Goal: Task Accomplishment & Management: Manage account settings

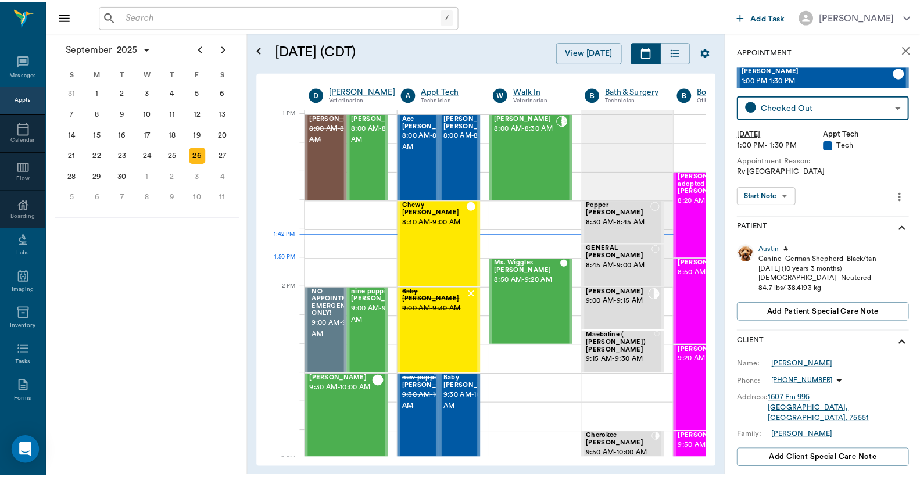
scroll to position [873, 0]
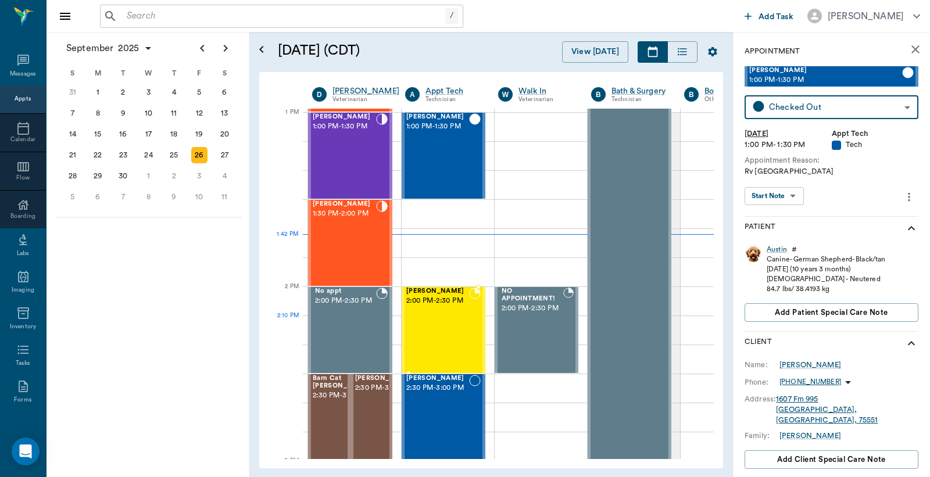
click at [446, 323] on div "Morgana Coleman 2:00 PM - 2:30 PM" at bounding box center [437, 330] width 63 height 85
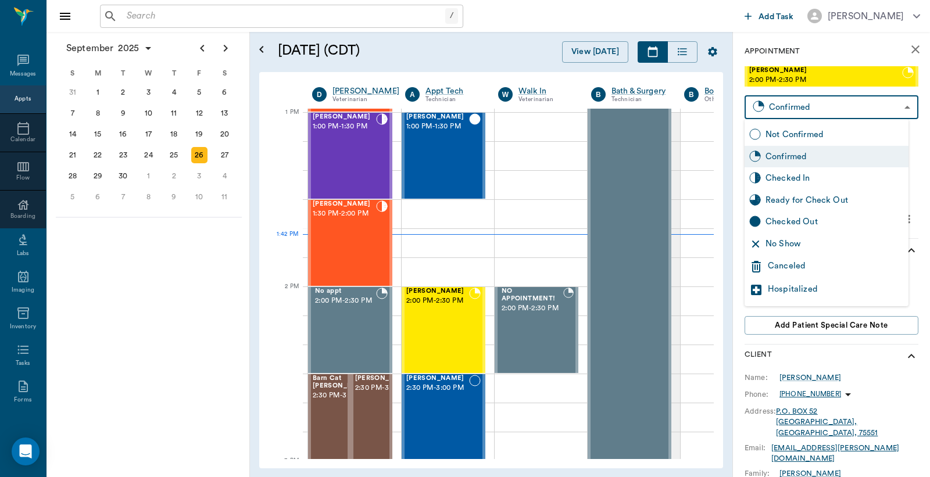
click at [787, 105] on body "/ ​ Add Task Dr. Bert Ellsworth Nectar Messages Appts Calendar Flow Boarding La…" at bounding box center [465, 238] width 930 height 477
click at [797, 178] on div "Checked In" at bounding box center [834, 178] width 138 height 13
type input "CHECKED_IN"
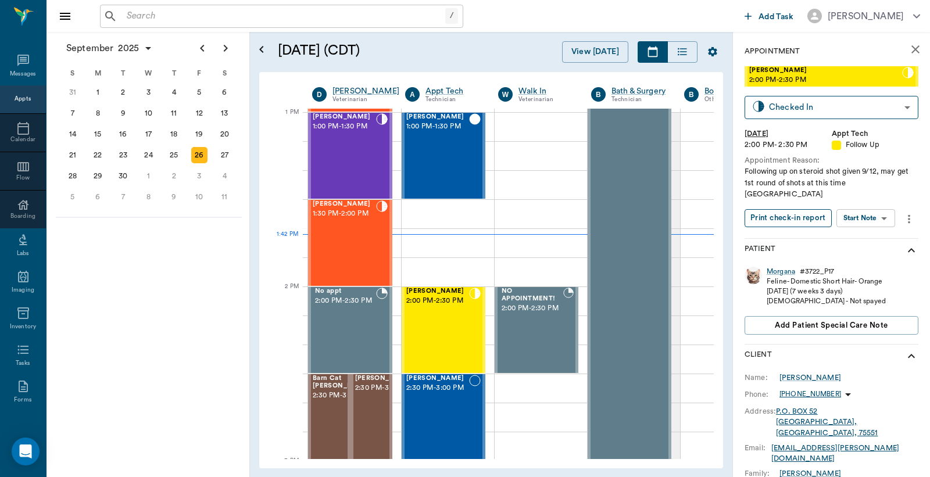
click at [771, 209] on button "Print check-in report" at bounding box center [787, 218] width 87 height 18
click at [128, 15] on input "text" at bounding box center [283, 16] width 323 height 16
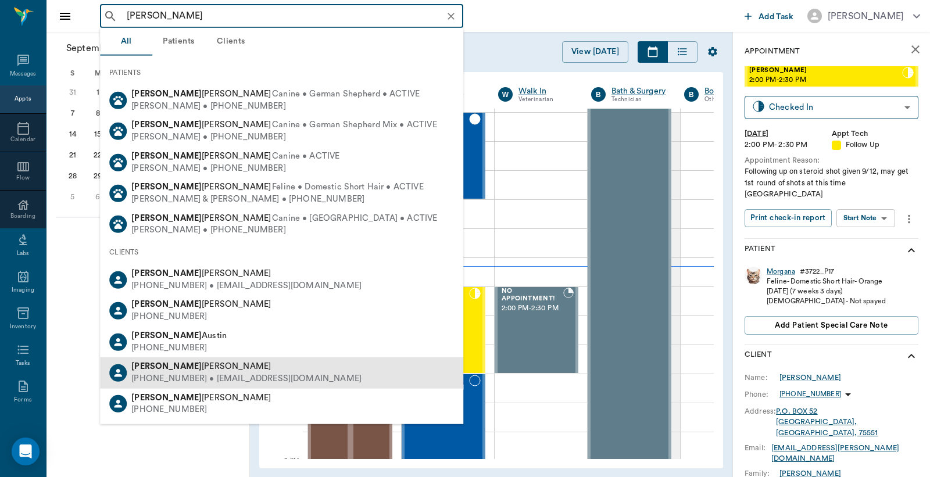
click at [175, 376] on div "(903) 293-3280 • annioze@yahoo.com" at bounding box center [246, 379] width 230 height 12
type input "Anna"
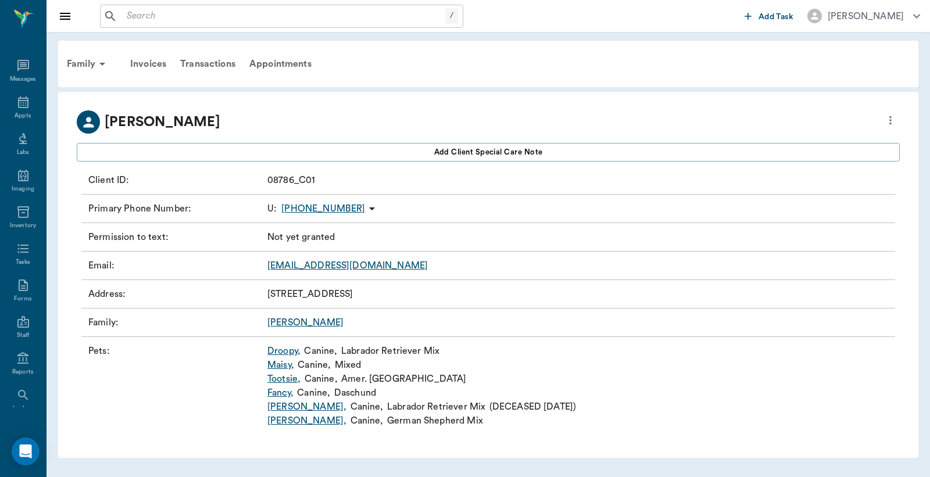
click at [278, 352] on link "Droopy ," at bounding box center [283, 351] width 33 height 14
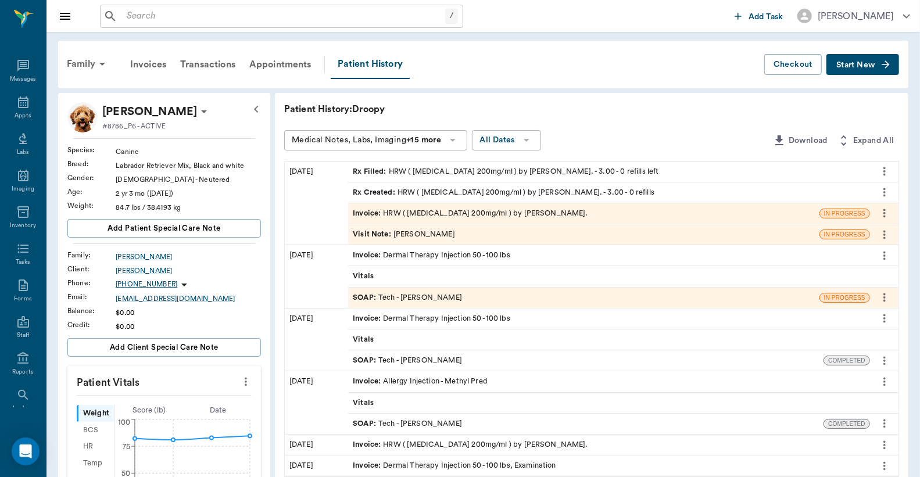
click at [858, 65] on span "Start New" at bounding box center [855, 65] width 39 height 0
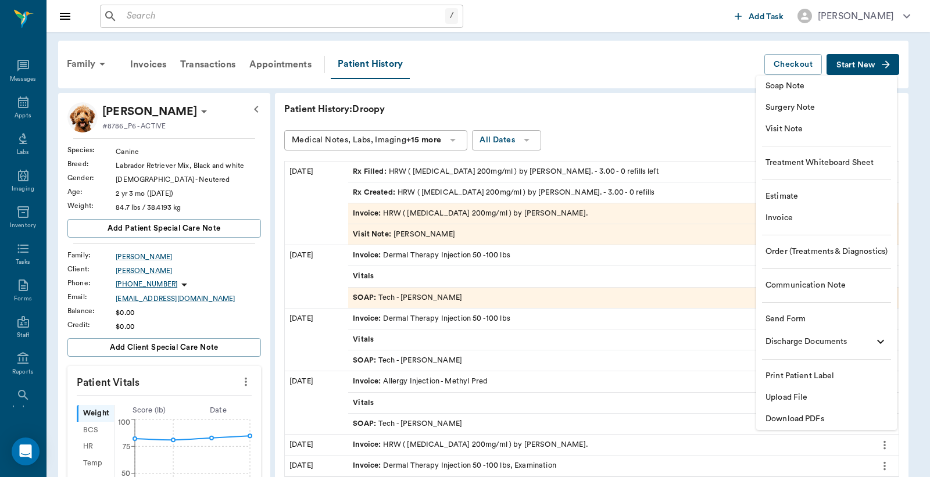
click at [805, 131] on span "Visit Note" at bounding box center [826, 129] width 122 height 12
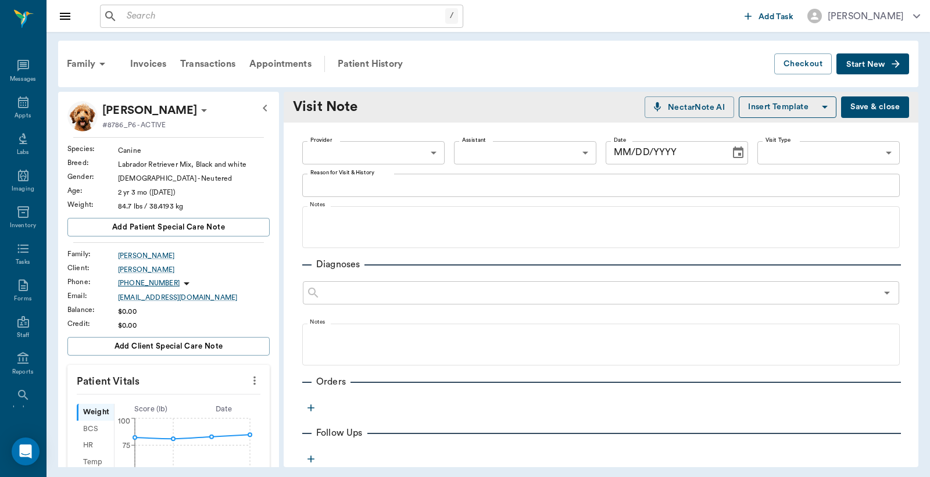
type input "[DATE]"
click at [310, 408] on icon "button" at bounding box center [311, 408] width 12 height 12
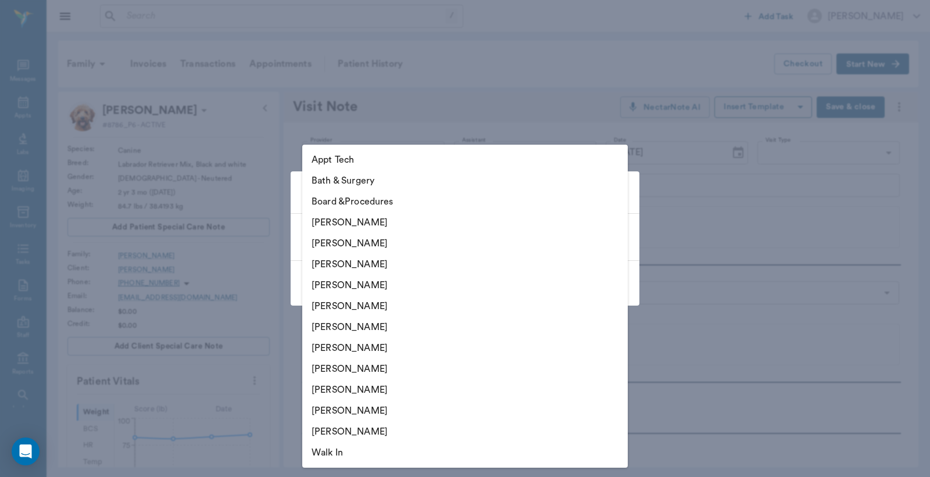
click at [614, 238] on body "/ ​ Add Task Dr. Bert Ellsworth Nectar Messages Appts Labs Imaging Inventory Ta…" at bounding box center [465, 238] width 930 height 477
click at [397, 242] on li "[PERSON_NAME]" at bounding box center [464, 243] width 325 height 21
type input "63ec2e2852e12b0ba117910e"
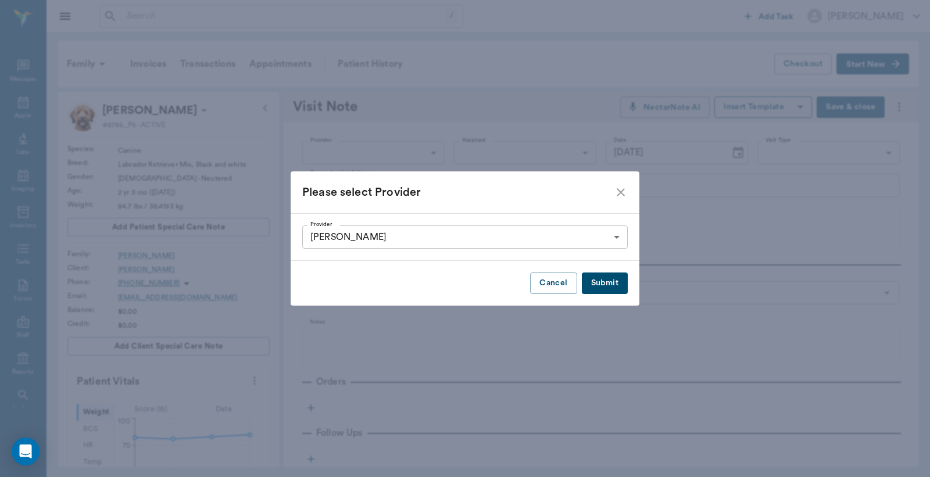
click at [604, 281] on button "Submit" at bounding box center [605, 283] width 46 height 21
type input "63ec2e2852e12b0ba117910e"
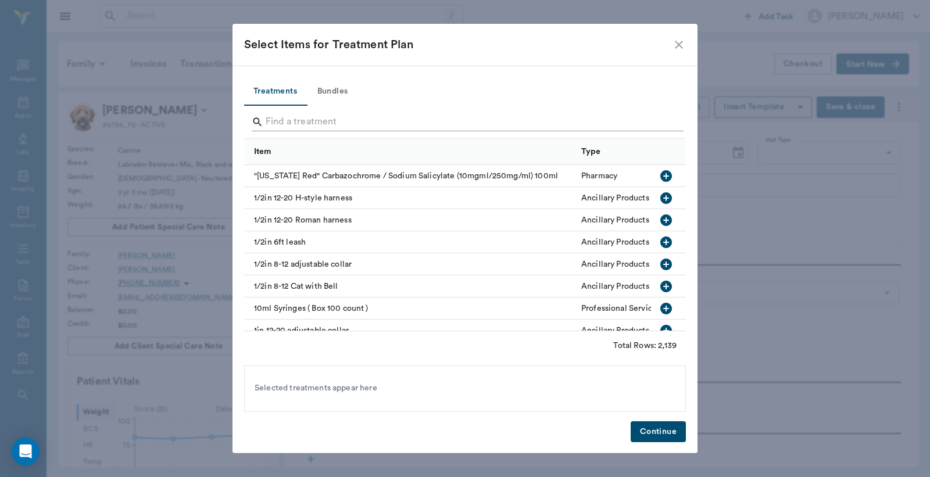
click at [269, 120] on input "Search" at bounding box center [466, 122] width 400 height 19
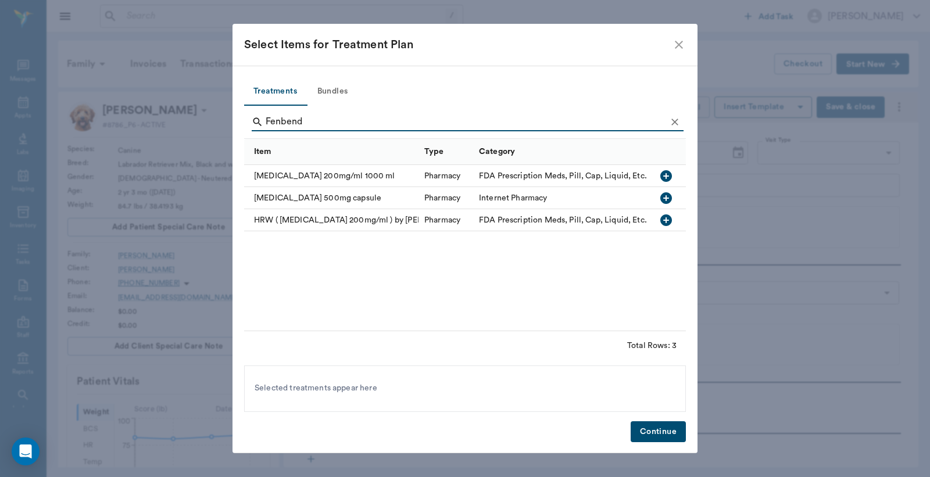
type input "Fenbend"
click at [665, 218] on icon "button" at bounding box center [666, 220] width 14 height 14
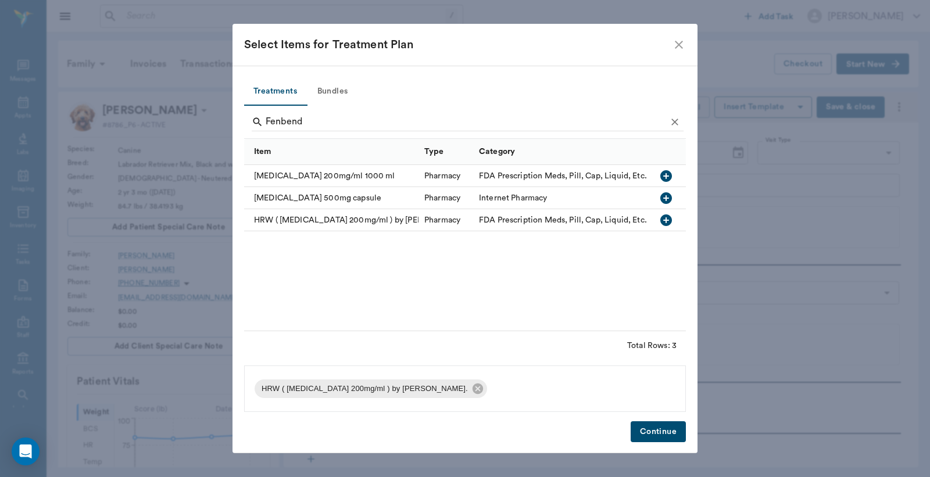
click at [647, 427] on button "Continue" at bounding box center [657, 431] width 55 height 21
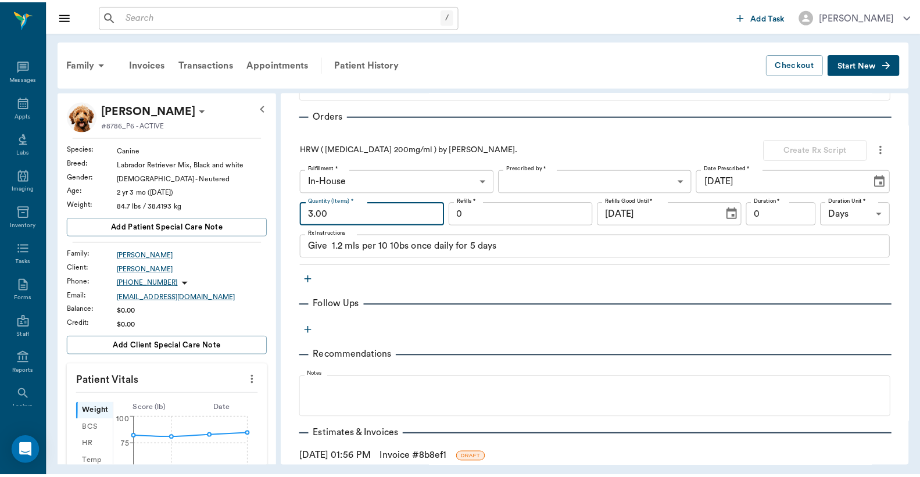
scroll to position [358, 0]
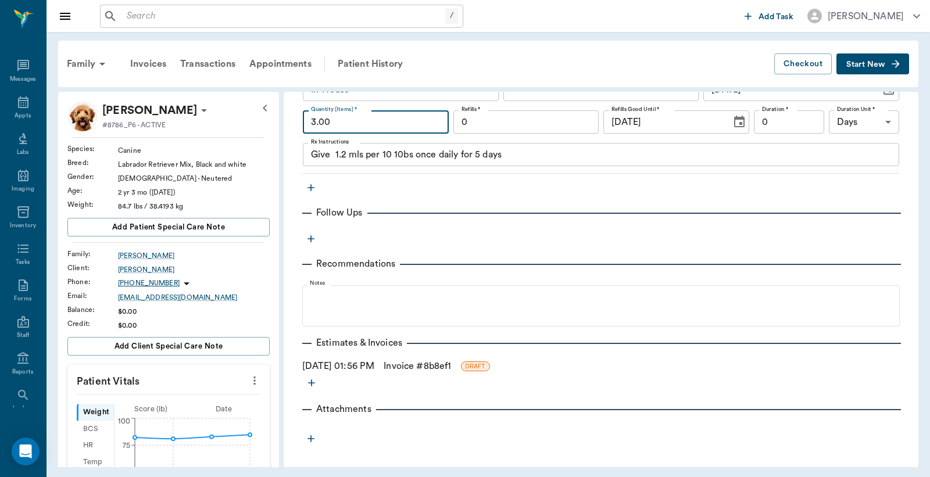
type input "3.00"
click at [439, 366] on link "Invoice # 8b8ef1" at bounding box center [416, 366] width 67 height 14
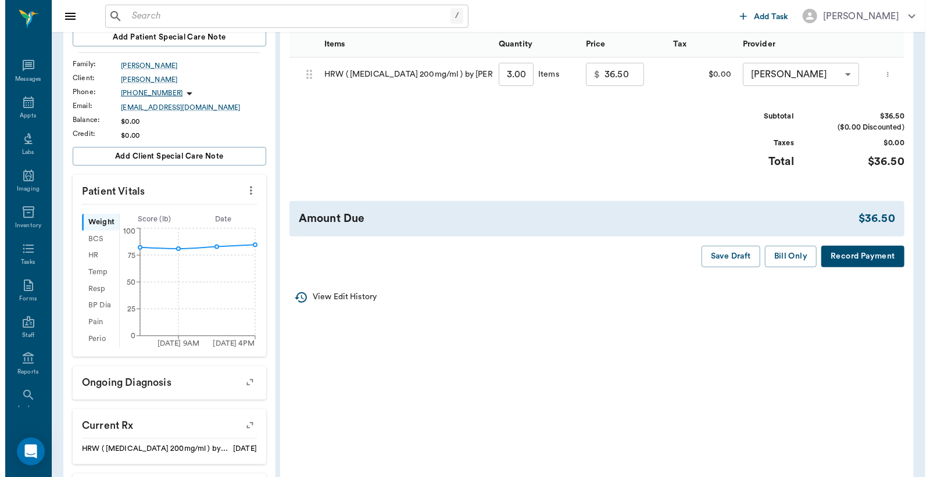
scroll to position [258, 0]
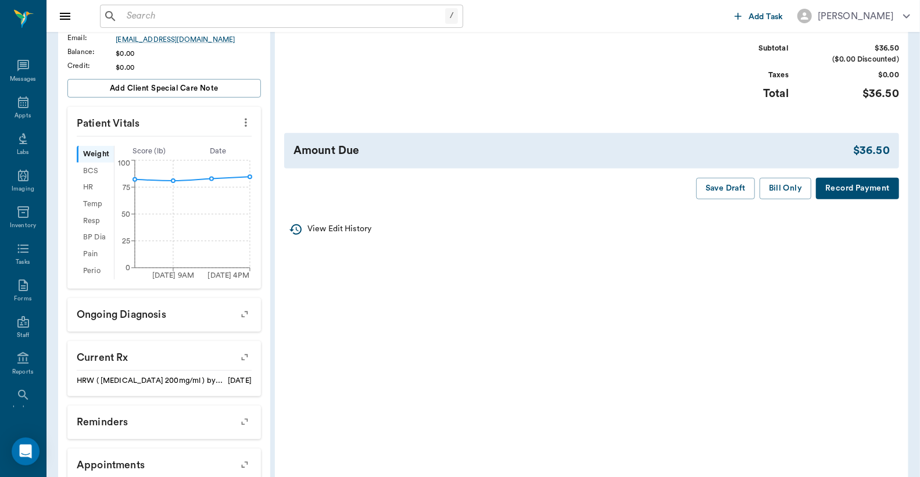
click at [852, 198] on button "Record Payment" at bounding box center [857, 188] width 83 height 21
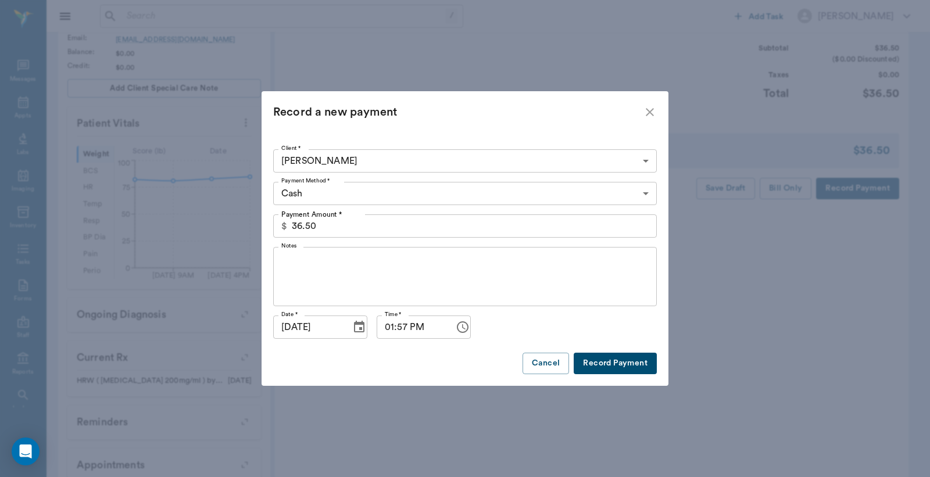
click at [647, 193] on body "/ ​ Add Task Dr. Bert Ellsworth Nectar Messages Appts Labs Imaging Inventory Ta…" at bounding box center [465, 144] width 930 height 804
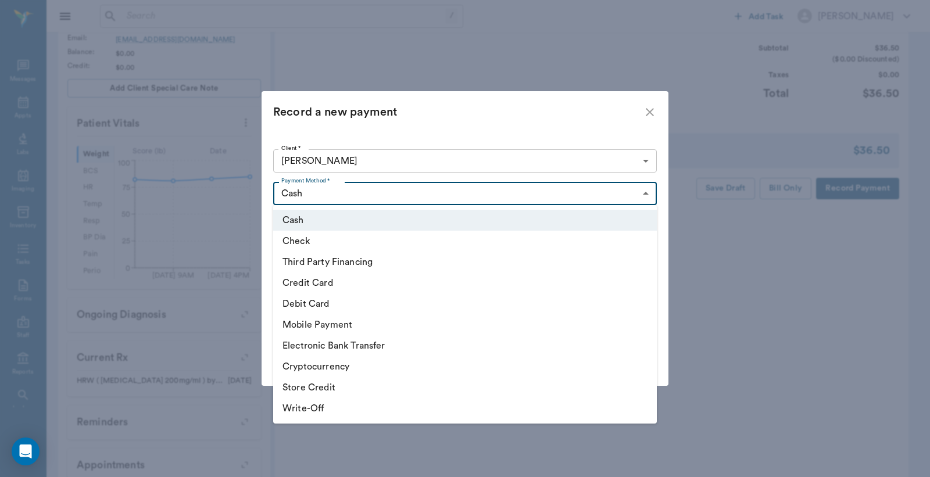
click at [369, 304] on li "Debit Card" at bounding box center [464, 303] width 383 height 21
type input "DEBIT_CARD"
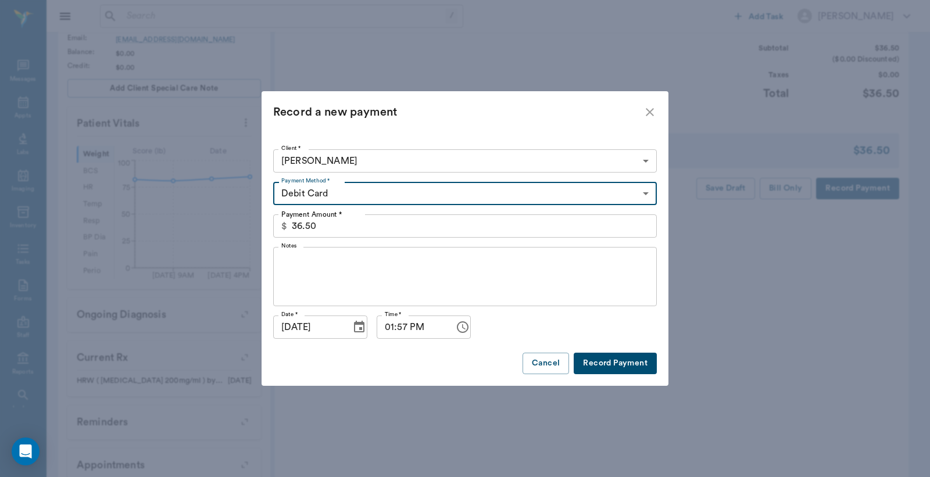
click at [614, 363] on button "Record Payment" at bounding box center [614, 363] width 83 height 21
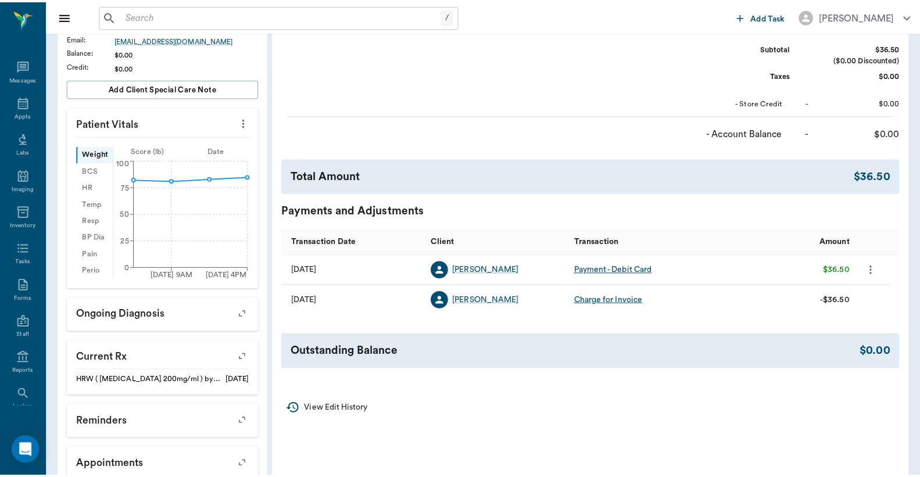
scroll to position [0, 0]
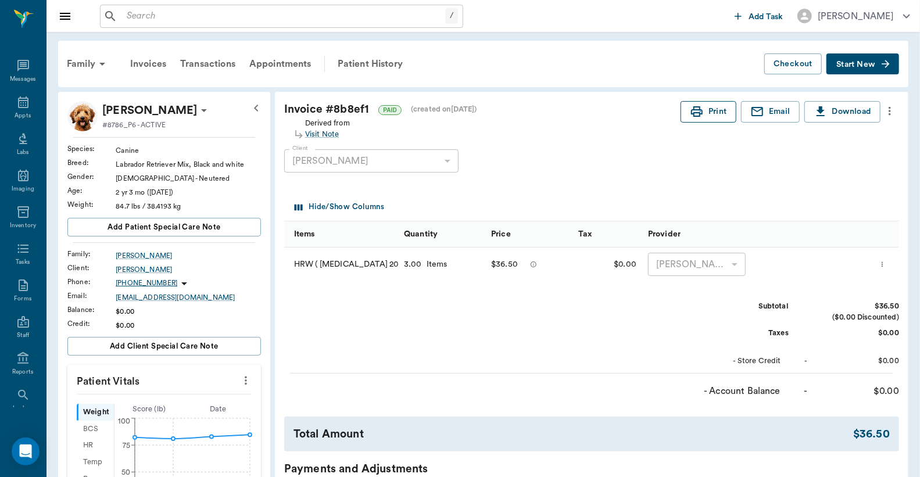
click at [712, 110] on button "Print" at bounding box center [708, 111] width 56 height 21
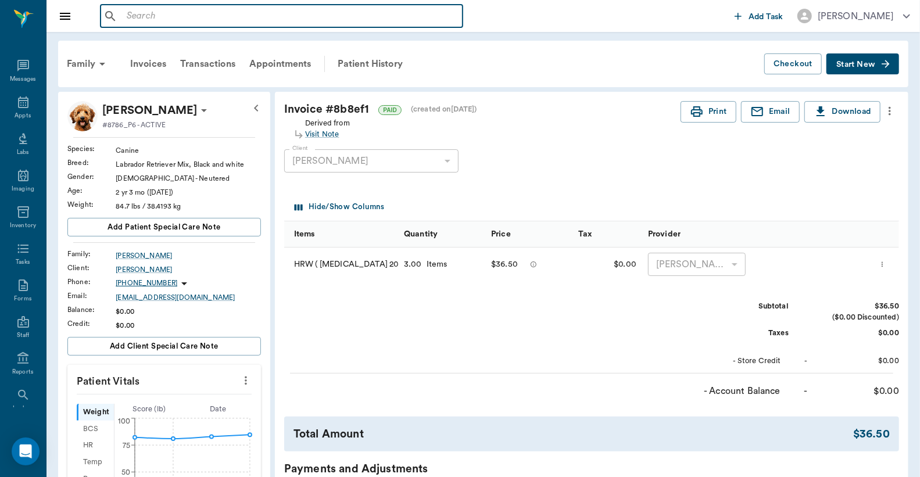
click at [126, 20] on input "text" at bounding box center [290, 16] width 336 height 16
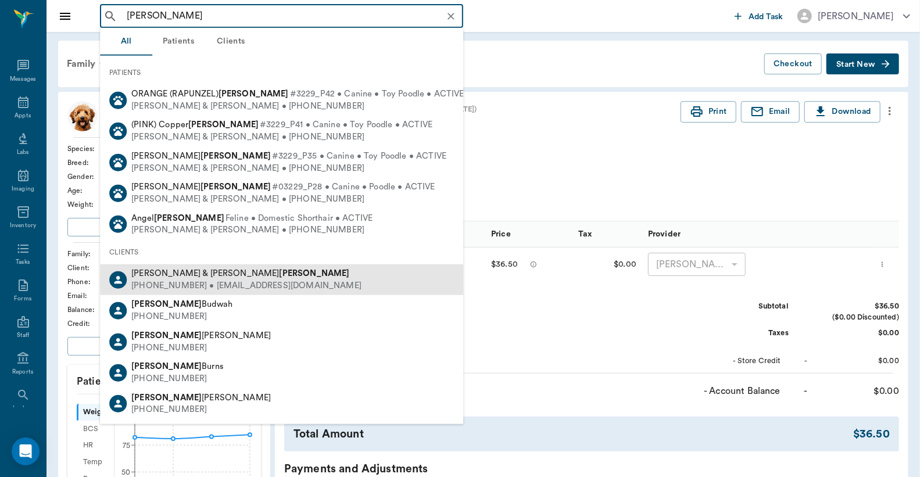
click at [181, 280] on div "(702) 810-2448 • SHERIAVALOS@gmail.com" at bounding box center [246, 286] width 230 height 12
type input "Sheri Avalos"
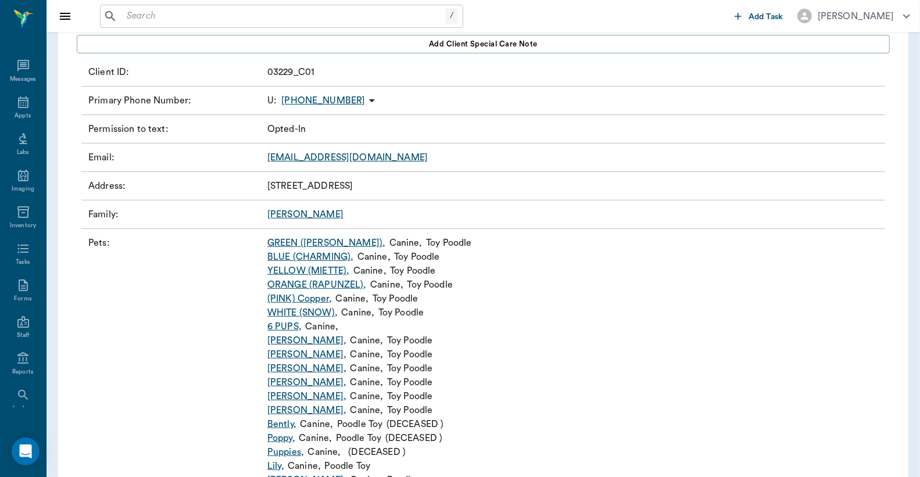
scroll to position [72, 0]
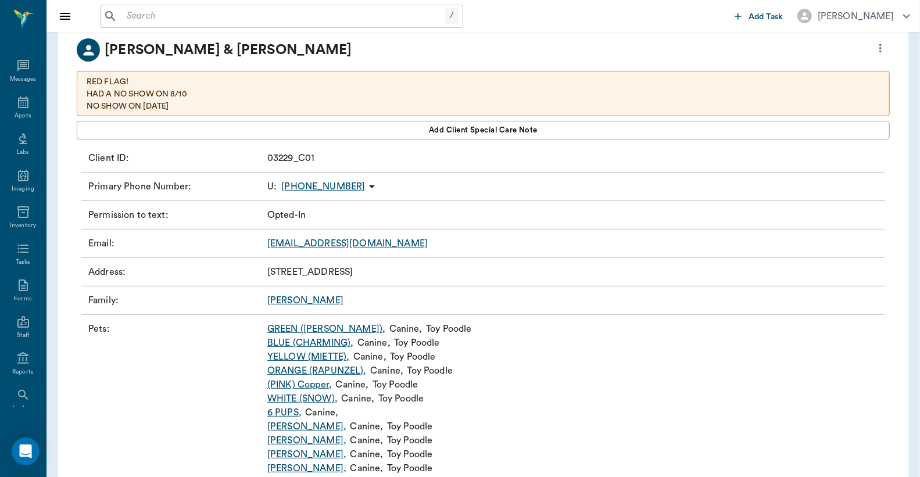
click at [128, 19] on input "text" at bounding box center [283, 16] width 323 height 16
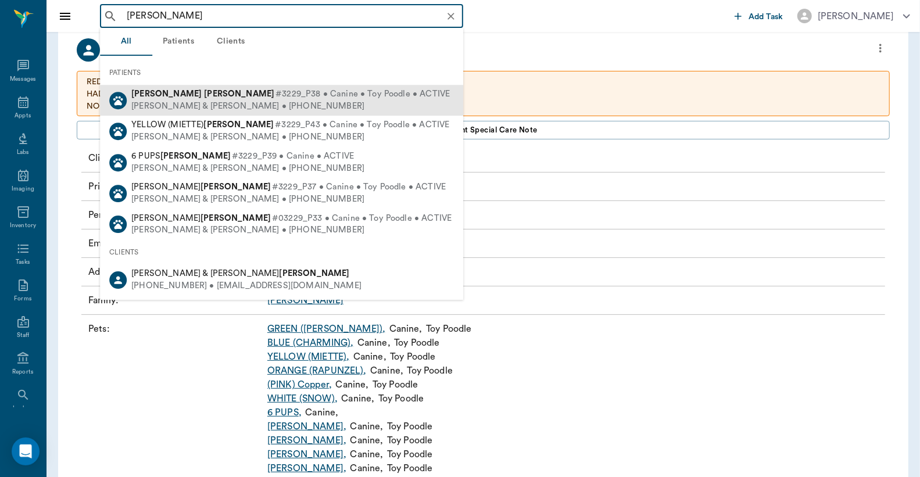
click at [275, 99] on span "#3229_P38 • Canine • Toy Poodle • ACTIVE" at bounding box center [362, 94] width 174 height 12
type input "[PERSON_NAME]"
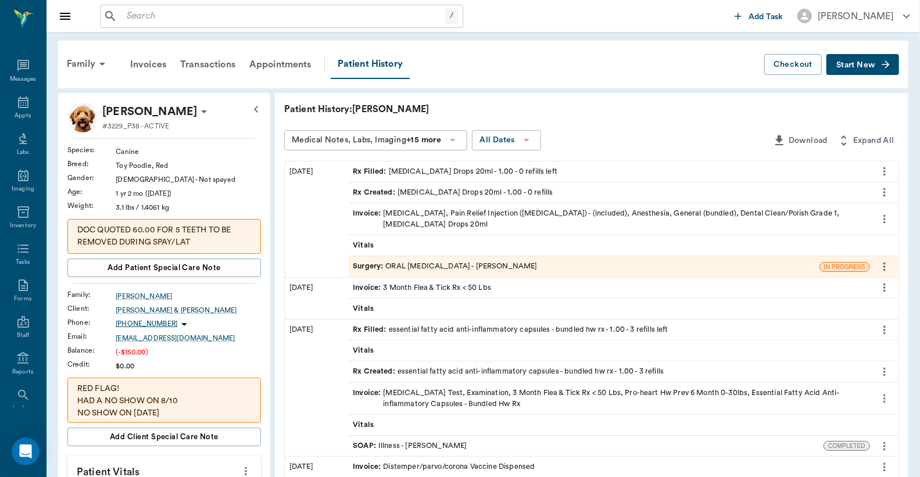
click at [439, 216] on div "Invoice : Dental Extraction, Pain Relief Injection (meloxicam) - (included), An…" at bounding box center [609, 219] width 512 height 22
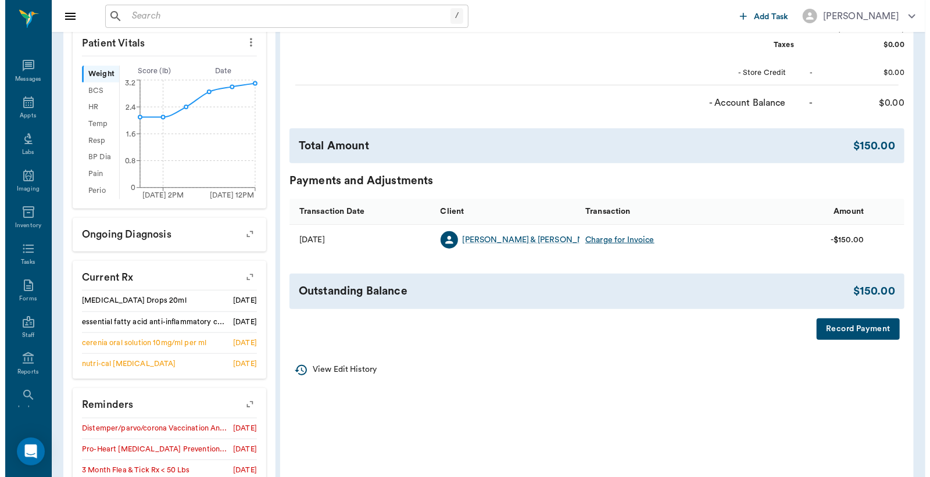
scroll to position [431, 0]
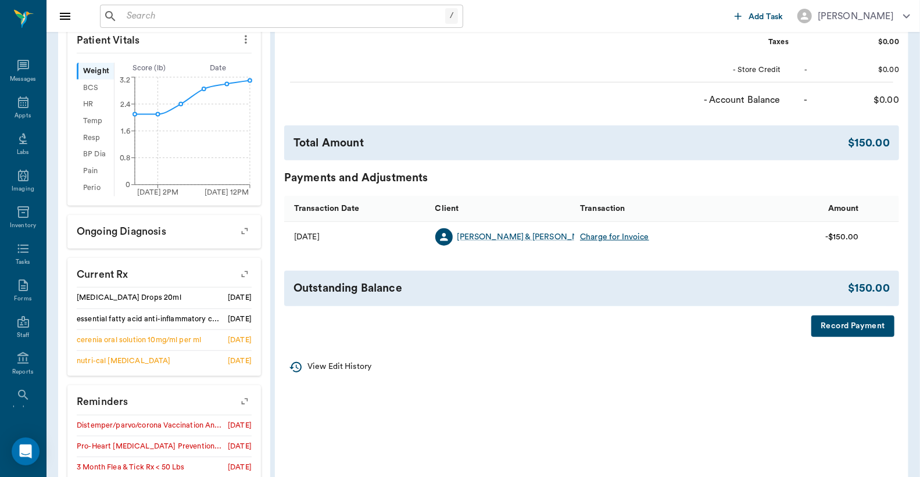
click at [837, 334] on button "Record Payment" at bounding box center [852, 326] width 83 height 21
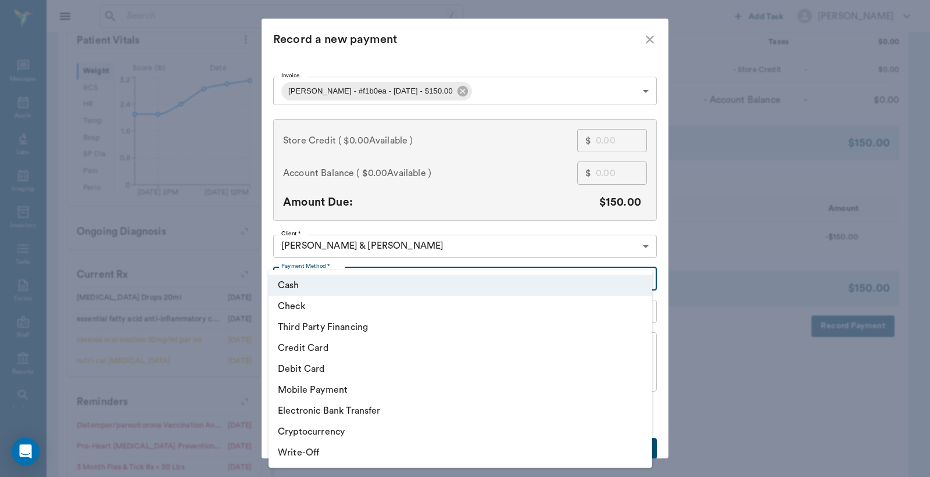
click at [643, 282] on body "/ ​ Add Task Dr. Bert Ellsworth Nectar Messages Appts Labs Imaging Inventory Ta…" at bounding box center [465, 78] width 930 height 1019
click at [325, 370] on li "Debit Card" at bounding box center [459, 369] width 383 height 21
type input "DEBIT_CARD"
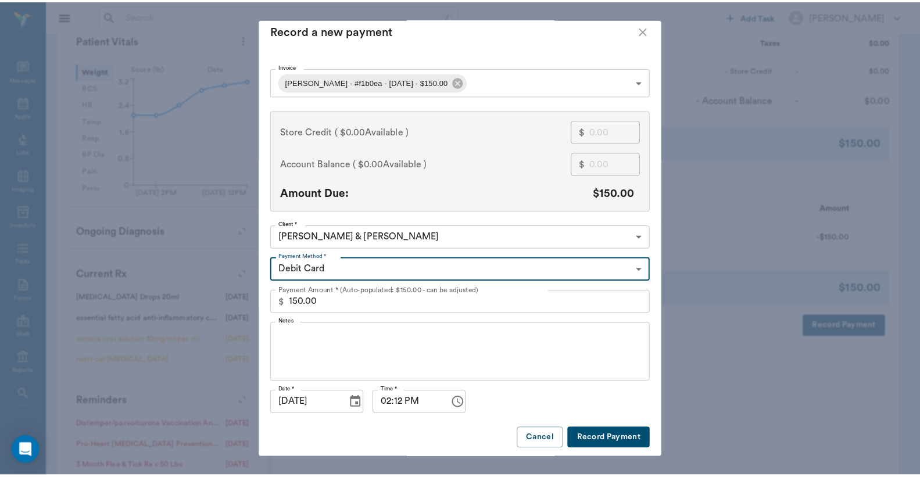
scroll to position [12, 0]
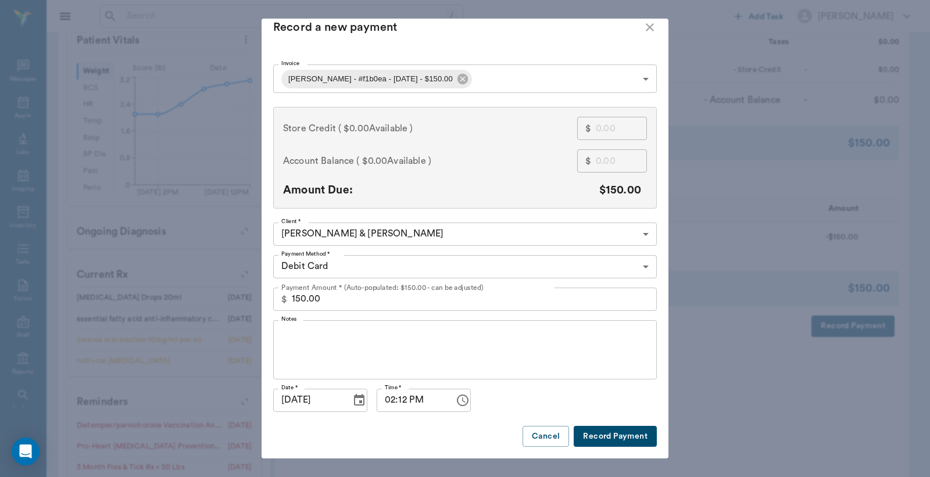
click at [596, 439] on button "Record Payment" at bounding box center [614, 436] width 83 height 21
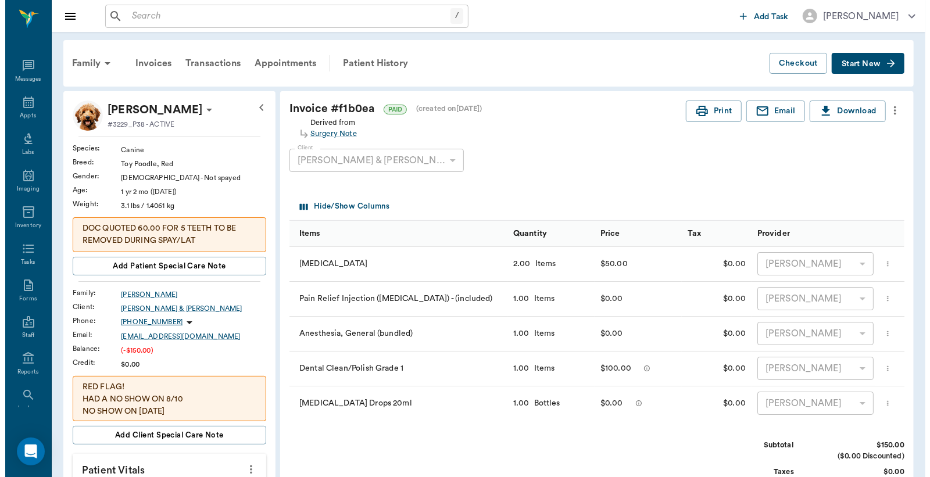
scroll to position [0, 0]
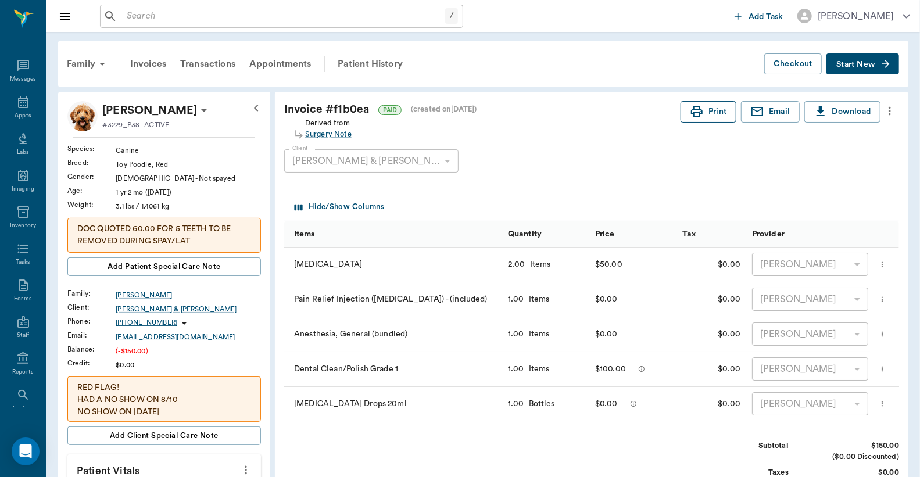
click at [702, 115] on button "Print" at bounding box center [708, 111] width 56 height 21
click at [20, 109] on div "Appts" at bounding box center [23, 109] width 46 height 37
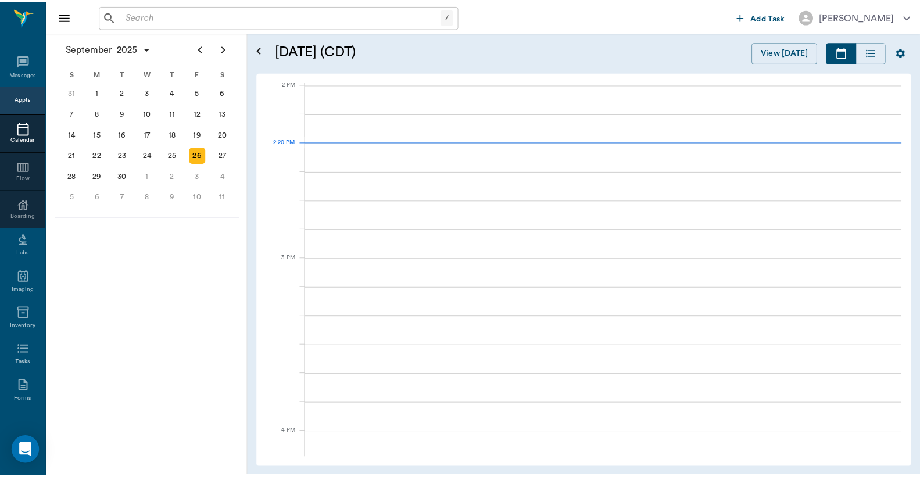
scroll to position [1048, 0]
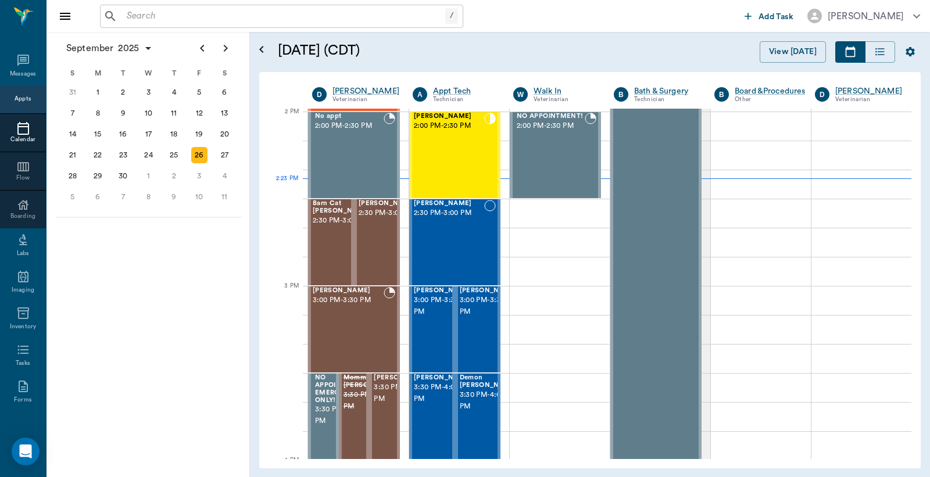
click at [128, 17] on input "text" at bounding box center [283, 16] width 323 height 16
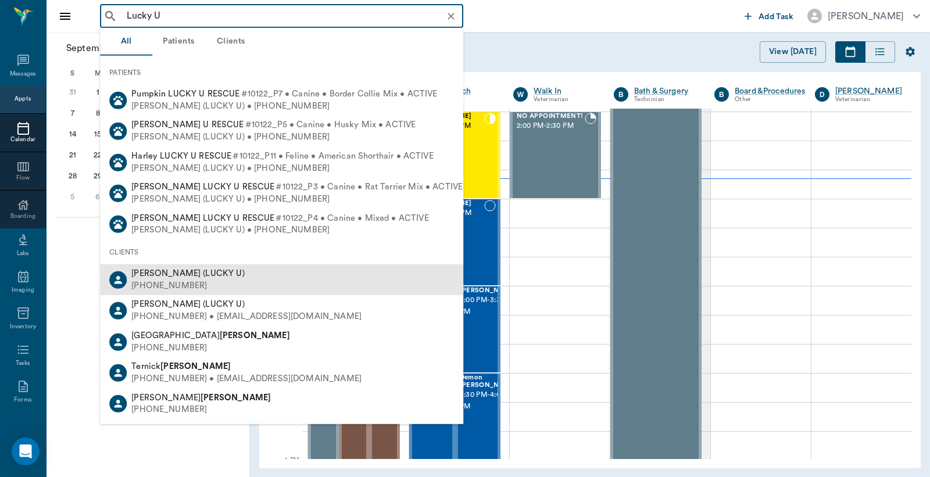
click at [206, 274] on span "Lindsay Robbins (LUCKY U)" at bounding box center [187, 273] width 113 height 9
type input "Lucky U"
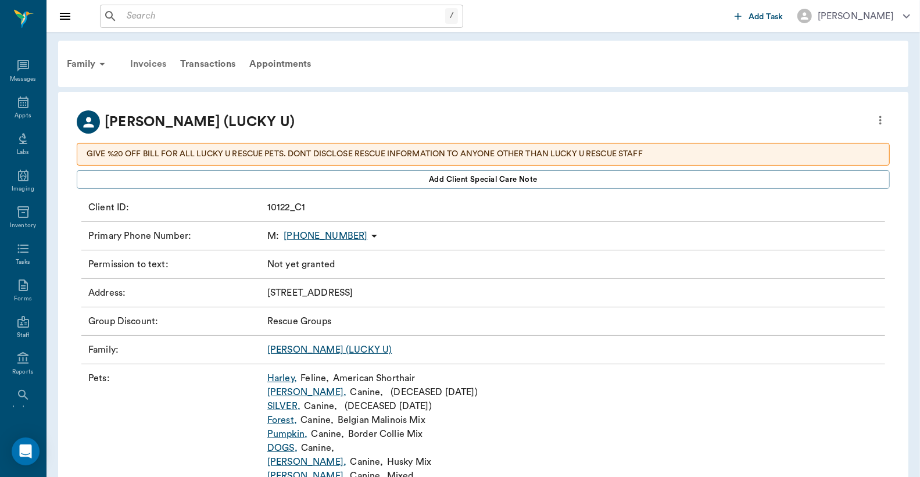
click at [141, 65] on div "Invoices" at bounding box center [148, 64] width 50 height 28
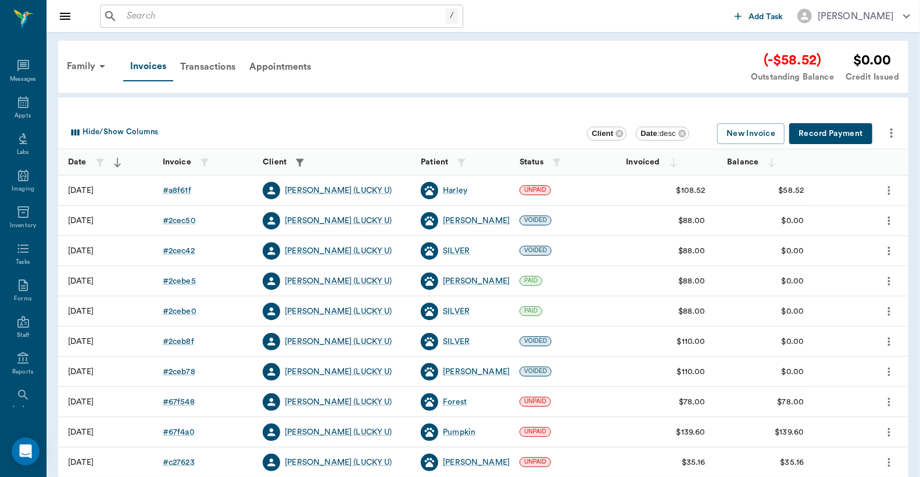
drag, startPoint x: 123, startPoint y: 17, endPoint x: 130, endPoint y: 8, distance: 11.3
click at [129, 12] on input "text" at bounding box center [283, 16] width 323 height 16
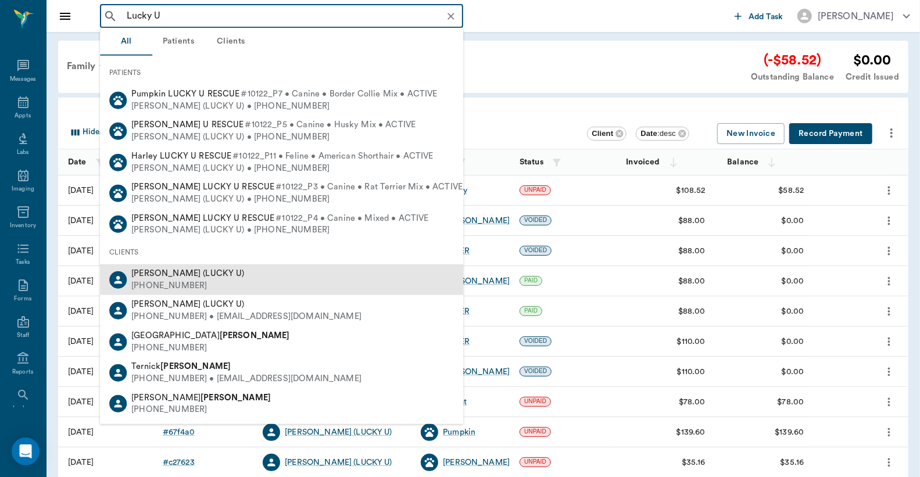
click at [213, 277] on div "Lindsay Robbins (LUCKY U)" at bounding box center [187, 274] width 113 height 12
type input "Lucky U"
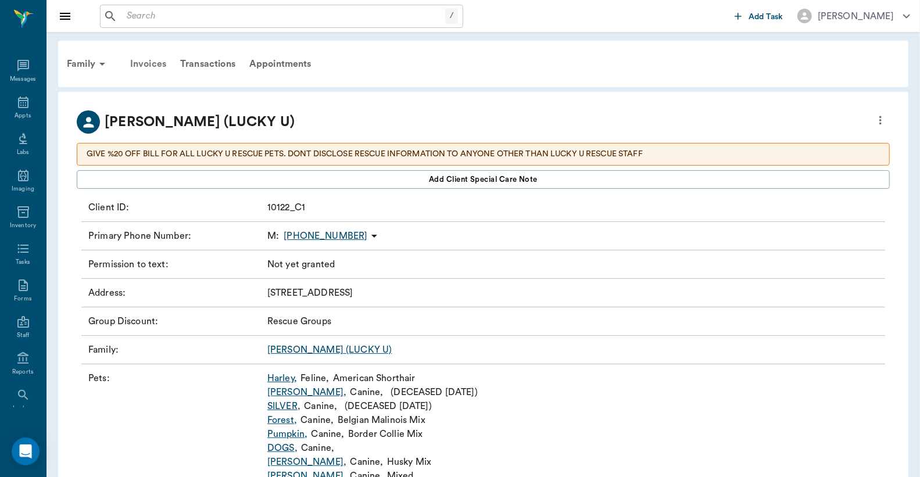
click at [149, 62] on div "Invoices" at bounding box center [148, 64] width 50 height 28
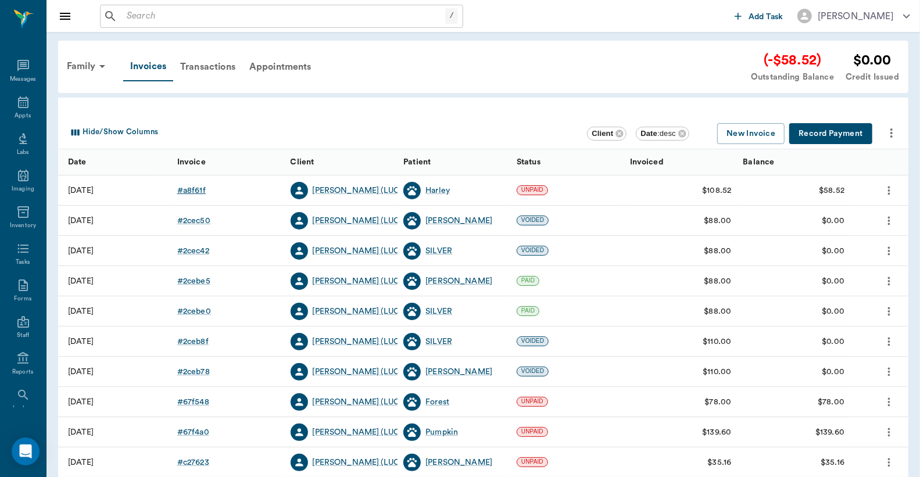
click at [196, 189] on div "# a8f61f" at bounding box center [191, 191] width 28 height 12
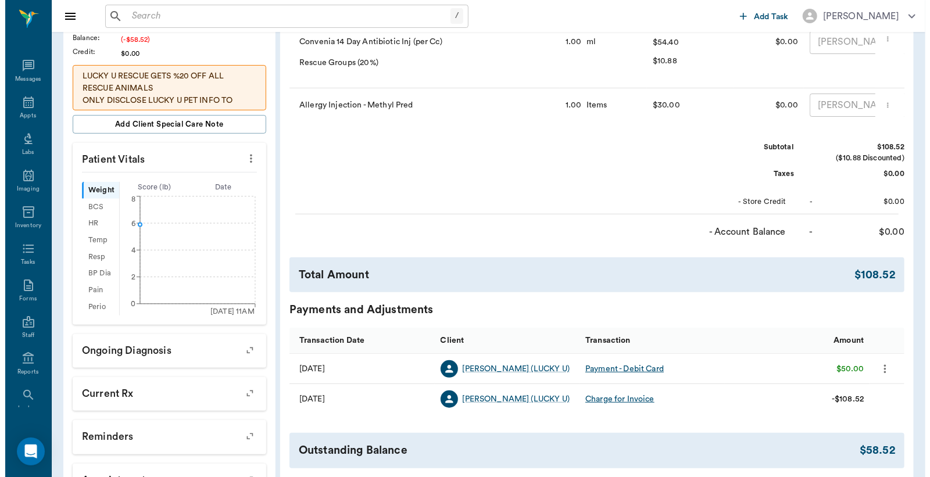
scroll to position [353, 0]
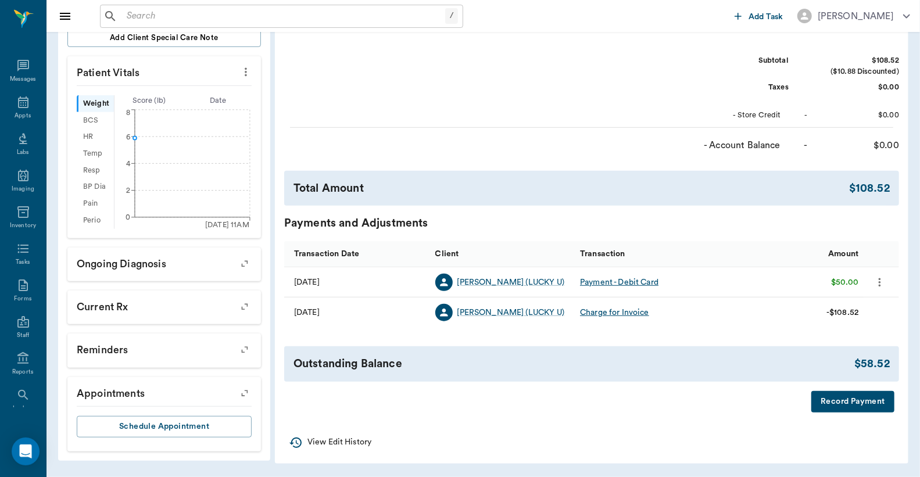
click at [840, 403] on button "Record Payment" at bounding box center [852, 401] width 83 height 21
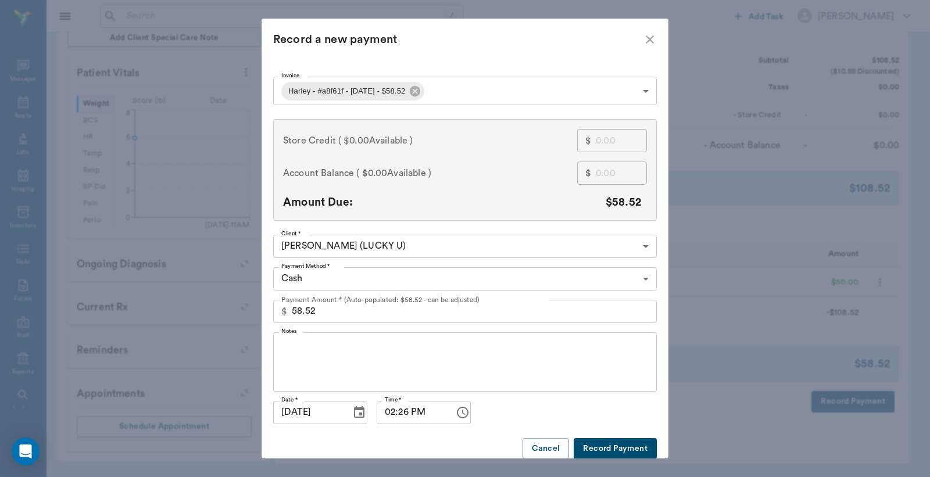
click at [640, 281] on body "/ ​ Add Task Dr. Bert Ellsworth Nectar Messages Appts Labs Imaging Inventory Ta…" at bounding box center [465, 66] width 930 height 822
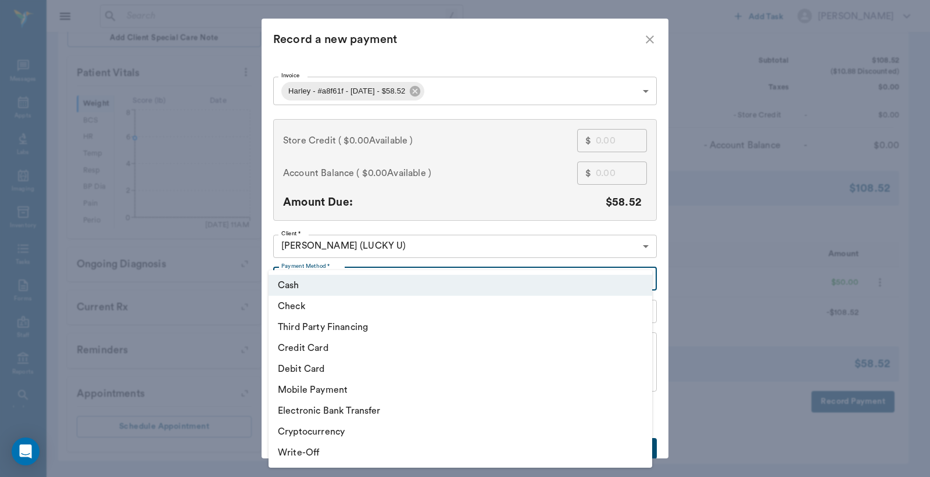
click at [331, 370] on li "Debit Card" at bounding box center [459, 369] width 383 height 21
type input "DEBIT_CARD"
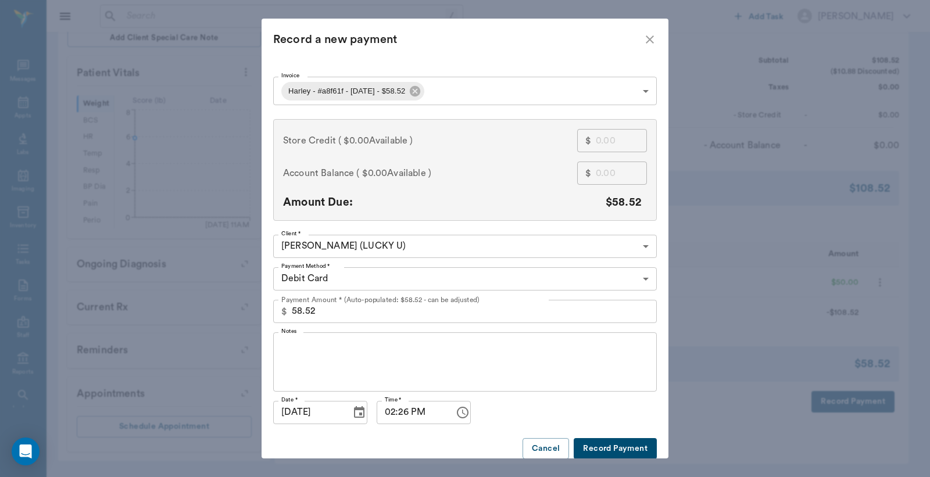
click at [605, 445] on button "Record Payment" at bounding box center [614, 448] width 83 height 21
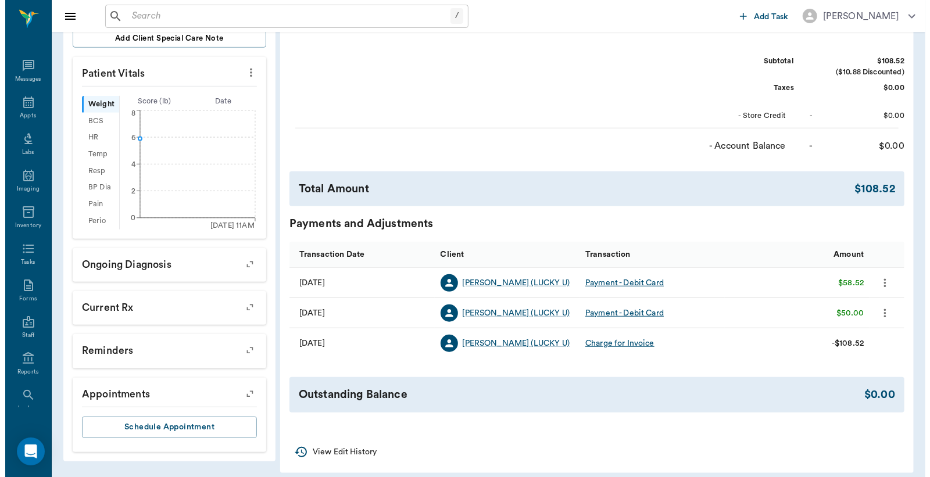
scroll to position [0, 0]
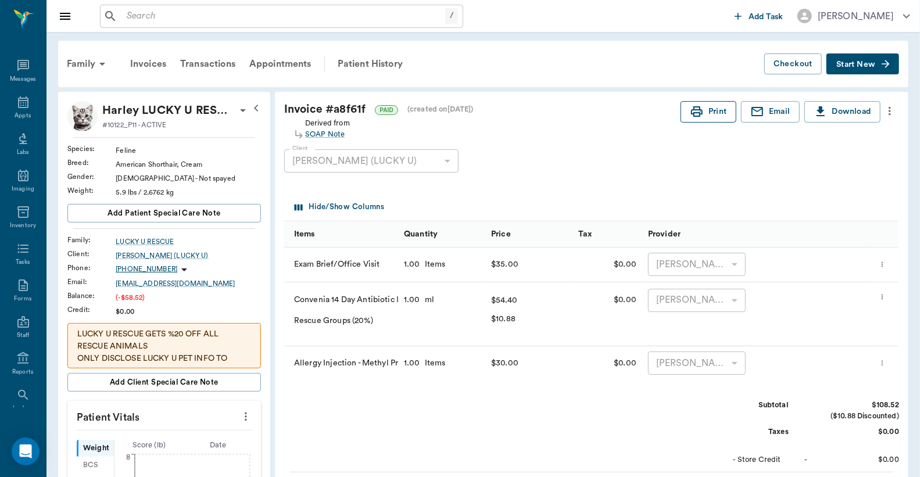
click at [707, 109] on button "Print" at bounding box center [708, 111] width 56 height 21
click at [27, 109] on div "Appts" at bounding box center [23, 109] width 46 height 37
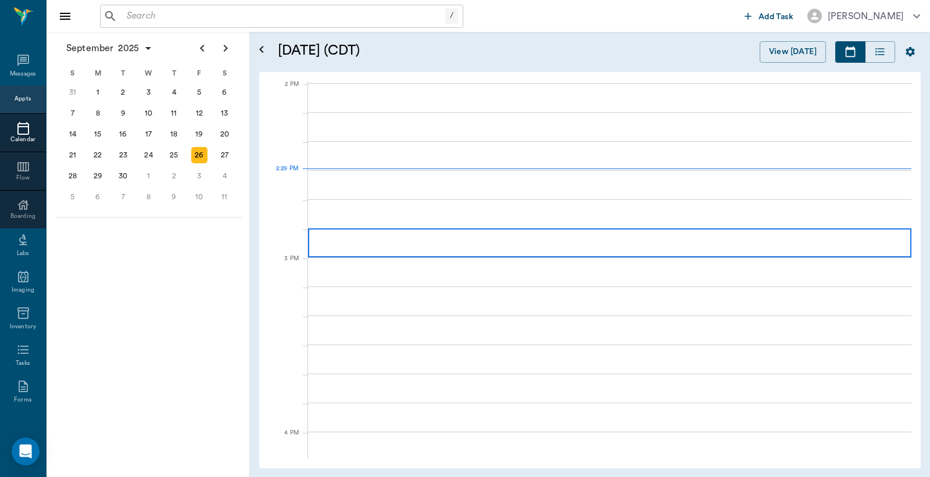
scroll to position [1047, 0]
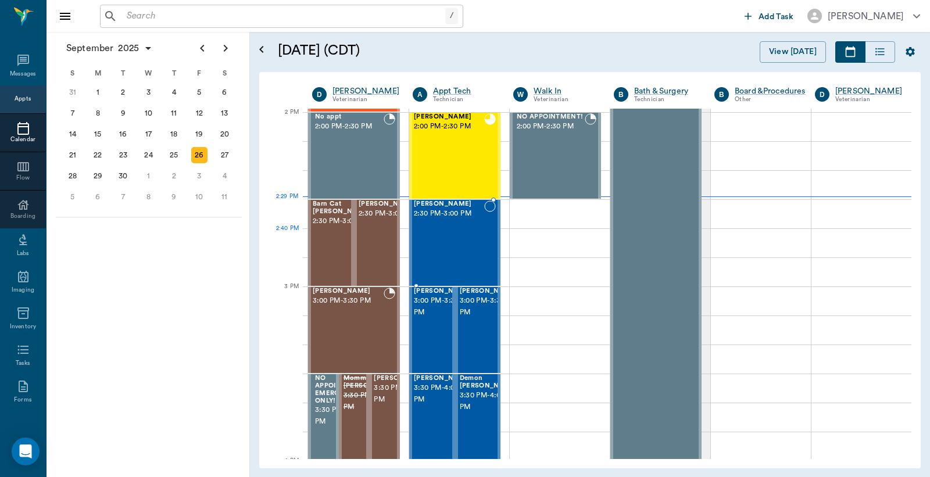
click at [452, 245] on div "Moxie Ewald 2:30 PM - 3:00 PM" at bounding box center [449, 242] width 70 height 85
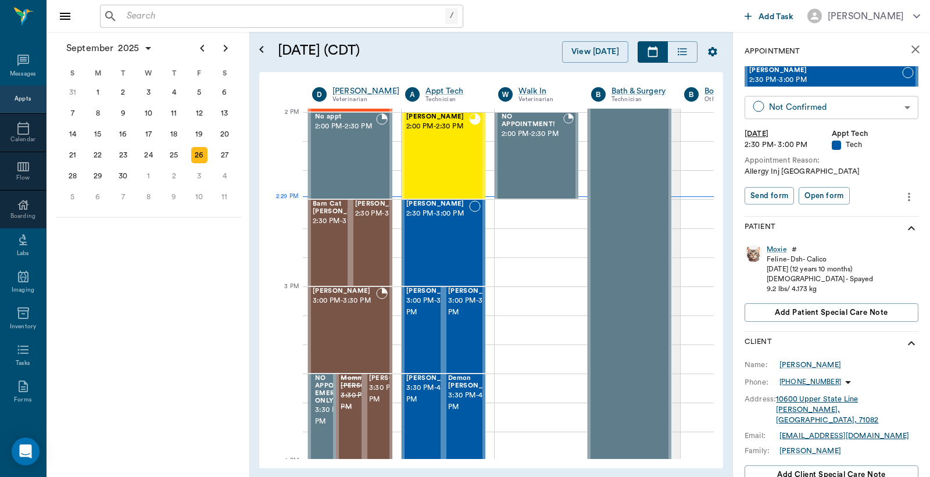
click at [792, 108] on body "/ ​ Add Task Dr. Bert Ellsworth Nectar Messages Appts Calendar Flow Boarding La…" at bounding box center [465, 238] width 930 height 477
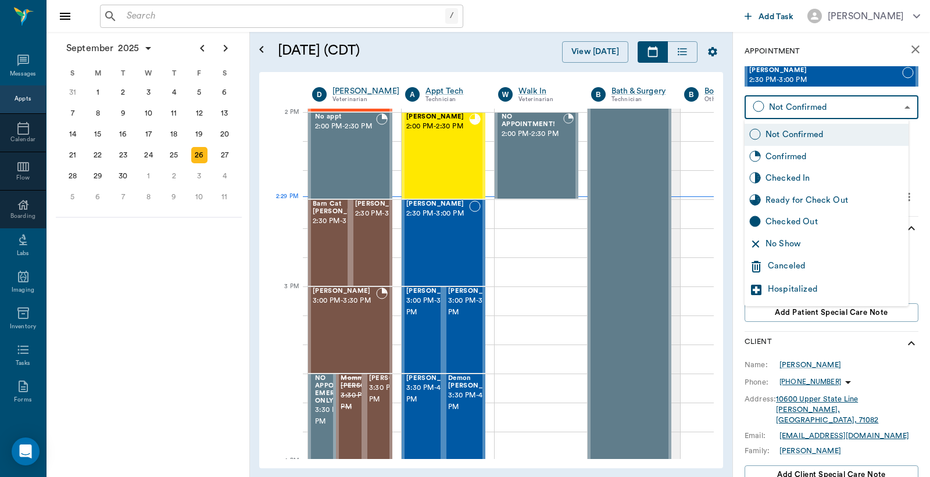
click at [779, 177] on div "Checked In" at bounding box center [834, 178] width 138 height 13
type input "CHECKED_IN"
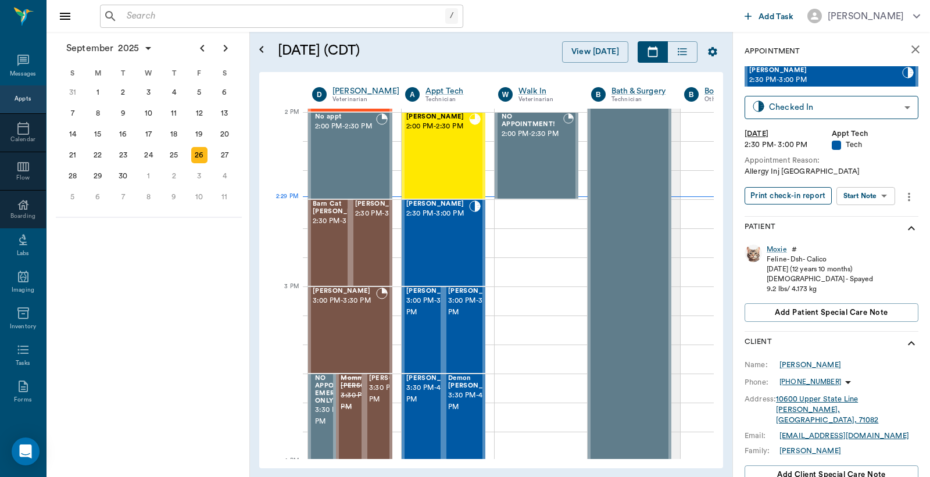
click at [783, 195] on button "Print check-in report" at bounding box center [787, 196] width 87 height 18
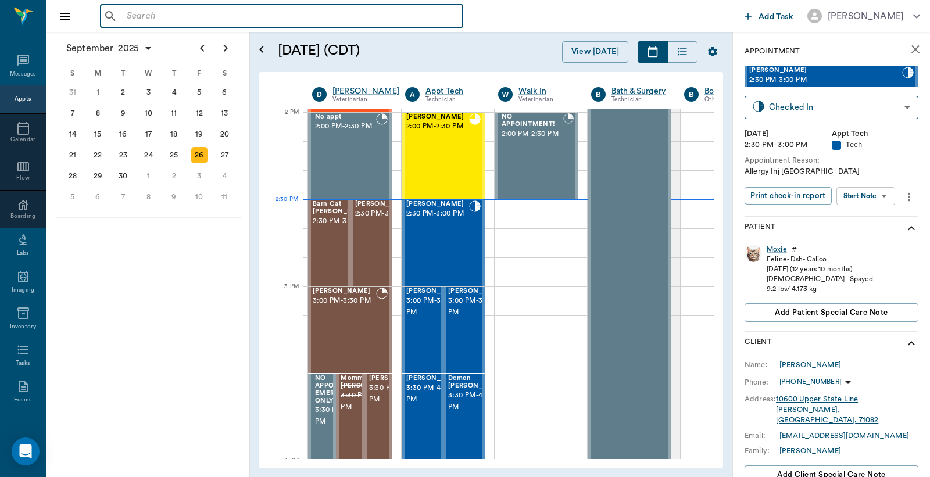
click at [147, 19] on input "text" at bounding box center [290, 16] width 336 height 16
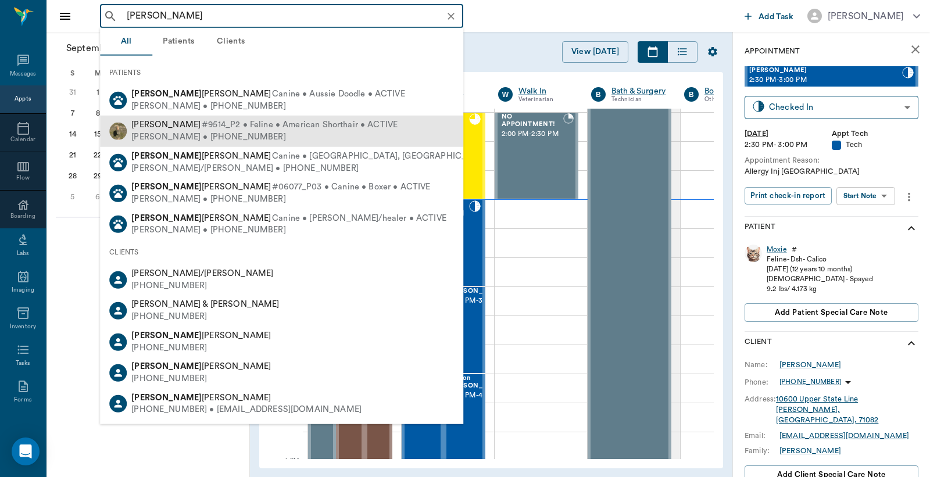
click at [171, 128] on span "WALT LONGMIRE Robinson" at bounding box center [165, 124] width 69 height 9
type input "walt"
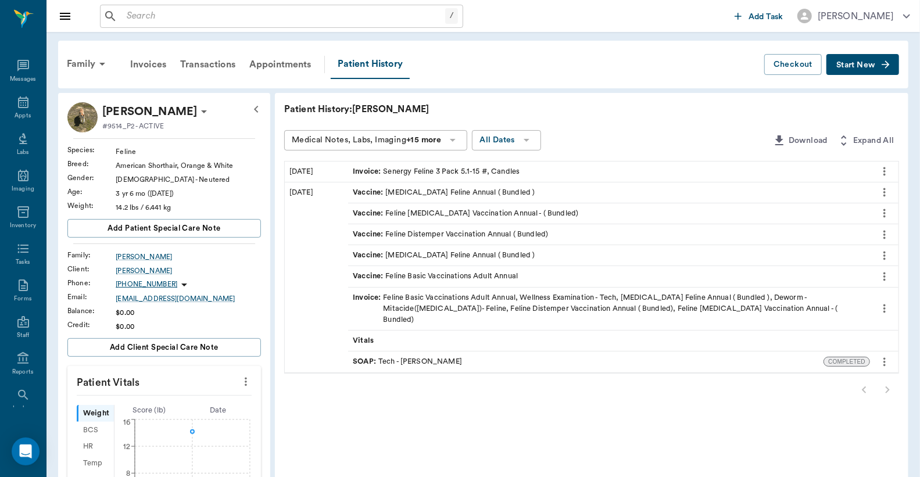
click at [855, 65] on span "Start New" at bounding box center [855, 65] width 39 height 0
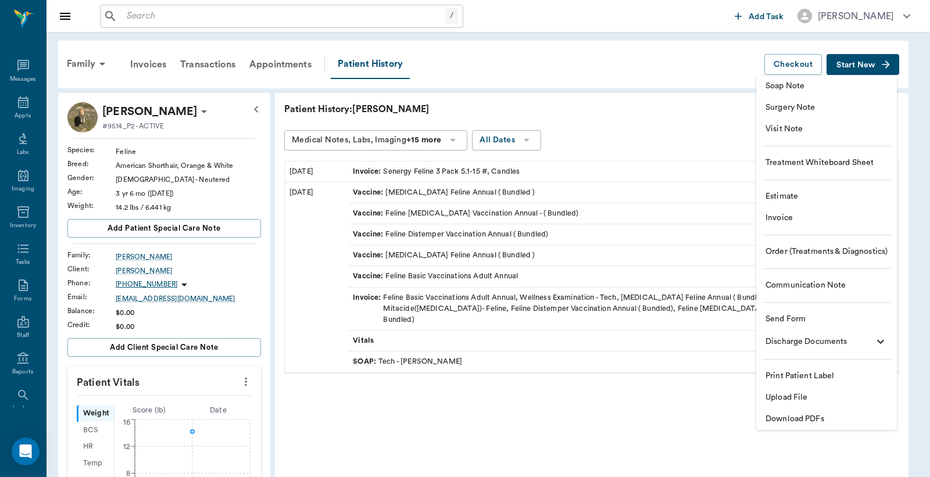
click at [780, 213] on span "Invoice" at bounding box center [826, 218] width 122 height 12
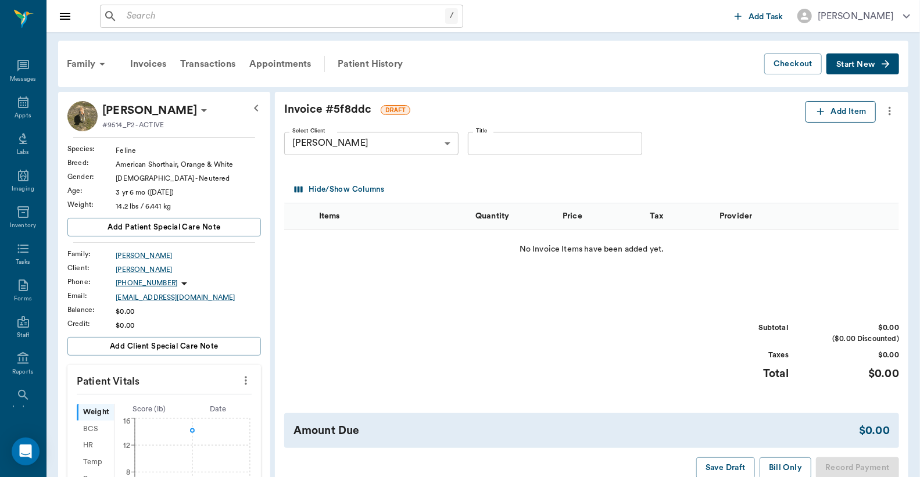
click at [826, 114] on button "Add Item" at bounding box center [840, 111] width 70 height 21
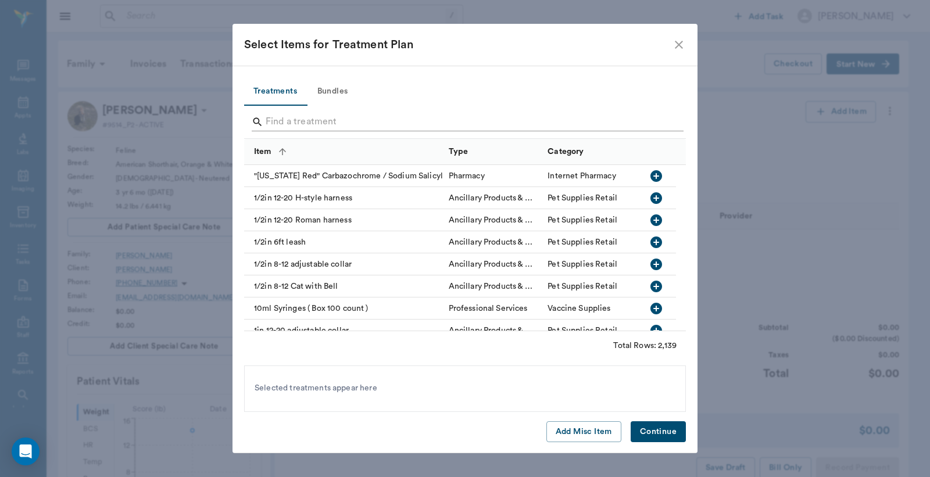
click at [306, 117] on input "Search" at bounding box center [466, 122] width 400 height 19
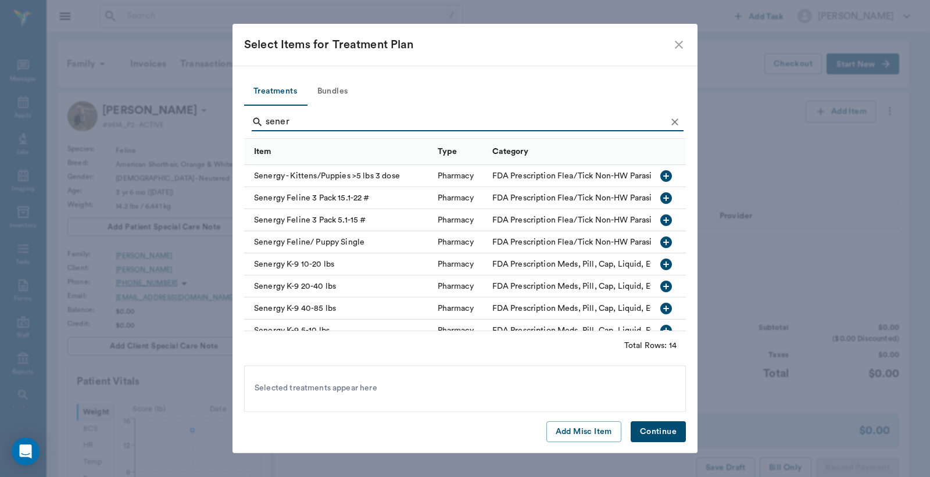
type input "sener"
click at [660, 214] on icon "button" at bounding box center [666, 220] width 12 height 12
click at [648, 426] on button "Continue" at bounding box center [657, 431] width 55 height 21
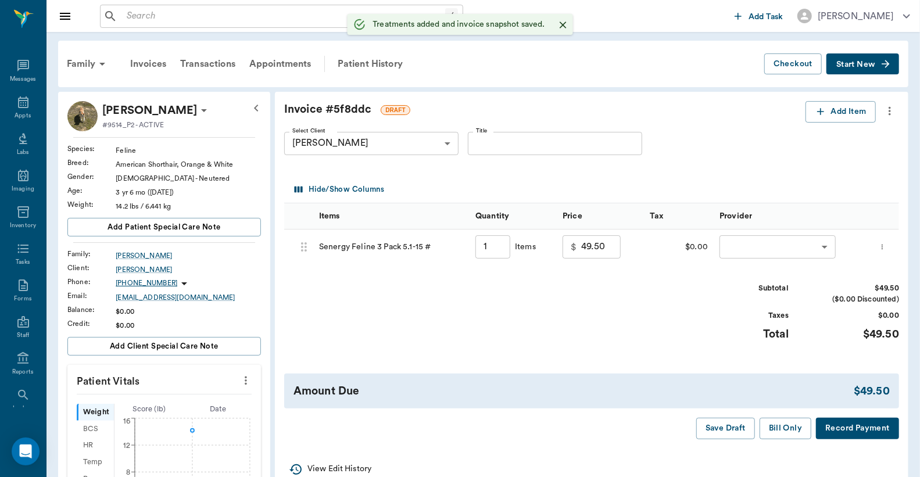
type input "1.00"
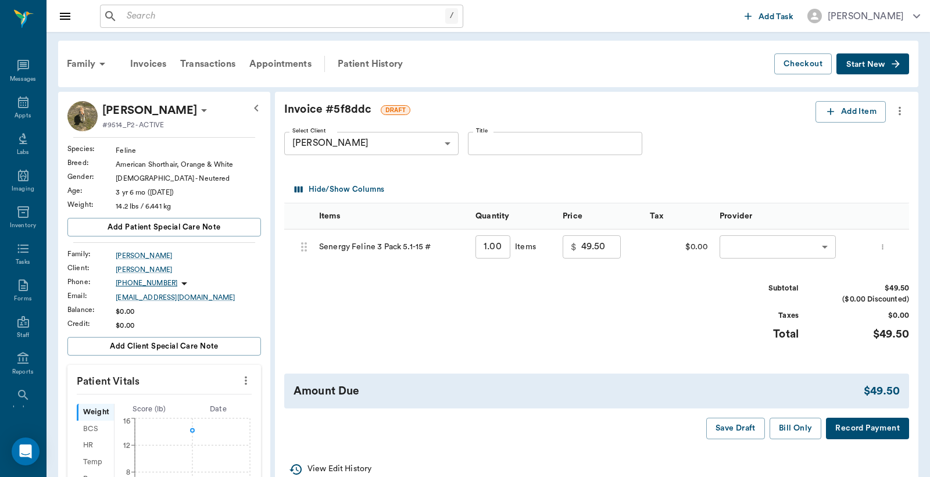
click at [736, 247] on body "/ ​ Add Task Dr. Bert Ellsworth Nectar Messages Appts Labs Imaging Inventory Ta…" at bounding box center [465, 422] width 930 height 845
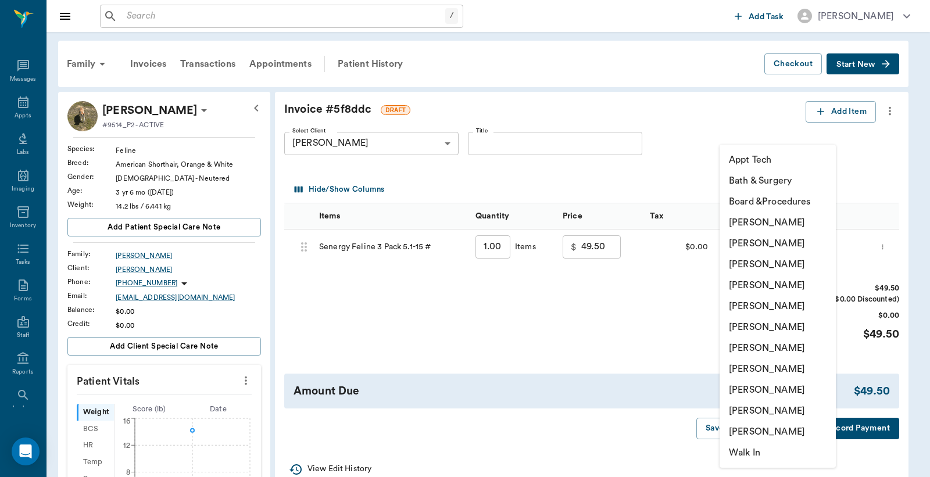
click at [739, 244] on li "Christy Dudley" at bounding box center [777, 243] width 116 height 21
type input "none-63ec2e2852e12b0ba117910e"
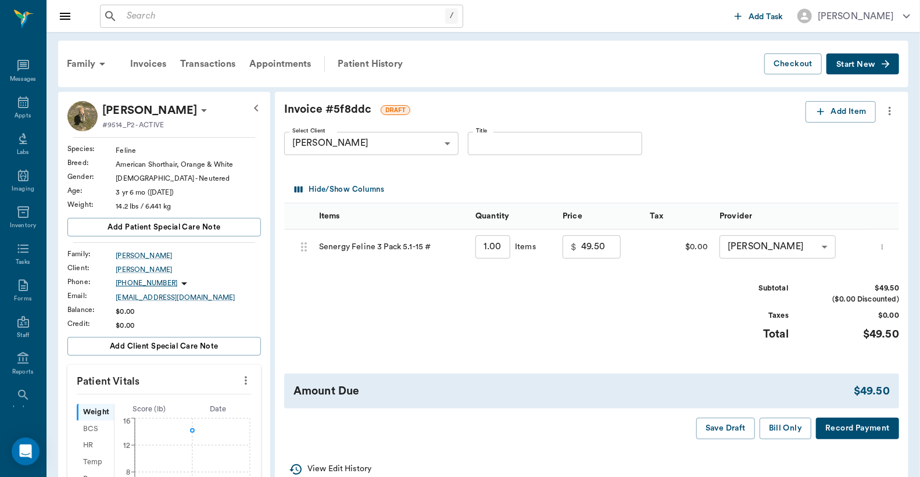
click at [858, 428] on button "Record Payment" at bounding box center [857, 428] width 83 height 21
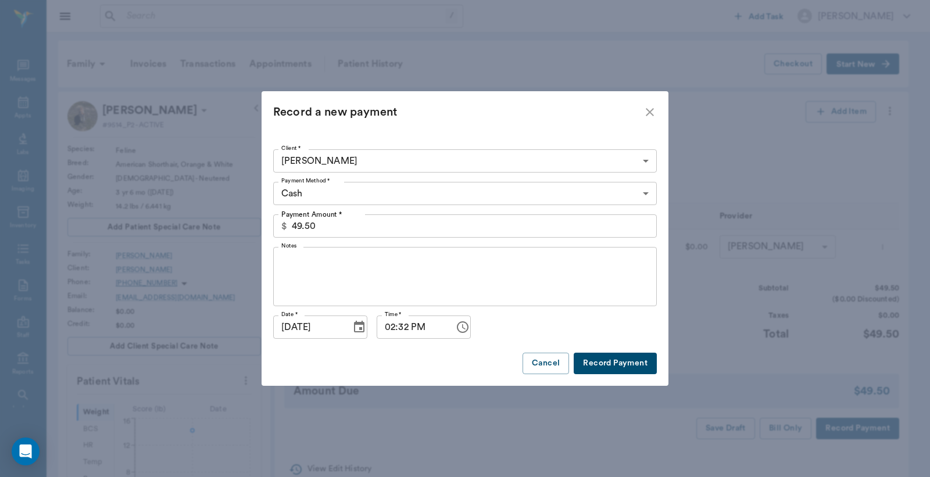
click at [644, 195] on body "/ ​ Add Task Dr. Bert Ellsworth Nectar Messages Appts Labs Imaging Inventory Ta…" at bounding box center [465, 422] width 930 height 845
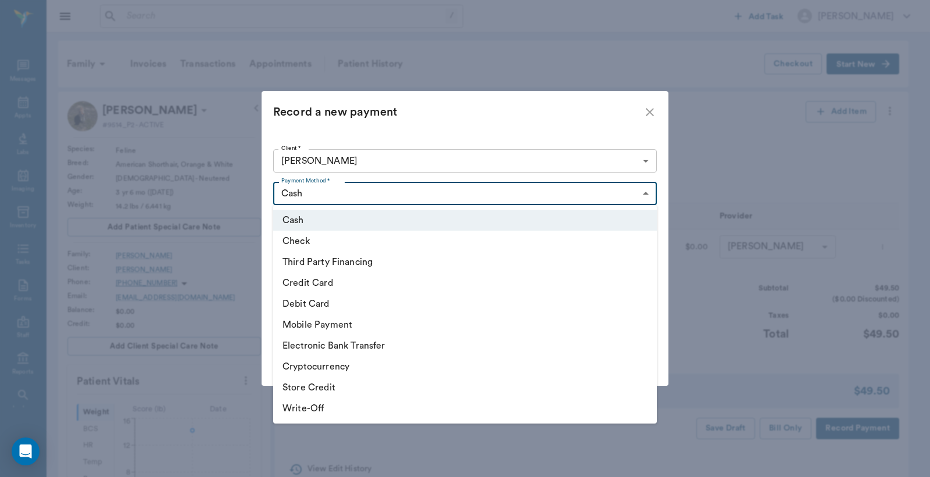
click at [361, 245] on li "Check" at bounding box center [464, 241] width 383 height 21
type input "CHECK"
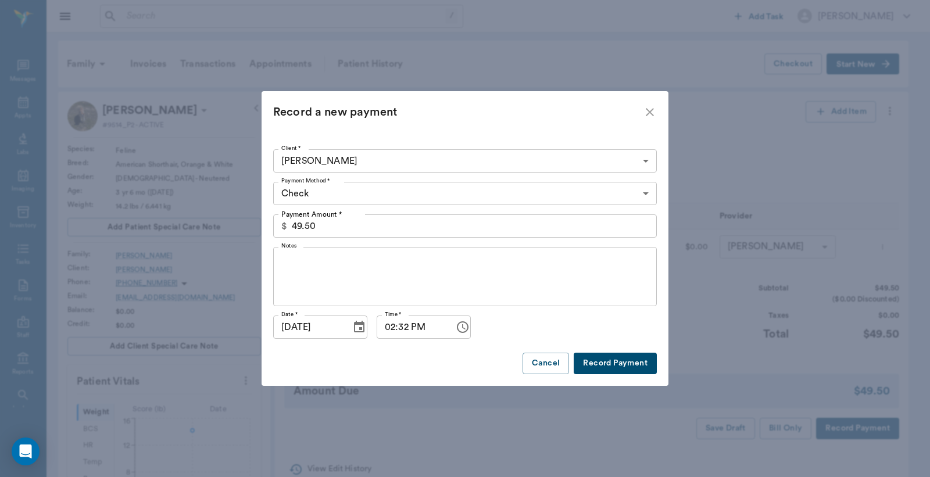
click at [637, 364] on button "Record Payment" at bounding box center [614, 363] width 83 height 21
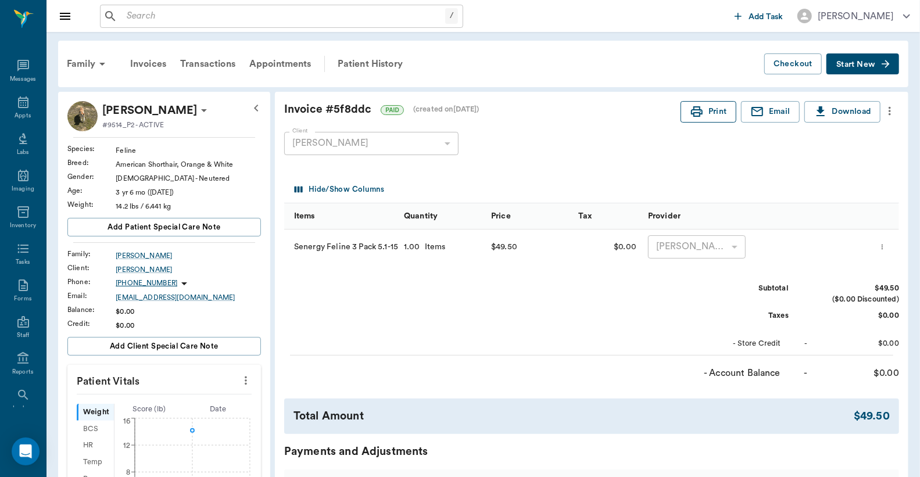
click at [711, 113] on button "Print" at bounding box center [708, 111] width 56 height 21
click at [131, 15] on input "text" at bounding box center [283, 16] width 323 height 16
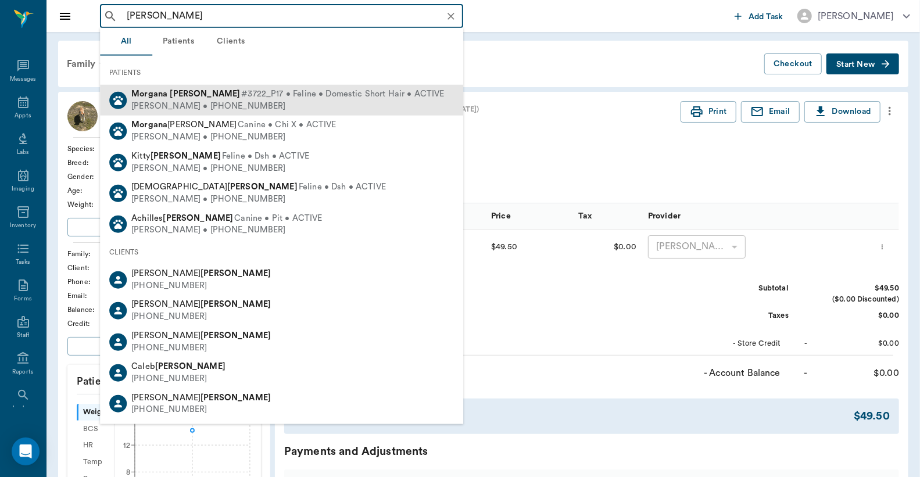
click at [195, 101] on div "Lavana Coleman • (903) 650-1604" at bounding box center [287, 106] width 313 height 12
type input "[PERSON_NAME]"
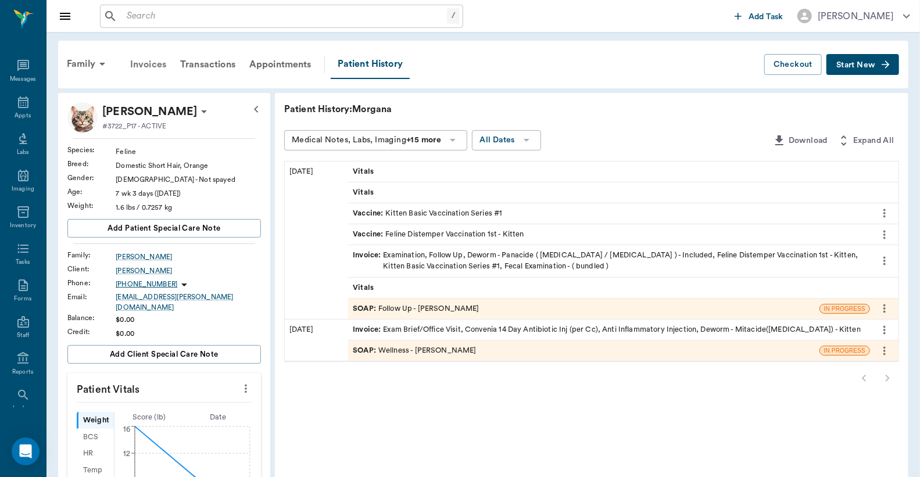
click at [144, 65] on div "Invoices" at bounding box center [148, 65] width 50 height 28
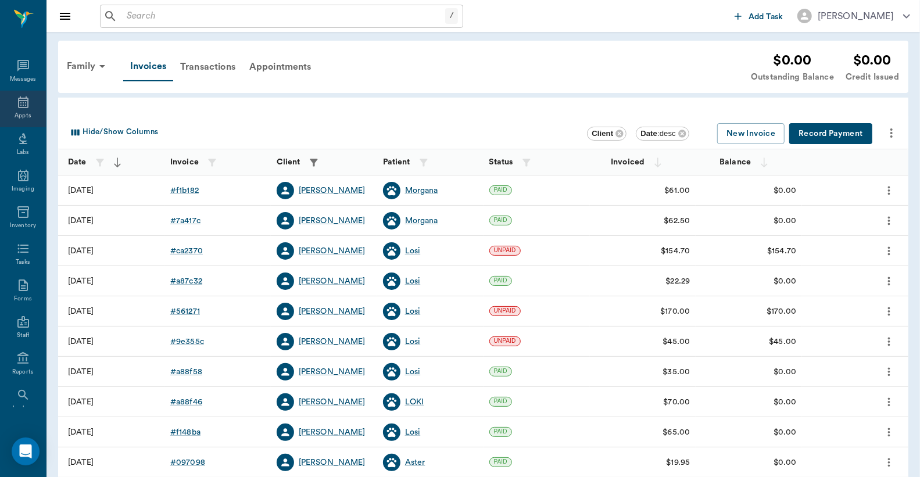
click at [15, 112] on div "Appts" at bounding box center [23, 116] width 16 height 9
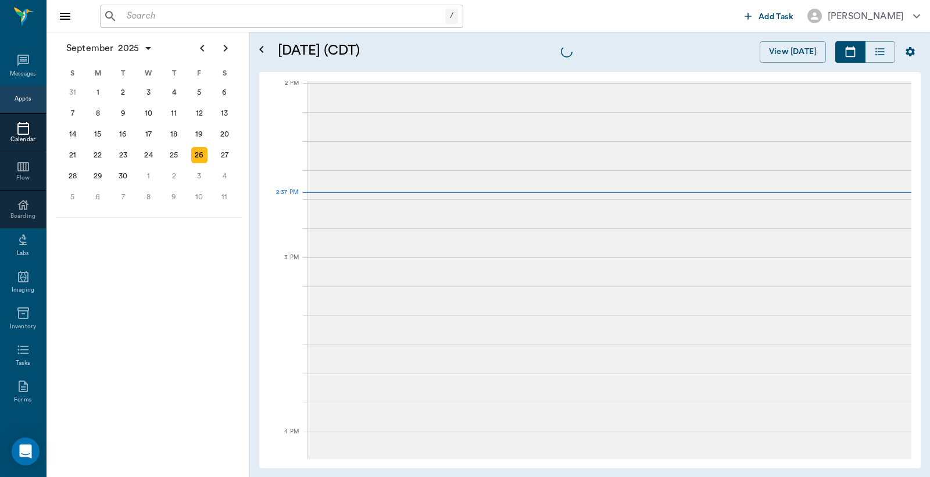
scroll to position [1046, 0]
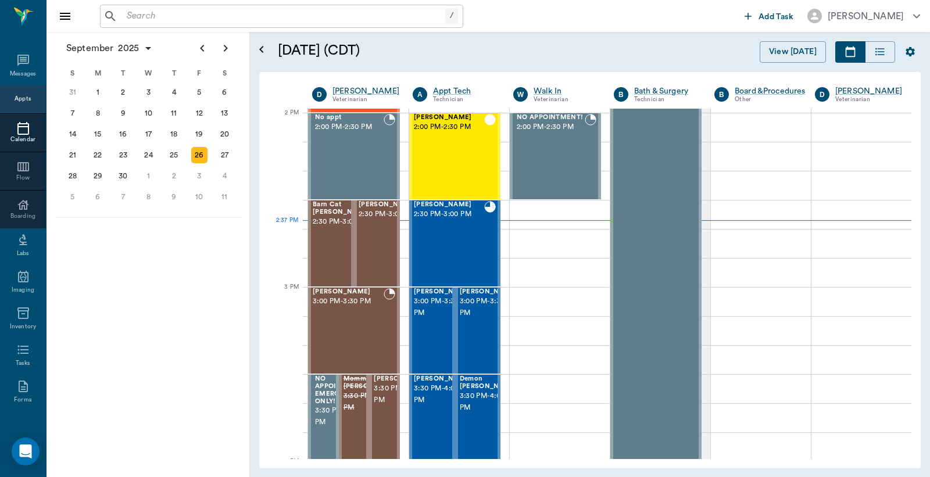
click at [124, 14] on input "text" at bounding box center [283, 16] width 323 height 16
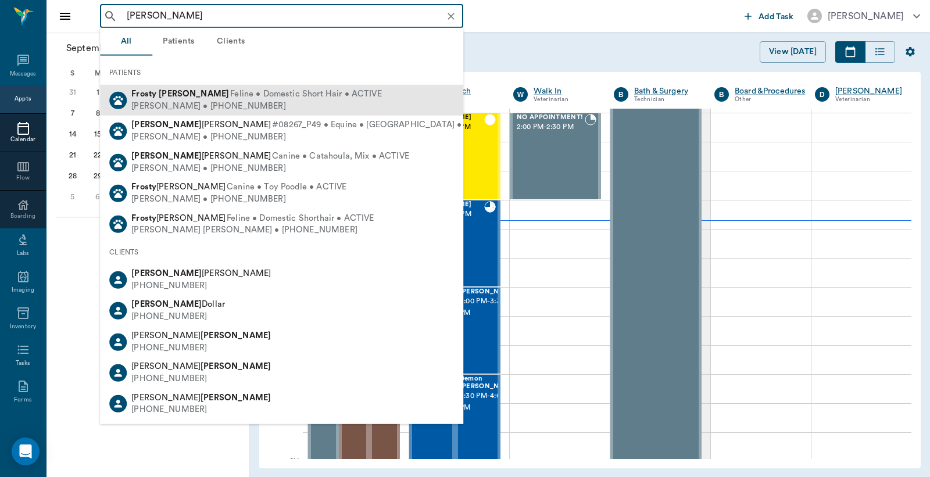
click at [164, 100] on div "Donnie Harvey • (281) 460-8828" at bounding box center [256, 106] width 250 height 12
type input "[PERSON_NAME]"
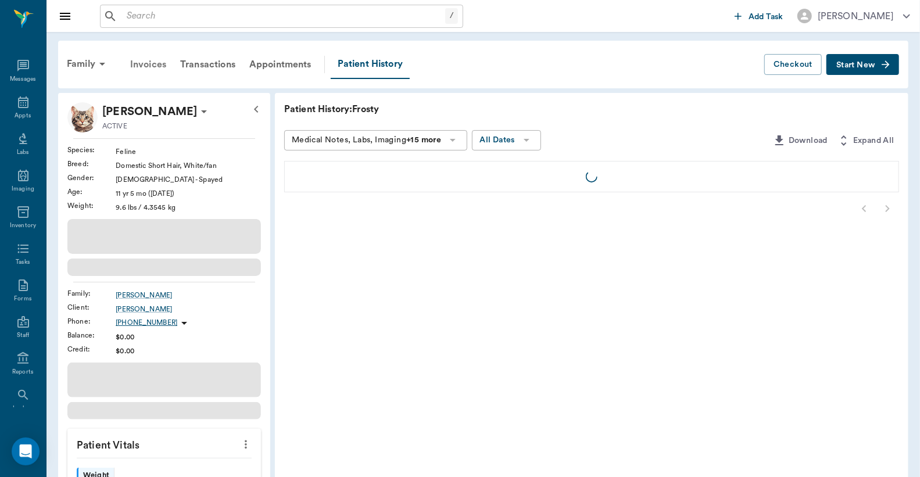
click at [146, 61] on div "Invoices" at bounding box center [148, 65] width 50 height 28
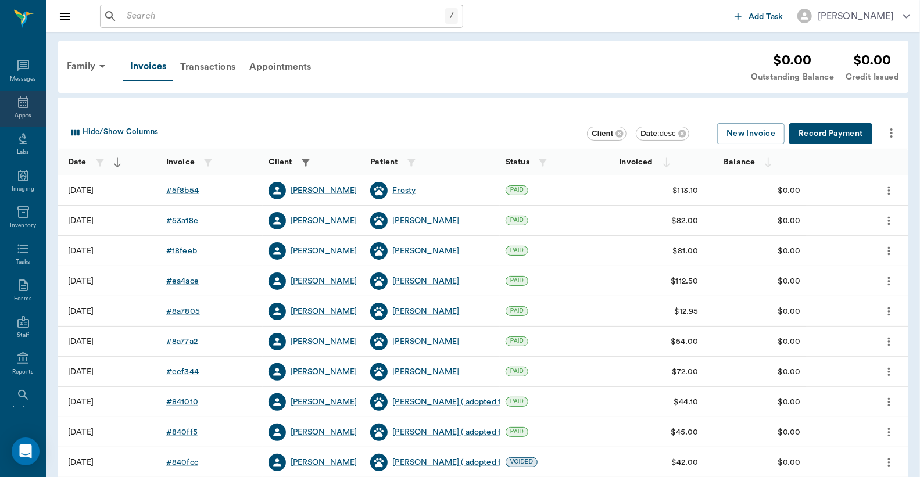
click at [20, 105] on icon at bounding box center [23, 102] width 10 height 12
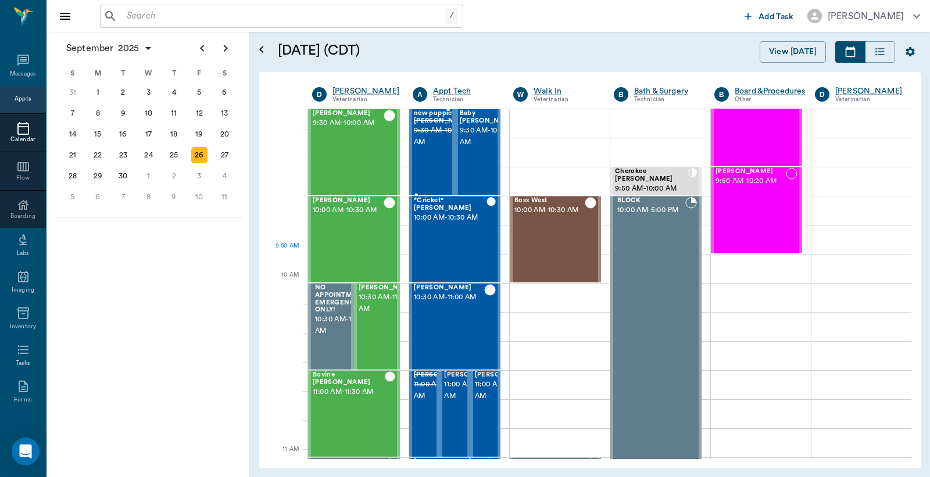
scroll to position [187, 0]
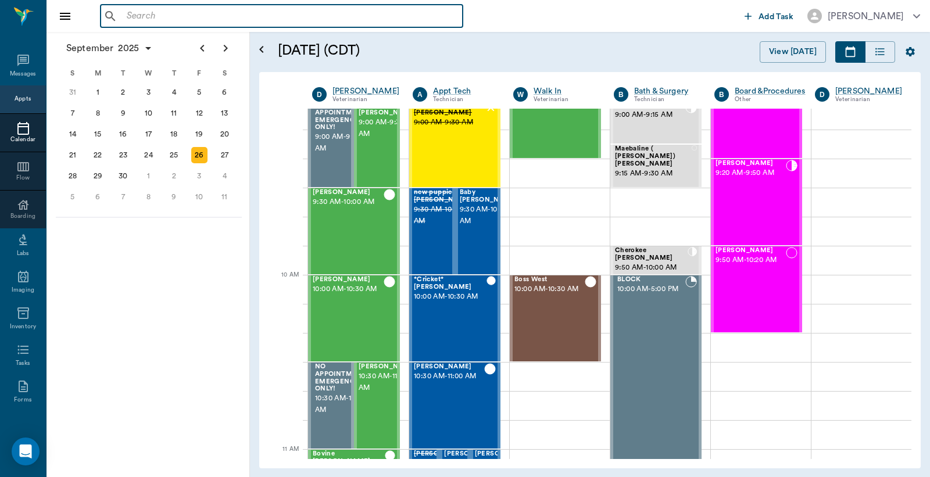
click at [132, 13] on input "text" at bounding box center [290, 16] width 336 height 16
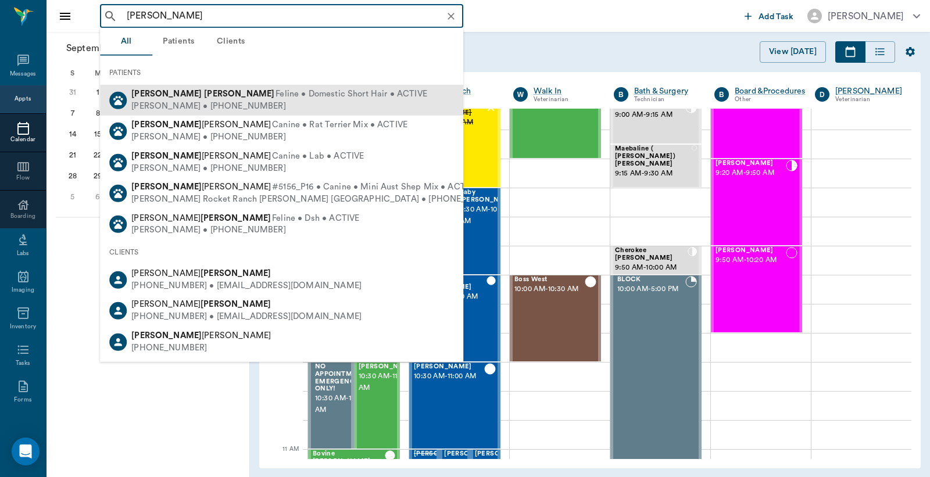
click at [186, 102] on div "Phillip Quintero • (903) 796-2822" at bounding box center [279, 106] width 296 height 12
type input "[PERSON_NAME]"
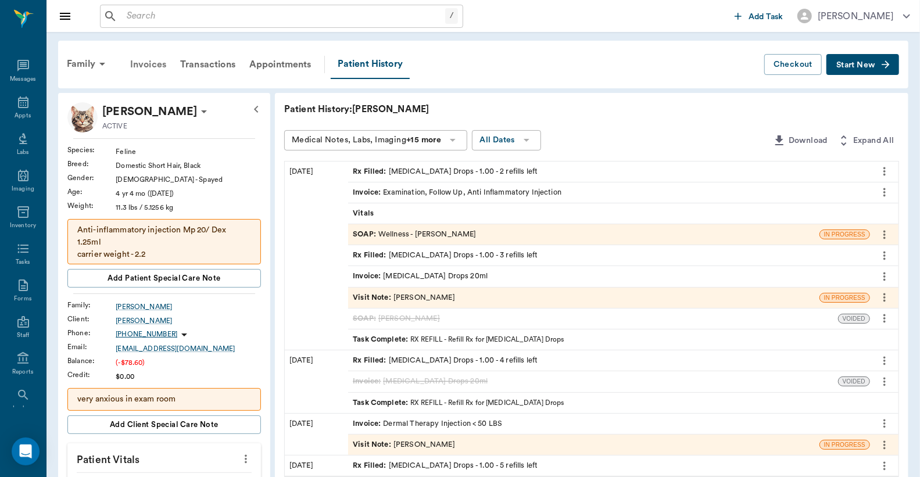
click at [152, 64] on div "Invoices" at bounding box center [148, 65] width 50 height 28
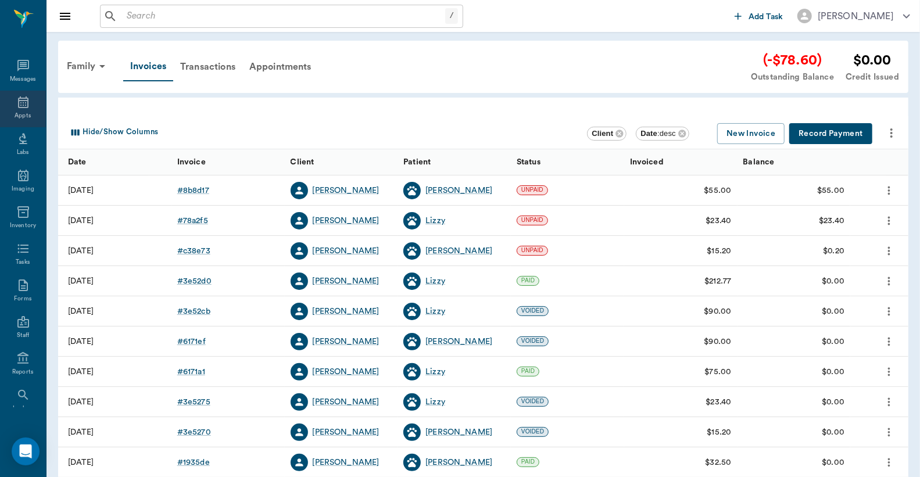
click at [19, 112] on div "Appts" at bounding box center [23, 116] width 16 height 9
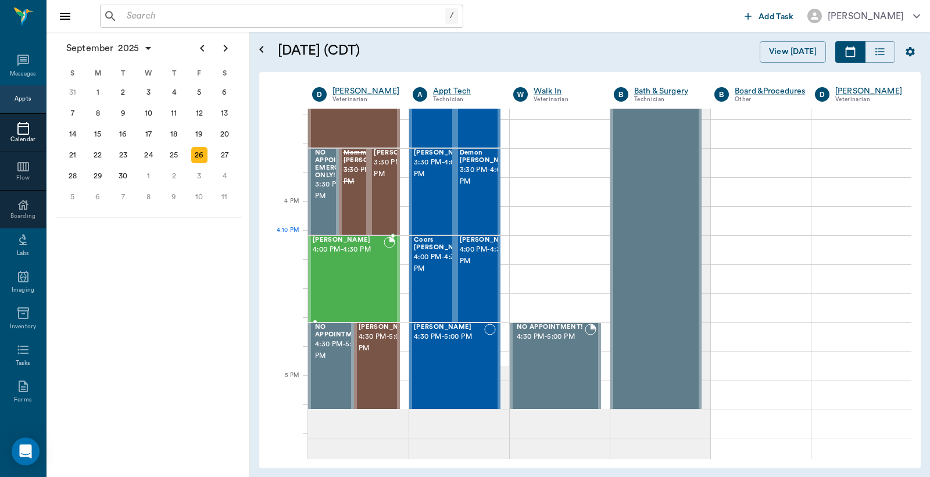
scroll to position [1306, 0]
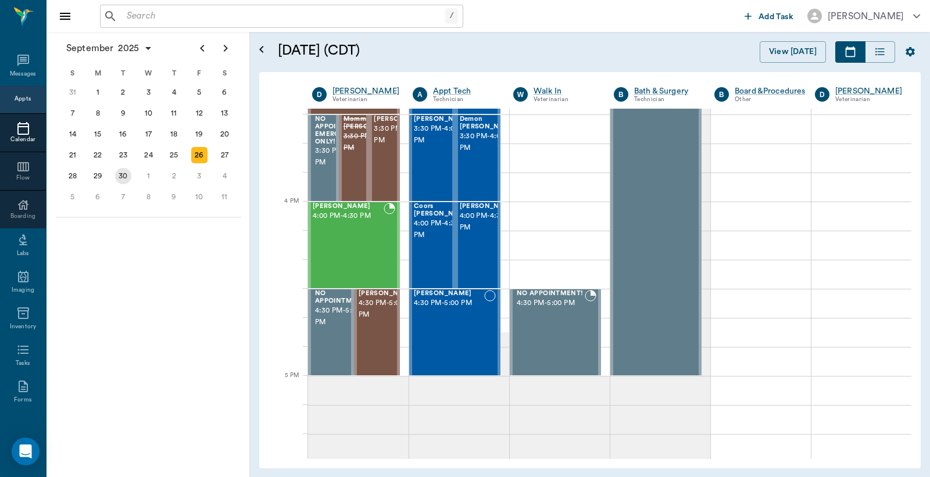
click at [120, 170] on div "30" at bounding box center [123, 176] width 16 height 16
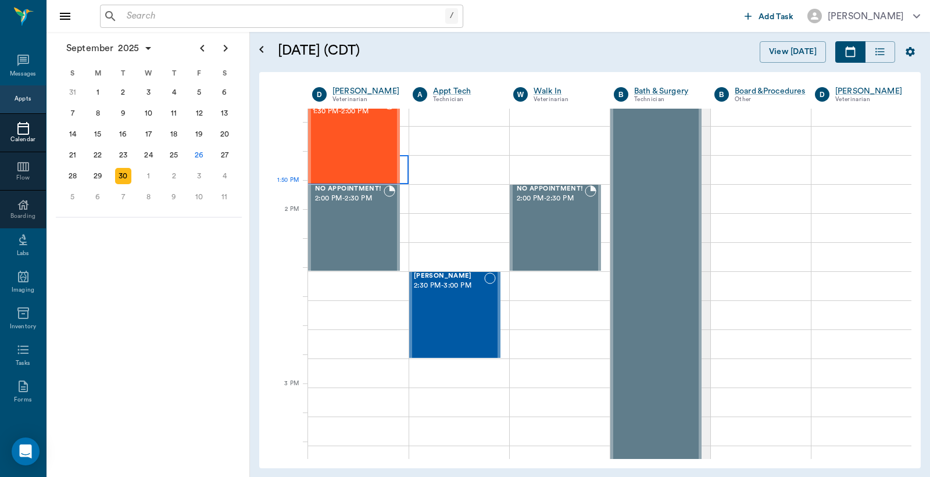
scroll to position [947, 0]
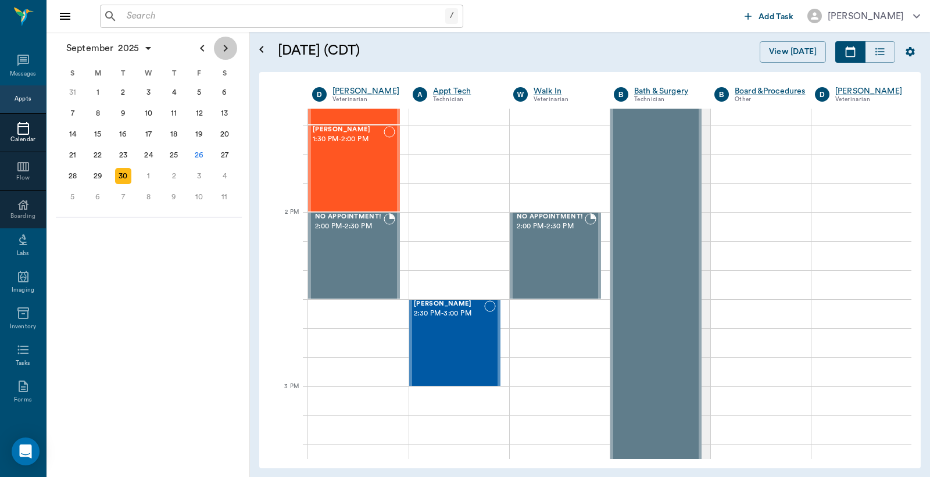
click at [228, 49] on icon "Next page" at bounding box center [225, 48] width 14 height 14
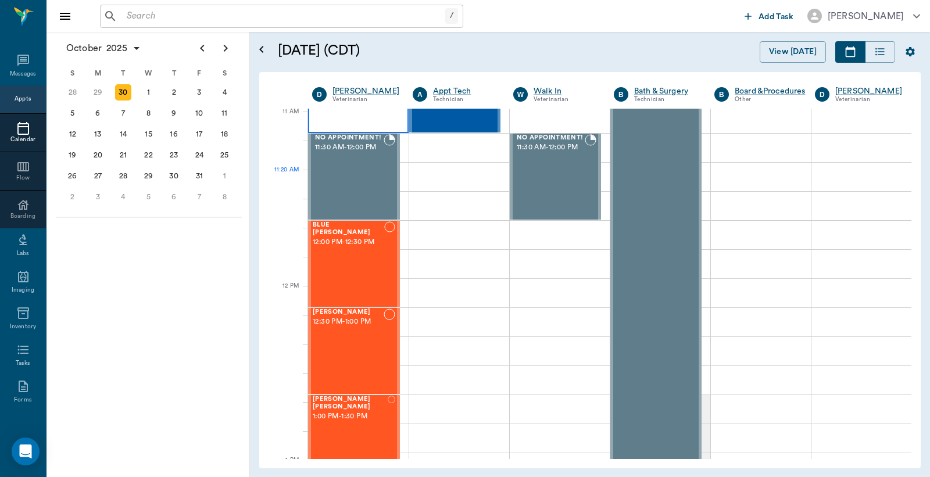
scroll to position [516, 0]
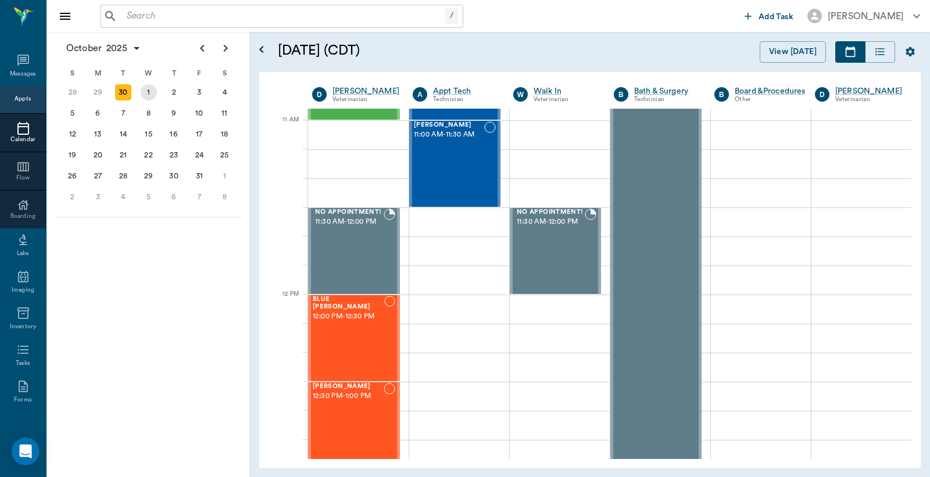
click at [149, 94] on div "1" at bounding box center [149, 92] width 16 height 16
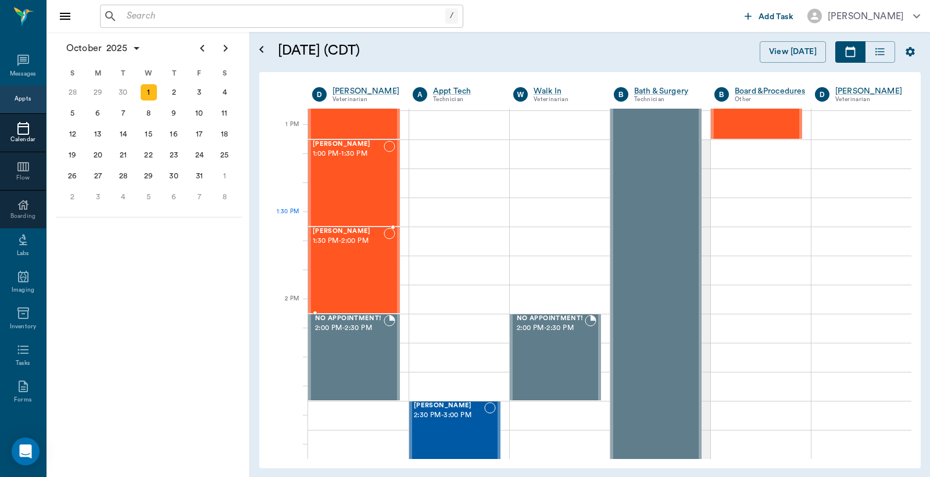
scroll to position [861, 0]
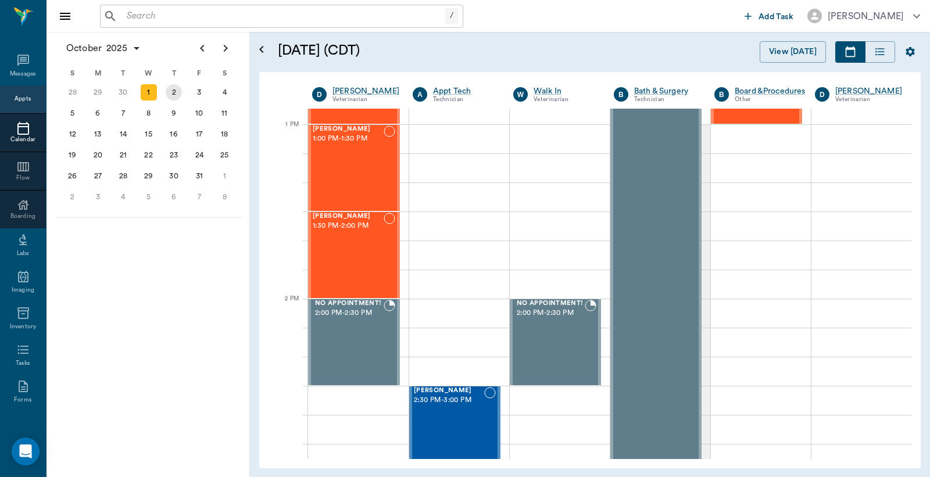
click at [174, 95] on div "2" at bounding box center [174, 92] width 16 height 16
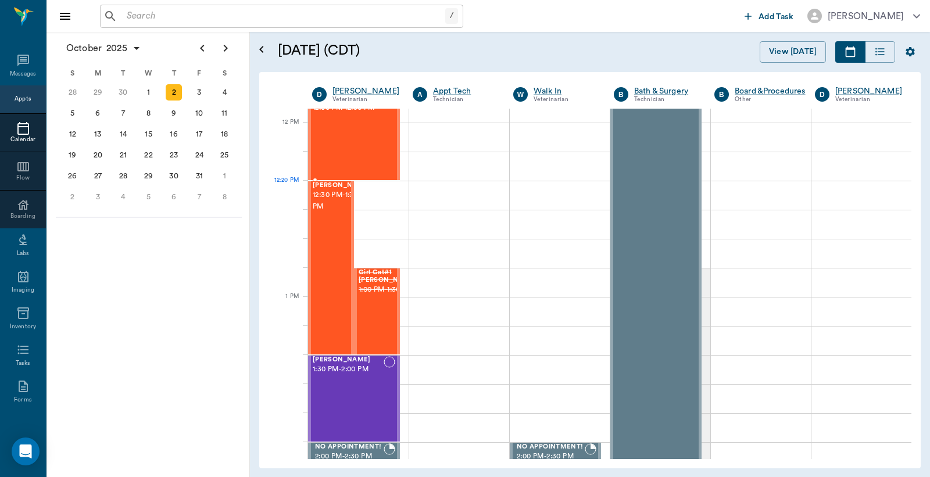
scroll to position [689, 0]
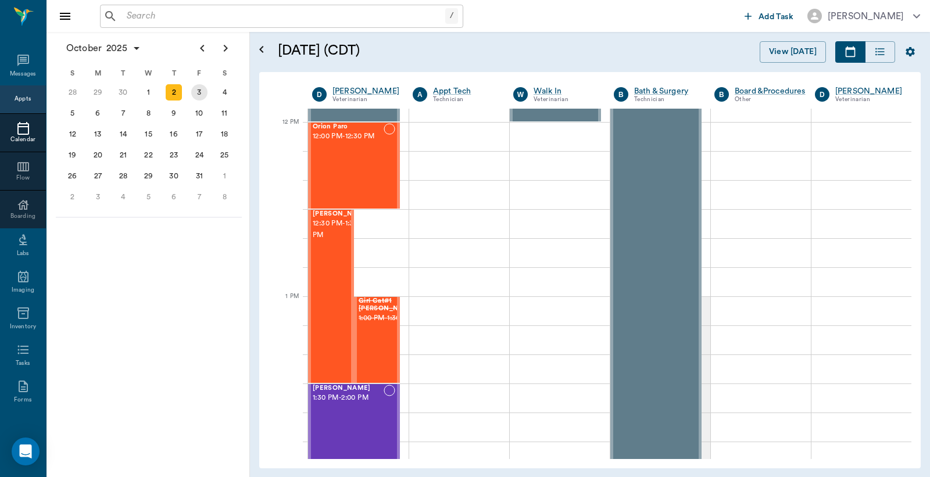
click at [200, 88] on div "3" at bounding box center [199, 92] width 16 height 16
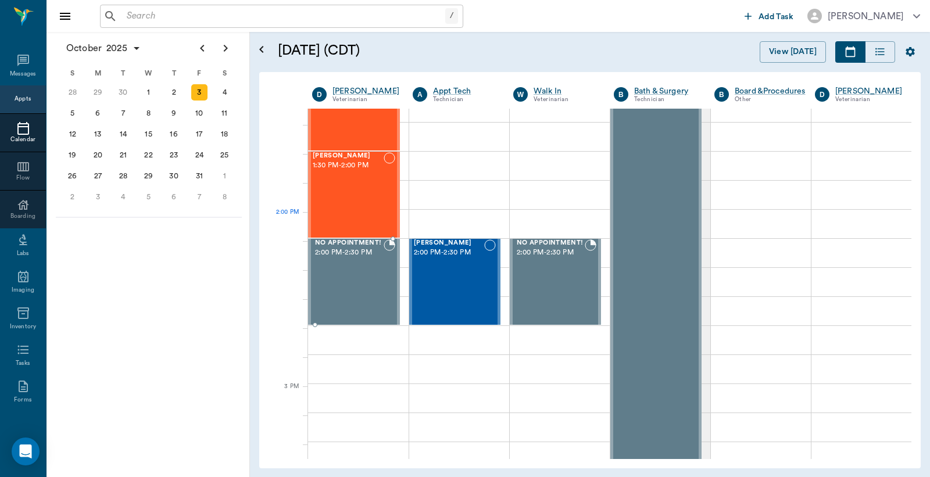
scroll to position [947, 0]
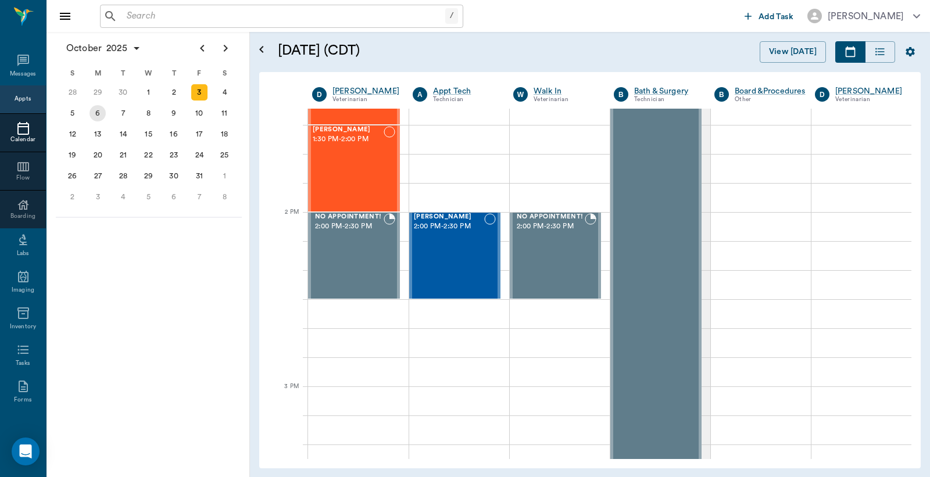
click at [95, 113] on div "6" at bounding box center [97, 113] width 16 height 16
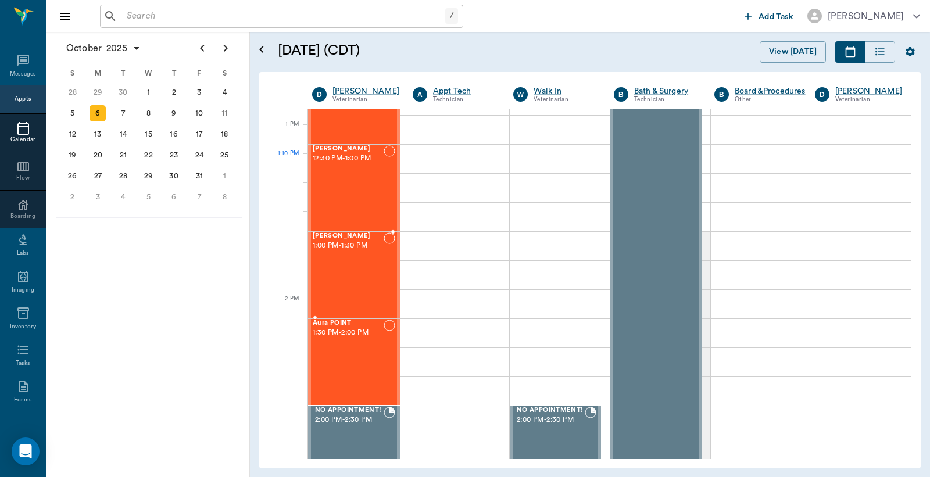
scroll to position [688, 0]
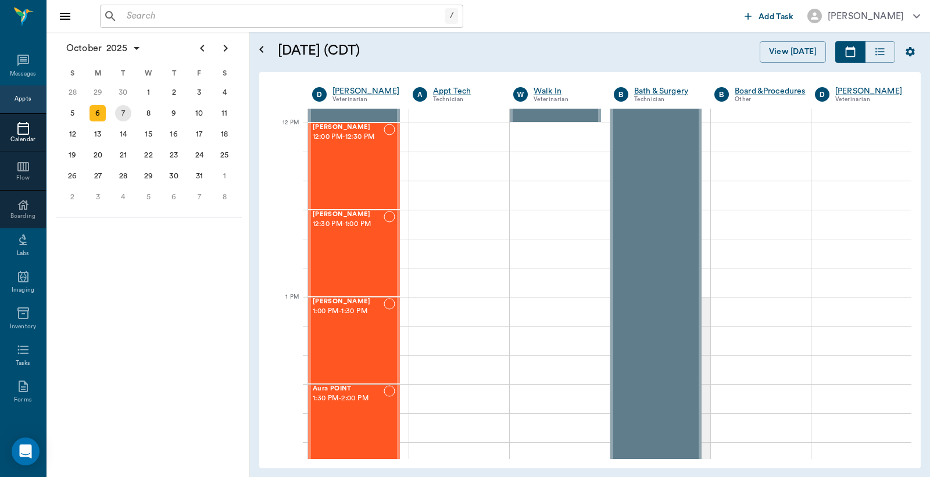
click at [124, 114] on div "7" at bounding box center [123, 113] width 16 height 16
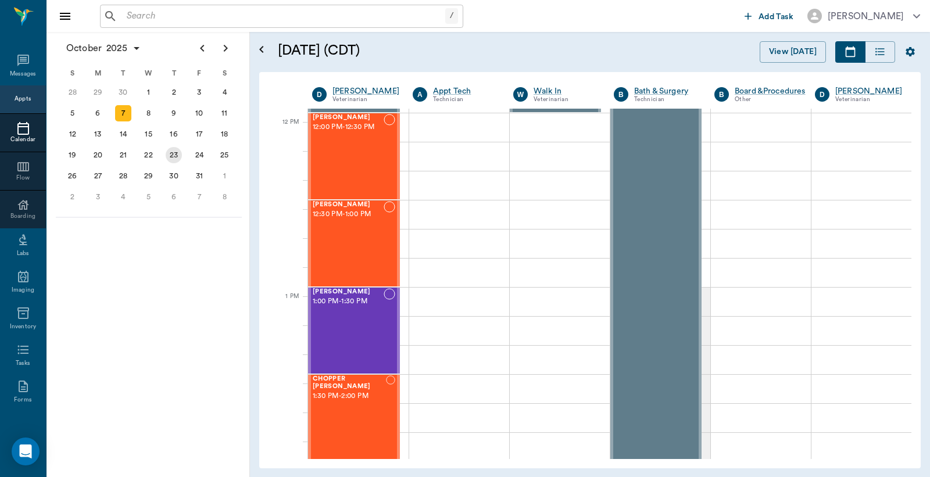
scroll to position [689, 0]
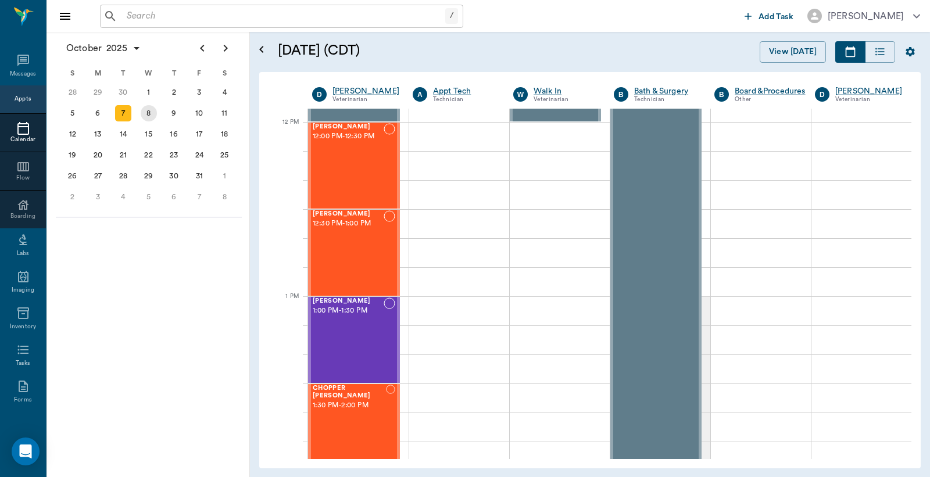
click at [149, 112] on div "8" at bounding box center [149, 113] width 16 height 16
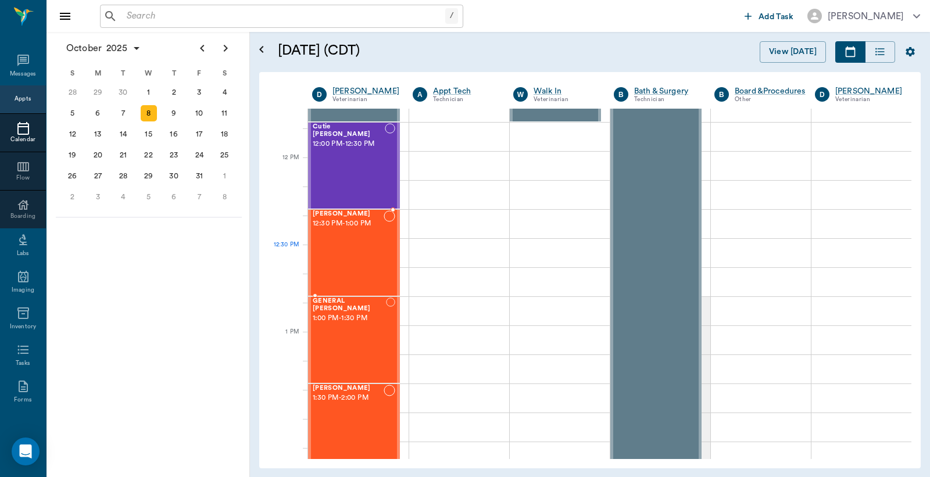
scroll to position [602, 0]
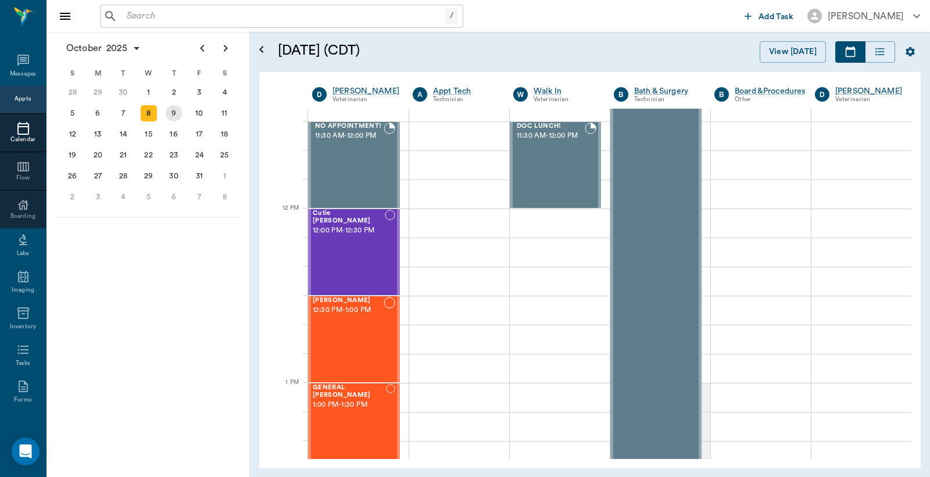
click at [175, 112] on div "9" at bounding box center [174, 113] width 16 height 16
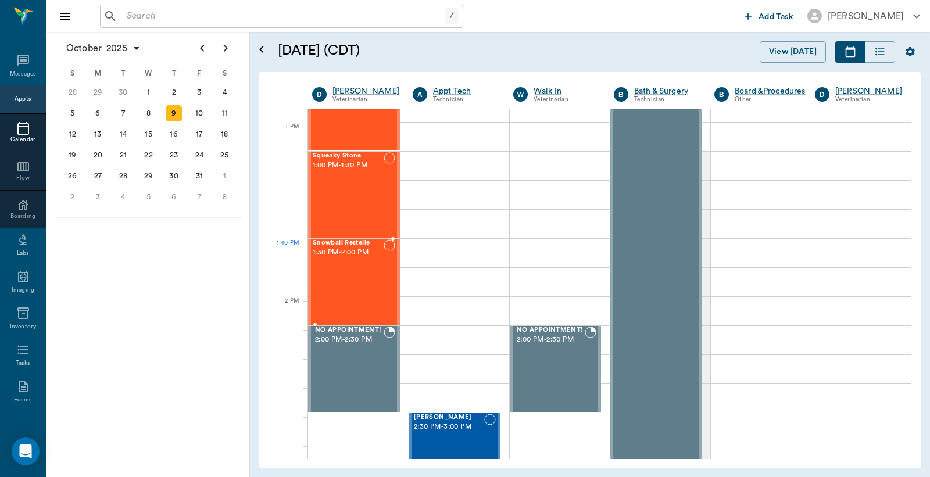
scroll to position [861, 0]
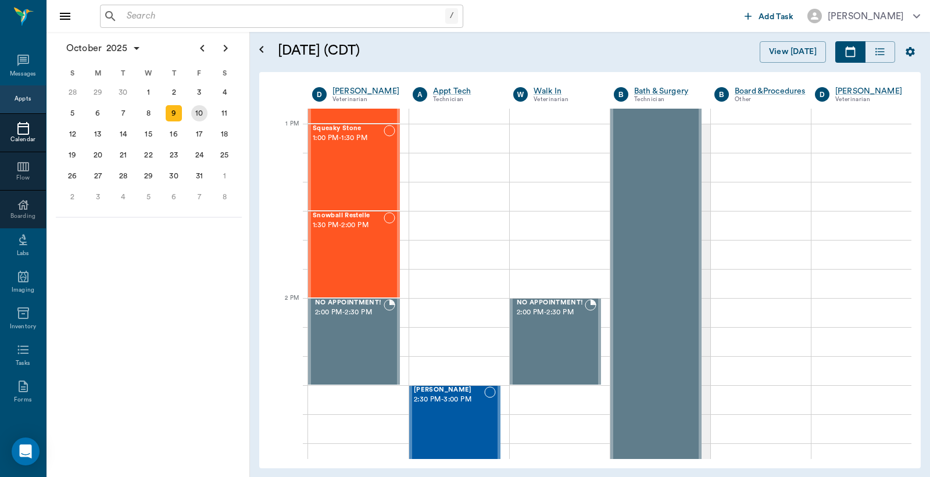
click at [196, 109] on div "10" at bounding box center [199, 113] width 16 height 16
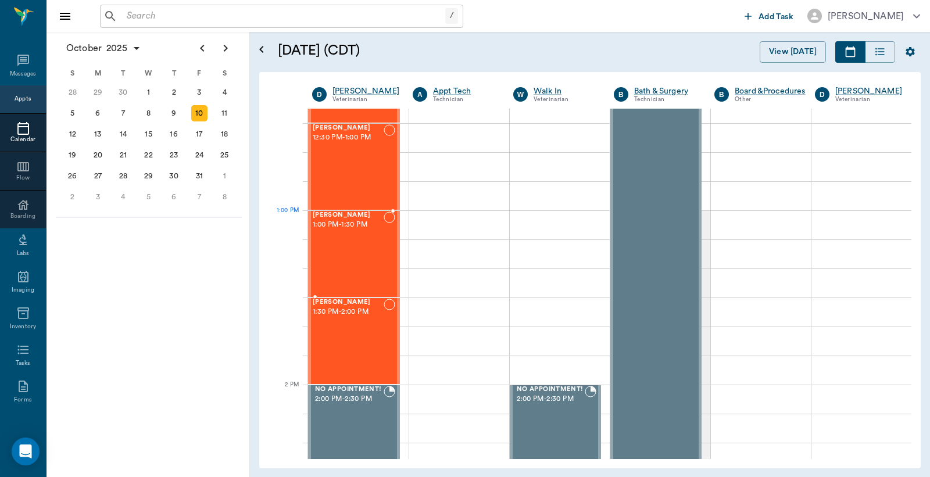
scroll to position [861, 0]
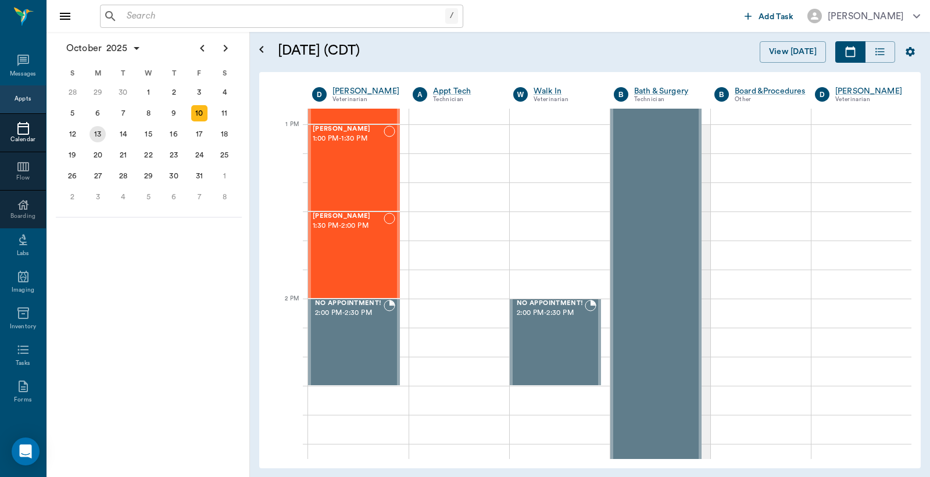
click at [99, 128] on div "13" at bounding box center [97, 134] width 16 height 16
click at [124, 129] on div "14" at bounding box center [123, 134] width 16 height 16
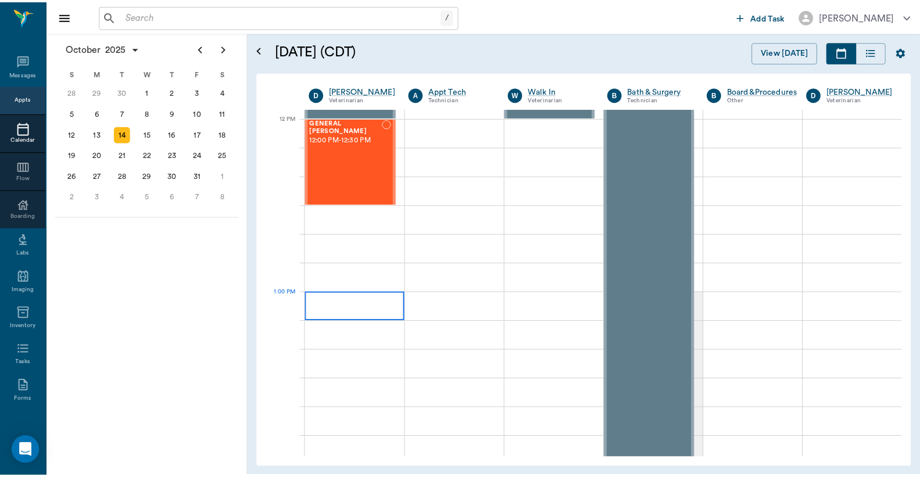
scroll to position [689, 0]
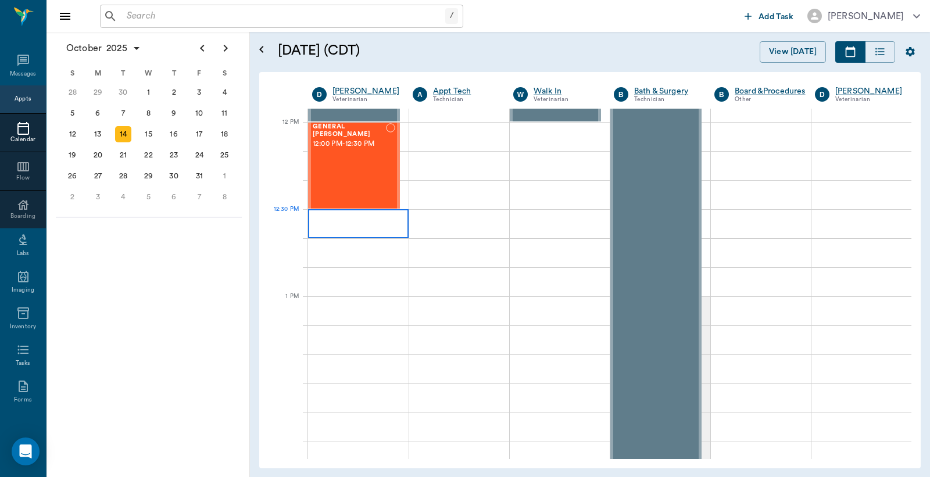
click at [332, 228] on div at bounding box center [358, 223] width 101 height 29
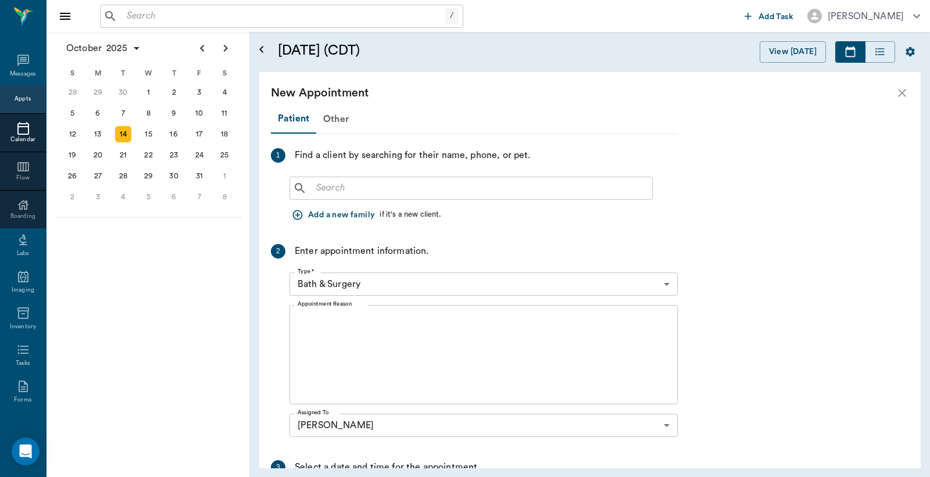
click at [316, 189] on input "text" at bounding box center [479, 188] width 336 height 16
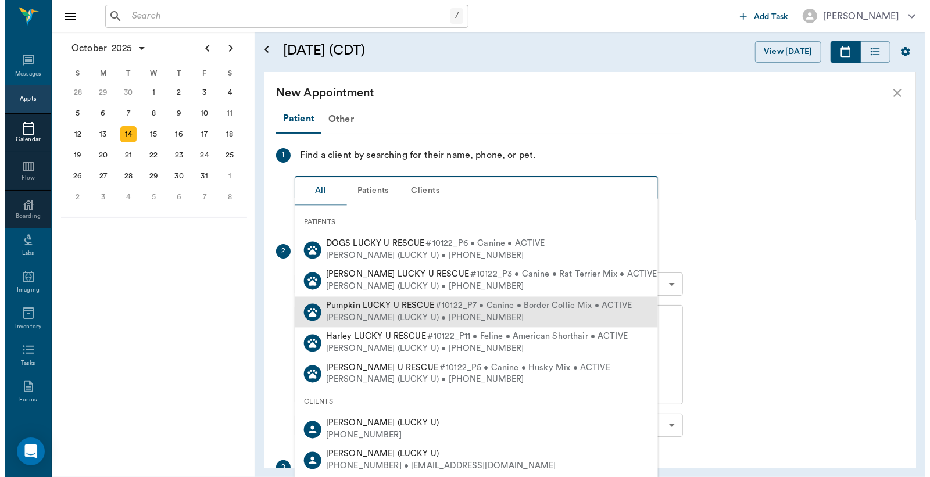
scroll to position [85, 0]
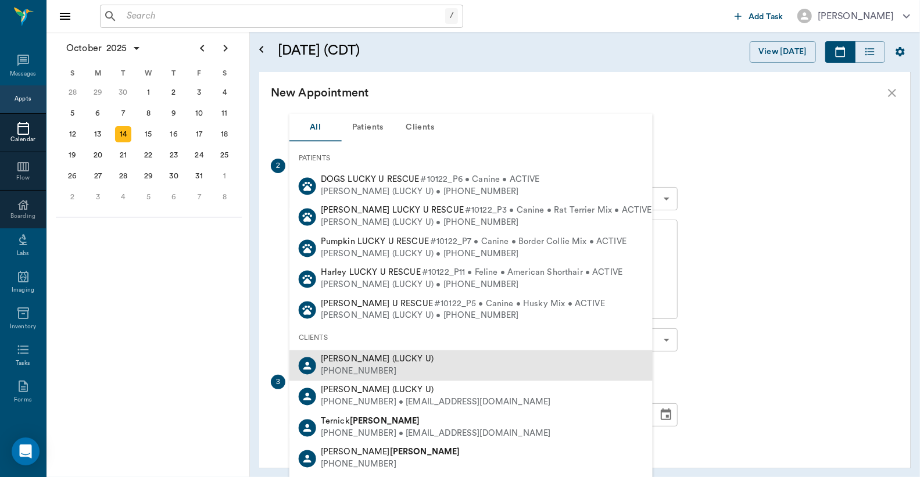
click at [371, 365] on div "(817) 266-6094" at bounding box center [377, 371] width 113 height 12
type input "Lucky U"
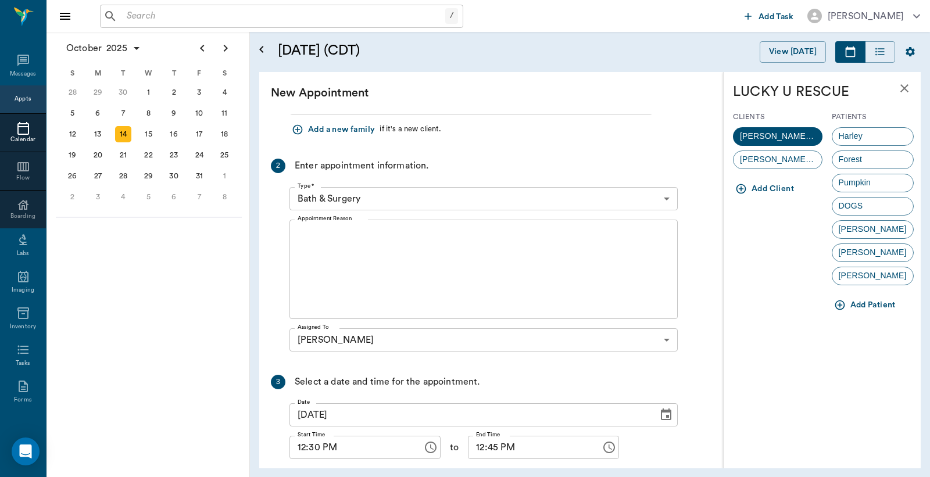
click at [860, 303] on button "Add Patient" at bounding box center [865, 305] width 69 height 21
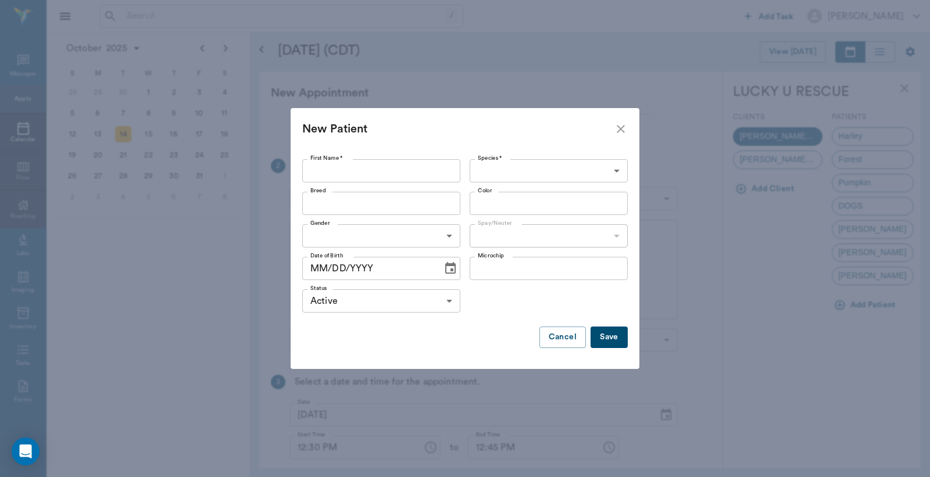
click at [320, 164] on input "First Name *" at bounding box center [381, 170] width 158 height 23
type input "Abu"
click at [521, 169] on body "/ ​ Add Task Dr. Bert Ellsworth Nectar Messages Appts Calendar Flow Boarding La…" at bounding box center [465, 238] width 930 height 477
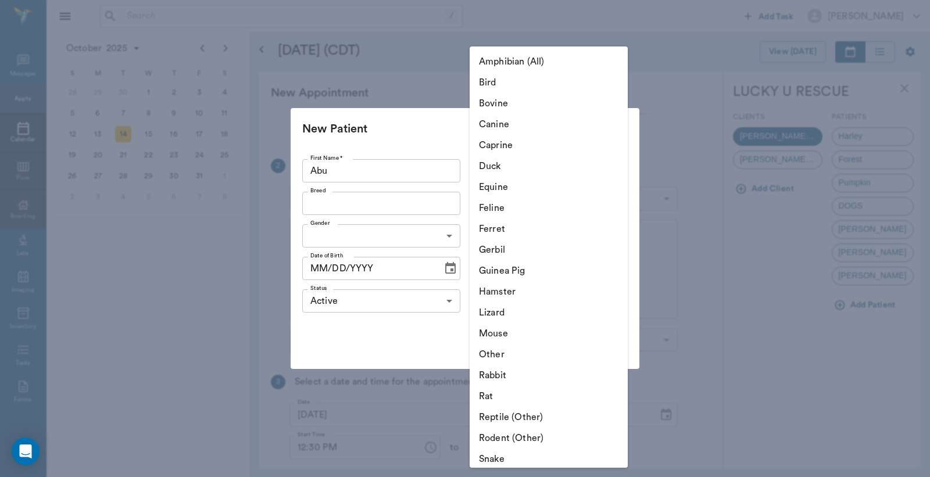
click at [519, 123] on li "Canine" at bounding box center [548, 124] width 158 height 21
type input "Canine"
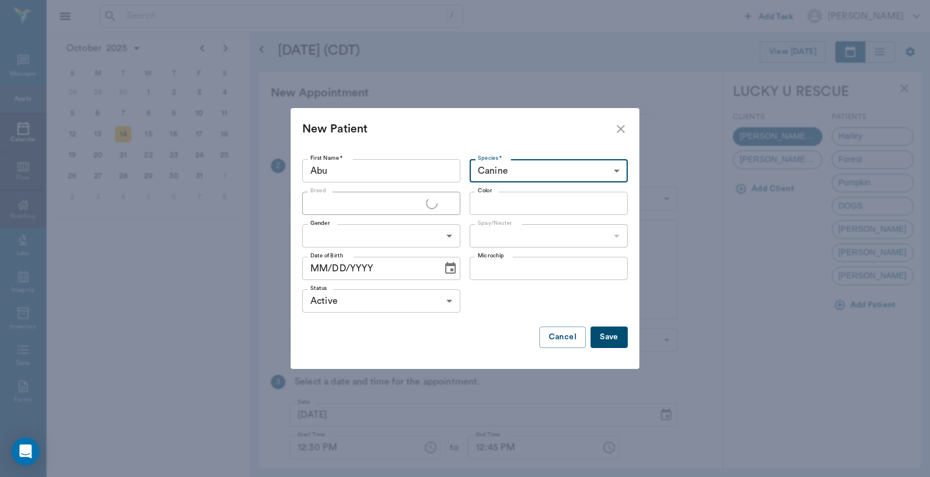
click at [311, 202] on input "Breed" at bounding box center [366, 203] width 120 height 16
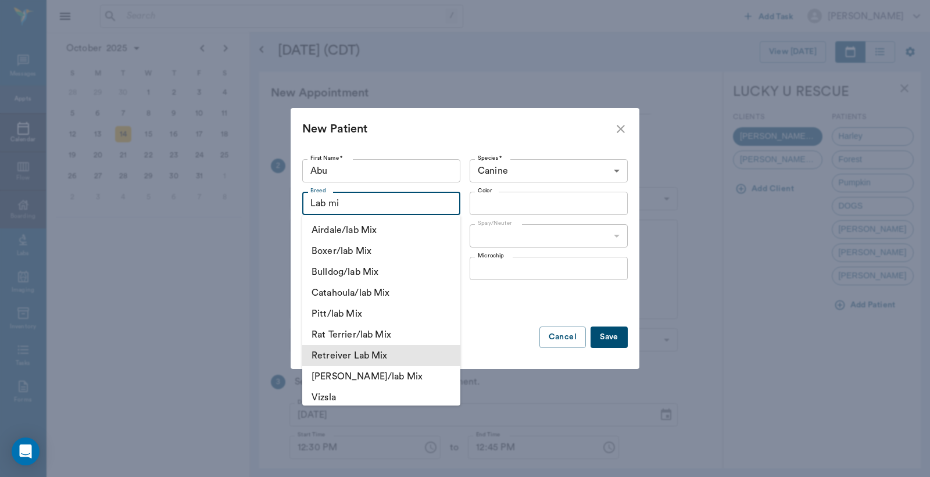
click at [382, 353] on li "Retreiver Lab Mix" at bounding box center [381, 355] width 158 height 21
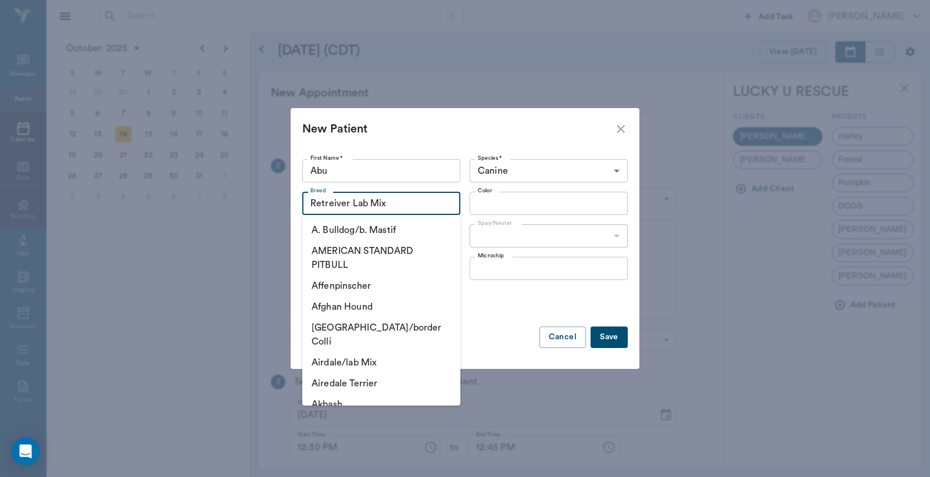
drag, startPoint x: 307, startPoint y: 205, endPoint x: 411, endPoint y: 208, distance: 104.1
click at [411, 208] on input "Retreiver Lab Mix" at bounding box center [364, 203] width 117 height 16
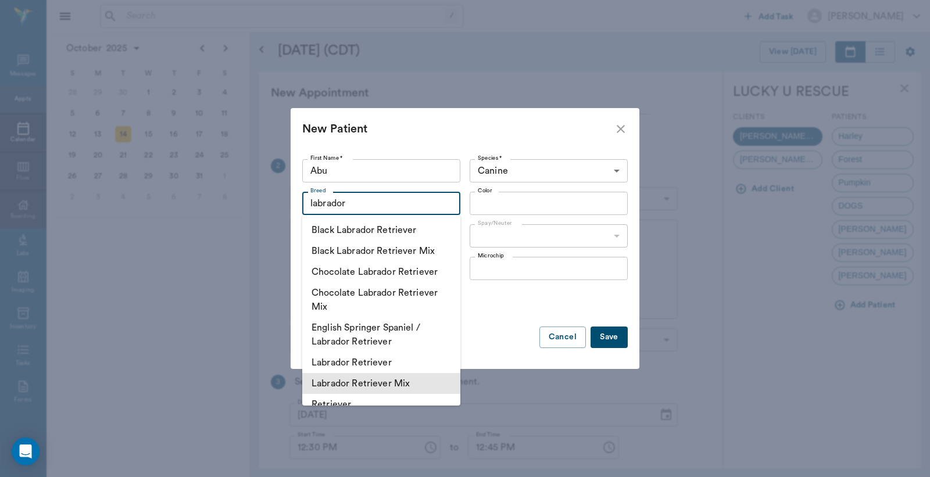
click at [414, 385] on li "Labrador Retriever Mix" at bounding box center [381, 383] width 158 height 21
type input "Labrador Retriever Mix"
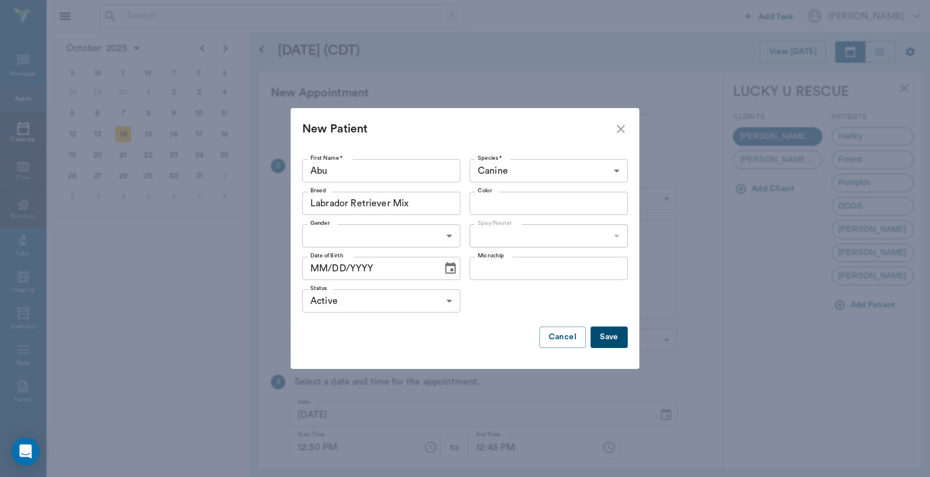
click at [492, 202] on input "Color" at bounding box center [539, 203] width 132 height 16
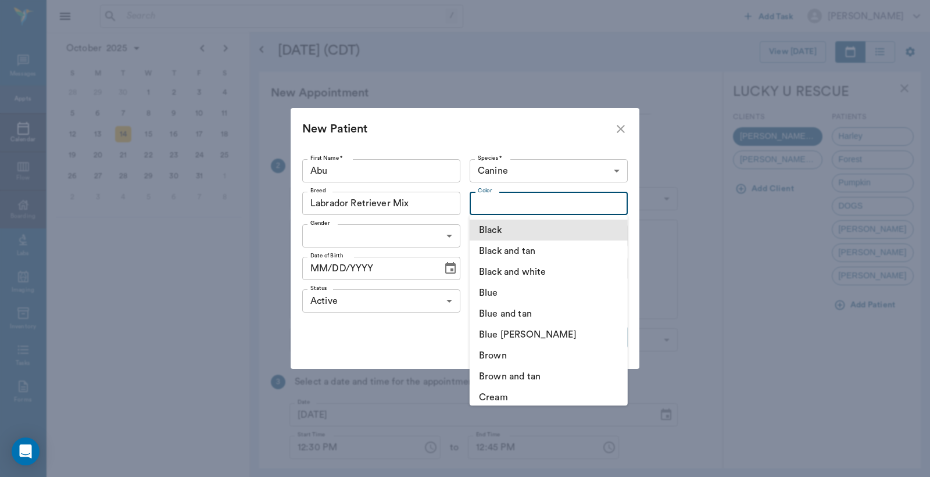
click at [495, 233] on li "Black" at bounding box center [548, 230] width 158 height 21
type input "Black"
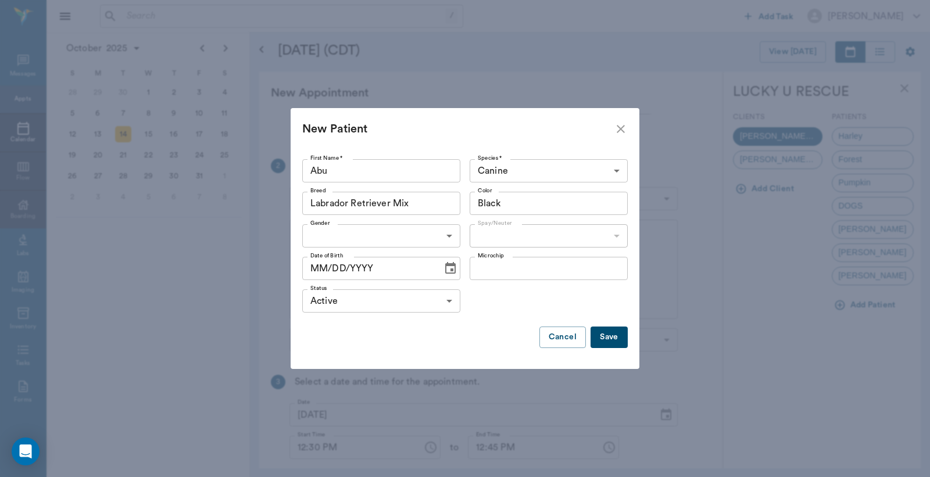
click at [451, 234] on body "/ ​ Add Task Dr. Bert Ellsworth Nectar Messages Appts Calendar Flow Boarding La…" at bounding box center [465, 238] width 930 height 477
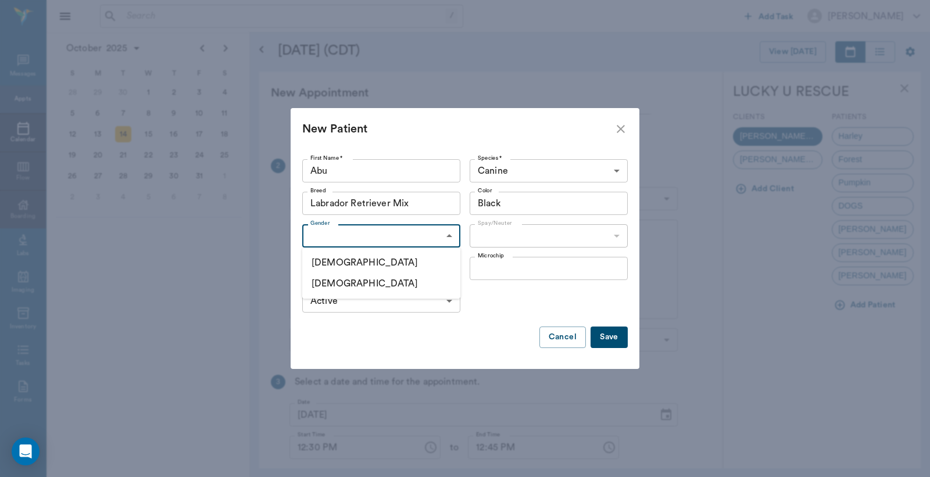
click at [342, 263] on li "[DEMOGRAPHIC_DATA]" at bounding box center [381, 262] width 158 height 21
type input "MALE"
click at [615, 233] on body "/ ​ Add Task Dr. Bert Ellsworth Nectar Messages Appts Calendar Flow Boarding La…" at bounding box center [465, 238] width 930 height 477
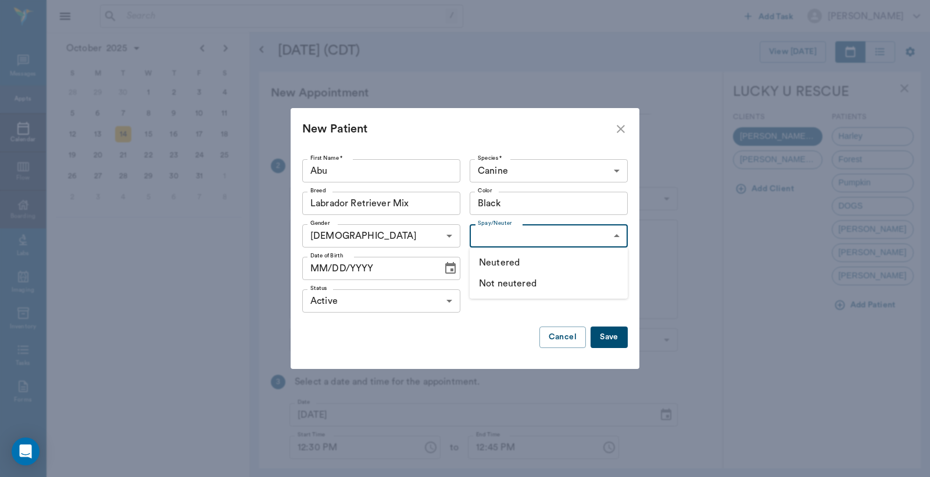
click at [539, 281] on li "Not neutered" at bounding box center [548, 283] width 158 height 21
type input "false"
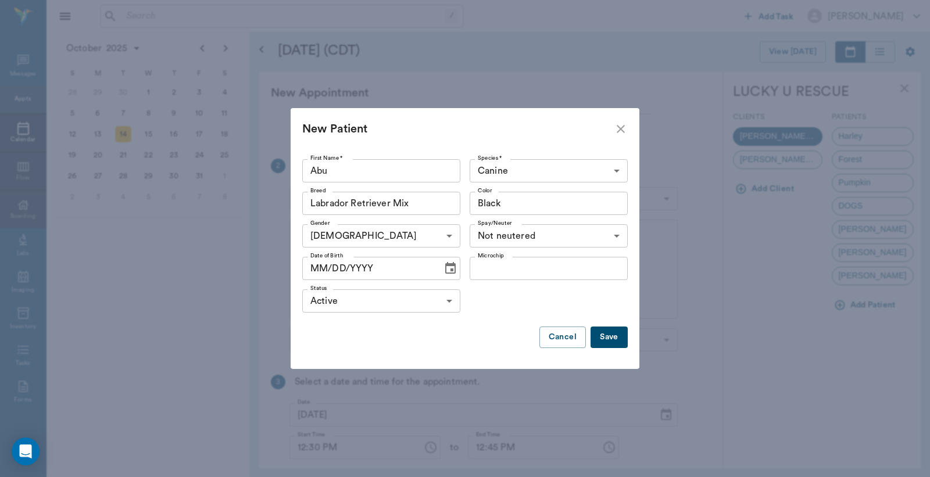
click at [608, 336] on button "Save" at bounding box center [608, 337] width 37 height 21
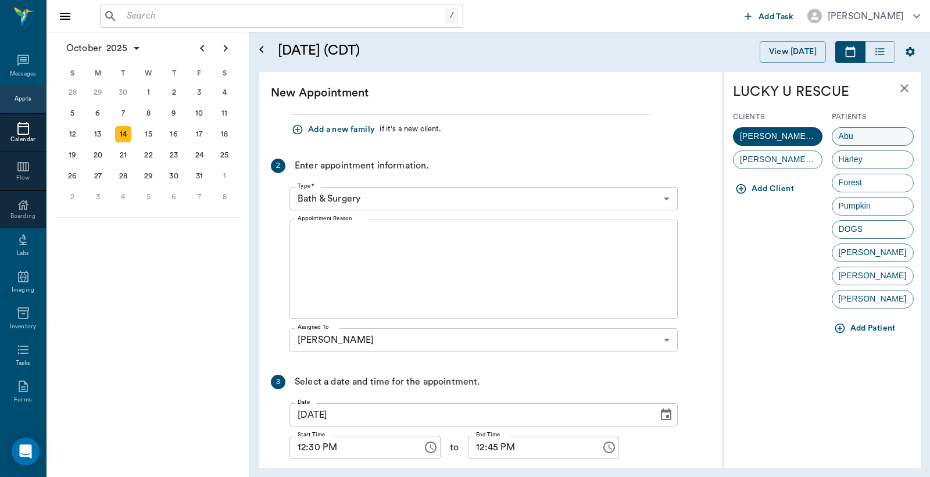
click at [856, 135] on span "Abu" at bounding box center [845, 136] width 27 height 12
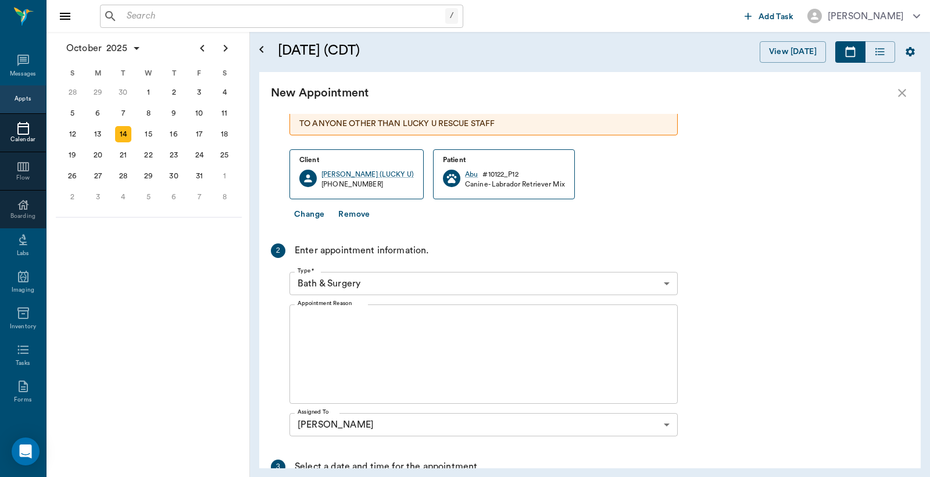
click at [666, 281] on body "/ ​ Add Task Dr. Bert Ellsworth Nectar Messages Appts Calendar Flow Boarding La…" at bounding box center [465, 238] width 930 height 477
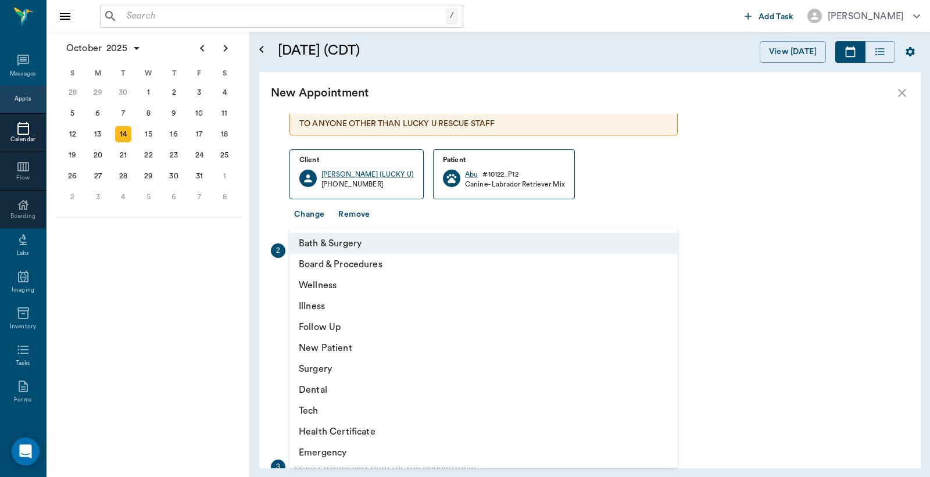
click at [325, 367] on li "Surgery" at bounding box center [483, 369] width 388 height 21
type input "65d2be4f46e3a538d89b8c18"
type input "01:00 PM"
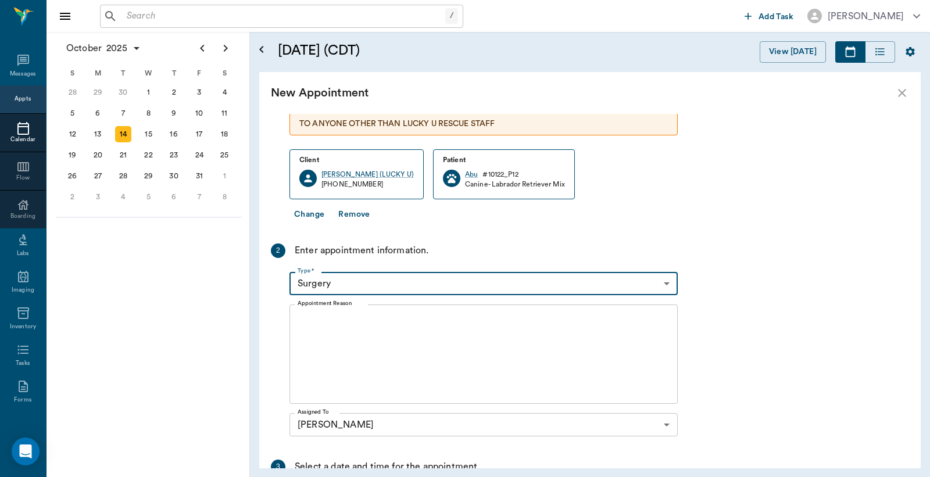
click at [303, 320] on textarea "Appointment Reason" at bounding box center [483, 354] width 372 height 80
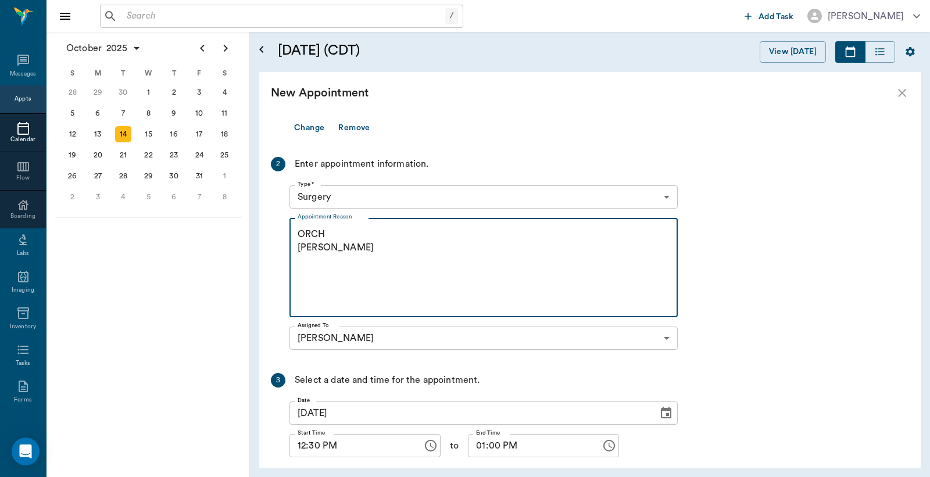
scroll to position [248, 0]
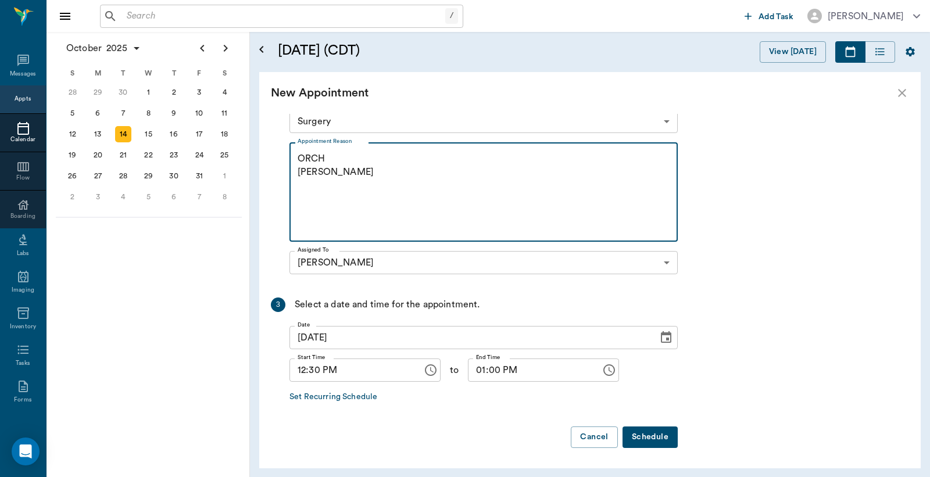
click at [326, 158] on textarea "ORCH Christy" at bounding box center [483, 192] width 372 height 80
type textarea "ORCH, dropping off the evening before surgery Christy"
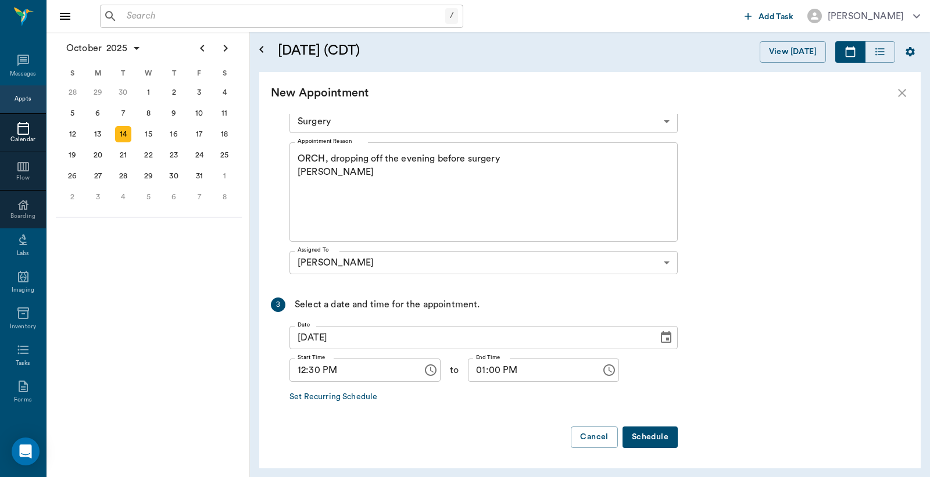
click at [652, 438] on button "Schedule" at bounding box center [649, 436] width 55 height 21
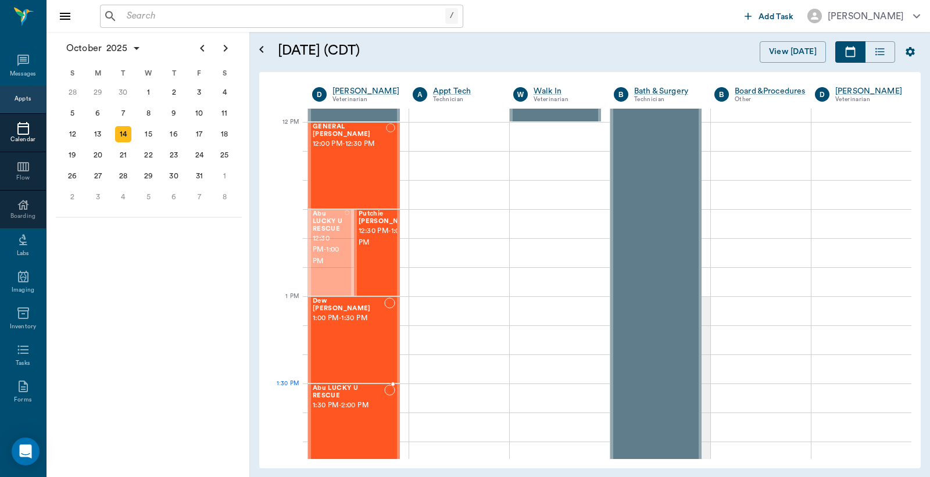
drag, startPoint x: 323, startPoint y: 235, endPoint x: 340, endPoint y: 401, distance: 166.5
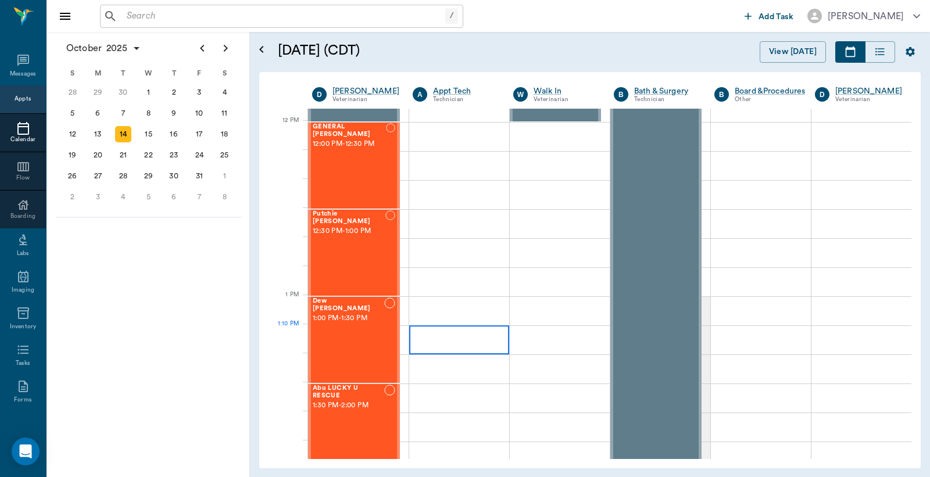
scroll to position [861, 0]
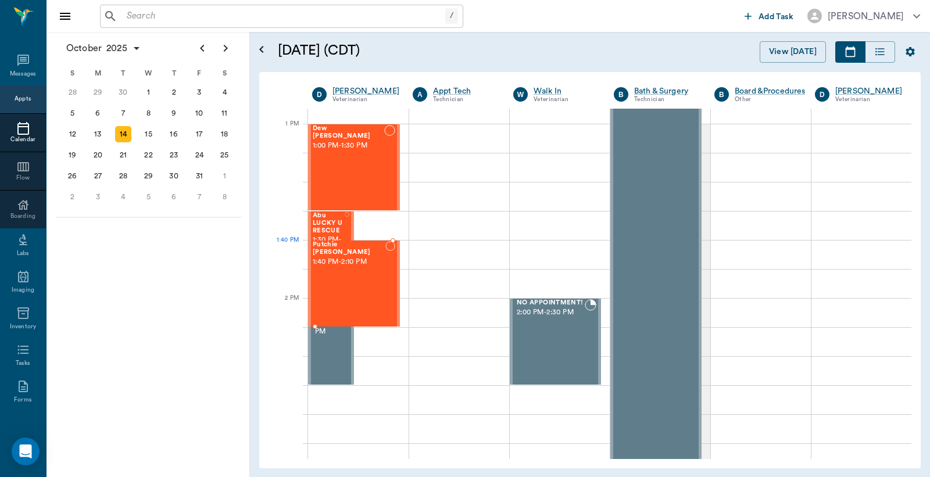
drag, startPoint x: 374, startPoint y: 275, endPoint x: 388, endPoint y: 286, distance: 18.6
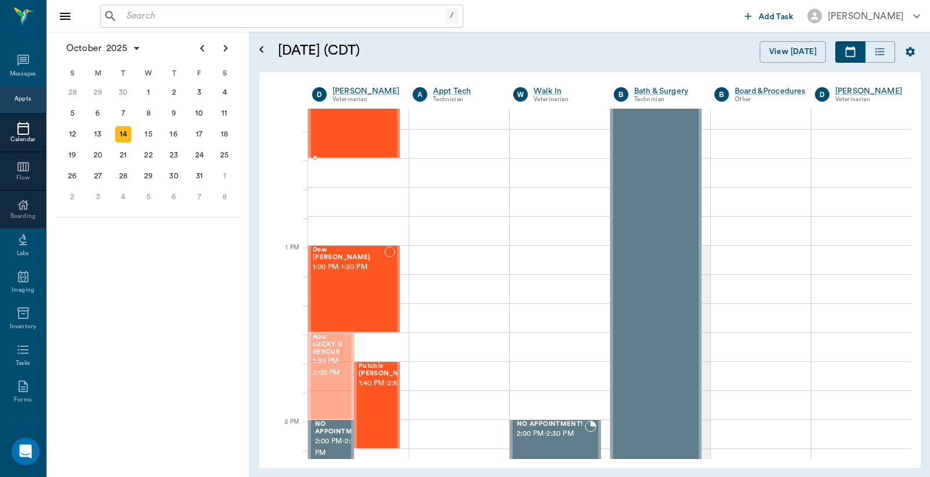
scroll to position [737, 0]
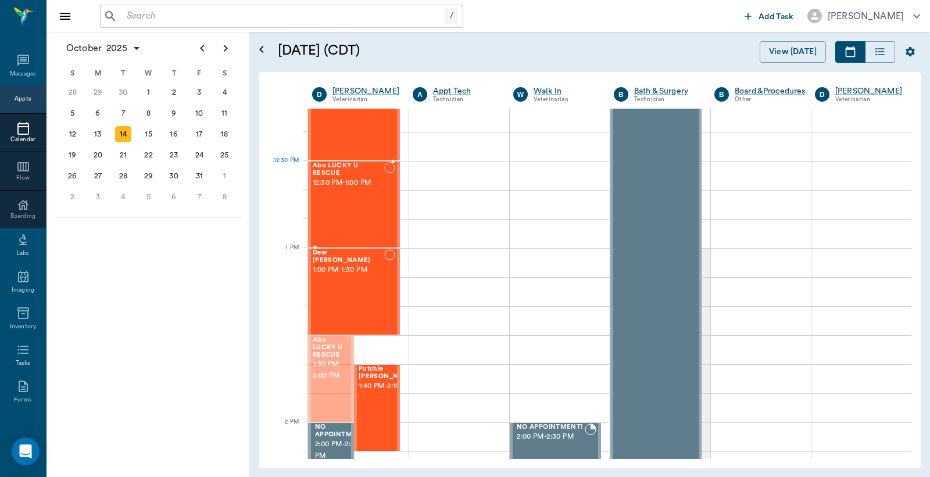
drag, startPoint x: 324, startPoint y: 263, endPoint x: 353, endPoint y: 231, distance: 43.6
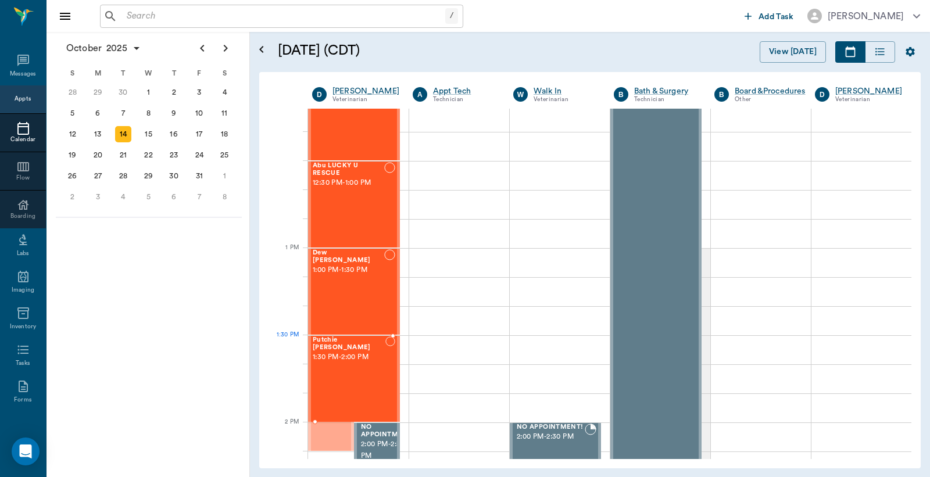
drag, startPoint x: 324, startPoint y: 393, endPoint x: 356, endPoint y: 358, distance: 47.3
click at [354, 354] on span "1:30 PM - 2:00 PM" at bounding box center [349, 358] width 73 height 12
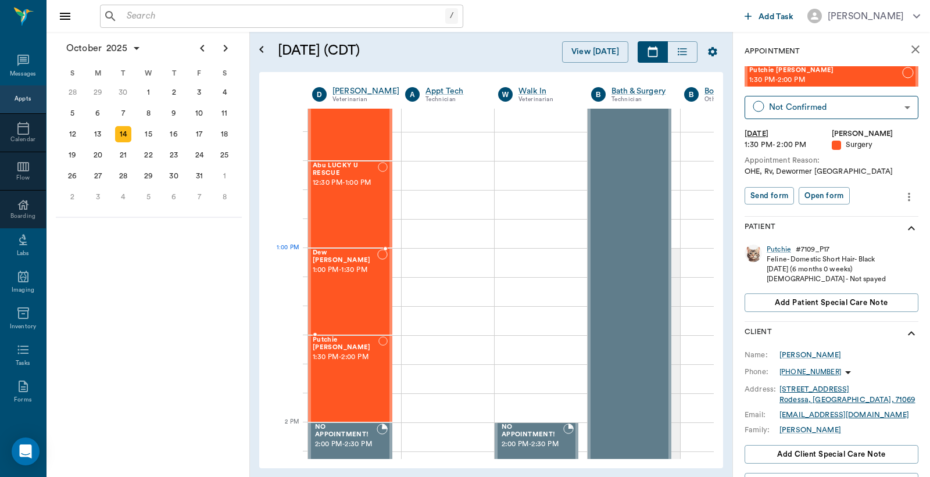
click at [332, 271] on div "Dew Cottle 1:00 PM - 1:30 PM" at bounding box center [345, 291] width 64 height 85
click at [346, 212] on div "Abu LUCKY U RESCUE 12:30 PM - 1:00 PM" at bounding box center [345, 204] width 65 height 85
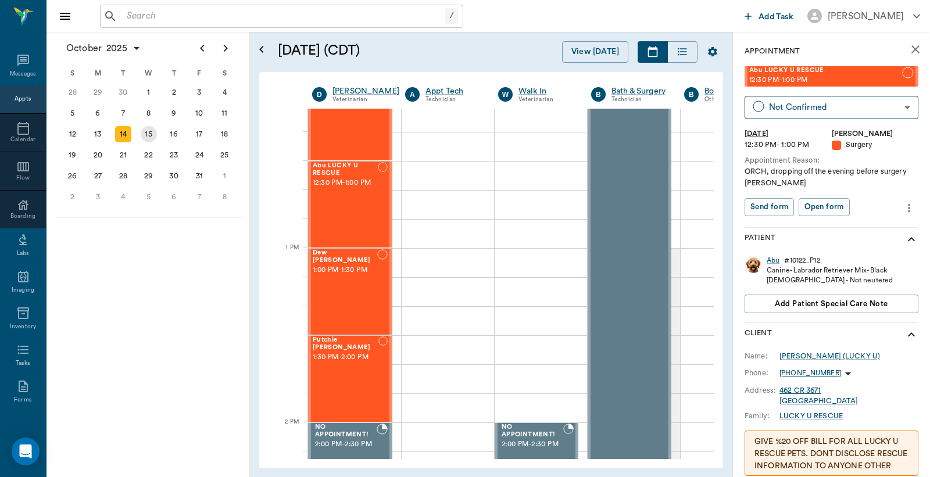
click at [149, 131] on div "15" at bounding box center [149, 134] width 16 height 16
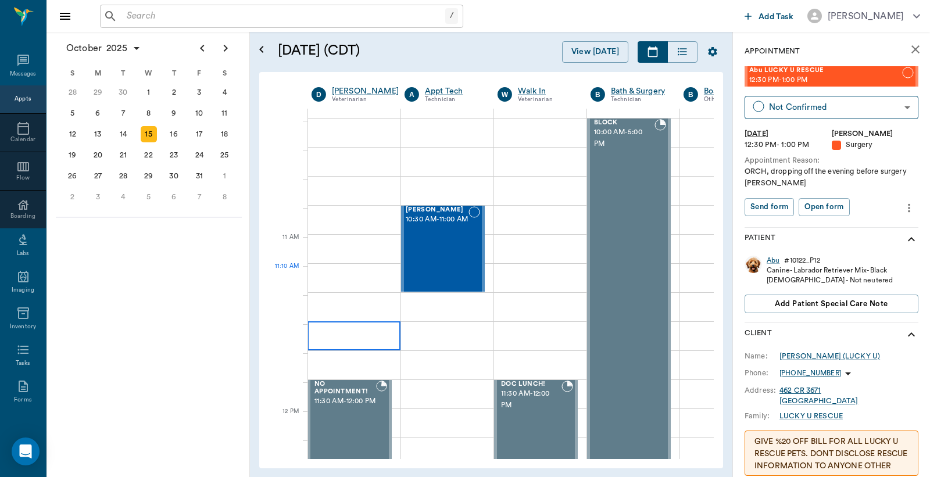
scroll to position [688, 1]
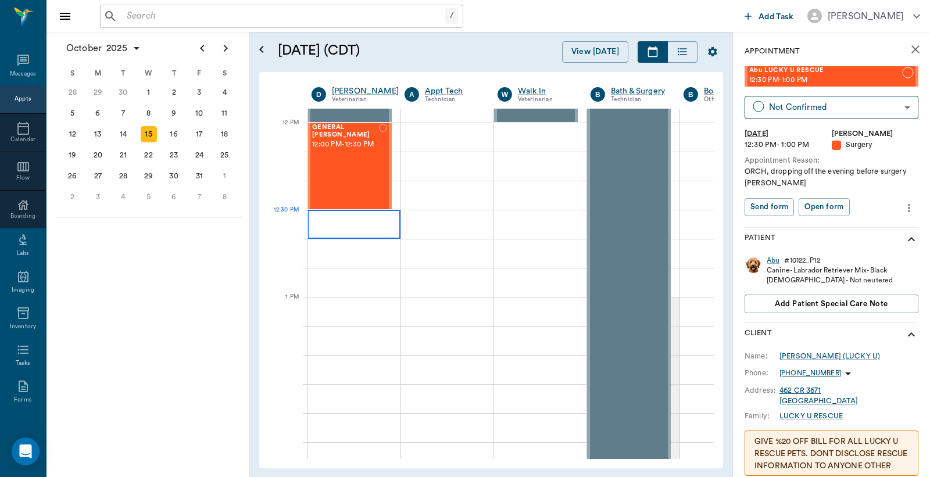
click at [332, 224] on div at bounding box center [353, 224] width 93 height 29
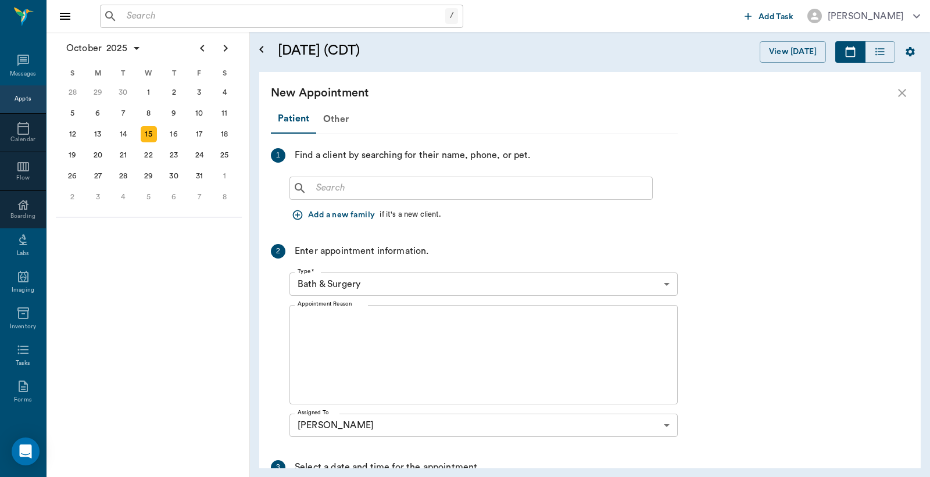
scroll to position [688, 0]
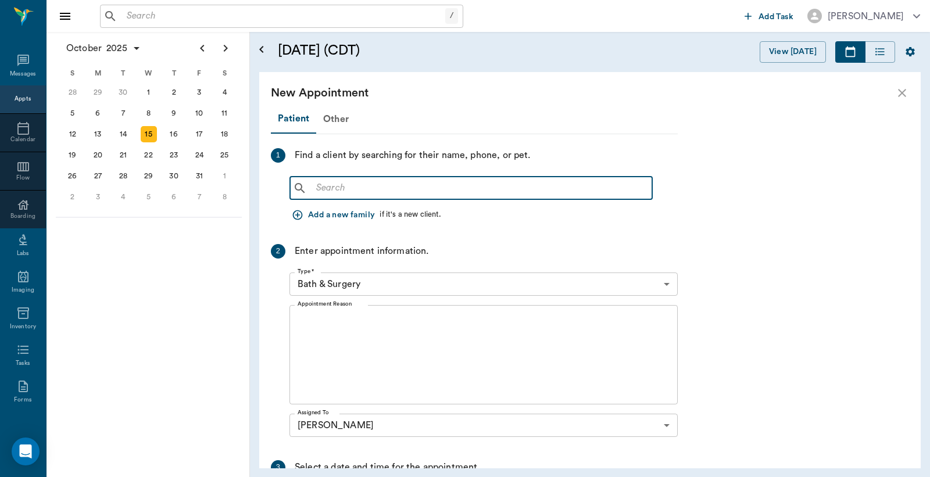
click at [320, 189] on input "text" at bounding box center [479, 188] width 336 height 16
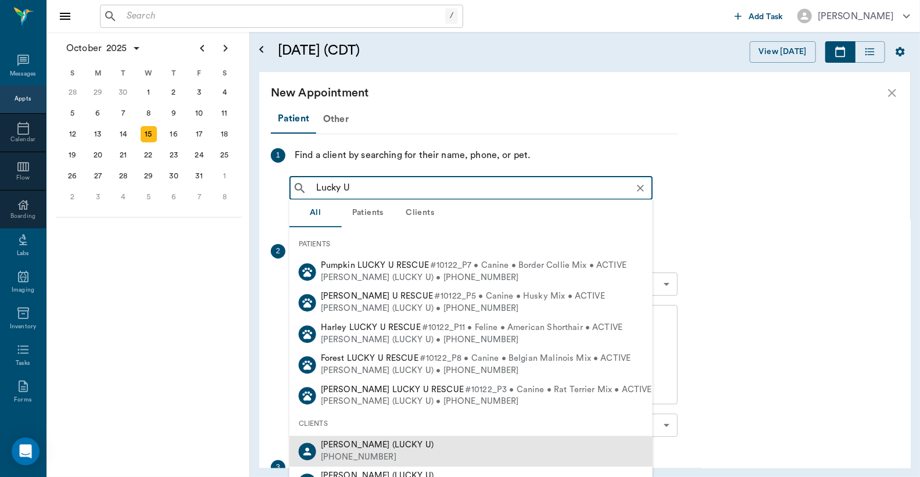
click at [386, 454] on div "(817) 266-6094" at bounding box center [377, 457] width 113 height 12
type input "Lucky U"
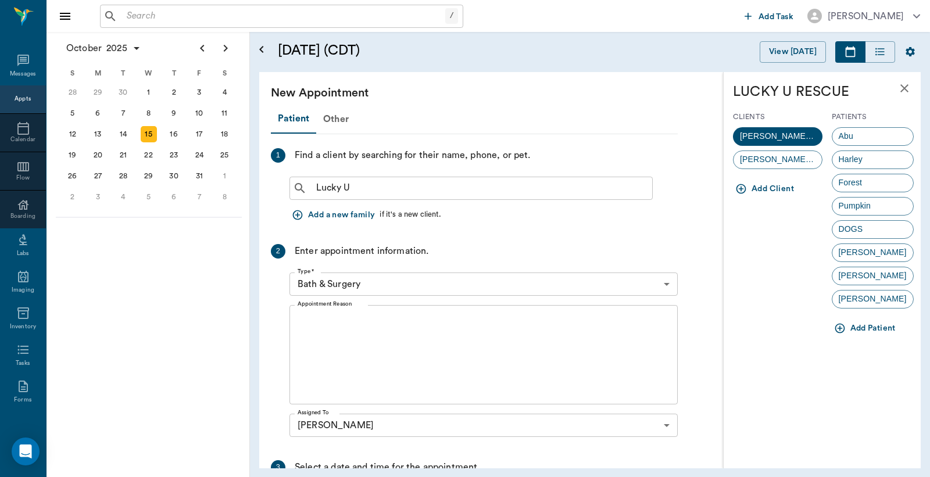
click at [867, 327] on button "Add Patient" at bounding box center [865, 328] width 69 height 21
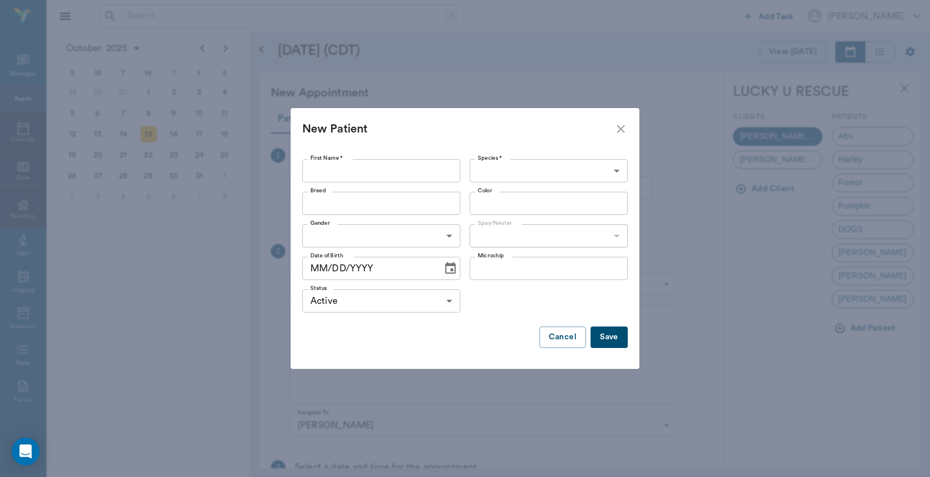
click at [317, 175] on input "First Name *" at bounding box center [381, 170] width 158 height 23
type input "Aladdin"
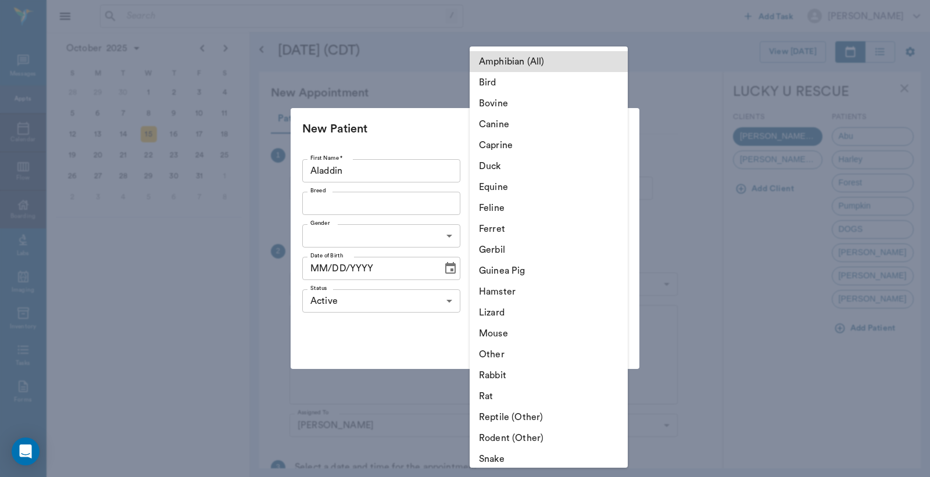
click at [612, 172] on body "/ ​ Add Task Dr. Bert Ellsworth Nectar Messages Appts Calendar Flow Boarding La…" at bounding box center [465, 238] width 930 height 477
click at [529, 127] on li "Canine" at bounding box center [548, 124] width 158 height 21
type input "Canine"
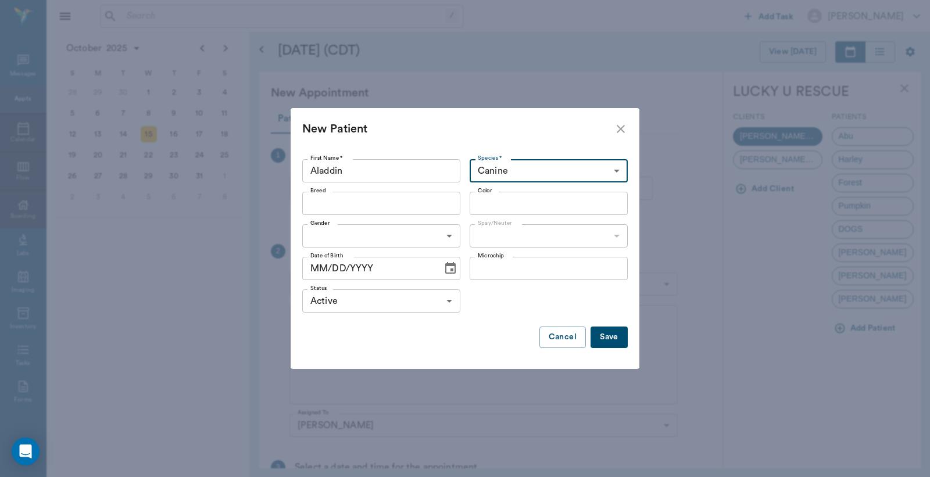
click at [318, 200] on input "Breed" at bounding box center [372, 203] width 132 height 16
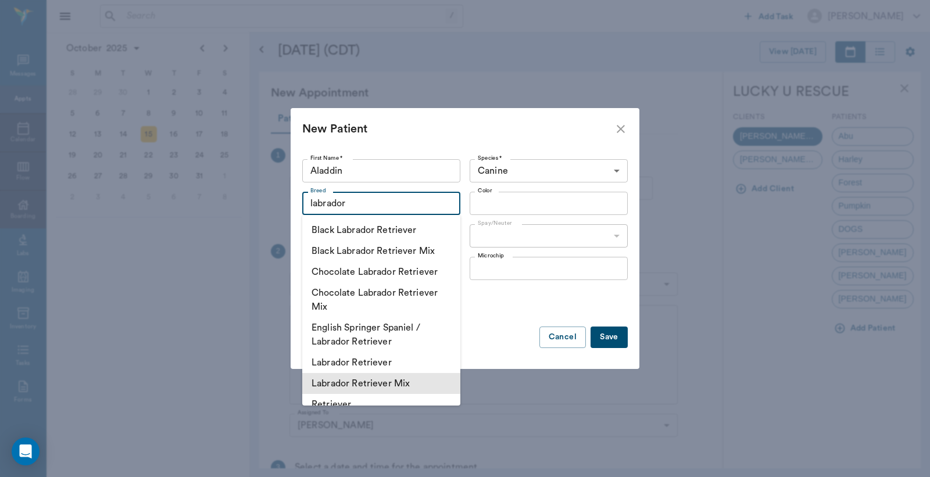
click at [371, 381] on li "Labrador Retriever Mix" at bounding box center [381, 383] width 158 height 21
type input "Labrador Retriever Mix"
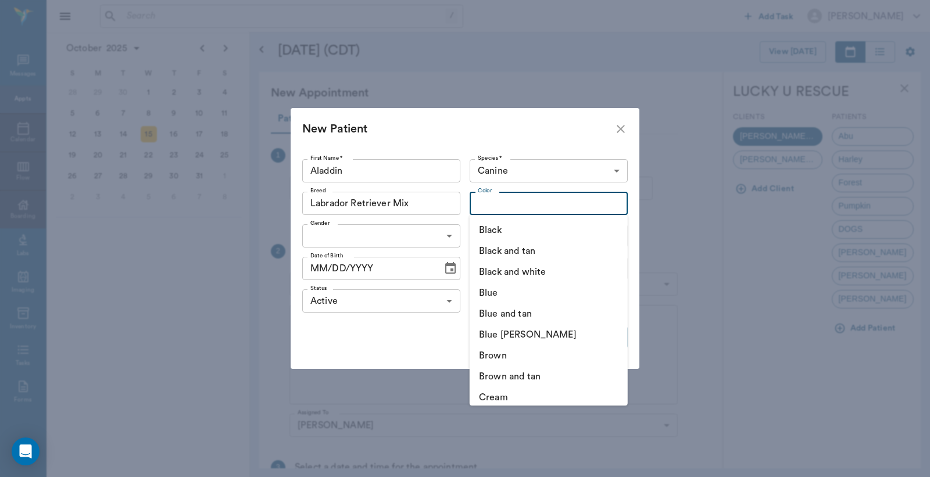
click at [487, 200] on input "Color" at bounding box center [539, 203] width 132 height 16
click at [492, 236] on li "Black" at bounding box center [548, 230] width 158 height 21
type input "Black"
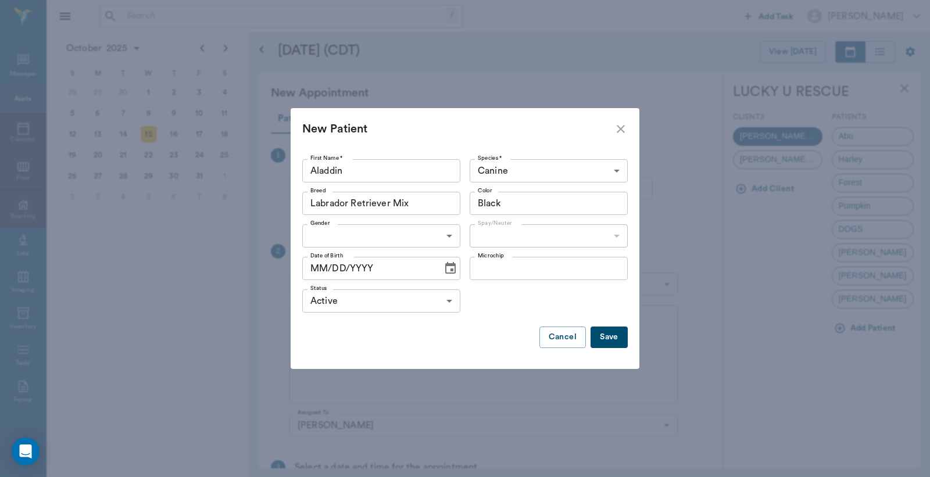
click at [447, 238] on body "/ ​ Add Task Dr. Bert Ellsworth Nectar Messages Appts Calendar Flow Boarding La…" at bounding box center [465, 238] width 930 height 477
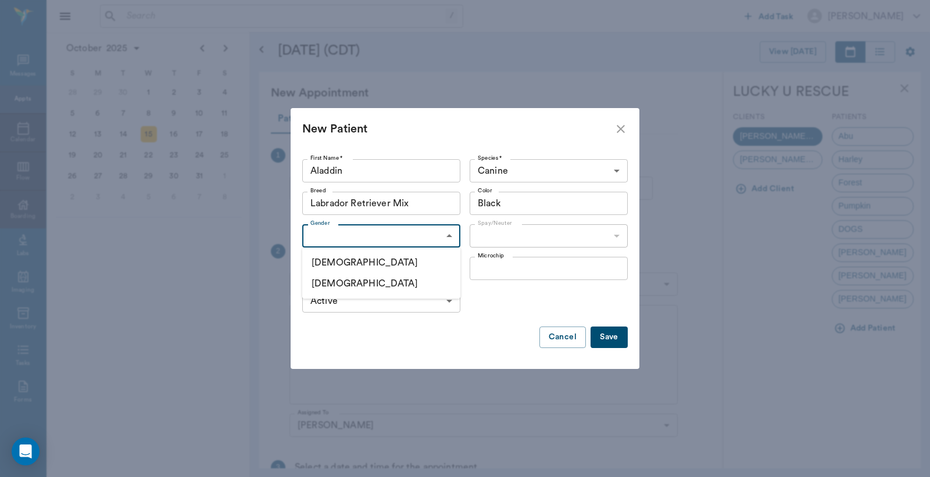
click at [345, 263] on li "Male" at bounding box center [381, 262] width 158 height 21
type input "MALE"
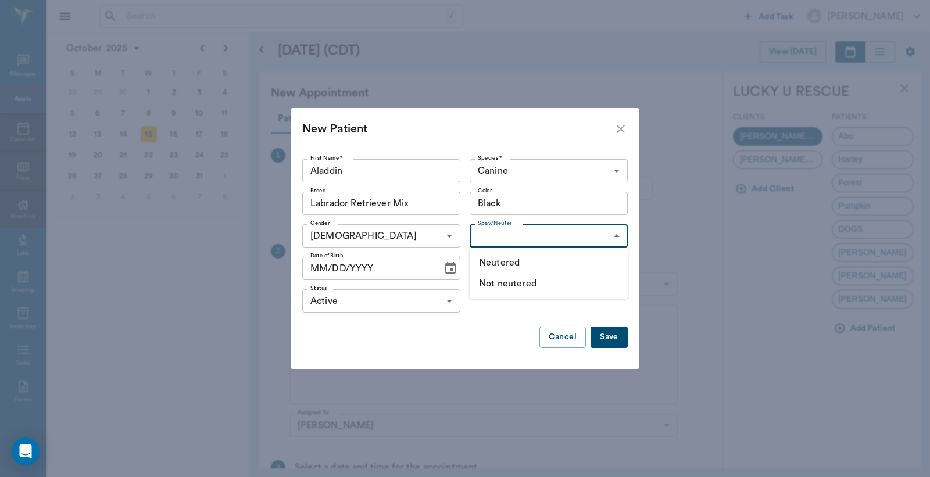
click at [616, 235] on body "/ ​ Add Task Dr. Bert Ellsworth Nectar Messages Appts Calendar Flow Boarding La…" at bounding box center [465, 238] width 930 height 477
click at [537, 284] on li "Not neutered" at bounding box center [548, 283] width 158 height 21
type input "false"
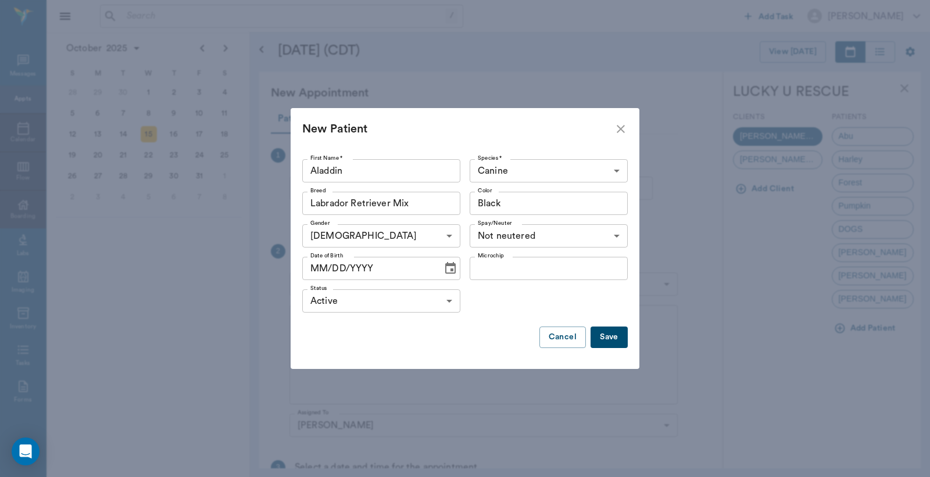
click at [608, 339] on button "Save" at bounding box center [608, 337] width 37 height 21
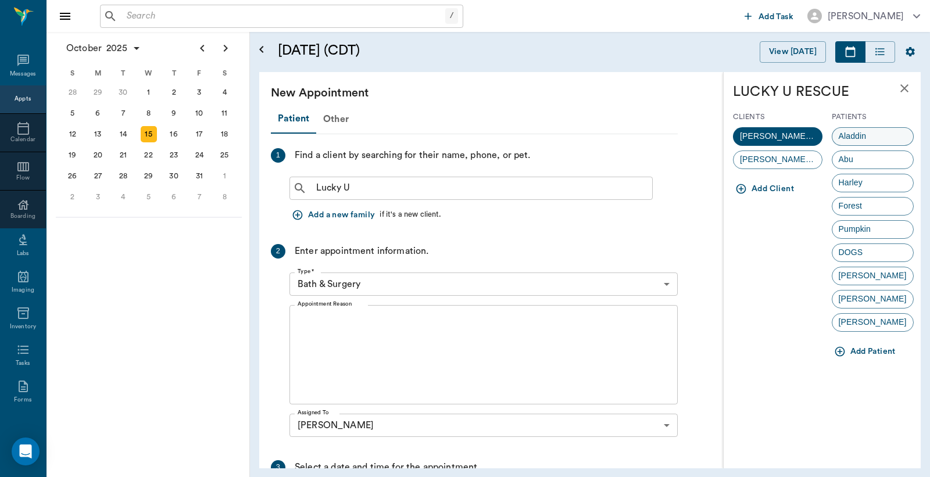
click at [852, 137] on span "Aladdin" at bounding box center [852, 136] width 41 height 12
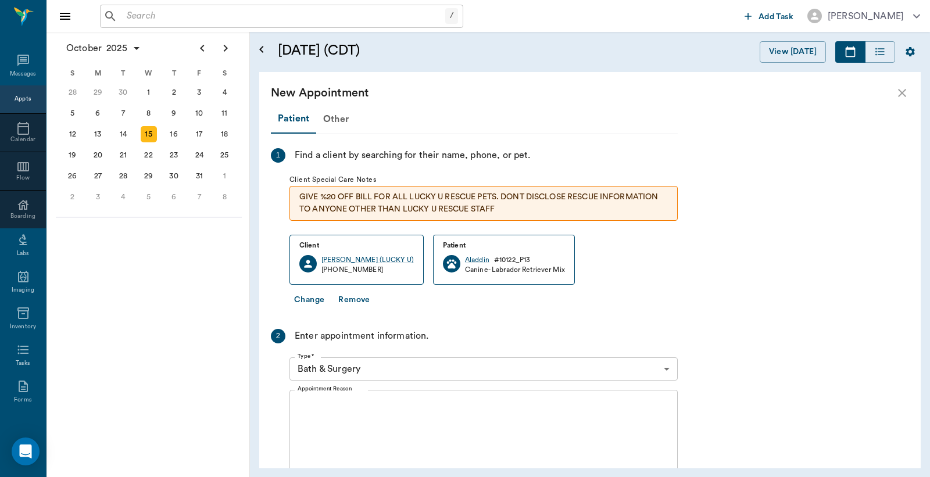
click at [664, 372] on body "/ ​ Add Task Dr. Bert Ellsworth Nectar Messages Appts Calendar Flow Boarding La…" at bounding box center [465, 238] width 930 height 477
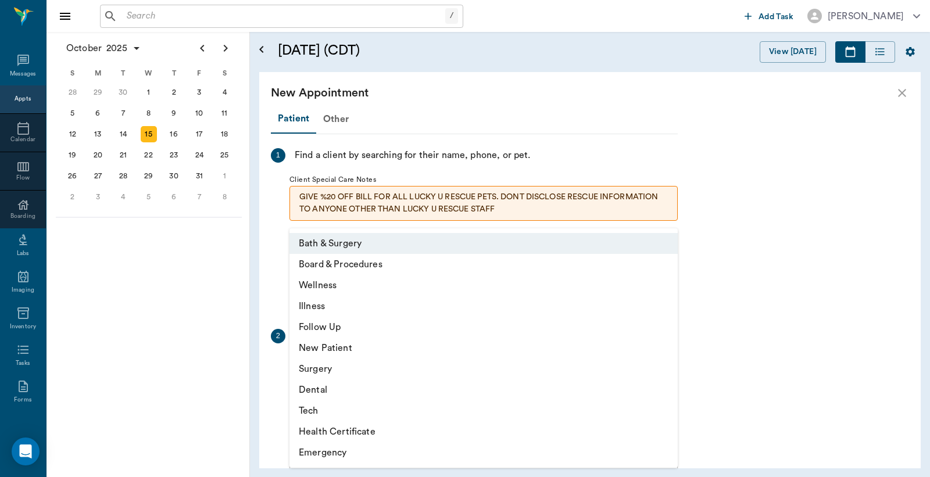
click at [344, 368] on li "Surgery" at bounding box center [483, 369] width 388 height 21
type input "65d2be4f46e3a538d89b8c18"
type input "01:00 PM"
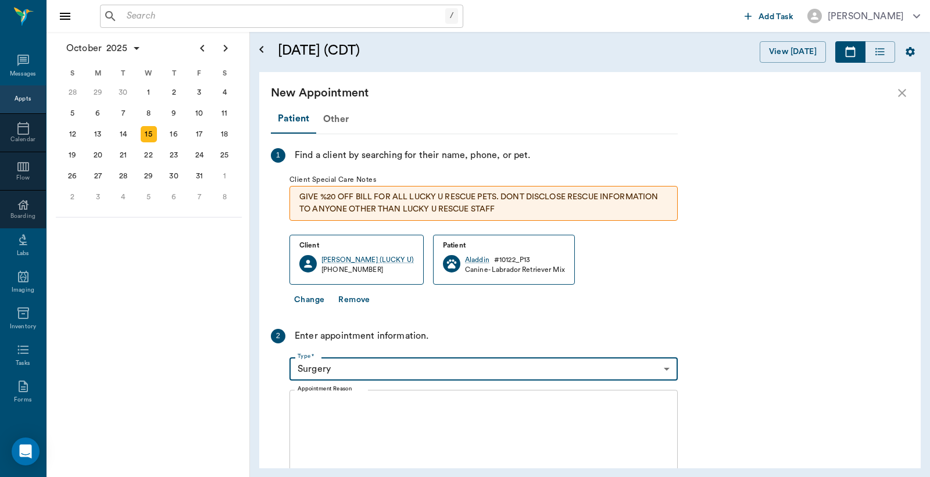
click at [300, 407] on textarea "Appointment Reason" at bounding box center [483, 440] width 372 height 80
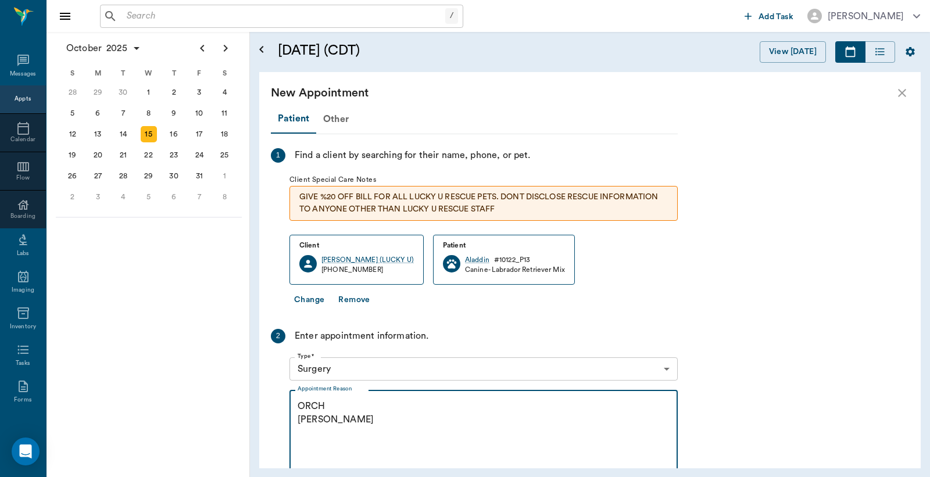
click at [327, 406] on textarea "ORCH Christy" at bounding box center [483, 440] width 372 height 80
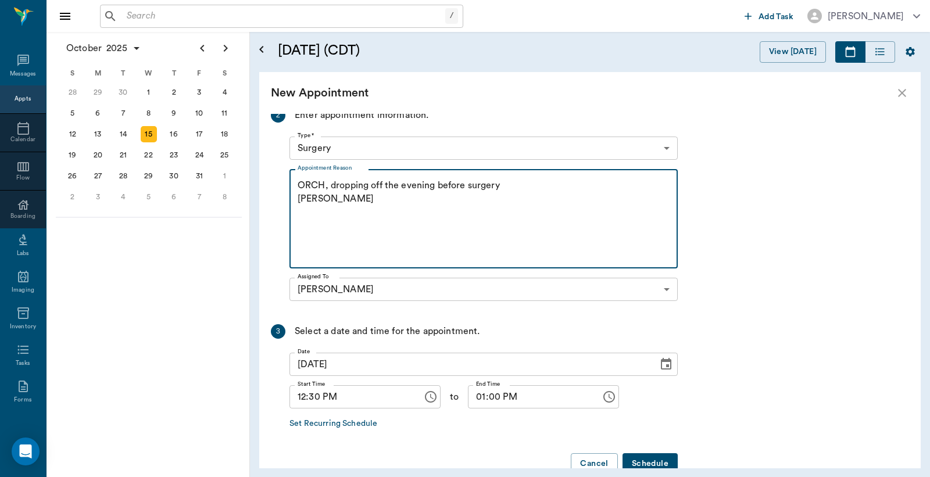
scroll to position [248, 0]
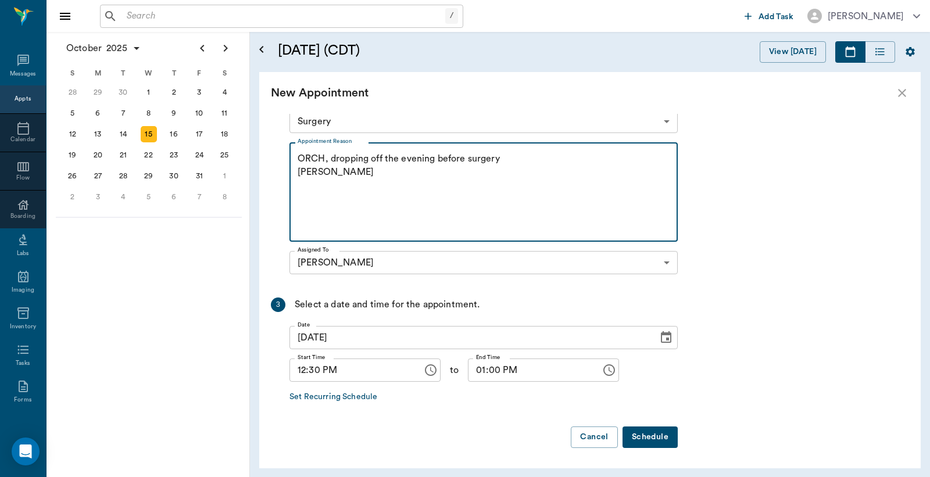
type textarea "ORCH, dropping off the evening before surgery Christy"
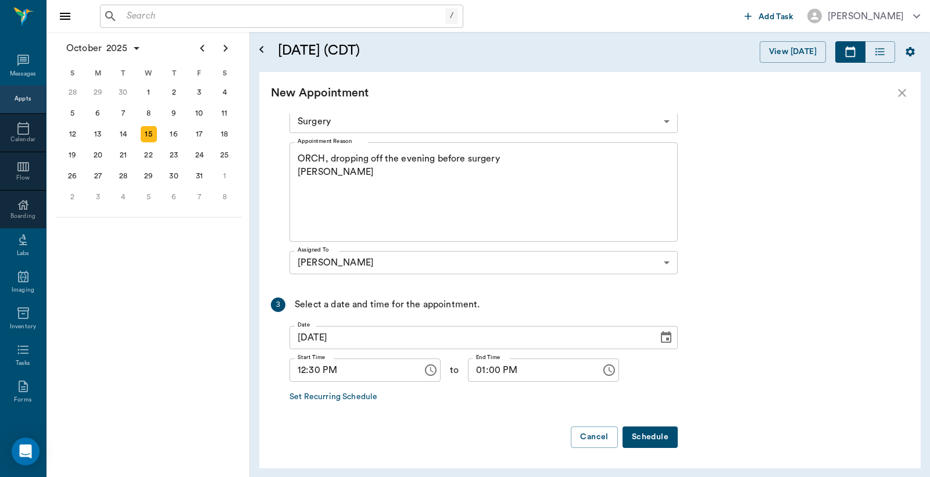
click at [651, 435] on button "Schedule" at bounding box center [649, 436] width 55 height 21
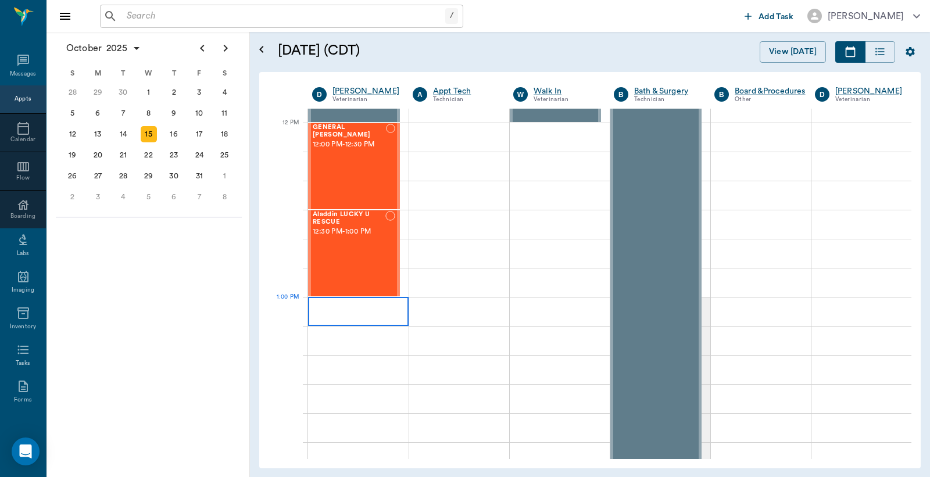
click at [325, 309] on div at bounding box center [358, 311] width 101 height 29
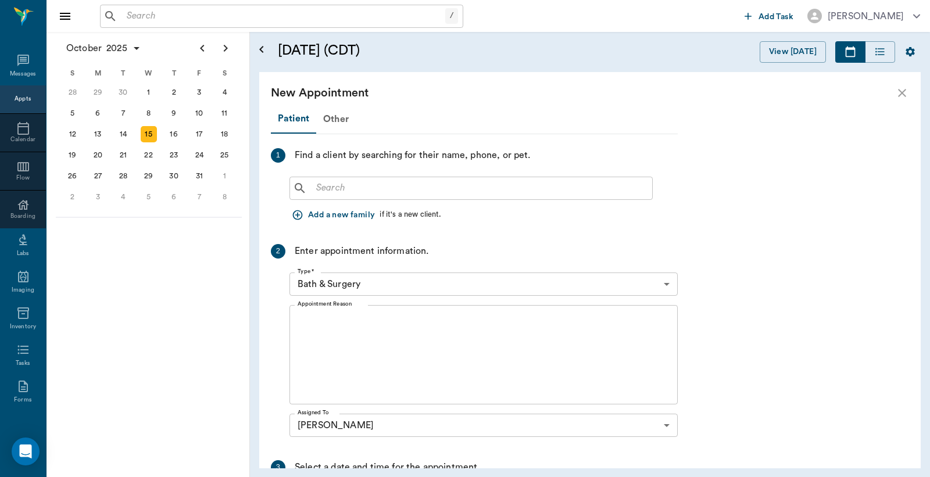
click at [317, 186] on input "text" at bounding box center [479, 188] width 336 height 16
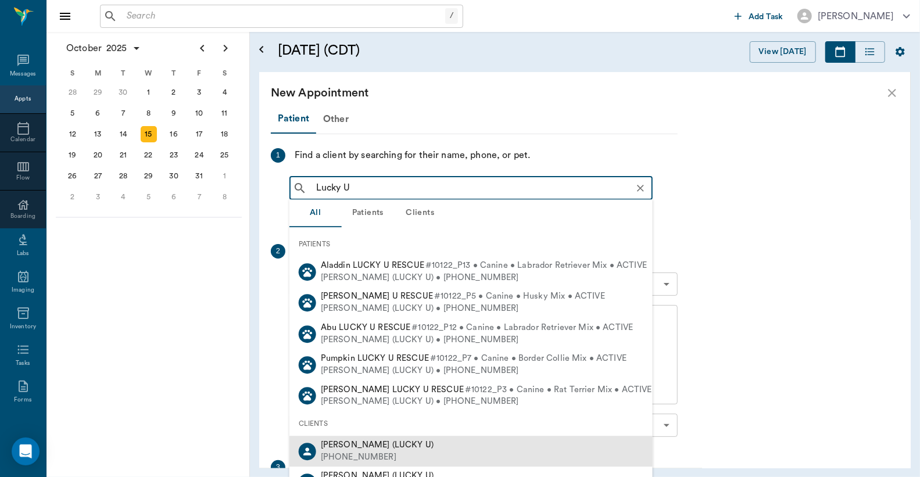
click at [374, 454] on div "(817) 266-6094" at bounding box center [377, 457] width 113 height 12
type input "Lucky U"
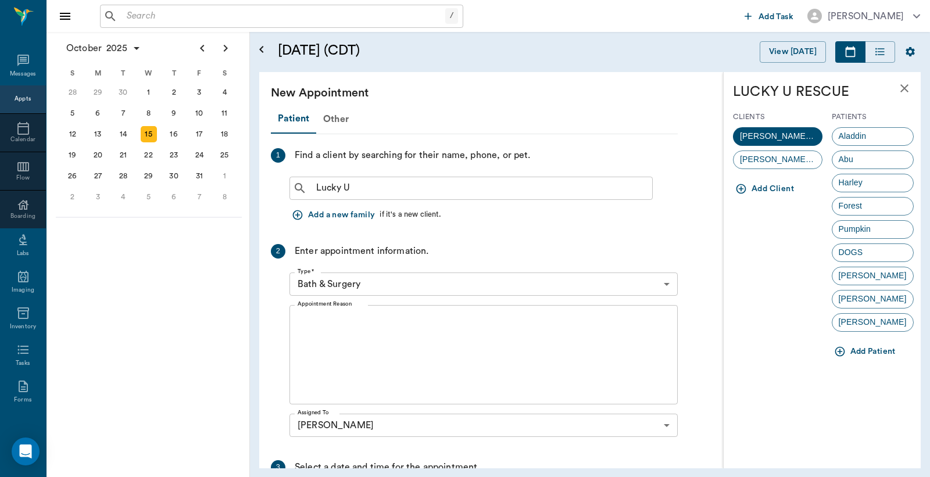
click at [863, 352] on button "Add Patient" at bounding box center [865, 351] width 69 height 21
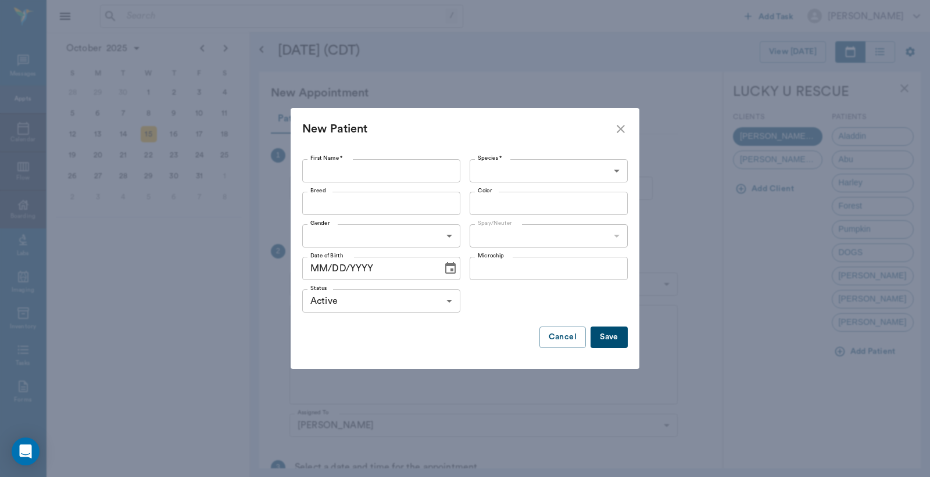
click at [316, 169] on input "First Name *" at bounding box center [381, 170] width 158 height 23
type input "Iago"
click at [483, 172] on body "/ ​ Add Task Dr. Bert Ellsworth Nectar Messages Appts Calendar Flow Boarding La…" at bounding box center [465, 238] width 930 height 477
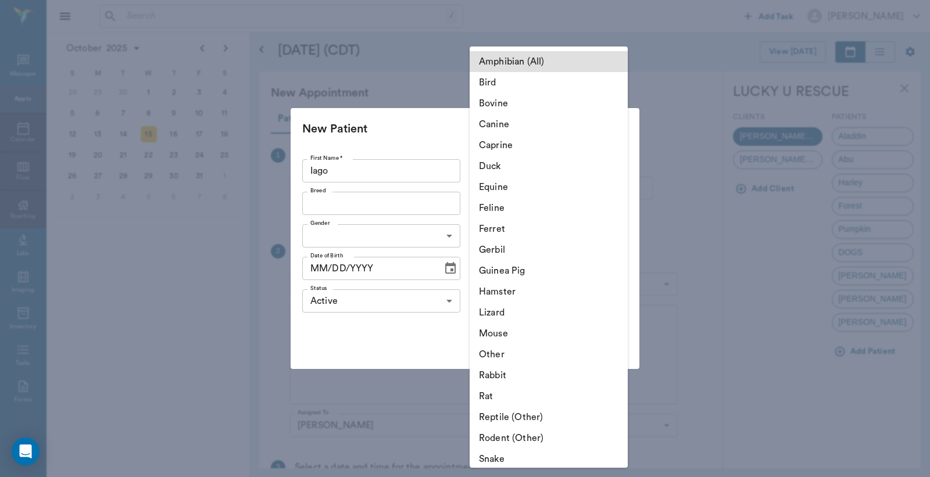
click at [495, 122] on li "Canine" at bounding box center [548, 124] width 158 height 21
type input "Canine"
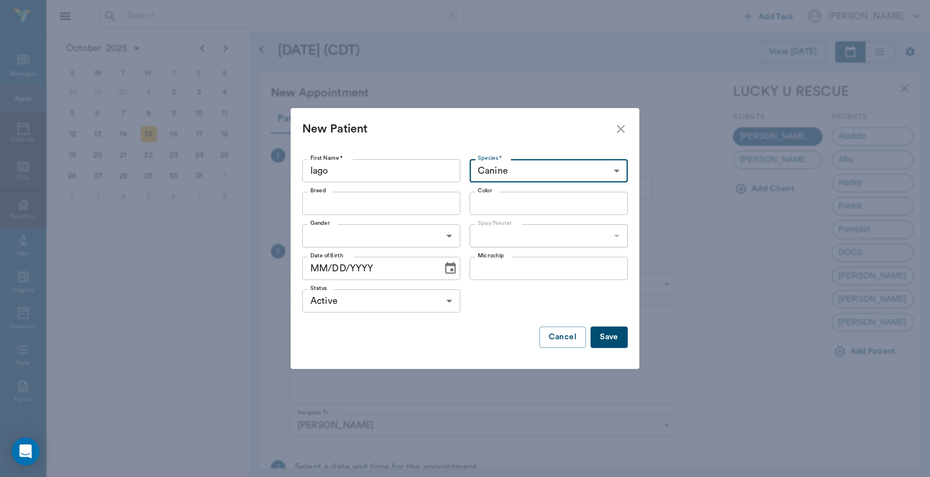
click at [363, 204] on input "Breed" at bounding box center [372, 203] width 132 height 16
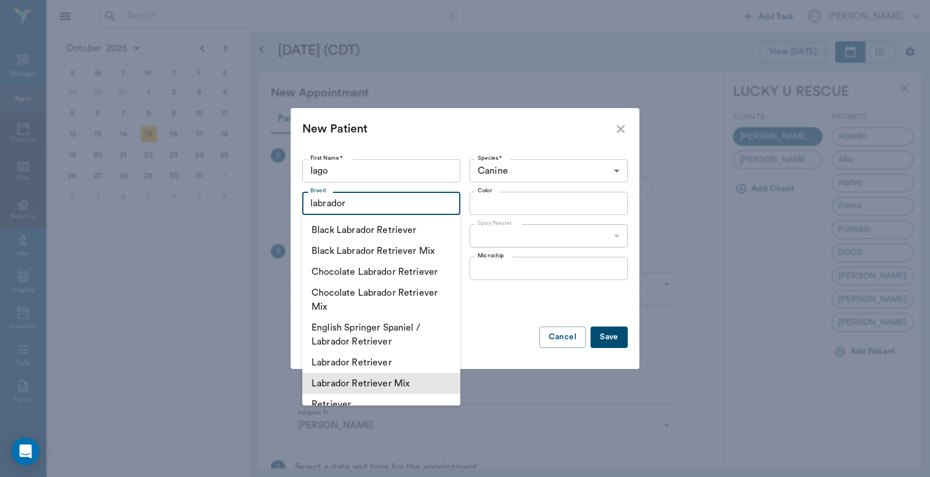
click at [382, 381] on li "Labrador Retriever Mix" at bounding box center [381, 383] width 158 height 21
type input "Labrador Retriever Mix"
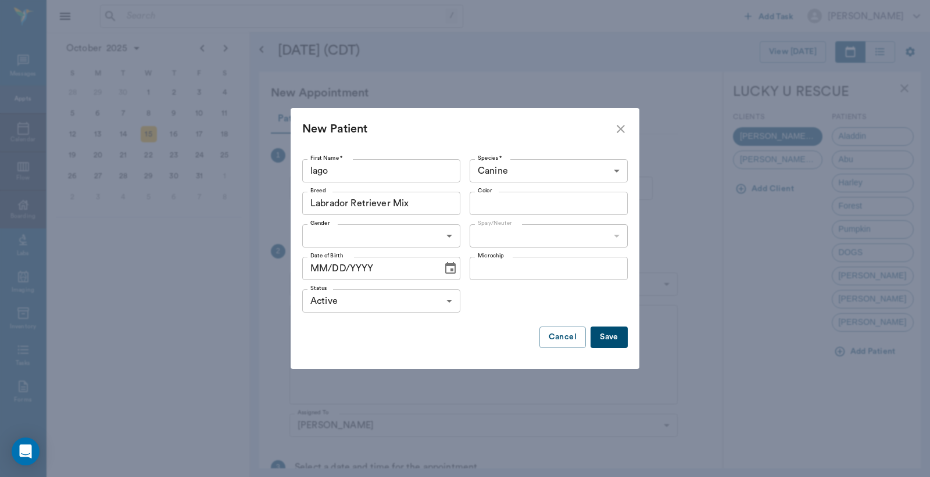
click at [485, 205] on input "Color" at bounding box center [539, 203] width 132 height 16
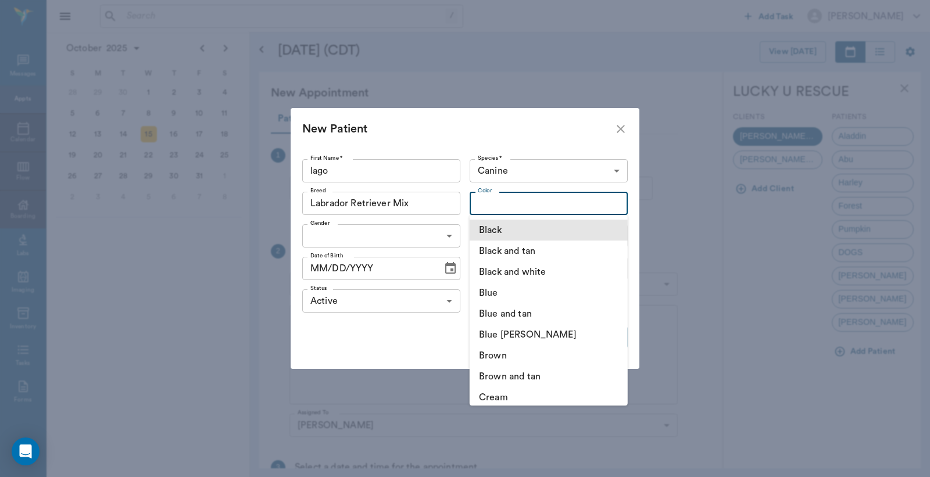
click at [500, 233] on li "Black" at bounding box center [548, 230] width 158 height 21
type input "Black"
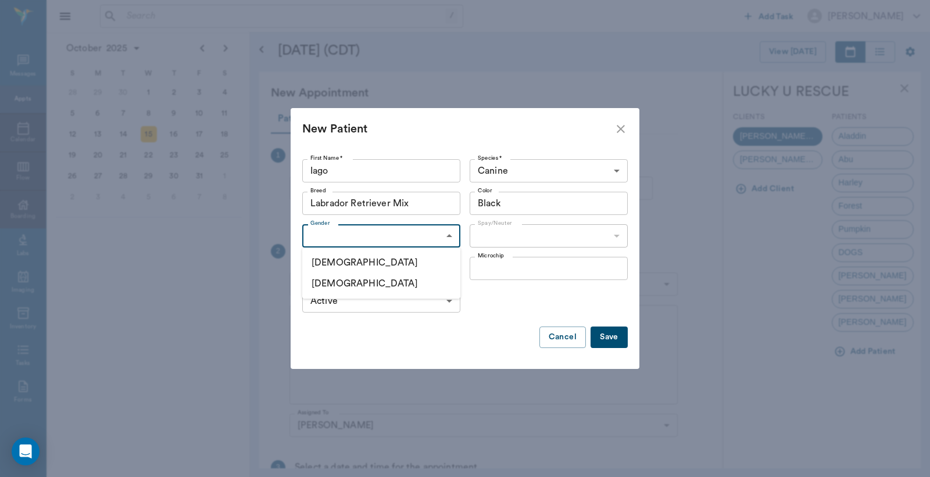
click at [357, 231] on body "/ ​ Add Task Dr. Bert Ellsworth Nectar Messages Appts Calendar Flow Boarding La…" at bounding box center [465, 238] width 930 height 477
drag, startPoint x: 349, startPoint y: 260, endPoint x: 358, endPoint y: 252, distance: 11.9
click at [349, 259] on li "Male" at bounding box center [381, 262] width 158 height 21
type input "MALE"
click at [616, 230] on body "/ ​ Add Task Dr. Bert Ellsworth Nectar Messages Appts Calendar Flow Boarding La…" at bounding box center [465, 238] width 930 height 477
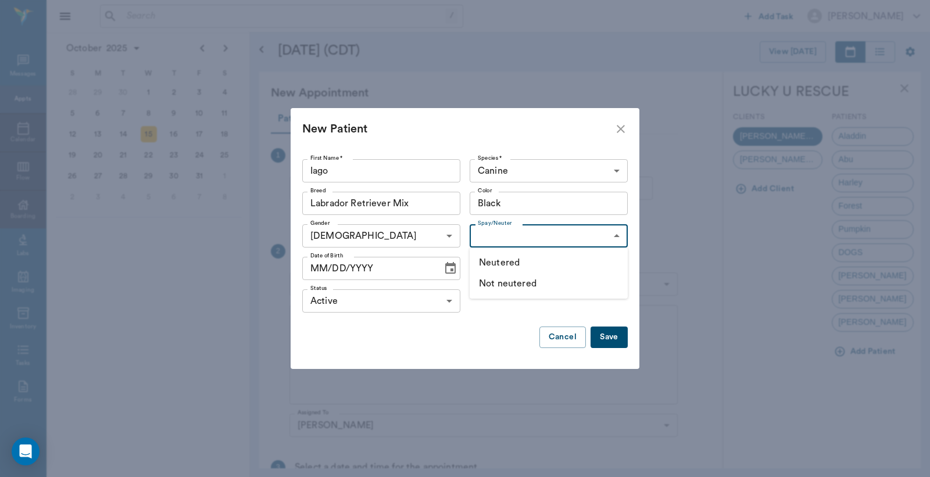
click at [511, 282] on li "Not neutered" at bounding box center [548, 283] width 158 height 21
type input "false"
click at [607, 342] on button "Save" at bounding box center [608, 337] width 37 height 21
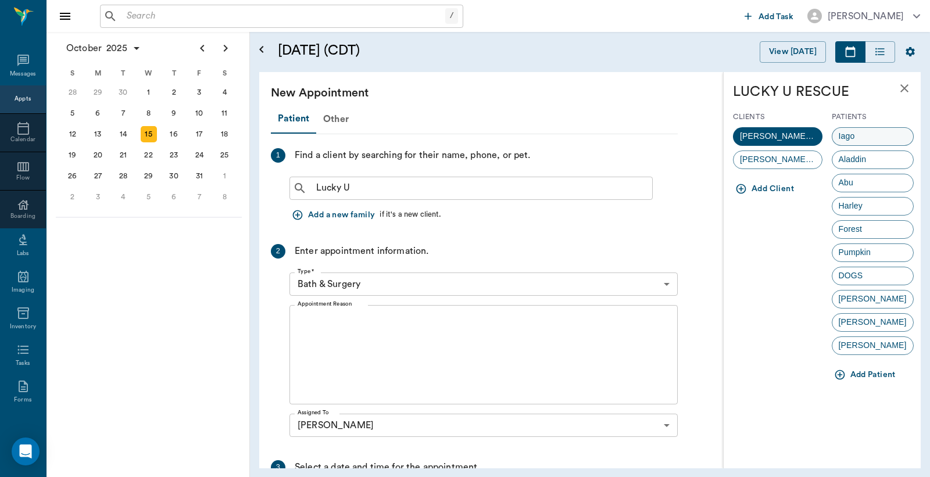
click at [863, 137] on div "Iago" at bounding box center [872, 136] width 82 height 19
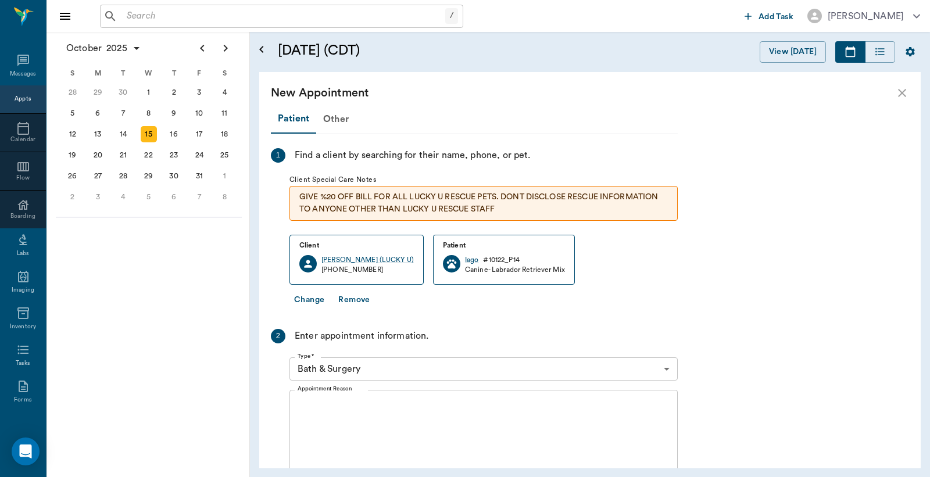
click at [666, 370] on body "/ ​ Add Task Dr. Bert Ellsworth Nectar Messages Appts Calendar Flow Boarding La…" at bounding box center [465, 238] width 930 height 477
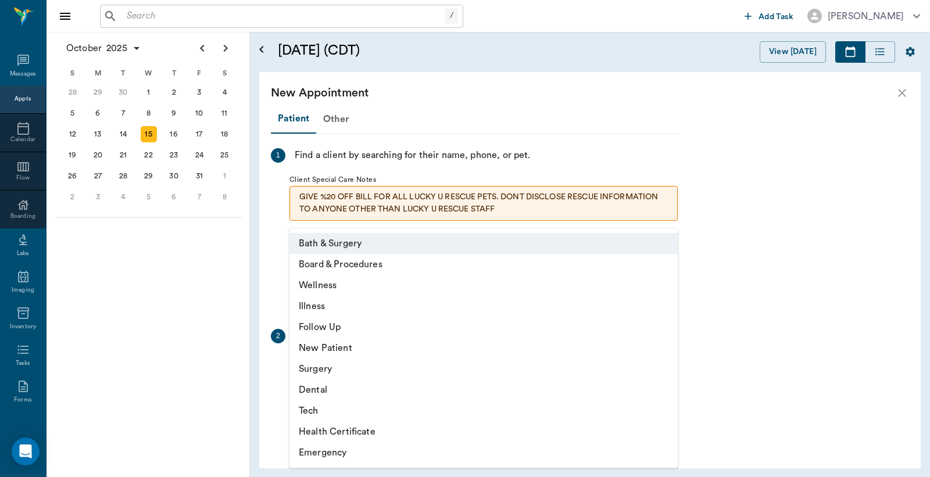
click at [318, 368] on li "Surgery" at bounding box center [483, 369] width 388 height 21
type input "65d2be4f46e3a538d89b8c18"
type input "01:30 PM"
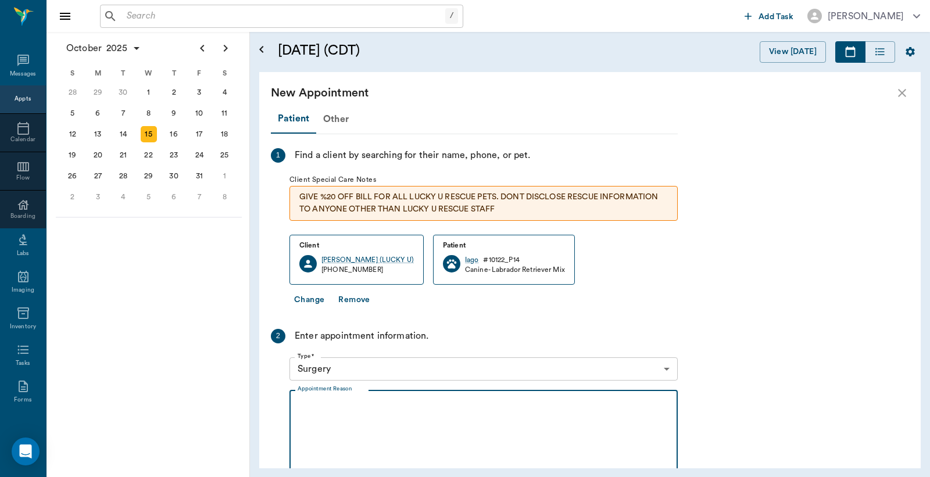
click at [303, 402] on textarea "Appointment Reason" at bounding box center [483, 440] width 372 height 80
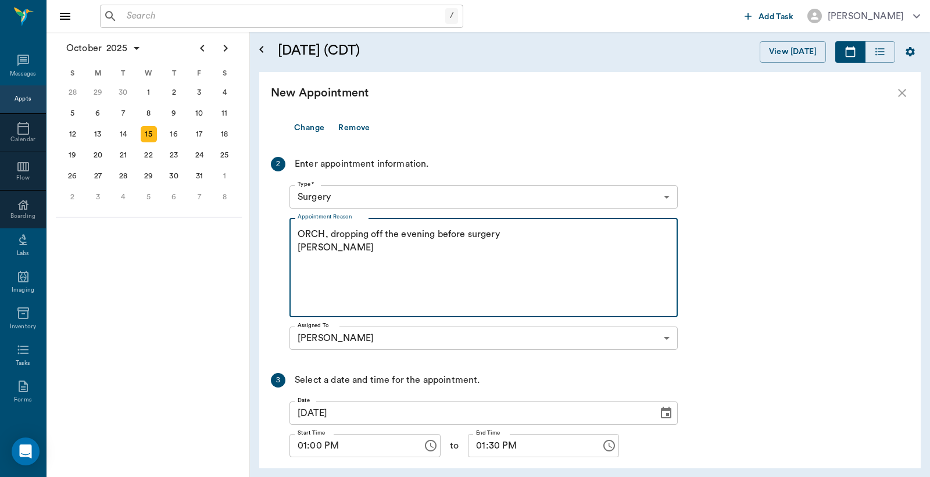
scroll to position [248, 0]
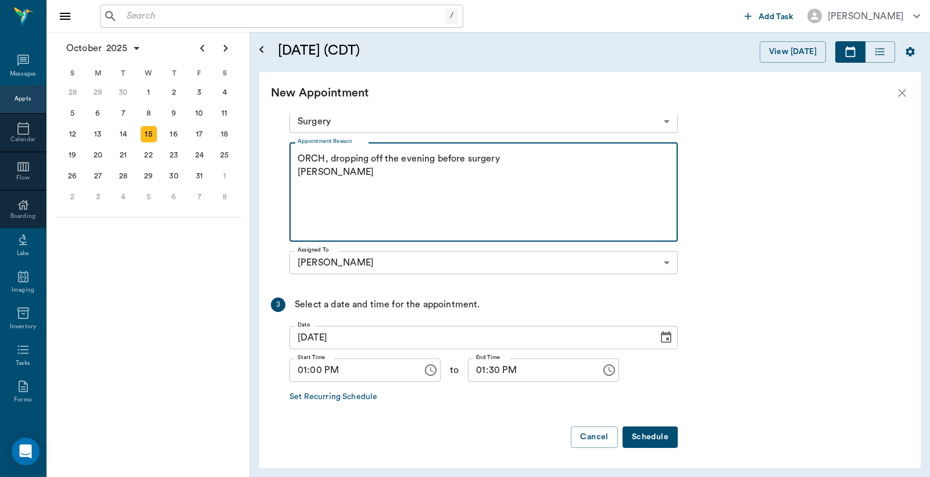
type textarea "ORCH, dropping off the evening before surgery Christy"
click at [646, 439] on button "Schedule" at bounding box center [649, 436] width 55 height 21
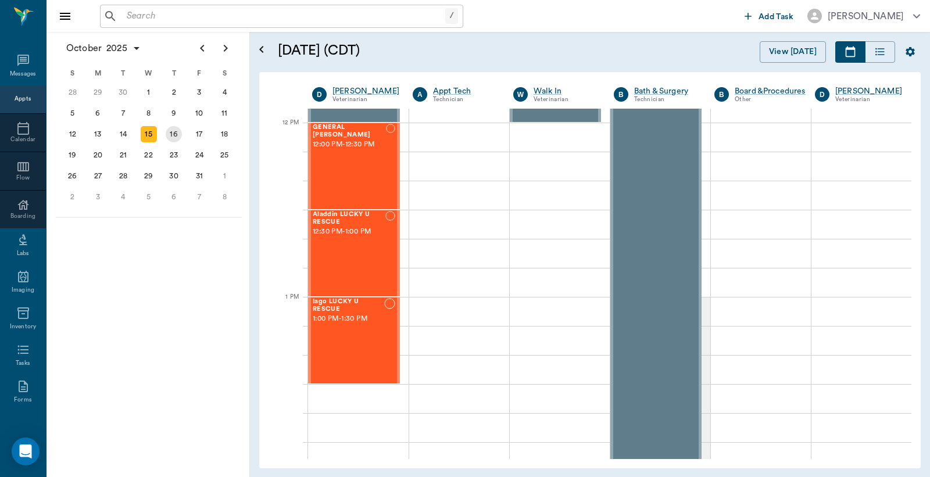
click at [172, 131] on div "16" at bounding box center [174, 134] width 16 height 16
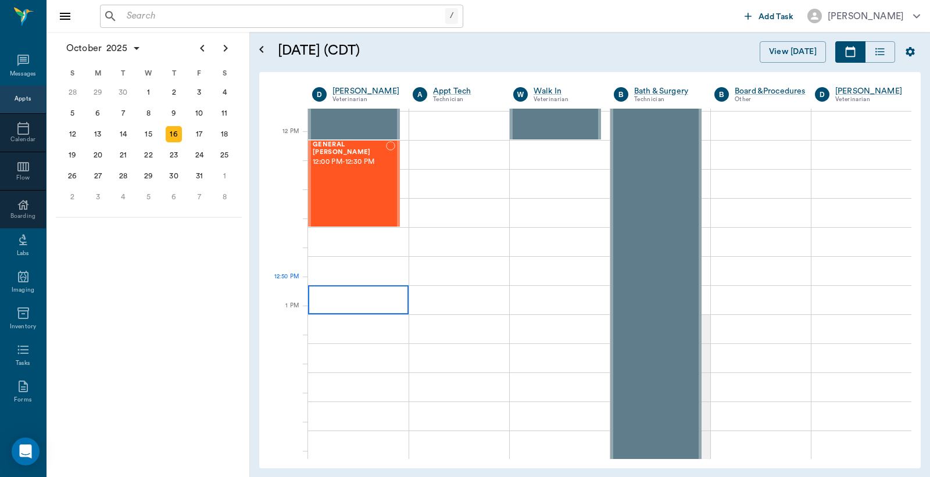
scroll to position [689, 0]
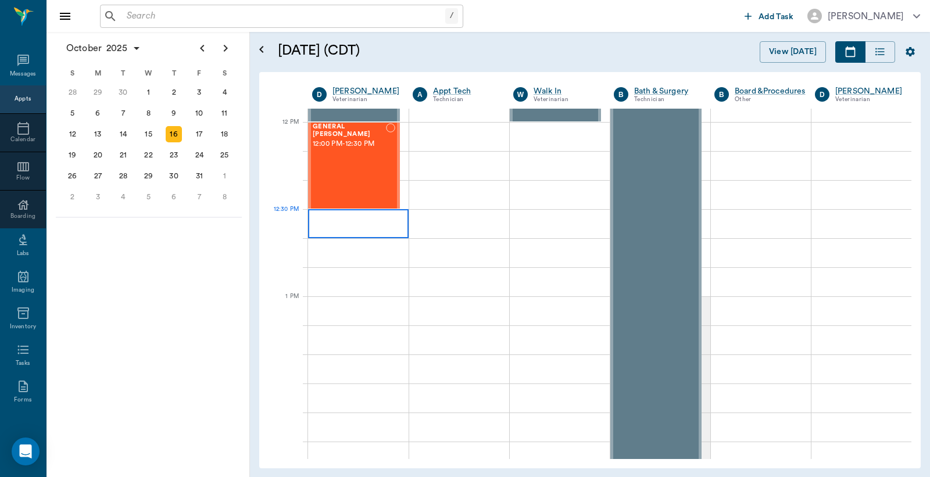
click at [322, 220] on div at bounding box center [358, 223] width 101 height 29
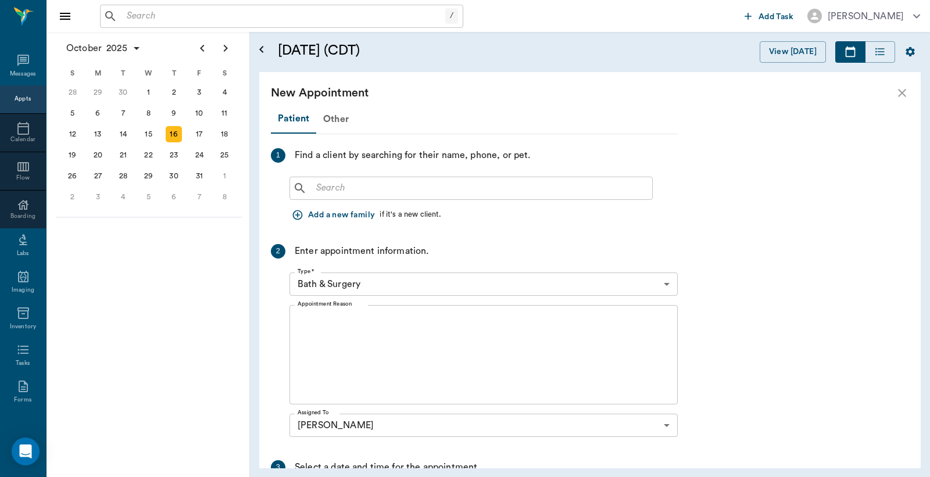
click at [318, 186] on input "text" at bounding box center [479, 188] width 336 height 16
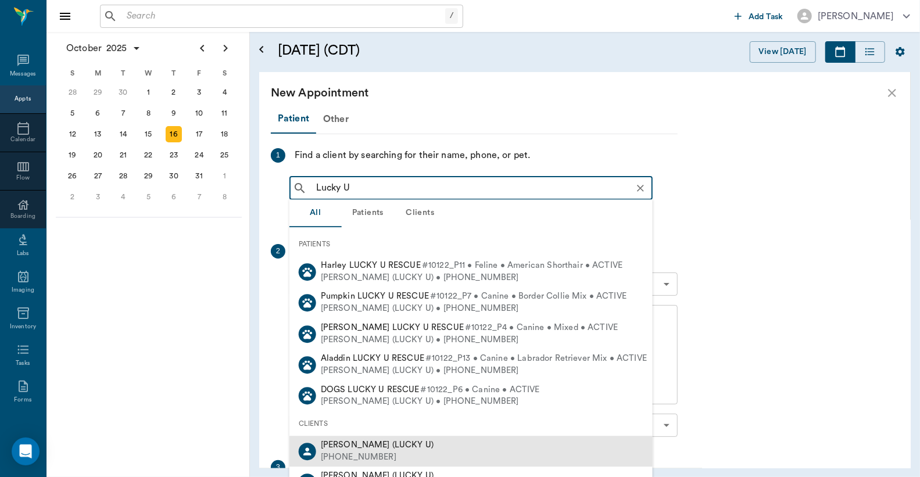
click at [357, 451] on div "(817) 266-6094" at bounding box center [377, 457] width 113 height 12
type input "Lucky U"
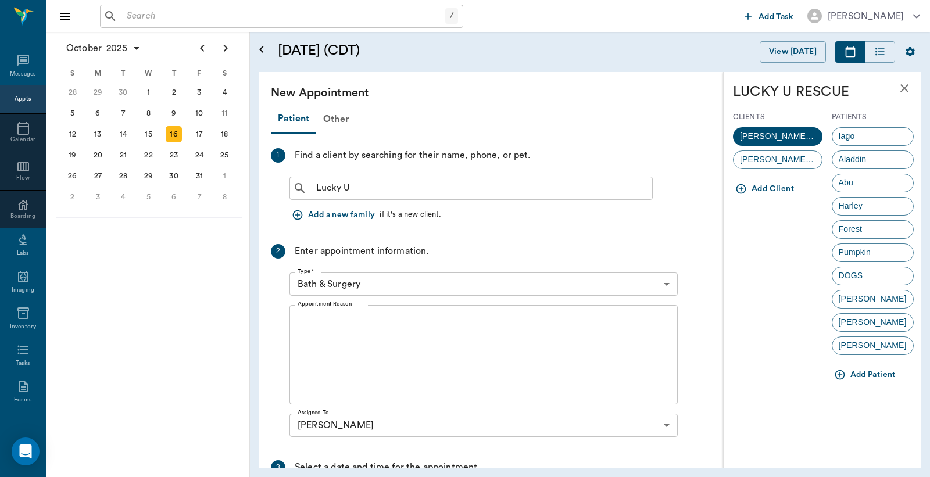
click at [876, 375] on button "Add Patient" at bounding box center [865, 374] width 69 height 21
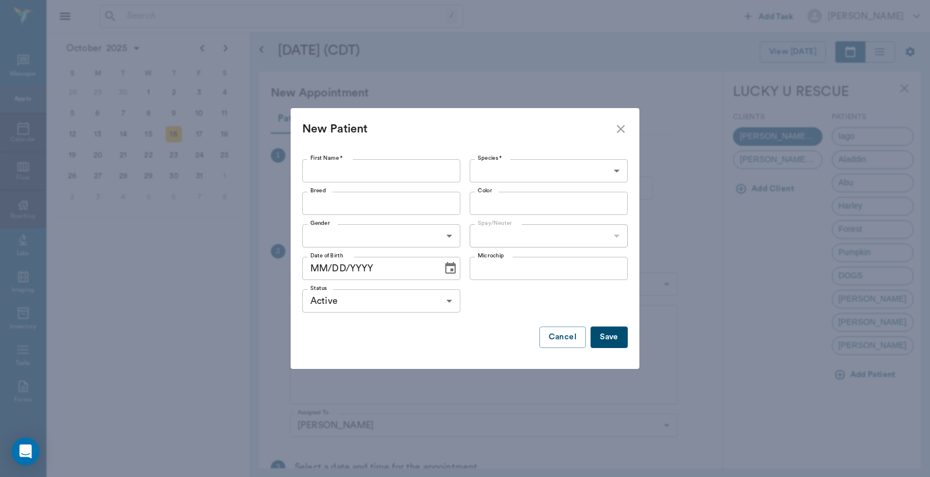
click at [324, 166] on input "First Name *" at bounding box center [381, 170] width 158 height 23
type input "Magic"
click at [486, 166] on body "/ ​ Add Task Dr. Bert Ellsworth Nectar Messages Appts Calendar Flow Boarding La…" at bounding box center [465, 238] width 930 height 477
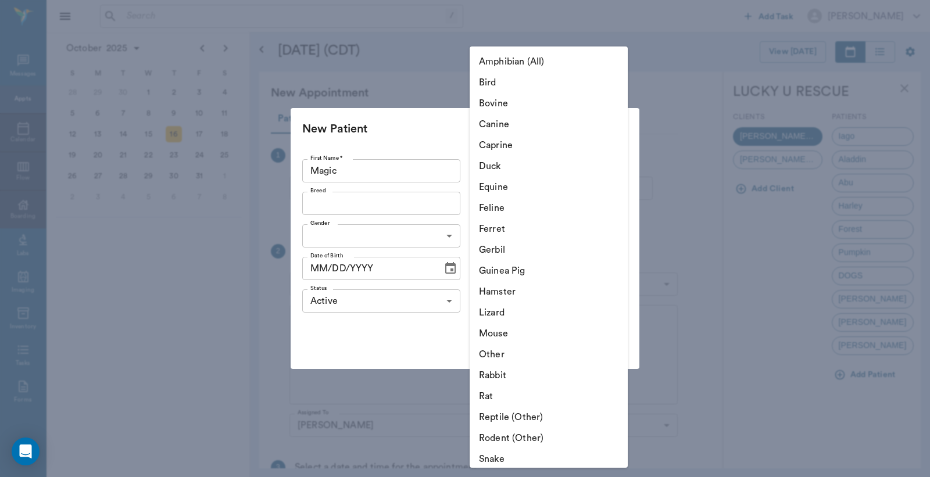
click at [497, 125] on li "Canine" at bounding box center [548, 124] width 158 height 21
type input "Canine"
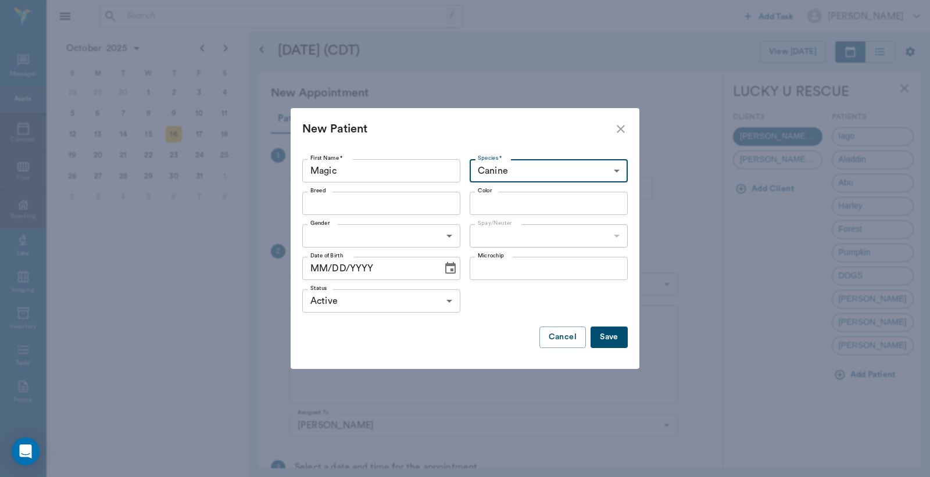
click at [318, 203] on input "Breed" at bounding box center [372, 203] width 132 height 16
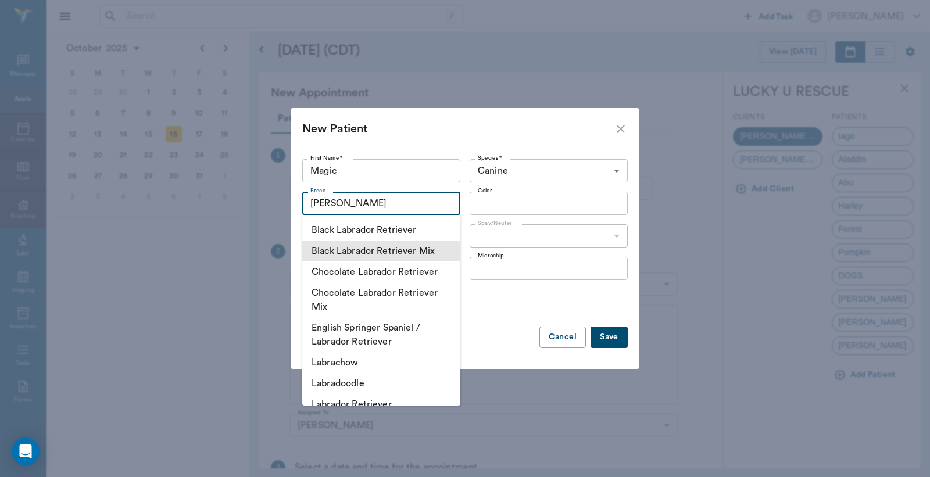
click at [347, 252] on li "Black Labrador Retriever Mix" at bounding box center [381, 251] width 158 height 21
type input "Black Labrador Retriever Mix"
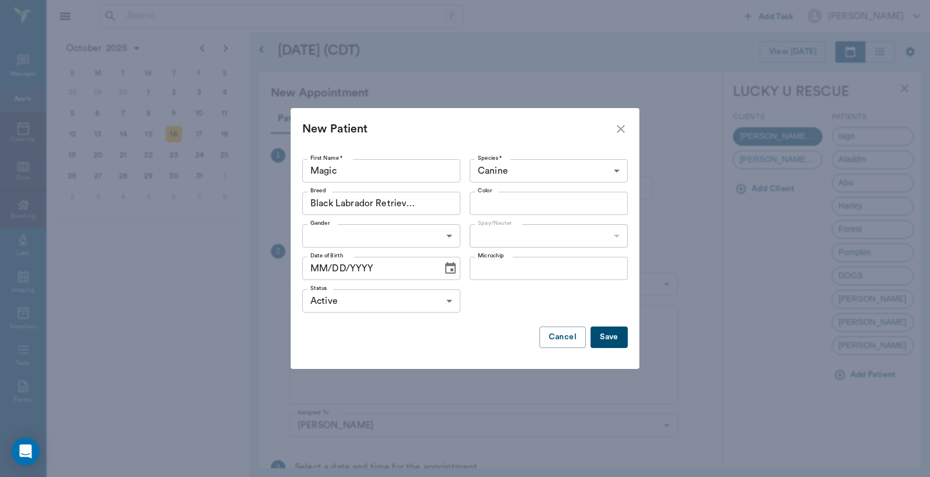
click at [539, 198] on input "Color" at bounding box center [539, 203] width 132 height 16
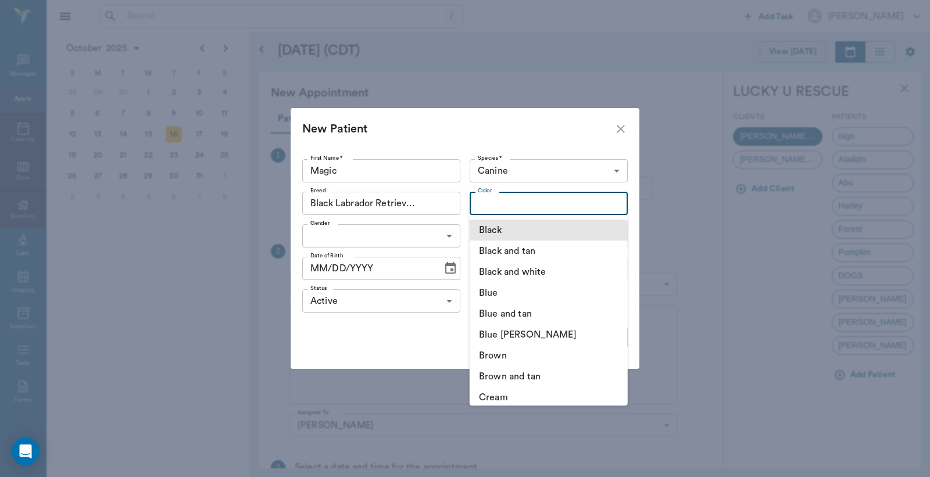
click at [507, 229] on li "Black" at bounding box center [548, 230] width 158 height 21
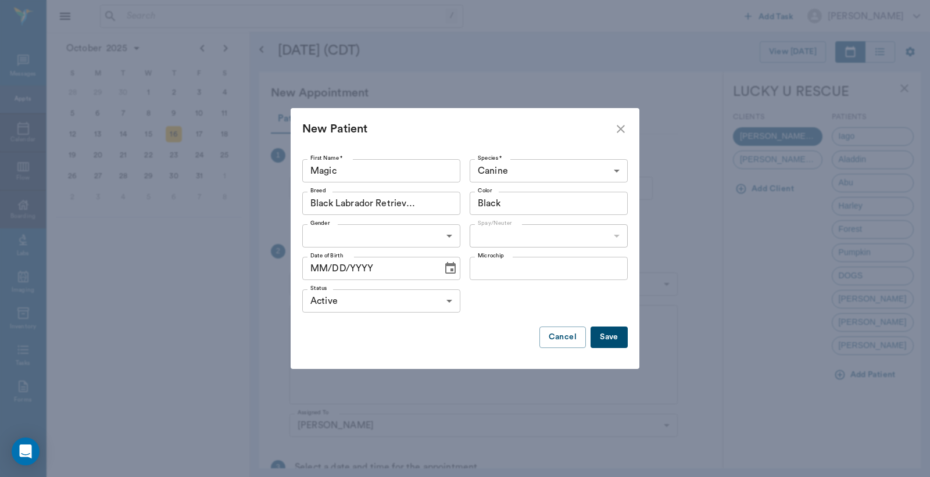
type input "Black"
click at [334, 231] on body "/ ​ Add Task Dr. Bert Ellsworth Nectar Messages Appts Calendar Flow Boarding La…" at bounding box center [465, 238] width 930 height 477
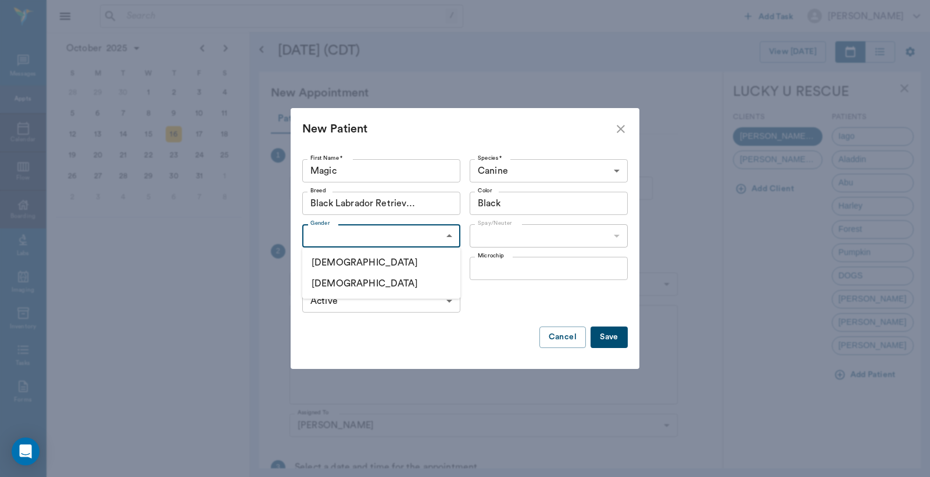
click at [345, 264] on li "Male" at bounding box center [381, 262] width 158 height 21
type input "MALE"
click at [543, 231] on body "/ ​ Add Task Dr. Bert Ellsworth Nectar Messages Appts Calendar Flow Boarding La…" at bounding box center [465, 238] width 930 height 477
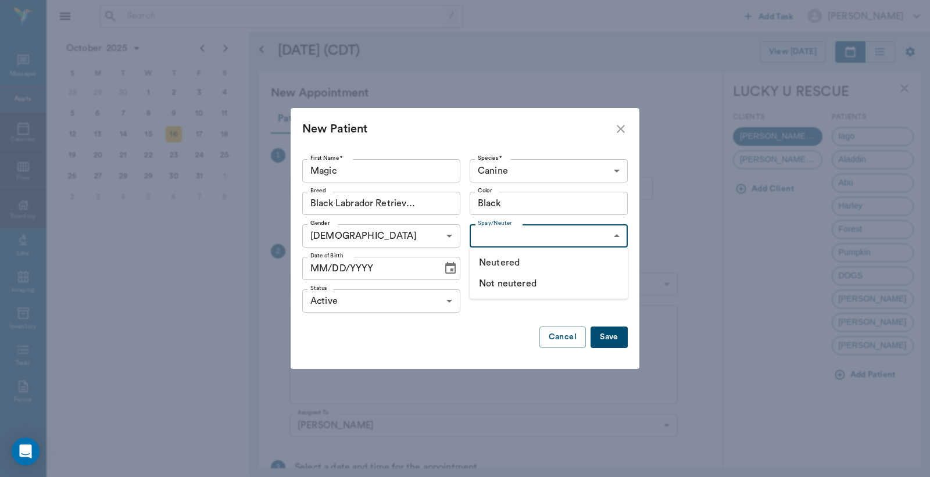
click at [501, 285] on li "Not neutered" at bounding box center [548, 283] width 158 height 21
type input "false"
click at [607, 334] on button "Save" at bounding box center [608, 337] width 37 height 21
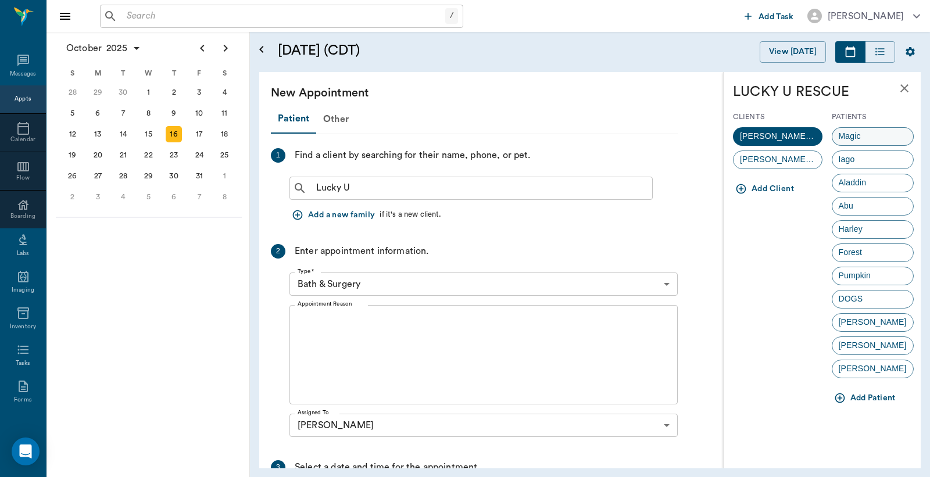
click at [845, 137] on span "Magic" at bounding box center [849, 136] width 35 height 12
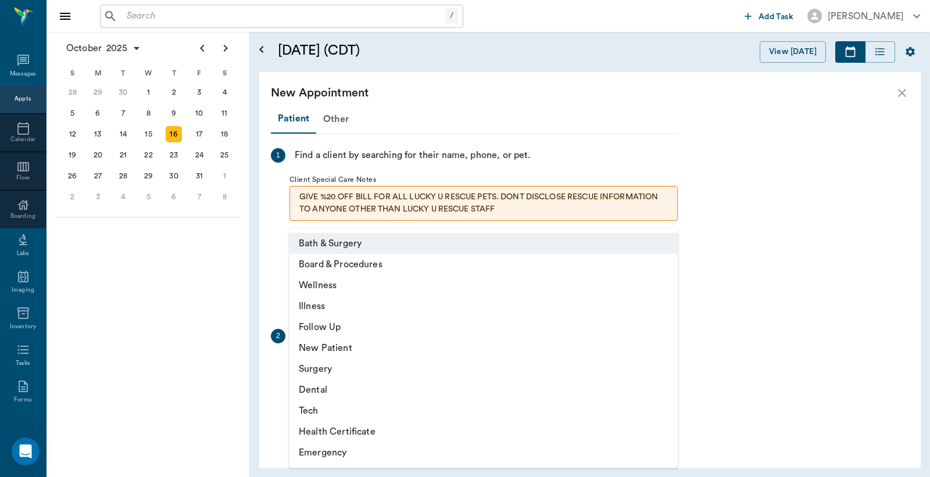
click at [668, 372] on body "/ ​ Add Task Dr. Bert Ellsworth Nectar Messages Appts Calendar Flow Boarding La…" at bounding box center [465, 238] width 930 height 477
click at [333, 371] on li "Surgery" at bounding box center [483, 369] width 388 height 21
type input "65d2be4f46e3a538d89b8c18"
type input "01:00 PM"
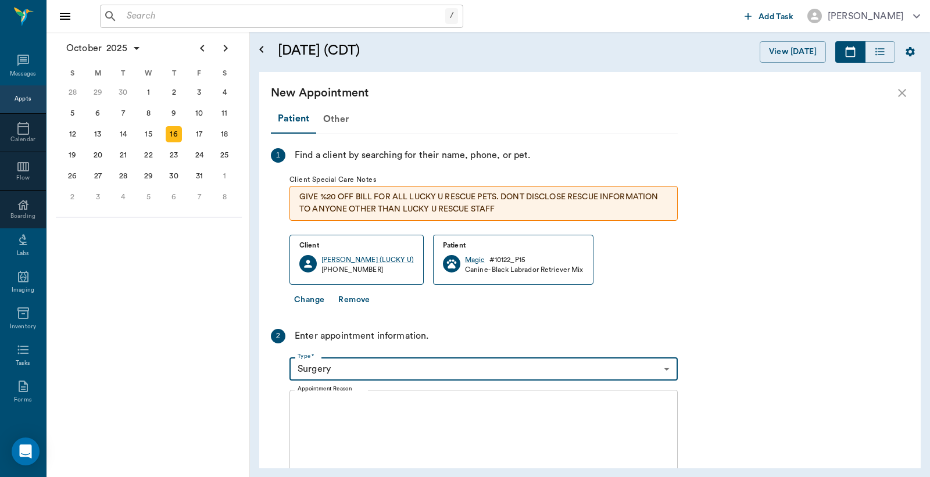
click at [317, 411] on textarea "Appointment Reason" at bounding box center [483, 440] width 372 height 80
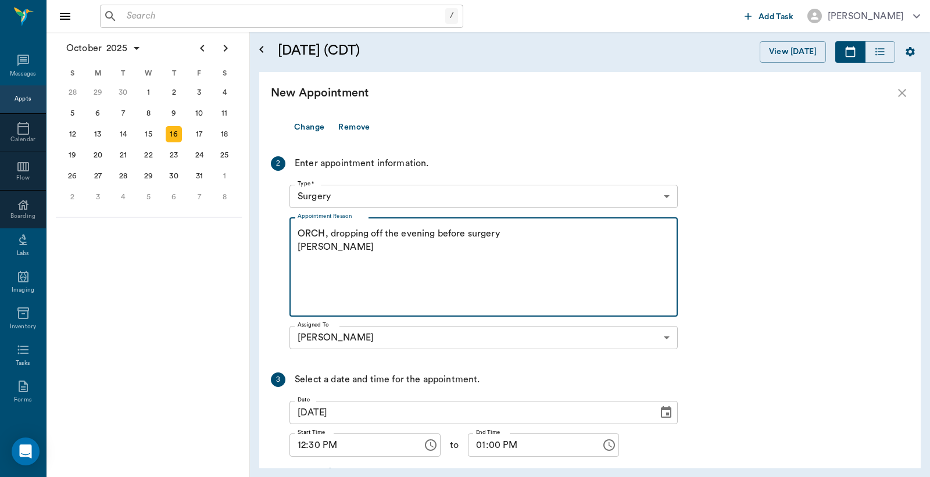
scroll to position [248, 0]
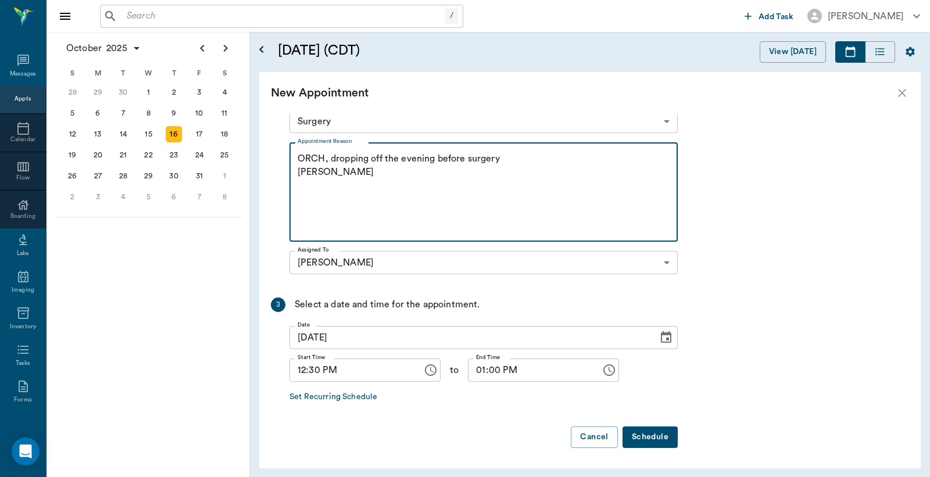
type textarea "ORCH, dropping off the evening before surgery Christy"
click at [647, 436] on button "Schedule" at bounding box center [649, 436] width 55 height 21
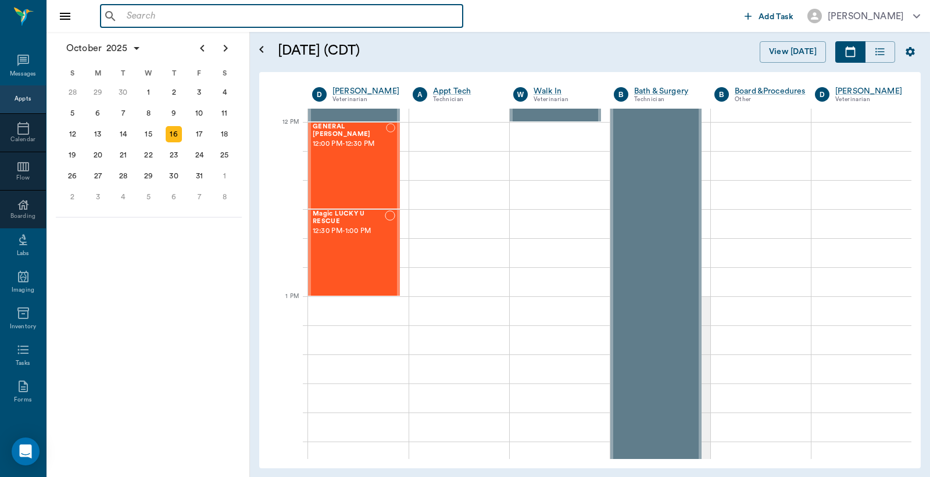
click at [123, 13] on input "text" at bounding box center [290, 16] width 336 height 16
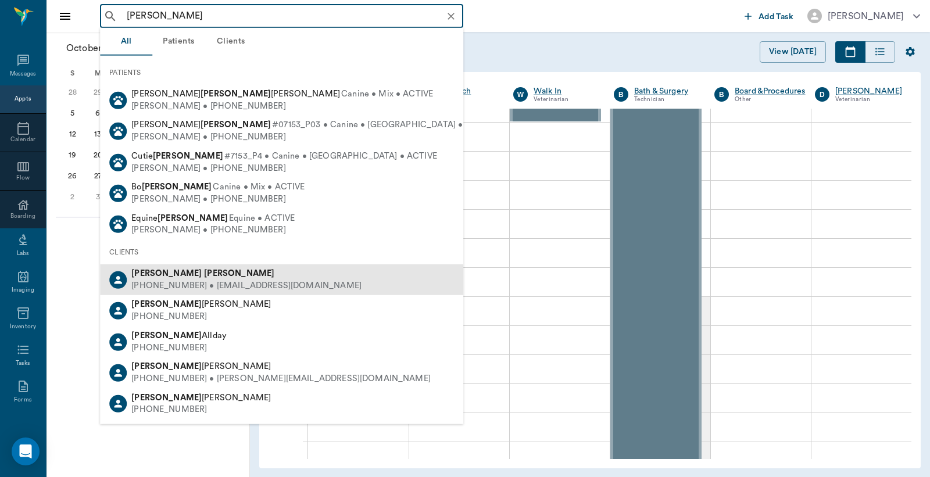
click at [170, 281] on div "(214) 422-4177 • sheenahollen@gmail.com" at bounding box center [246, 286] width 230 height 12
type input "Andrew Hollen"
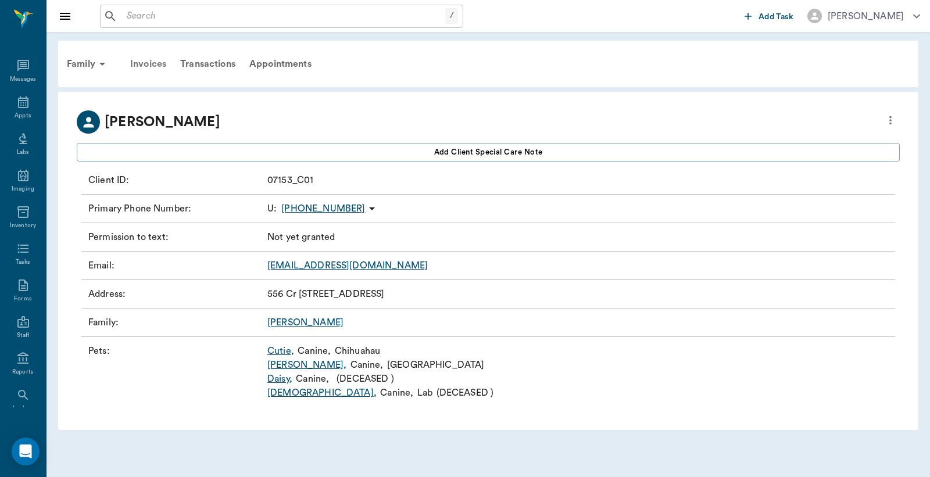
click at [153, 62] on div "Invoices" at bounding box center [148, 64] width 50 height 28
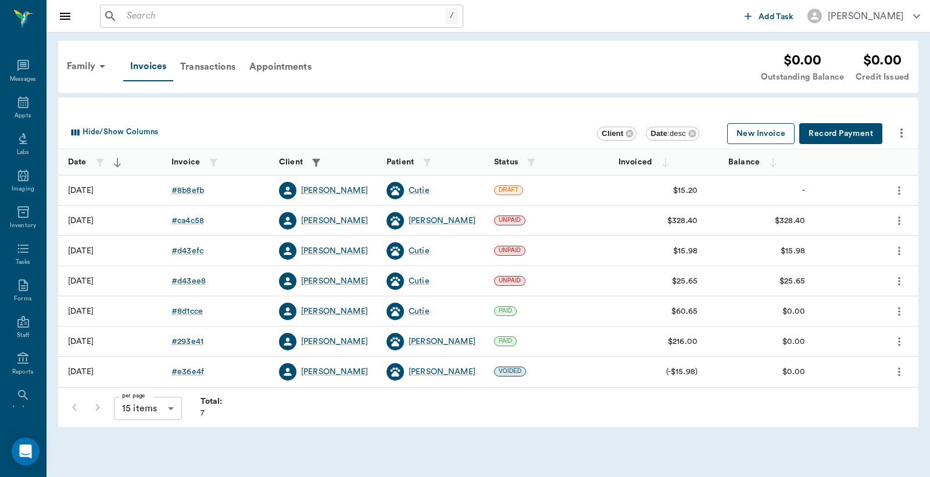
click at [751, 136] on button "New Invoice" at bounding box center [760, 133] width 67 height 21
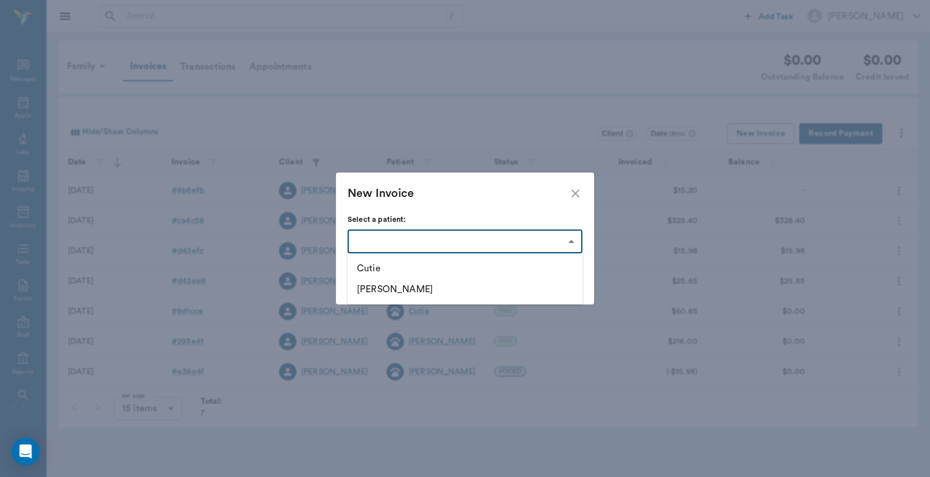
click at [572, 241] on body "/ ​ Add Task Dr. Bert Ellsworth Nectar Messages Appts Labs Imaging Inventory Ta…" at bounding box center [465, 238] width 930 height 477
click at [379, 273] on li "Cutie" at bounding box center [464, 268] width 235 height 21
type input "66915b5a2b49fd8b0c8d1437"
click at [557, 288] on button "Create" at bounding box center [559, 282] width 45 height 21
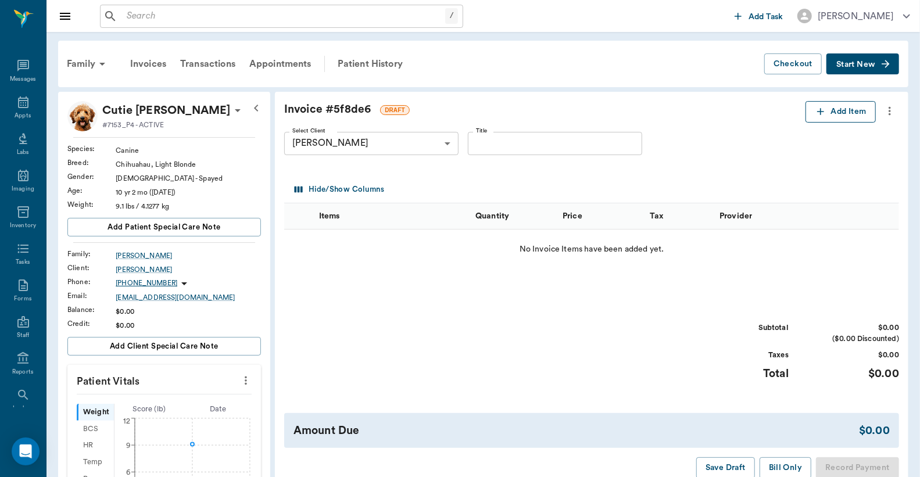
click at [832, 114] on button "Add Item" at bounding box center [840, 111] width 70 height 21
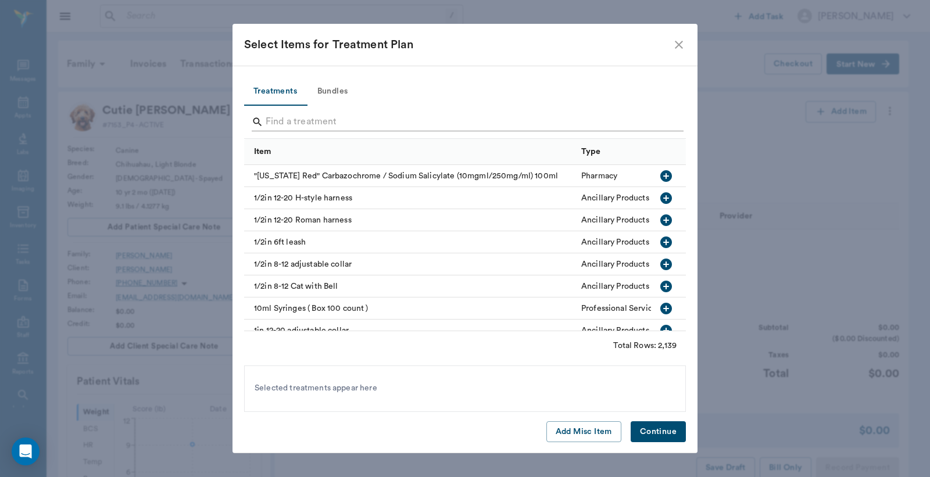
click at [271, 119] on input "Search" at bounding box center [466, 122] width 400 height 19
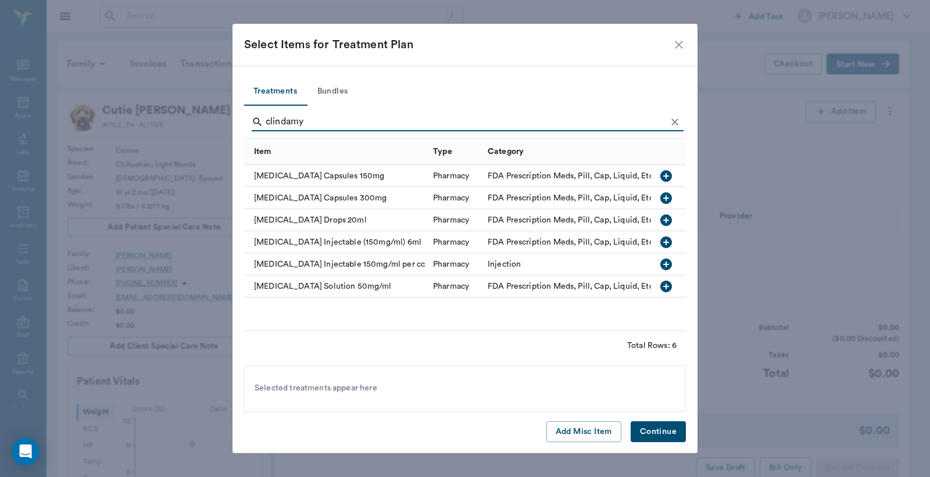
type input "clindamy"
click at [665, 221] on icon "button" at bounding box center [666, 220] width 12 height 12
click at [669, 426] on button "Continue" at bounding box center [657, 431] width 55 height 21
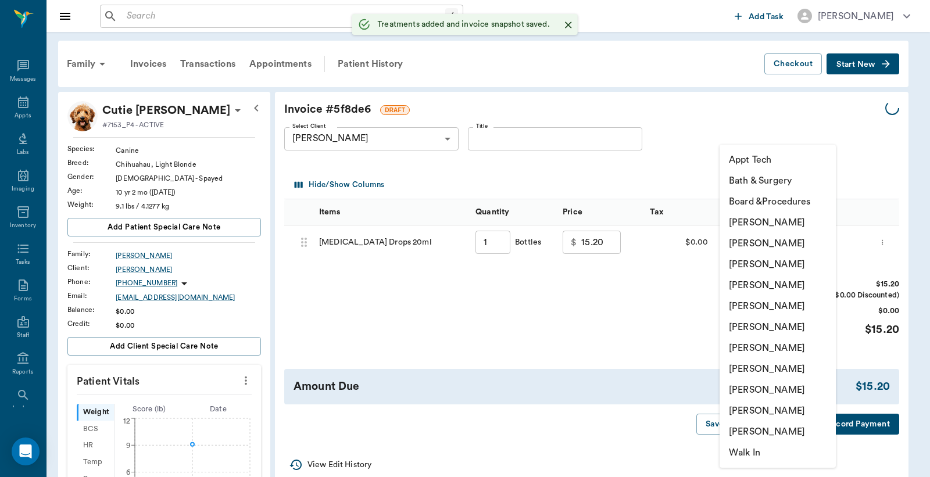
click at [731, 242] on body "/ ​ Add Task Dr. Bert Ellsworth Nectar Messages Appts Labs Imaging Inventory Ta…" at bounding box center [465, 433] width 930 height 866
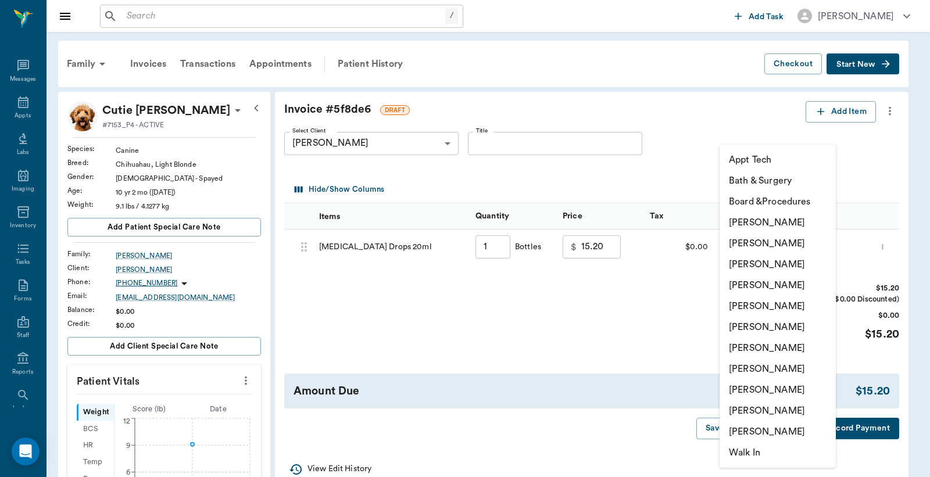
type input "1.00"
click at [746, 245] on li "[PERSON_NAME]" at bounding box center [777, 243] width 116 height 21
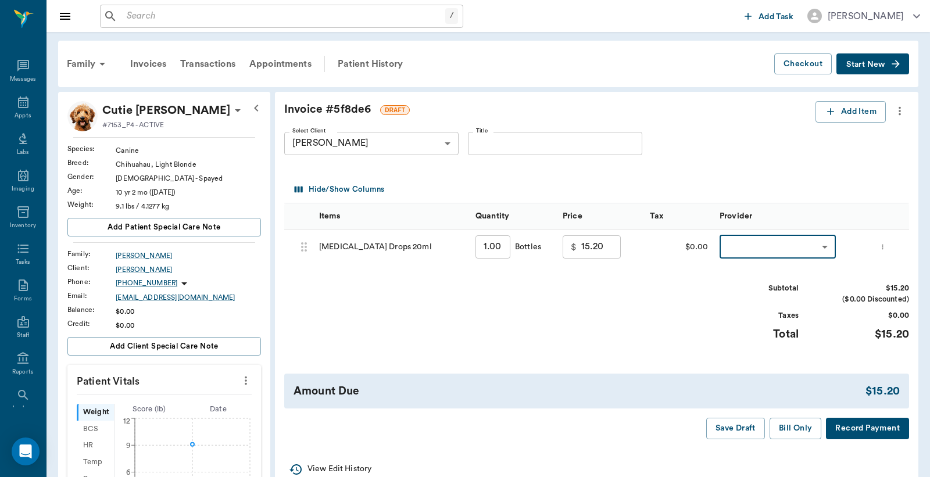
type input "none-63ec2e2852e12b0ba117910e"
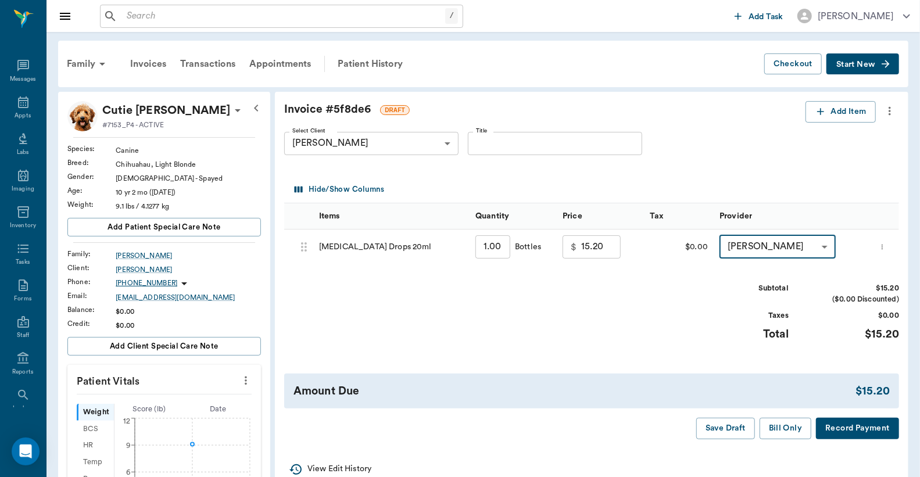
click at [848, 429] on button "Record Payment" at bounding box center [857, 428] width 83 height 21
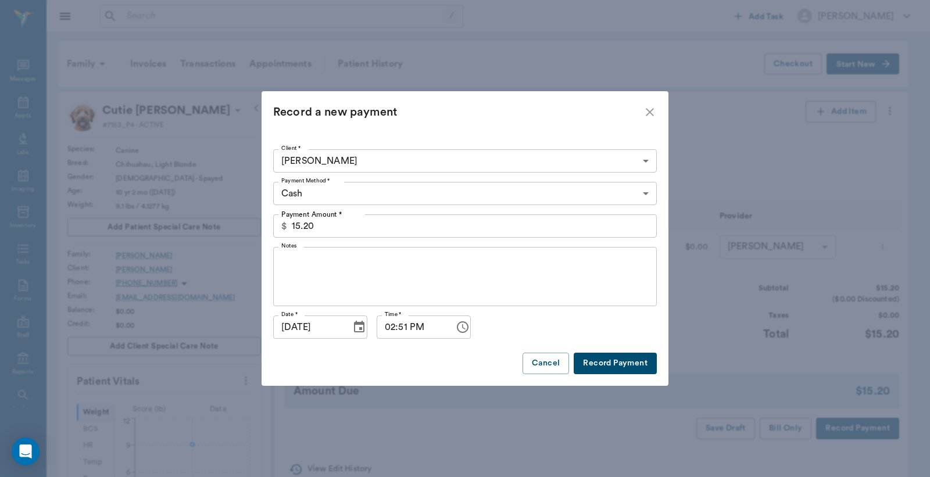
click at [646, 194] on body "/ ​ Add Task Dr. Bert Ellsworth Nectar Messages Appts Labs Imaging Inventory Ta…" at bounding box center [465, 433] width 930 height 866
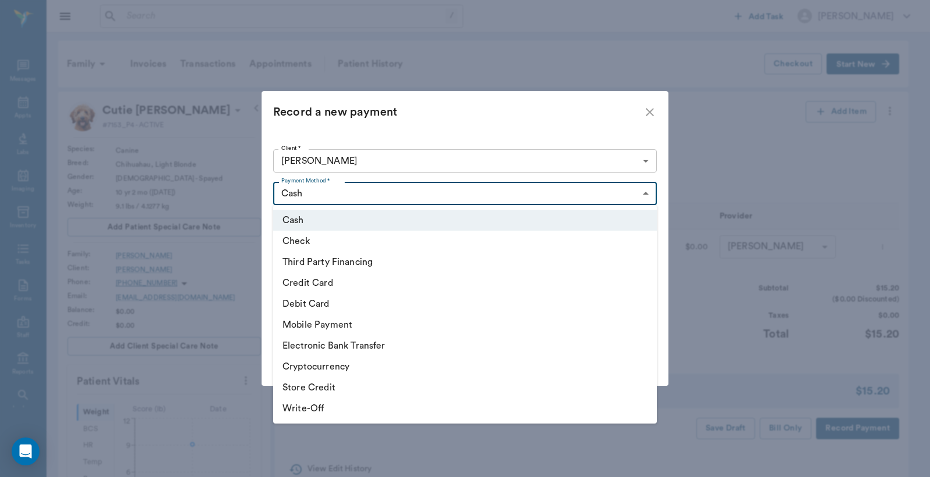
click at [341, 285] on li "Credit Card" at bounding box center [464, 283] width 383 height 21
type input "CREDIT_CARD"
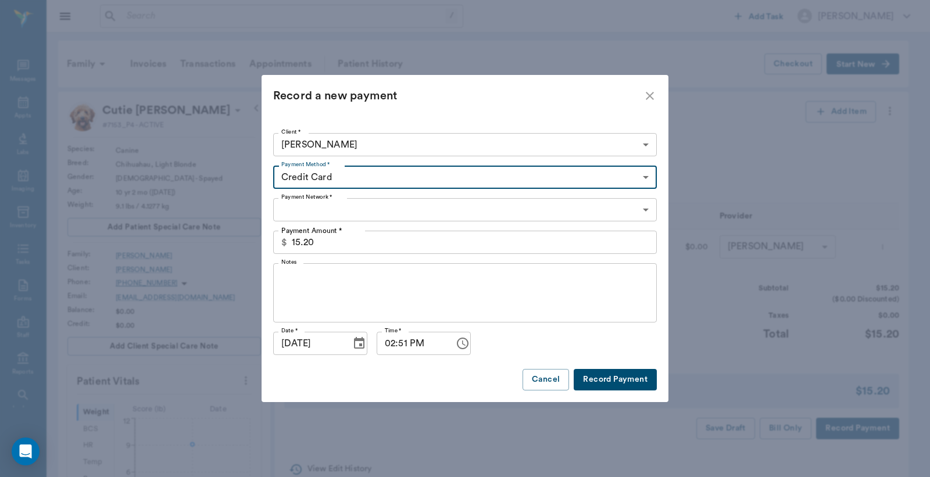
click at [622, 383] on button "Record Payment" at bounding box center [614, 379] width 83 height 21
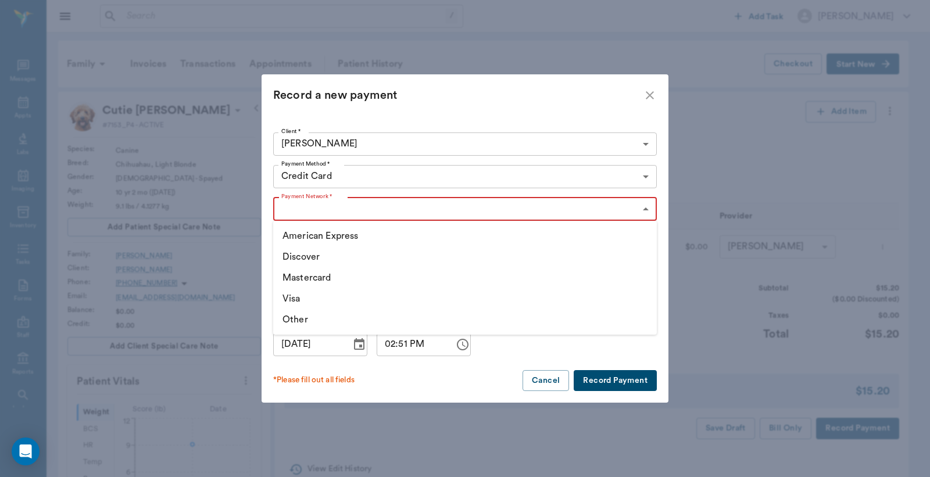
click at [645, 208] on body "/ ​ Add Task Dr. Bert Ellsworth Nectar Messages Appts Labs Imaging Inventory Ta…" at bounding box center [465, 433] width 930 height 866
click at [294, 318] on li "Other" at bounding box center [464, 319] width 383 height 21
type input "OTHER"
click at [610, 379] on button "Record Payment" at bounding box center [614, 380] width 83 height 21
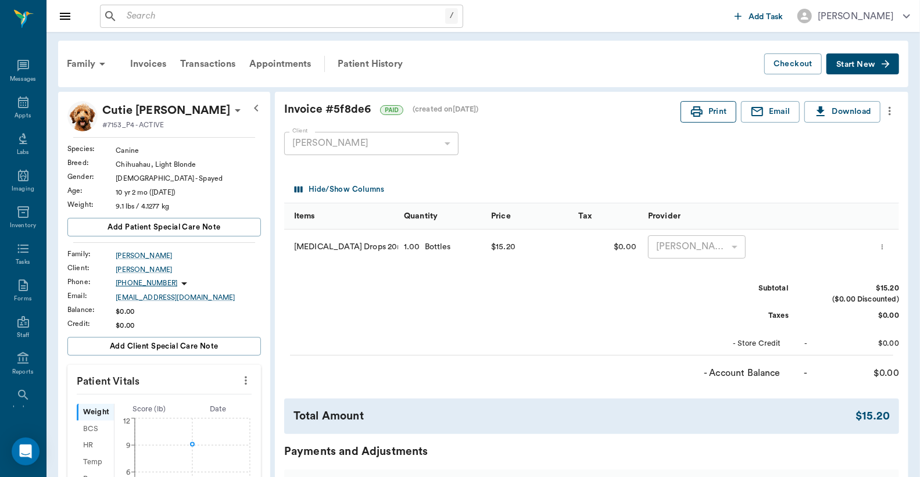
click at [706, 114] on button "Print" at bounding box center [708, 111] width 56 height 21
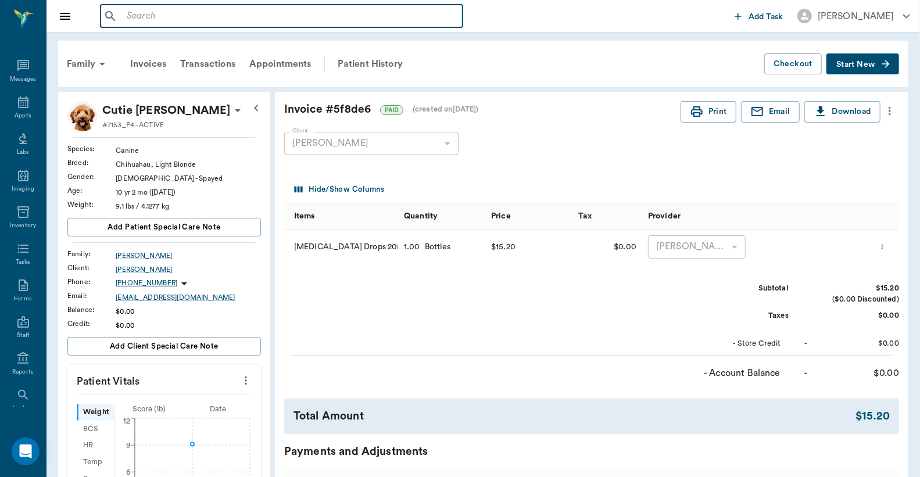
click at [122, 16] on input "text" at bounding box center [290, 16] width 336 height 16
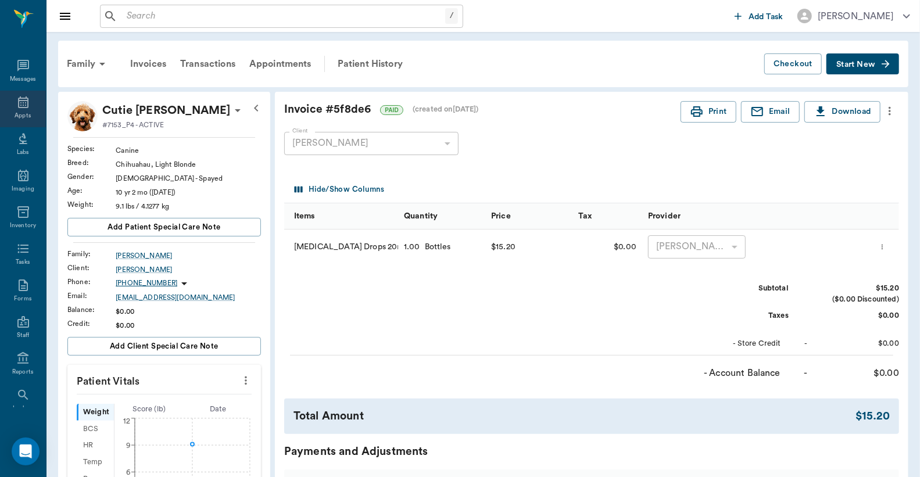
click at [21, 113] on div "Appts" at bounding box center [23, 116] width 16 height 9
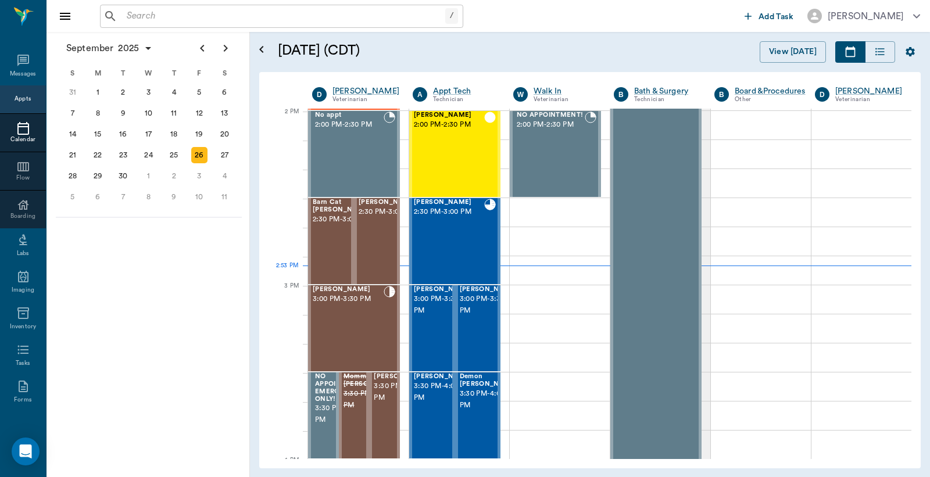
scroll to position [1047, 0]
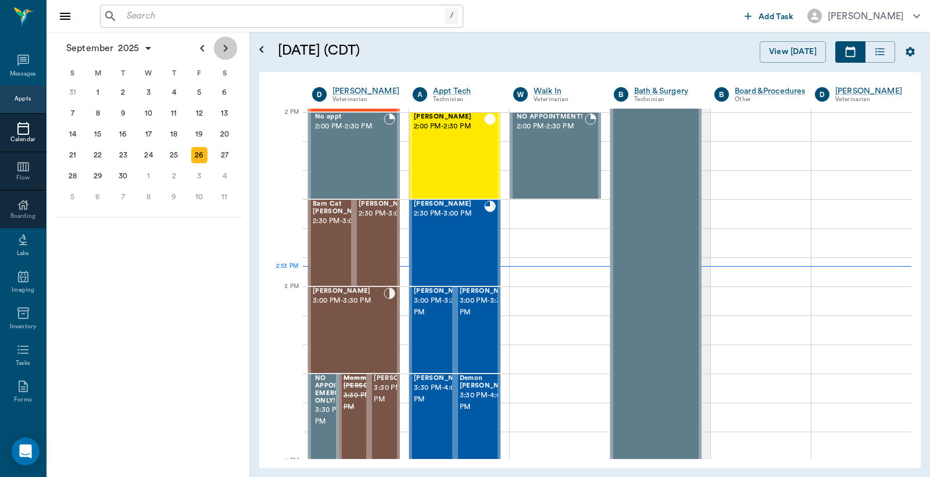
click at [228, 49] on icon "Next page" at bounding box center [225, 48] width 14 height 14
click at [100, 130] on div "13" at bounding box center [97, 134] width 16 height 16
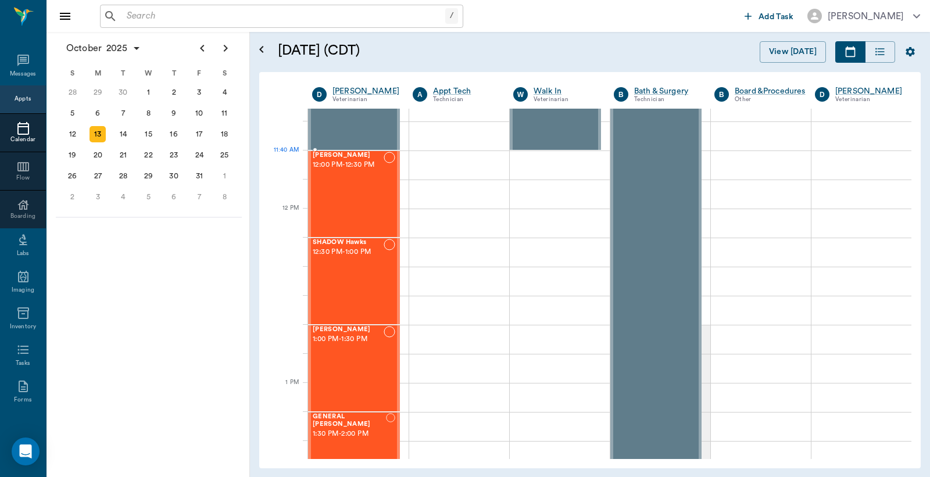
scroll to position [602, 0]
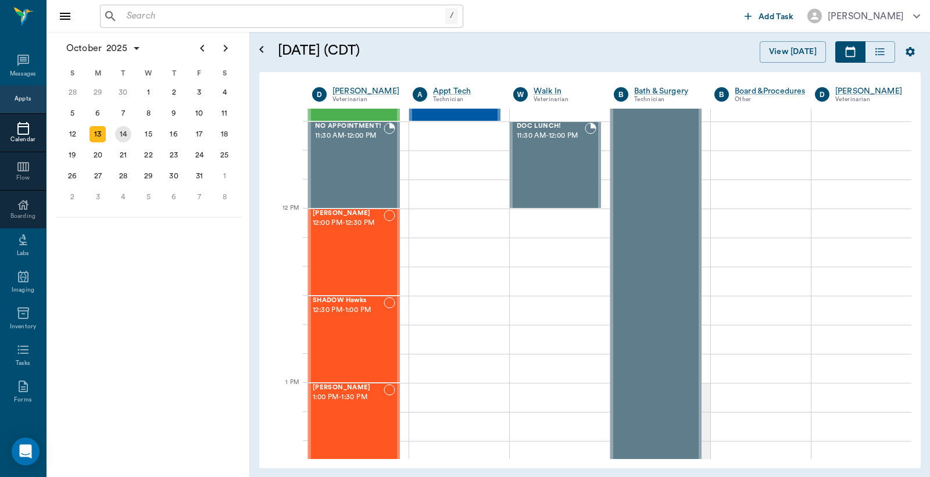
click at [126, 130] on div "14" at bounding box center [123, 134] width 16 height 16
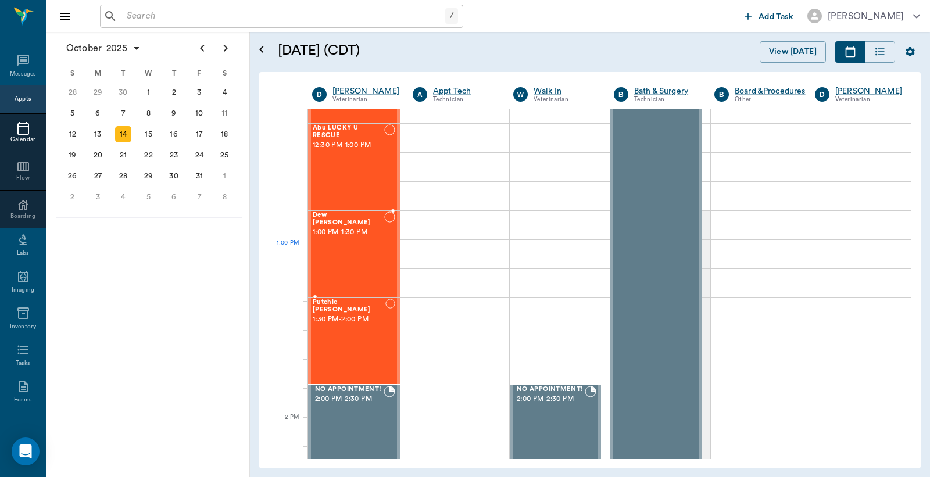
scroll to position [689, 0]
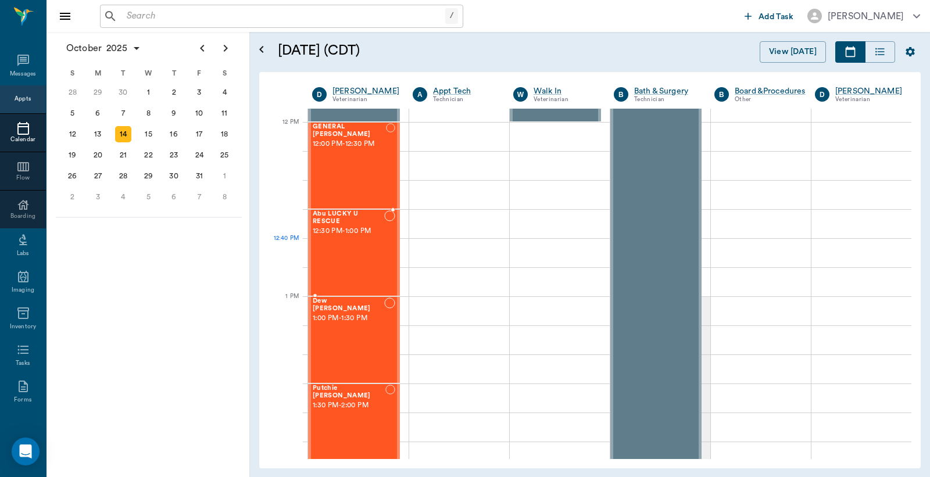
click at [346, 236] on div "Abu LUCKY U RESCUE 12:30 PM - 1:00 PM" at bounding box center [348, 252] width 71 height 85
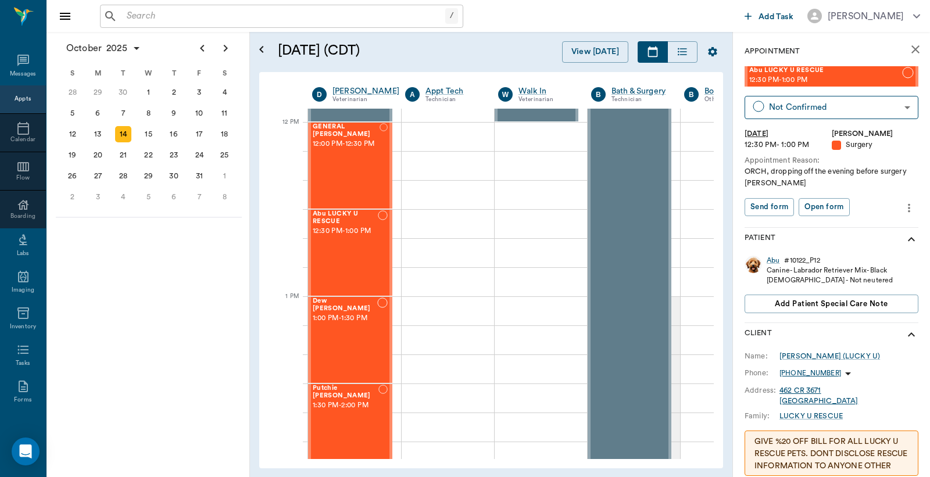
click at [902, 209] on icon "more" at bounding box center [908, 208] width 13 height 14
click at [843, 229] on span "Edit appointment" at bounding box center [850, 228] width 98 height 12
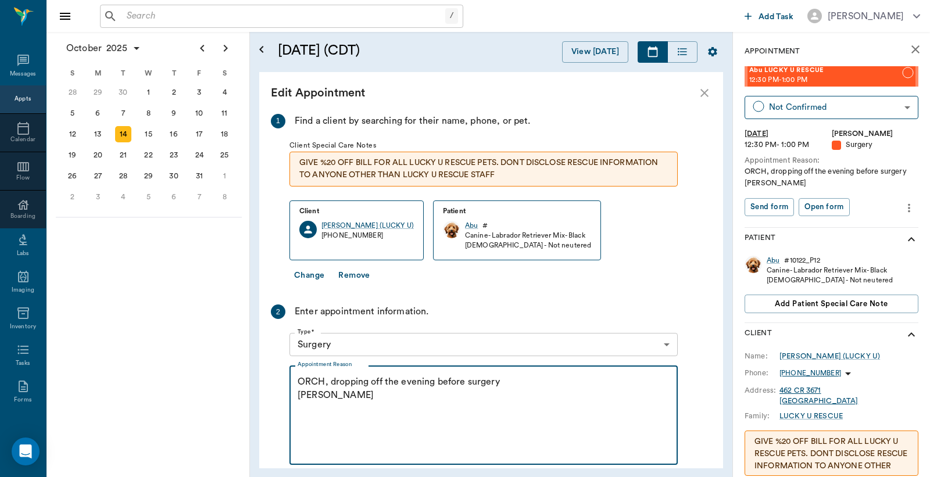
click at [498, 383] on textarea "ORCH, dropping off the evening before surgery Christy" at bounding box center [483, 415] width 372 height 80
click at [324, 382] on textarea "ORCH, dropping off the evening before surgery Christy" at bounding box center [483, 415] width 372 height 80
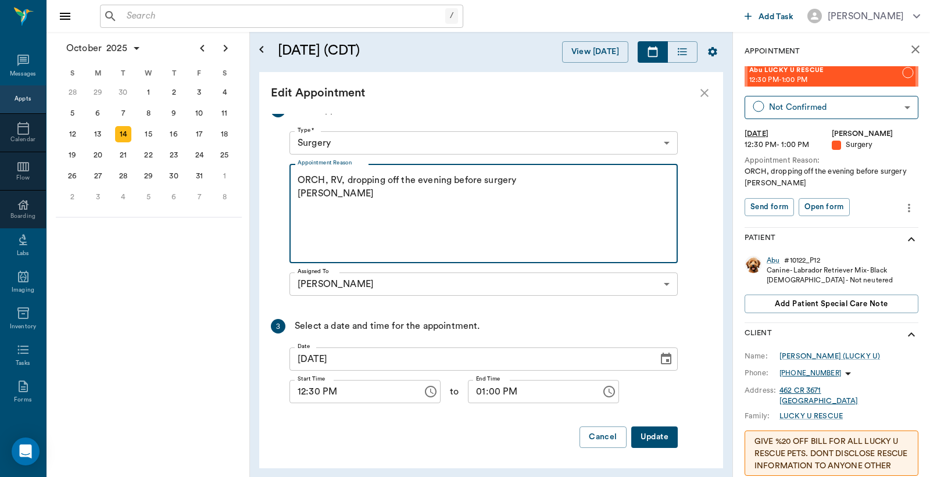
scroll to position [202, 0]
type textarea "ORCH, RV, dropping off the evening before surgery Christy"
click at [664, 436] on button "Update" at bounding box center [654, 436] width 46 height 21
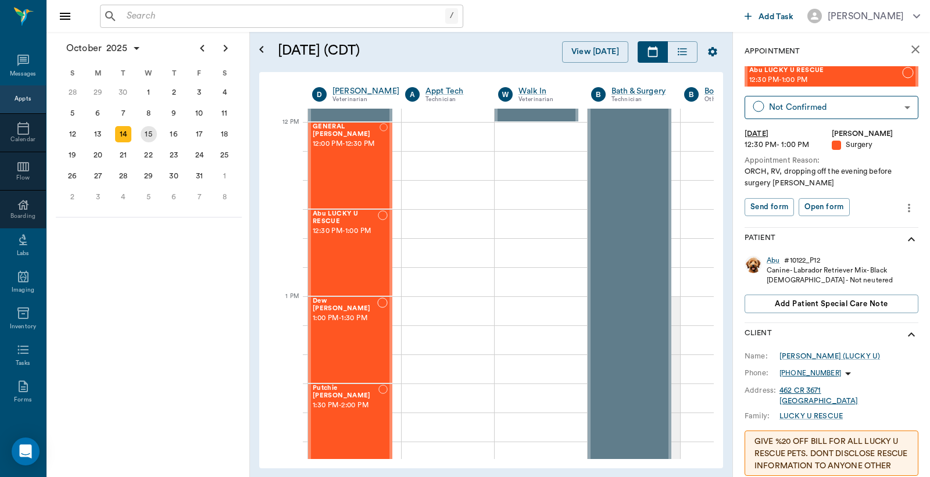
click at [149, 131] on div "15" at bounding box center [149, 134] width 16 height 16
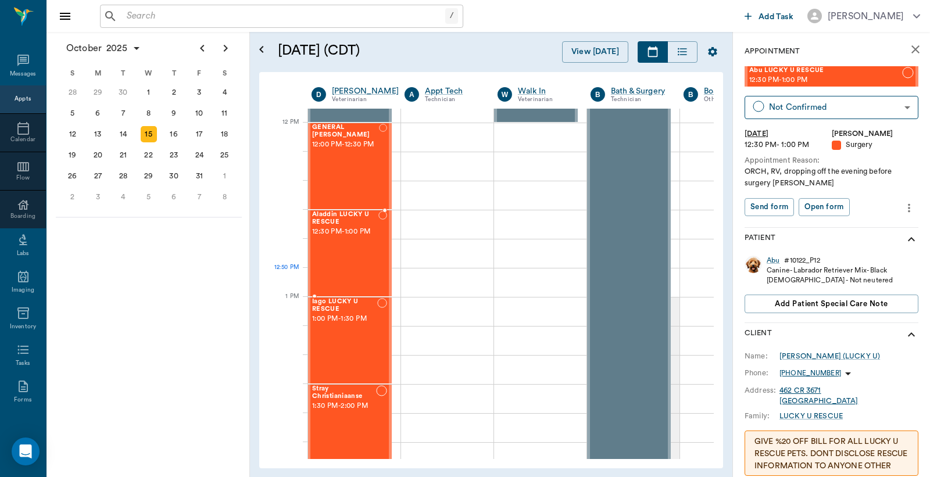
scroll to position [689, 1]
click at [347, 233] on span "12:30 PM - 1:00 PM" at bounding box center [345, 231] width 66 height 12
click at [902, 209] on icon "more" at bounding box center [908, 208] width 13 height 14
click at [845, 228] on span "Edit appointment" at bounding box center [850, 228] width 98 height 12
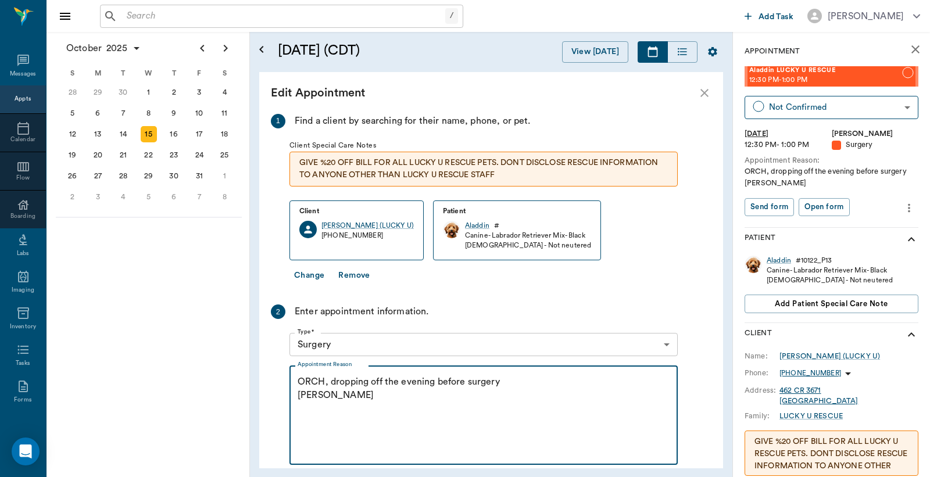
click at [327, 385] on textarea "ORCH, dropping off the evening before surgery Christy" at bounding box center [483, 415] width 372 height 80
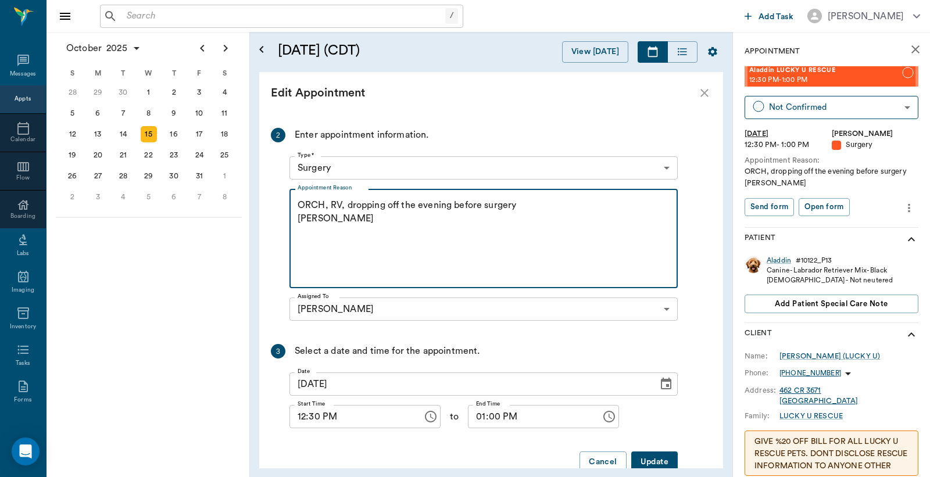
scroll to position [202, 0]
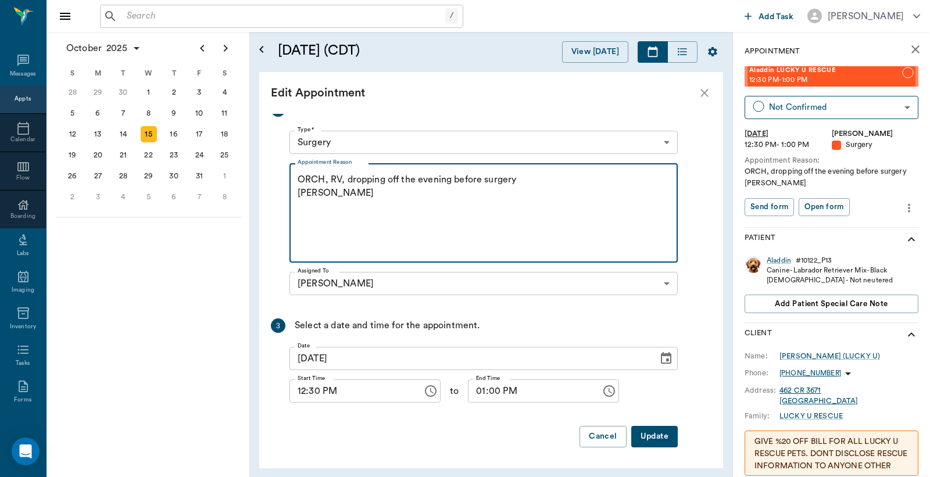
type textarea "ORCH, RV, dropping off the evening before surgery Christy"
click at [641, 438] on button "Update" at bounding box center [654, 436] width 46 height 21
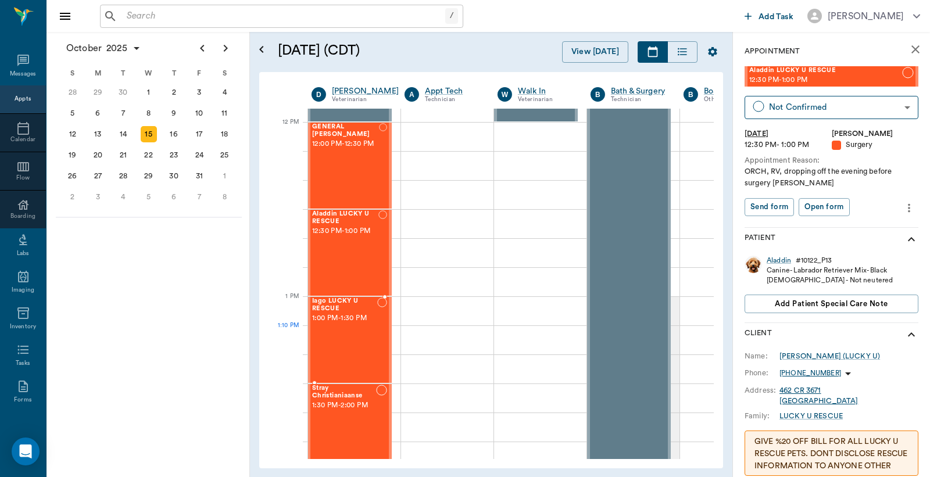
click at [351, 338] on div "Iago LUCKY U RESCUE 1:00 PM - 1:30 PM" at bounding box center [344, 339] width 65 height 85
click at [902, 208] on icon "more" at bounding box center [908, 208] width 13 height 14
click at [847, 228] on span "Edit appointment" at bounding box center [850, 228] width 98 height 12
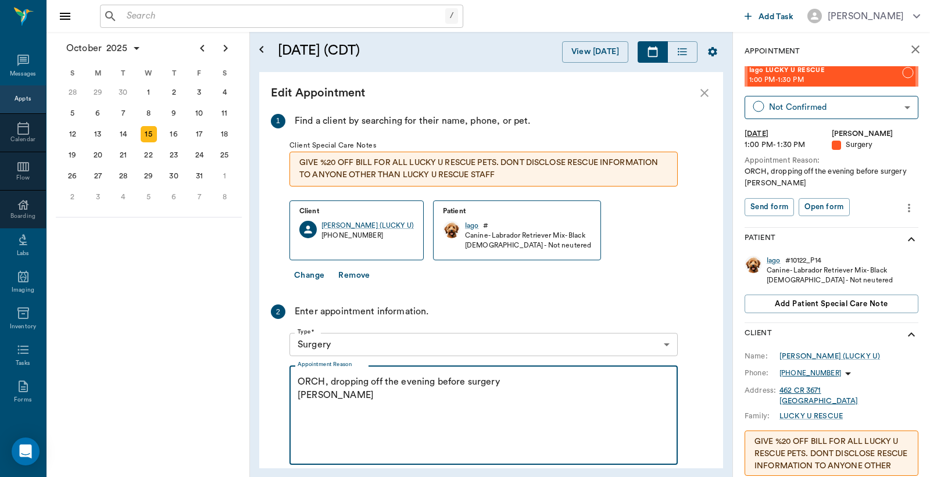
click at [327, 385] on textarea "ORCH, dropping off the evening before surgery Christy" at bounding box center [483, 415] width 372 height 80
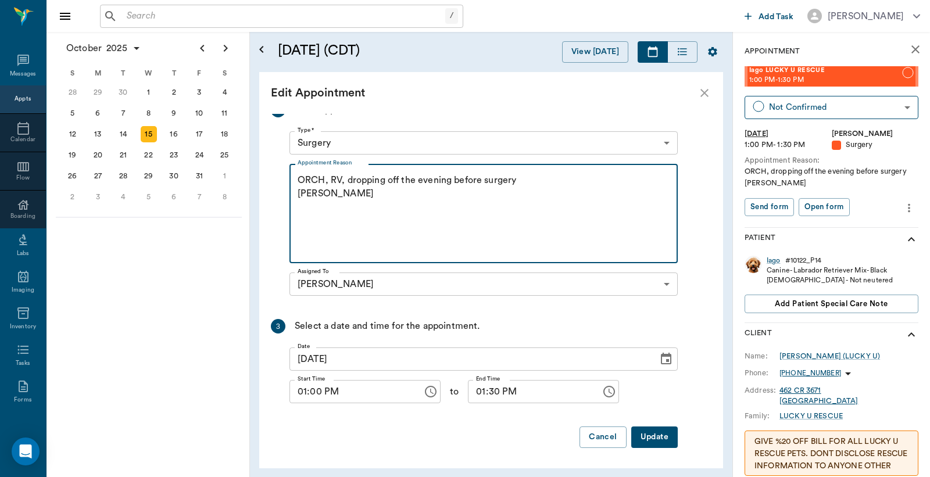
scroll to position [202, 0]
type textarea "ORCH, RV, dropping off the evening before surgery Christy"
click at [647, 440] on button "Update" at bounding box center [654, 436] width 46 height 21
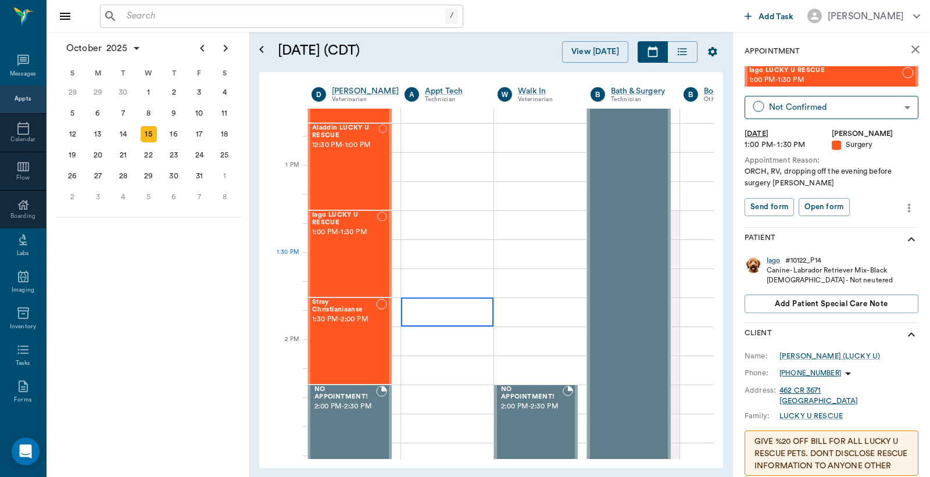
scroll to position [861, 1]
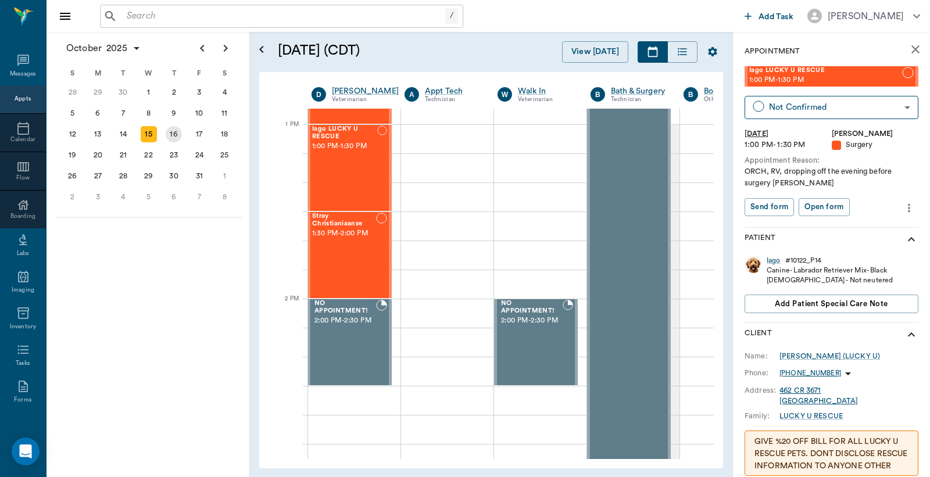
click at [177, 131] on div "16" at bounding box center [174, 134] width 16 height 16
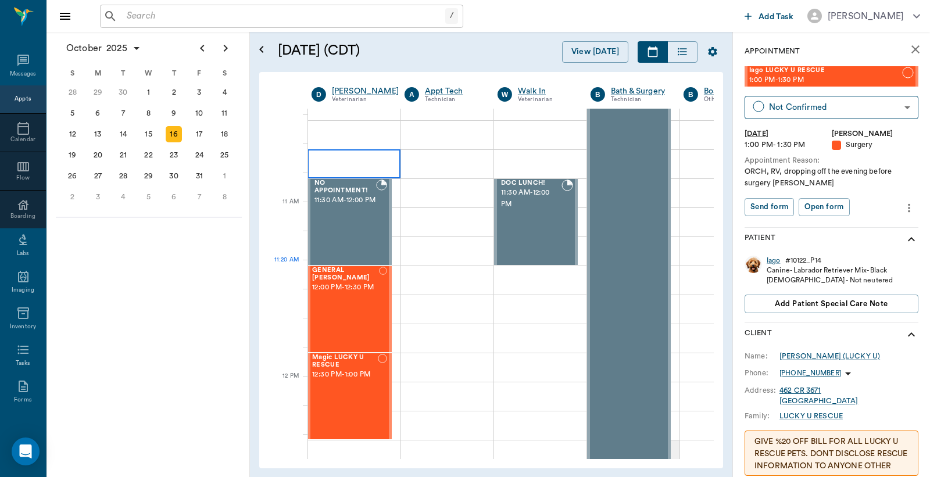
scroll to position [603, 1]
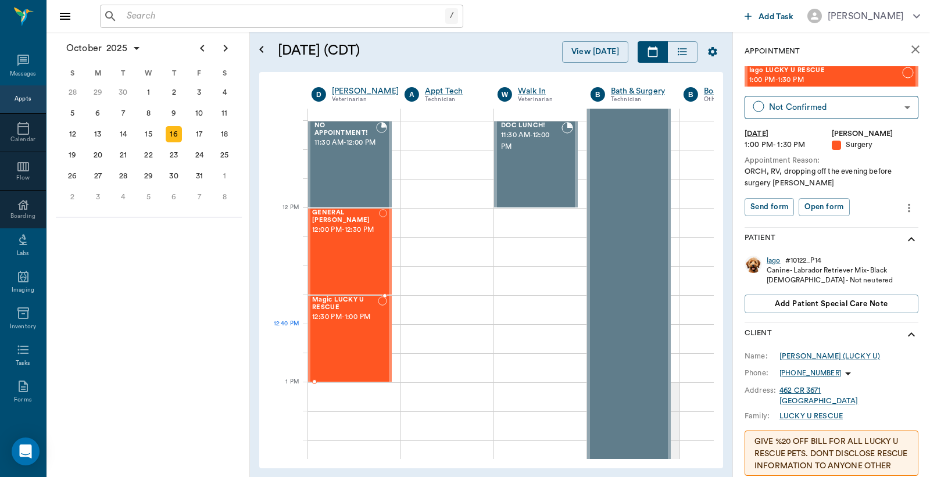
click at [363, 338] on div "Magic LUCKY U RESCUE 12:30 PM - 1:00 PM" at bounding box center [345, 338] width 66 height 85
click at [902, 212] on icon "more" at bounding box center [908, 208] width 13 height 14
click at [851, 225] on span "Edit appointment" at bounding box center [850, 228] width 98 height 12
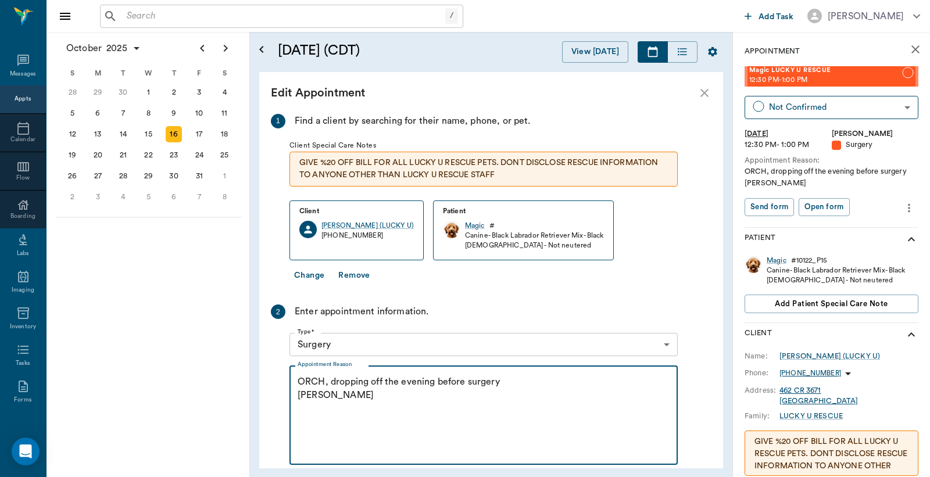
click at [327, 381] on textarea "ORCH, dropping off the evening before surgery Christy" at bounding box center [483, 415] width 372 height 80
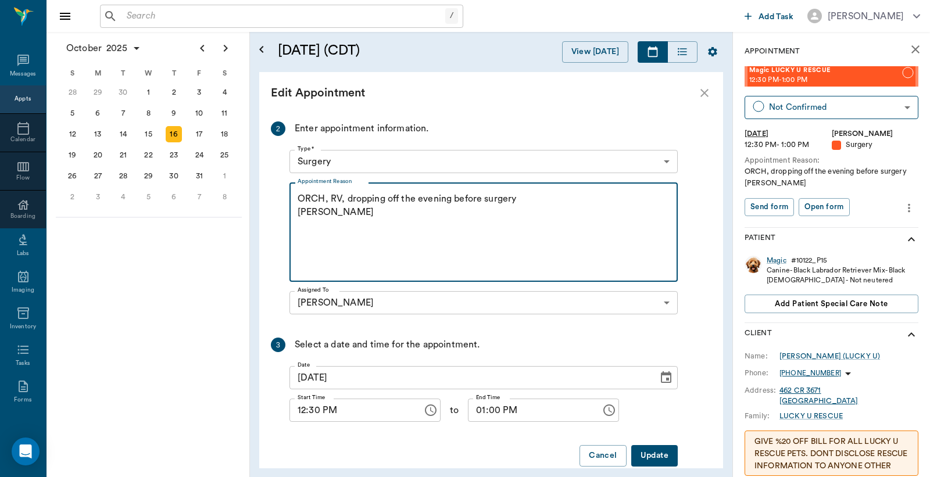
scroll to position [202, 0]
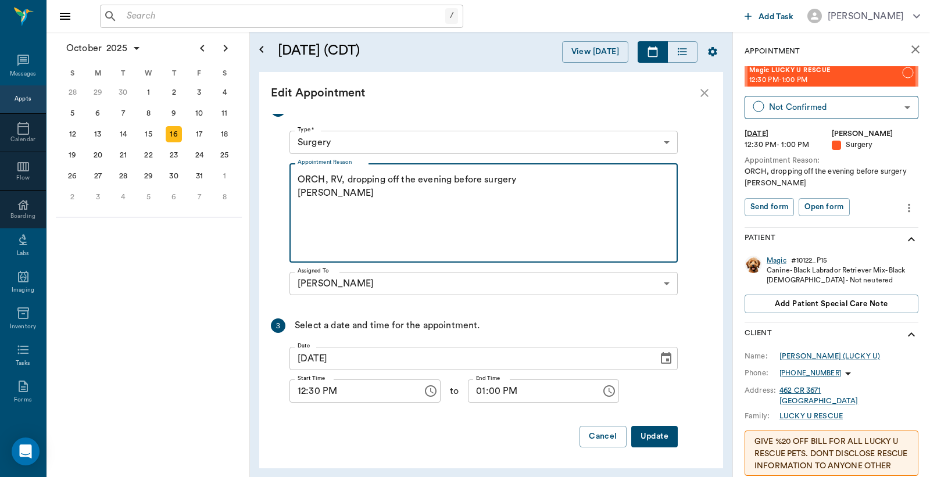
type textarea "ORCH, RV, dropping off the evening before surgery Christy"
click at [665, 438] on button "Update" at bounding box center [654, 436] width 46 height 21
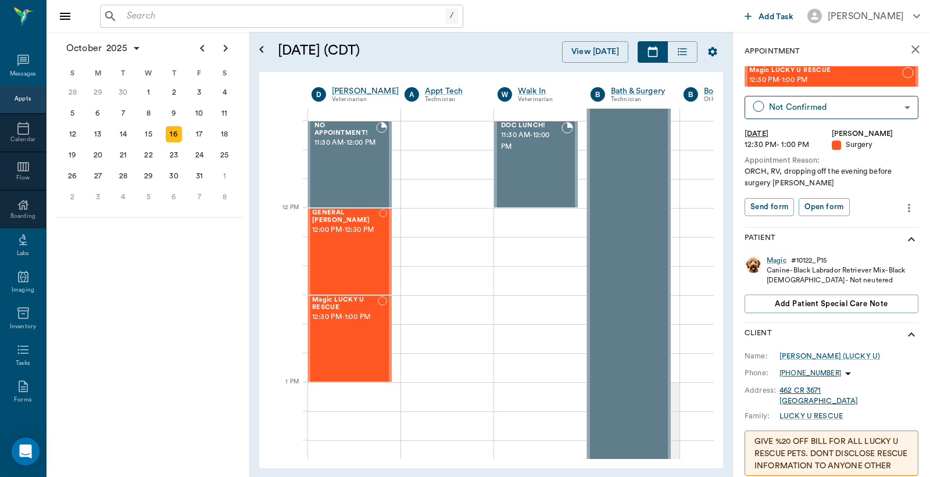
click at [19, 102] on div "Appts" at bounding box center [23, 99] width 16 height 9
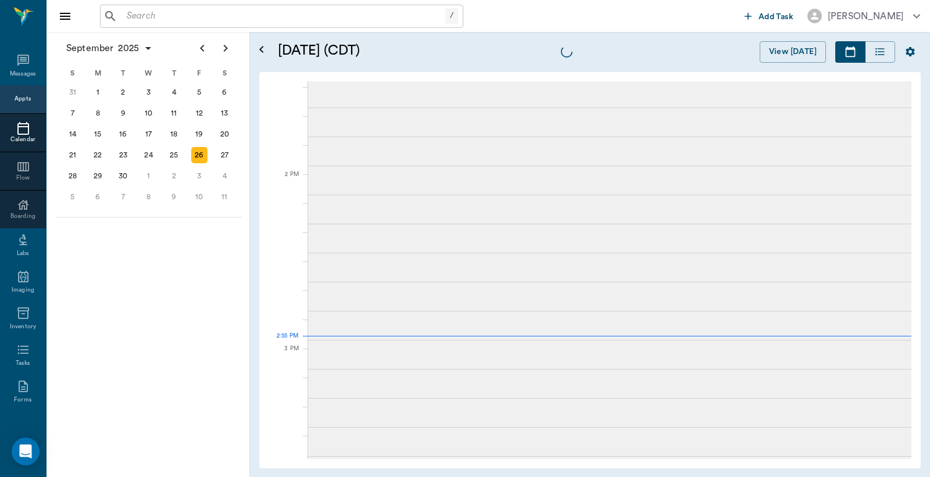
scroll to position [1048, 0]
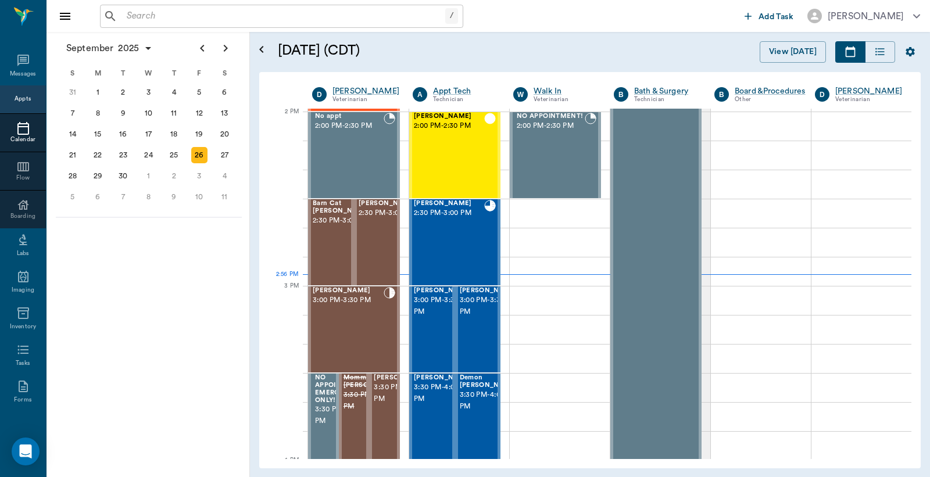
click at [131, 13] on input "text" at bounding box center [283, 16] width 323 height 16
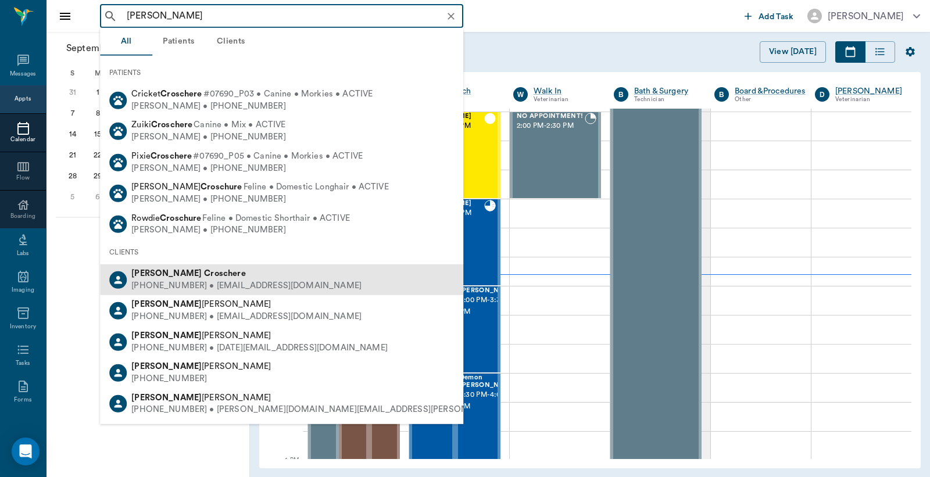
click at [215, 280] on div "(903) 650-2629 • RCROSCHERE@qcisd.net" at bounding box center [246, 286] width 230 height 12
type input "Rhonda Croschere"
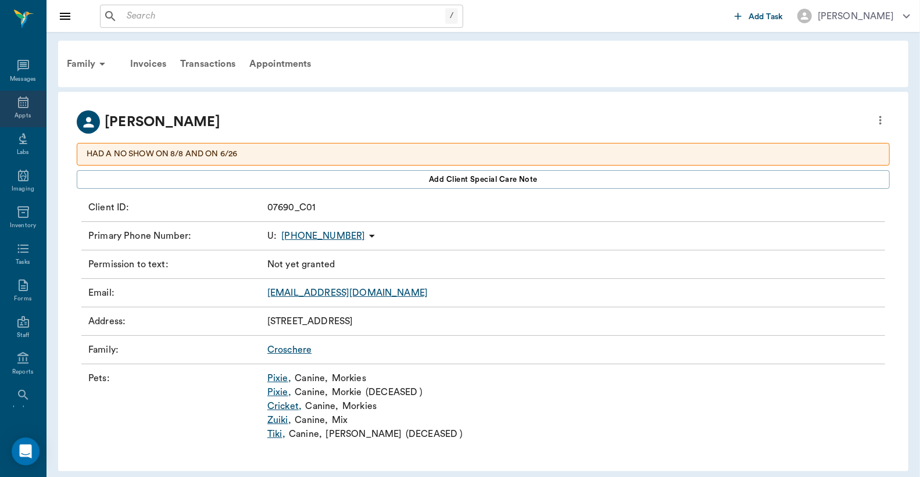
click at [24, 110] on div "Appts" at bounding box center [23, 109] width 46 height 37
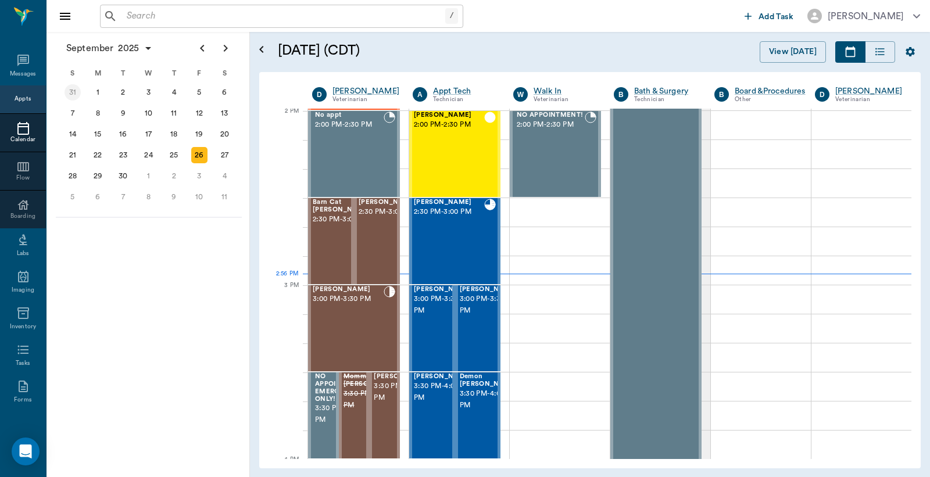
scroll to position [1048, 0]
click at [225, 51] on icon "Next page" at bounding box center [225, 48] width 14 height 14
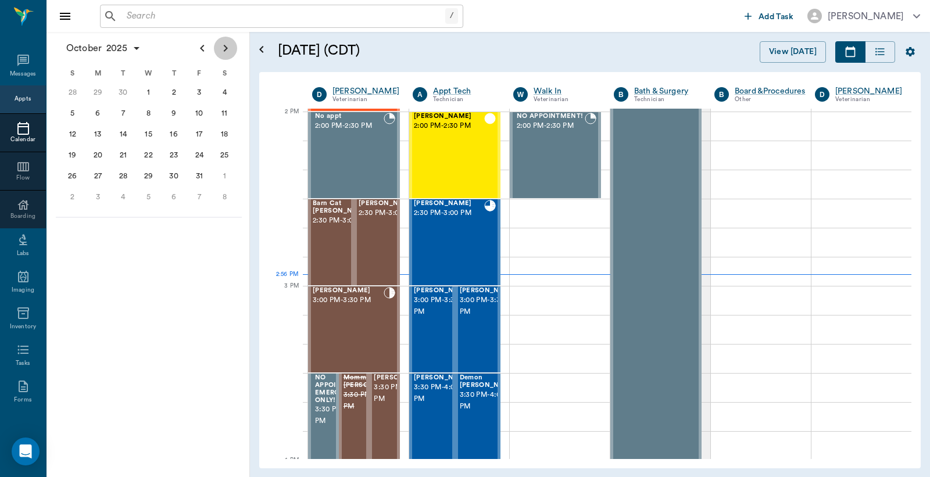
click at [225, 51] on icon "Next page" at bounding box center [225, 48] width 14 height 14
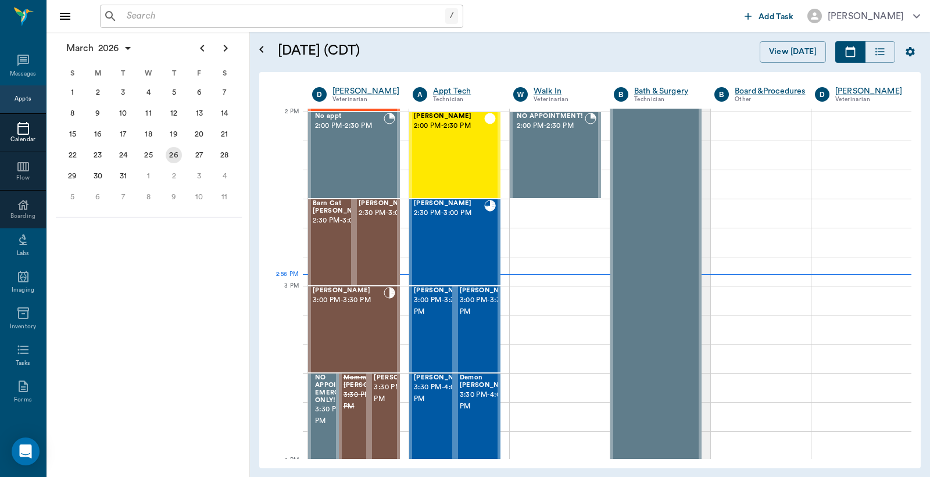
click at [173, 153] on div "26" at bounding box center [174, 155] width 16 height 16
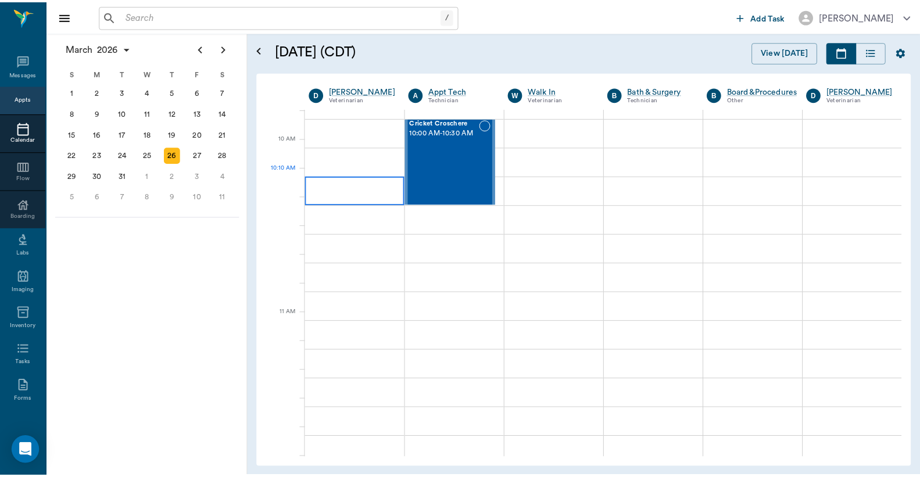
scroll to position [258, 0]
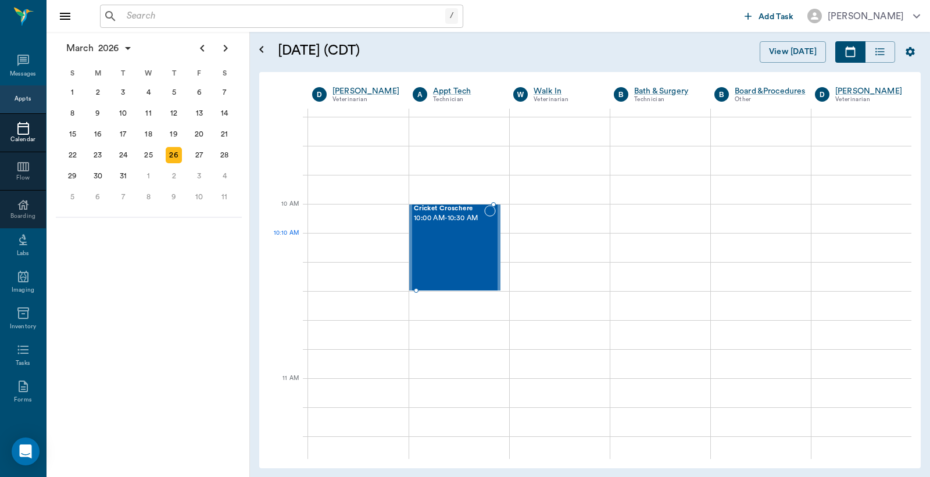
click at [446, 224] on span "10:00 AM - 10:30 AM" at bounding box center [449, 219] width 70 height 12
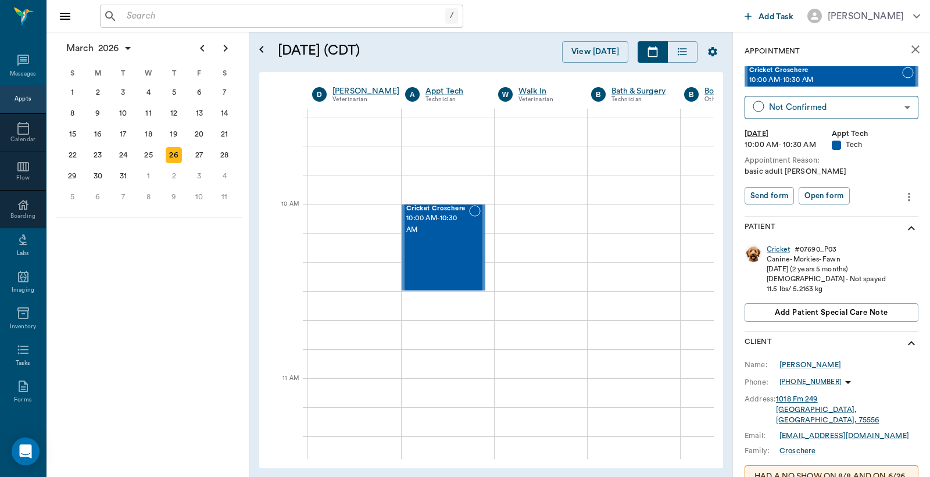
click at [128, 19] on input "text" at bounding box center [283, 16] width 323 height 16
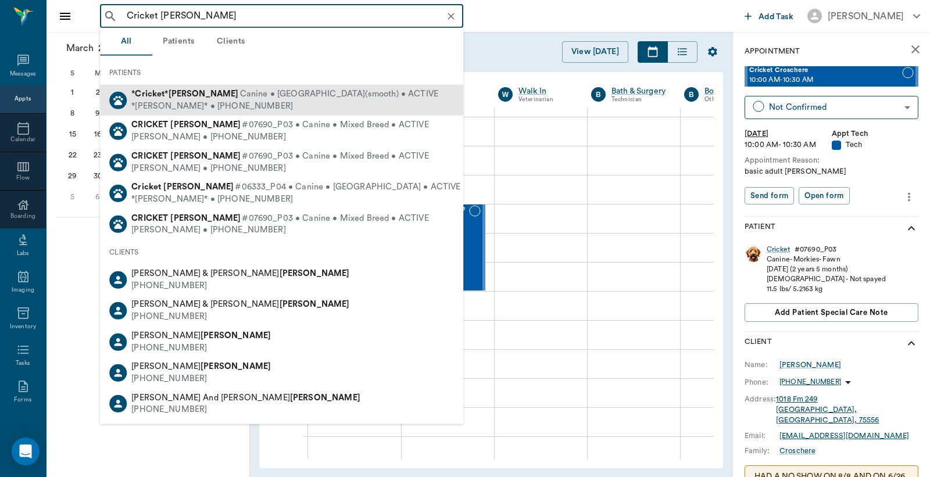
click at [236, 105] on div "*Martha McCasland* • (903) 796-5239" at bounding box center [284, 106] width 307 height 12
type input "Cricket McCasland"
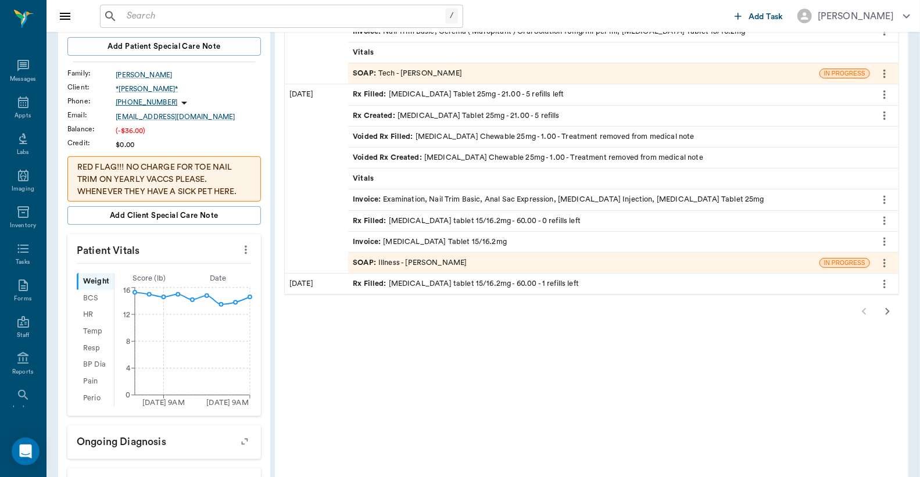
scroll to position [181, 0]
click at [19, 108] on icon at bounding box center [23, 102] width 14 height 14
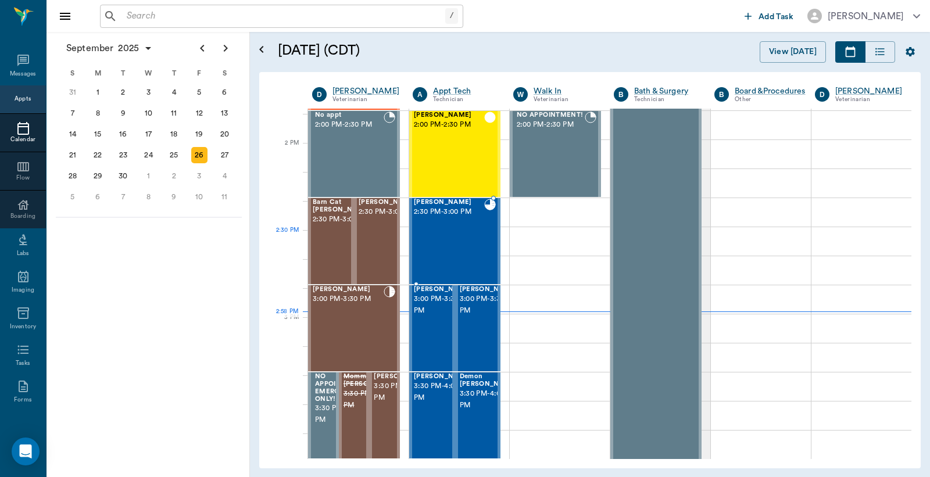
scroll to position [963, 0]
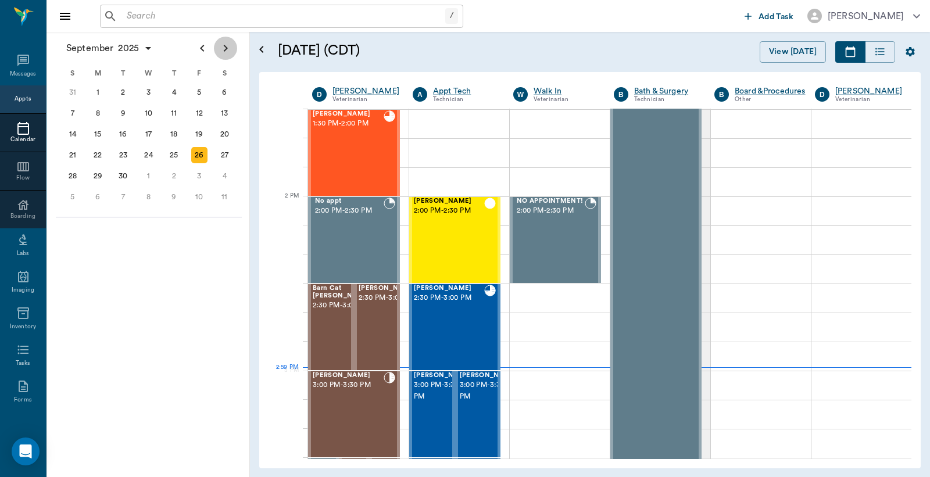
click at [225, 46] on icon "Next page" at bounding box center [226, 48] width 4 height 7
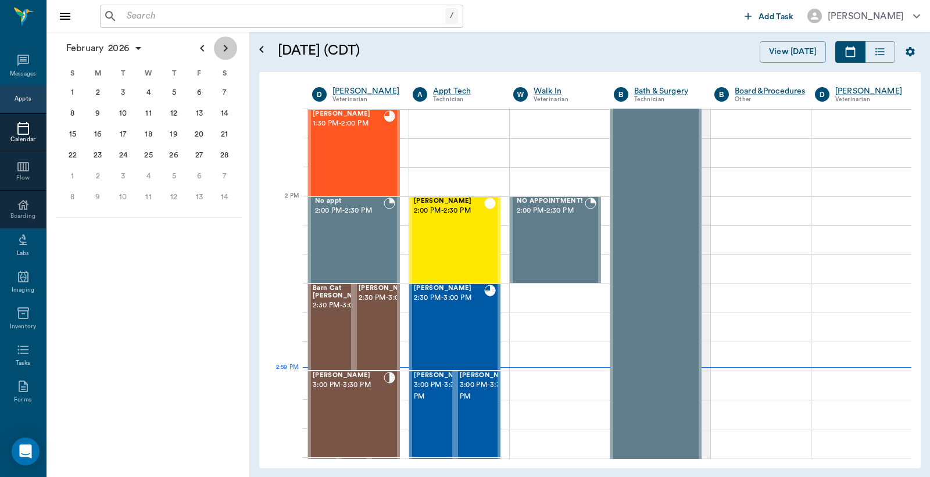
click at [225, 46] on icon "Next page" at bounding box center [226, 48] width 4 height 7
click at [175, 150] on div "26" at bounding box center [174, 155] width 16 height 16
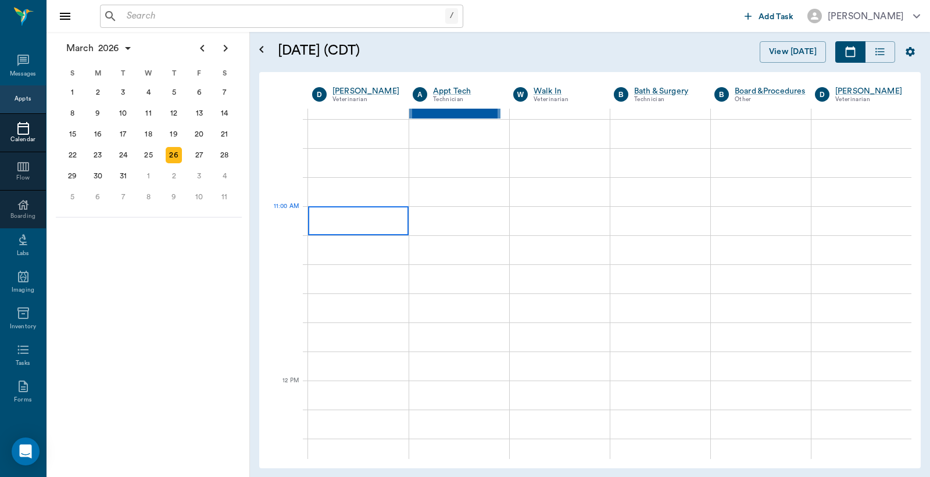
scroll to position [258, 0]
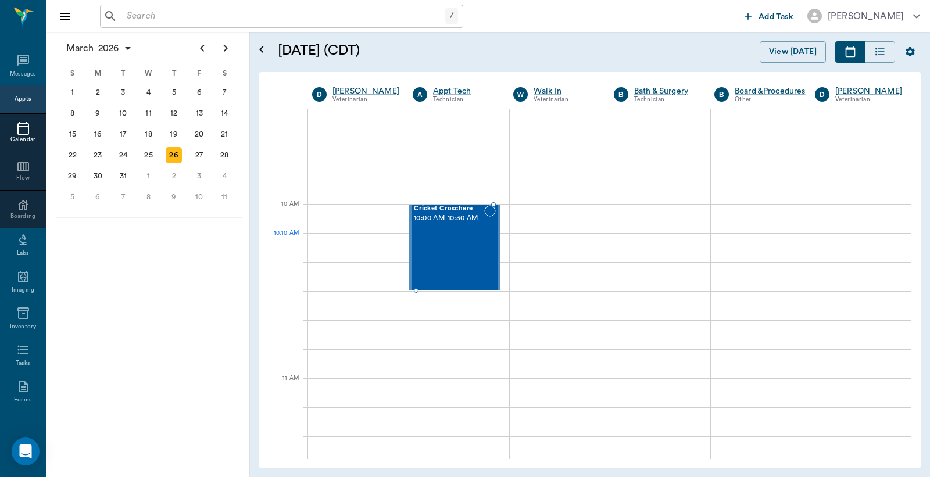
click at [442, 239] on div "Cricket Croschere 10:00 AM - 10:30 AM" at bounding box center [449, 247] width 70 height 85
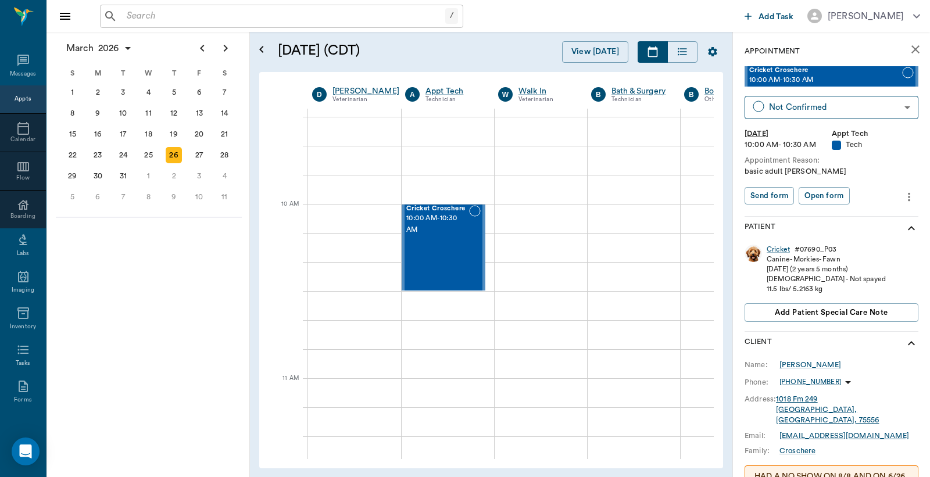
click at [902, 198] on icon "more" at bounding box center [908, 197] width 13 height 14
click at [852, 239] on span "Delete appointment" at bounding box center [850, 238] width 98 height 12
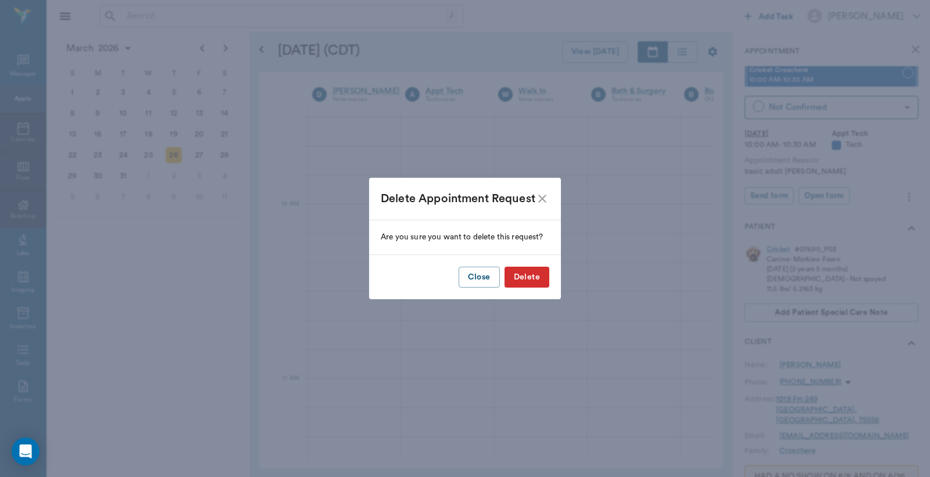
click at [530, 277] on button "Delete" at bounding box center [526, 277] width 45 height 21
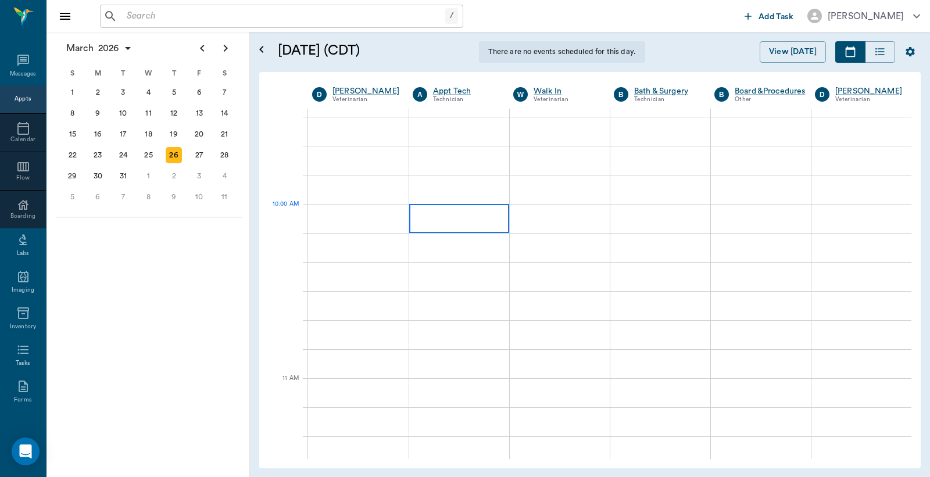
click at [465, 222] on div at bounding box center [459, 218] width 100 height 29
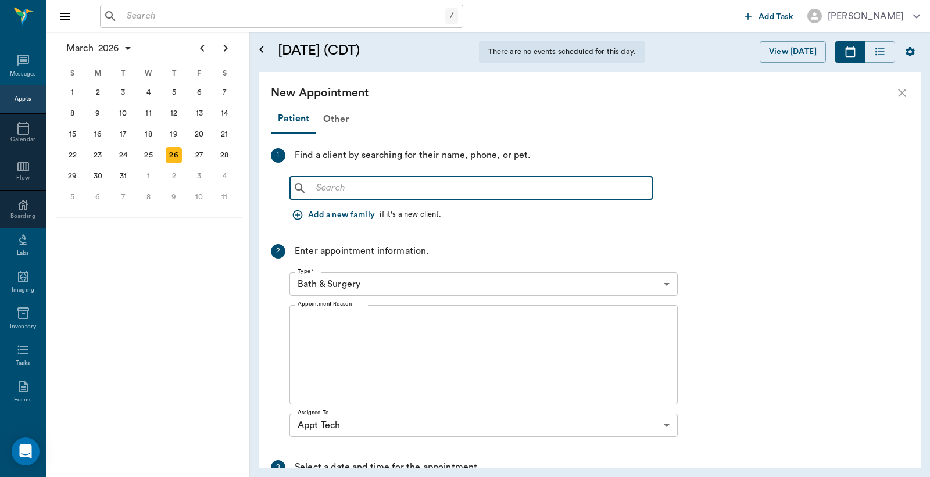
click at [318, 188] on input "text" at bounding box center [479, 188] width 336 height 16
click at [903, 94] on icon "close" at bounding box center [902, 93] width 8 height 8
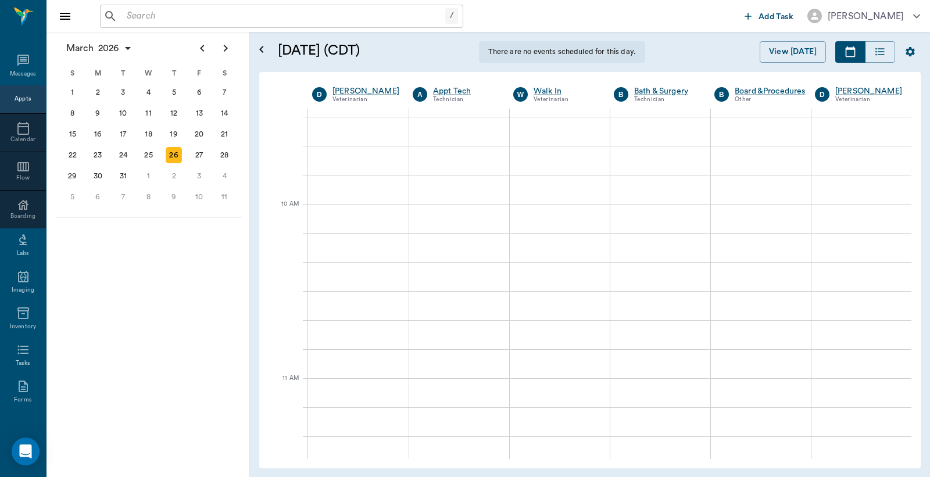
click at [20, 96] on div "Appts" at bounding box center [23, 99] width 16 height 9
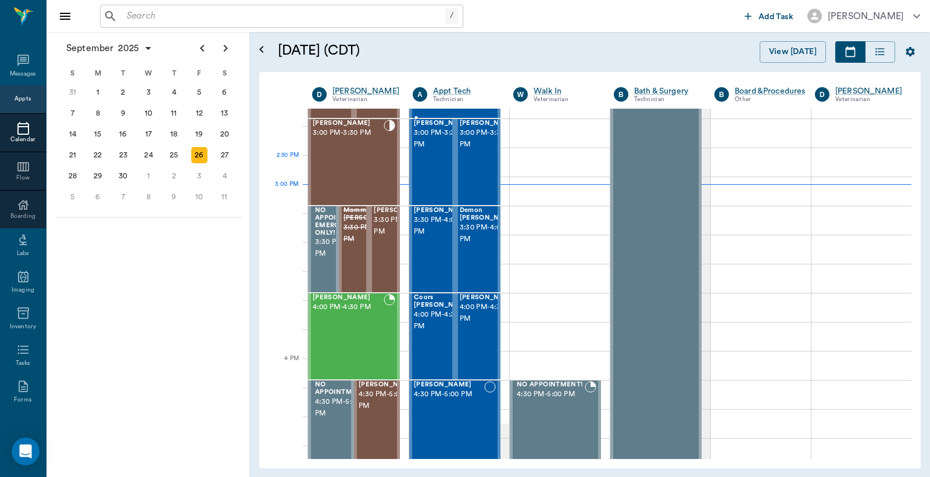
scroll to position [1134, 0]
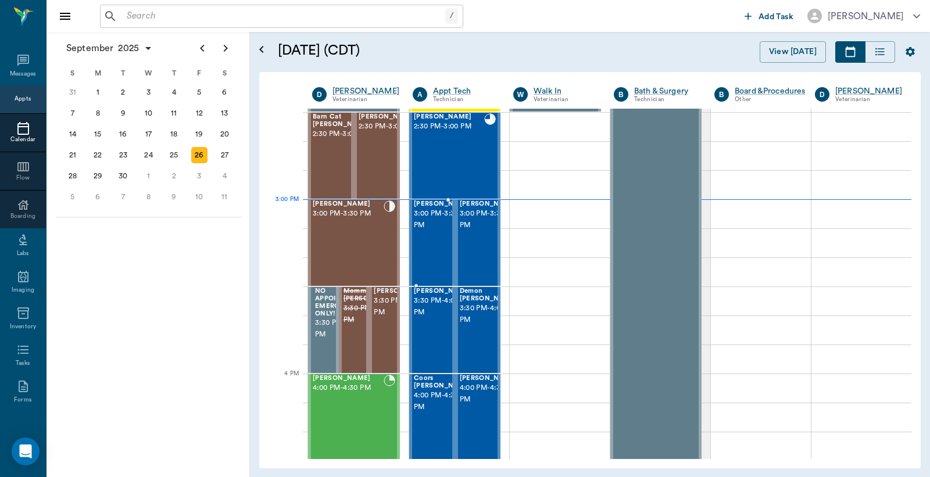
click at [426, 222] on span "3:00 PM - 3:30 PM" at bounding box center [443, 219] width 58 height 23
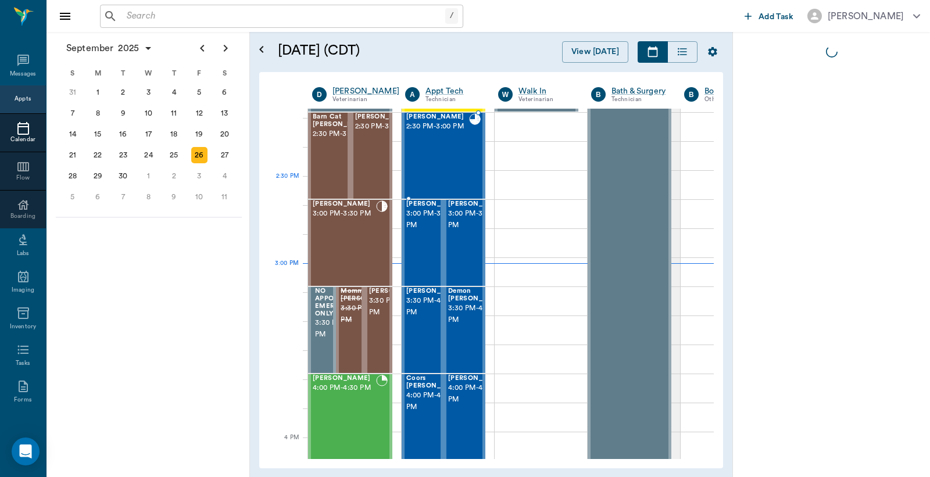
scroll to position [1048, 0]
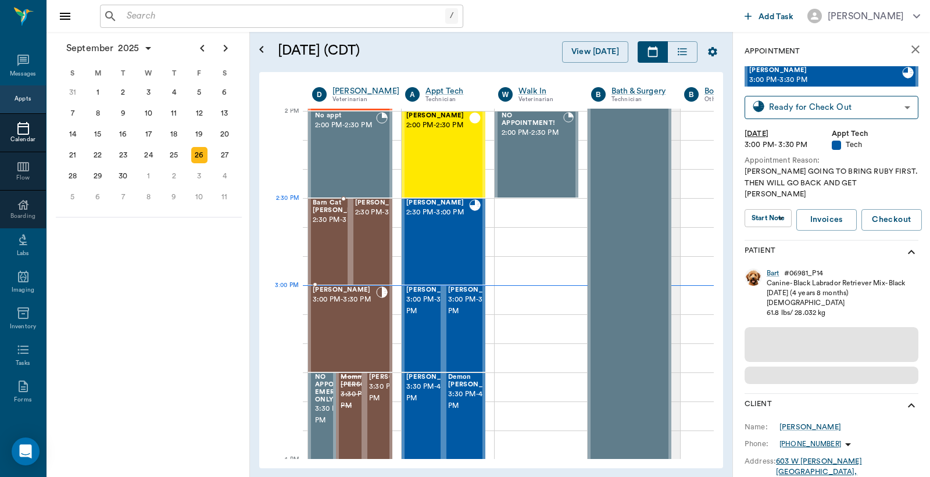
click at [330, 225] on span "2:30 PM - 3:00 PM" at bounding box center [342, 220] width 58 height 12
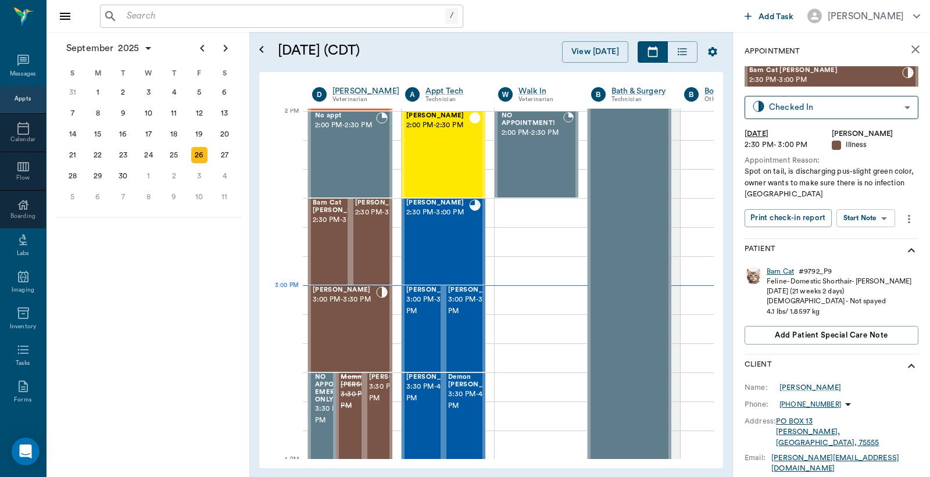
click at [775, 273] on div "Barn Cat" at bounding box center [779, 272] width 27 height 10
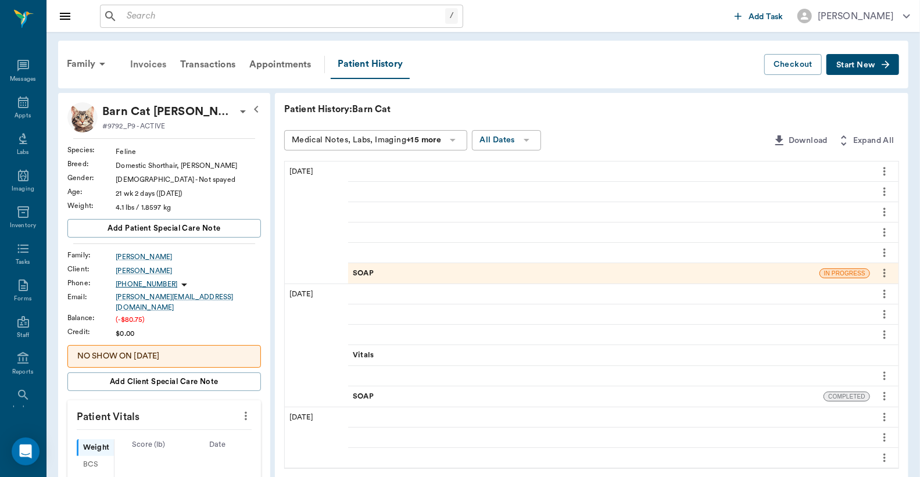
click at [149, 66] on div "Invoices" at bounding box center [148, 65] width 50 height 28
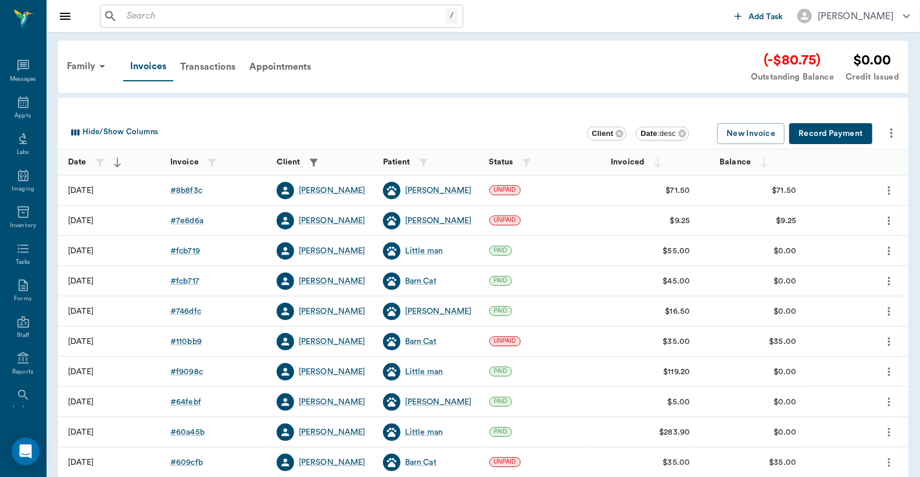
click at [833, 131] on button "Record Payment" at bounding box center [830, 133] width 83 height 21
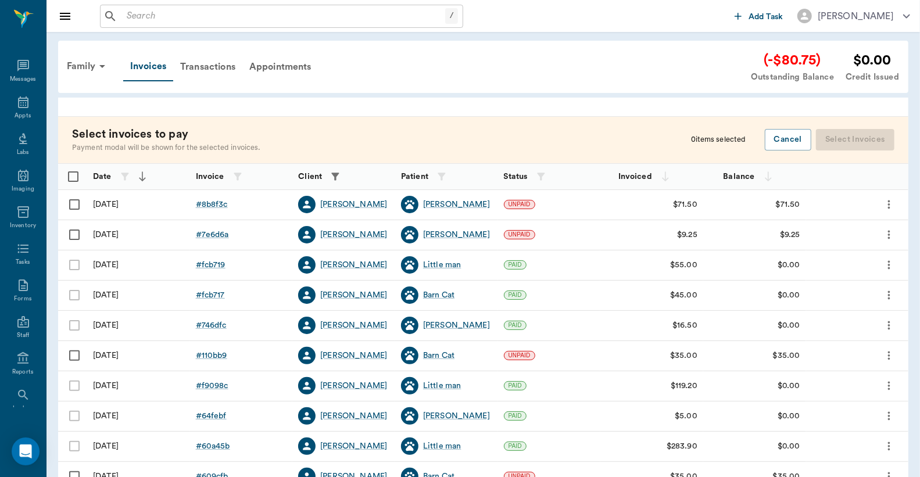
click at [73, 206] on input "Select row" at bounding box center [74, 204] width 24 height 24
checkbox input "false"
checkbox input "true"
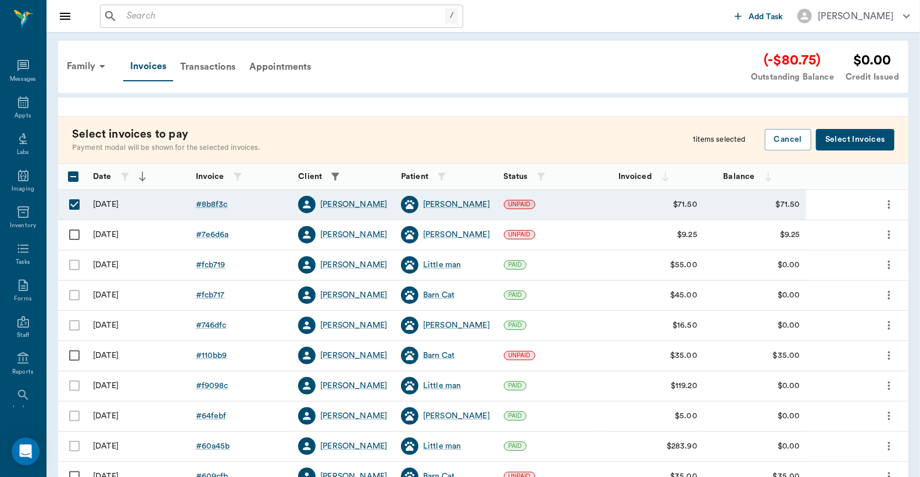
click at [72, 232] on input "Select row" at bounding box center [74, 235] width 24 height 24
checkbox input "true"
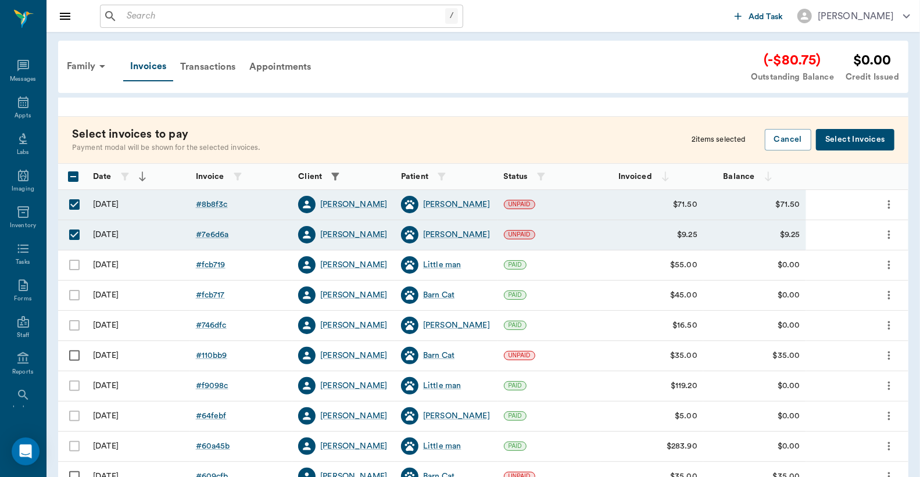
click at [845, 143] on button "Select Invoices" at bounding box center [855, 139] width 78 height 21
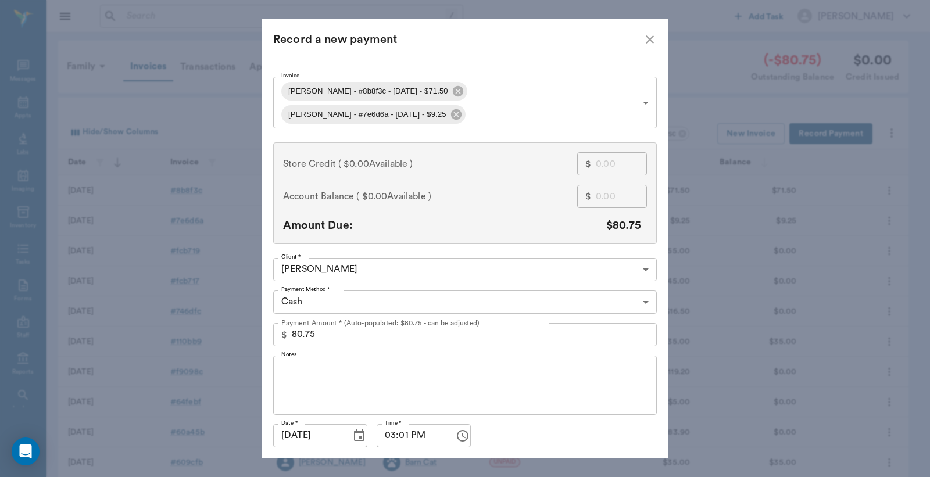
click at [543, 461] on button "Cancel" at bounding box center [545, 471] width 46 height 21
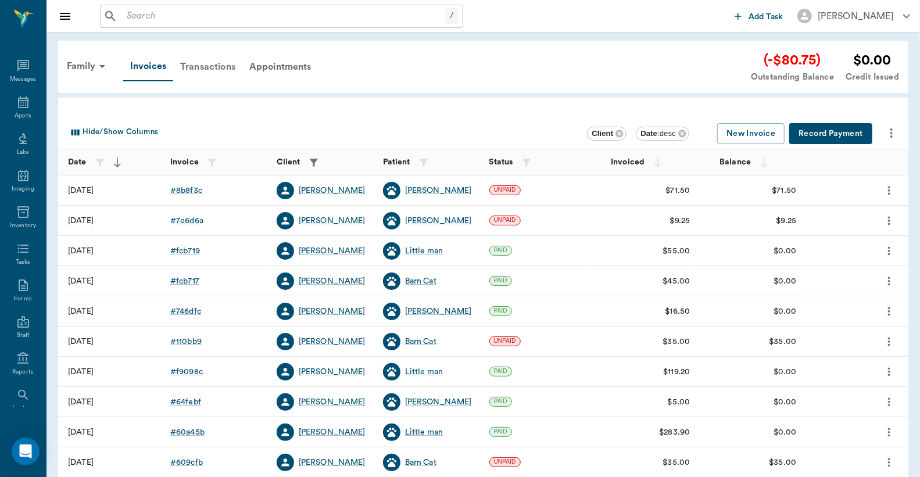
click at [207, 66] on div "Transactions" at bounding box center [207, 67] width 69 height 28
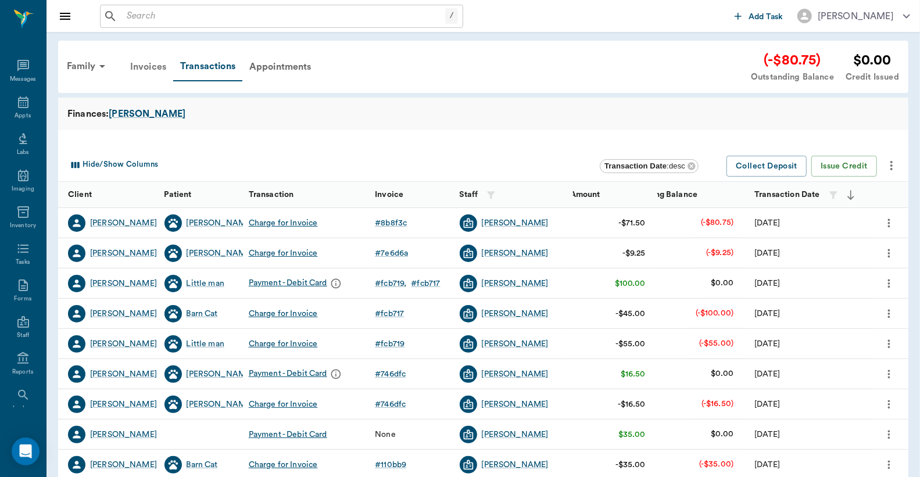
click at [149, 66] on div "Invoices" at bounding box center [148, 67] width 50 height 28
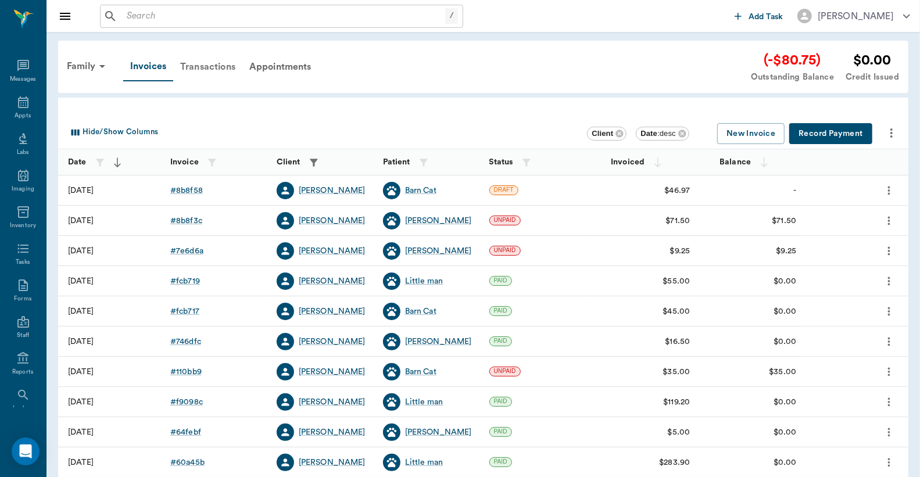
click at [204, 67] on div "Transactions" at bounding box center [207, 67] width 69 height 28
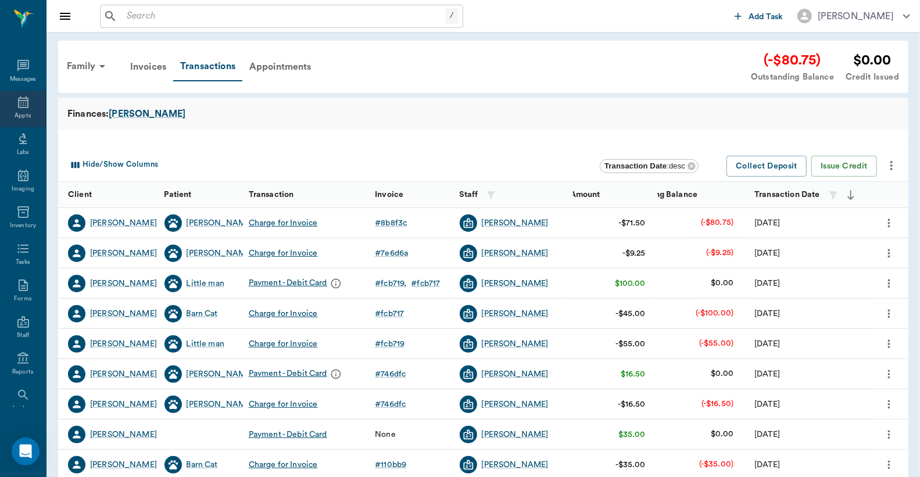
click at [16, 112] on div "Appts" at bounding box center [23, 116] width 16 height 9
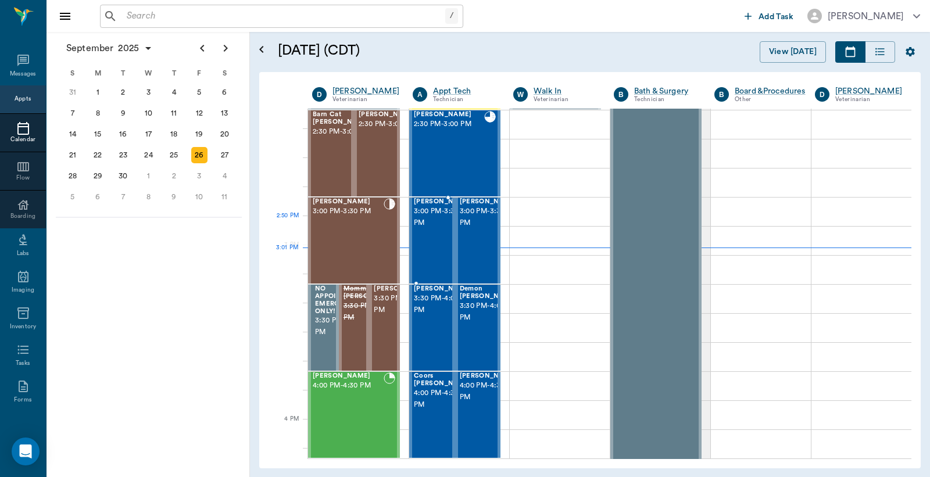
scroll to position [1050, 0]
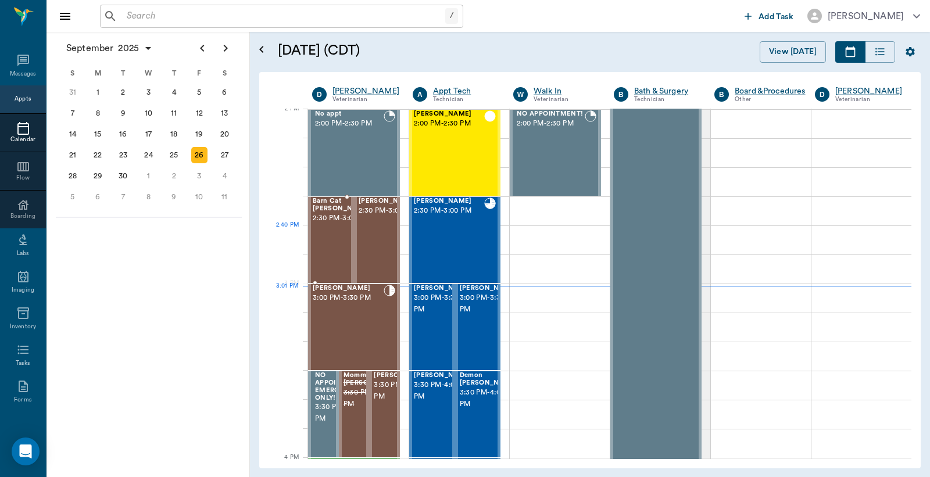
click at [330, 224] on span "2:30 PM - 3:00 PM" at bounding box center [342, 219] width 58 height 12
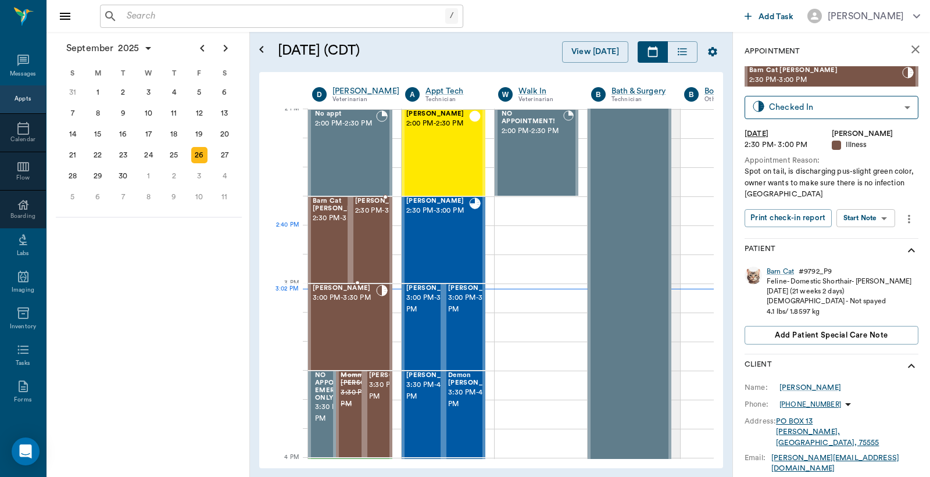
click at [375, 217] on span "2:30 PM - 3:00 PM" at bounding box center [384, 211] width 58 height 12
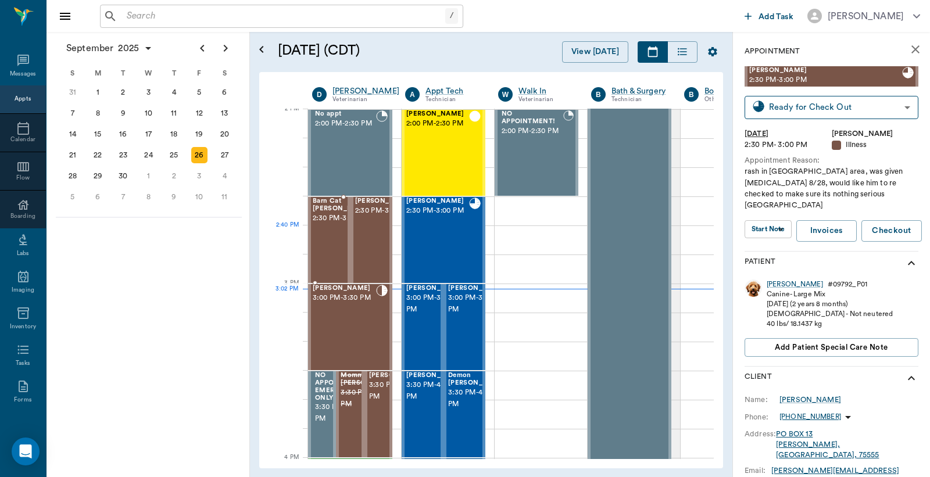
click at [326, 224] on span "2:30 PM - 3:00 PM" at bounding box center [342, 219] width 58 height 12
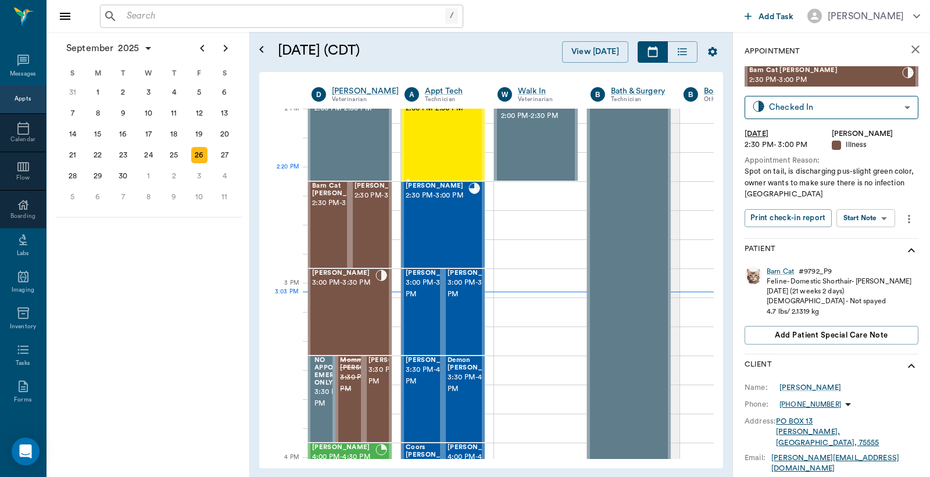
scroll to position [1050, 1]
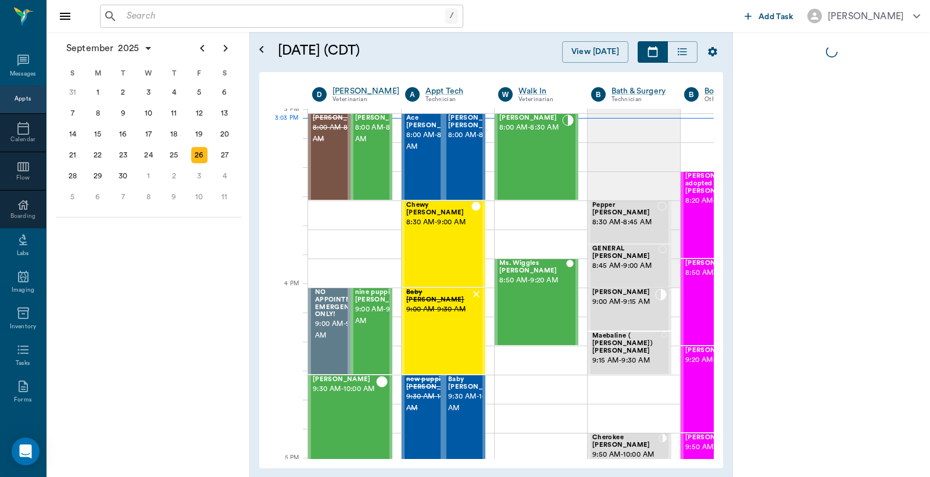
scroll to position [1223, 1]
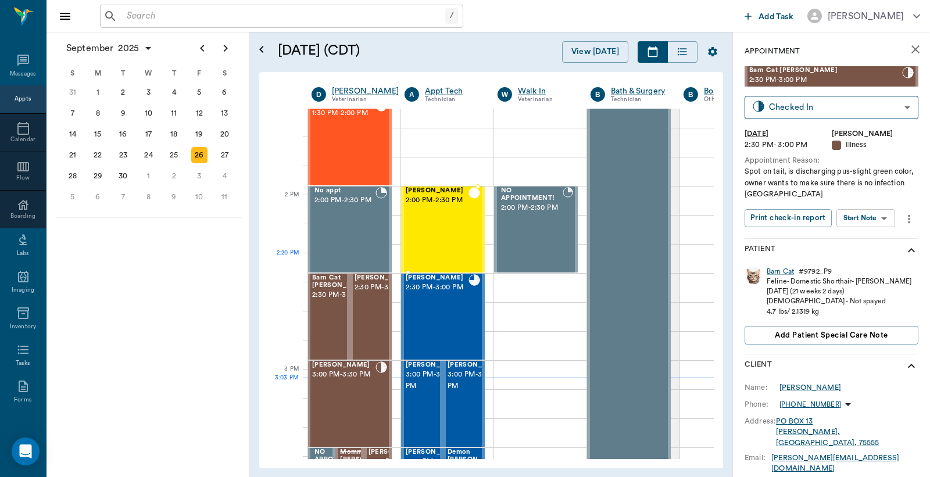
scroll to position [965, 1]
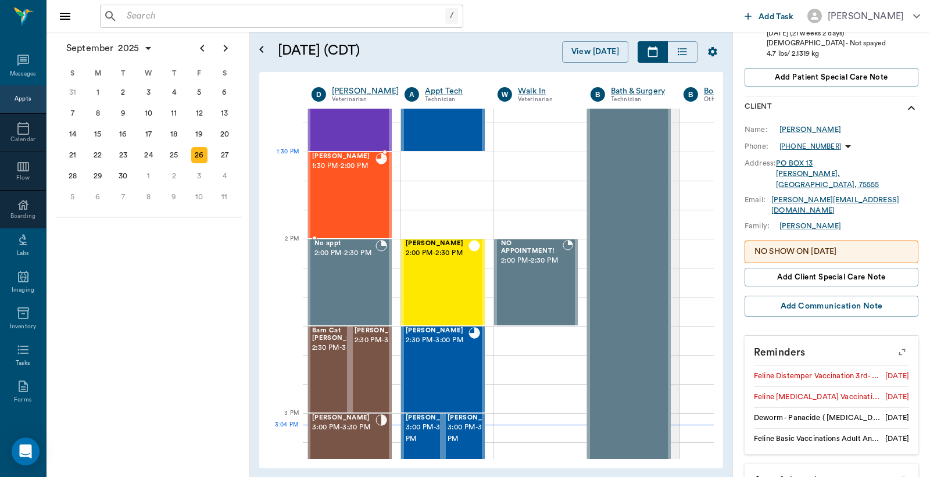
scroll to position [879, 1]
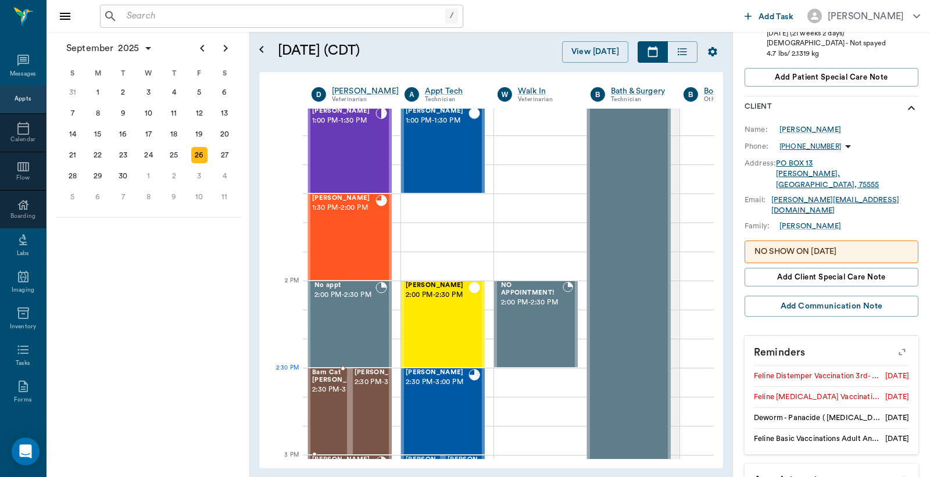
click at [334, 395] on span "2:30 PM - 3:00 PM" at bounding box center [341, 390] width 58 height 12
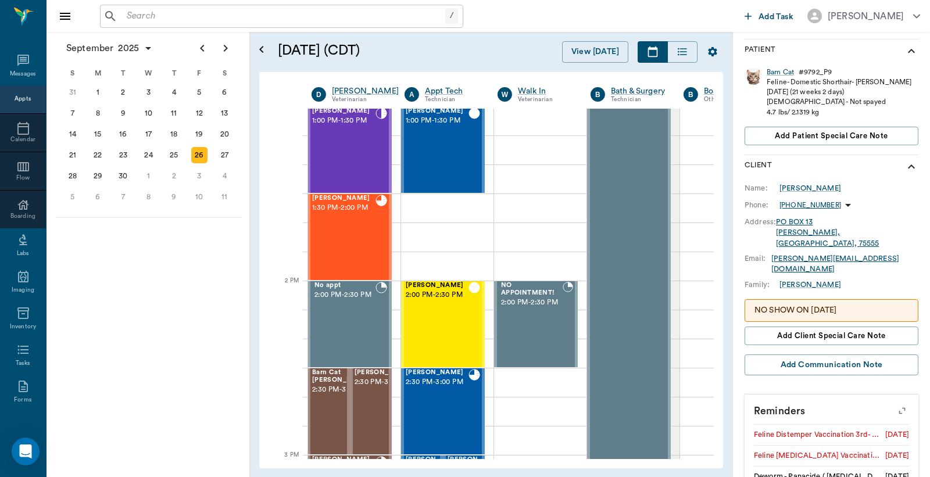
scroll to position [85, 0]
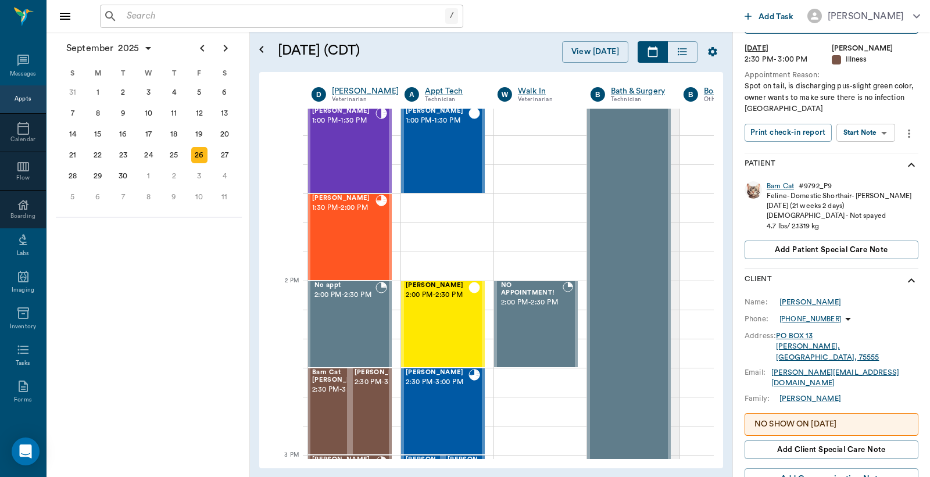
click at [776, 186] on div "Barn Cat" at bounding box center [779, 186] width 27 height 10
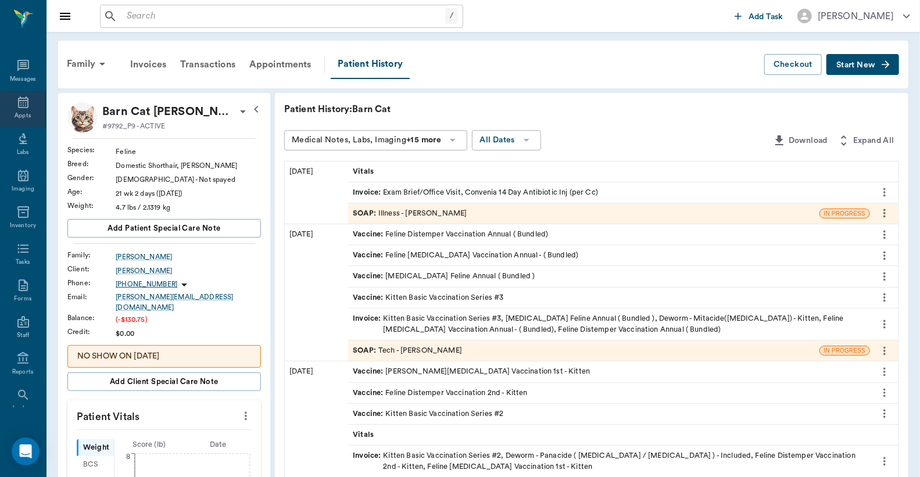
click at [20, 100] on icon at bounding box center [23, 102] width 10 height 12
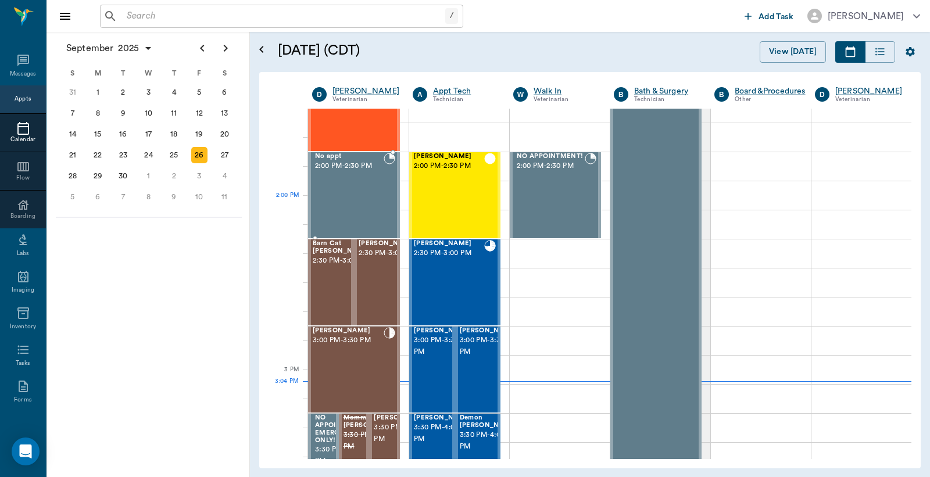
scroll to position [963, 0]
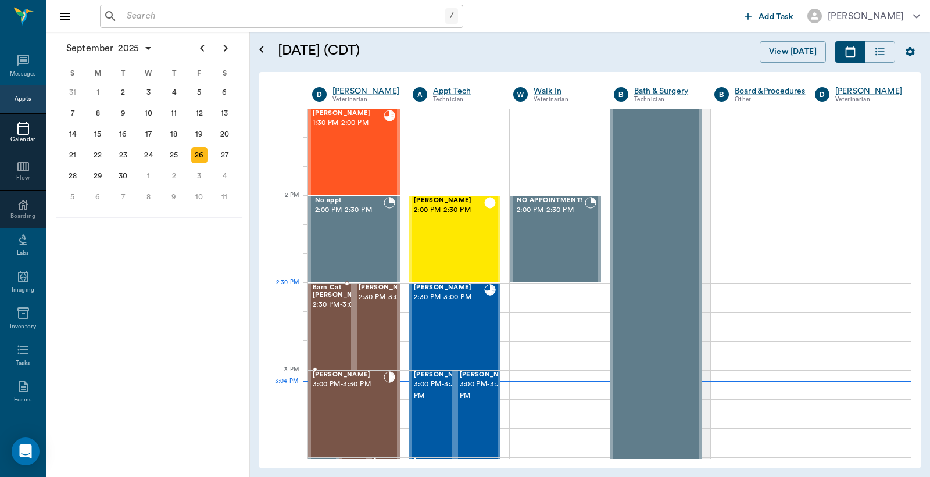
click at [339, 296] on span "Barn Cat [PERSON_NAME]" at bounding box center [342, 291] width 58 height 15
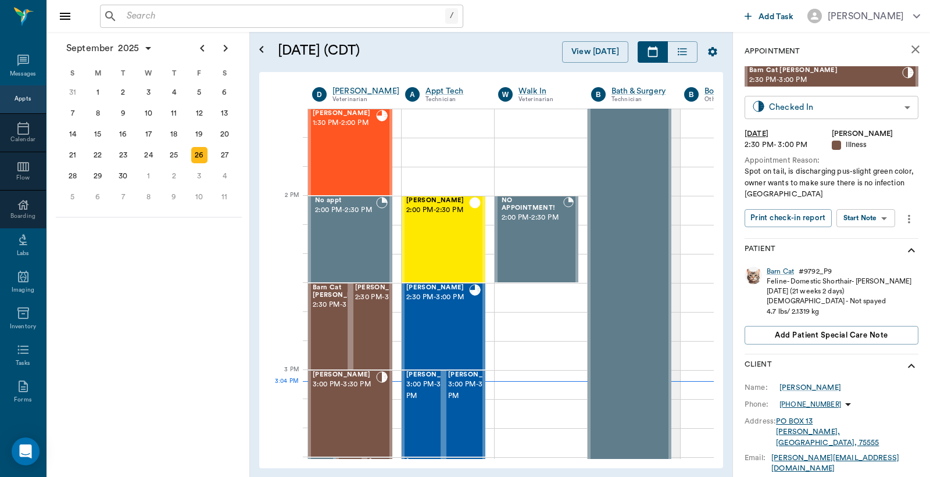
click at [806, 103] on body "/ ​ Add Task [PERSON_NAME] Nectar Messages Appts Calendar Flow Boarding Labs Im…" at bounding box center [465, 238] width 930 height 477
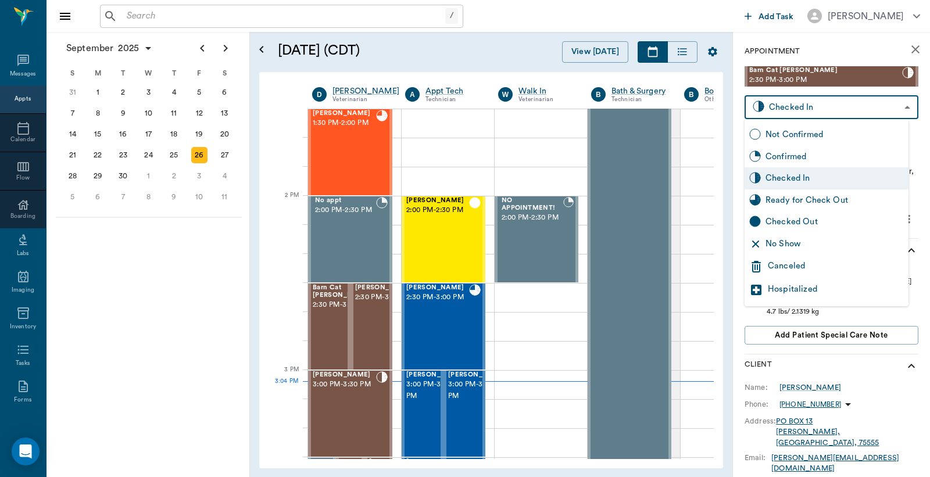
click at [819, 198] on div "Ready for Check Out" at bounding box center [834, 200] width 138 height 13
type input "READY_TO_CHECKOUT"
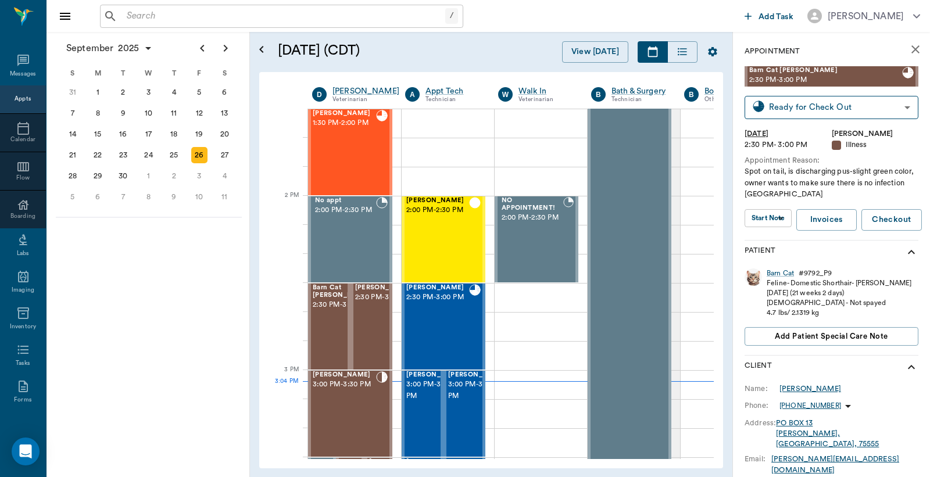
click at [797, 388] on div "[PERSON_NAME]" at bounding box center [810, 388] width 62 height 10
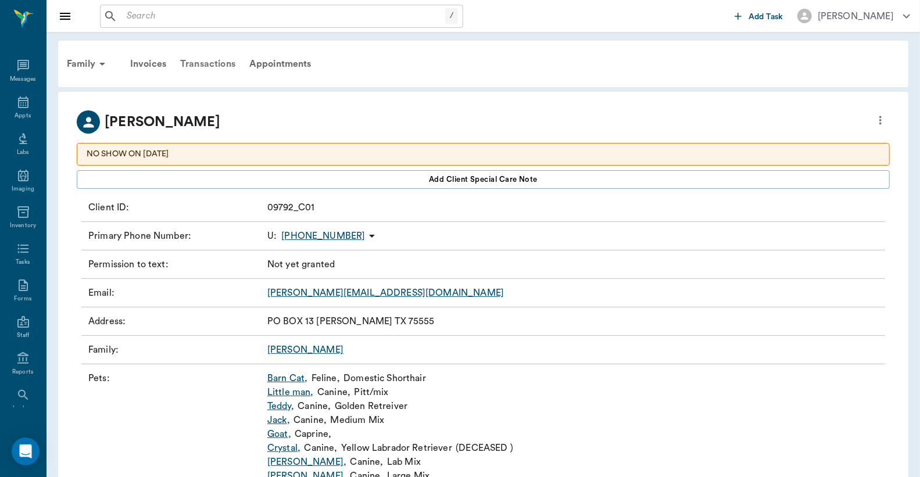
click at [216, 64] on div "Transactions" at bounding box center [207, 64] width 69 height 28
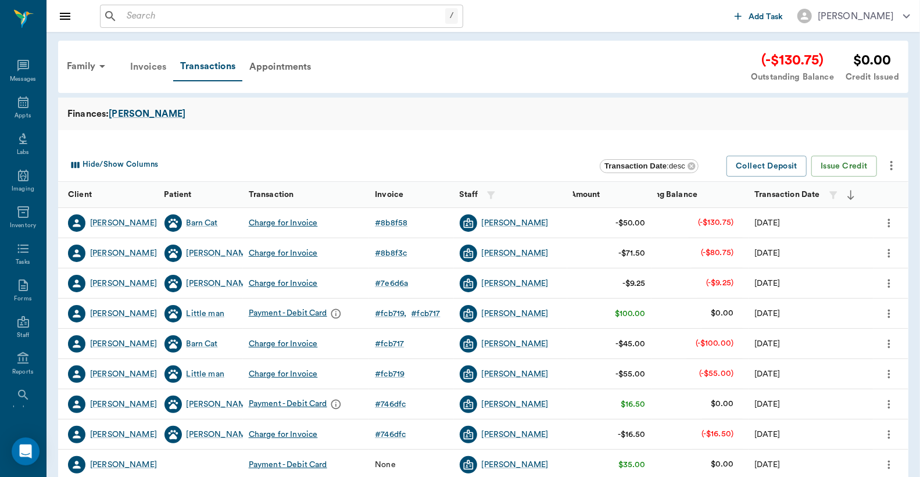
click at [148, 65] on div "Invoices" at bounding box center [148, 67] width 50 height 28
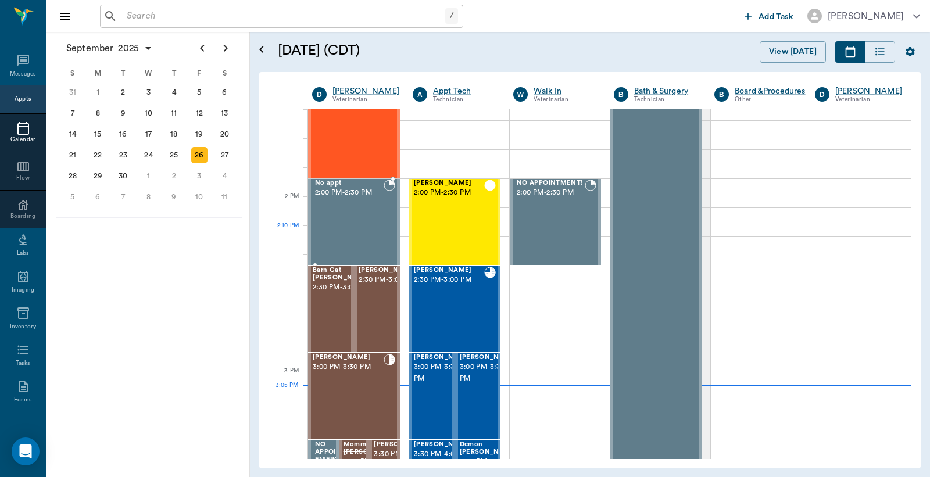
scroll to position [962, 0]
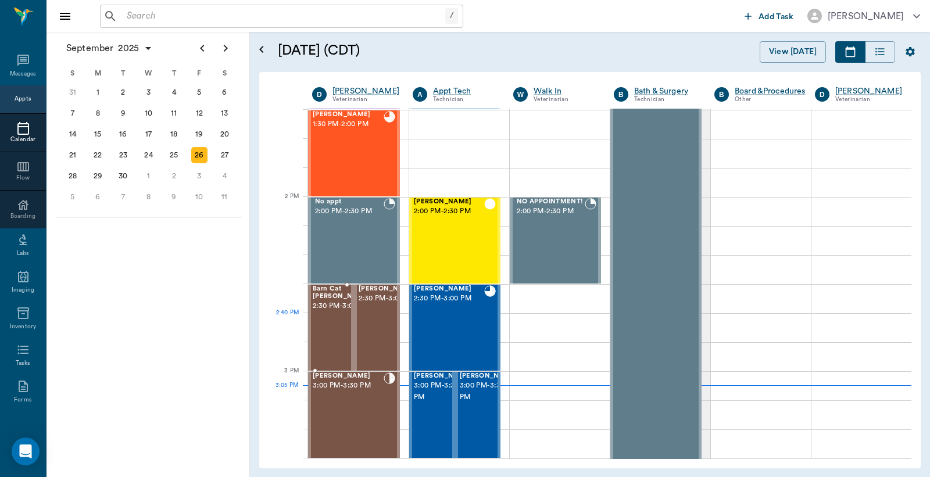
click at [329, 312] on span "2:30 PM - 3:00 PM" at bounding box center [342, 306] width 58 height 12
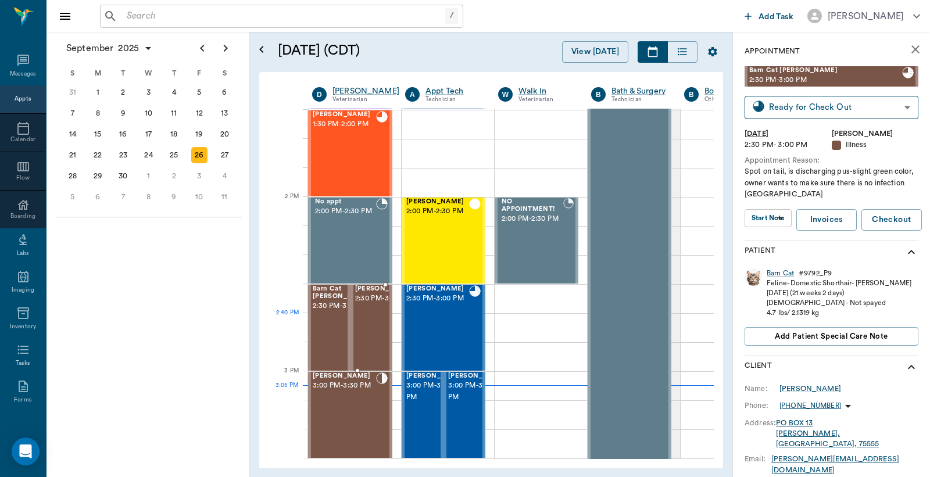
click at [375, 304] on span "2:30 PM - 3:00 PM" at bounding box center [384, 299] width 58 height 12
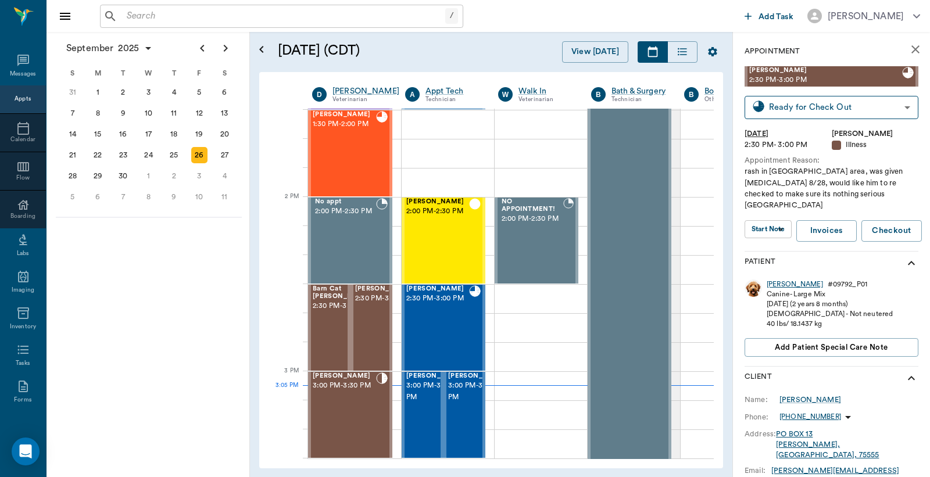
click at [772, 279] on div "[PERSON_NAME]" at bounding box center [794, 284] width 56 height 10
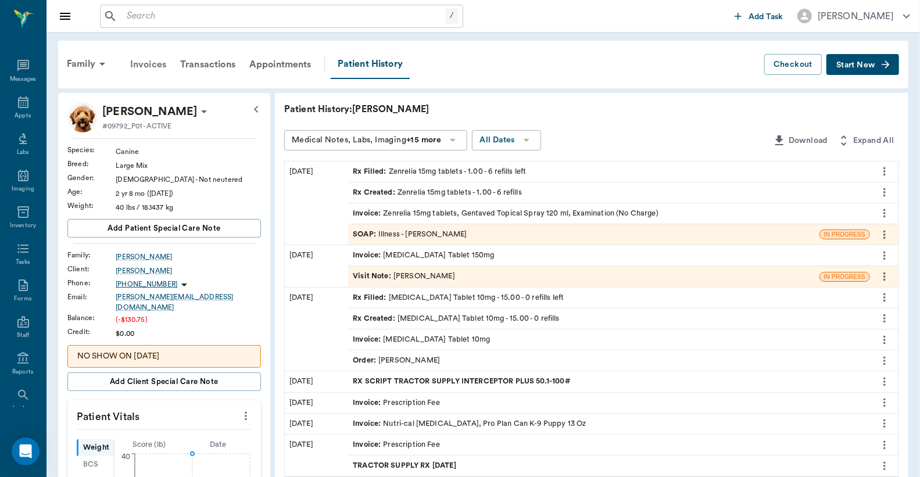
click at [148, 63] on div "Invoices" at bounding box center [148, 65] width 50 height 28
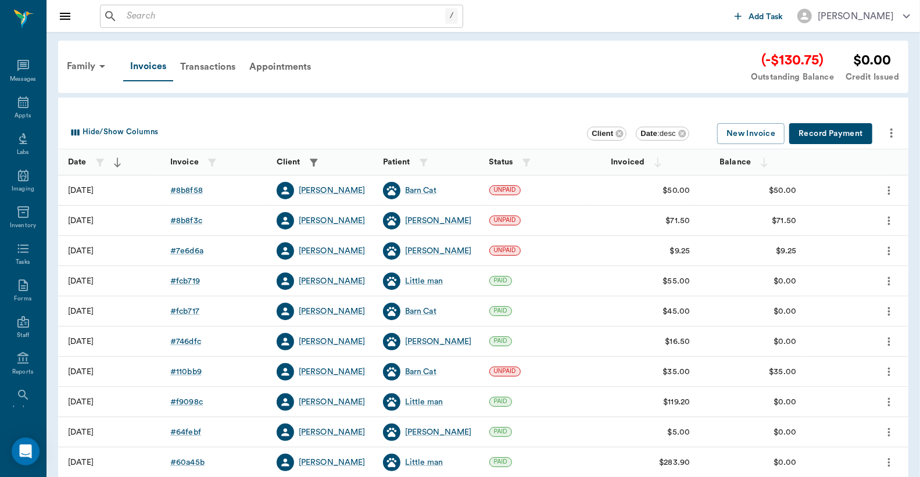
click at [851, 132] on button "Record Payment" at bounding box center [830, 133] width 83 height 21
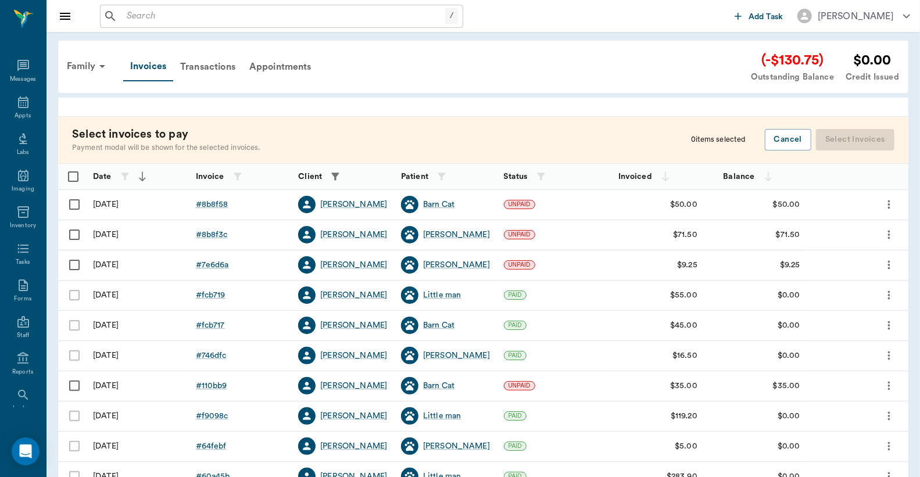
click at [74, 207] on input "Select row" at bounding box center [74, 204] width 24 height 24
checkbox input "false"
checkbox input "true"
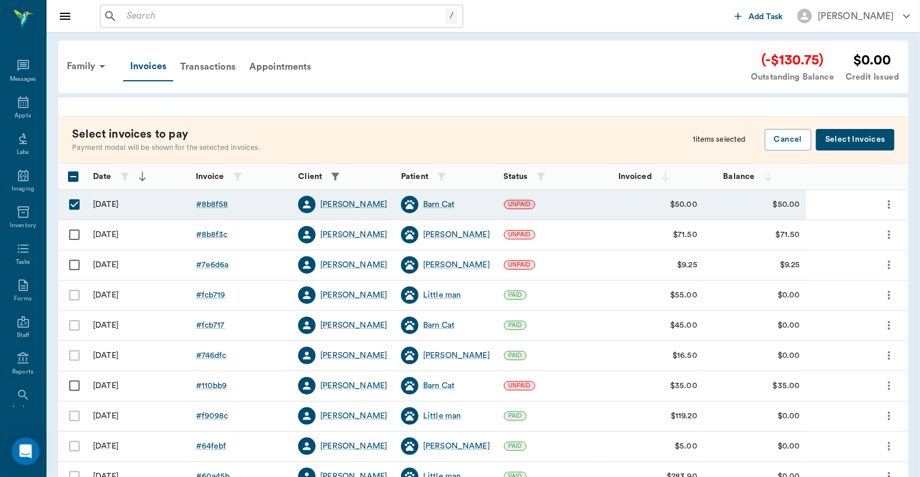
click at [73, 234] on input "Select row" at bounding box center [74, 235] width 24 height 24
checkbox input "true"
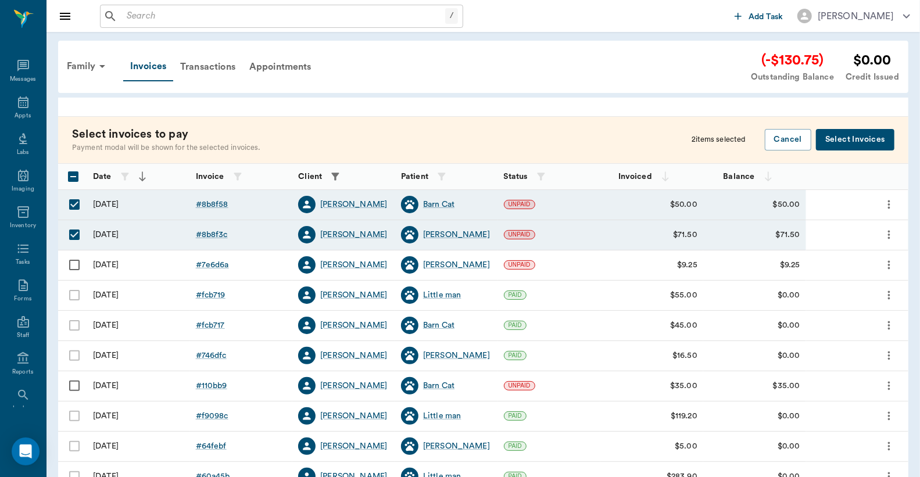
click at [854, 136] on button "Select Invoices" at bounding box center [855, 139] width 78 height 21
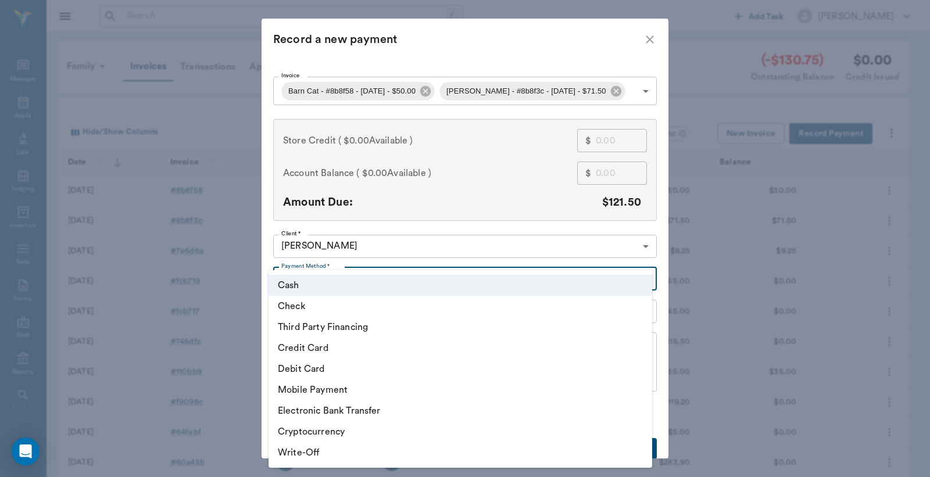
click at [639, 279] on body "/ ​ Add Task [PERSON_NAME] Nectar Messages Appts Labs Imaging Inventory Tasks F…" at bounding box center [465, 341] width 930 height 682
click at [339, 371] on li "Debit Card" at bounding box center [459, 369] width 383 height 21
type input "DEBIT_CARD"
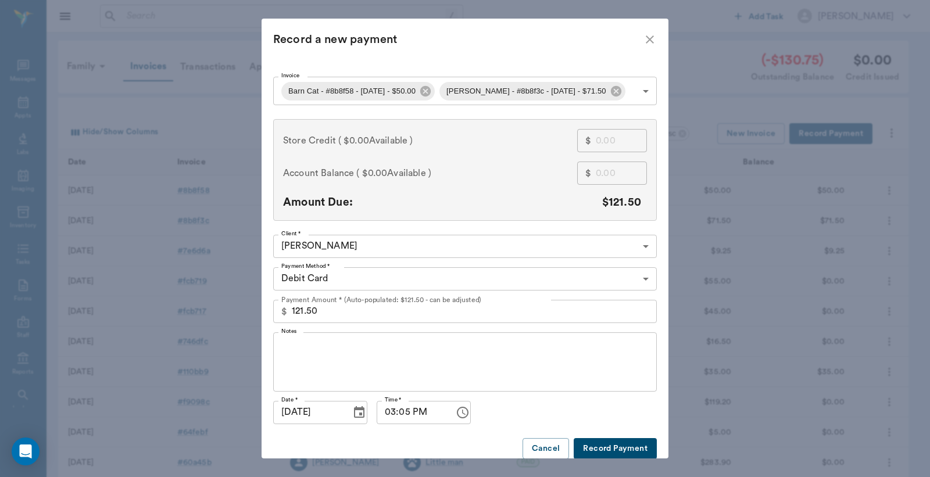
click at [588, 450] on button "Record Payment" at bounding box center [614, 448] width 83 height 21
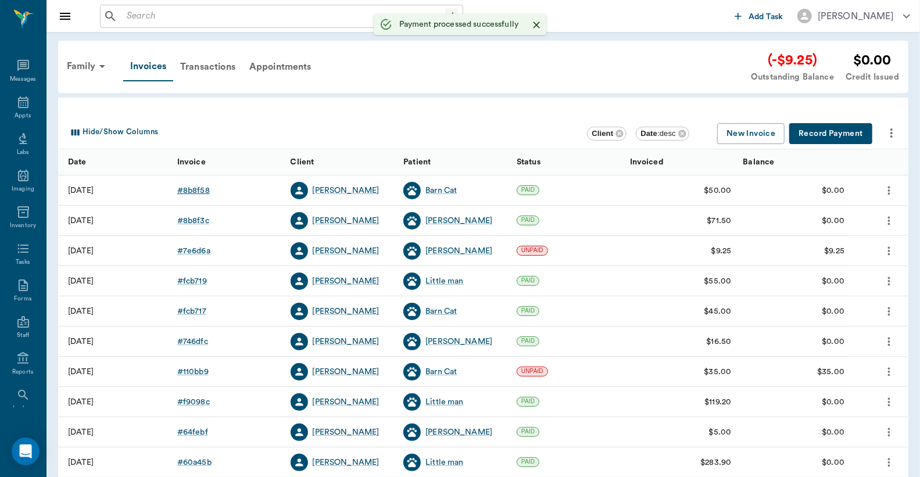
click at [191, 189] on div "# 8b8f58" at bounding box center [193, 191] width 33 height 12
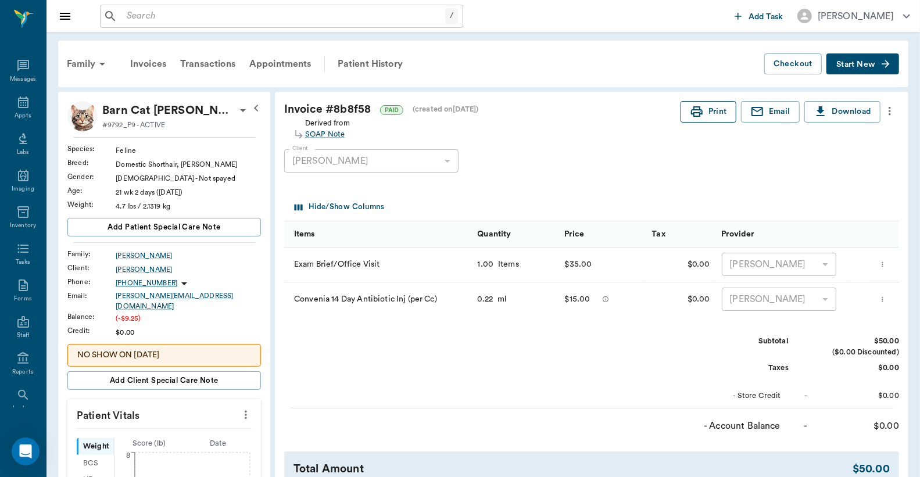
click at [713, 111] on button "Print" at bounding box center [708, 111] width 56 height 21
click at [142, 62] on div "Invoices" at bounding box center [148, 64] width 50 height 28
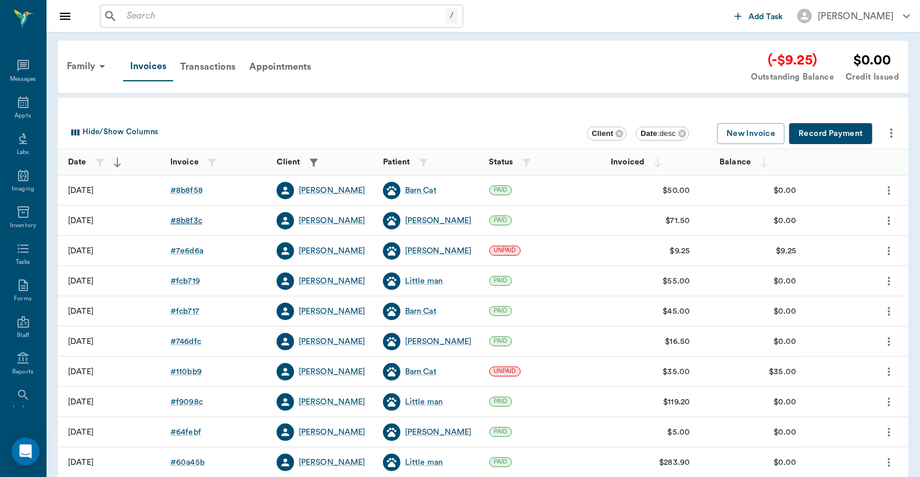
click at [192, 221] on div "# 8b8f3c" at bounding box center [186, 221] width 32 height 12
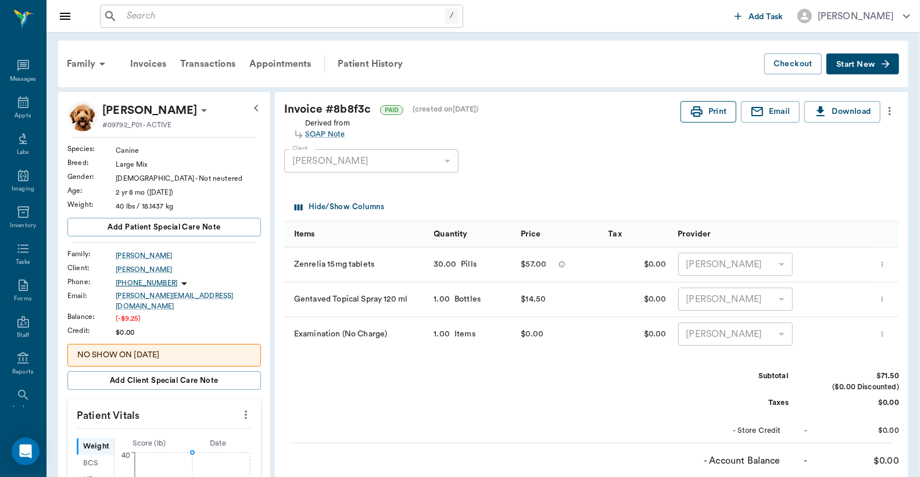
click at [708, 117] on button "Print" at bounding box center [708, 111] width 56 height 21
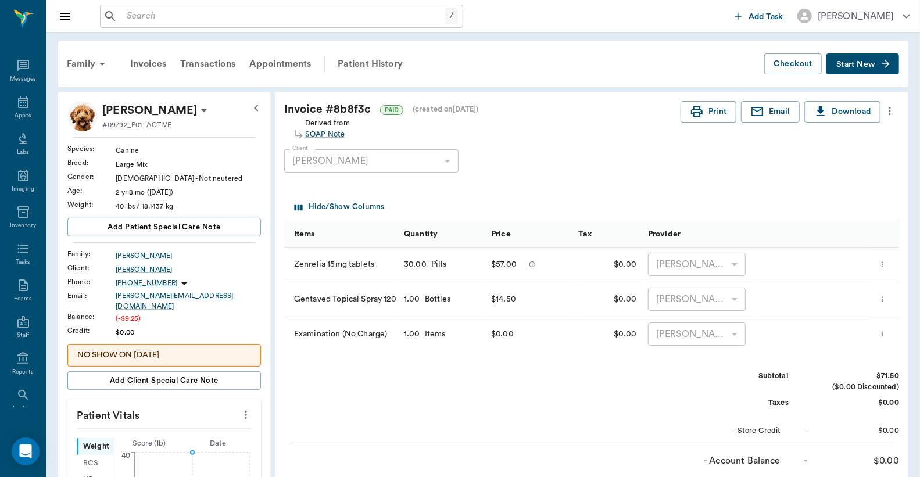
click at [126, 15] on input "text" at bounding box center [283, 16] width 323 height 16
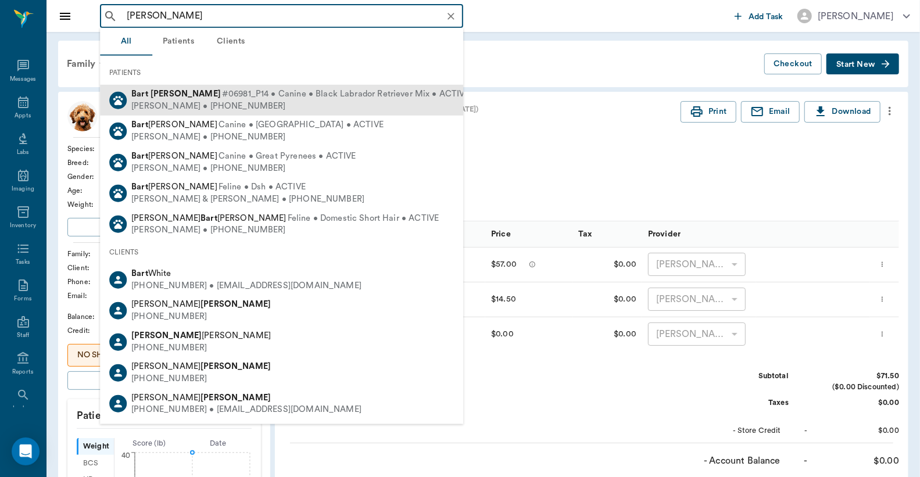
click at [222, 99] on span "#06981_P14 • Canine • Black Labrador Retriever Mix • ACTIVE" at bounding box center [346, 94] width 248 height 12
type input "[PERSON_NAME]"
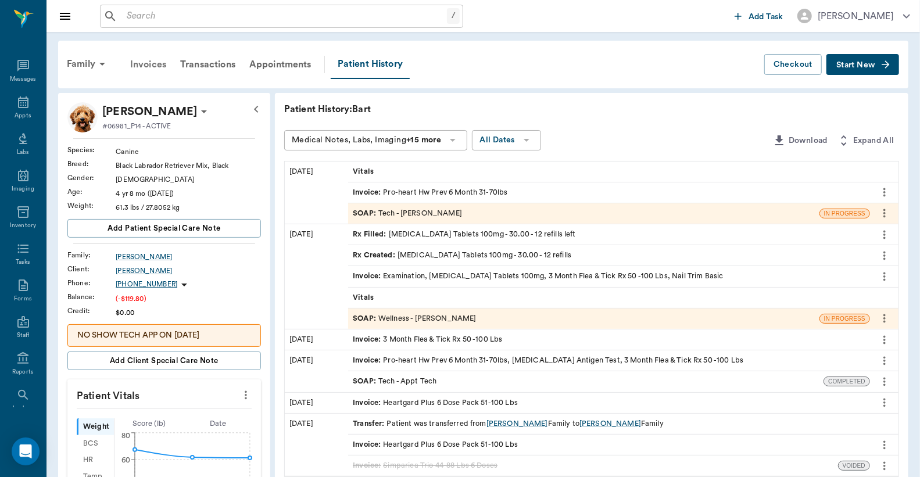
click at [146, 65] on div "Invoices" at bounding box center [148, 65] width 50 height 28
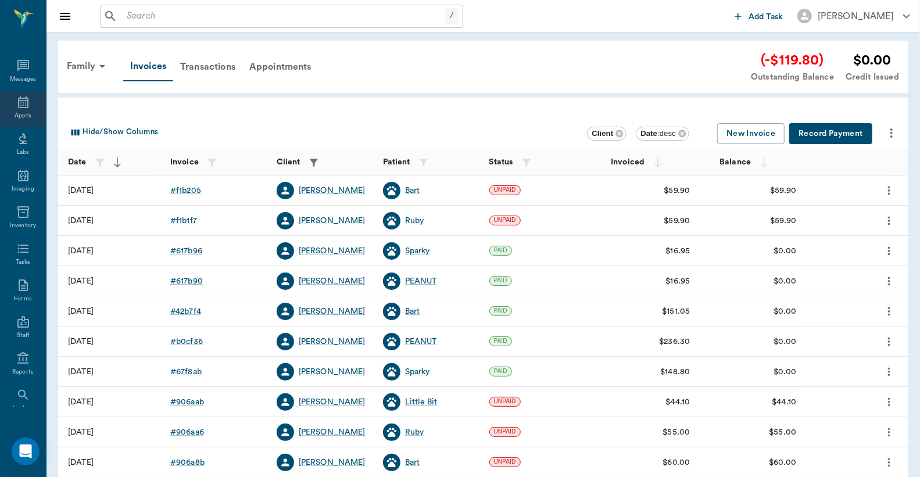
click at [20, 109] on div "Appts" at bounding box center [23, 109] width 46 height 37
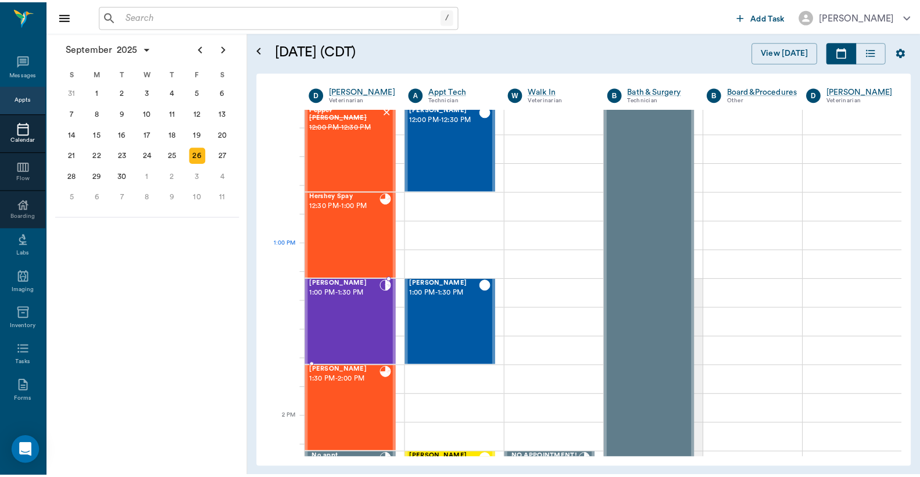
scroll to position [879, 0]
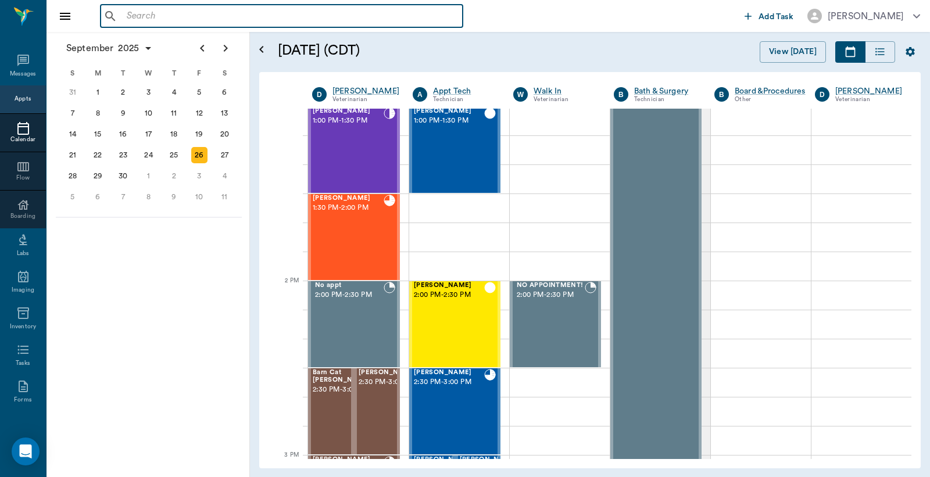
click at [128, 17] on input "text" at bounding box center [290, 16] width 336 height 16
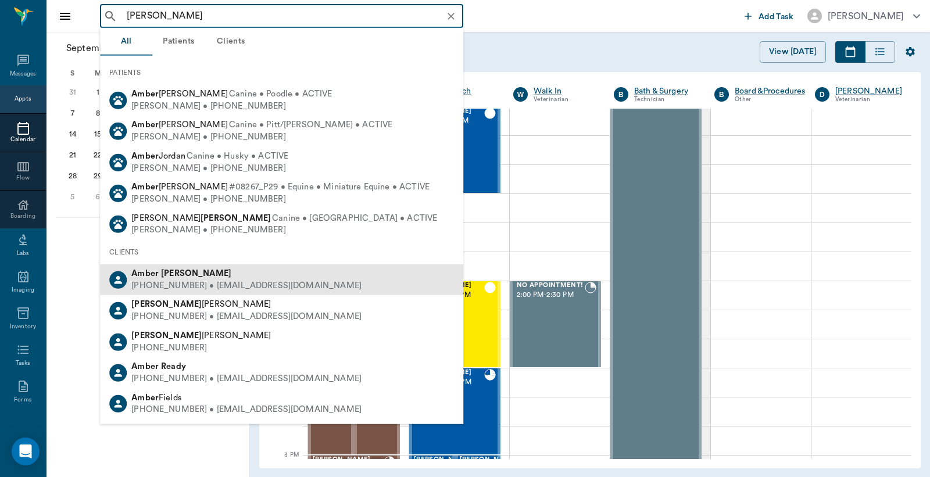
click at [193, 280] on div "(903) 665-4712 • AMBERSTONE469@gmail.com" at bounding box center [246, 286] width 230 height 12
type input "Amber Reed"
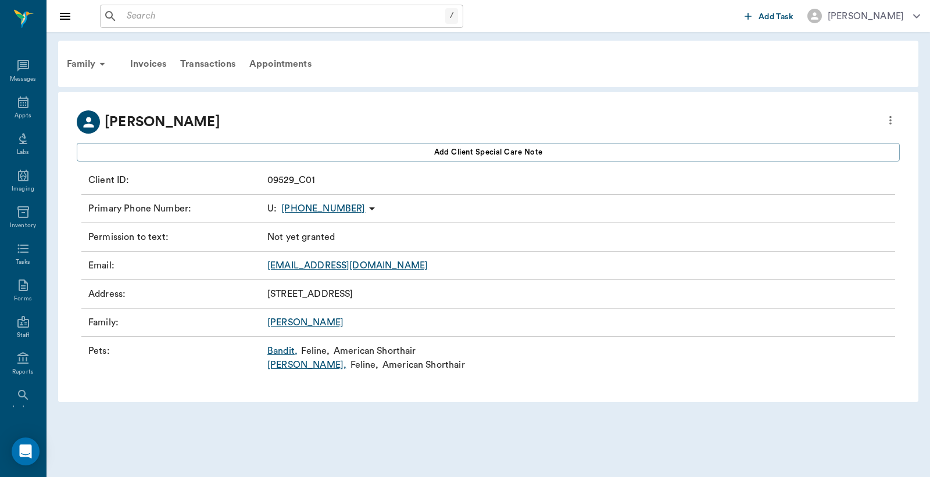
click at [280, 352] on link "Bandit ," at bounding box center [282, 351] width 30 height 14
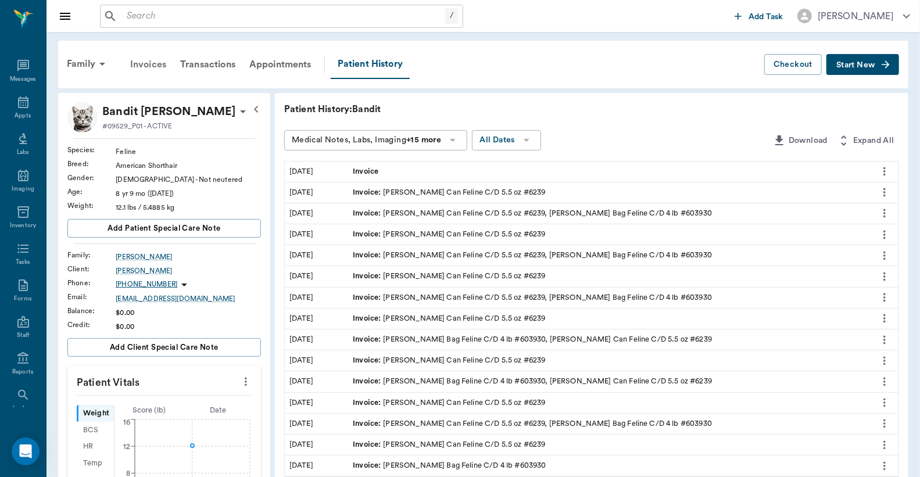
click at [148, 64] on div "Invoices" at bounding box center [148, 65] width 50 height 28
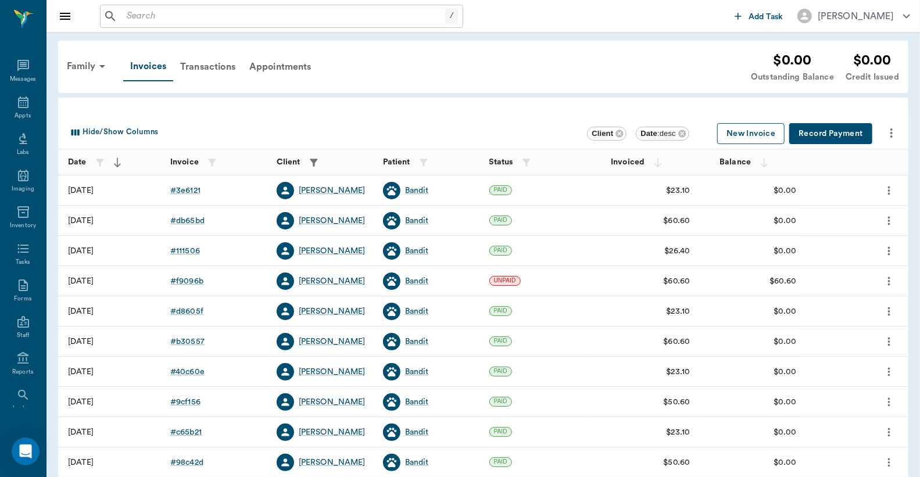
click at [758, 131] on button "New Invoice" at bounding box center [750, 133] width 67 height 21
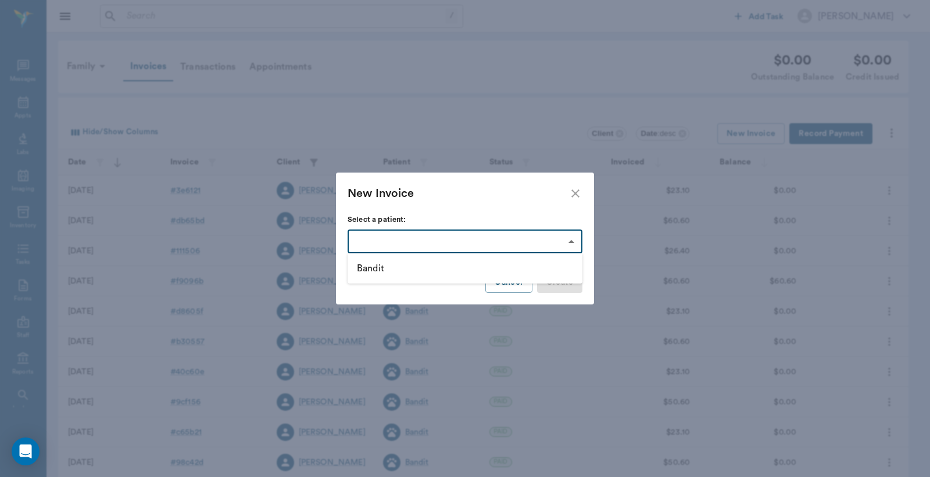
drag, startPoint x: 572, startPoint y: 242, endPoint x: 512, endPoint y: 231, distance: 60.2
click at [572, 241] on body "/ ​ Add Task Dr. Bert Ellsworth Nectar Messages Appts Labs Imaging Inventory Ta…" at bounding box center [465, 341] width 930 height 682
click at [376, 266] on li "Bandit" at bounding box center [464, 268] width 235 height 21
type input "65030a1e2c30683ff4416960"
click at [561, 289] on button "Create" at bounding box center [559, 282] width 45 height 21
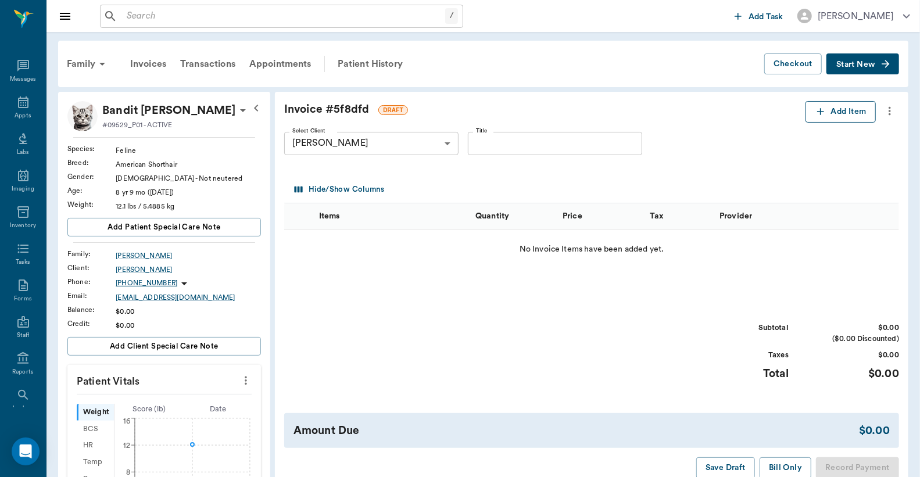
click at [836, 117] on button "Add Item" at bounding box center [840, 111] width 70 height 21
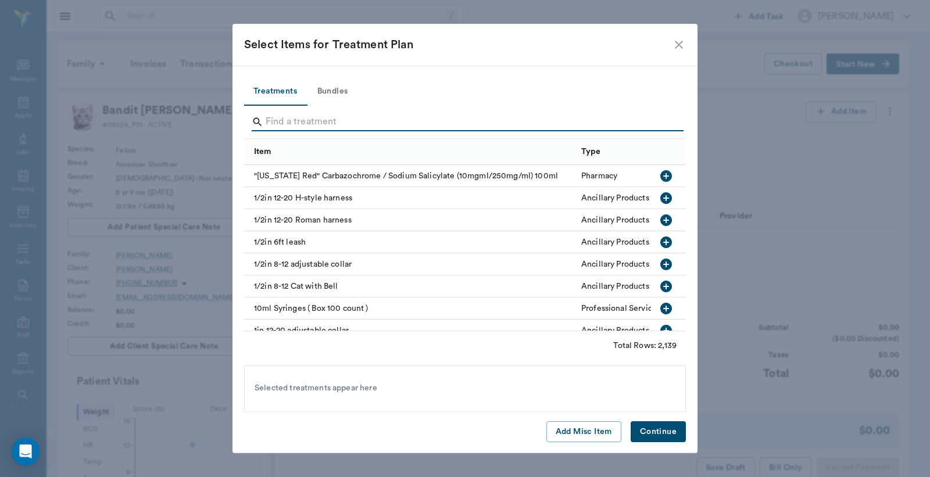
click at [270, 119] on input "Search" at bounding box center [466, 122] width 400 height 19
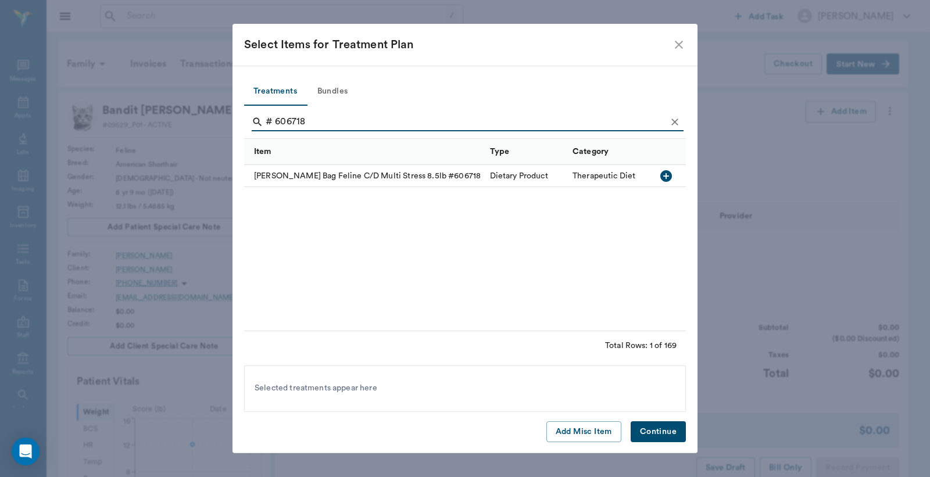
type input "# 606718"
click at [666, 175] on icon "button" at bounding box center [666, 176] width 14 height 14
click at [658, 431] on button "Continue" at bounding box center [657, 431] width 55 height 21
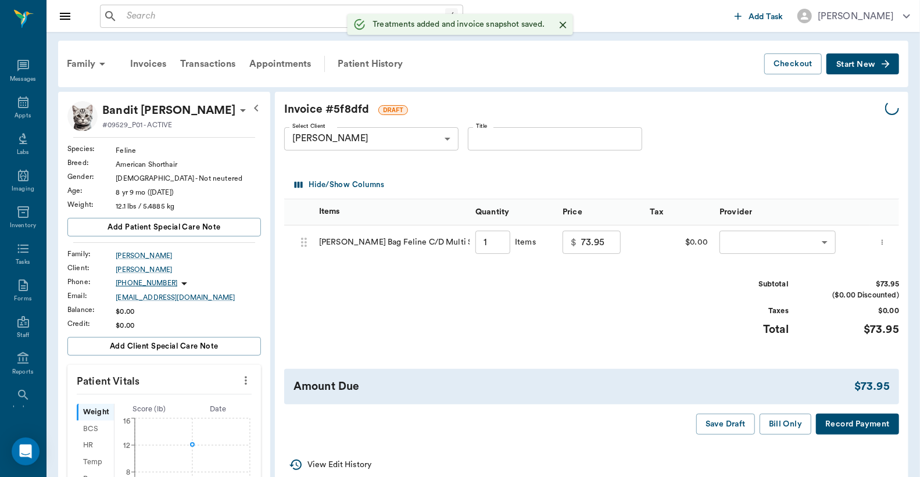
type input "1.00"
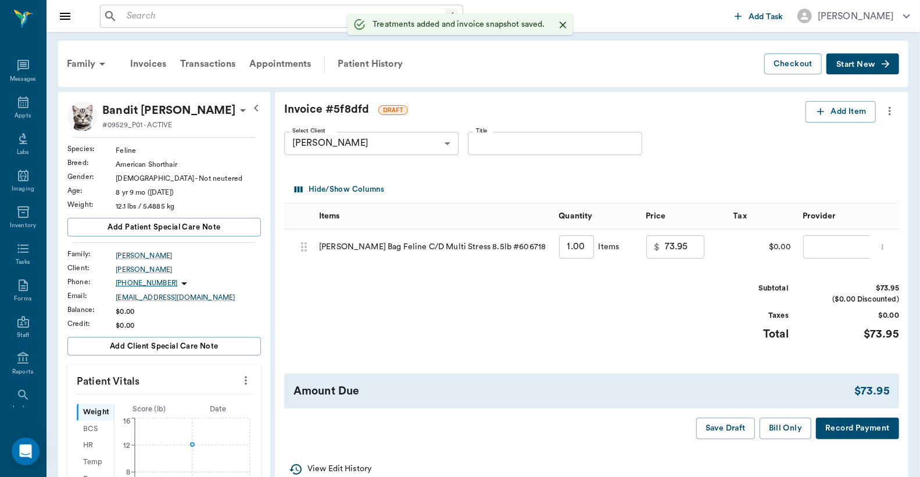
click at [816, 244] on body "/ ​ Add Task Dr. Bert Ellsworth Nectar Messages Appts Labs Imaging Inventory Ta…" at bounding box center [460, 391] width 920 height 783
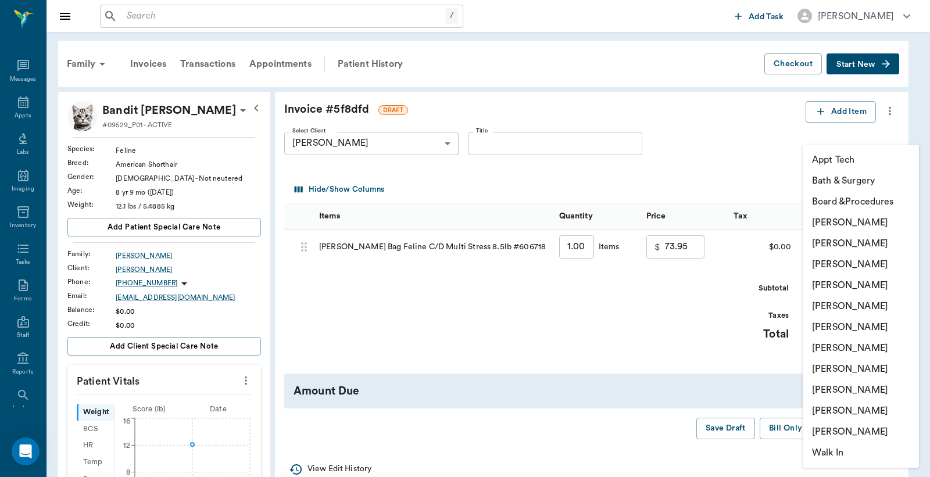
click at [834, 244] on li "[PERSON_NAME]" at bounding box center [860, 243] width 116 height 21
type input "none-63ec2e2852e12b0ba117910e"
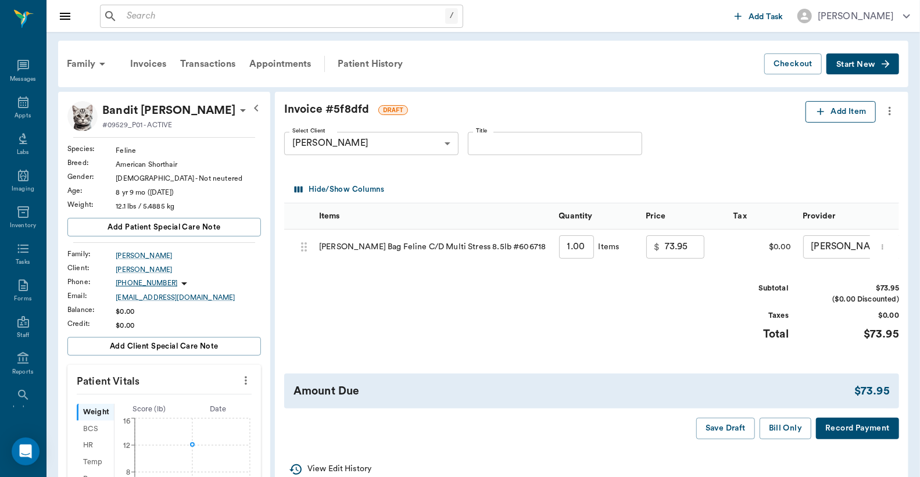
click at [835, 114] on button "Add Item" at bounding box center [840, 111] width 70 height 21
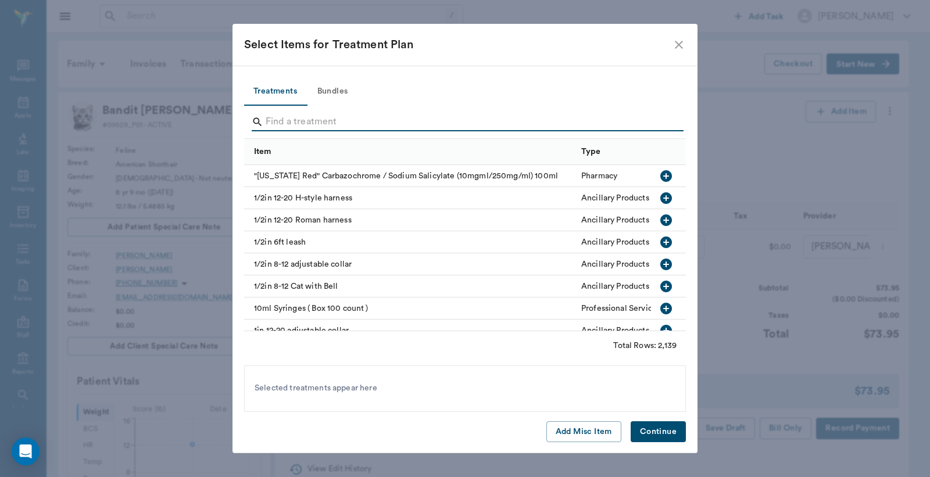
click at [269, 122] on input "Search" at bounding box center [466, 122] width 400 height 19
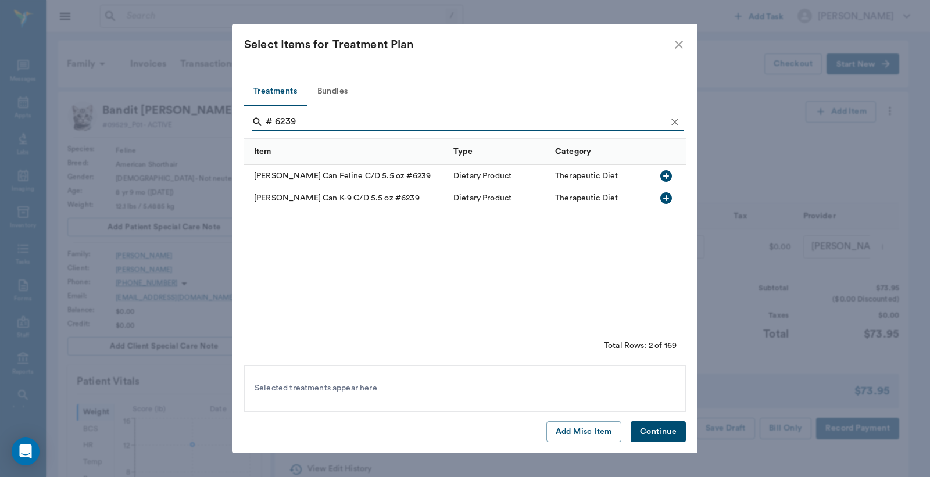
type input "# 6239"
click at [668, 176] on icon "button" at bounding box center [666, 176] width 14 height 14
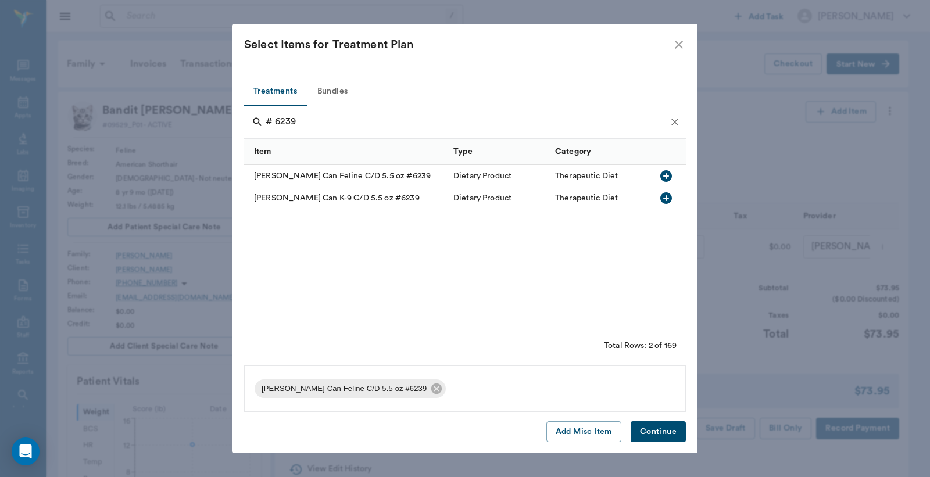
click at [655, 438] on button "Continue" at bounding box center [657, 431] width 55 height 21
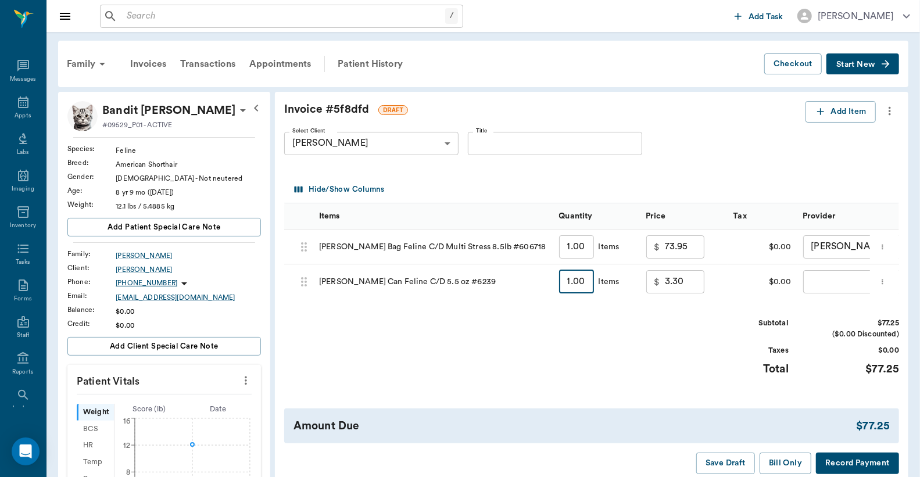
type input "7"
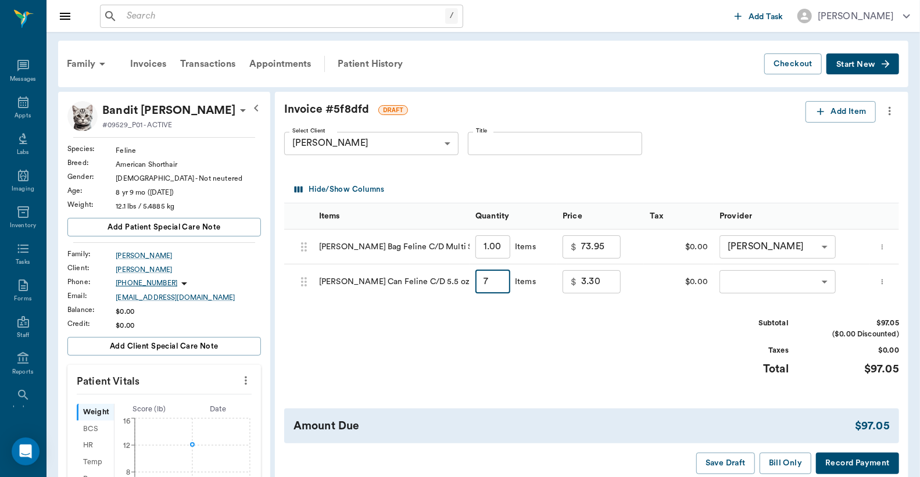
type input "23.10"
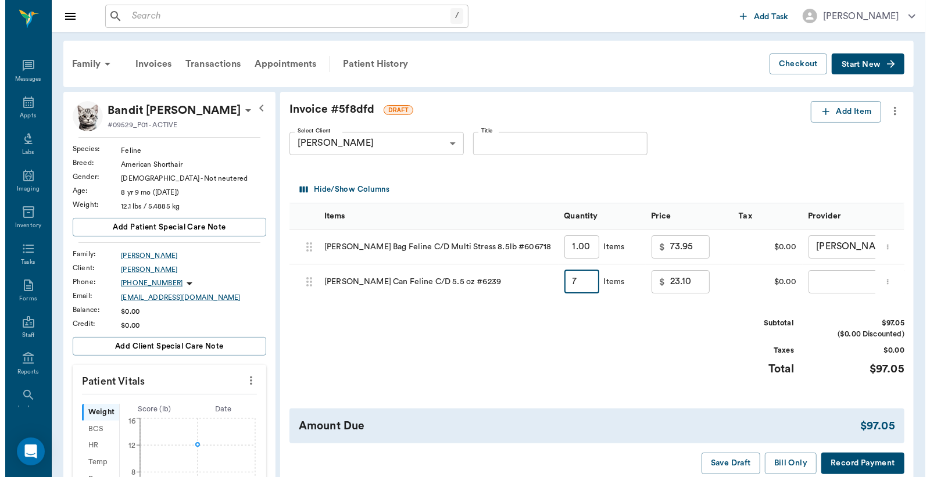
type input "7.00"
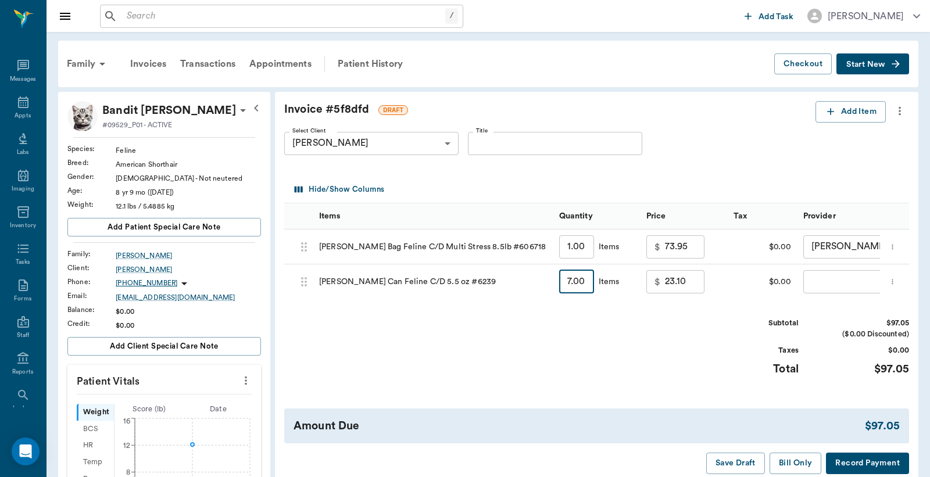
click at [820, 282] on body "/ ​ Add Task Dr. Bert Ellsworth Nectar Messages Appts Labs Imaging Inventory Ta…" at bounding box center [465, 391] width 930 height 783
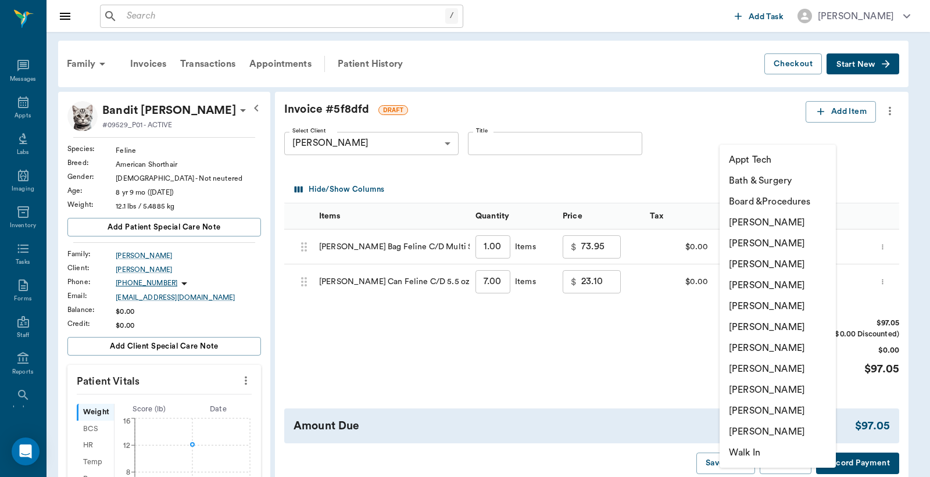
click at [763, 245] on li "[PERSON_NAME]" at bounding box center [777, 243] width 116 height 21
type input "none-63ec2e2852e12b0ba117910e"
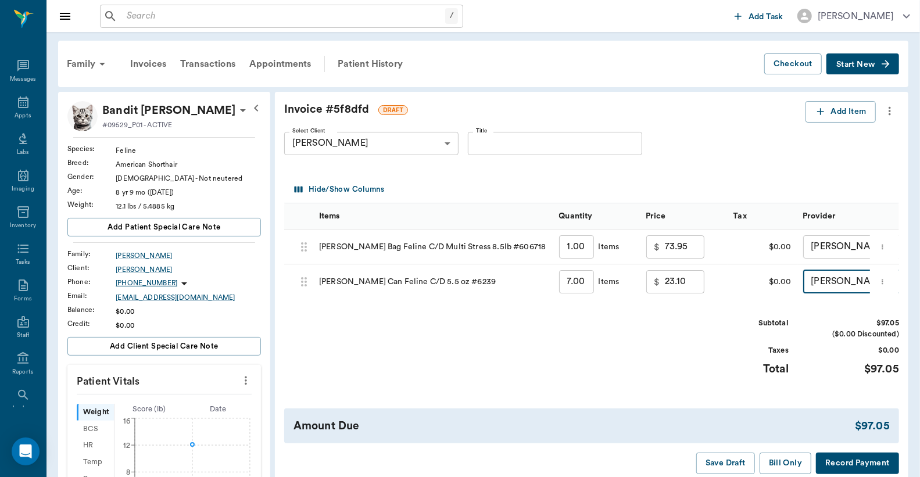
scroll to position [85, 0]
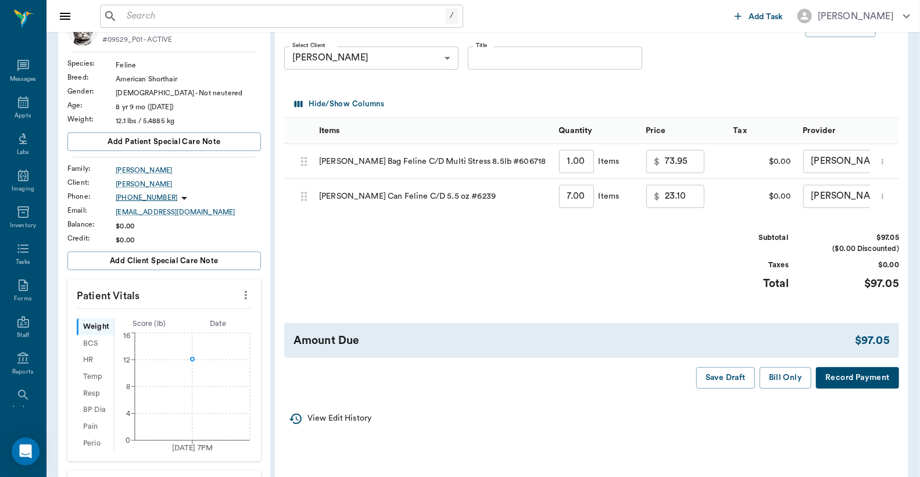
click at [884, 159] on icon "more" at bounding box center [883, 162] width 8 height 14
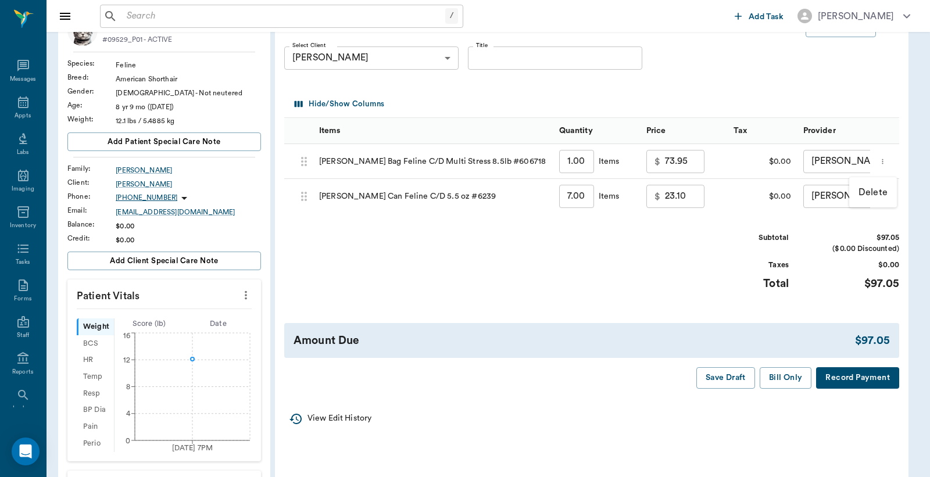
click at [874, 192] on p "Delete" at bounding box center [872, 192] width 29 height 14
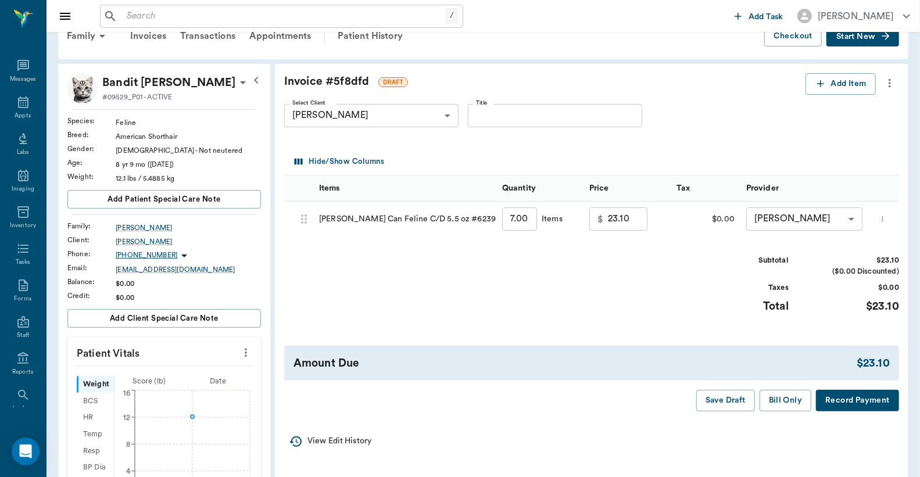
scroll to position [0, 0]
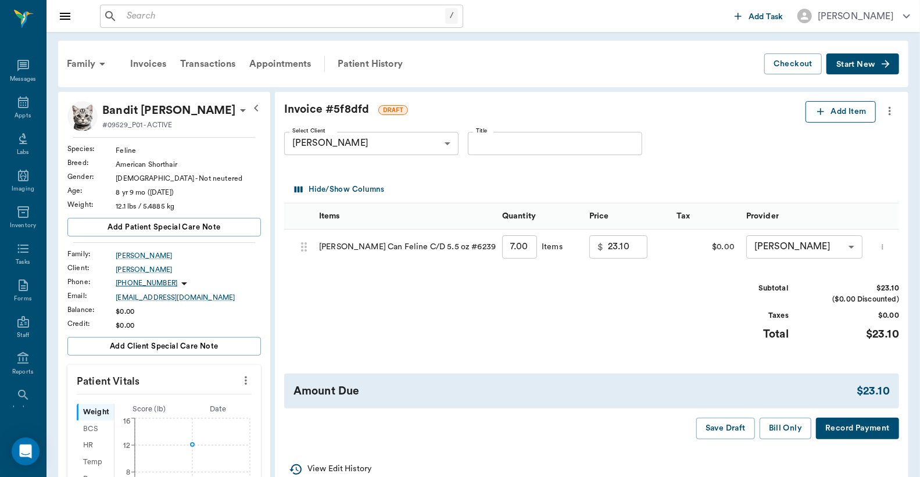
click at [844, 111] on button "Add Item" at bounding box center [840, 111] width 70 height 21
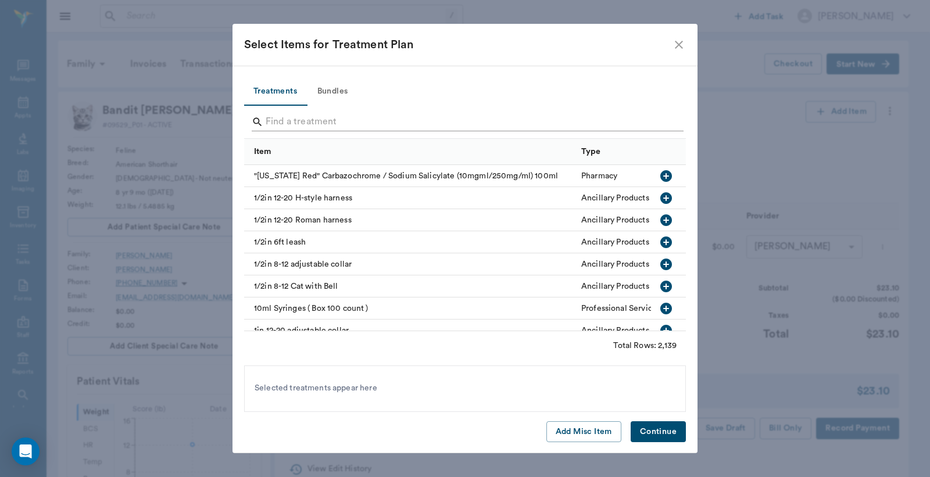
click at [270, 120] on input "Search" at bounding box center [466, 122] width 400 height 19
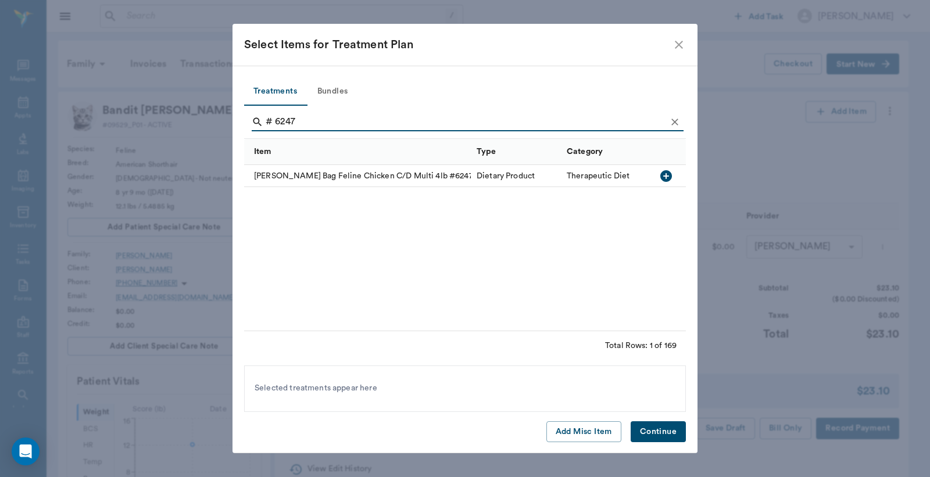
type input "# 6247"
click at [666, 175] on icon "button" at bounding box center [666, 176] width 14 height 14
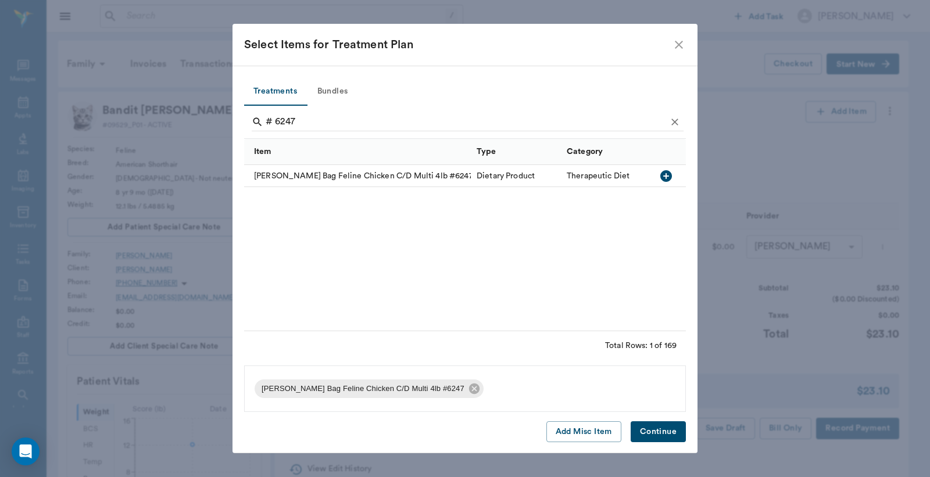
click at [655, 436] on button "Continue" at bounding box center [657, 431] width 55 height 21
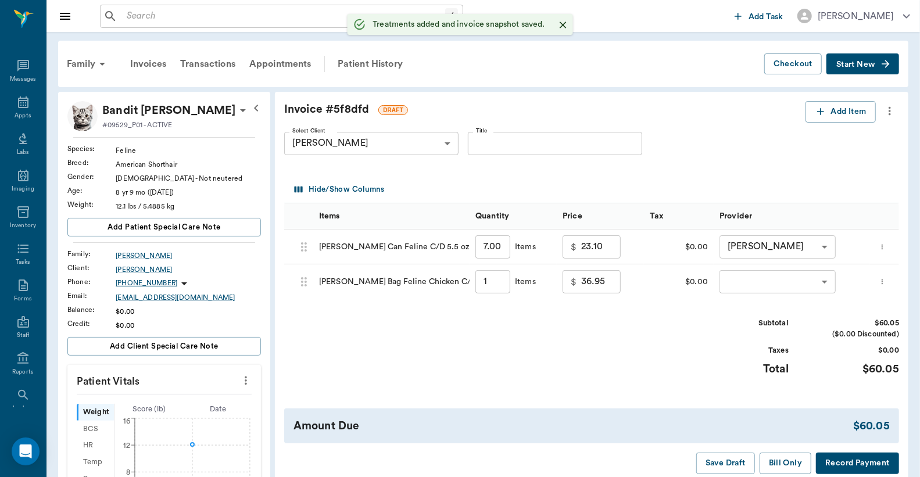
type input "1.00"
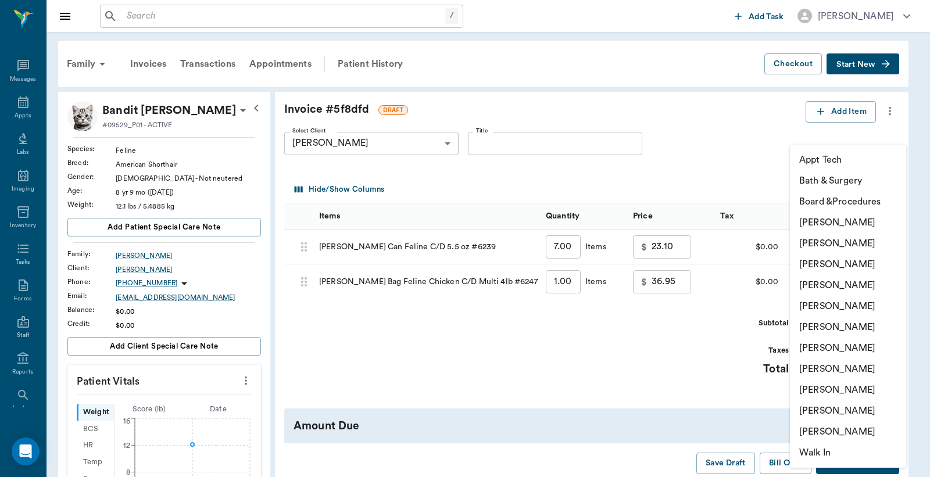
click at [815, 289] on body "/ ​ Add Task Dr. Bert Ellsworth Nectar Messages Appts Labs Imaging Inventory Ta…" at bounding box center [465, 391] width 930 height 783
click at [821, 246] on li "[PERSON_NAME]" at bounding box center [848, 243] width 116 height 21
type input "none-63ec2e2852e12b0ba117910e"
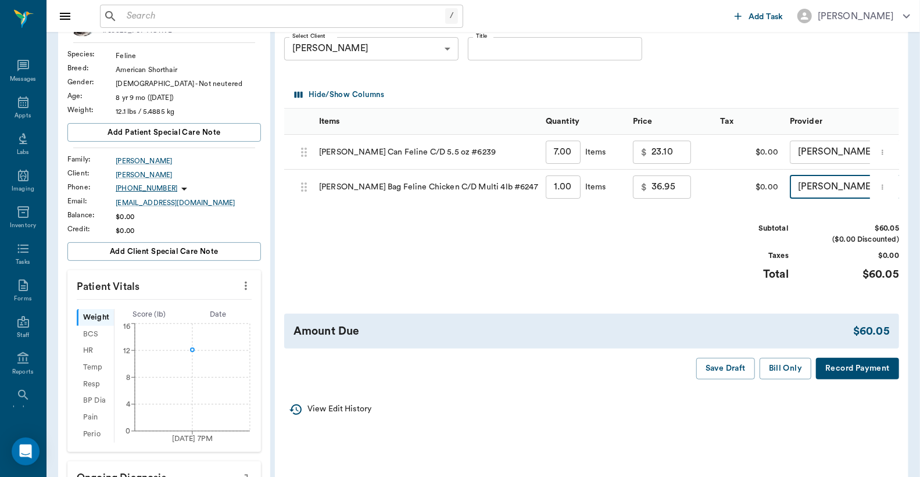
scroll to position [85, 0]
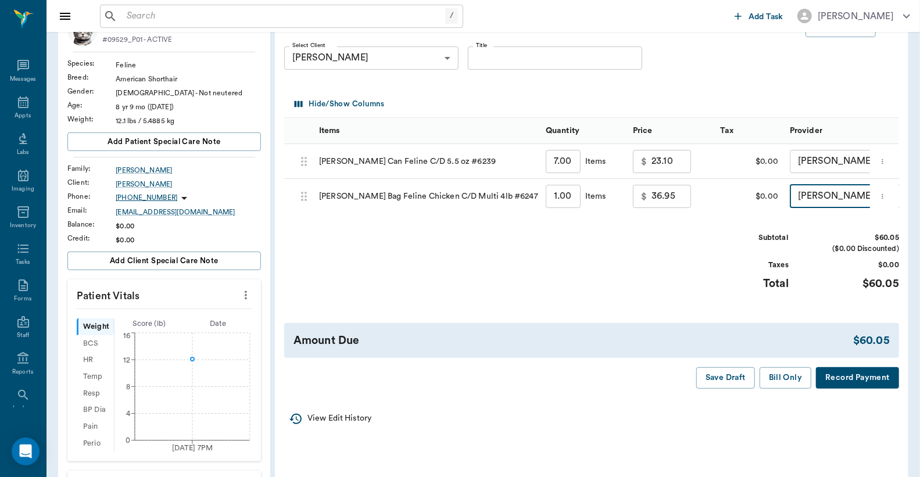
click at [855, 389] on button "Record Payment" at bounding box center [857, 377] width 83 height 21
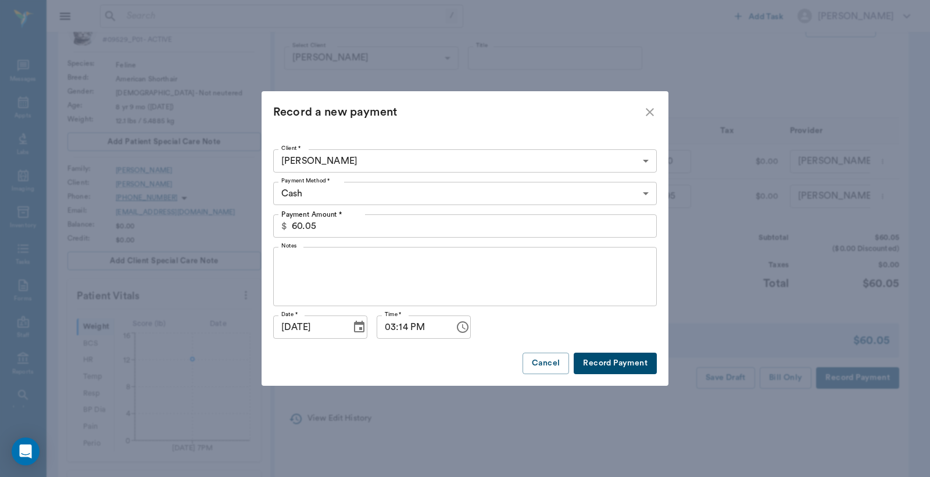
click at [644, 194] on body "/ ​ Add Task Dr. Bert Ellsworth Nectar Messages Appts Labs Imaging Inventory Ta…" at bounding box center [465, 306] width 930 height 783
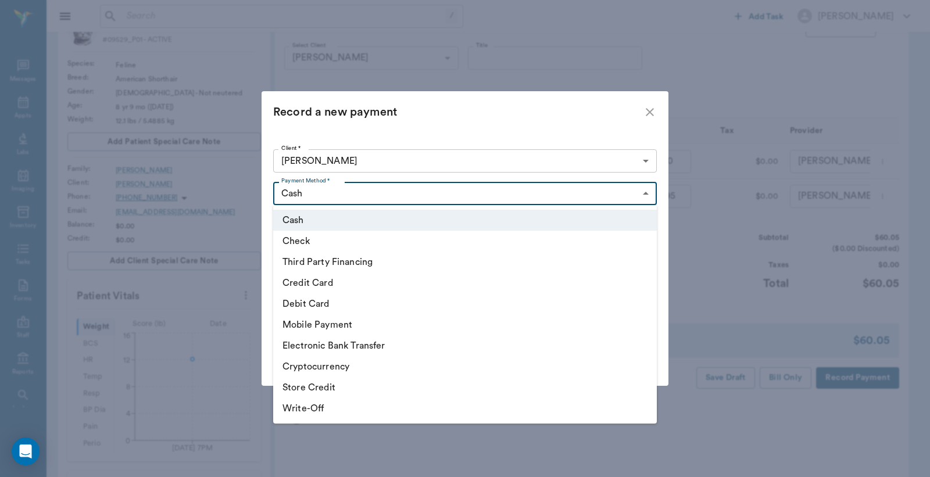
click at [314, 302] on li "Debit Card" at bounding box center [464, 303] width 383 height 21
type input "DEBIT_CARD"
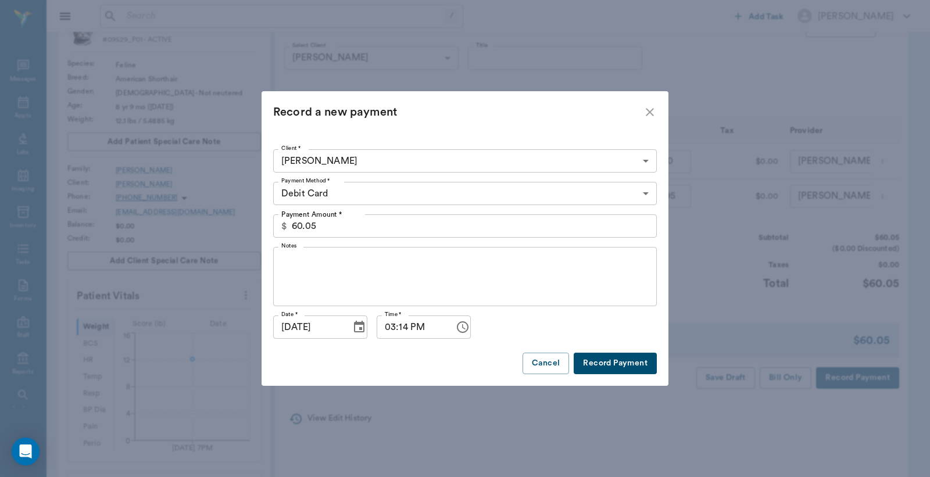
click at [598, 363] on button "Record Payment" at bounding box center [614, 363] width 83 height 21
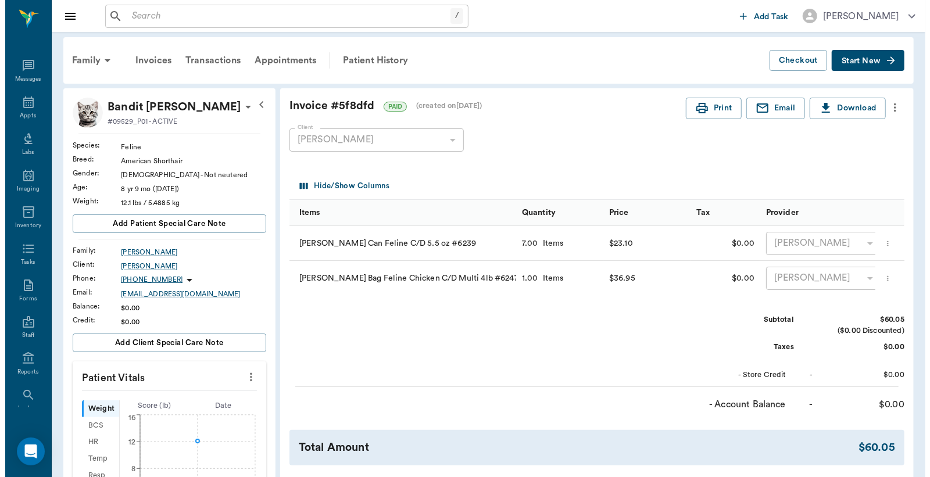
scroll to position [0, 0]
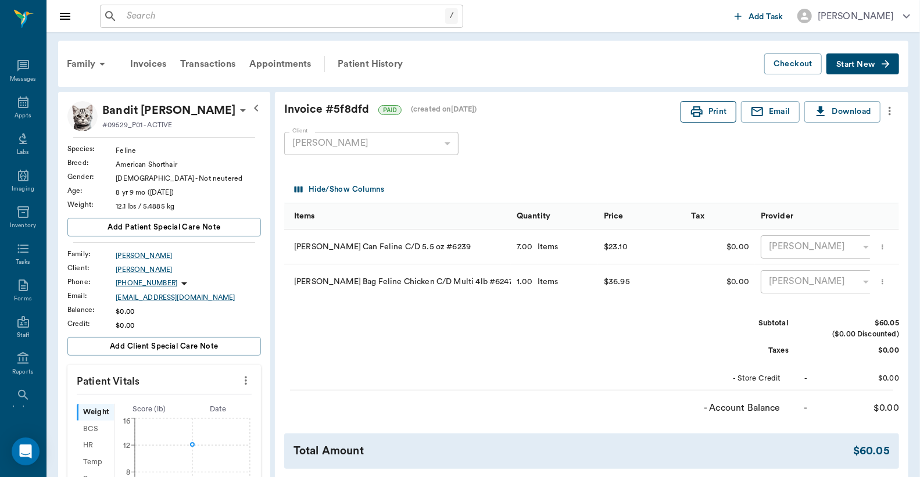
click at [712, 116] on button "Print" at bounding box center [708, 111] width 56 height 21
click at [21, 113] on div "Appts" at bounding box center [23, 116] width 16 height 9
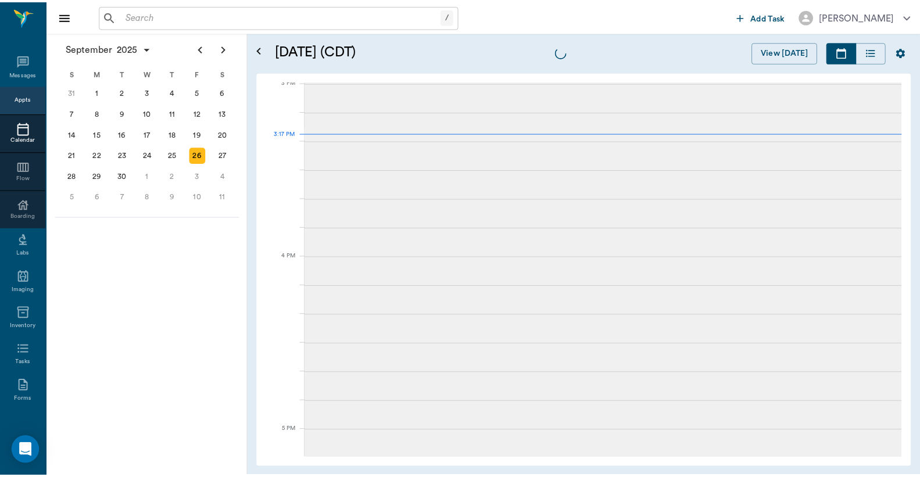
scroll to position [1223, 0]
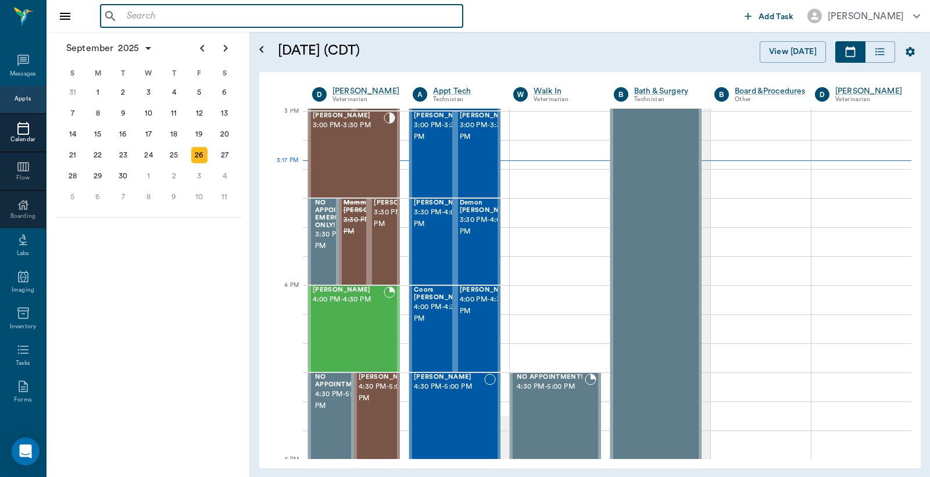
click at [128, 13] on input "text" at bounding box center [290, 16] width 336 height 16
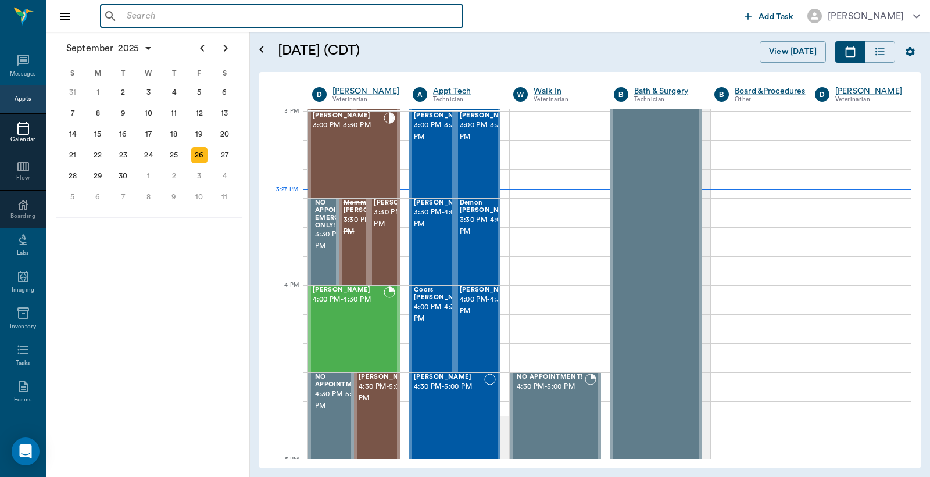
click at [128, 13] on input "text" at bounding box center [290, 16] width 336 height 16
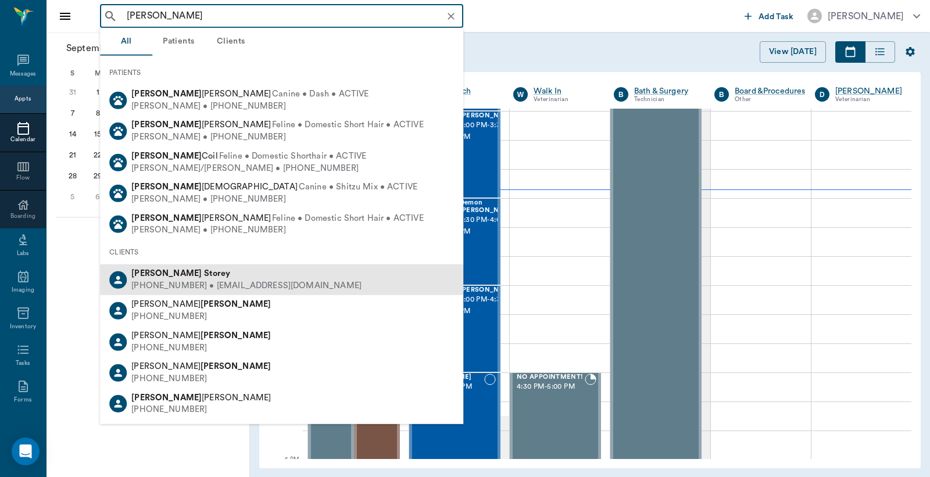
click at [204, 275] on b "Storey" at bounding box center [217, 273] width 26 height 9
type input "ashley storey"
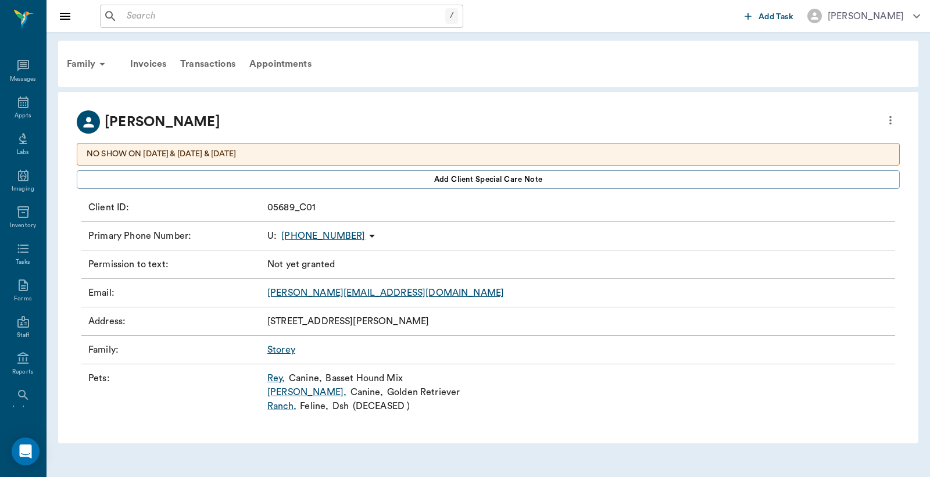
click at [286, 393] on link "Kylo Ren ," at bounding box center [306, 392] width 79 height 14
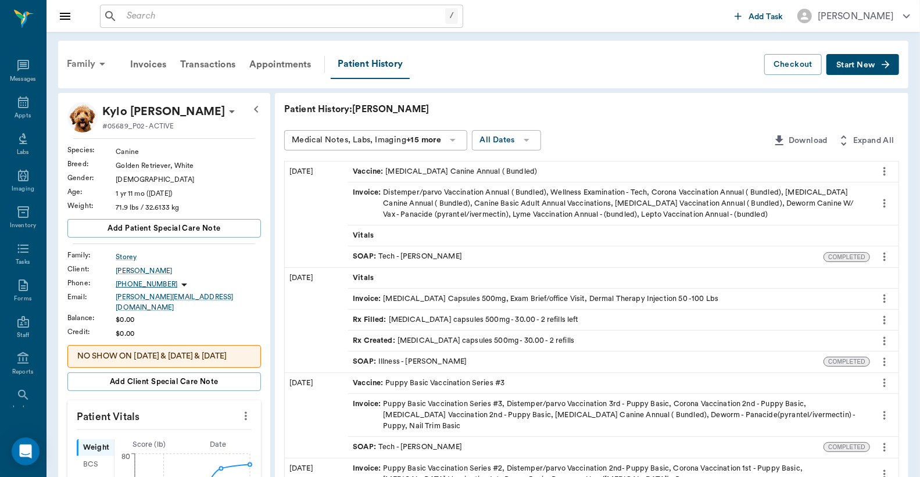
click at [81, 62] on div "Family" at bounding box center [88, 64] width 56 height 28
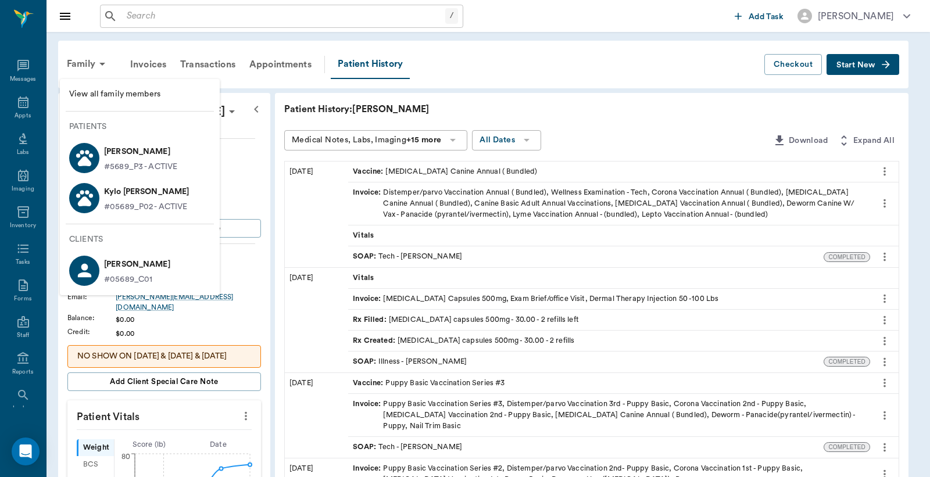
click at [136, 159] on p "Rey Storey" at bounding box center [140, 151] width 73 height 19
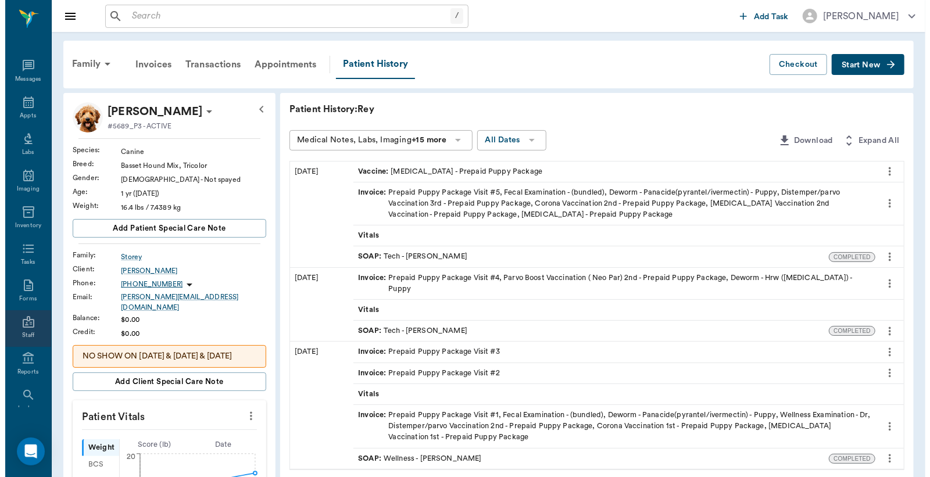
scroll to position [53, 0]
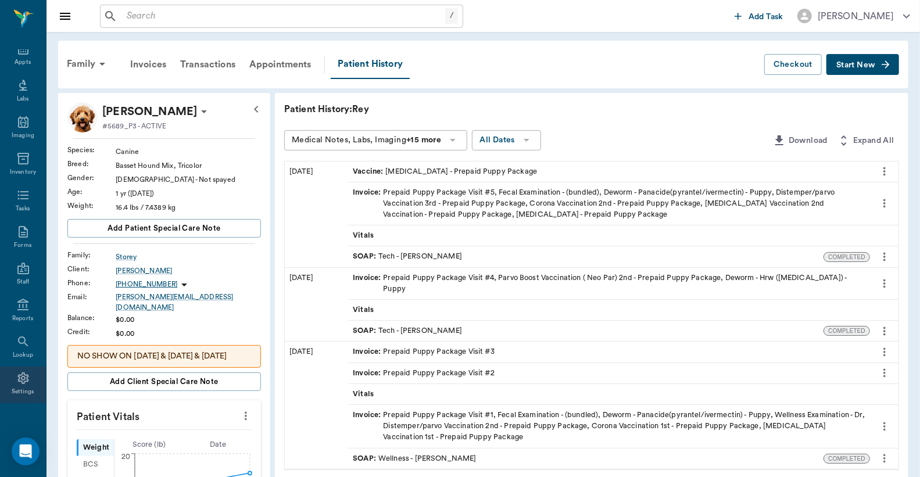
click at [21, 388] on div "Settings" at bounding box center [23, 392] width 23 height 9
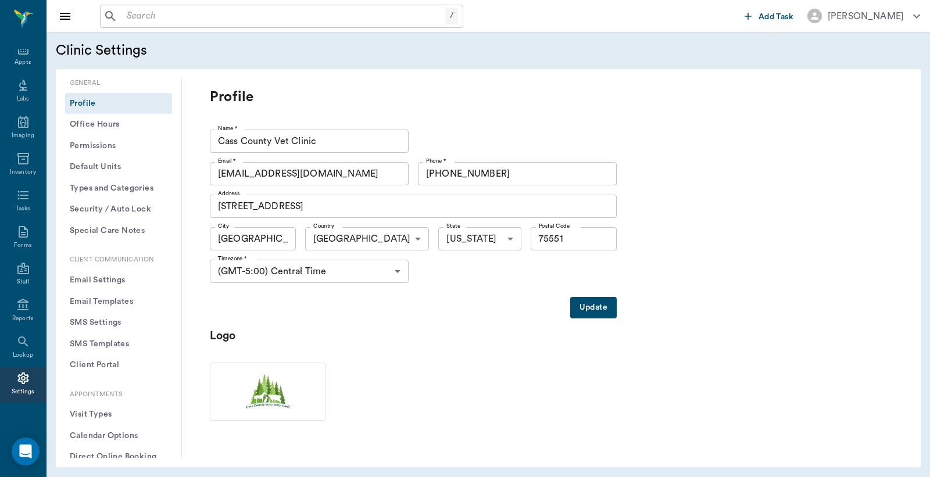
scroll to position [172, 0]
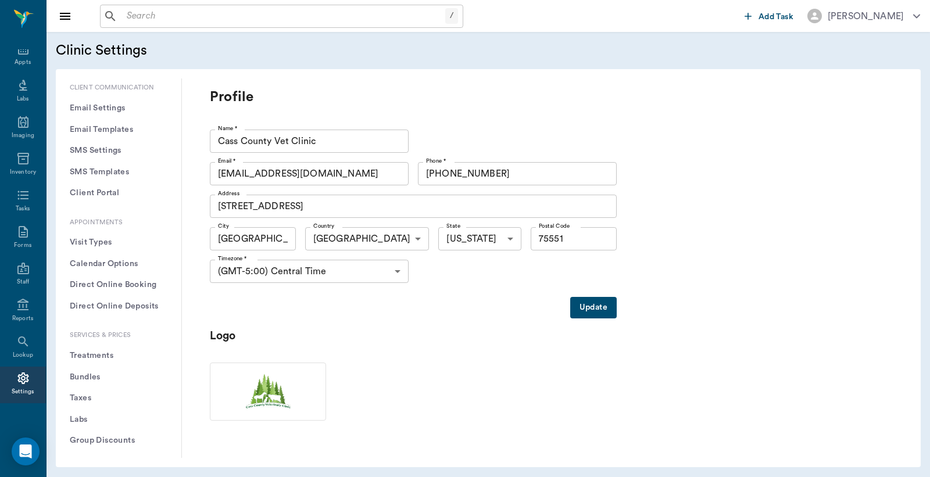
click at [93, 358] on button "Treatments" at bounding box center [118, 355] width 107 height 21
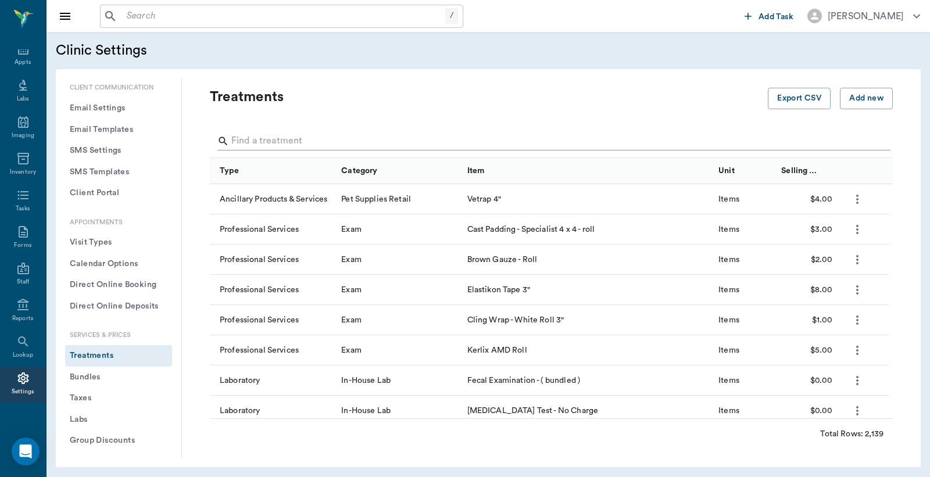
click at [229, 144] on div "Search" at bounding box center [553, 141] width 673 height 19
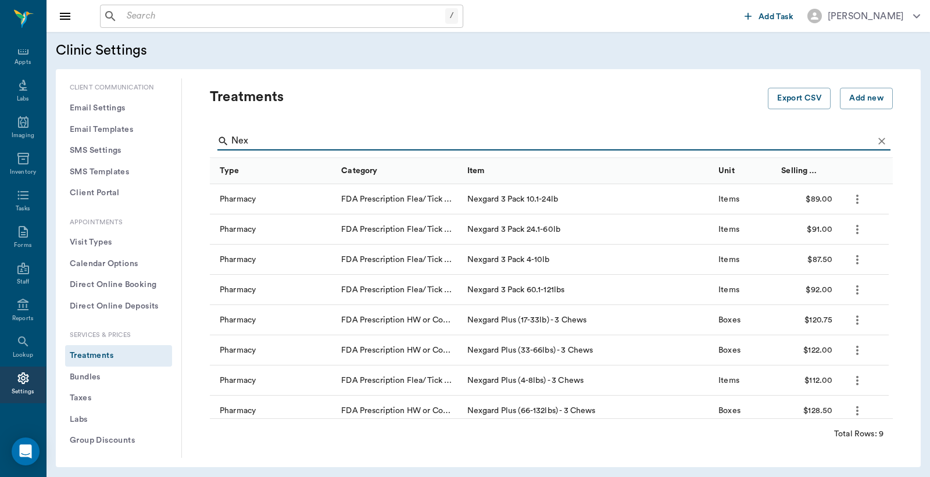
type input "Nex"
click at [878, 141] on icon "Clear" at bounding box center [881, 141] width 7 height 7
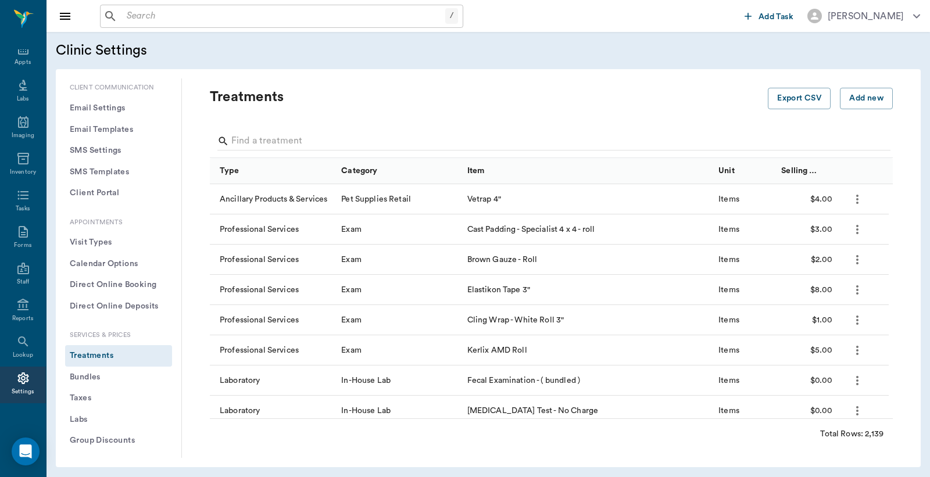
click at [125, 18] on input "text" at bounding box center [283, 16] width 323 height 16
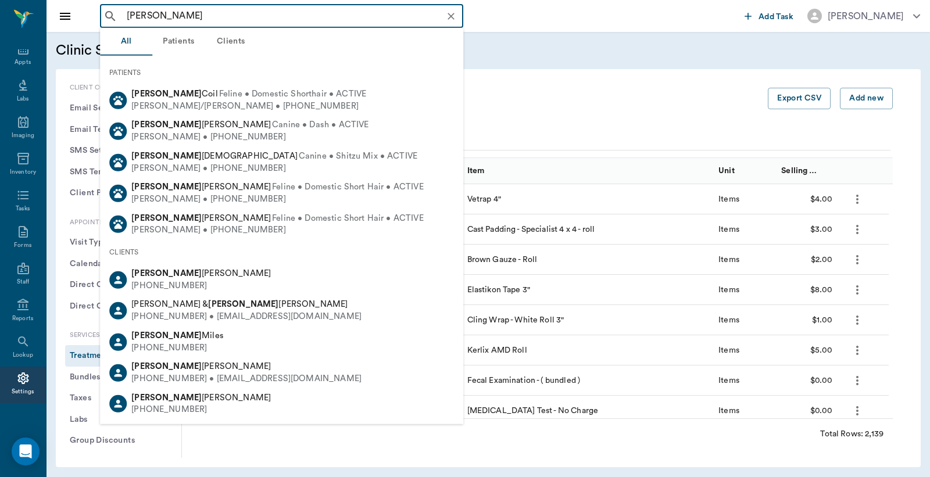
type input "asheley"
click at [532, 97] on p "Treatments" at bounding box center [471, 97] width 523 height 19
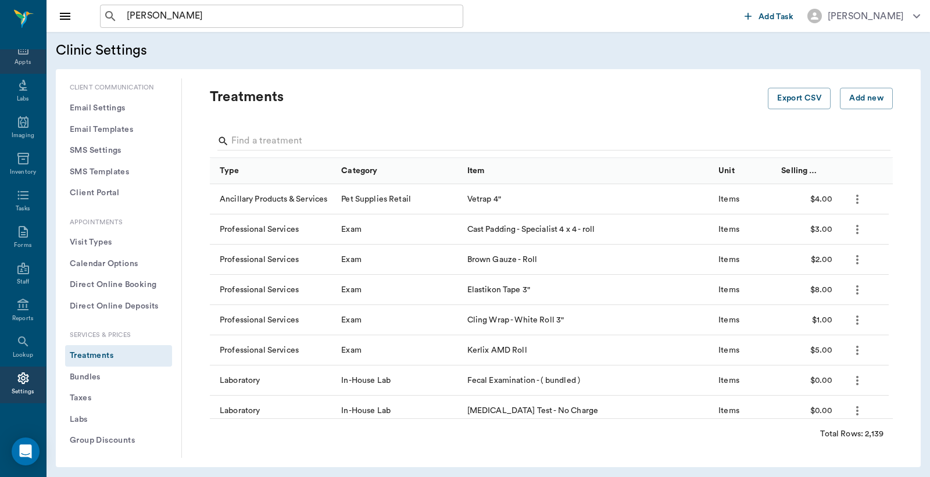
click at [17, 59] on div "Appts" at bounding box center [23, 62] width 16 height 9
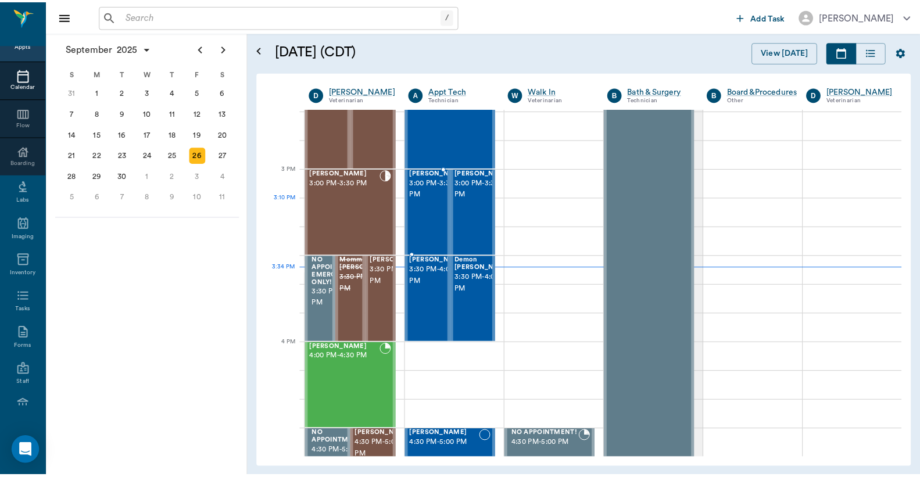
scroll to position [1137, 0]
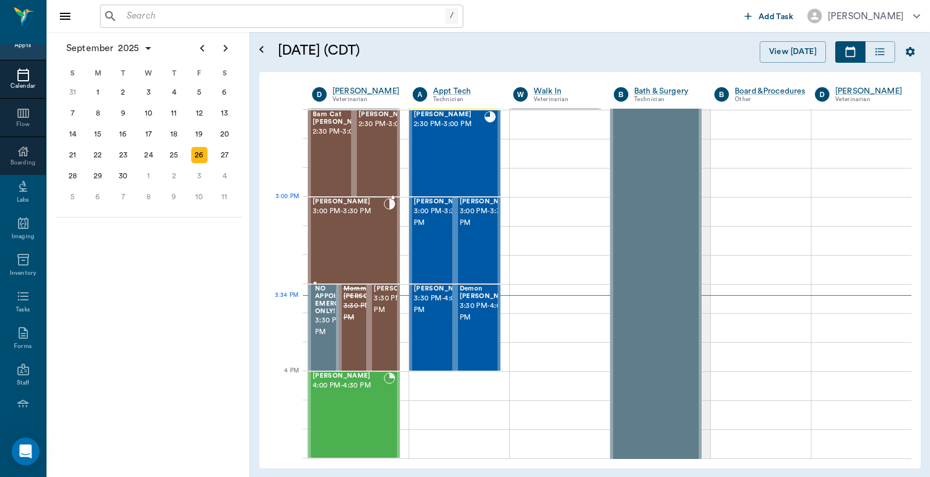
click at [362, 221] on div "[PERSON_NAME] 3:00 PM - 3:30 PM" at bounding box center [348, 240] width 71 height 85
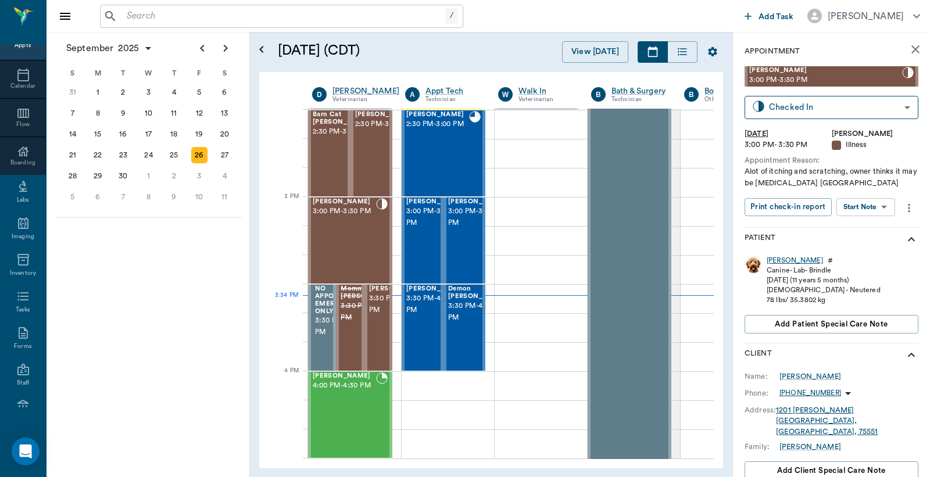
click at [779, 263] on div "[PERSON_NAME]" at bounding box center [794, 261] width 56 height 10
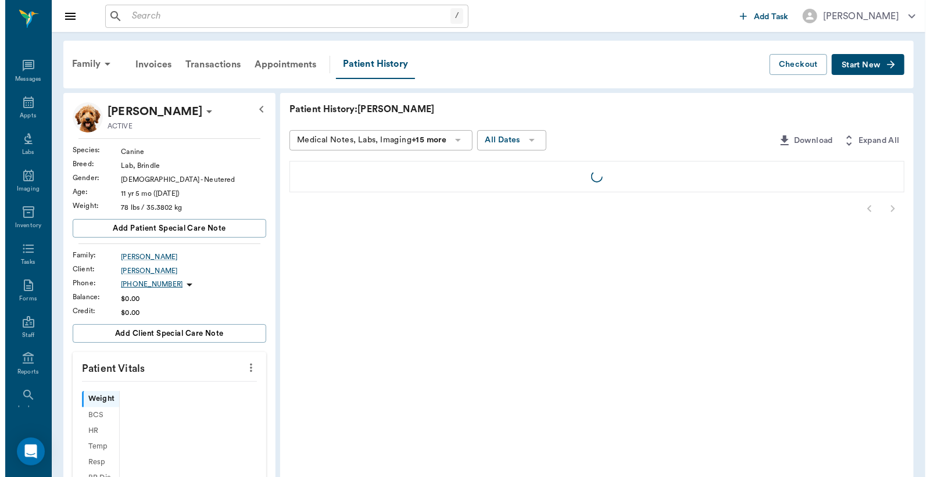
scroll to position [53, 0]
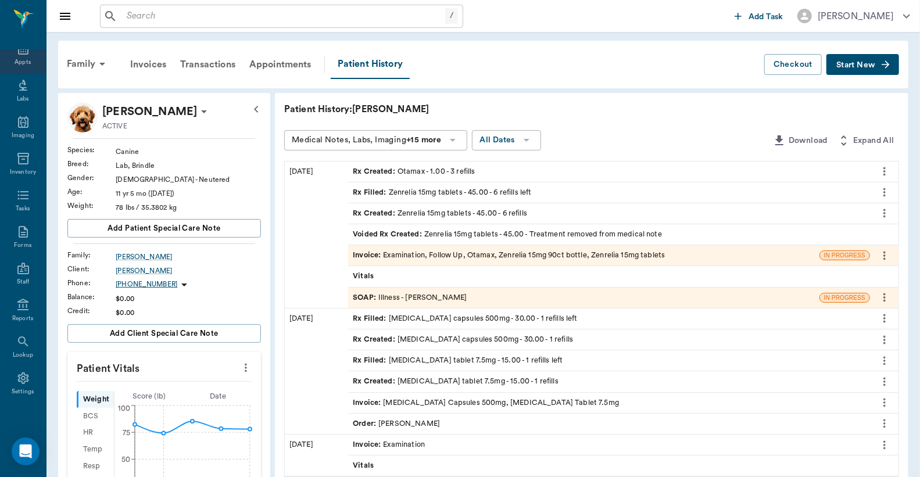
click at [22, 61] on div "Appts" at bounding box center [23, 62] width 16 height 9
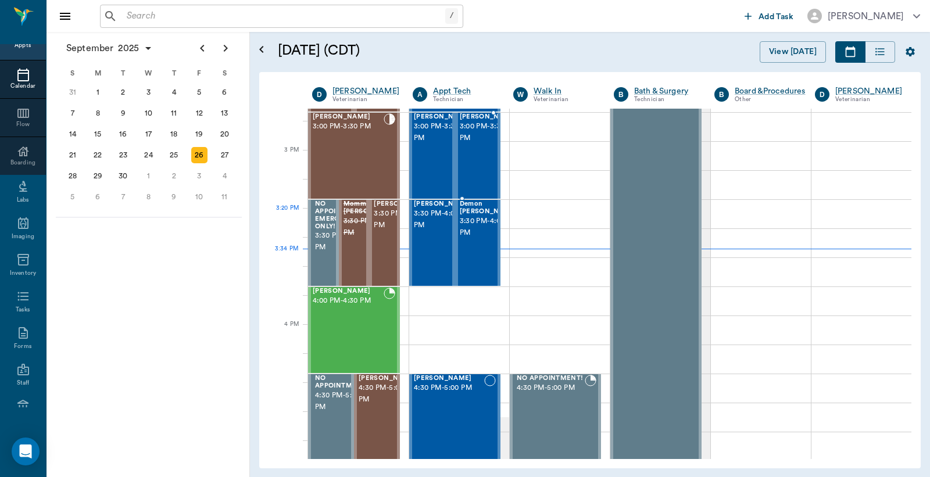
scroll to position [1135, 0]
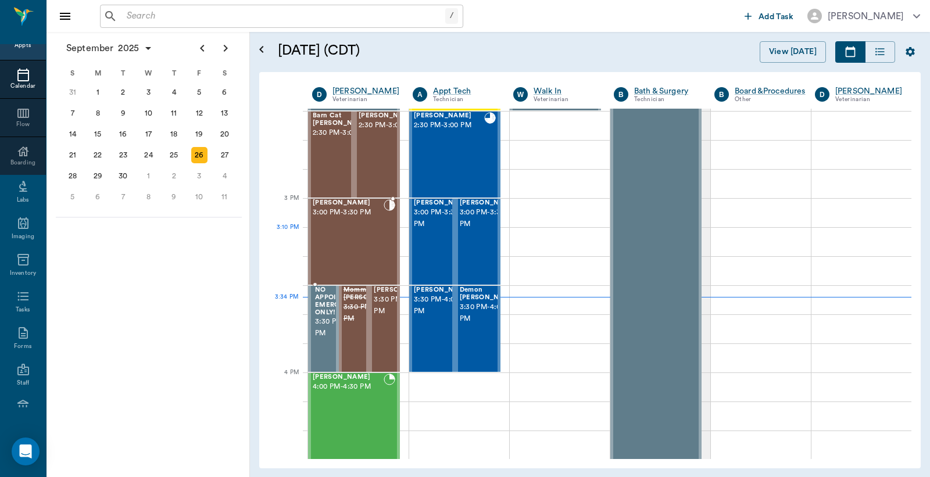
click at [345, 231] on div "Bernie Lyle 3:00 PM - 3:30 PM" at bounding box center [348, 241] width 71 height 85
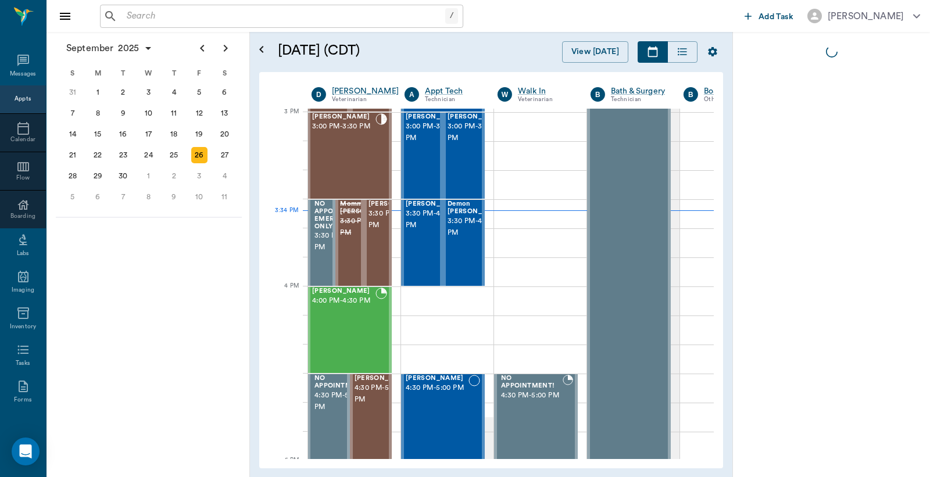
scroll to position [53, 0]
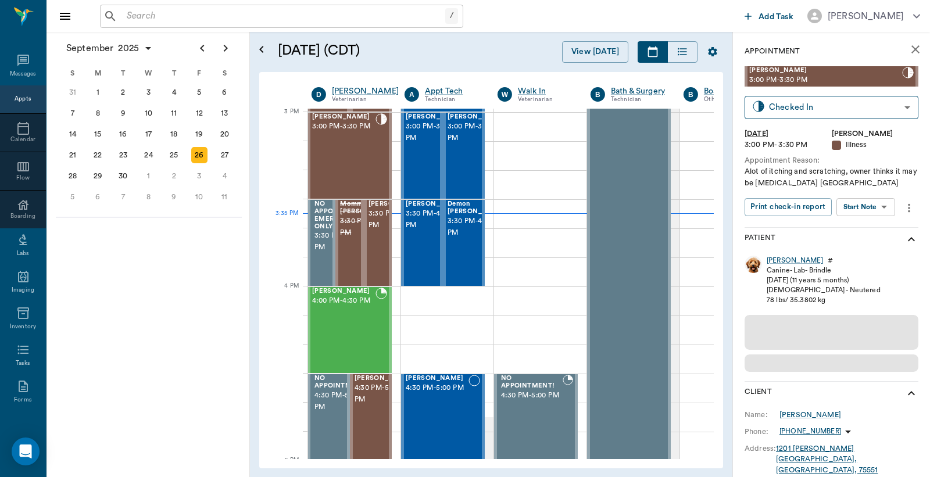
scroll to position [53, 0]
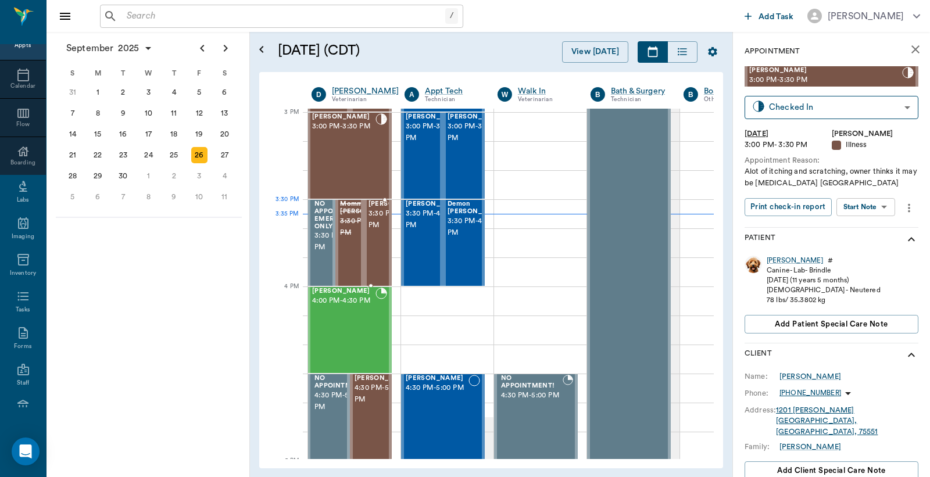
click at [375, 227] on span "3:30 PM - 4:00 PM" at bounding box center [397, 219] width 58 height 23
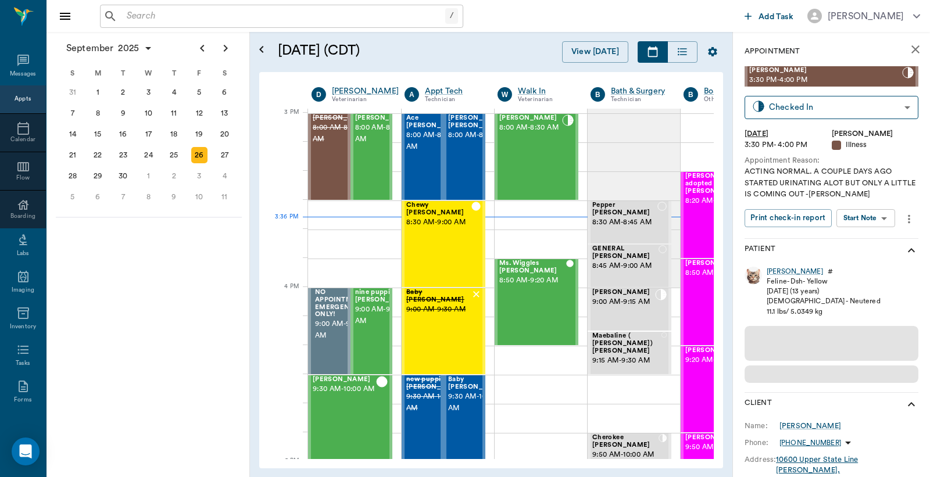
scroll to position [53, 0]
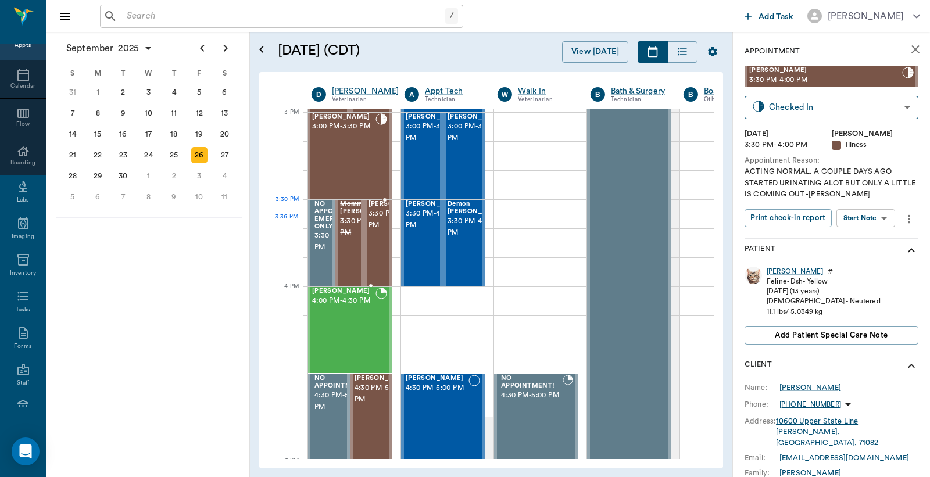
click at [378, 223] on span "3:30 PM - 4:00 PM" at bounding box center [397, 219] width 58 height 23
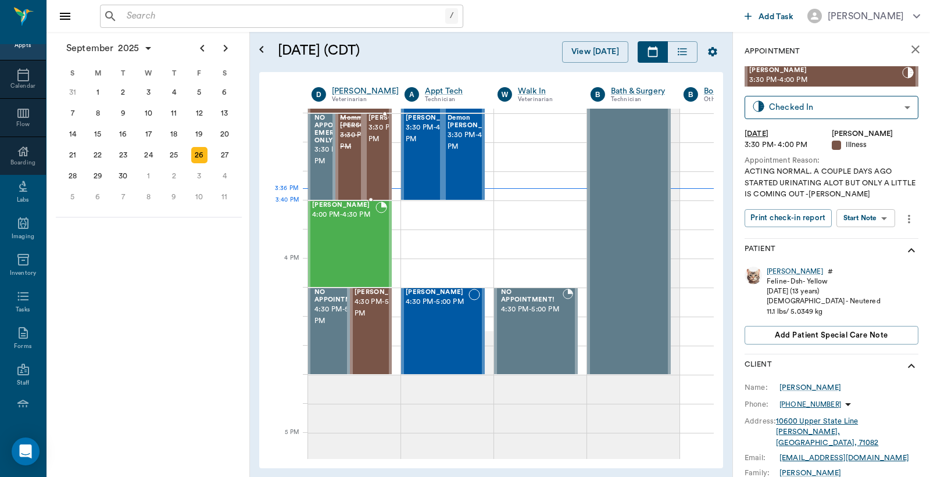
scroll to position [1221, 1]
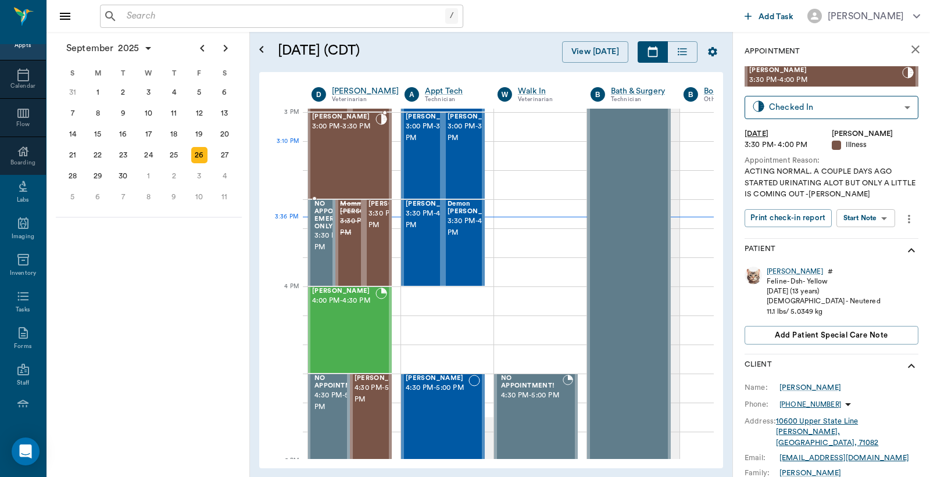
click at [349, 143] on div "[PERSON_NAME] 3:00 PM - 3:30 PM" at bounding box center [343, 155] width 63 height 85
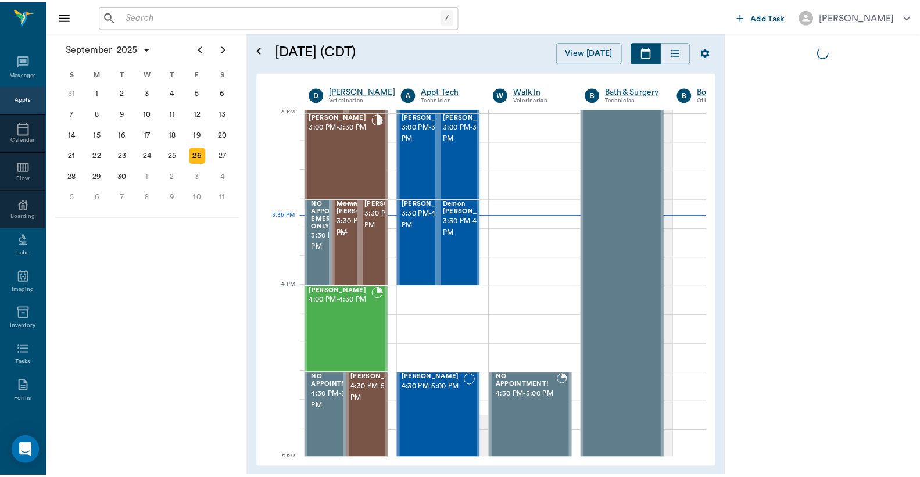
scroll to position [53, 0]
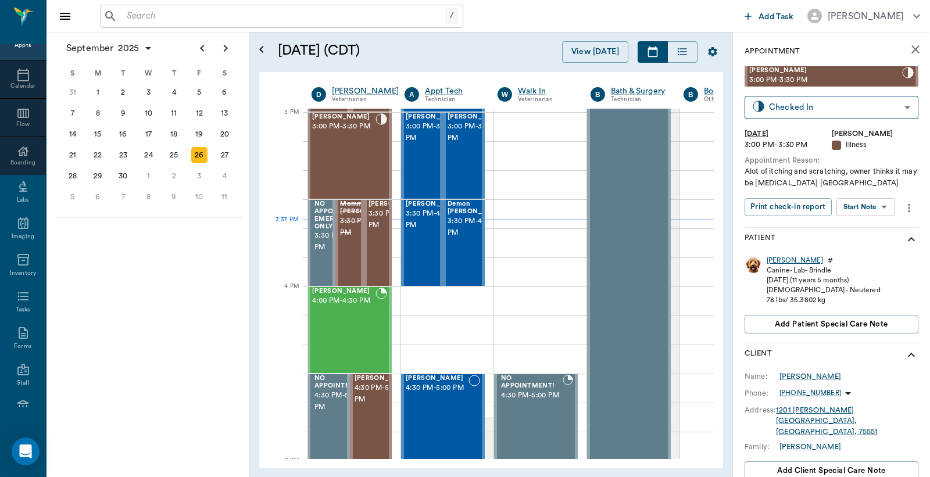
click at [777, 258] on div "[PERSON_NAME]" at bounding box center [794, 261] width 56 height 10
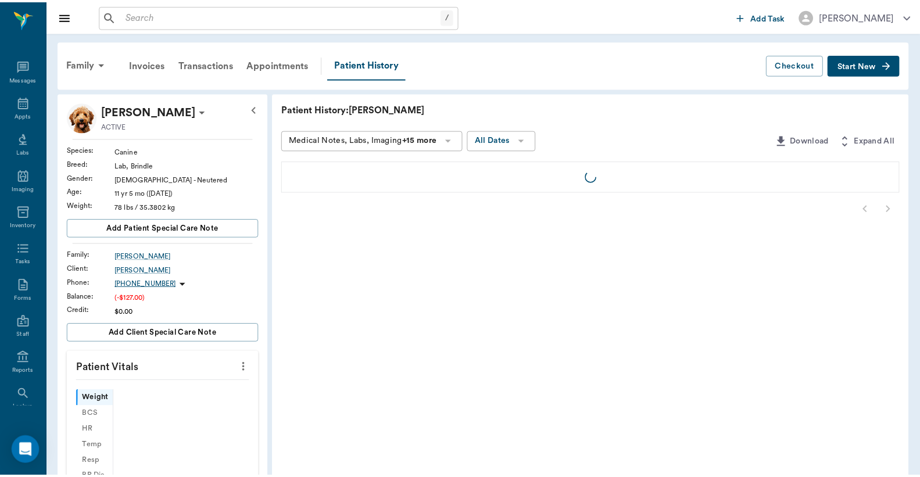
scroll to position [53, 0]
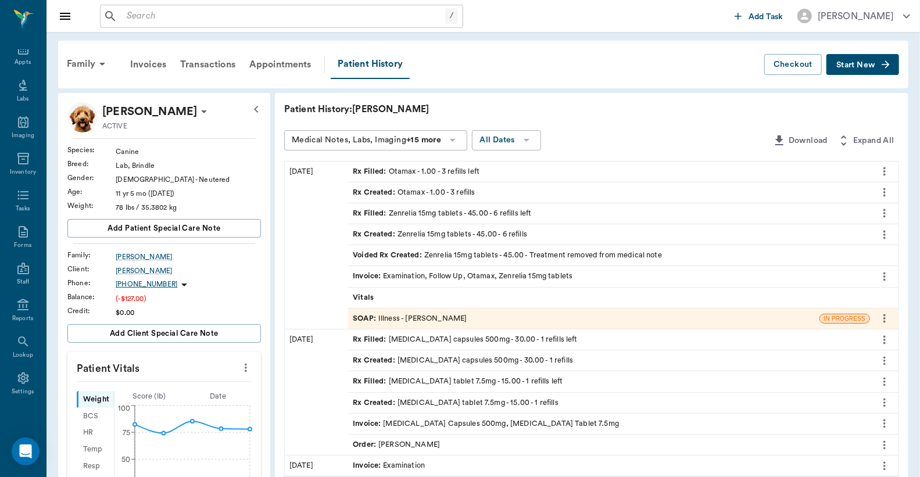
click at [445, 276] on div "Invoice : Examination, Follow Up, Otamax, Zenrelia 15mg tablets" at bounding box center [463, 276] width 220 height 11
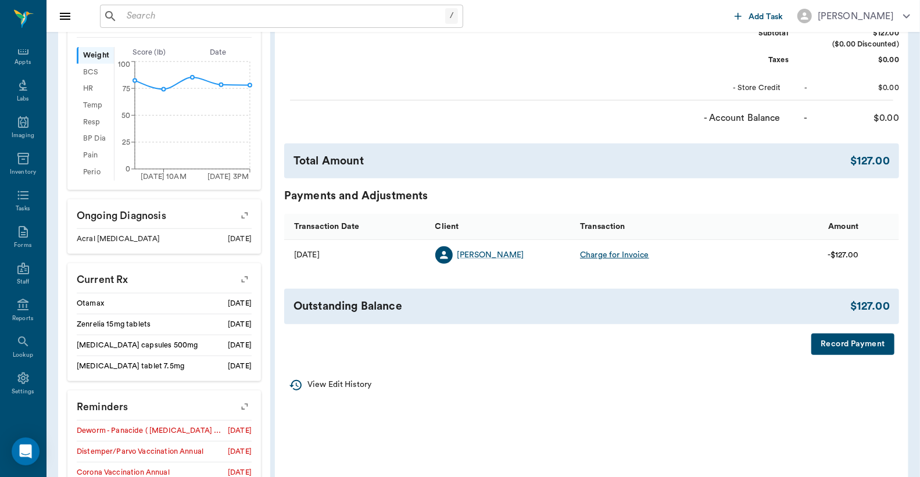
scroll to position [344, 0]
click at [829, 341] on button "Record Payment" at bounding box center [852, 342] width 83 height 21
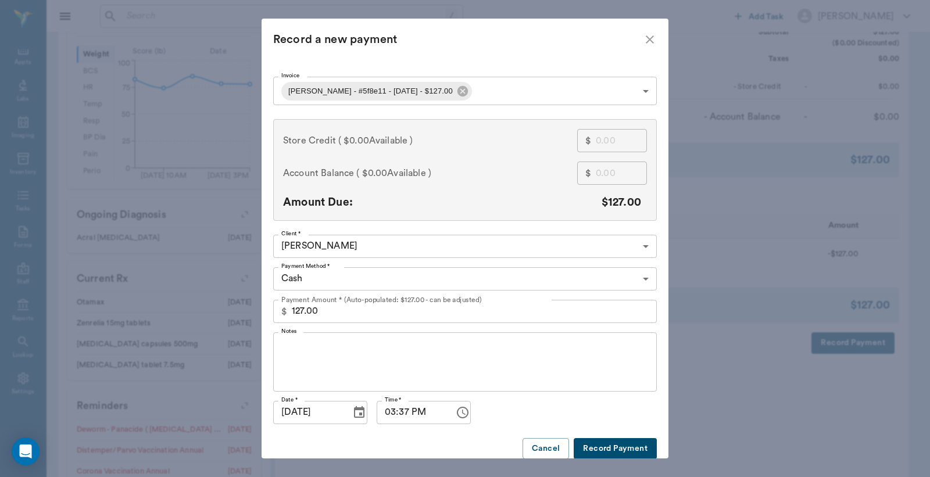
click at [639, 279] on body "/ ​ Add Task [PERSON_NAME] Nectar Messages Appts Labs Imaging Inventory Tasks F…" at bounding box center [465, 135] width 930 height 958
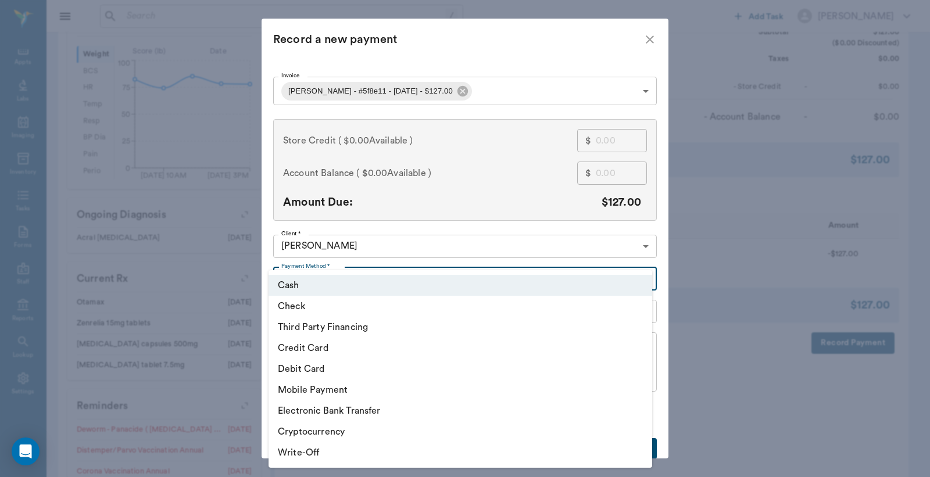
click at [327, 370] on li "Debit Card" at bounding box center [459, 369] width 383 height 21
type input "DEBIT_CARD"
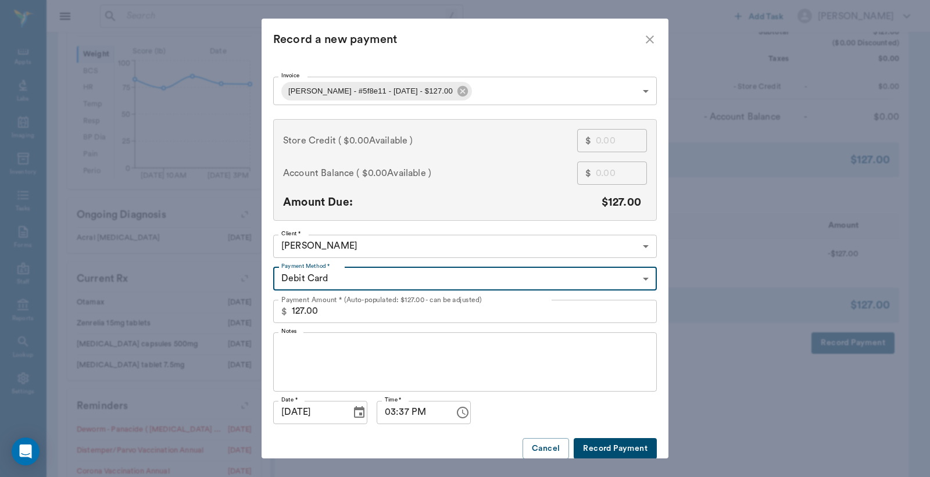
click at [597, 449] on button "Record Payment" at bounding box center [614, 448] width 83 height 21
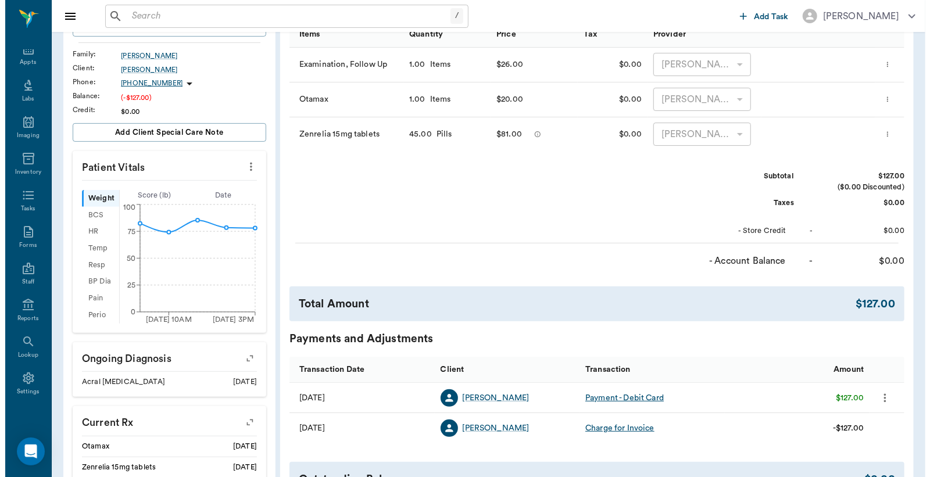
scroll to position [0, 0]
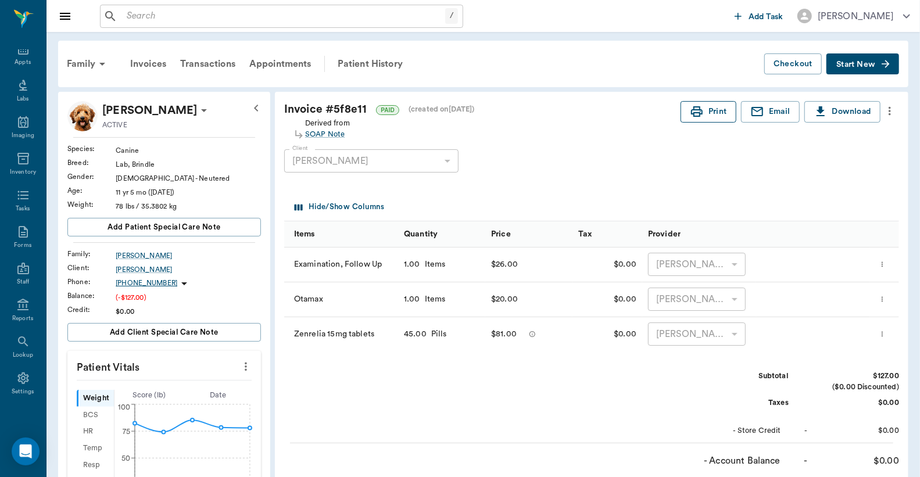
click at [711, 108] on button "Print" at bounding box center [708, 111] width 56 height 21
click at [21, 60] on div "Appts" at bounding box center [23, 62] width 16 height 9
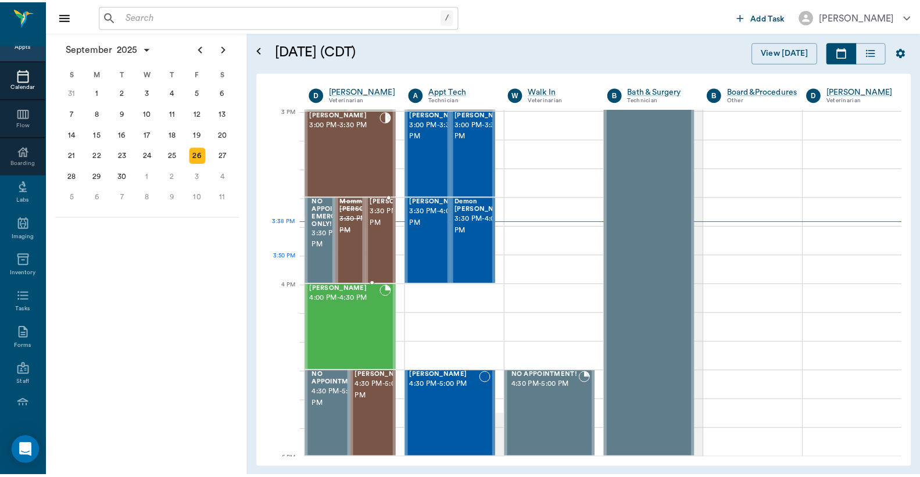
scroll to position [1222, 0]
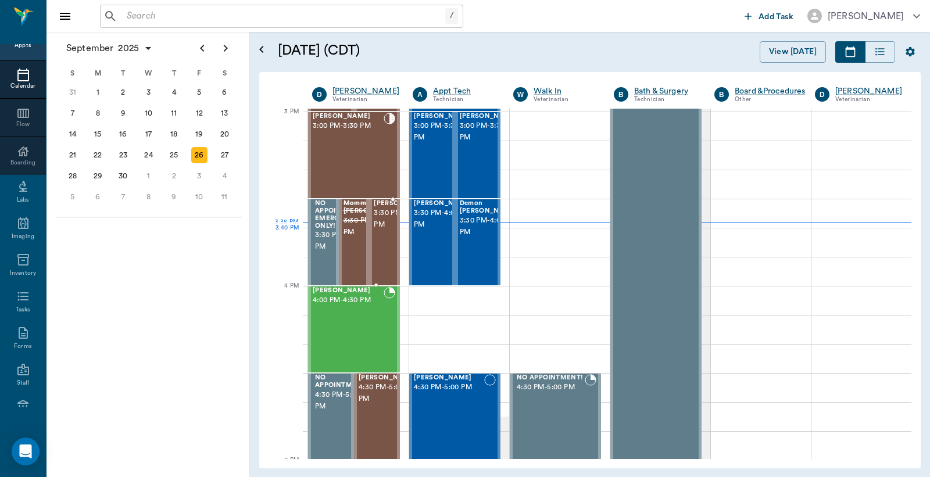
click at [382, 231] on span "3:30 PM - 4:00 PM" at bounding box center [403, 218] width 58 height 23
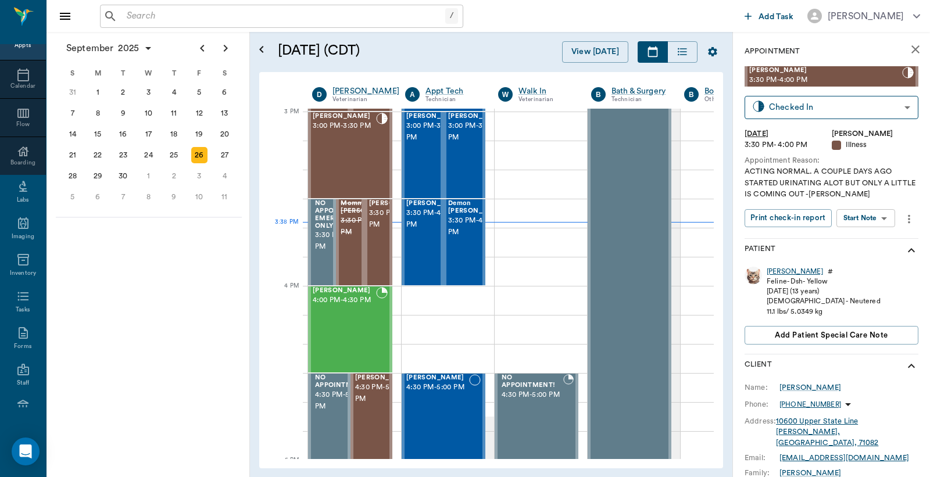
click at [772, 272] on div "[PERSON_NAME]" at bounding box center [794, 272] width 56 height 10
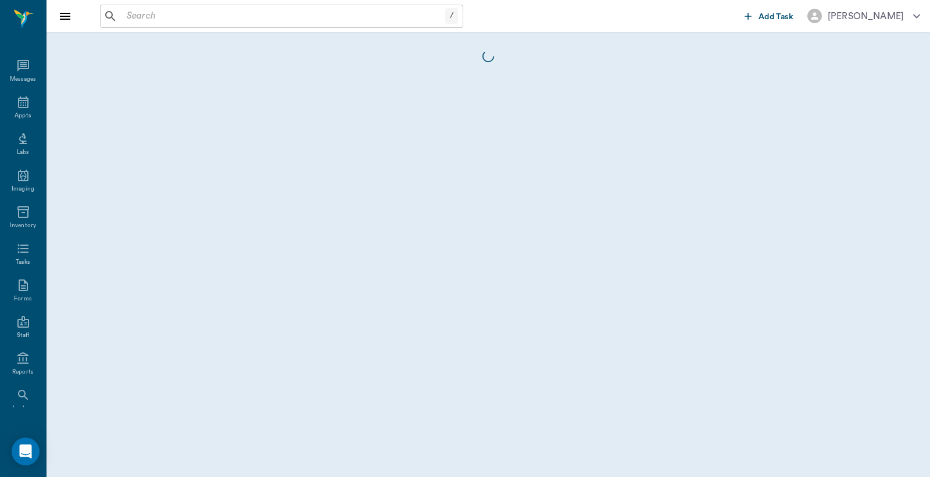
scroll to position [53, 0]
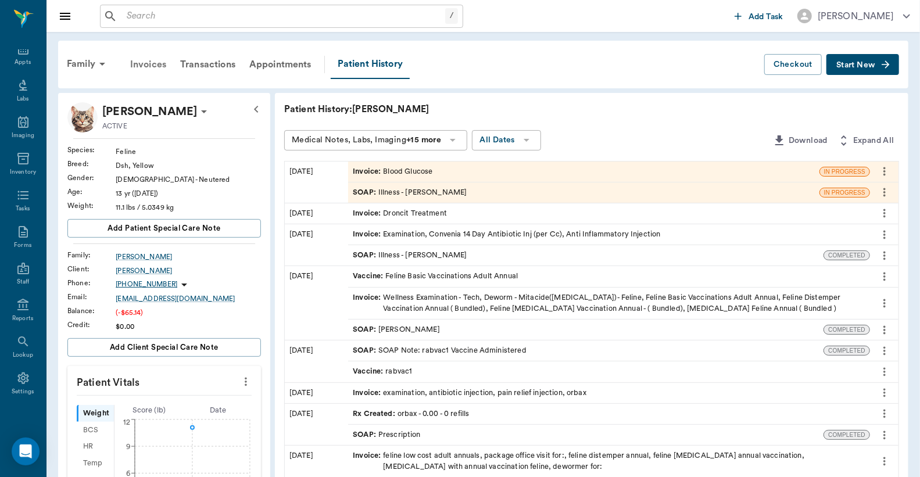
click at [150, 63] on div "Invoices" at bounding box center [148, 65] width 50 height 28
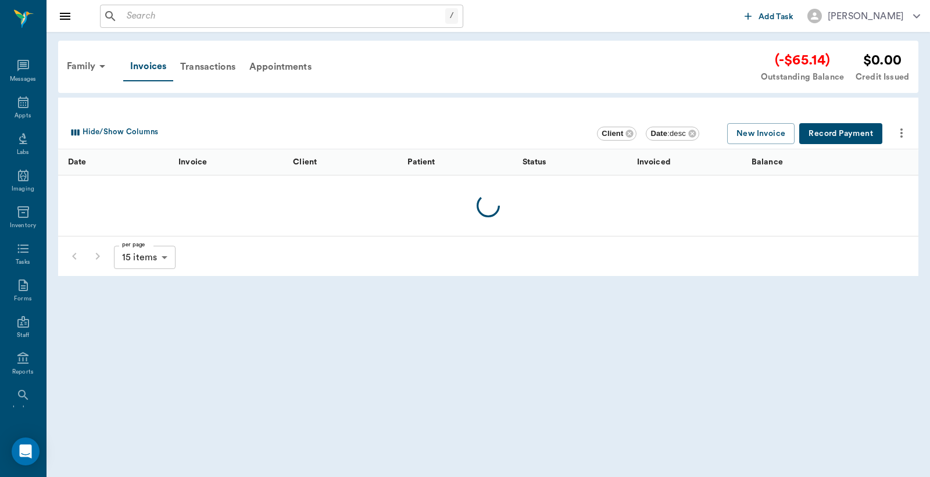
scroll to position [53, 0]
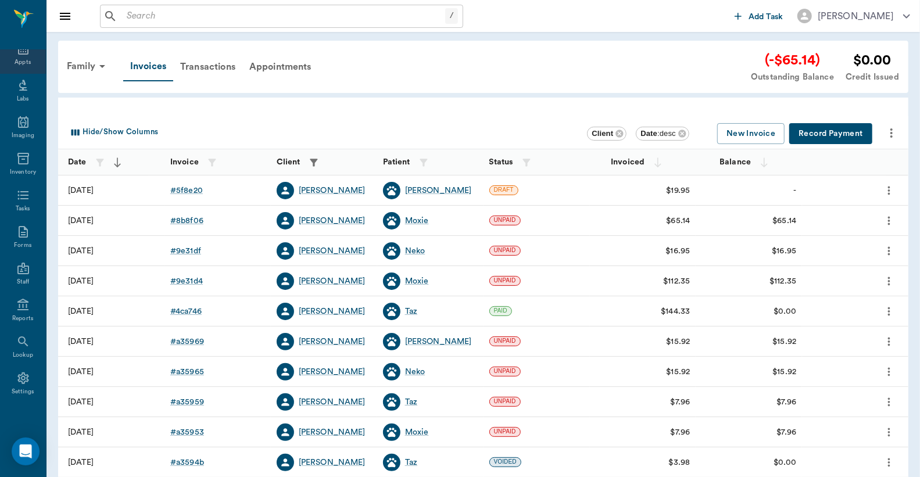
click at [15, 60] on div "Appts" at bounding box center [23, 62] width 16 height 9
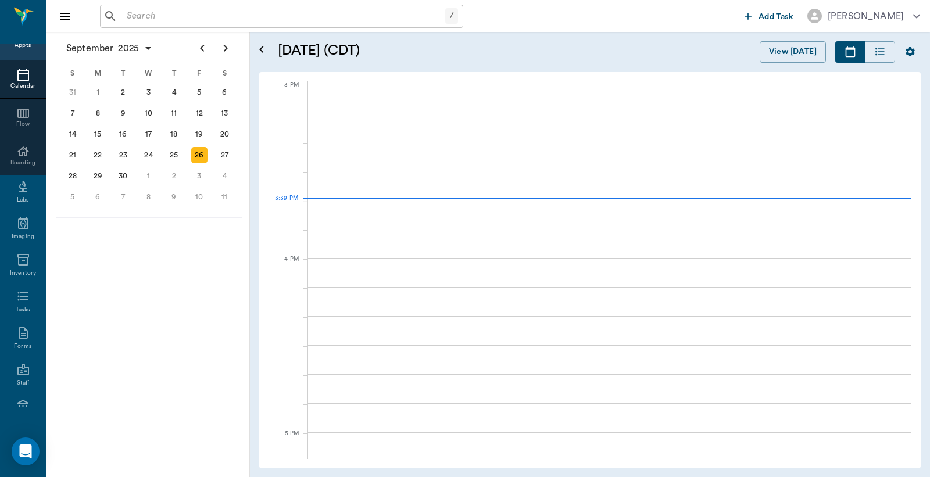
scroll to position [1221, 0]
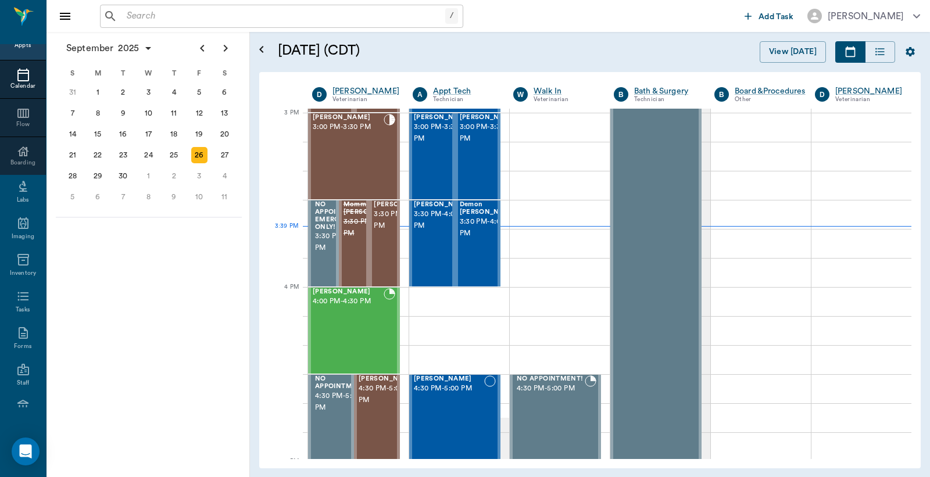
click at [128, 17] on input "text" at bounding box center [283, 16] width 323 height 16
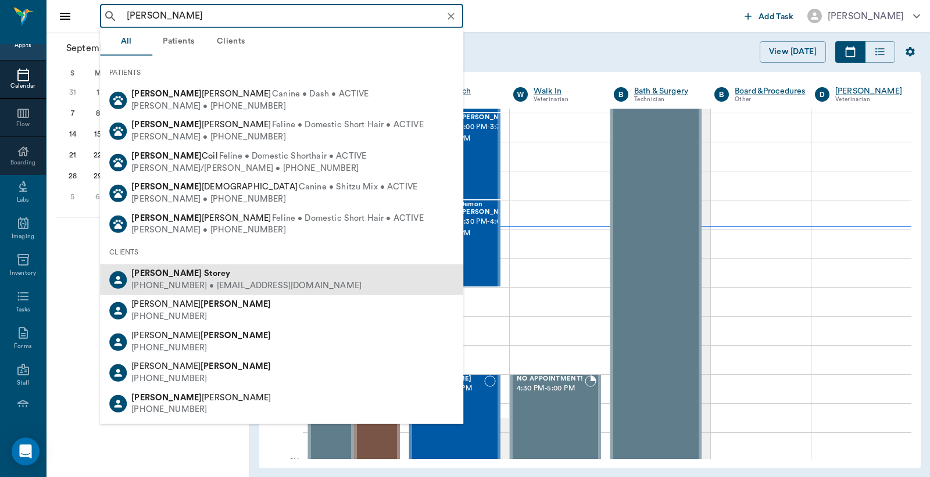
click at [157, 281] on div "[PHONE_NUMBER] • [EMAIL_ADDRESS][DOMAIN_NAME]" at bounding box center [246, 286] width 230 height 12
type input "[PERSON_NAME]"
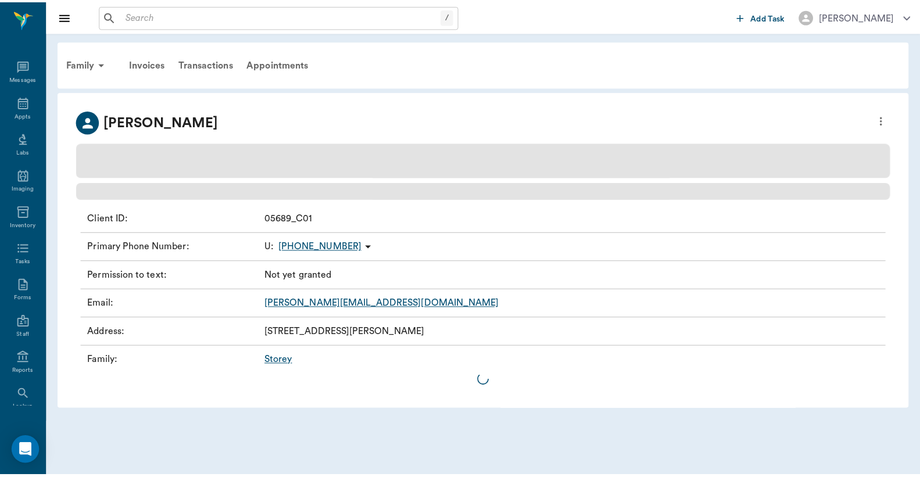
scroll to position [53, 0]
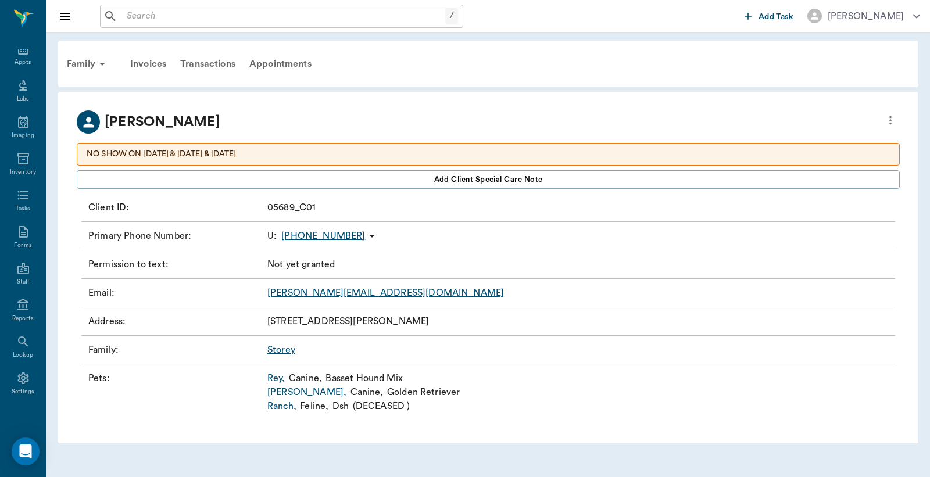
click at [275, 379] on link "Rey ," at bounding box center [276, 378] width 18 height 14
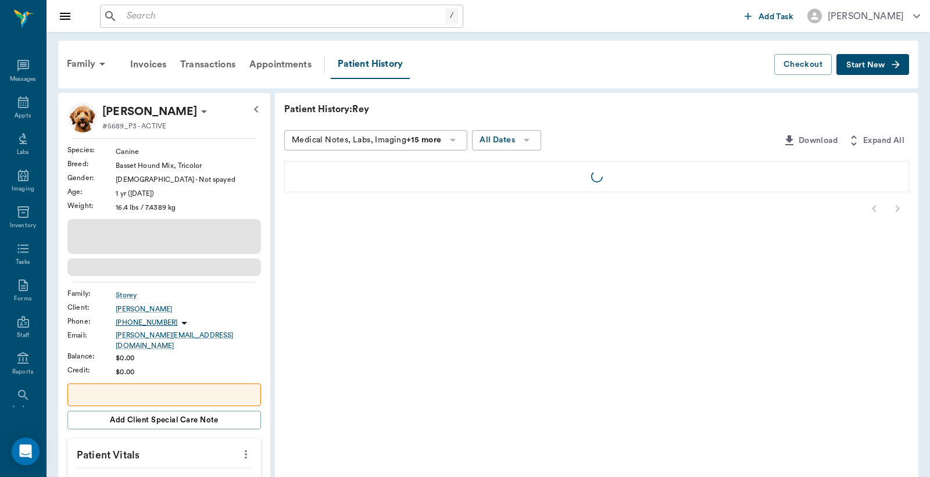
scroll to position [53, 0]
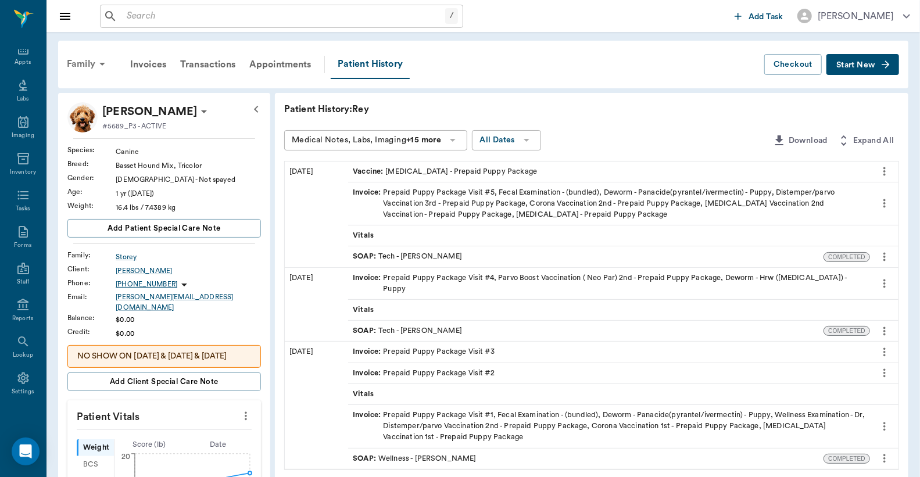
click at [85, 61] on div "Family" at bounding box center [88, 64] width 56 height 28
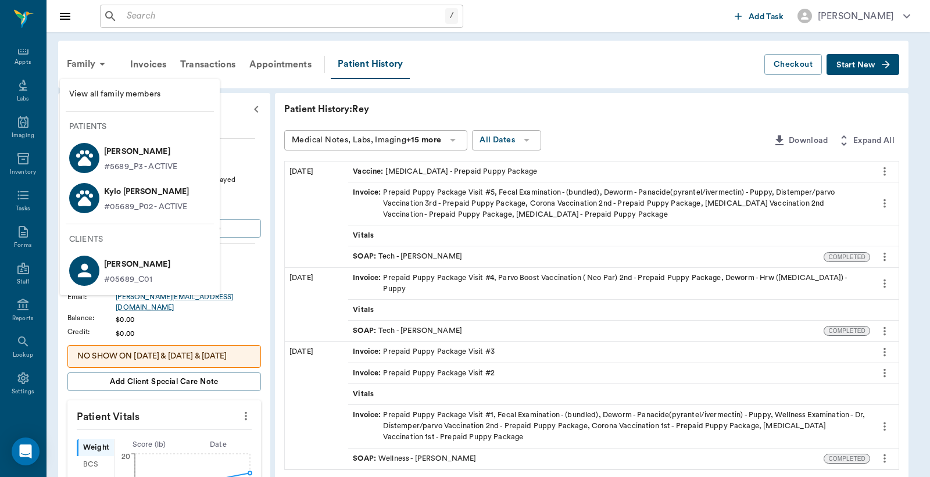
click at [134, 196] on p "Kylo [PERSON_NAME]" at bounding box center [146, 191] width 85 height 19
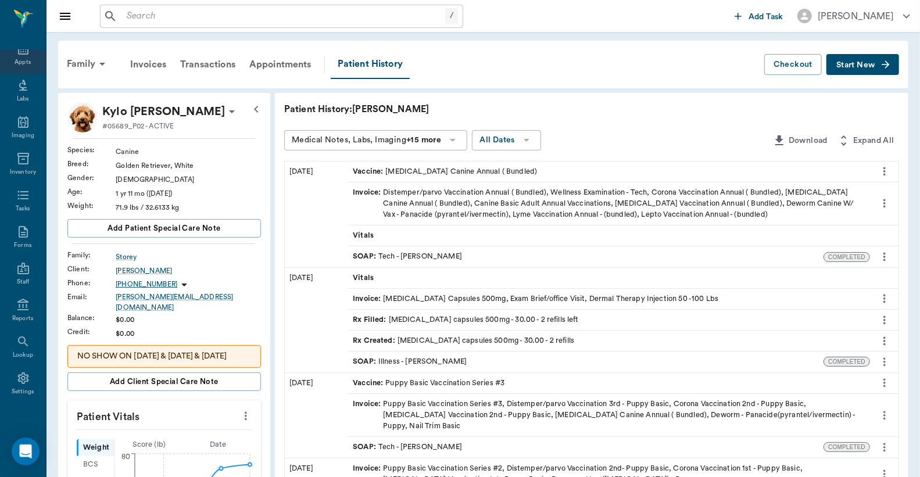
click at [20, 60] on div "Appts" at bounding box center [23, 62] width 16 height 9
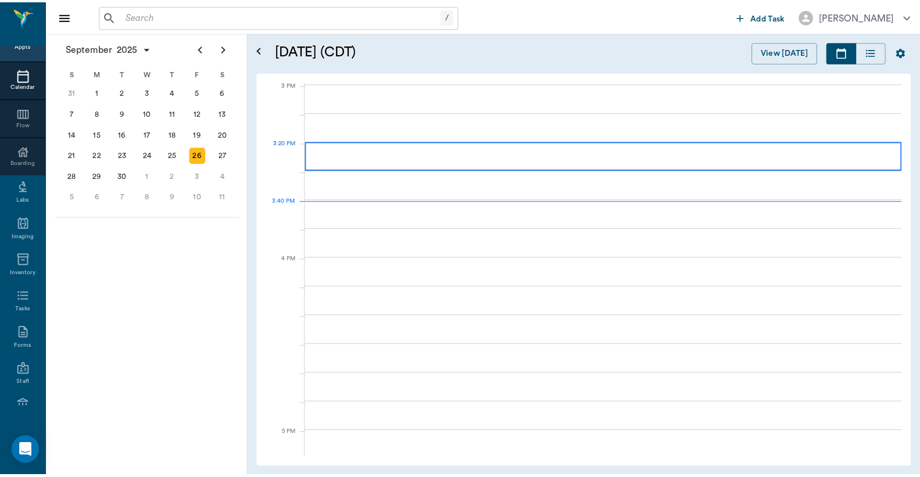
scroll to position [1221, 0]
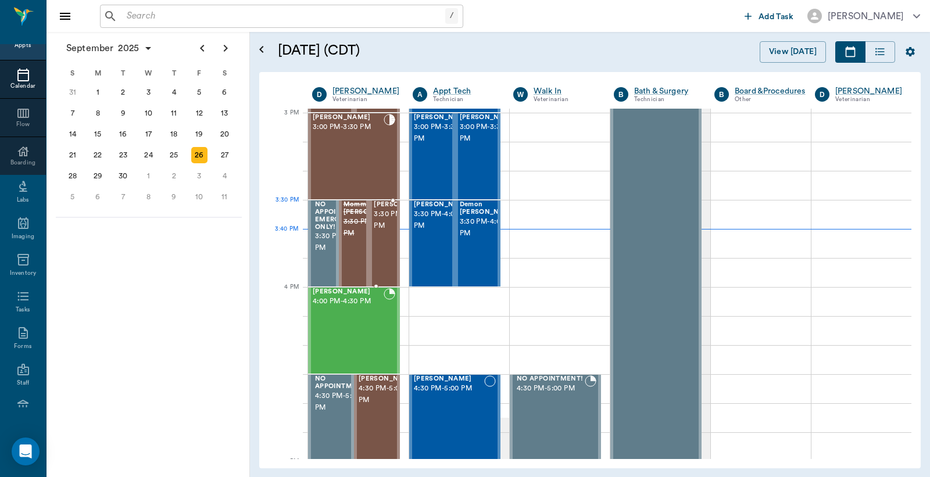
click at [386, 228] on span "3:30 PM - 4:00 PM" at bounding box center [403, 220] width 58 height 23
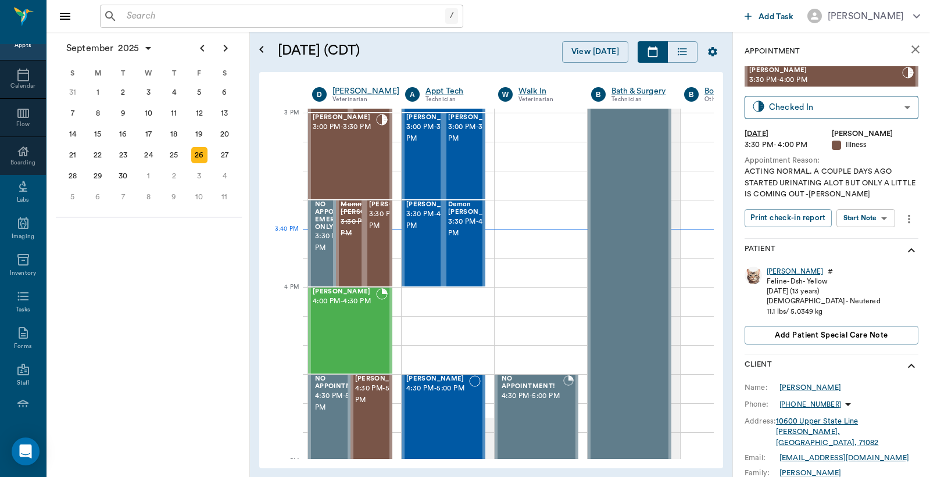
click at [773, 272] on div "[PERSON_NAME]" at bounding box center [794, 272] width 56 height 10
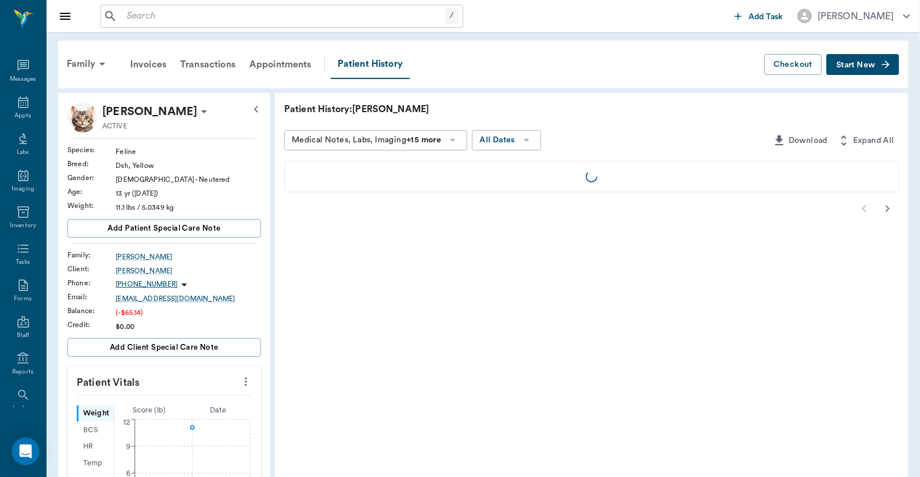
scroll to position [53, 0]
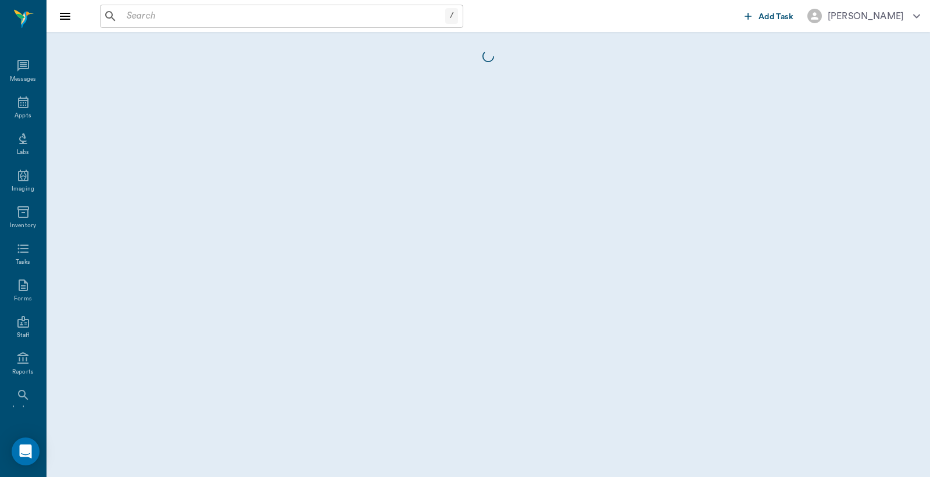
scroll to position [53, 0]
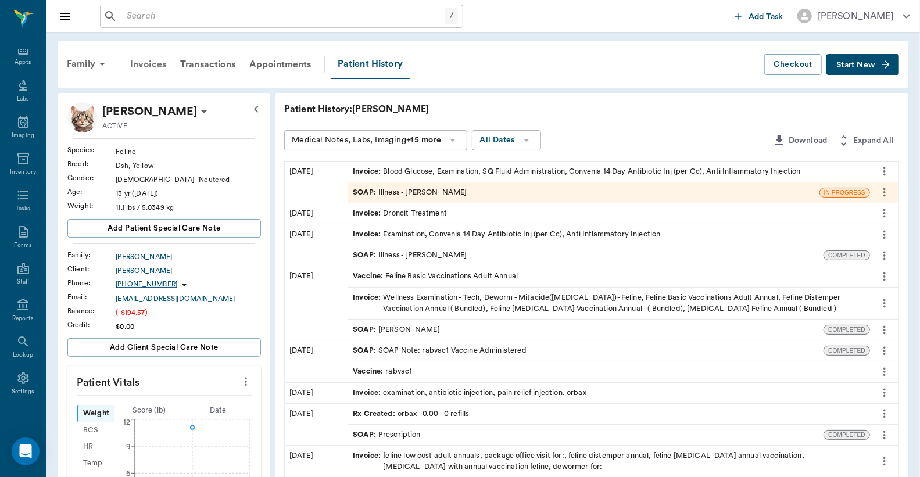
click at [146, 64] on div "Invoices" at bounding box center [148, 65] width 50 height 28
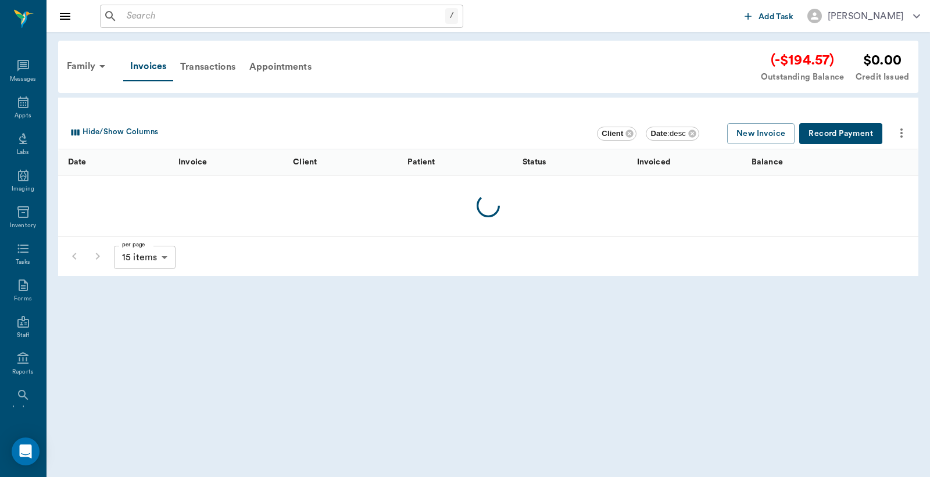
scroll to position [53, 0]
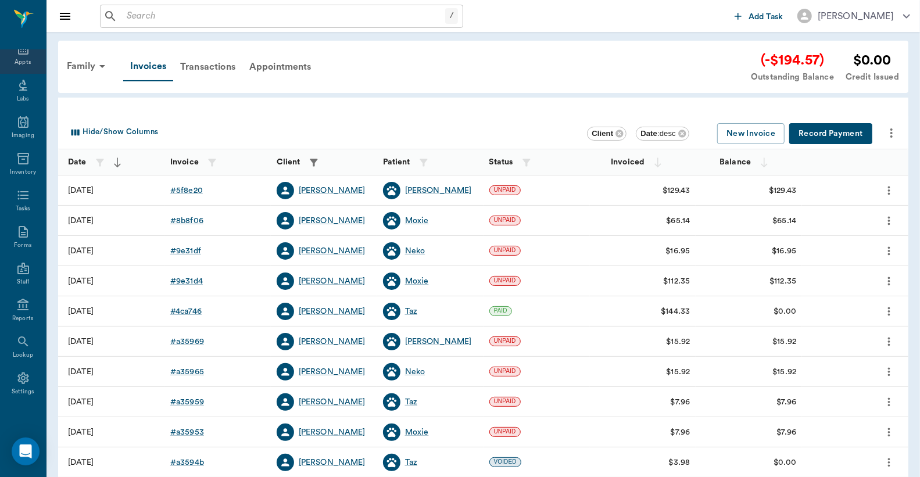
click at [21, 64] on div "Appts" at bounding box center [23, 62] width 16 height 9
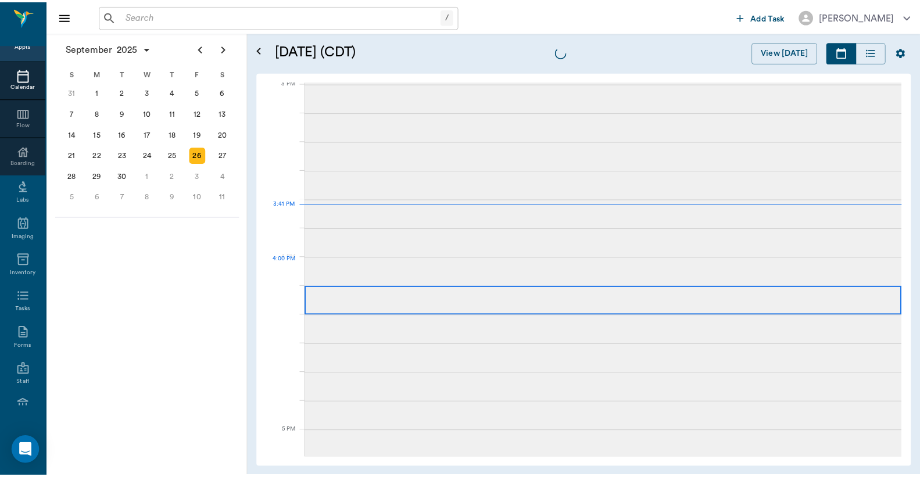
scroll to position [1221, 0]
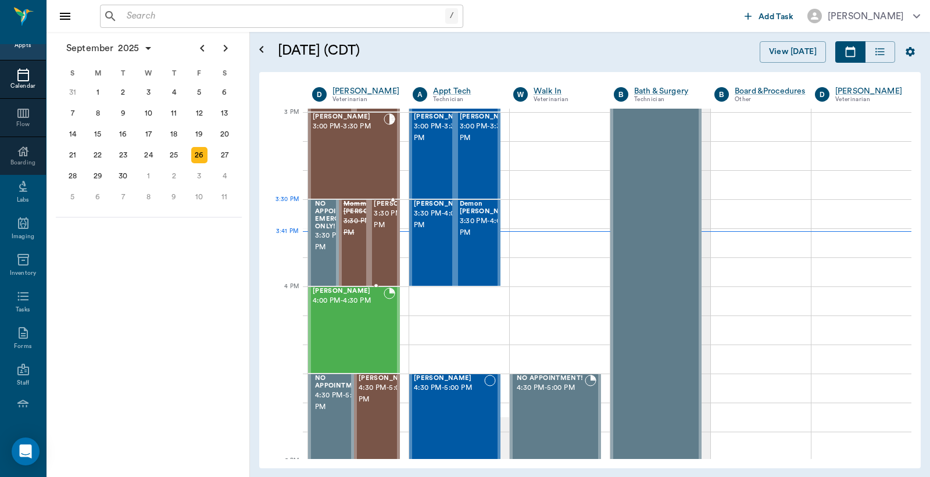
click at [386, 224] on span "3:30 PM - 4:00 PM" at bounding box center [403, 219] width 58 height 23
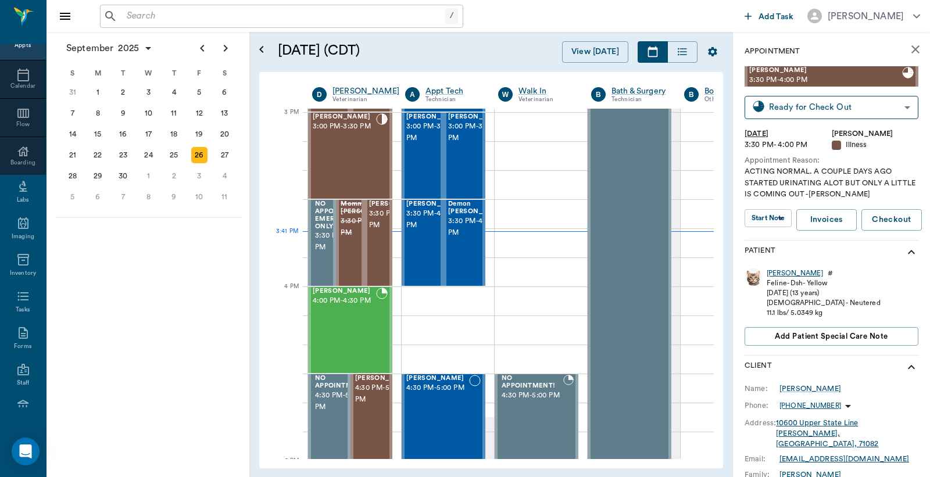
click at [774, 274] on div "[PERSON_NAME]" at bounding box center [794, 273] width 56 height 10
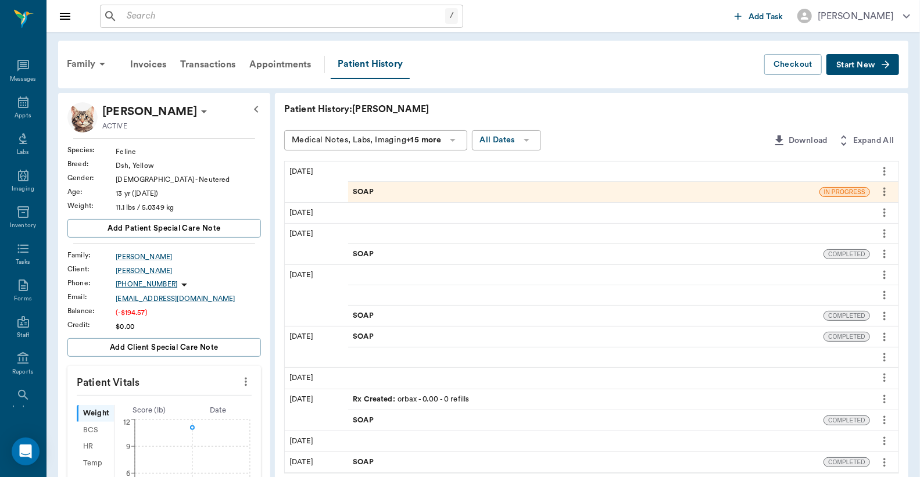
scroll to position [53, 0]
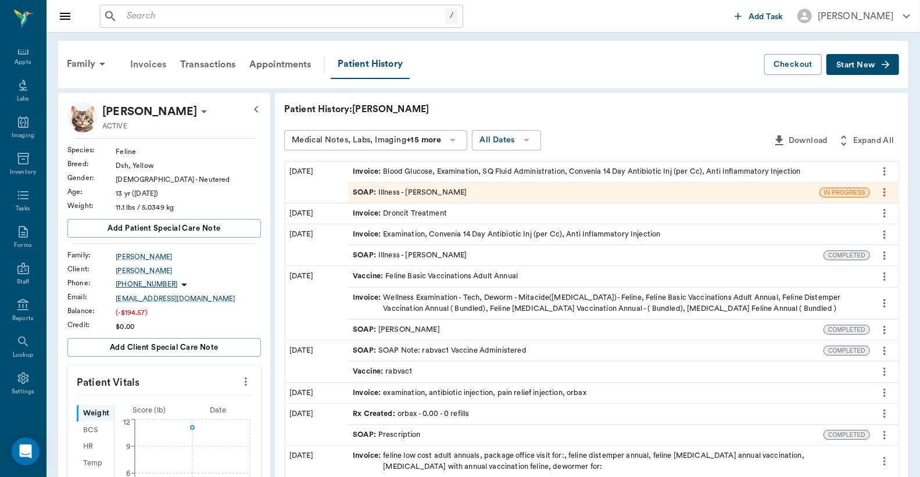
click at [143, 64] on div "Invoices" at bounding box center [148, 65] width 50 height 28
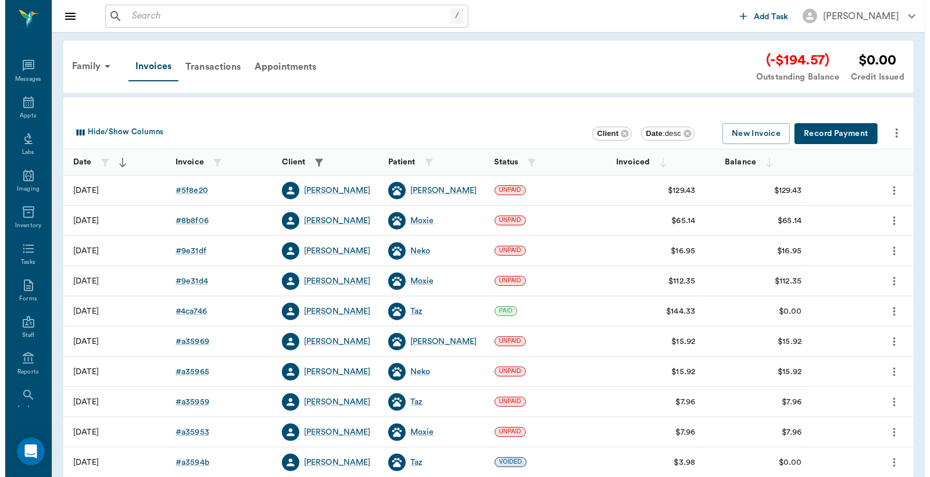
scroll to position [53, 0]
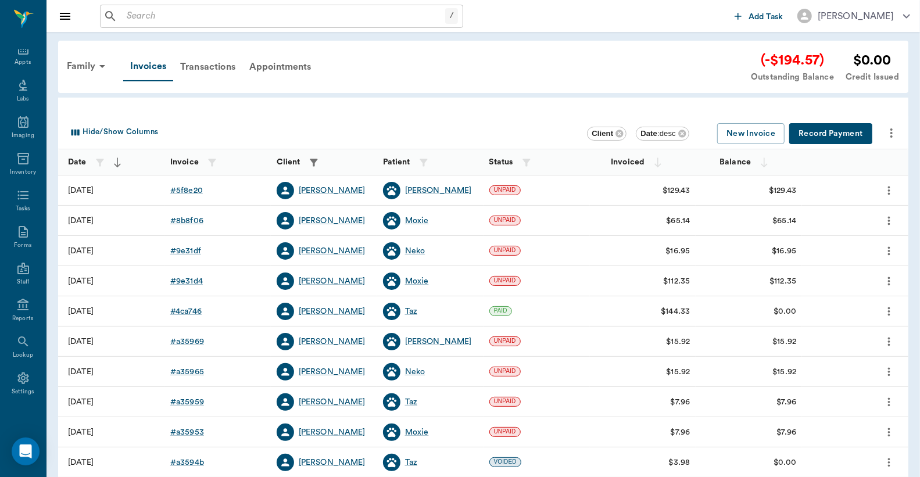
click at [826, 132] on button "Record Payment" at bounding box center [830, 133] width 83 height 21
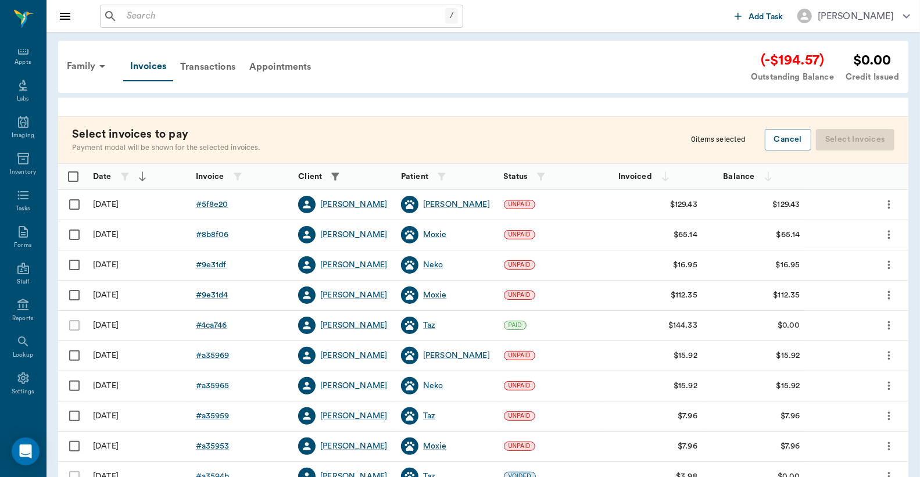
click at [74, 205] on input "Select row" at bounding box center [74, 204] width 24 height 24
checkbox input "false"
checkbox input "true"
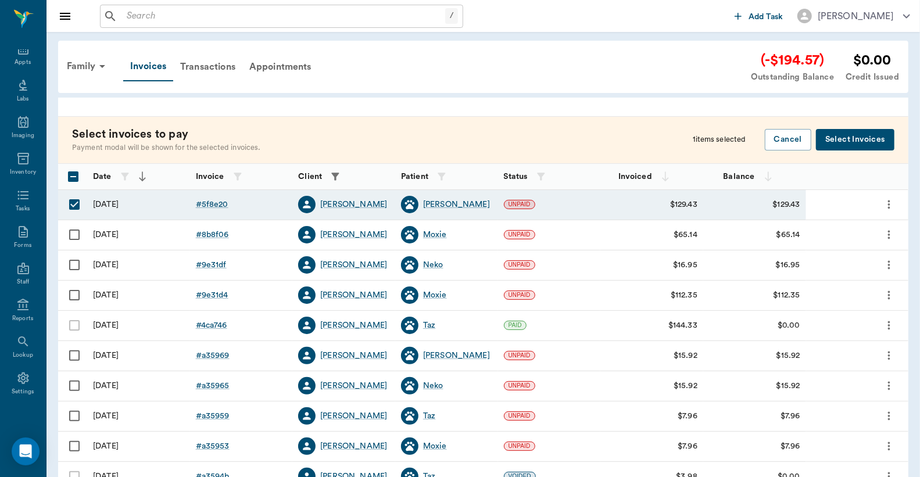
click at [73, 236] on input "Select row" at bounding box center [74, 235] width 24 height 24
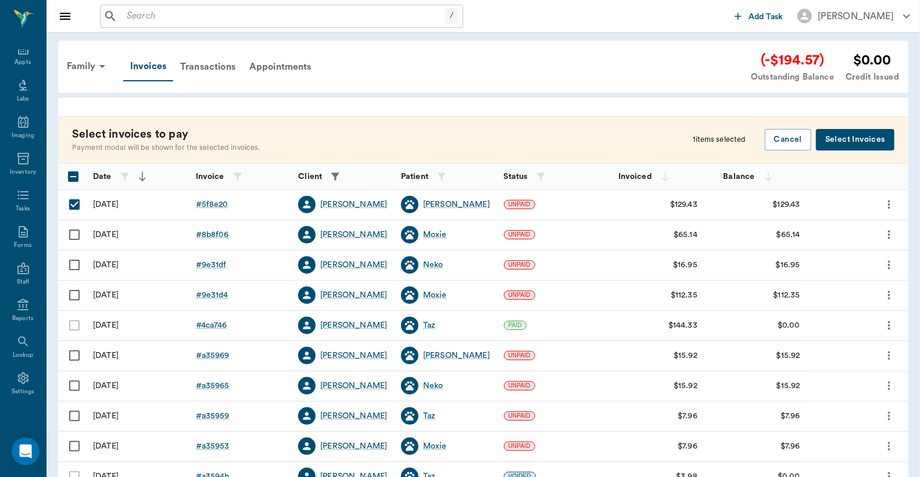
checkbox input "true"
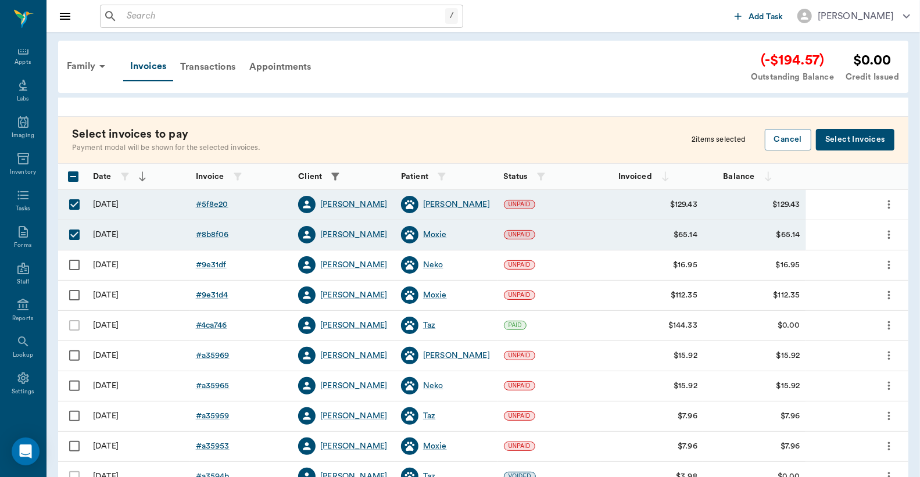
click at [851, 144] on button "Select Invoices" at bounding box center [855, 139] width 78 height 21
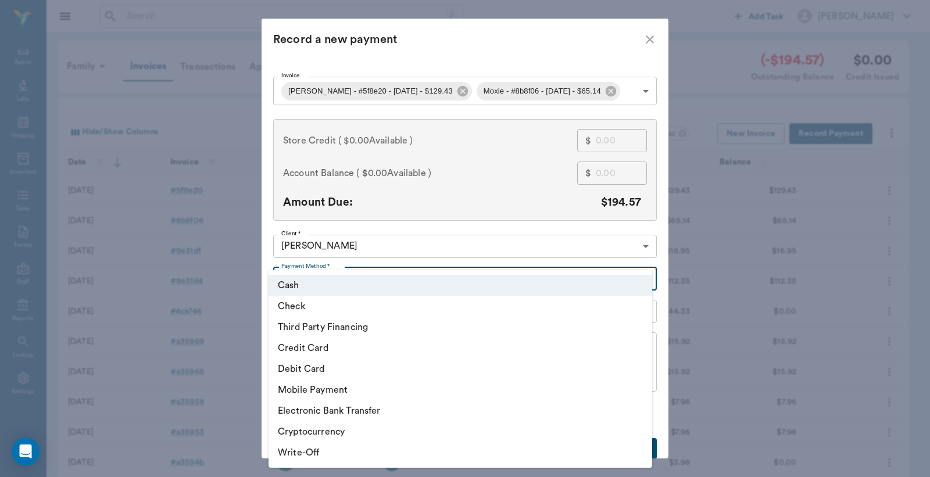
click at [643, 279] on body "/ ​ Add Task [PERSON_NAME] Nectar Messages Appts Labs Imaging Inventory Tasks F…" at bounding box center [465, 341] width 930 height 682
click at [328, 347] on li "Credit Card" at bounding box center [459, 348] width 383 height 21
type input "CREDIT_CARD"
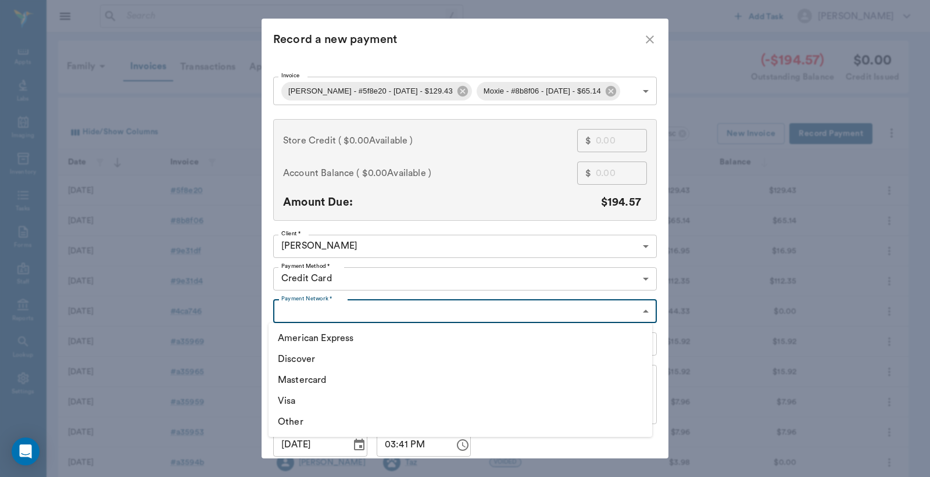
click at [641, 311] on body "/ ​ Add Task [PERSON_NAME] Nectar Messages Appts Labs Imaging Inventory Tasks F…" at bounding box center [465, 341] width 930 height 682
click at [305, 378] on li "Mastercard" at bounding box center [459, 380] width 383 height 21
type input "MASTERCARD"
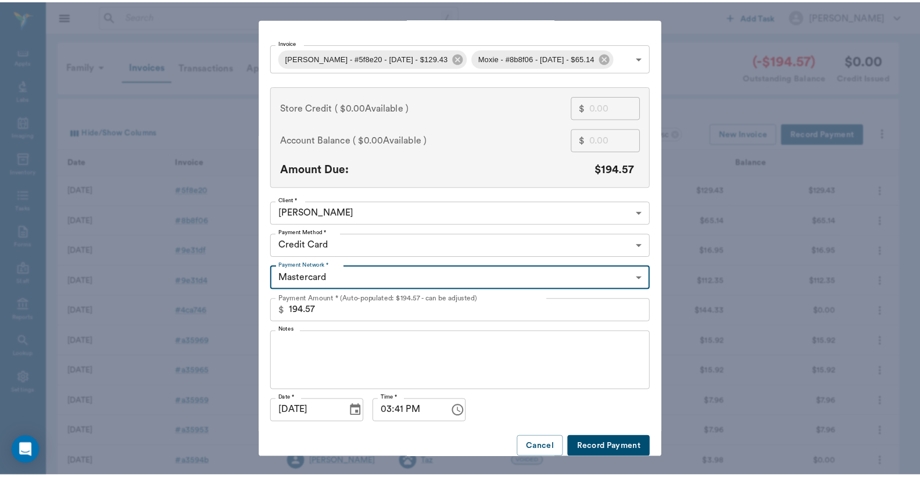
scroll to position [45, 0]
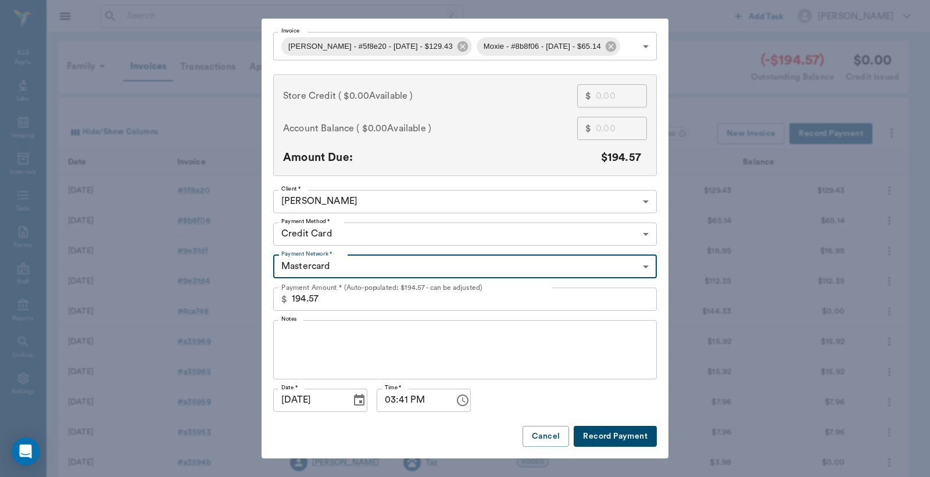
click at [607, 436] on button "Record Payment" at bounding box center [614, 436] width 83 height 21
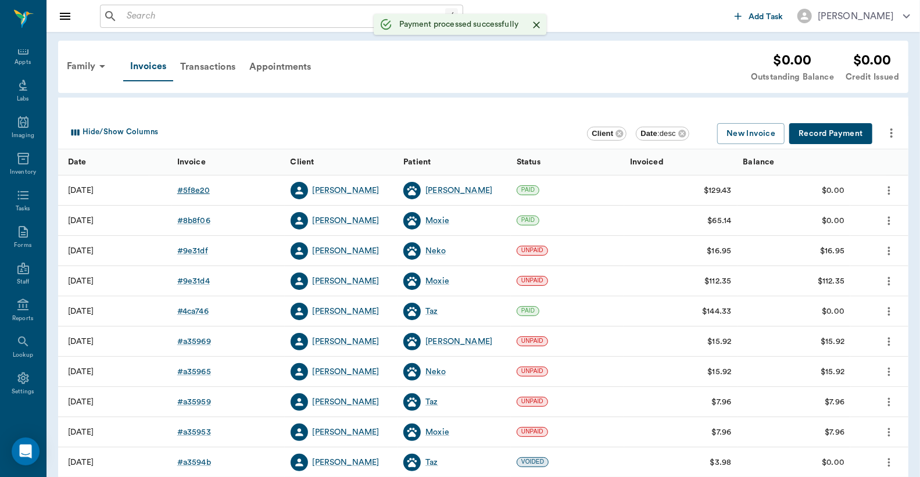
click at [190, 189] on div "# 5f8e20" at bounding box center [193, 191] width 33 height 12
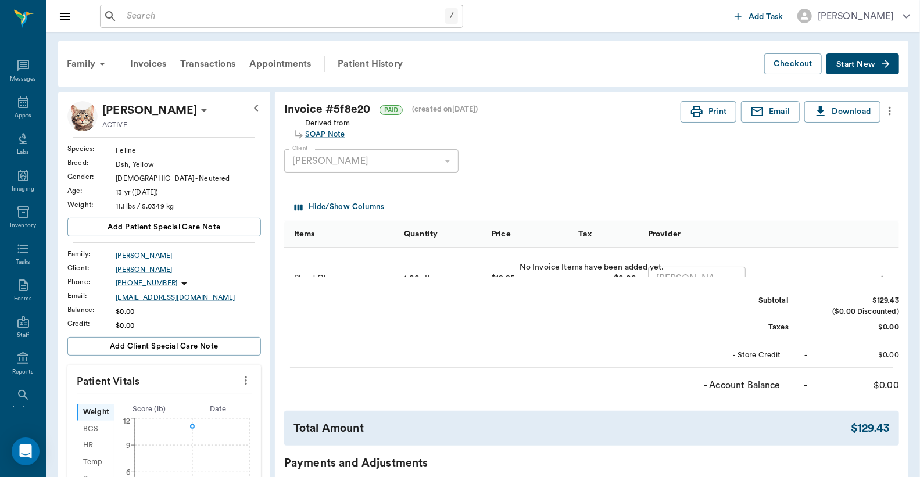
scroll to position [53, 0]
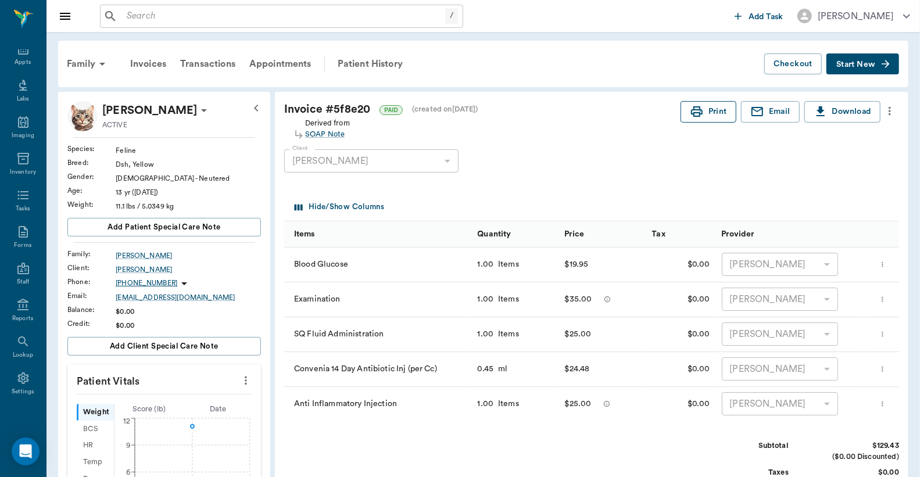
click at [709, 112] on button "Print" at bounding box center [708, 111] width 56 height 21
click at [148, 66] on div "Invoices" at bounding box center [148, 64] width 50 height 28
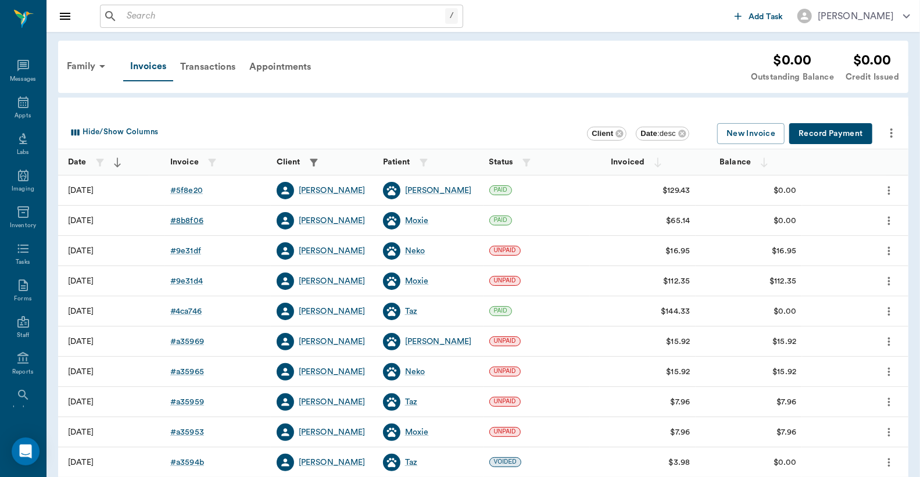
scroll to position [53, 0]
click at [190, 222] on div "# 8b8f06" at bounding box center [186, 221] width 33 height 12
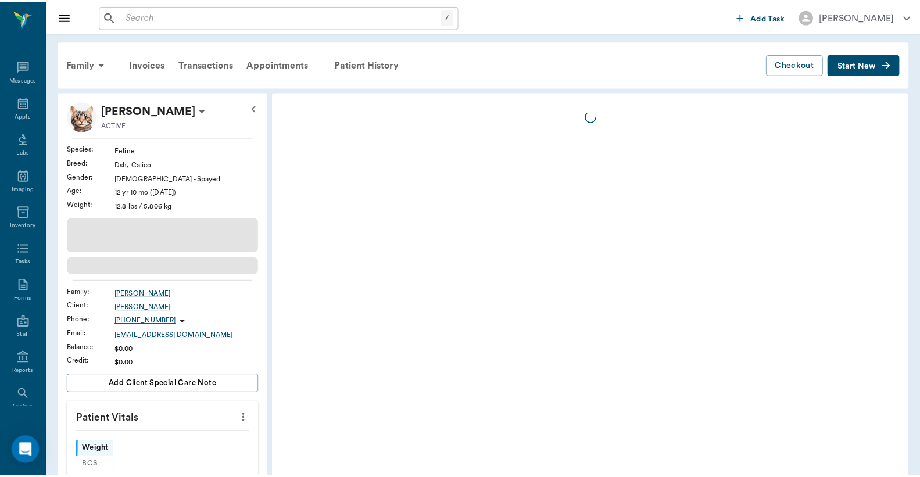
scroll to position [53, 0]
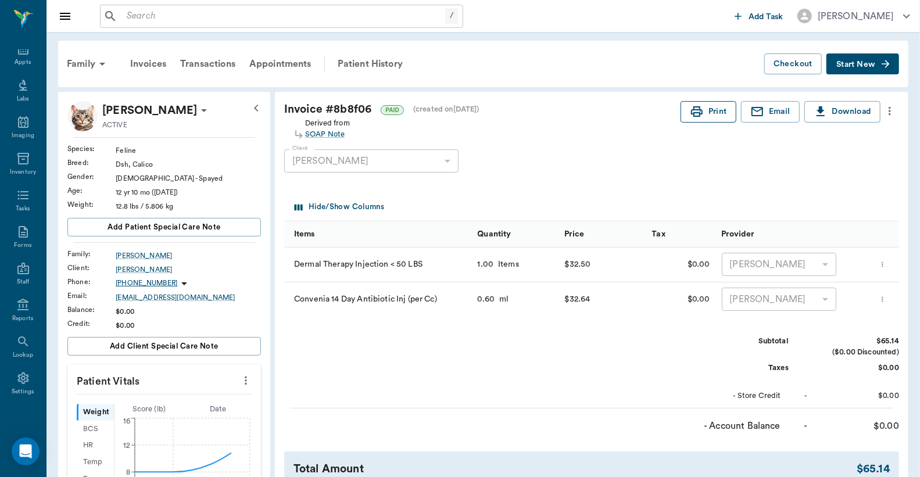
click at [707, 118] on button "Print" at bounding box center [708, 111] width 56 height 21
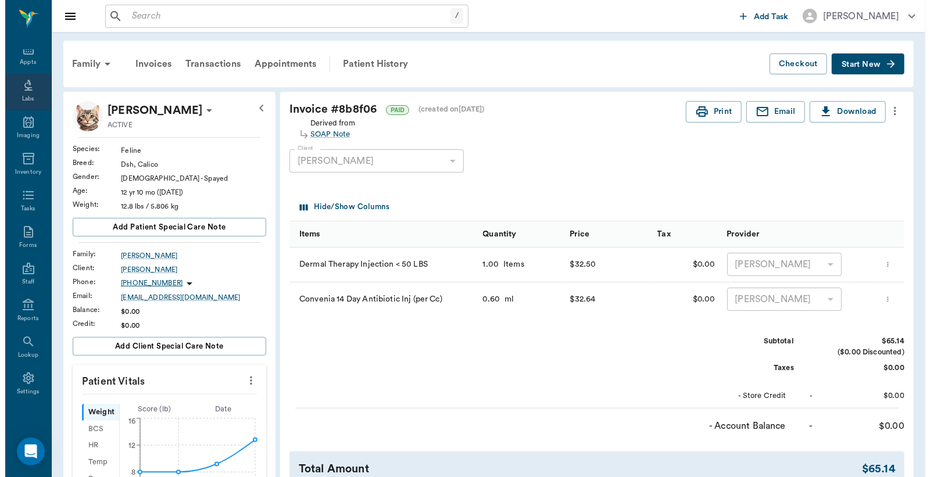
scroll to position [0, 0]
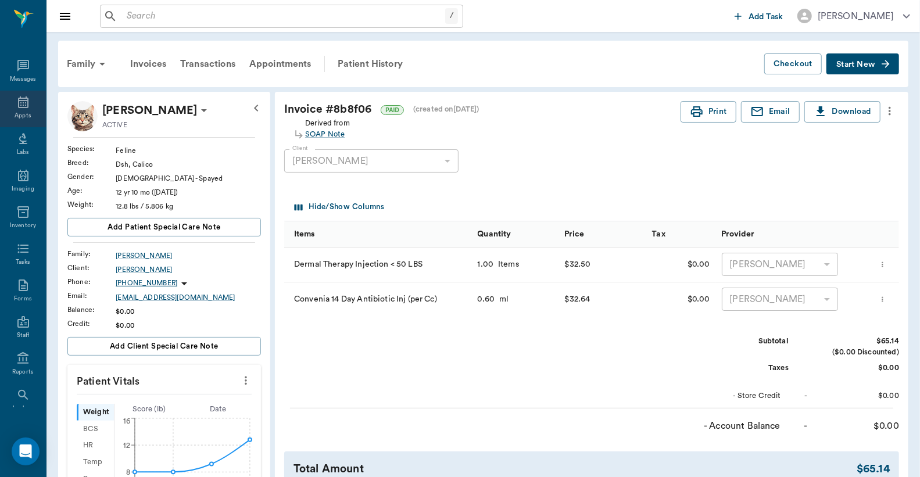
click at [21, 108] on icon at bounding box center [23, 102] width 14 height 14
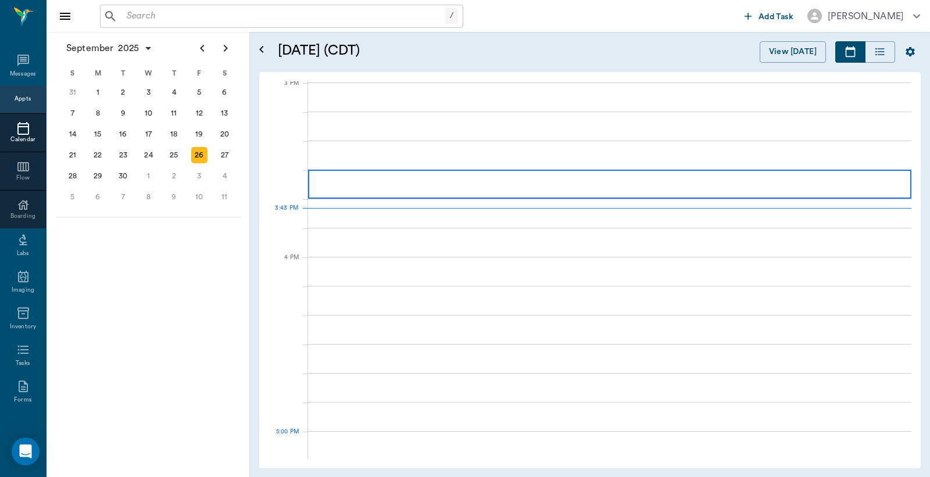
scroll to position [1223, 0]
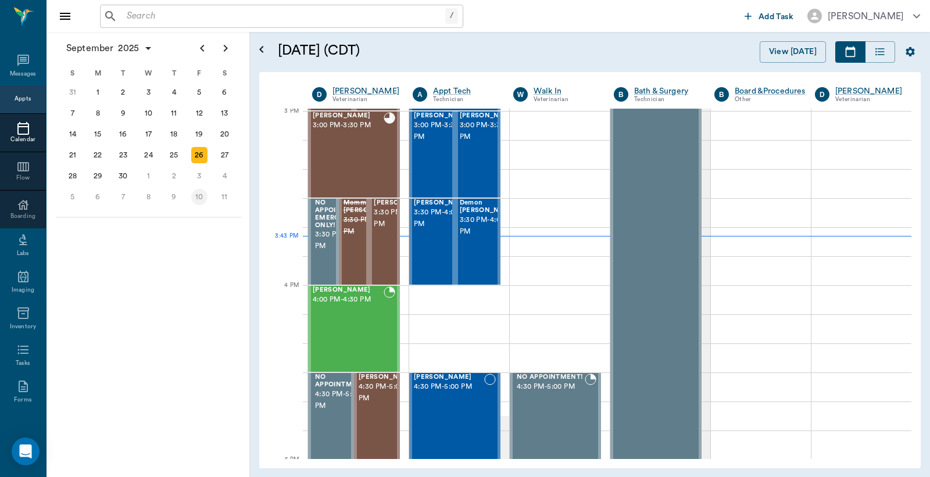
click at [198, 189] on div "10" at bounding box center [199, 197] width 16 height 16
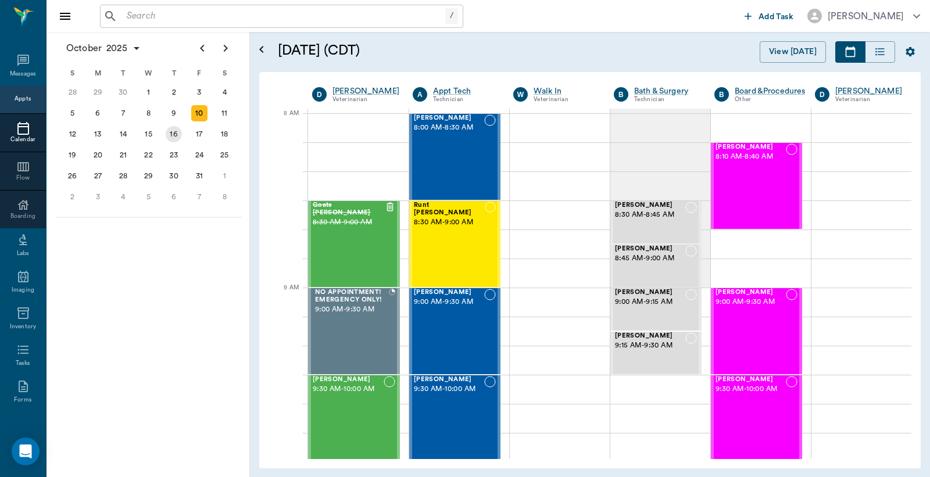
click at [171, 126] on div "16" at bounding box center [174, 134] width 16 height 16
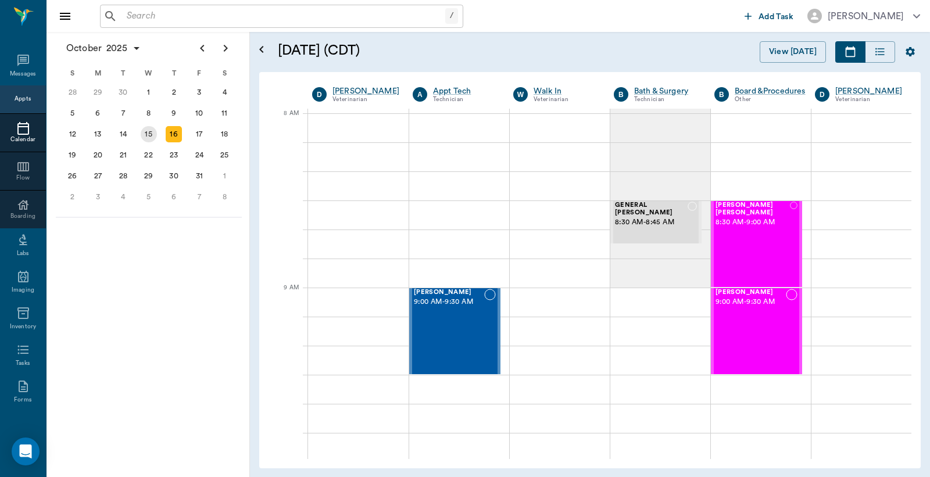
click at [144, 135] on div "15" at bounding box center [149, 134] width 16 height 16
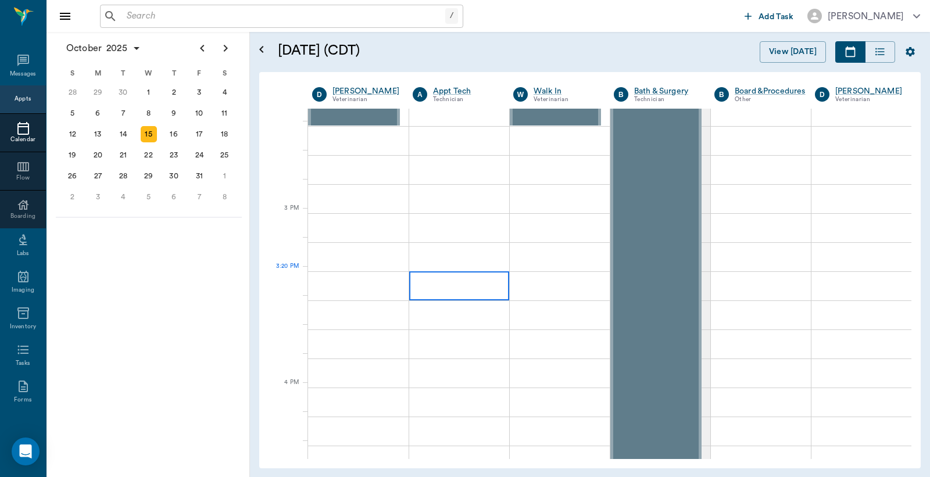
scroll to position [1119, 0]
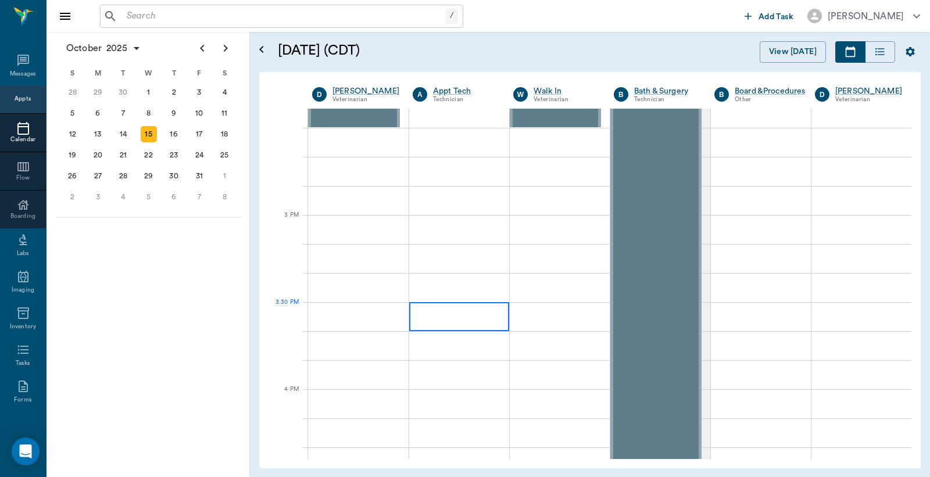
click at [465, 306] on div at bounding box center [459, 316] width 100 height 29
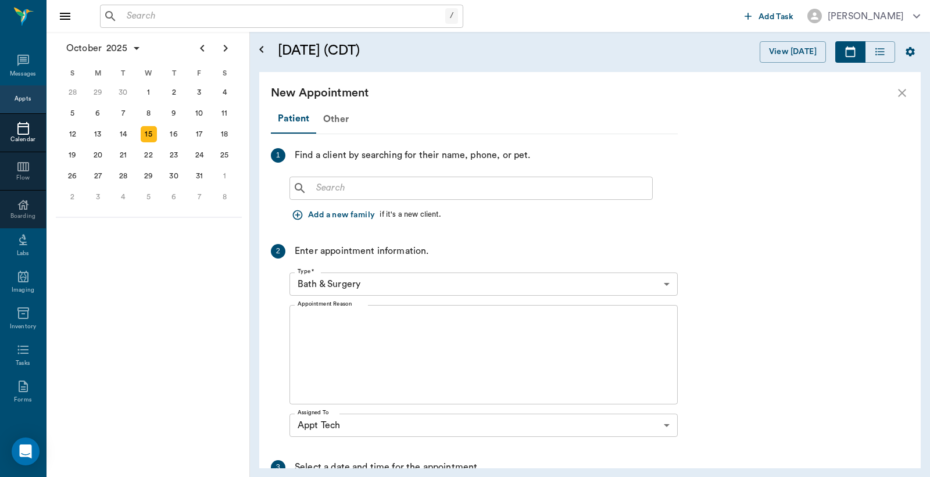
click at [382, 195] on input "text" at bounding box center [479, 188] width 336 height 16
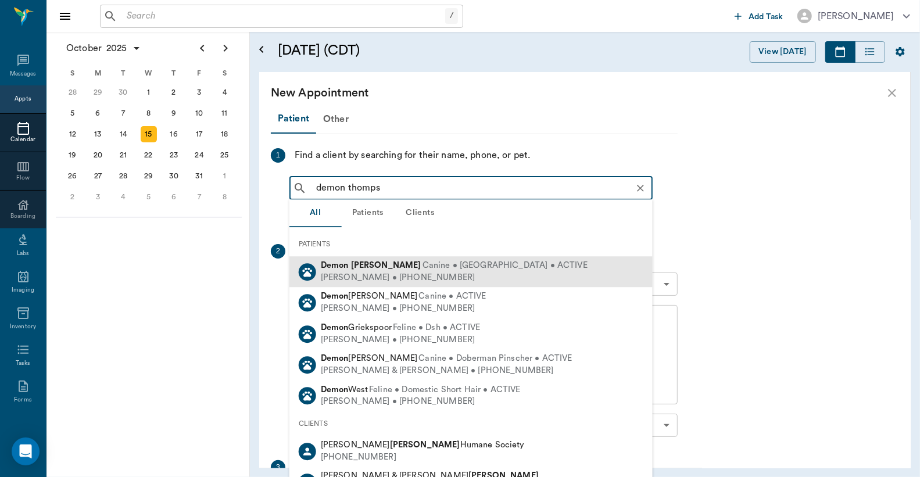
click at [375, 268] on b "Thompson" at bounding box center [386, 265] width 70 height 9
type input "demon thomps"
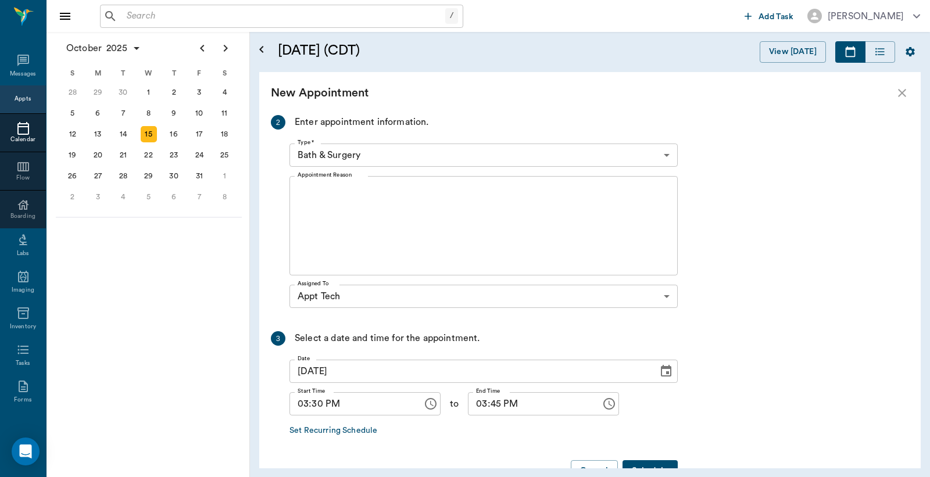
scroll to position [258, 0]
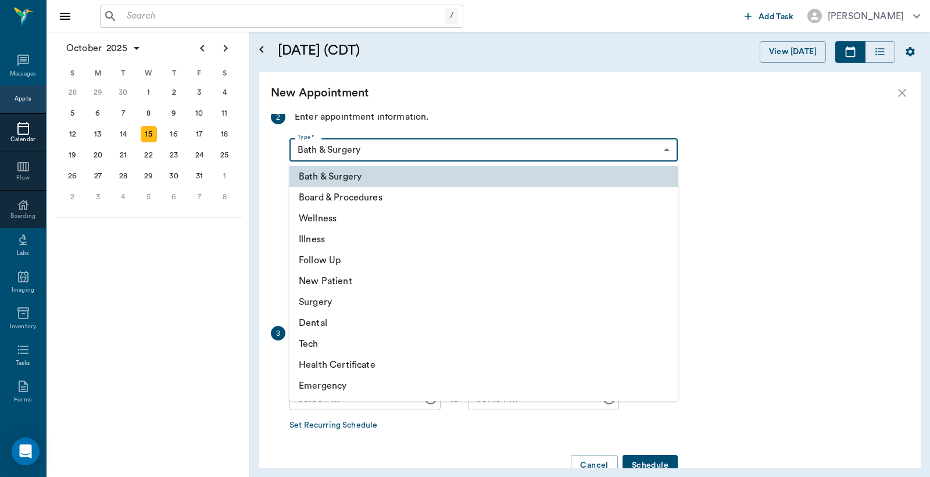
click at [374, 144] on body "/ ​ Add Task Dr. Bert Ellsworth Nectar Messages Appts Calendar Flow Boarding La…" at bounding box center [465, 238] width 930 height 477
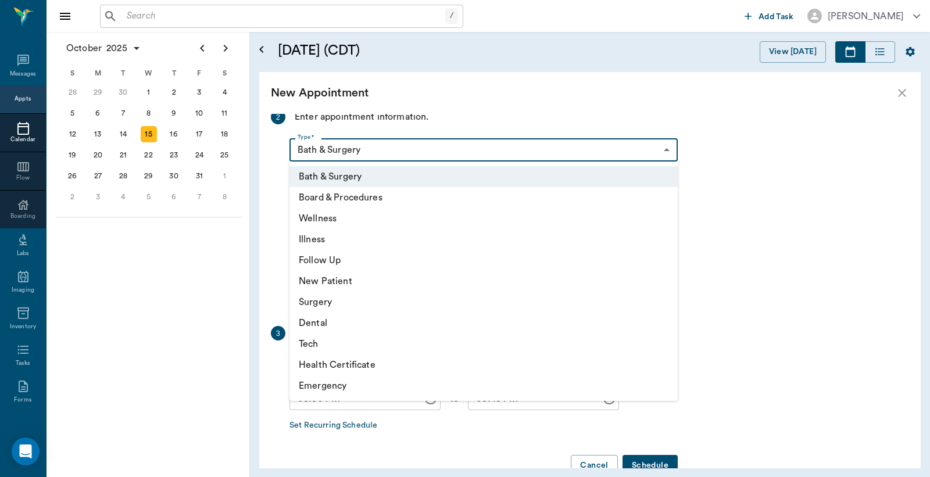
click at [326, 343] on li "Tech" at bounding box center [483, 344] width 388 height 21
type input "65d2be4f46e3a538d89b8c1a"
type input "04:00 PM"
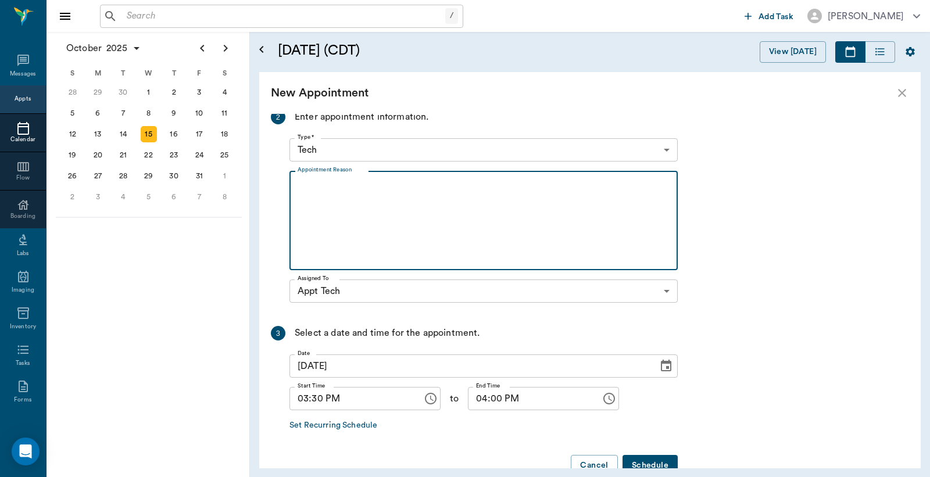
click at [344, 220] on textarea "Appointment Reason" at bounding box center [483, 221] width 372 height 80
type textarea "b"
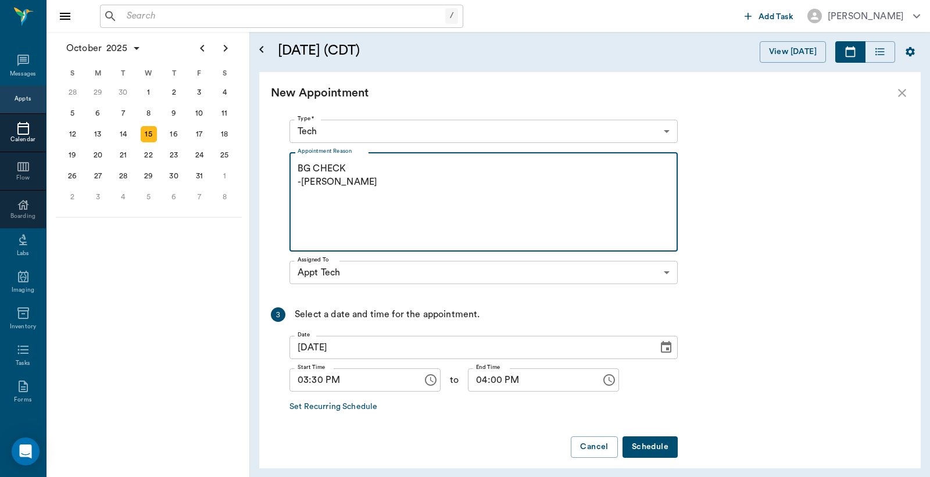
scroll to position [287, 0]
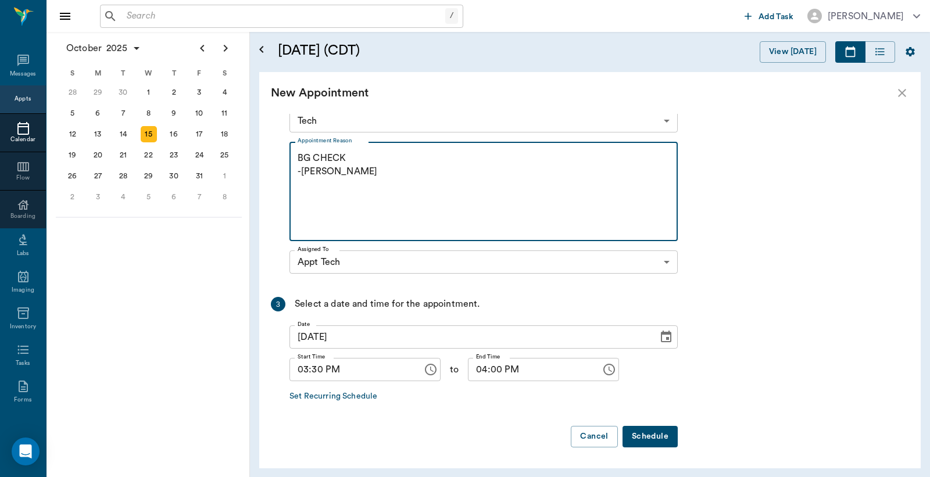
type textarea "BG CHECK -LORY"
click at [637, 427] on button "Schedule" at bounding box center [649, 436] width 55 height 21
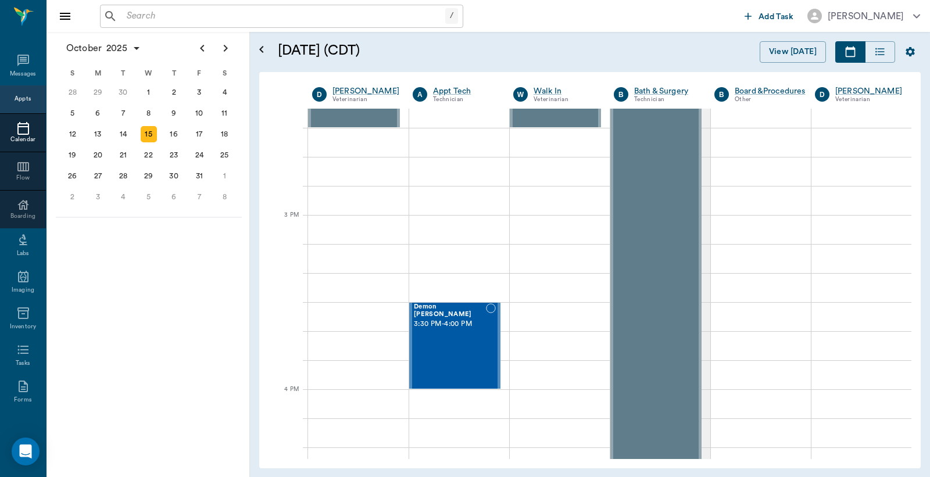
click at [25, 121] on div at bounding box center [23, 128] width 46 height 14
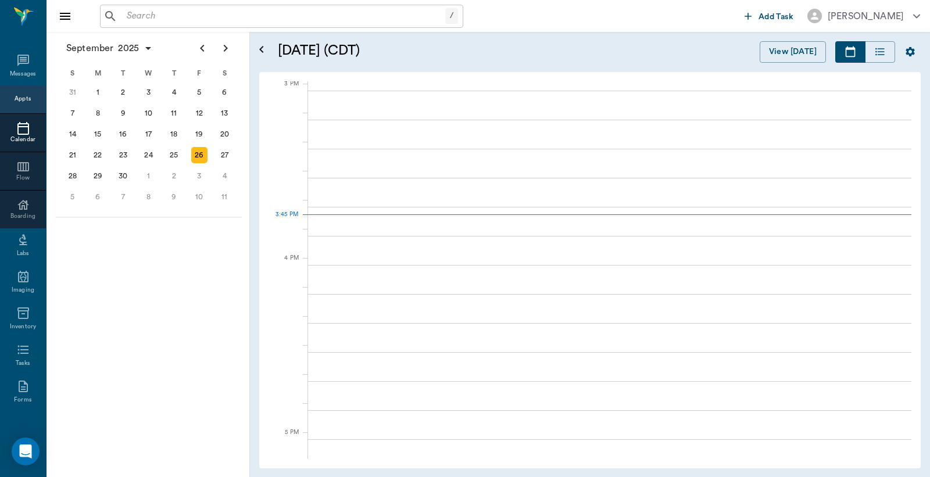
scroll to position [1222, 0]
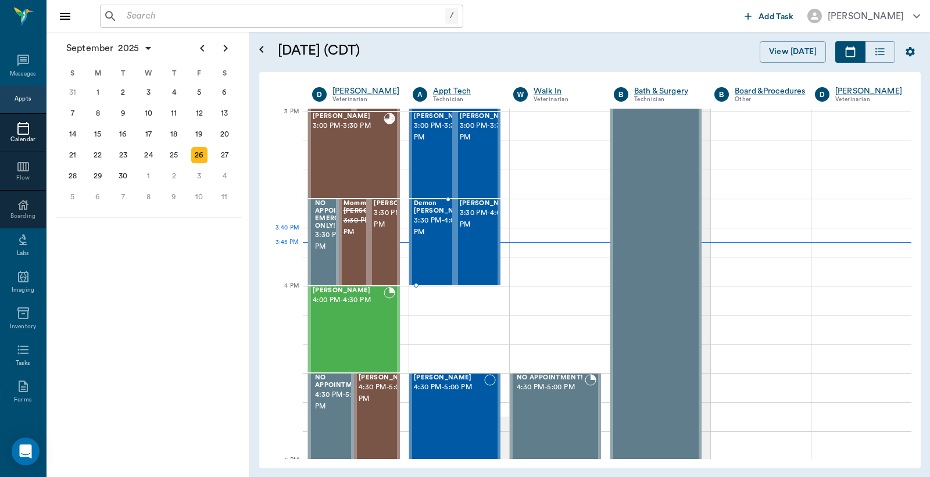
click at [438, 234] on span "3:30 PM - 4:00 PM" at bounding box center [443, 226] width 58 height 23
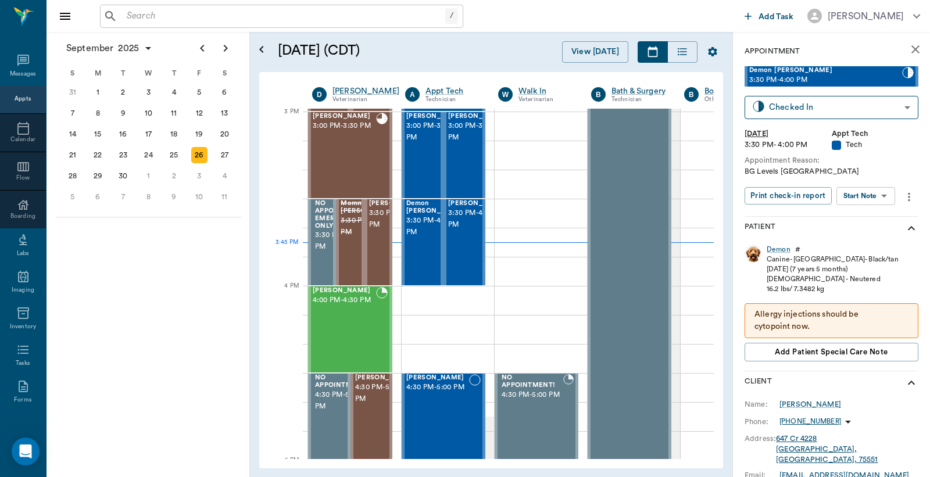
click at [782, 242] on div "Demon # Canine - Chihuahua - Black/tan 04/22/2018 (7 years 5 months) Male - Neu…" at bounding box center [831, 305] width 174 height 131
click at [781, 248] on div "Demon" at bounding box center [778, 250] width 24 height 10
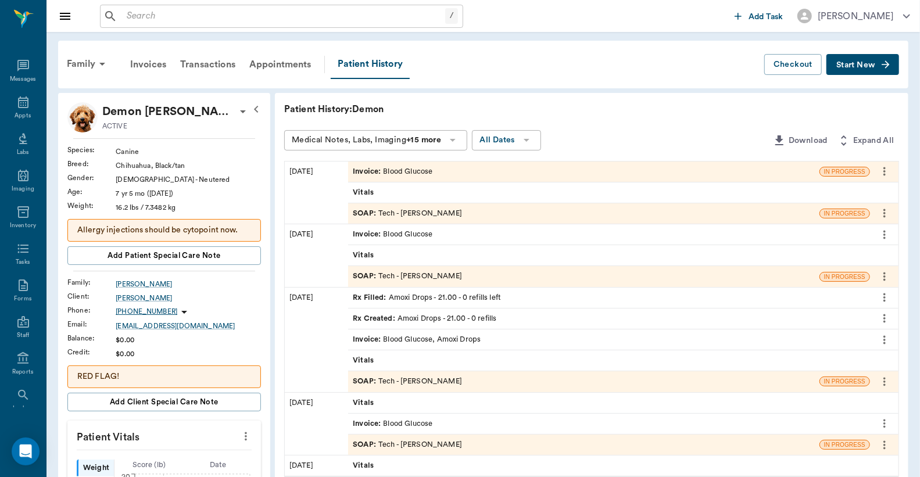
click at [413, 171] on div "Invoice : Blood Glucose" at bounding box center [393, 171] width 80 height 11
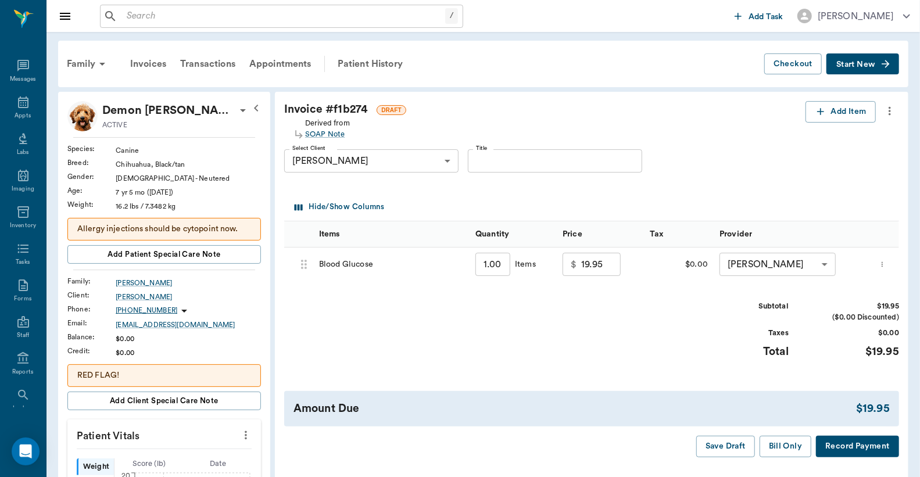
click at [828, 445] on button "Record Payment" at bounding box center [857, 446] width 83 height 21
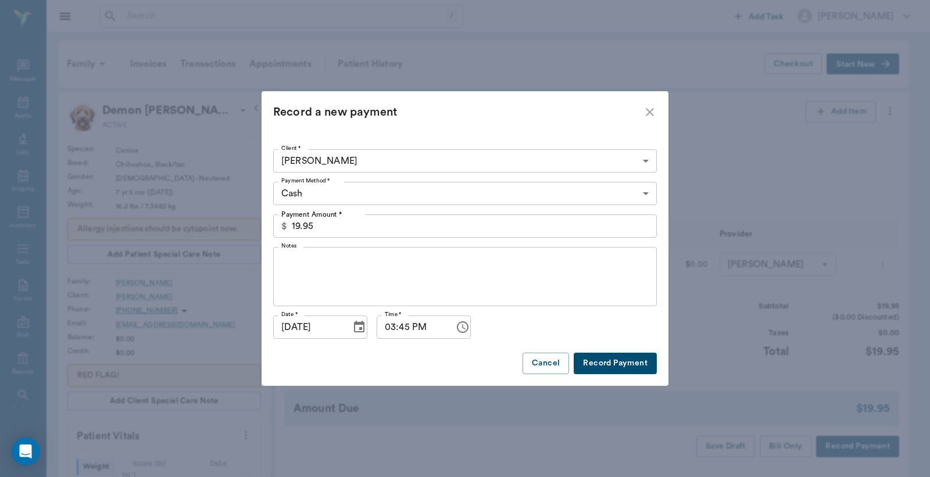
click at [378, 192] on body "/ ​ Add Task Dr. Bert Ellsworth Nectar Messages Appts Labs Imaging Inventory Ta…" at bounding box center [465, 471] width 930 height 942
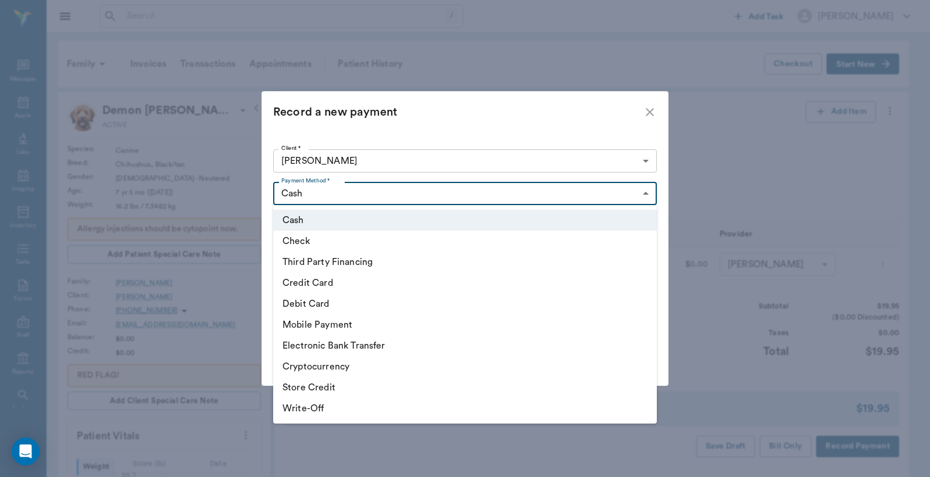
click at [334, 299] on li "Debit Card" at bounding box center [464, 303] width 383 height 21
type input "DEBIT_CARD"
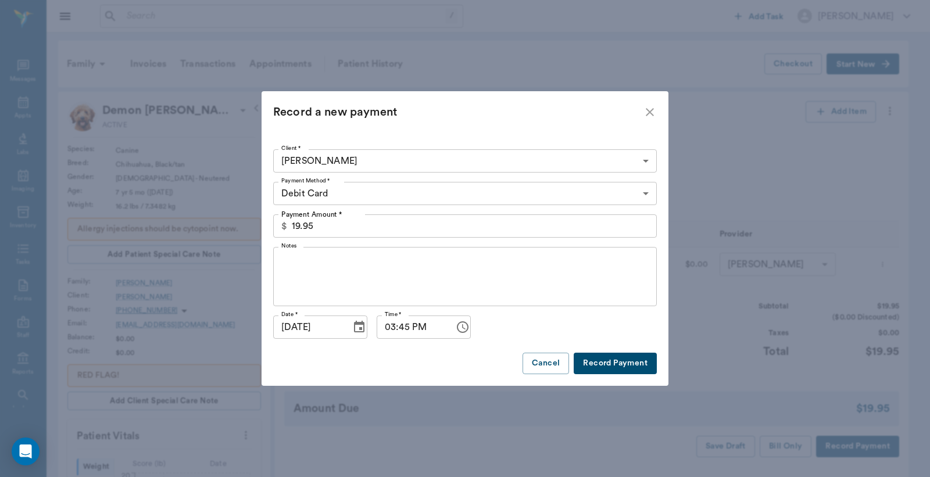
click at [597, 362] on button "Record Payment" at bounding box center [614, 363] width 83 height 21
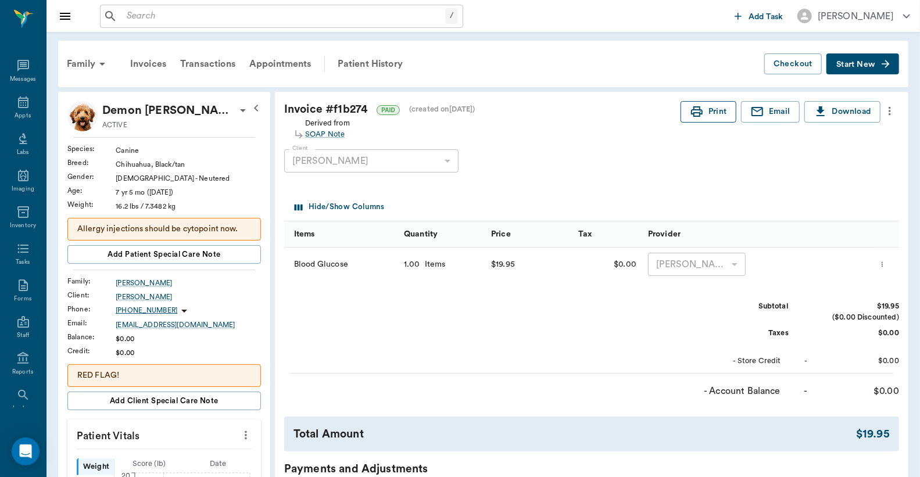
click at [717, 119] on button "Print" at bounding box center [708, 111] width 56 height 21
click at [18, 112] on div "Appts" at bounding box center [23, 116] width 16 height 9
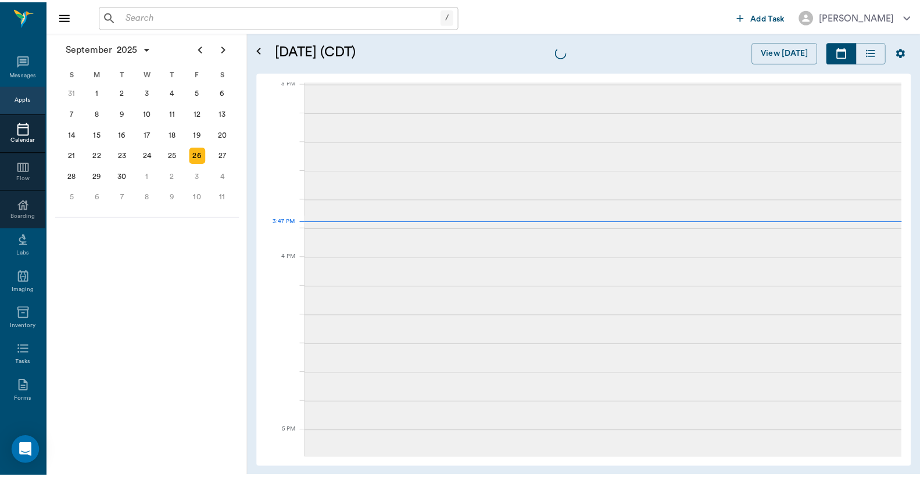
scroll to position [1222, 0]
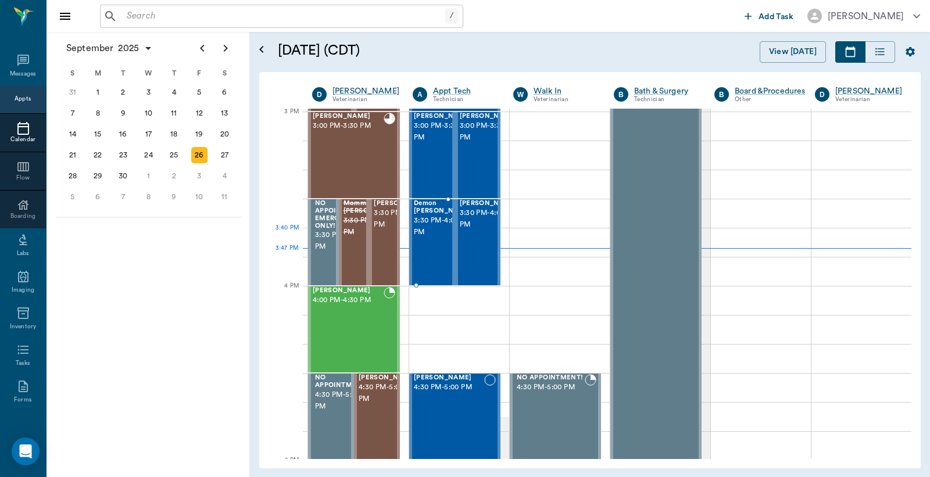
click at [431, 236] on span "3:30 PM - 4:00 PM" at bounding box center [443, 226] width 58 height 23
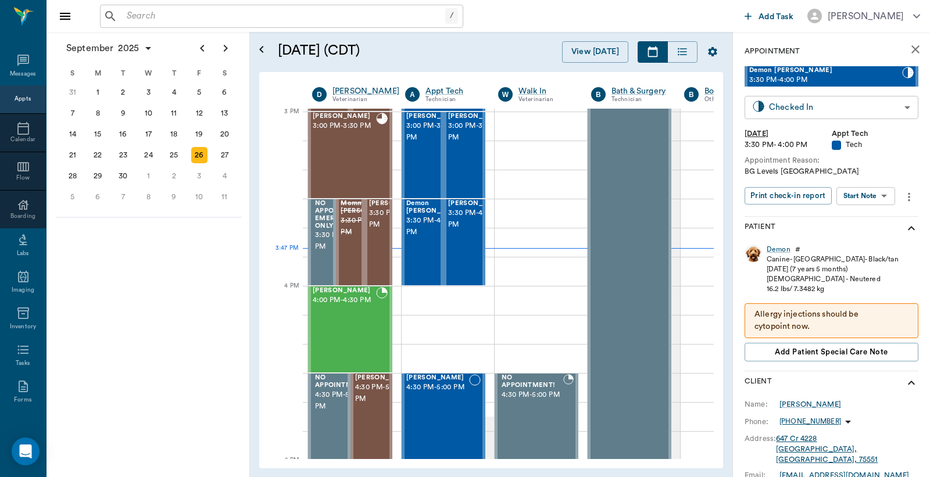
click at [786, 106] on body "/ ​ Add Task Dr. Bert Ellsworth Nectar Messages Appts Calendar Flow Boarding La…" at bounding box center [465, 238] width 930 height 477
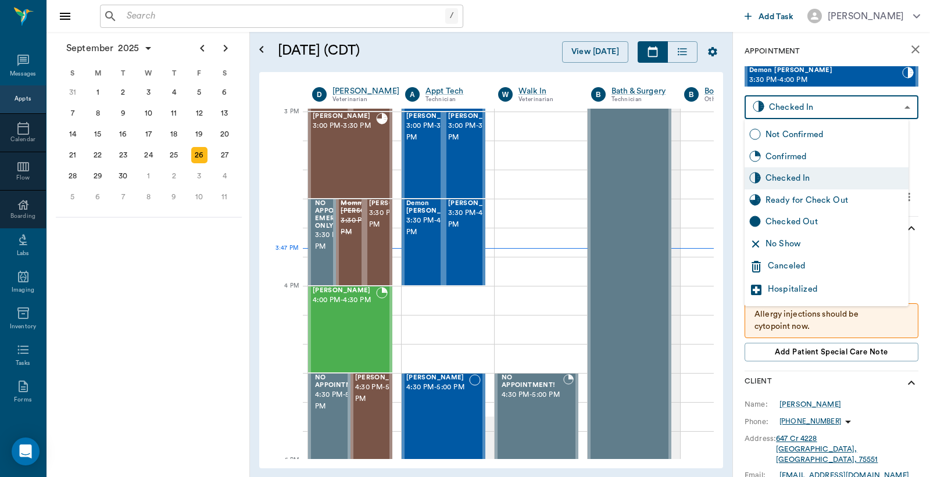
click at [774, 218] on div "Checked Out" at bounding box center [834, 222] width 138 height 13
type input "CHECKED_OUT"
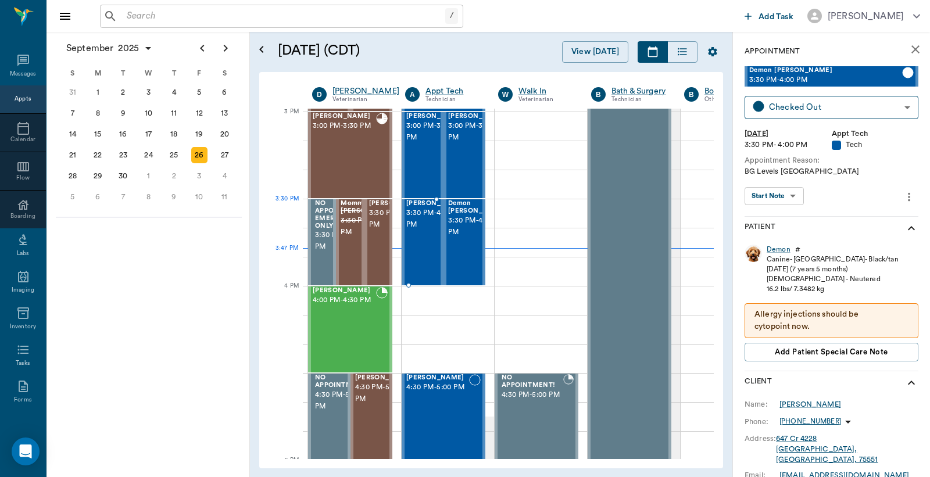
click at [423, 225] on span "3:30 PM - 4:00 PM" at bounding box center [435, 218] width 58 height 23
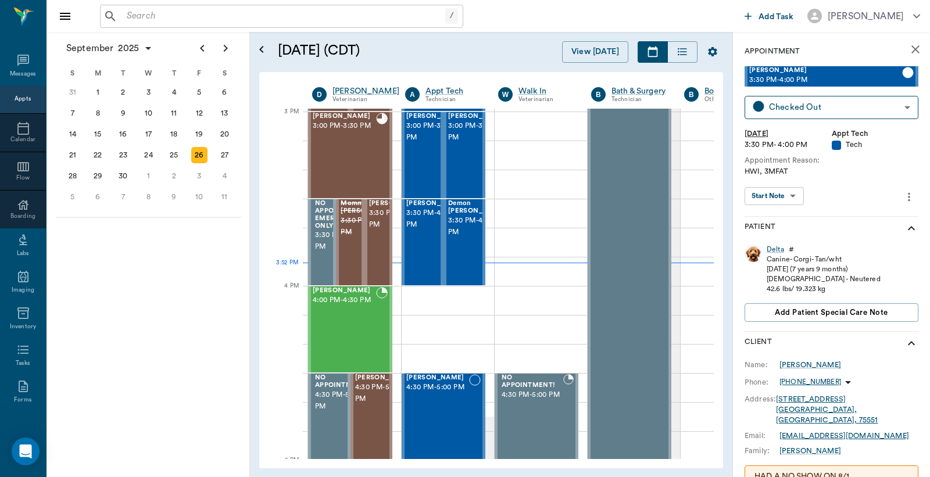
click at [126, 20] on input "text" at bounding box center [283, 16] width 323 height 16
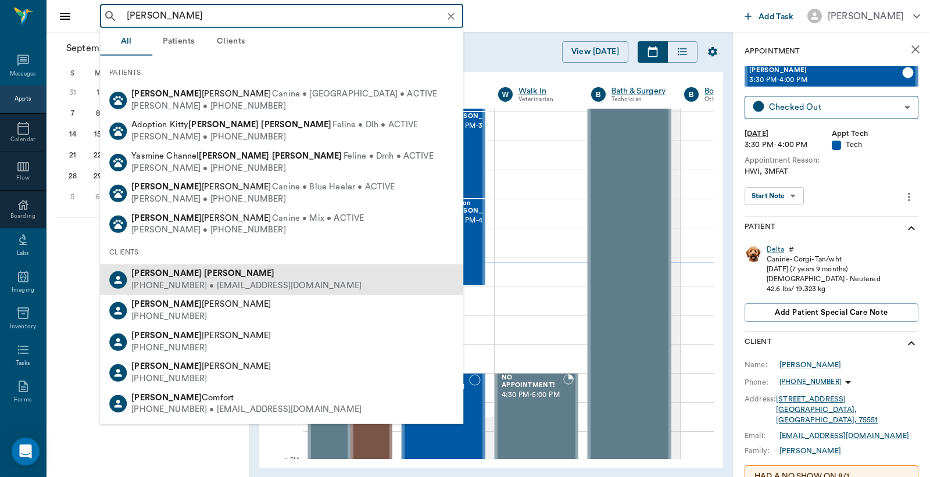
click at [194, 281] on div "(214) 603-7211 • PEGGYSCHUMACHER@gmail.com" at bounding box center [246, 286] width 230 height 12
type input "[PERSON_NAME]"
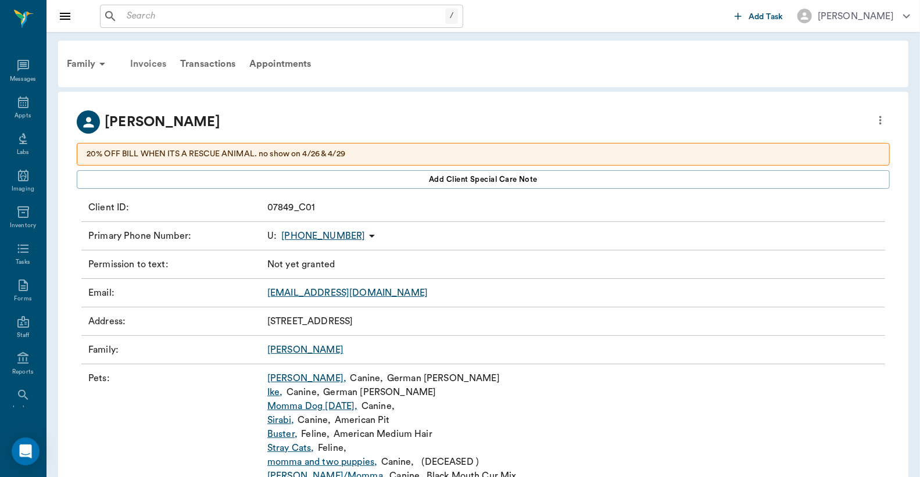
click at [153, 62] on div "Invoices" at bounding box center [148, 64] width 50 height 28
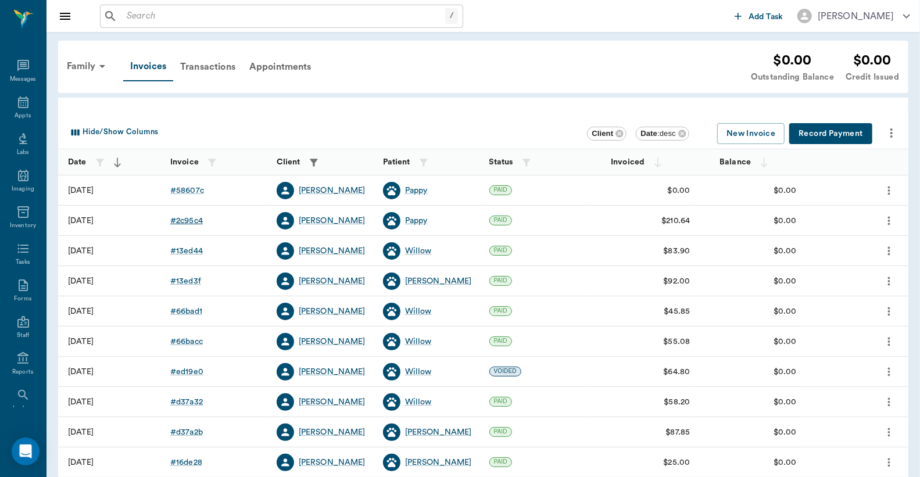
click at [183, 222] on div "# 2c95c4" at bounding box center [186, 221] width 33 height 12
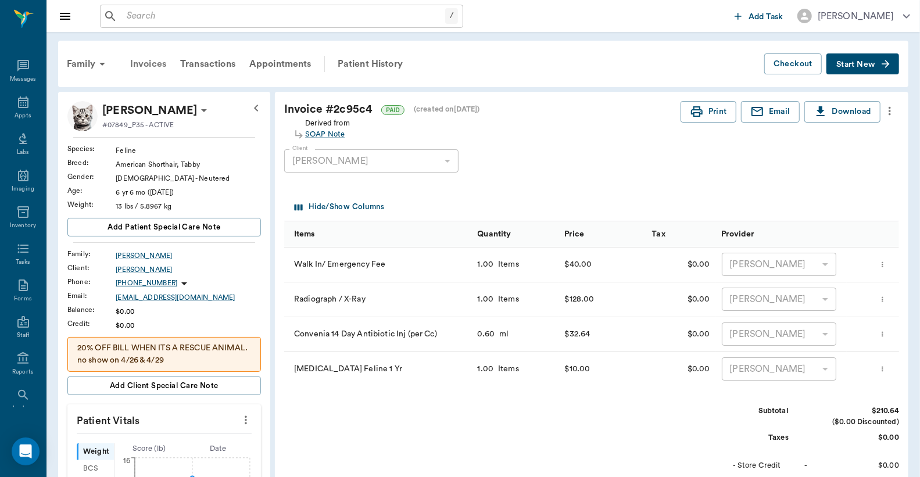
click at [149, 64] on div "Invoices" at bounding box center [148, 64] width 50 height 28
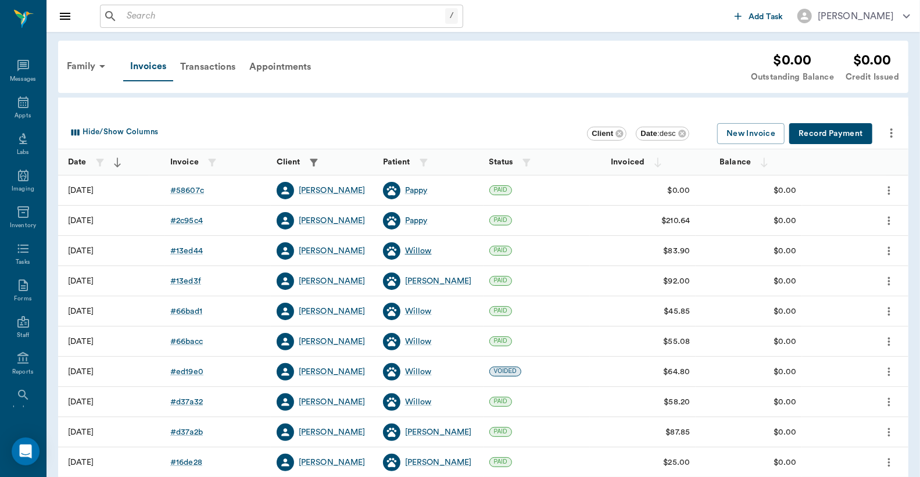
click at [411, 253] on div "Willow" at bounding box center [418, 251] width 27 height 12
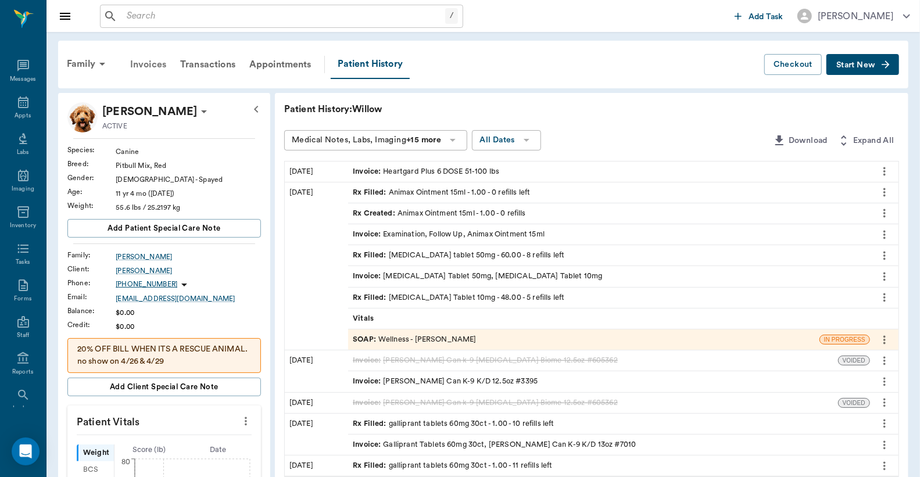
click at [150, 62] on div "Invoices" at bounding box center [148, 65] width 50 height 28
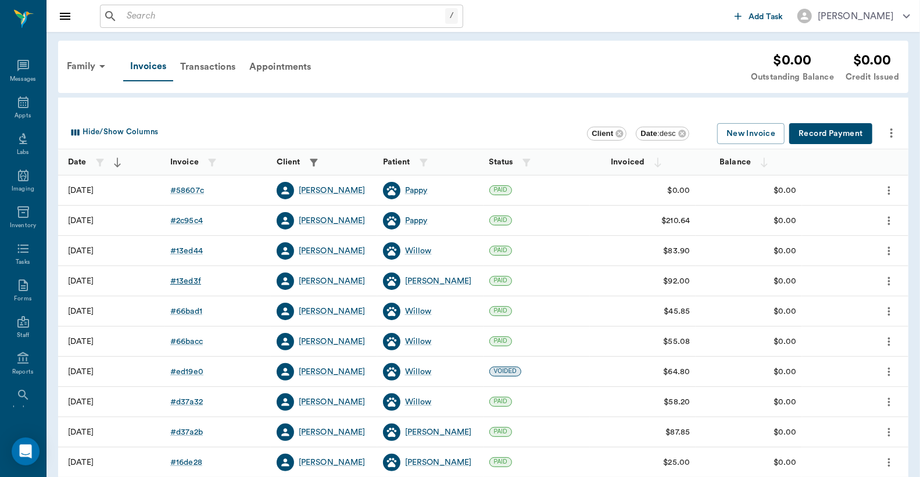
click at [188, 282] on div "# 13ed3f" at bounding box center [185, 281] width 31 height 12
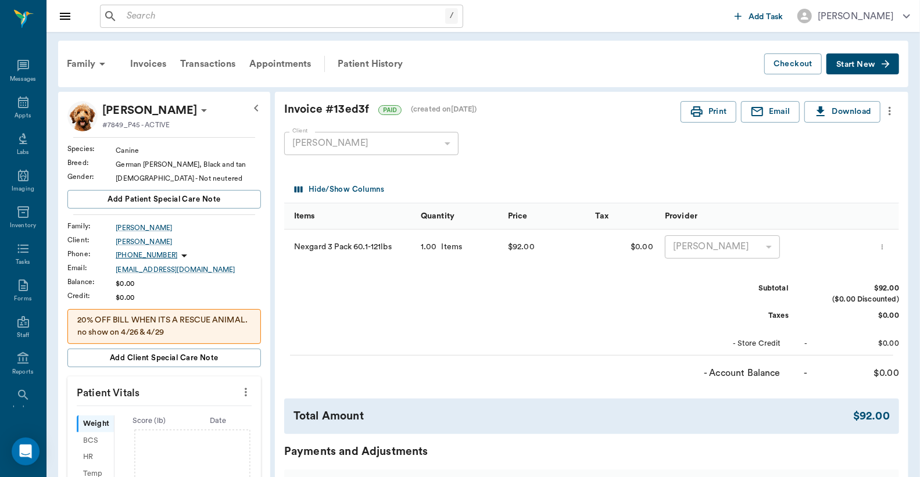
click at [884, 248] on icon "more" at bounding box center [883, 247] width 8 height 14
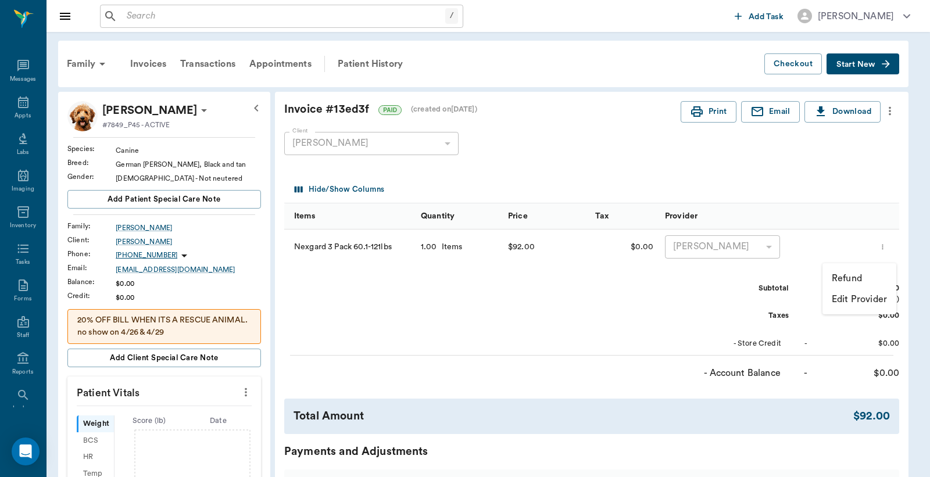
click at [856, 281] on p "Refund" at bounding box center [846, 278] width 30 height 14
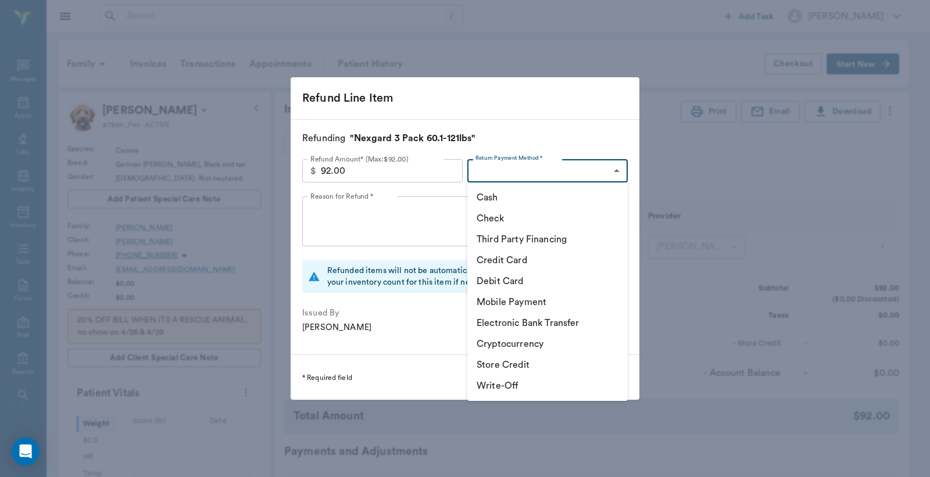
click at [615, 171] on body "/ ​ Add Task Dr. Bert Ellsworth Nectar Messages Appts Labs Imaging Inventory Ta…" at bounding box center [465, 397] width 930 height 794
click at [517, 284] on li "Debit Card" at bounding box center [547, 281] width 160 height 21
type input "DEBIT_CARD"
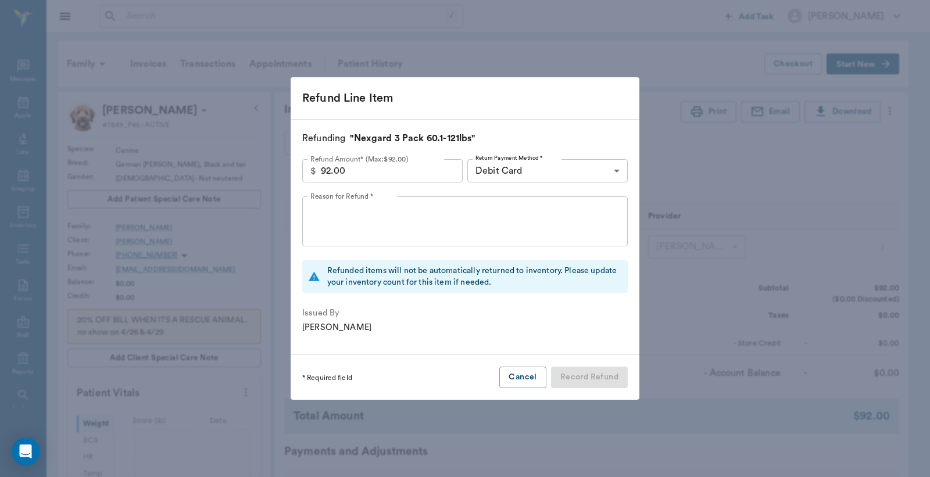
click at [306, 209] on div "x Reason for Refund *" at bounding box center [464, 221] width 325 height 50
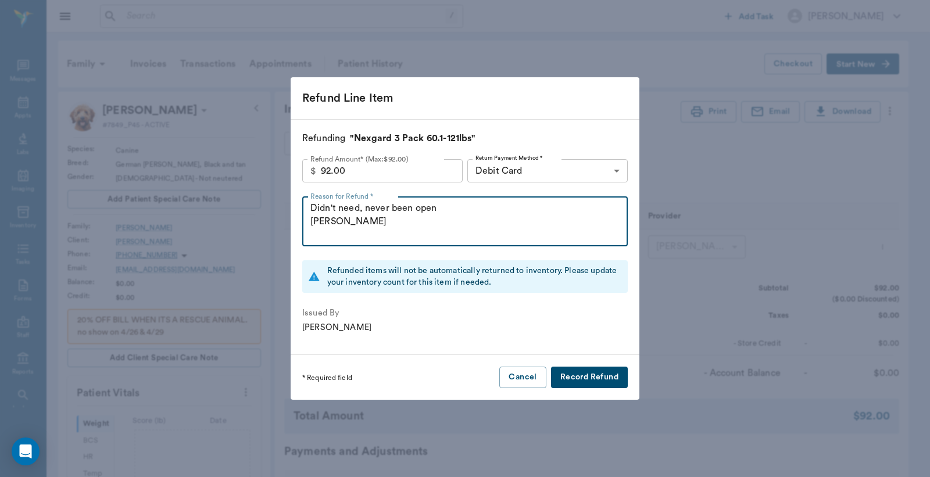
type textarea "Didn't need, never been open Christy"
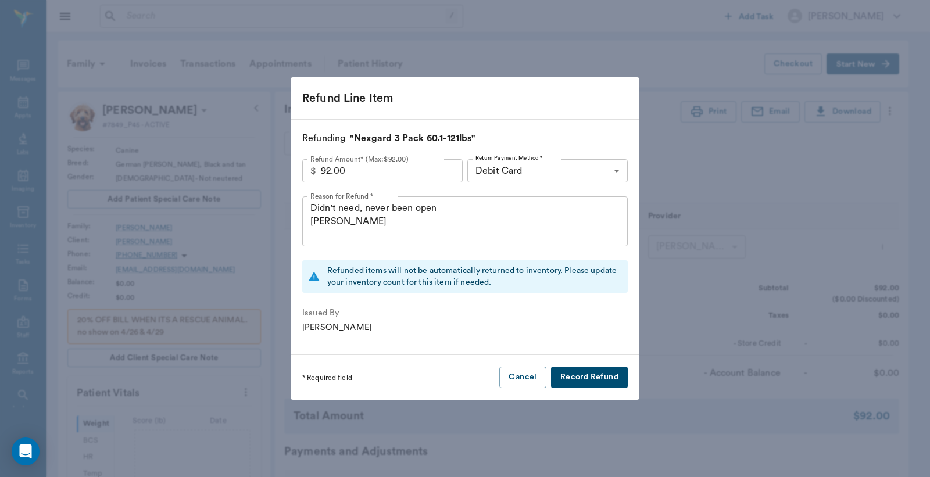
click at [592, 380] on button "Record Refund" at bounding box center [589, 377] width 77 height 21
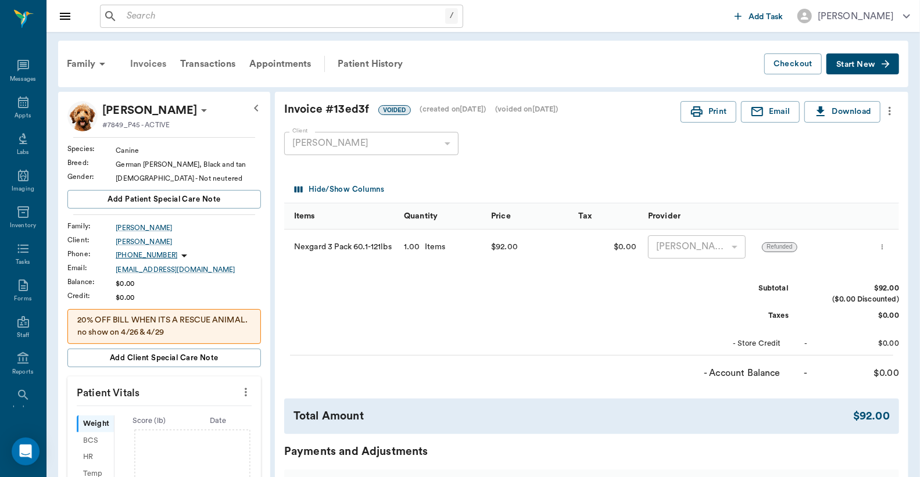
click at [146, 62] on div "Invoices" at bounding box center [148, 64] width 50 height 28
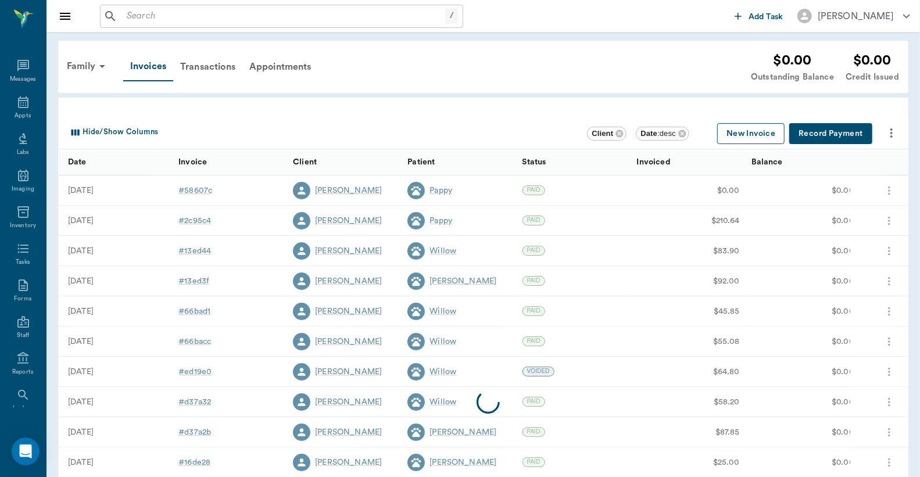
click at [759, 134] on button "New Invoice" at bounding box center [750, 133] width 67 height 21
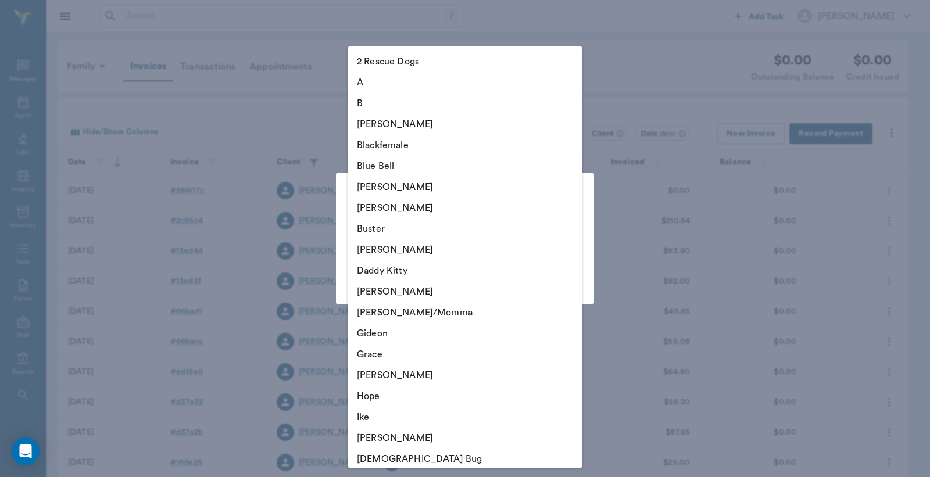
click at [571, 241] on body "/ ​ Add Task Dr. Bert Ellsworth Nectar Messages Appts Labs Imaging Inventory Ta…" at bounding box center [465, 341] width 930 height 682
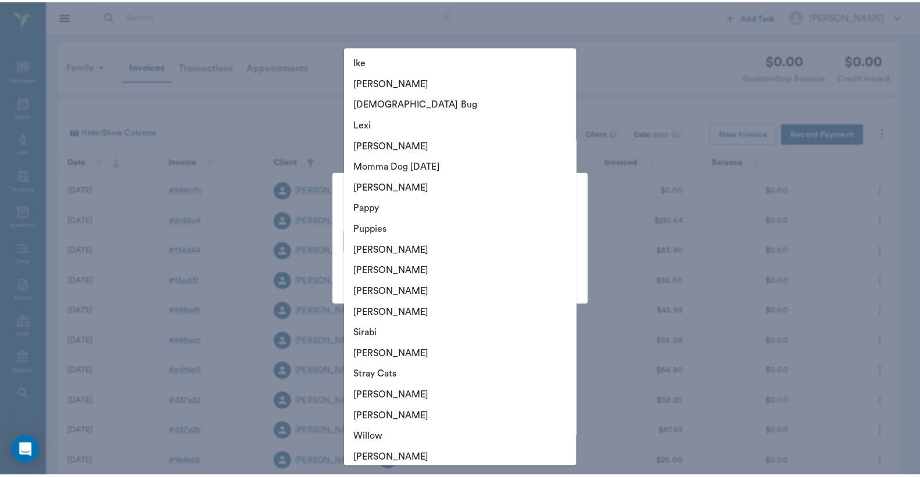
scroll to position [361, 0]
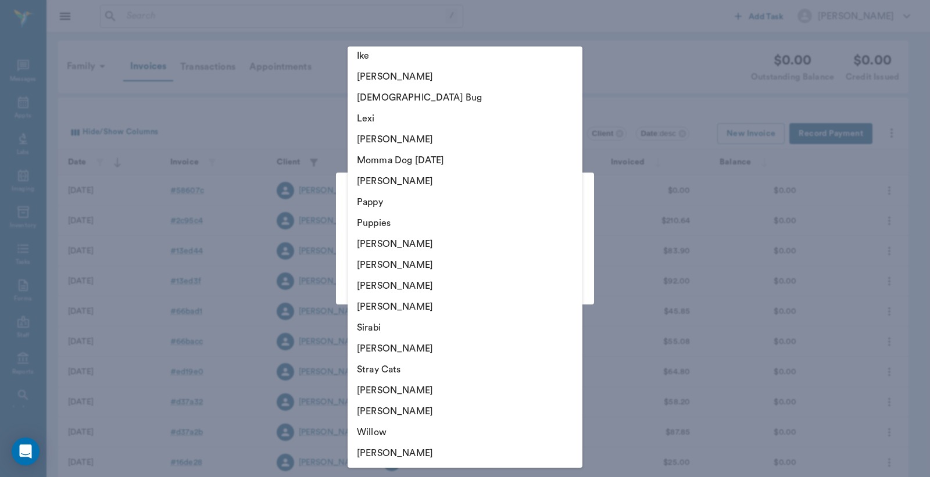
click at [381, 431] on li "Willow" at bounding box center [464, 432] width 235 height 21
type input "63ec3300bf929af01c1dee03"
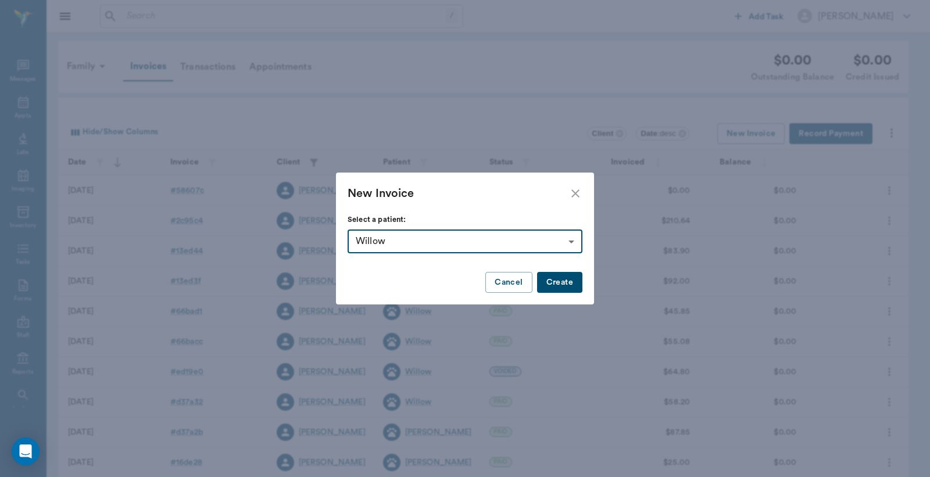
click at [562, 282] on button "Create" at bounding box center [559, 282] width 45 height 21
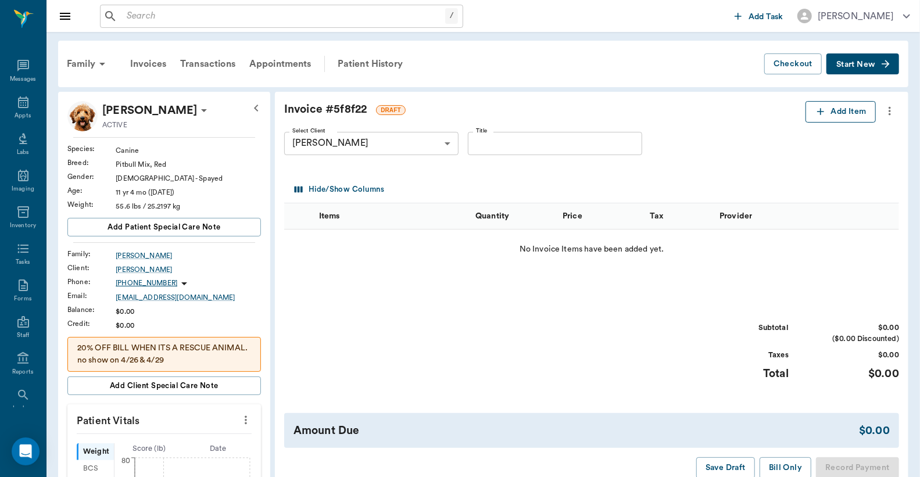
click at [836, 115] on button "Add Item" at bounding box center [840, 111] width 70 height 21
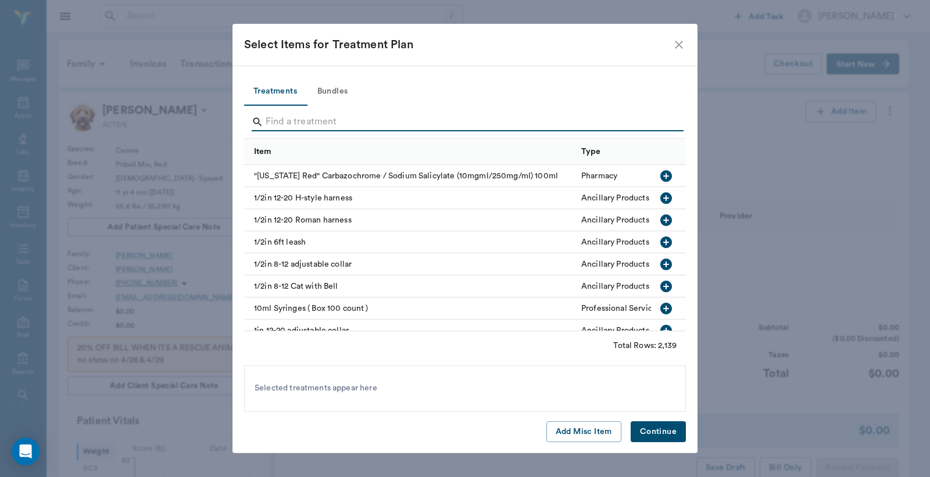
click at [271, 119] on input "Search" at bounding box center [466, 122] width 400 height 19
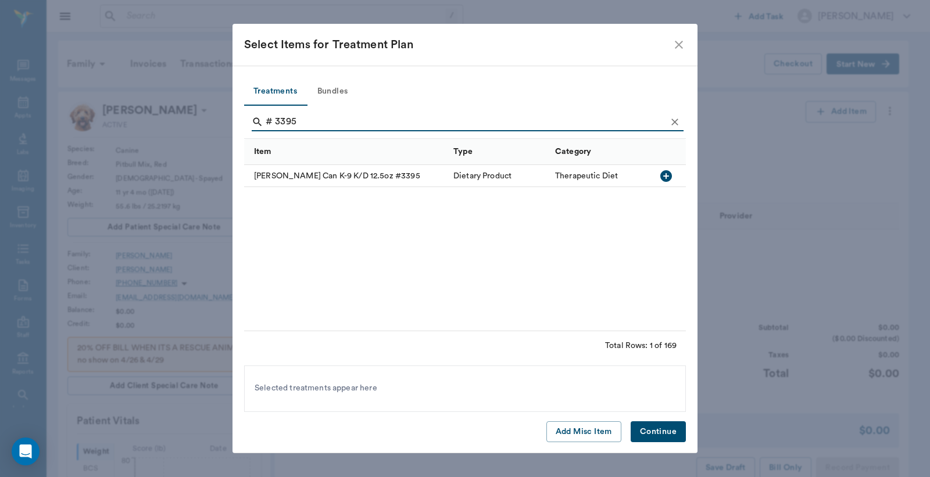
type input "# 3395"
click at [667, 174] on icon "button" at bounding box center [666, 176] width 12 height 12
click at [659, 432] on button "Continue" at bounding box center [657, 431] width 55 height 21
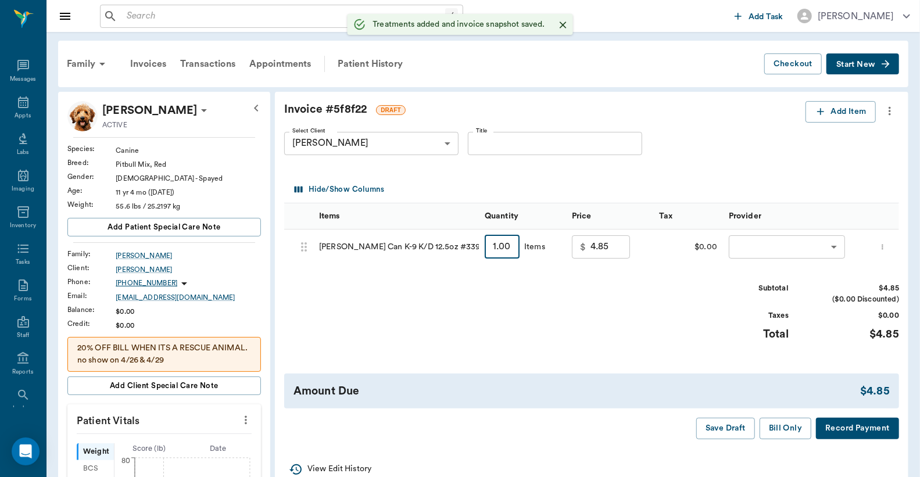
type input "2"
type input "9.70"
type input "2.00"
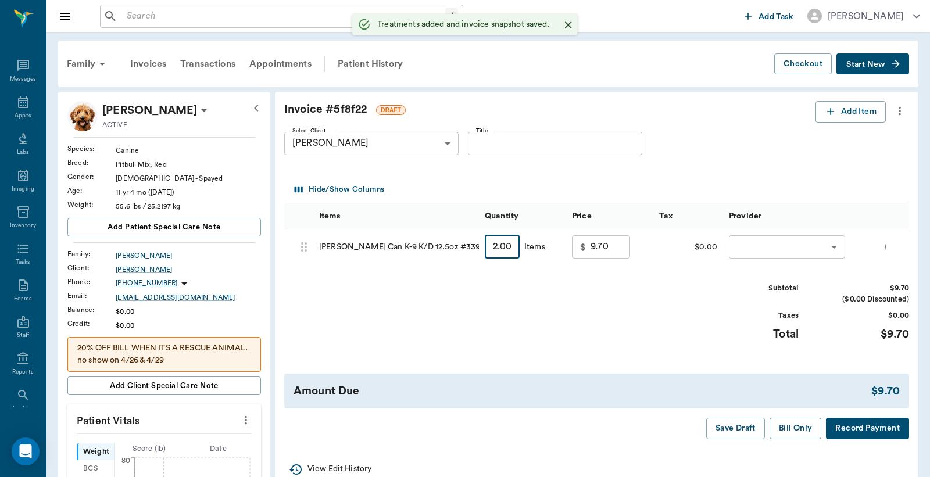
click at [763, 242] on body "/ ​ Add Task Dr. Bert Ellsworth Nectar Messages Appts Labs Imaging Inventory Ta…" at bounding box center [465, 484] width 930 height 969
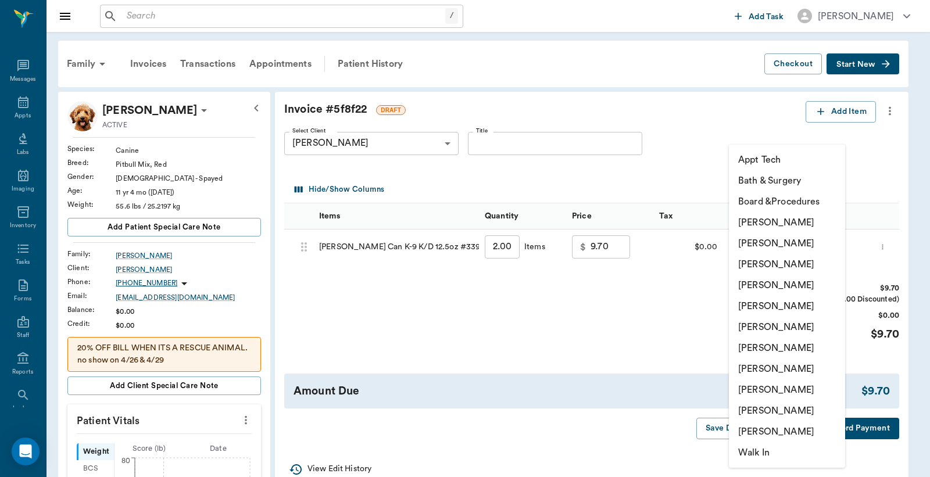
click at [768, 242] on li "[PERSON_NAME]" at bounding box center [787, 243] width 116 height 21
type input "none-63ec2e2852e12b0ba117910e"
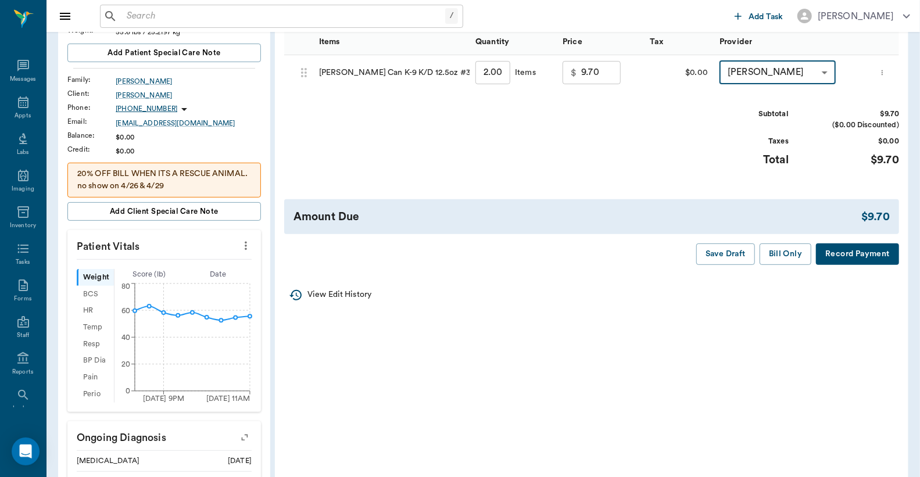
scroll to position [258, 0]
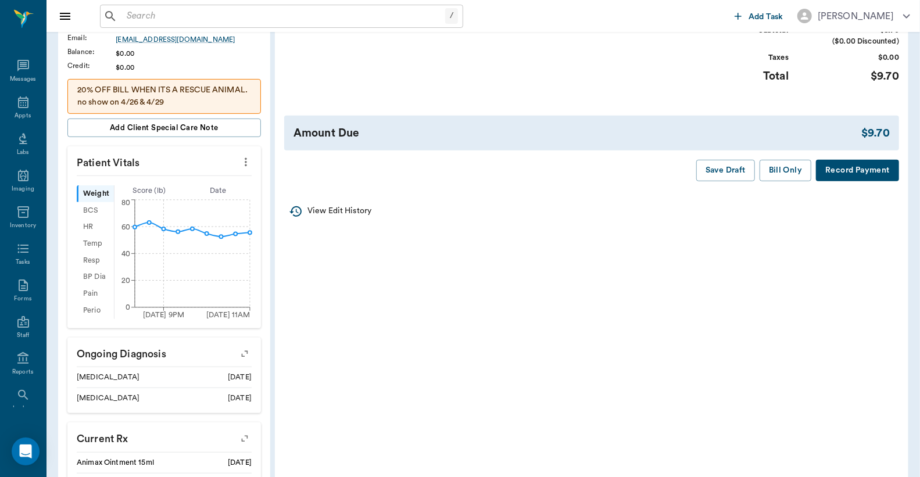
click at [862, 167] on button "Record Payment" at bounding box center [857, 170] width 83 height 21
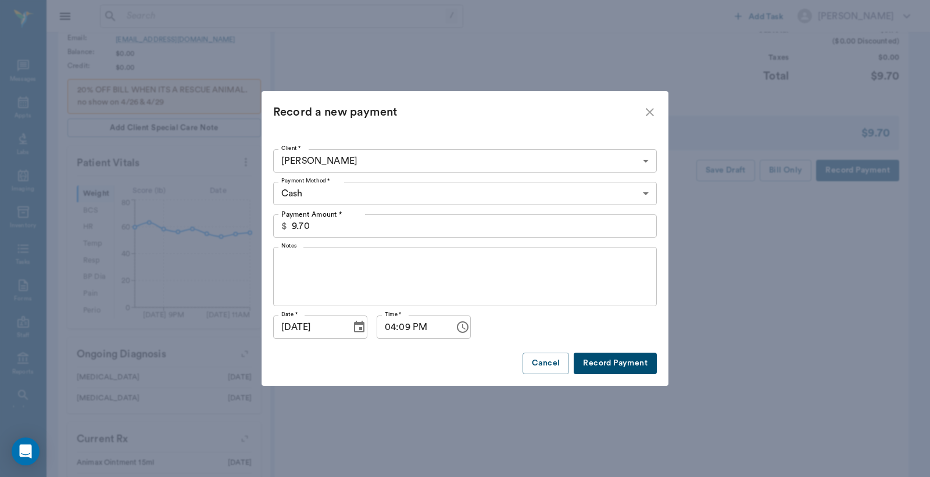
click at [628, 362] on button "Record Payment" at bounding box center [614, 363] width 83 height 21
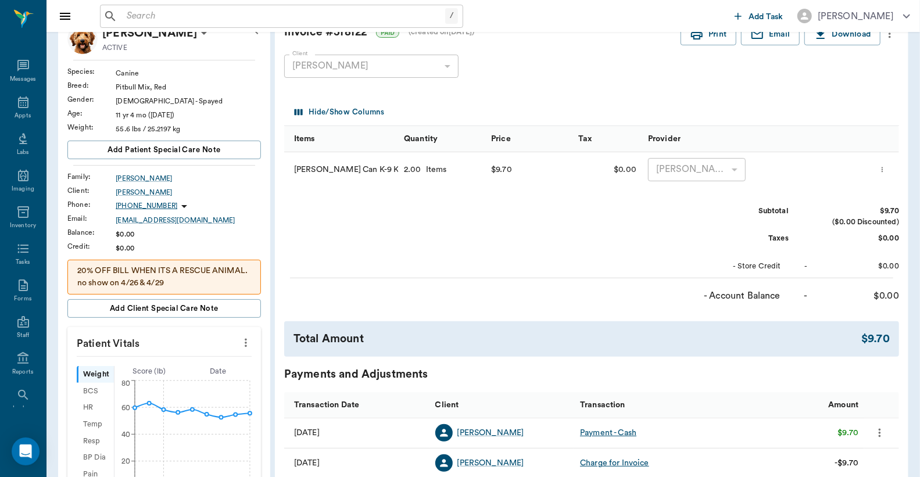
scroll to position [0, 0]
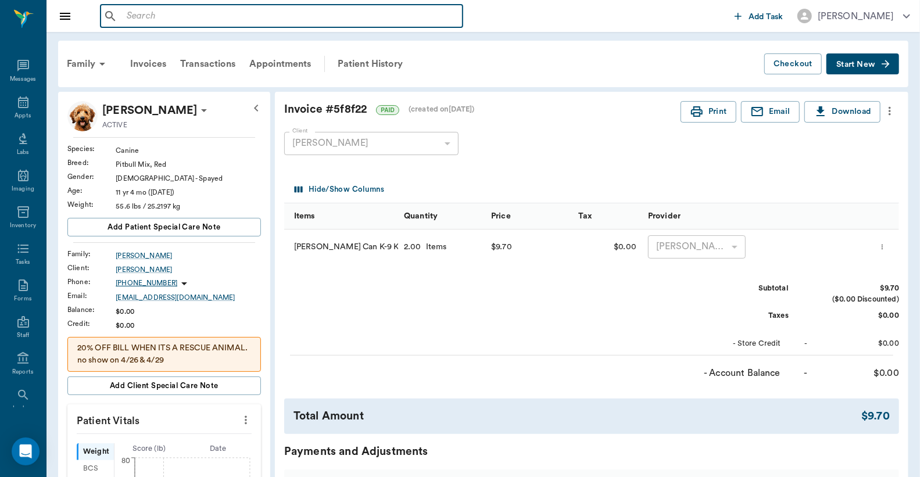
click at [131, 12] on input "text" at bounding box center [290, 16] width 336 height 16
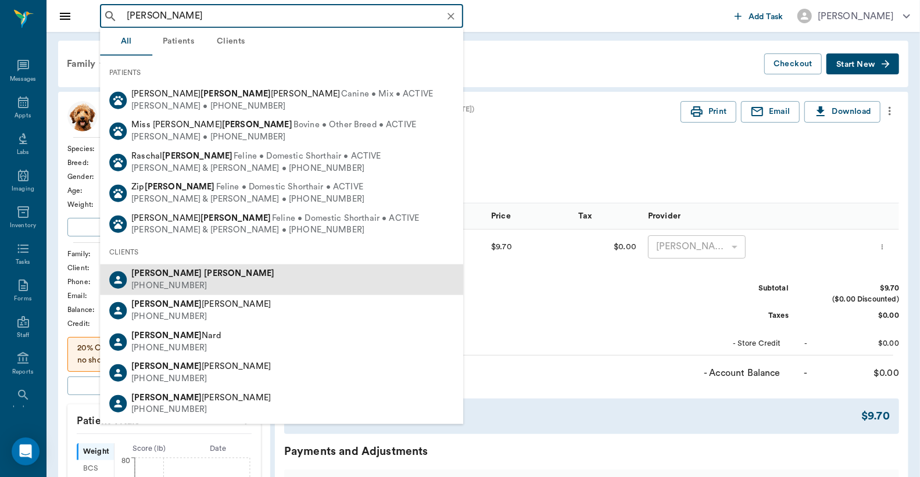
click at [205, 281] on div "Andre Harrison (903) 244-1135" at bounding box center [281, 279] width 363 height 31
type input "andre Harrison"
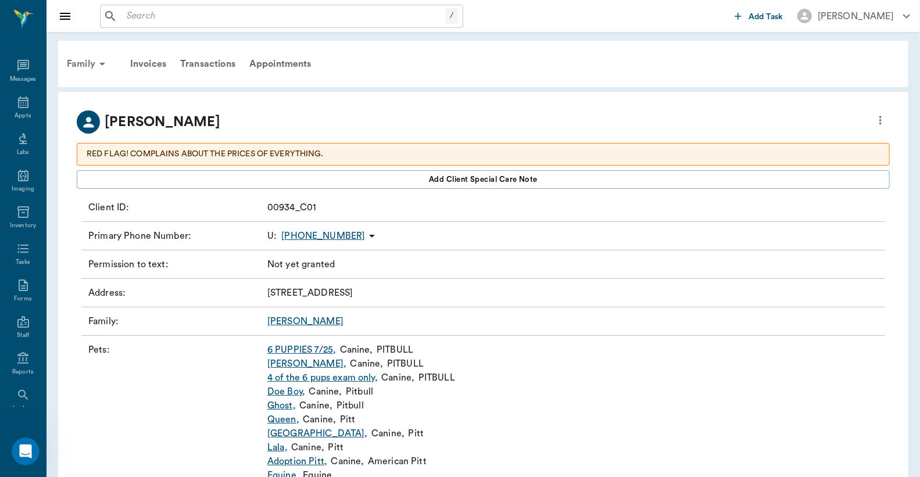
click at [83, 64] on div "Family" at bounding box center [88, 64] width 56 height 28
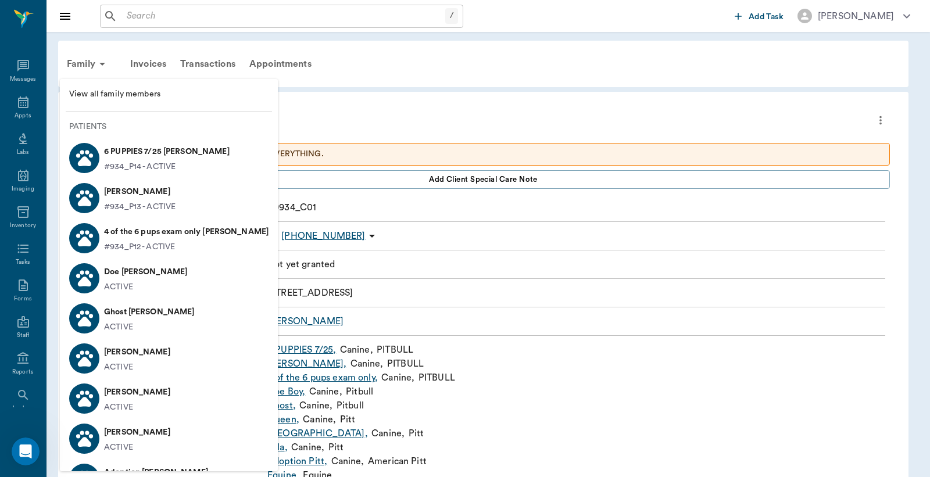
click at [119, 95] on span "View all family members" at bounding box center [168, 94] width 199 height 12
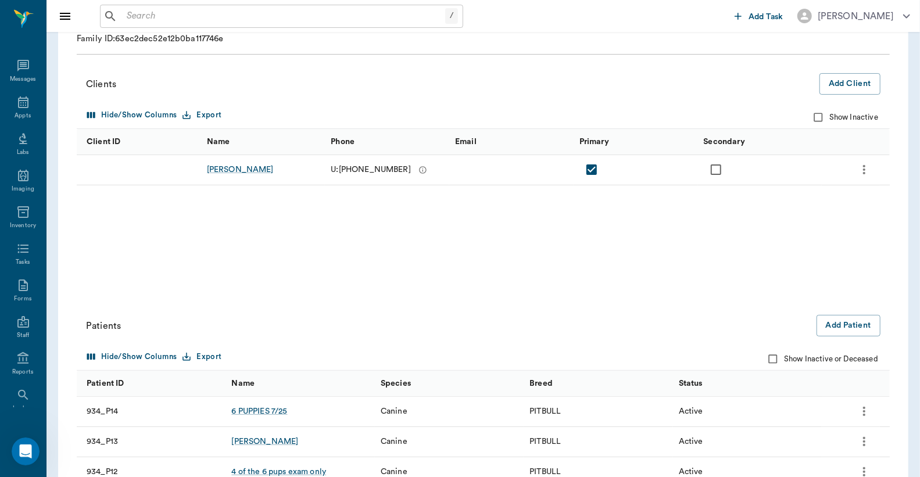
scroll to position [85, 0]
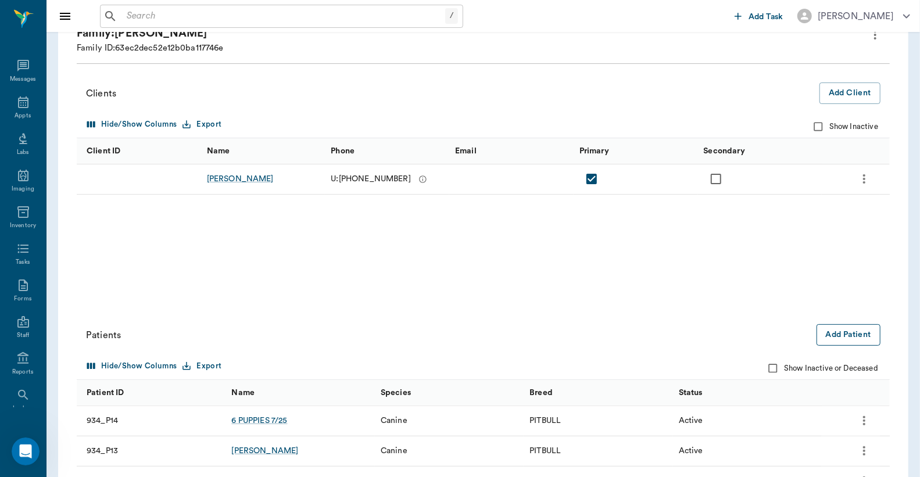
click at [837, 337] on button "Add Patient" at bounding box center [848, 334] width 64 height 21
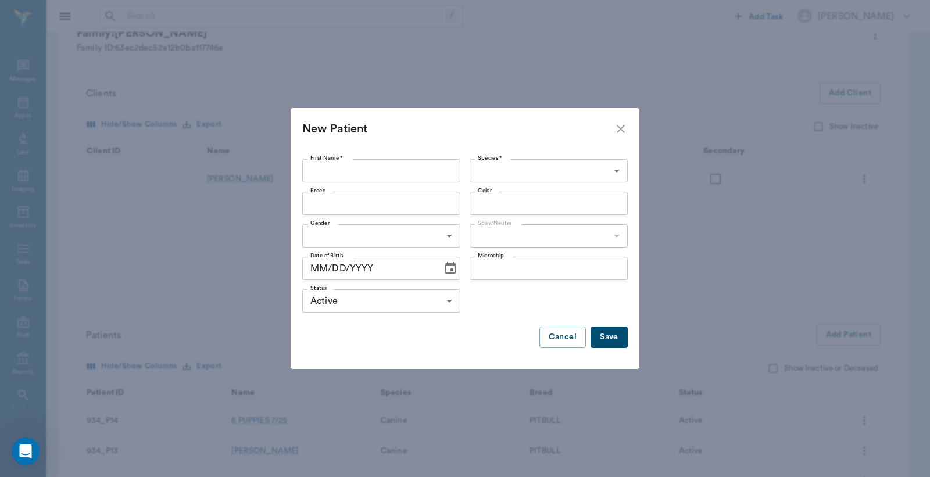
drag, startPoint x: 311, startPoint y: 175, endPoint x: 309, endPoint y: 165, distance: 10.1
click at [310, 175] on input "First Name *" at bounding box center [381, 170] width 158 height 23
type input "rascals"
click at [614, 172] on body "/ ​ Add Task Dr. Bert Ellsworth Nectar Messages Appts Labs Imaging Inventory Ta…" at bounding box center [465, 368] width 930 height 907
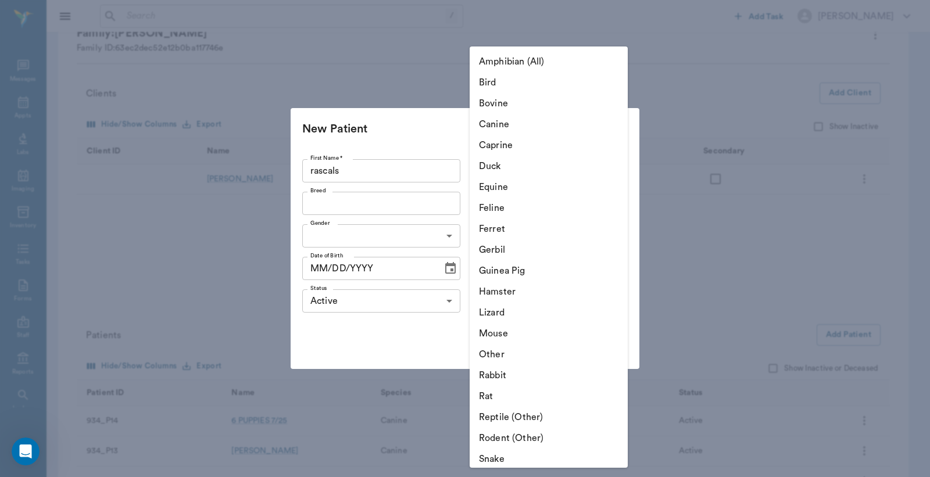
click at [520, 123] on li "Canine" at bounding box center [548, 124] width 158 height 21
type input "Canine"
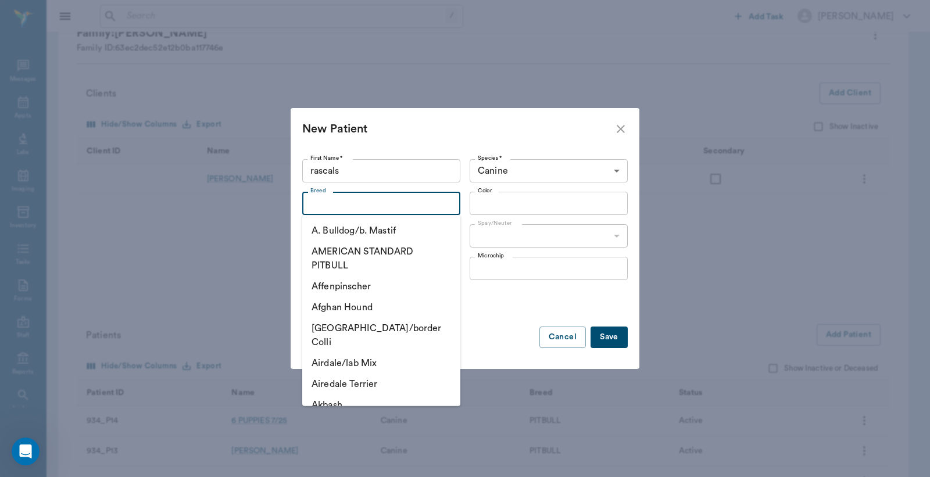
click at [311, 207] on input "Breed" at bounding box center [372, 203] width 132 height 16
click at [335, 248] on li "AMERICAN STANDARD PITBULL" at bounding box center [381, 258] width 158 height 35
type input "AMERICAN STANDARD PITBULL"
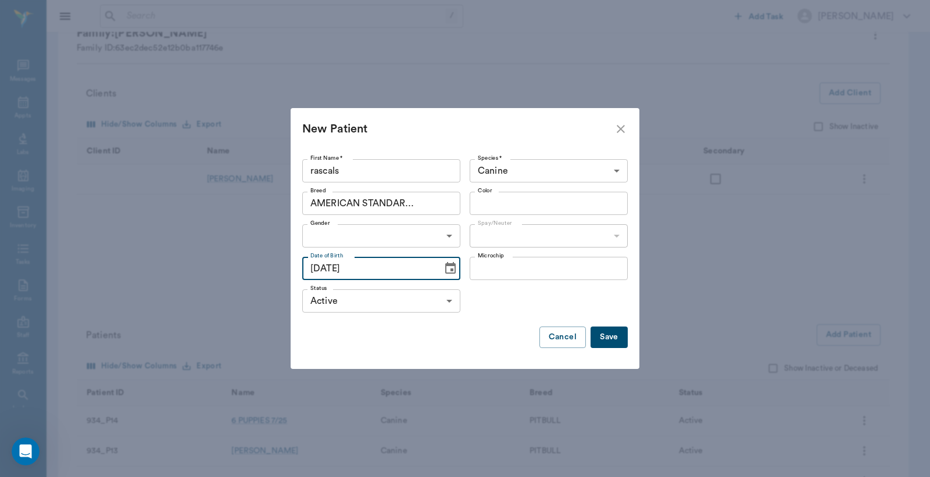
type input "07/01/2025"
click at [612, 343] on button "Save" at bounding box center [608, 337] width 37 height 21
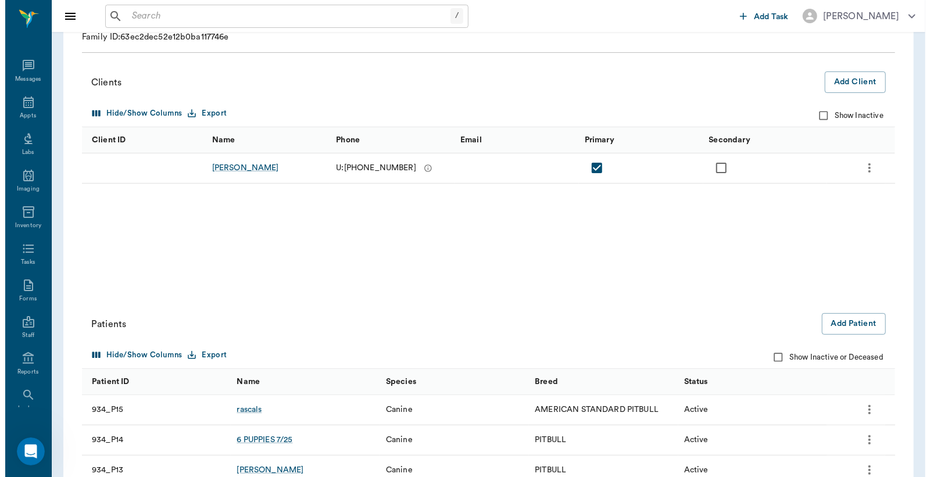
scroll to position [0, 0]
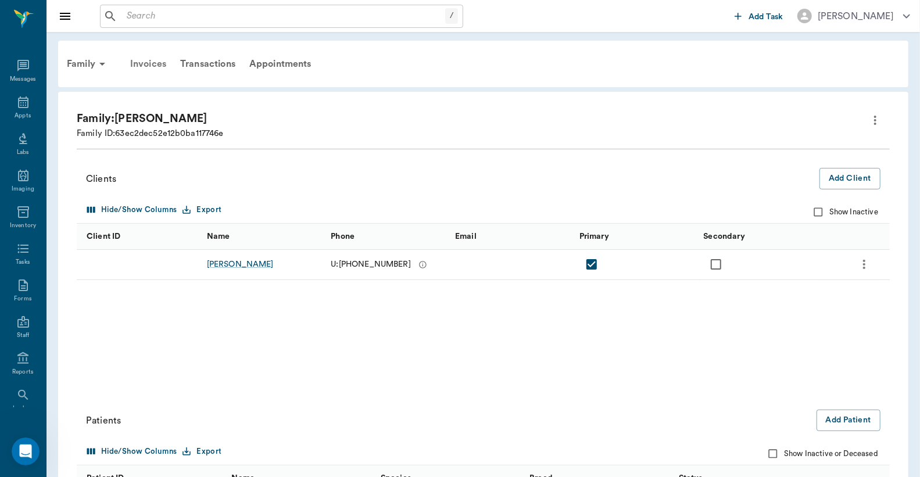
click at [149, 63] on div "Invoices" at bounding box center [148, 64] width 50 height 28
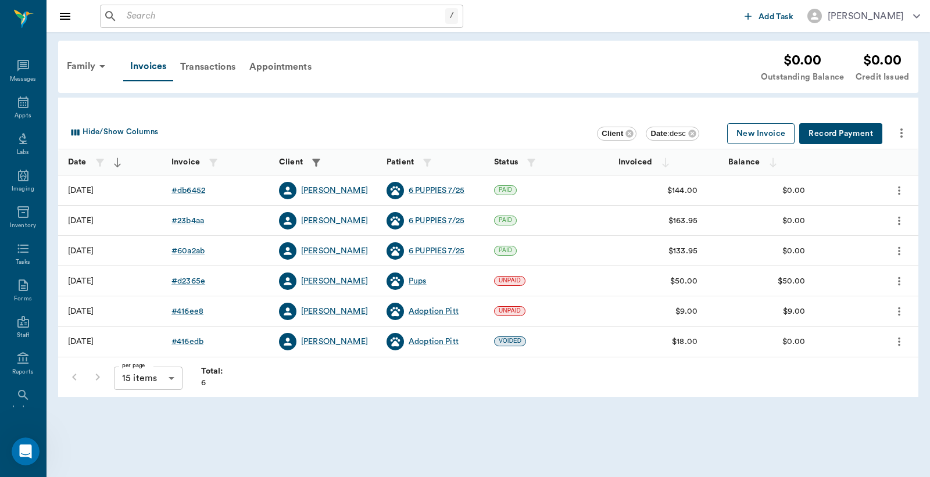
click at [758, 132] on button "New Invoice" at bounding box center [760, 133] width 67 height 21
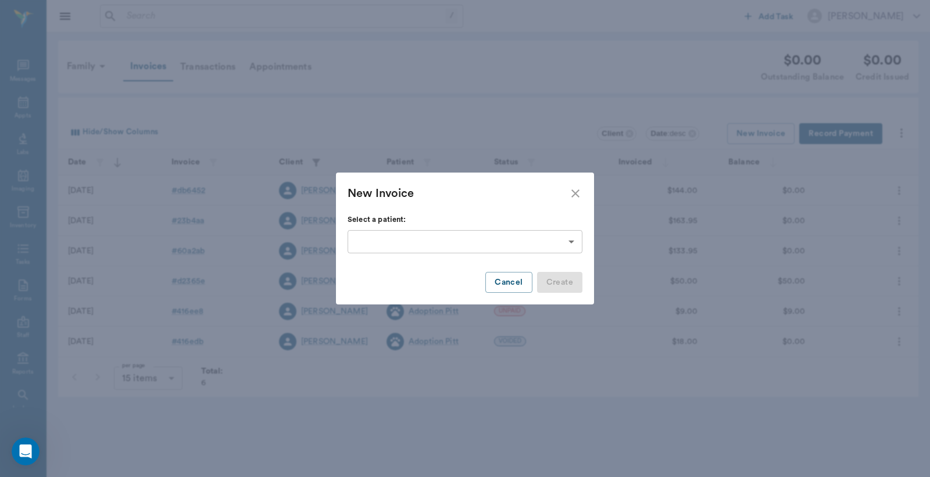
click at [573, 240] on body "/ ​ Add Task Dr. Bert Ellsworth Nectar Messages Appts Labs Imaging Inventory Ta…" at bounding box center [465, 238] width 930 height 477
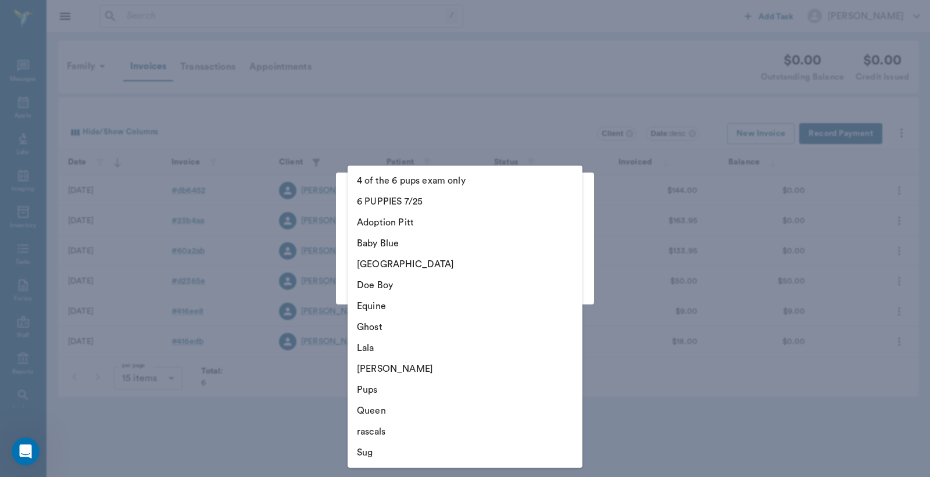
click at [393, 430] on li "rascals" at bounding box center [464, 431] width 235 height 21
type input "68d7018f2749799303f1b32f"
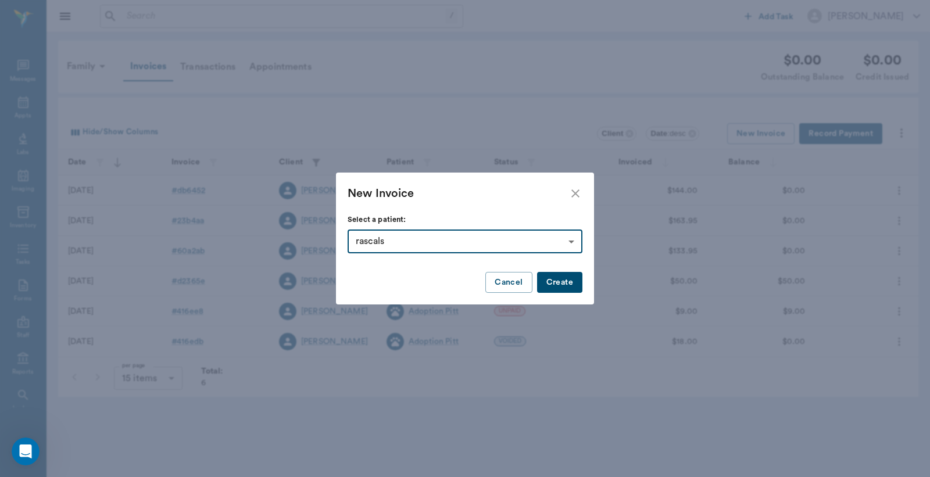
click at [560, 281] on button "Create" at bounding box center [559, 282] width 45 height 21
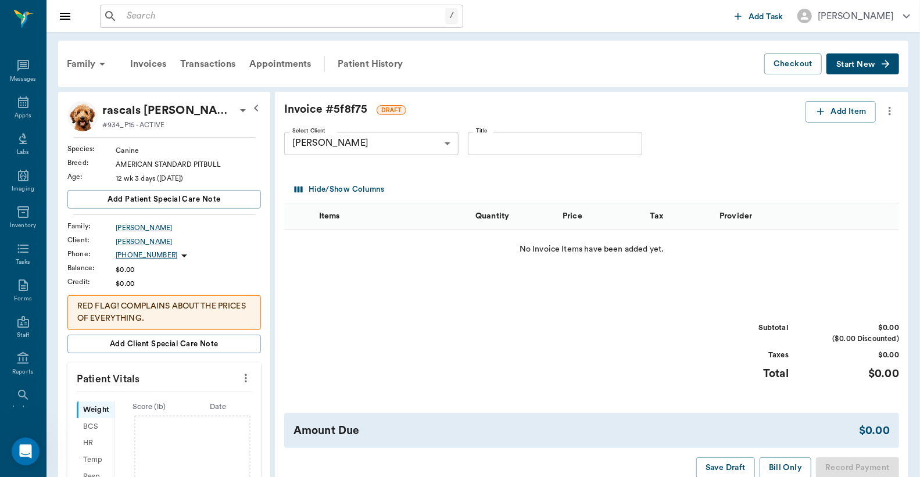
click at [851, 64] on span "Start New" at bounding box center [855, 64] width 39 height 0
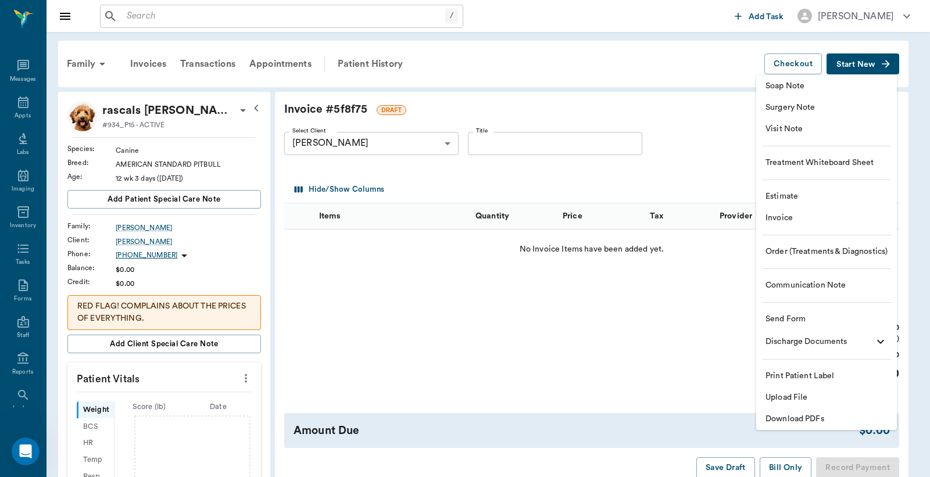
click at [797, 130] on span "Visit Note" at bounding box center [826, 129] width 122 height 12
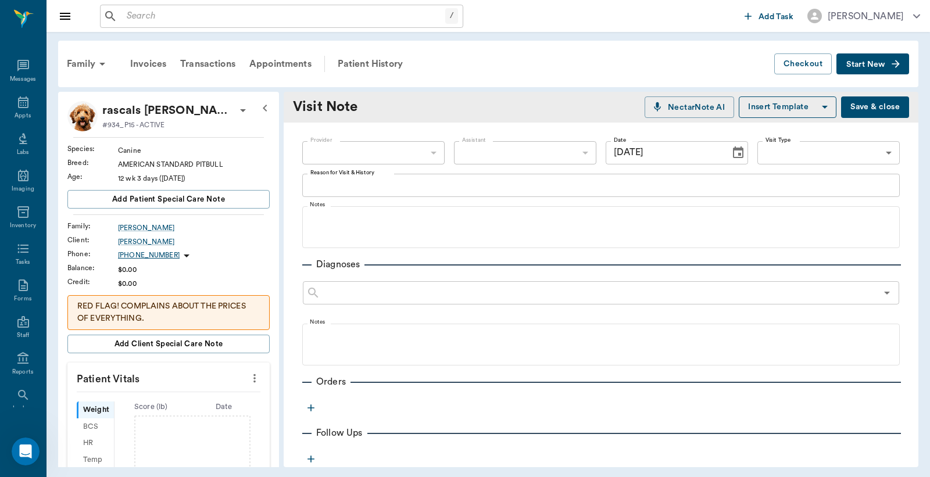
type input "[DATE]"
click at [310, 404] on icon "button" at bounding box center [311, 408] width 12 height 12
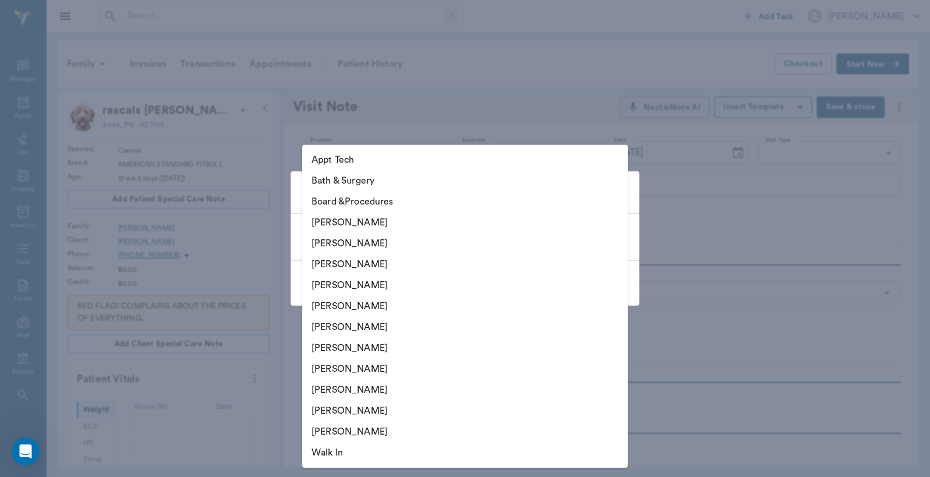
click at [618, 233] on body "/ ​ Add Task Dr. Bert Ellsworth Nectar Messages Appts Labs Imaging Inventory Ta…" at bounding box center [465, 238] width 930 height 477
click at [385, 241] on li "[PERSON_NAME]" at bounding box center [464, 243] width 325 height 21
type input "63ec2e2852e12b0ba117910e"
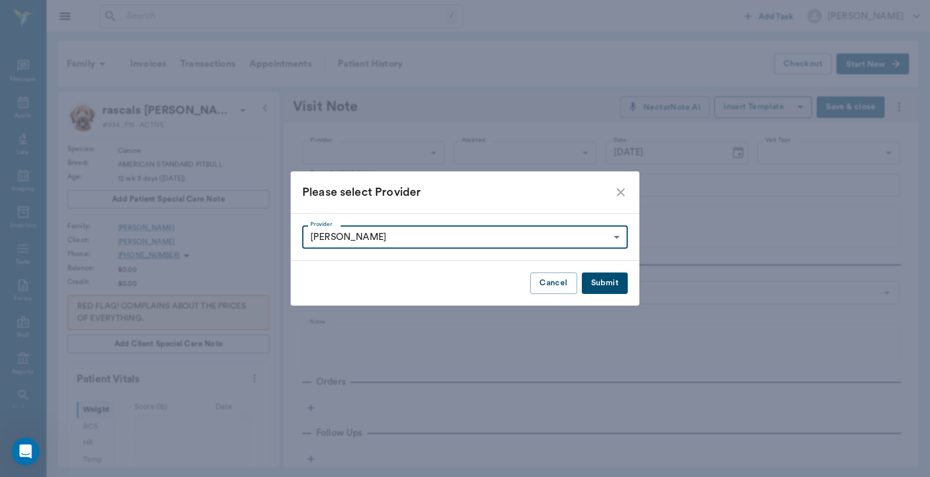
click at [600, 283] on button "Submit" at bounding box center [605, 283] width 46 height 21
type input "63ec2e2852e12b0ba117910e"
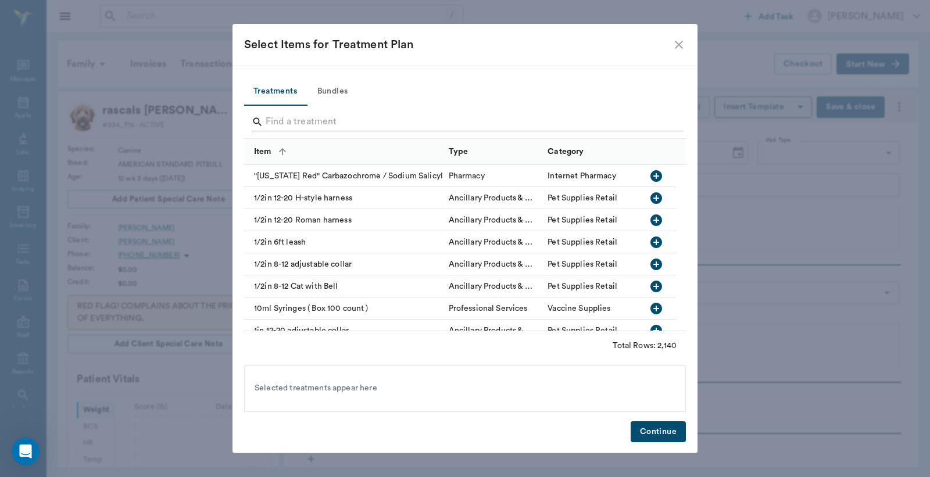
click at [273, 120] on input "Search" at bounding box center [466, 122] width 400 height 19
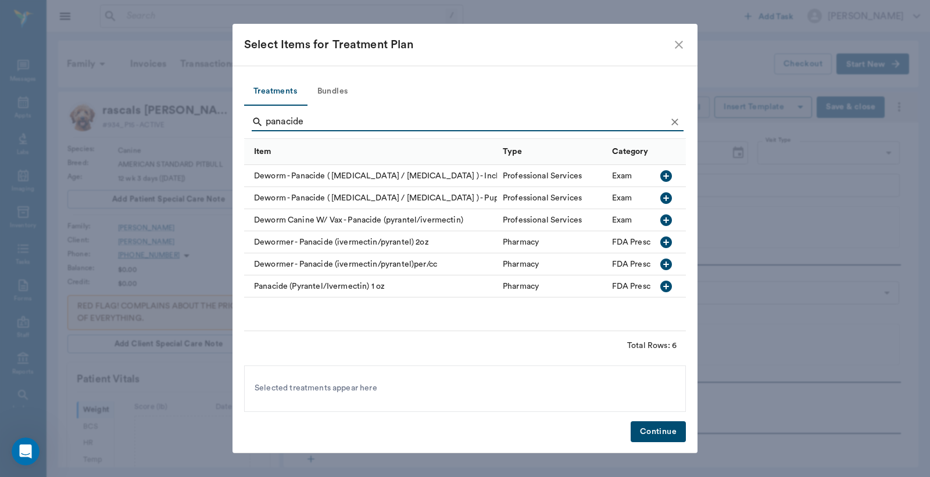
type input "panacide"
click at [666, 284] on icon "button" at bounding box center [666, 287] width 12 height 12
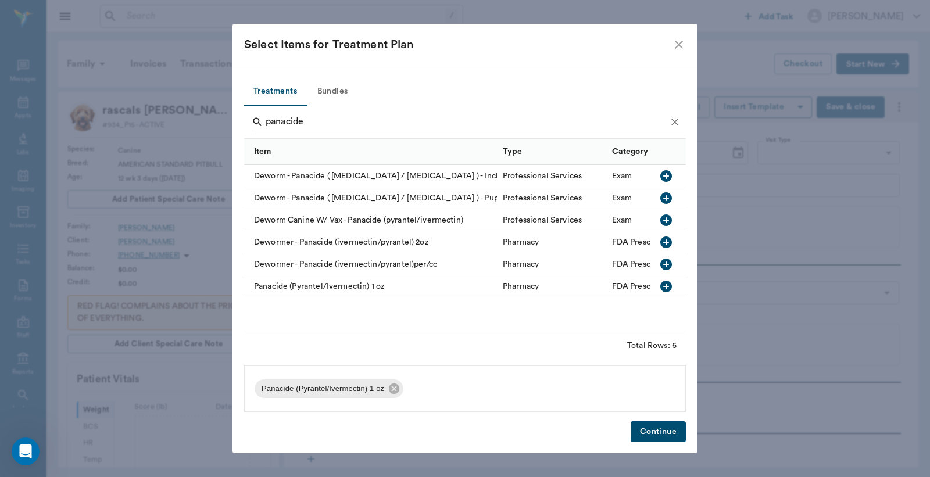
click at [648, 433] on button "Continue" at bounding box center [657, 431] width 55 height 21
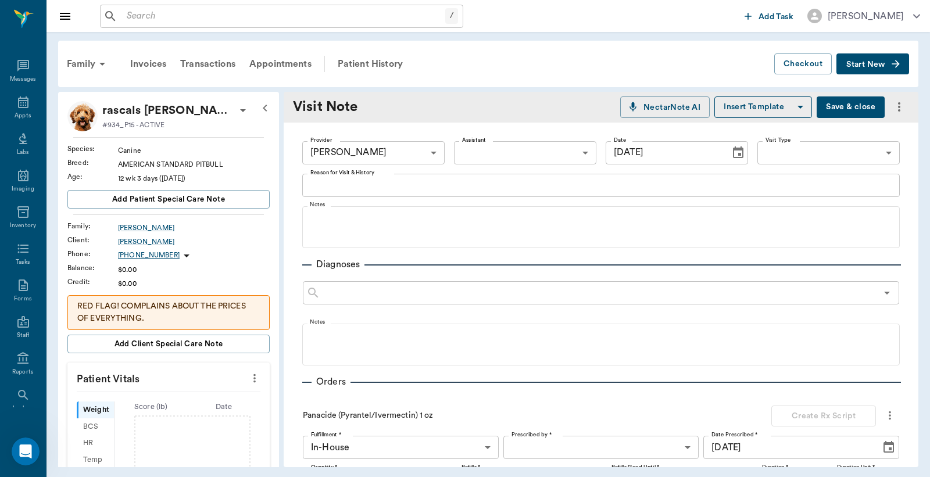
scroll to position [266, 0]
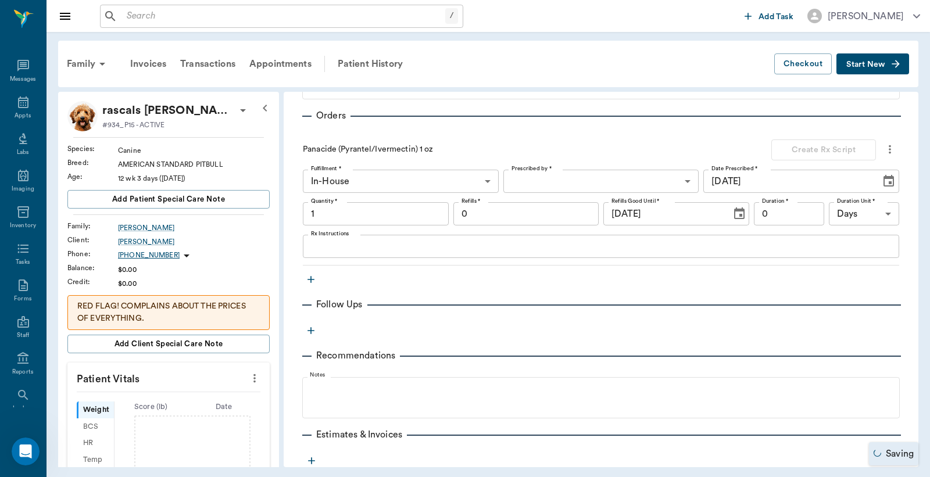
type input "1.00"
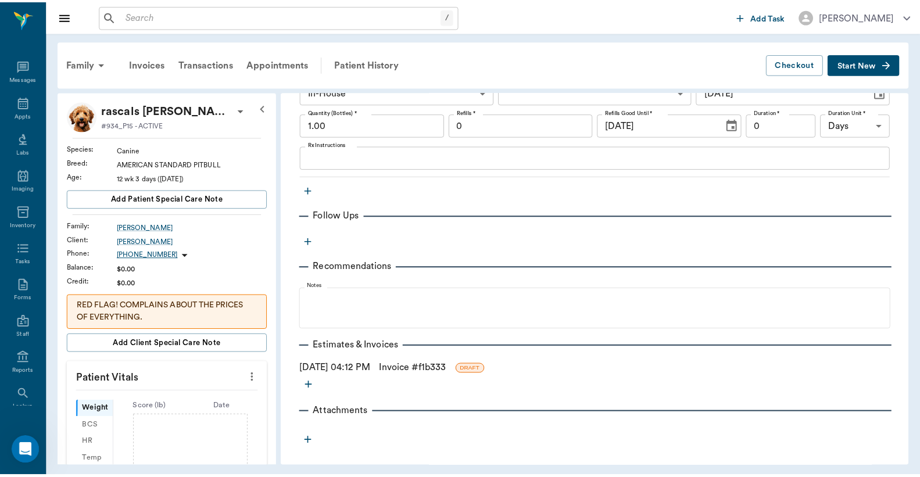
scroll to position [358, 0]
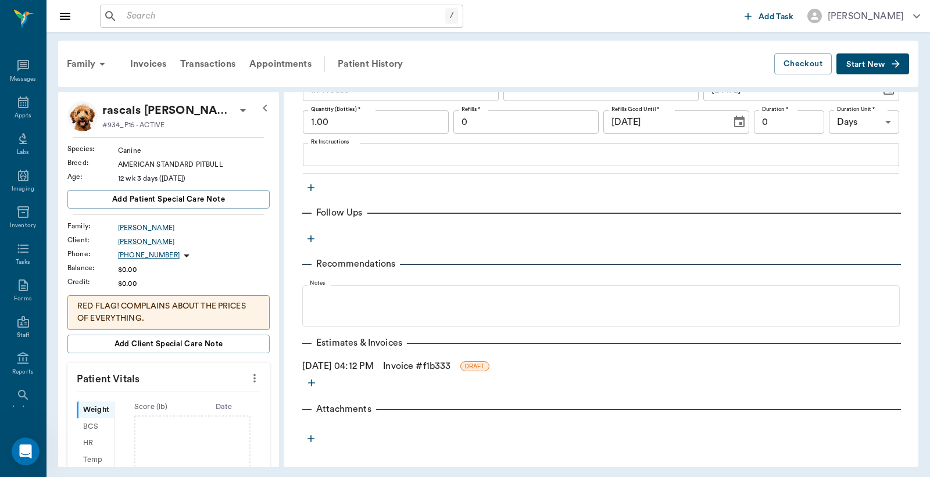
click at [442, 368] on link "Invoice # f1b333" at bounding box center [416, 366] width 67 height 14
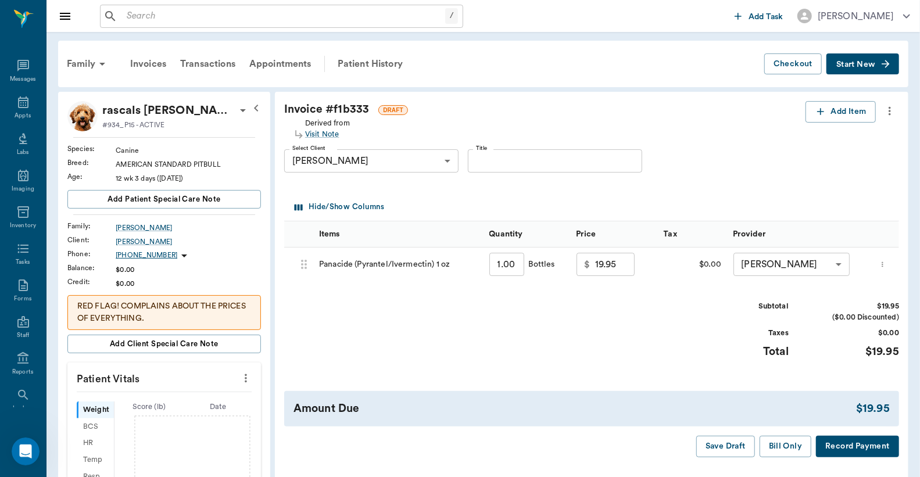
click at [845, 457] on button "Record Payment" at bounding box center [857, 446] width 83 height 21
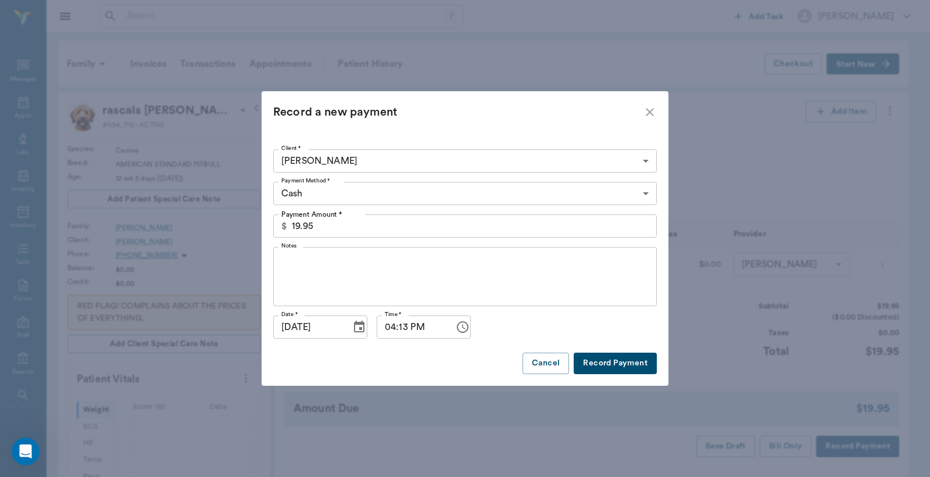
drag, startPoint x: 612, startPoint y: 363, endPoint x: 632, endPoint y: 328, distance: 40.6
click at [614, 358] on button "Record Payment" at bounding box center [614, 363] width 83 height 21
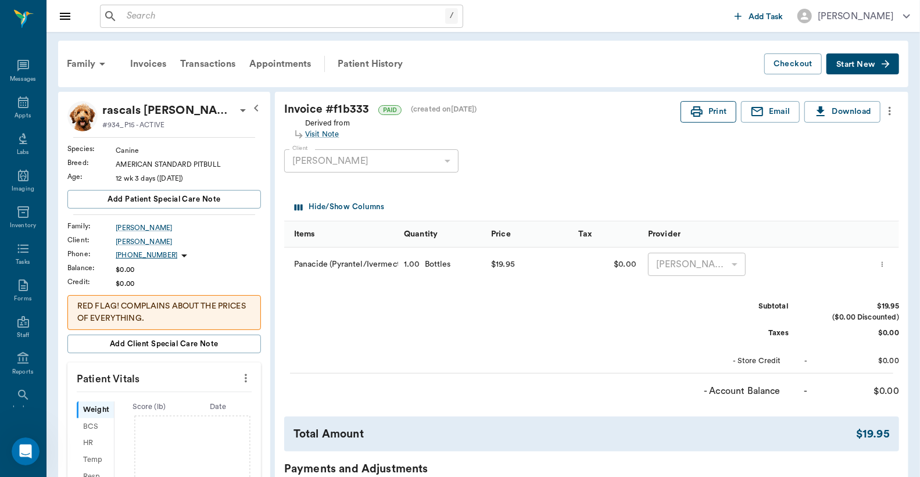
click at [712, 110] on button "Print" at bounding box center [708, 111] width 56 height 21
click at [78, 62] on div "Family" at bounding box center [88, 64] width 56 height 28
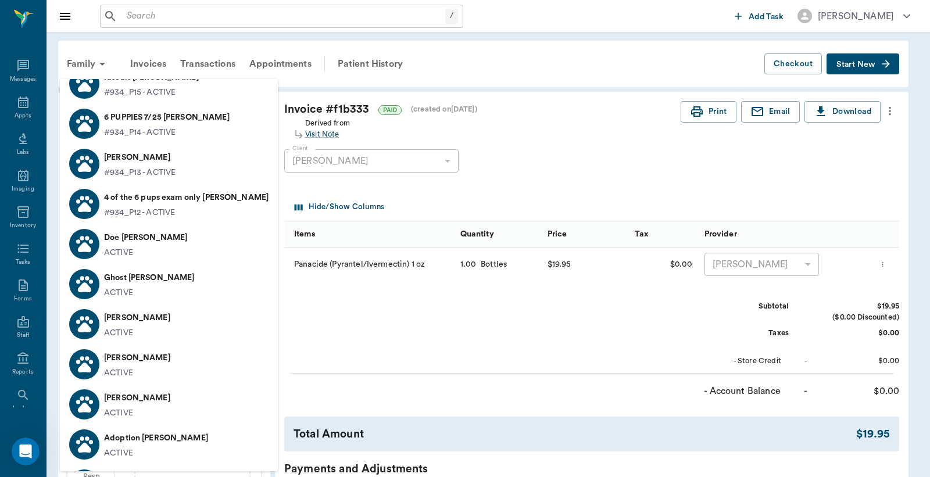
scroll to position [46, 0]
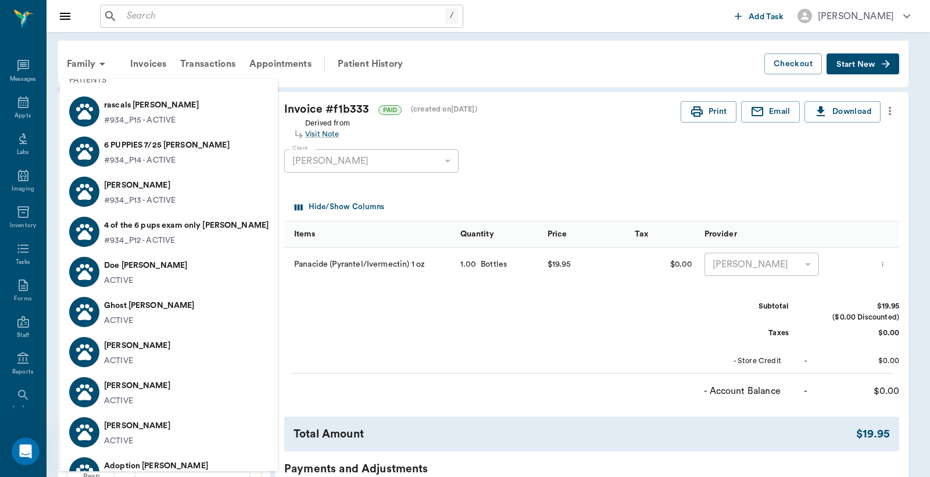
click at [154, 118] on p "#934_P15 - ACTIVE" at bounding box center [139, 120] width 71 height 12
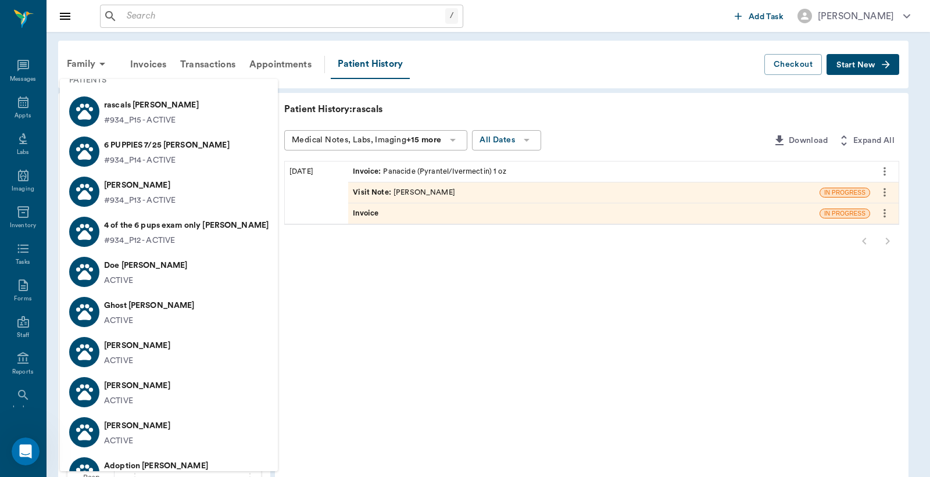
click at [134, 107] on p "rascals [PERSON_NAME]" at bounding box center [151, 105] width 95 height 19
click at [78, 61] on div at bounding box center [465, 238] width 930 height 477
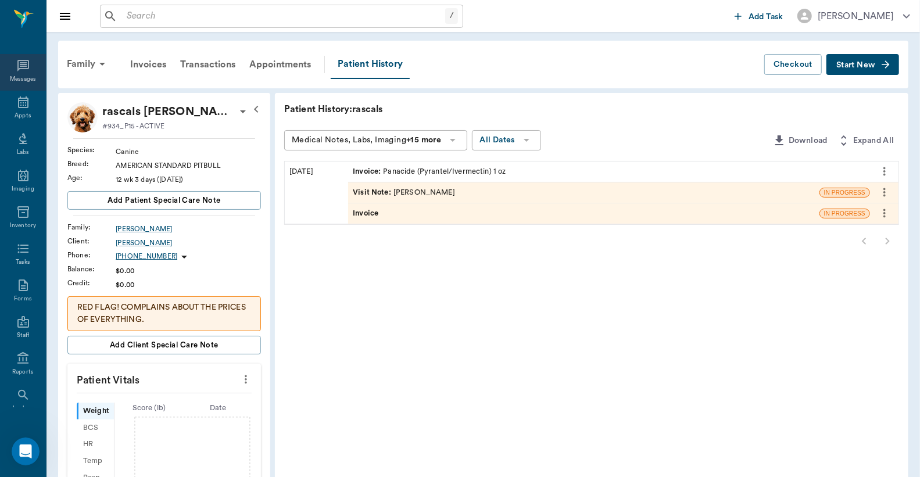
click at [19, 75] on div "Messages" at bounding box center [23, 79] width 27 height 9
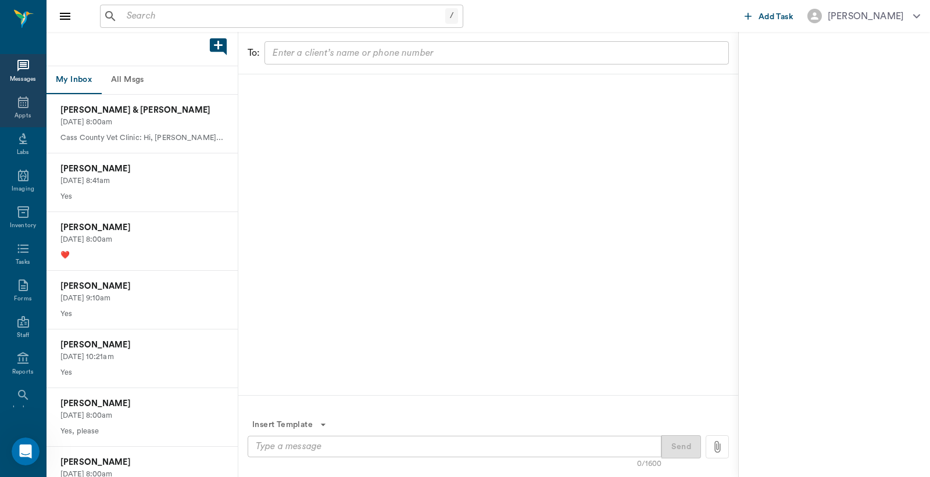
click at [21, 109] on div "Appts" at bounding box center [23, 109] width 46 height 37
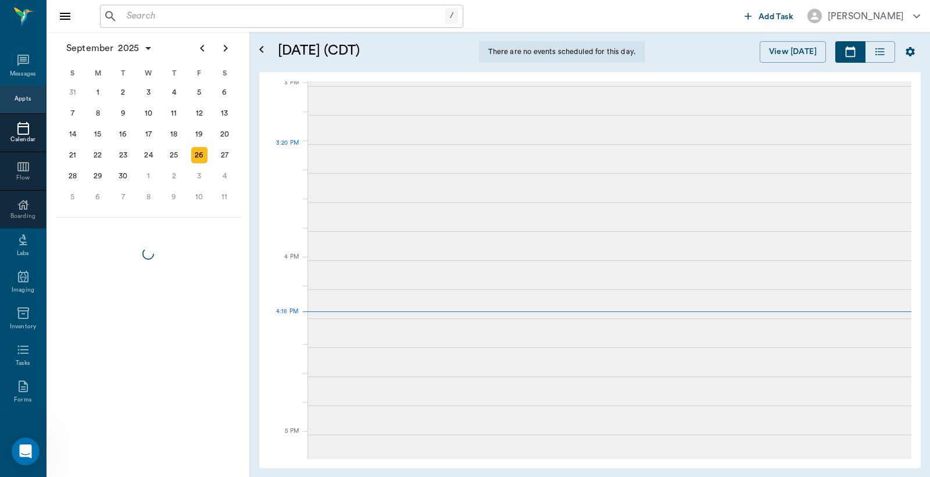
scroll to position [1223, 0]
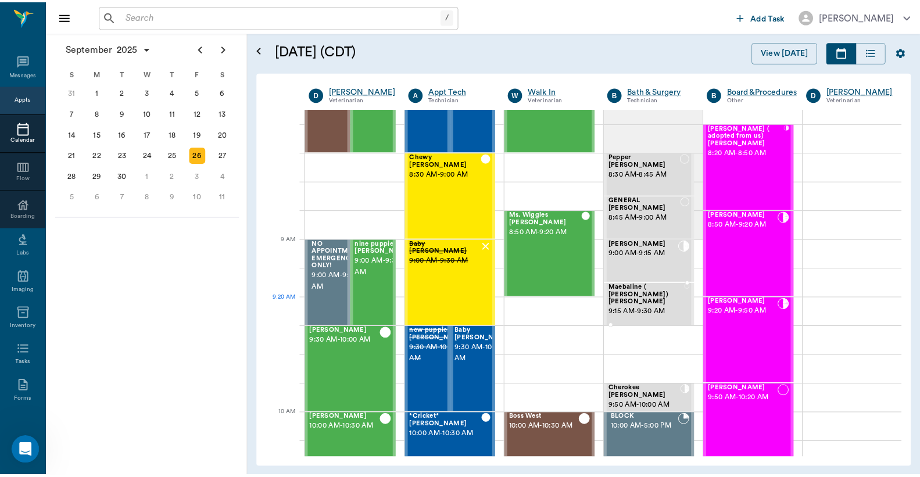
scroll to position [85, 0]
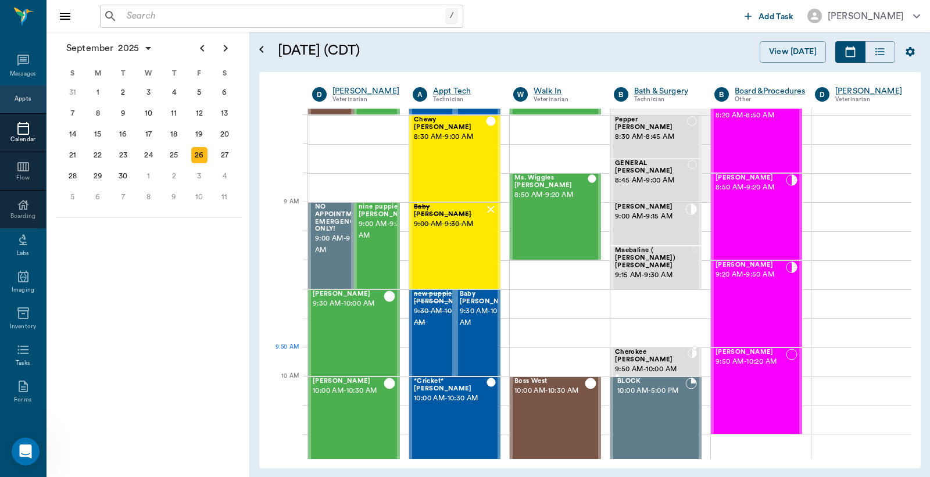
click at [654, 364] on span "9:50 AM - 10:00 AM" at bounding box center [651, 370] width 73 height 12
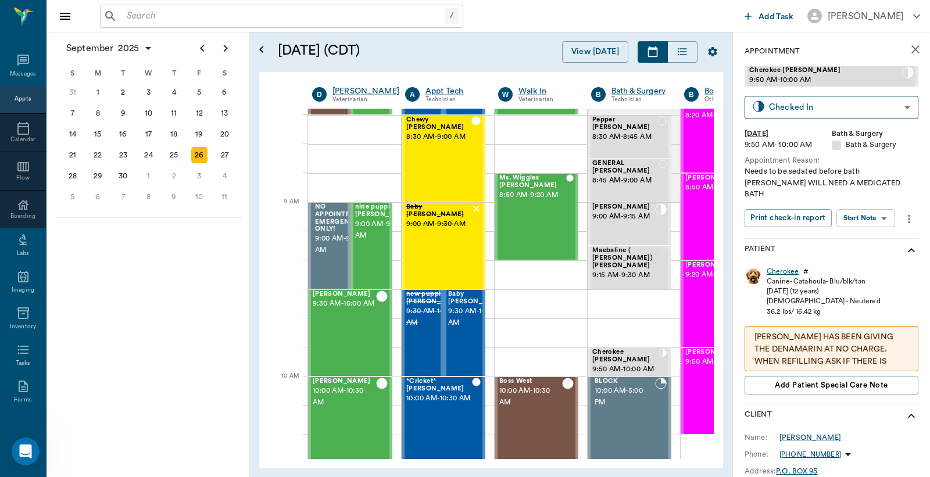
click at [780, 267] on div "Cherokee" at bounding box center [782, 272] width 32 height 10
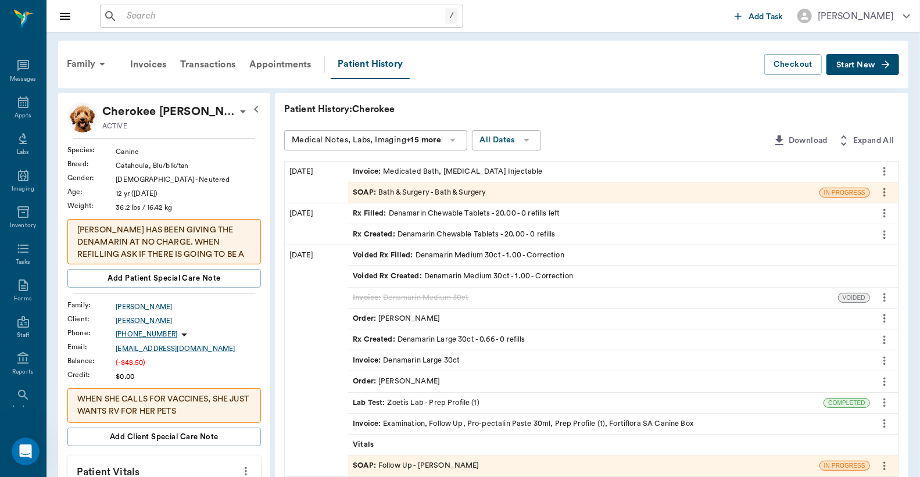
click at [471, 171] on div "Invoice : Medicated Bath, [MEDICAL_DATA] Injectable" at bounding box center [447, 171] width 189 height 11
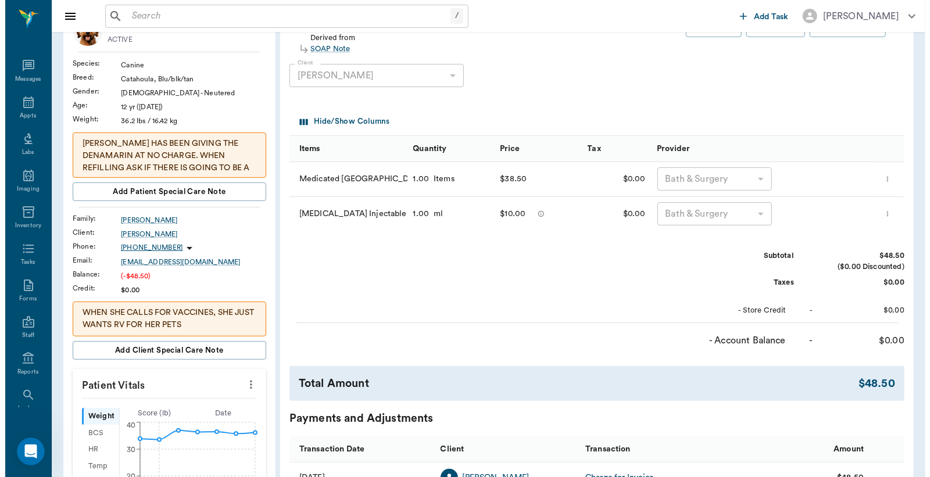
scroll to position [258, 0]
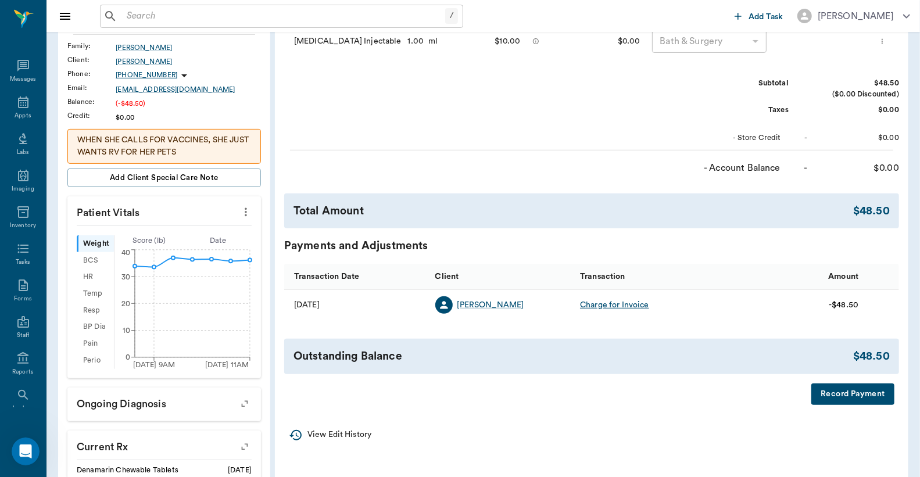
click at [838, 394] on button "Record Payment" at bounding box center [852, 393] width 83 height 21
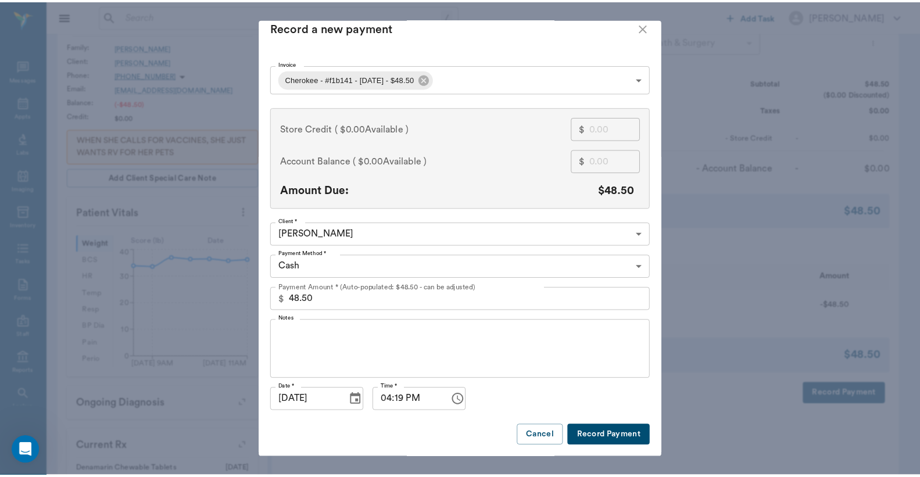
scroll to position [21, 0]
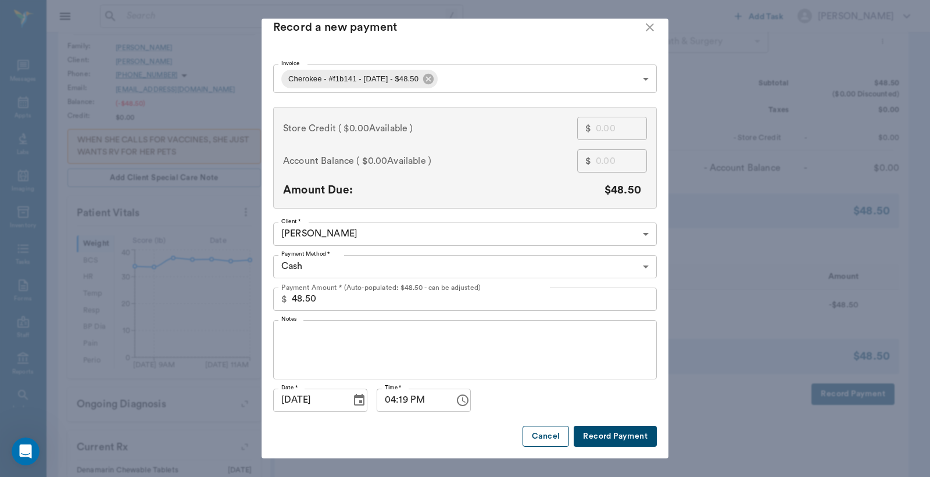
click at [539, 426] on button "Cancel" at bounding box center [545, 436] width 46 height 21
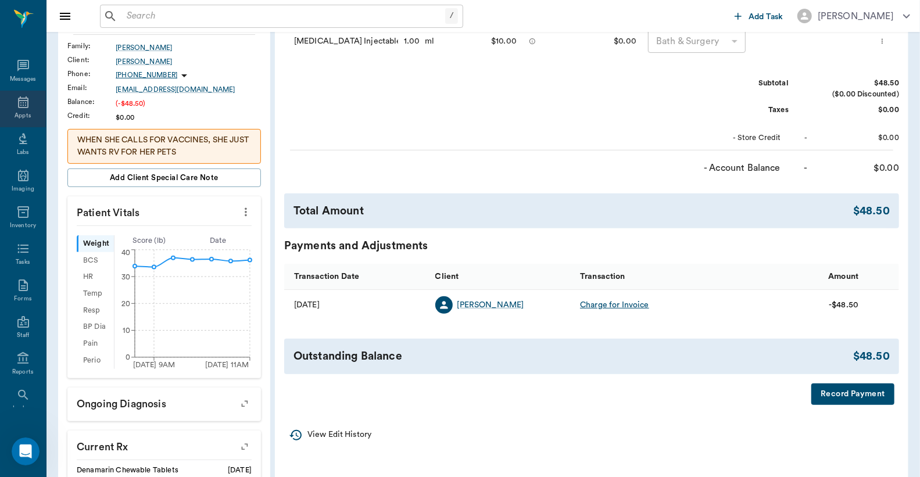
click at [20, 117] on div "Appts" at bounding box center [23, 116] width 16 height 9
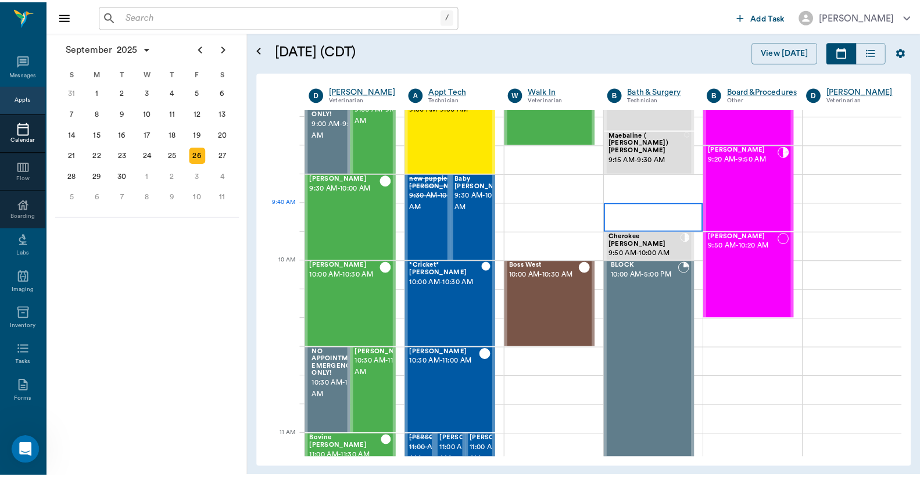
scroll to position [115, 0]
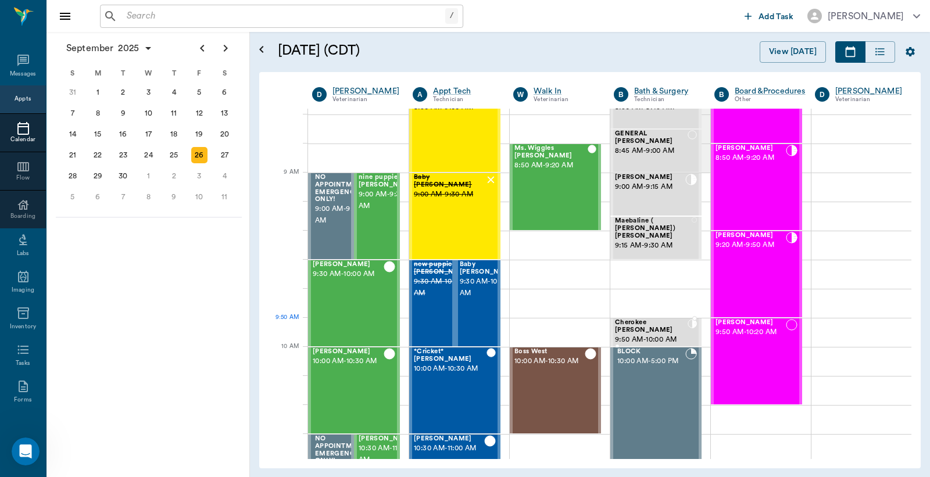
click at [644, 335] on span "9:50 AM - 10:00 AM" at bounding box center [651, 340] width 73 height 12
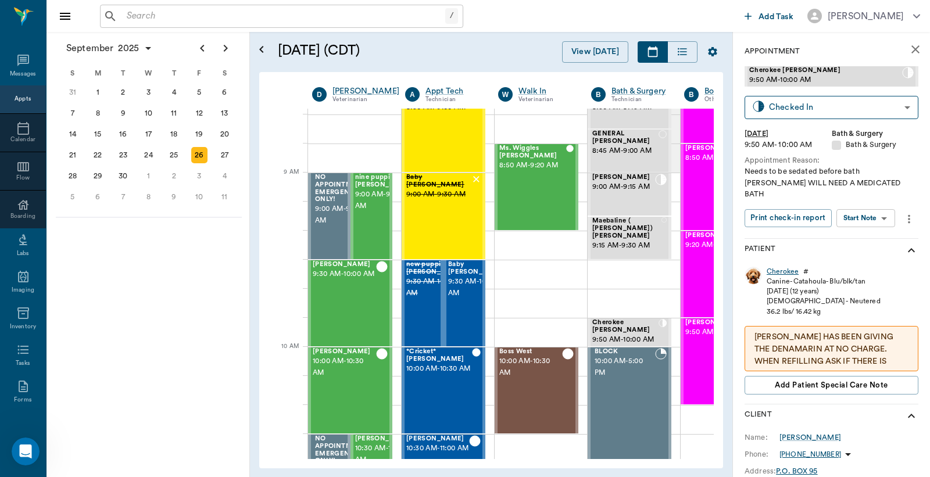
click at [782, 267] on div "Cherokee" at bounding box center [782, 272] width 32 height 10
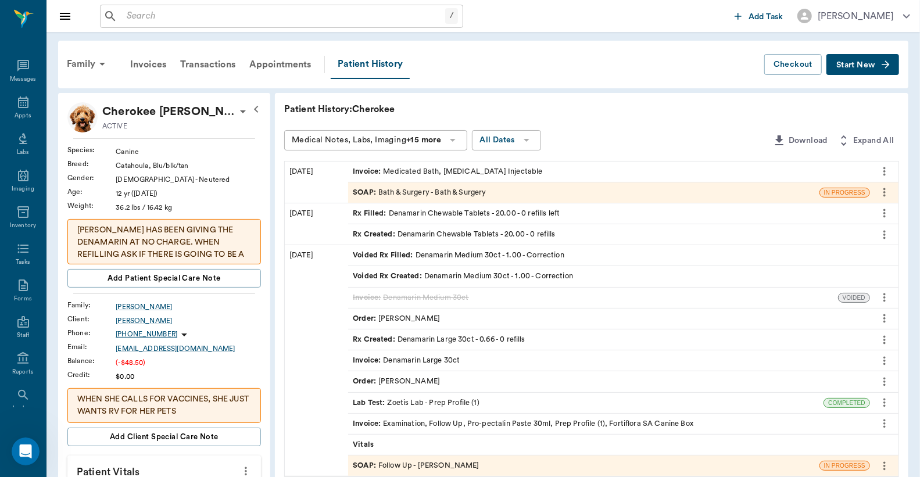
click at [414, 173] on div "Invoice : Medicated Bath, [MEDICAL_DATA] Injectable" at bounding box center [447, 171] width 189 height 11
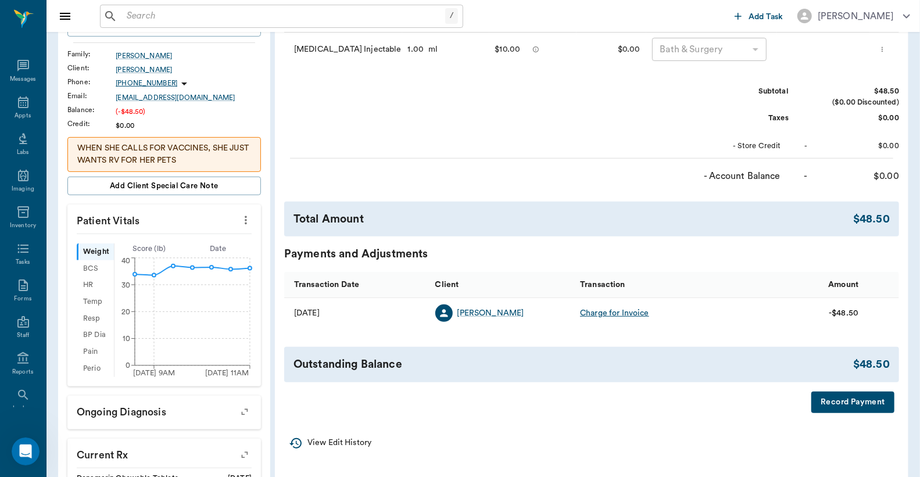
scroll to position [344, 0]
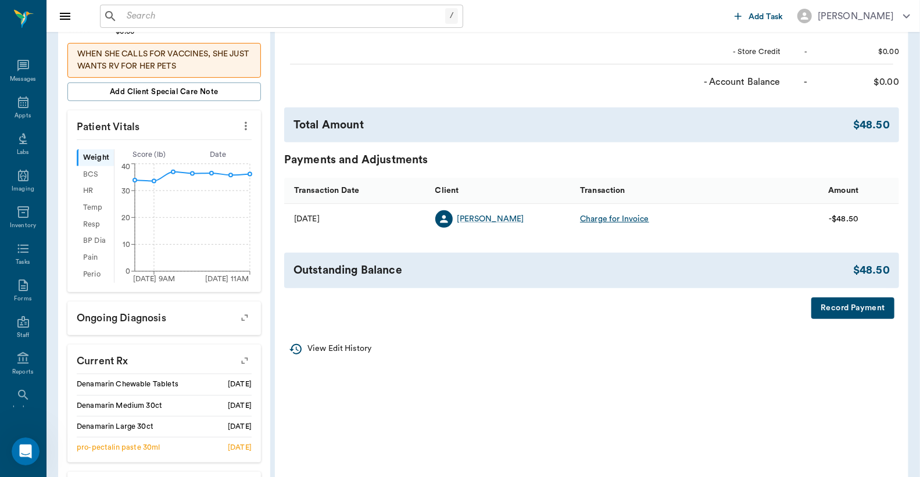
click at [836, 310] on button "Record Payment" at bounding box center [852, 307] width 83 height 21
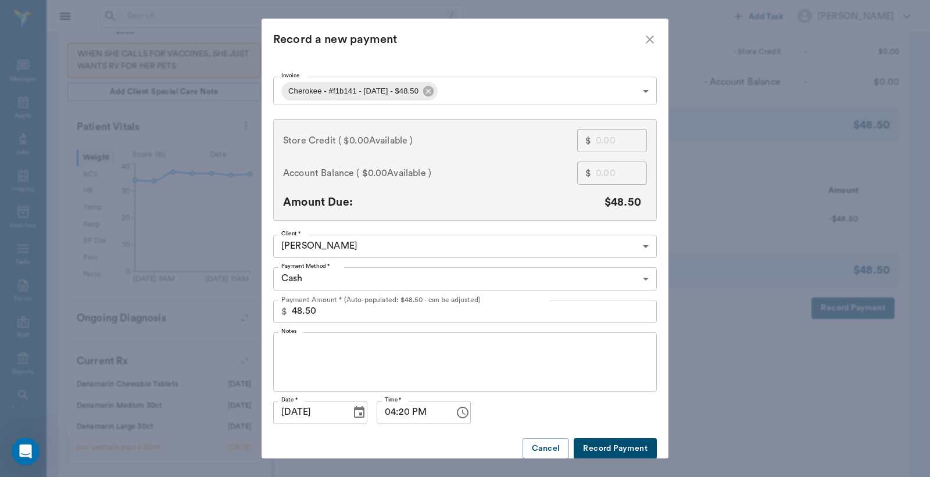
click at [636, 282] on body "/ ​ Add Task [PERSON_NAME] Nectar Messages Appts Labs Imaging Inventory Tasks F…" at bounding box center [465, 176] width 930 height 1040
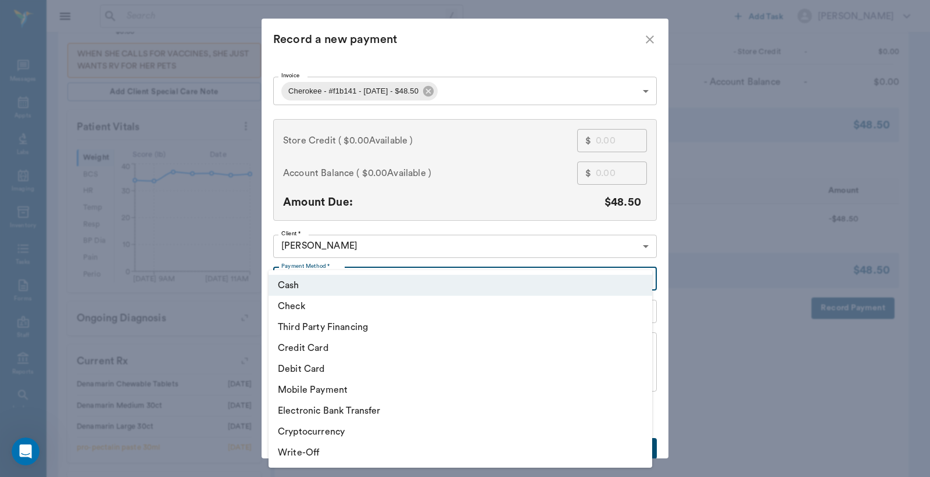
click at [330, 368] on li "Debit Card" at bounding box center [459, 369] width 383 height 21
type input "DEBIT_CARD"
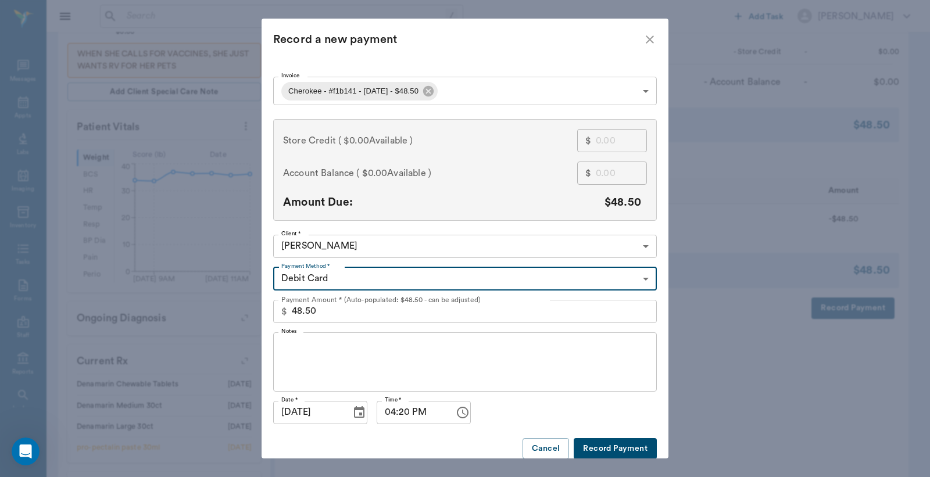
click at [616, 447] on button "Record Payment" at bounding box center [614, 448] width 83 height 21
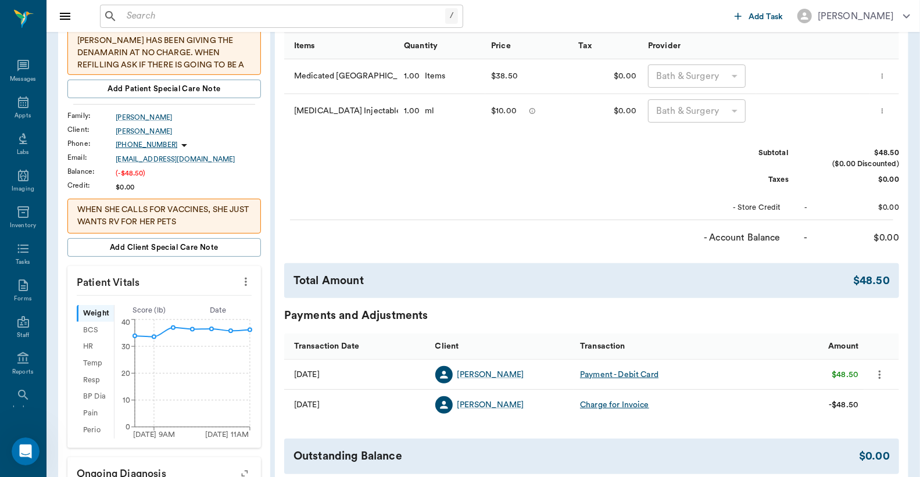
scroll to position [0, 0]
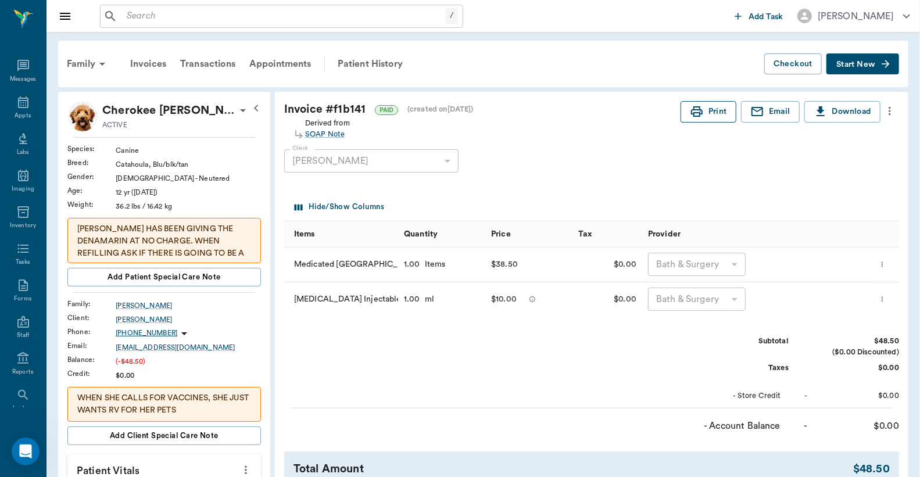
click at [704, 112] on button "Print" at bounding box center [708, 111] width 56 height 21
drag, startPoint x: 127, startPoint y: 15, endPoint x: 127, endPoint y: 23, distance: 8.7
click at [127, 15] on input "text" at bounding box center [283, 16] width 323 height 16
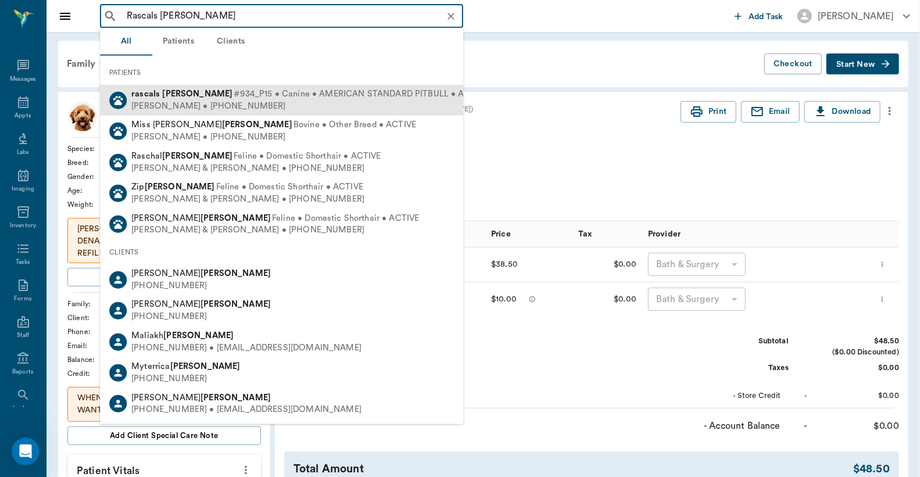
click at [206, 100] on div "[PERSON_NAME] • [PHONE_NUMBER]" at bounding box center [309, 106] width 357 height 12
type input "Rascals [PERSON_NAME]"
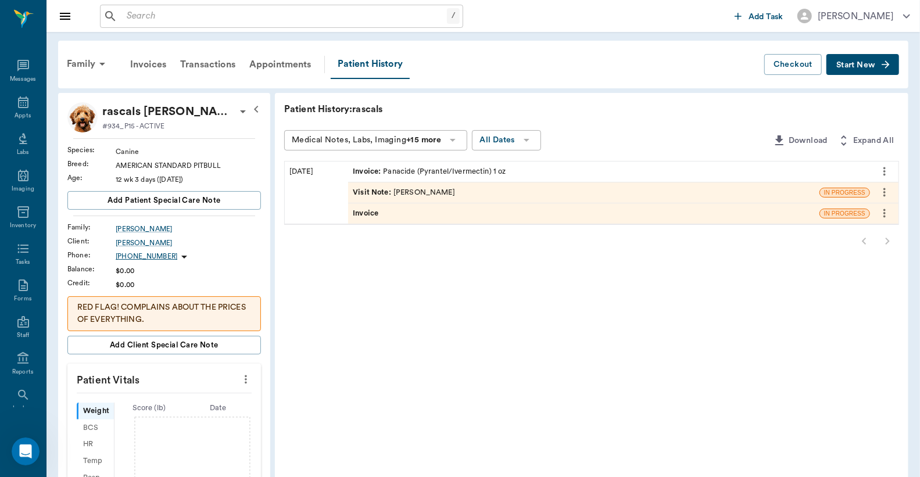
click at [236, 114] on icon at bounding box center [243, 112] width 14 height 14
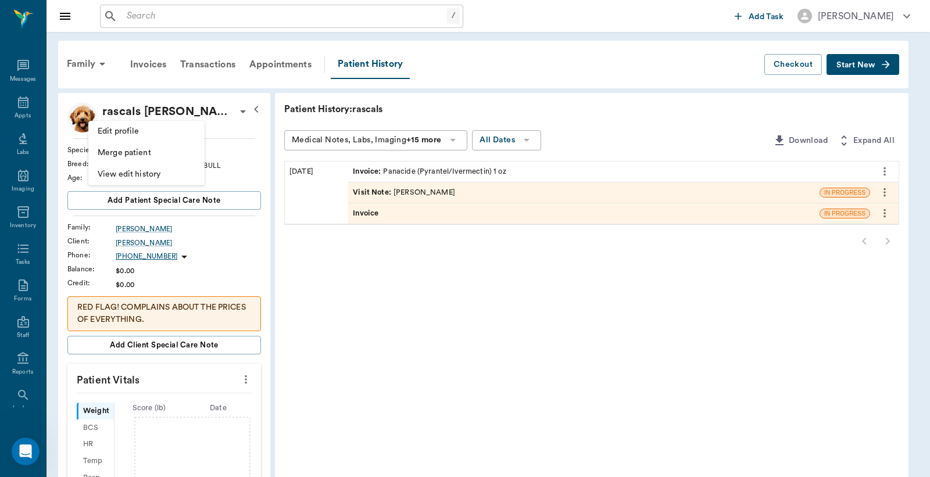
click at [152, 134] on span "Edit profile" at bounding box center [147, 132] width 98 height 12
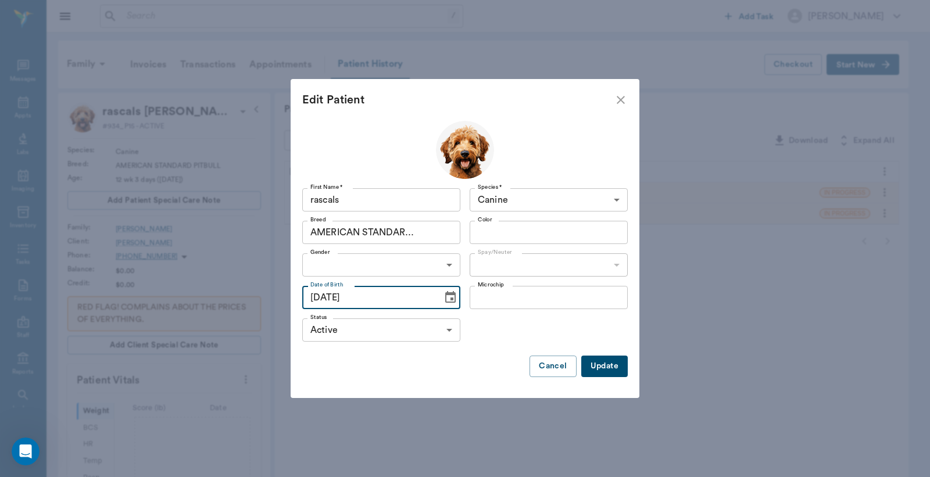
type input "[DATE]"
click at [607, 371] on button "Update" at bounding box center [604, 366] width 46 height 21
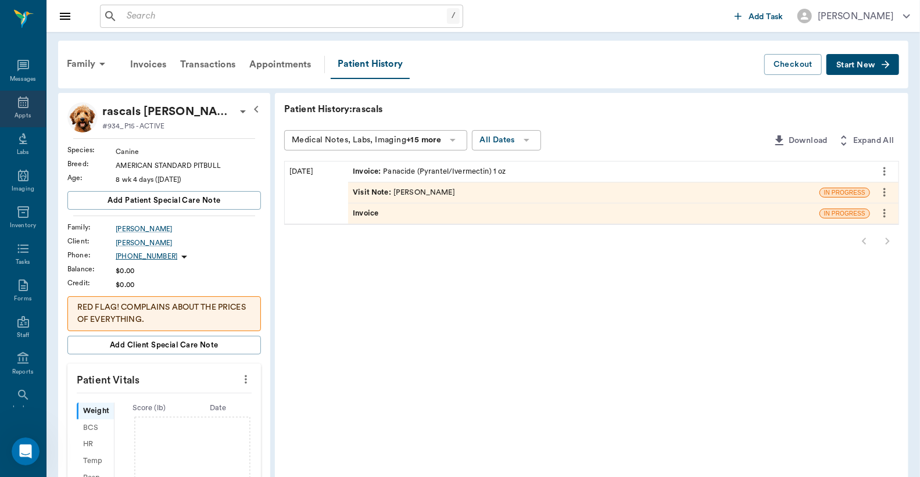
click at [16, 112] on div "Appts" at bounding box center [23, 116] width 16 height 9
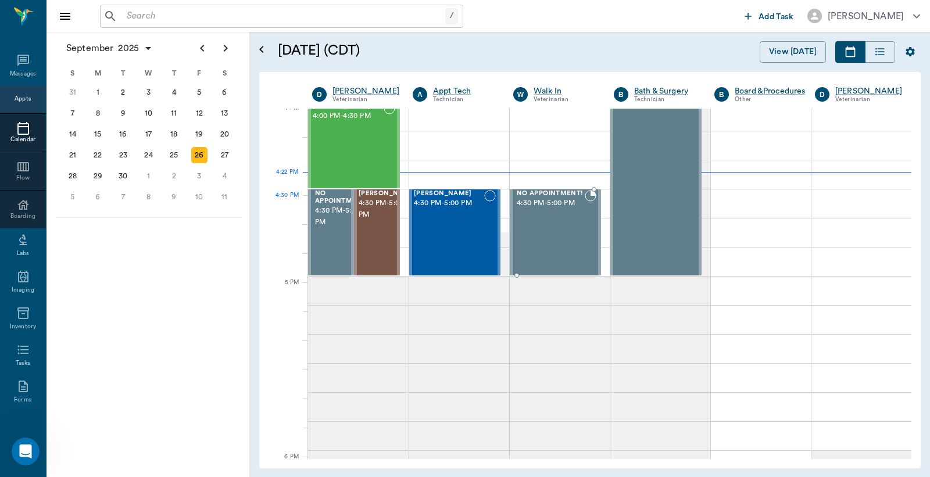
scroll to position [1397, 0]
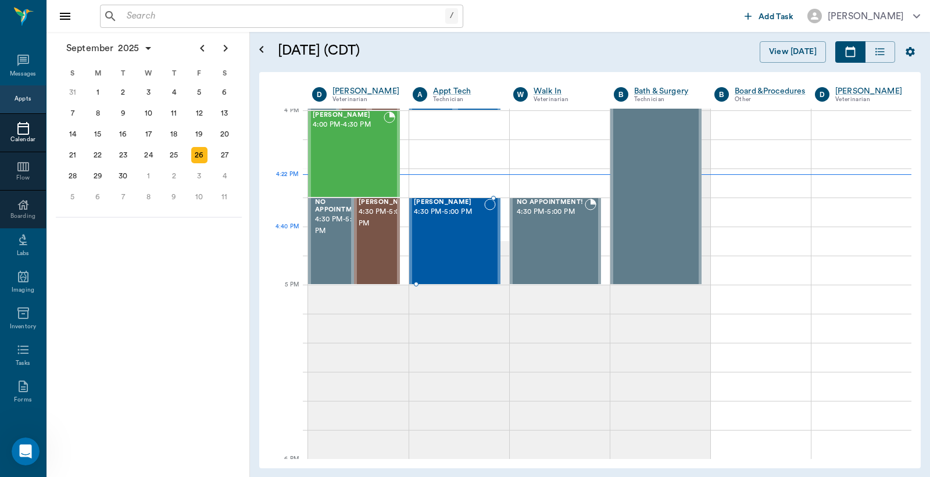
click at [449, 230] on div "[PERSON_NAME] 4:30 PM - 5:00 PM" at bounding box center [449, 241] width 70 height 85
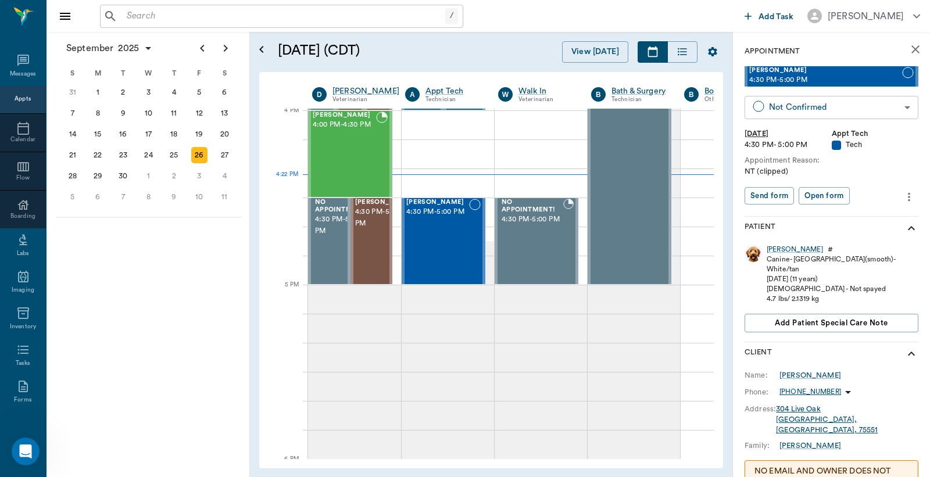
click at [806, 108] on body "/ ​ Add Task [PERSON_NAME] Nectar Messages Appts Calendar Flow Boarding Labs Im…" at bounding box center [465, 238] width 930 height 477
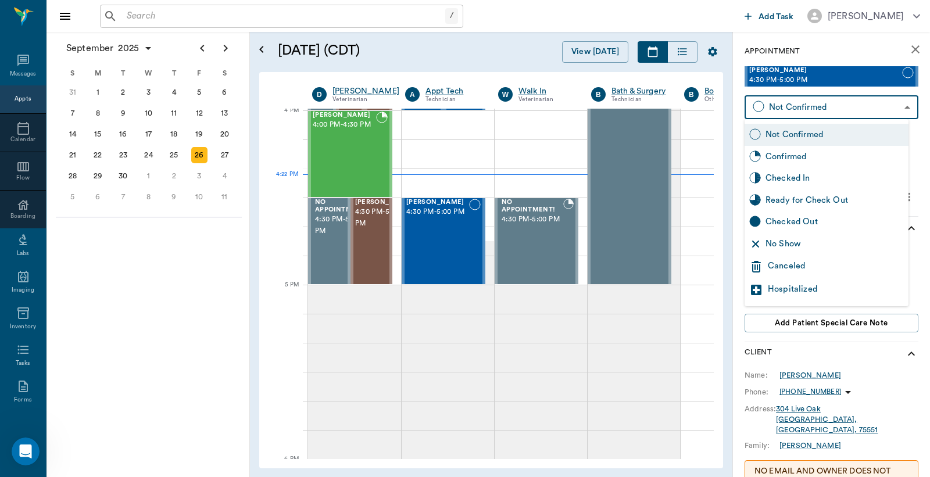
click at [785, 181] on div "Checked In" at bounding box center [834, 178] width 138 height 13
type input "CHECKED_IN"
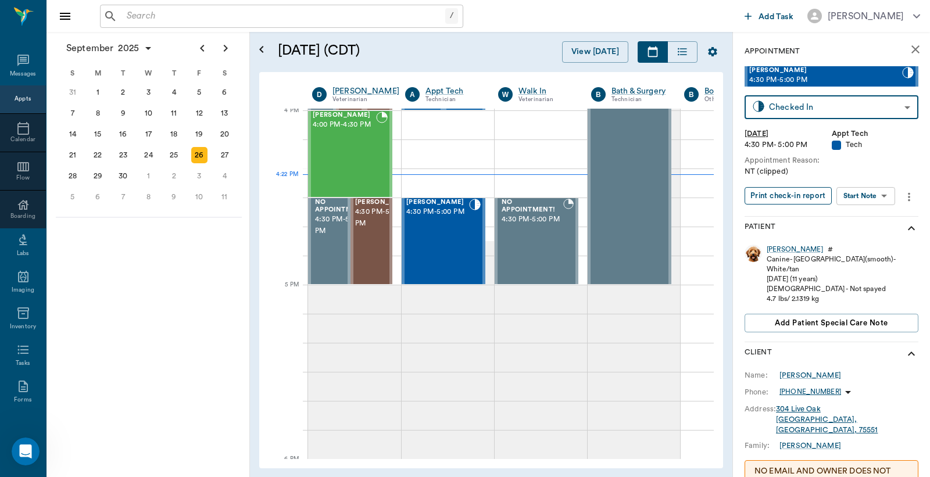
click at [786, 192] on button "Print check-in report" at bounding box center [787, 196] width 87 height 18
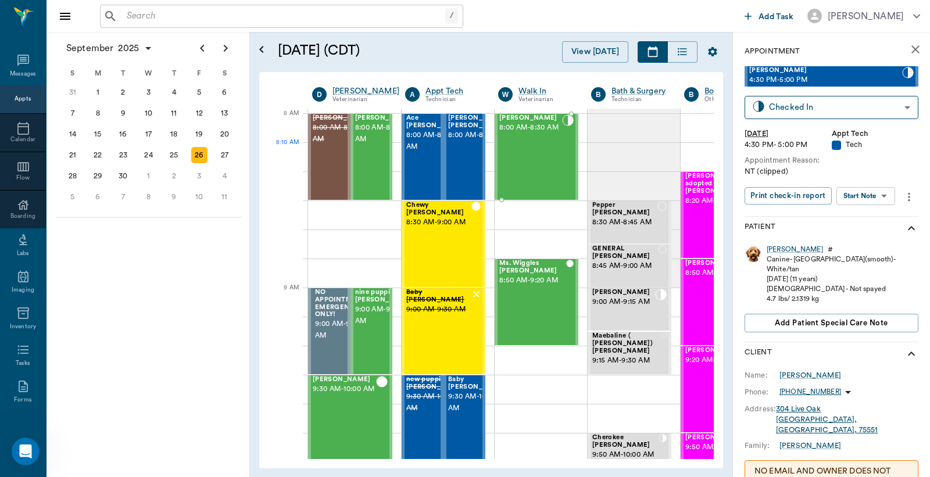
click at [540, 147] on div "[PERSON_NAME] 8:00 AM - 8:30 AM" at bounding box center [530, 156] width 63 height 85
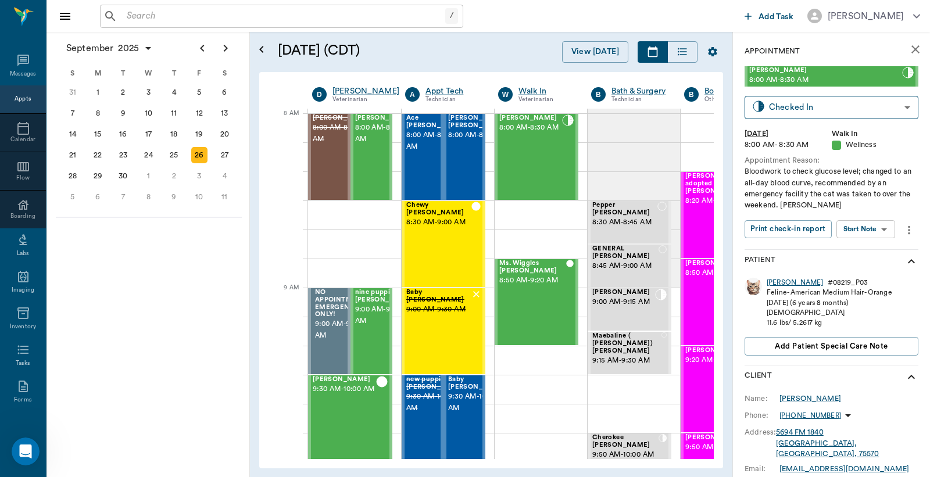
click at [775, 280] on div "[PERSON_NAME]" at bounding box center [794, 283] width 56 height 10
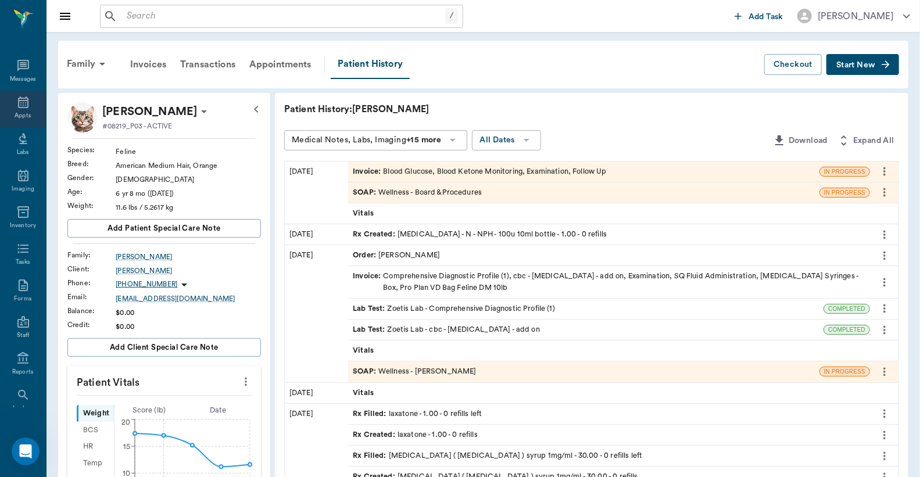
click at [16, 102] on icon at bounding box center [23, 102] width 14 height 14
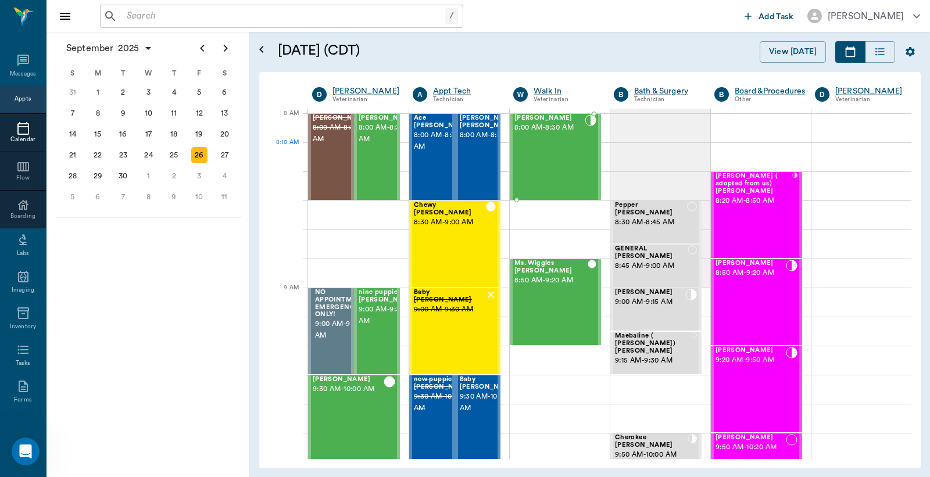
click at [545, 143] on div "[PERSON_NAME] 8:00 AM - 8:30 AM" at bounding box center [549, 156] width 70 height 85
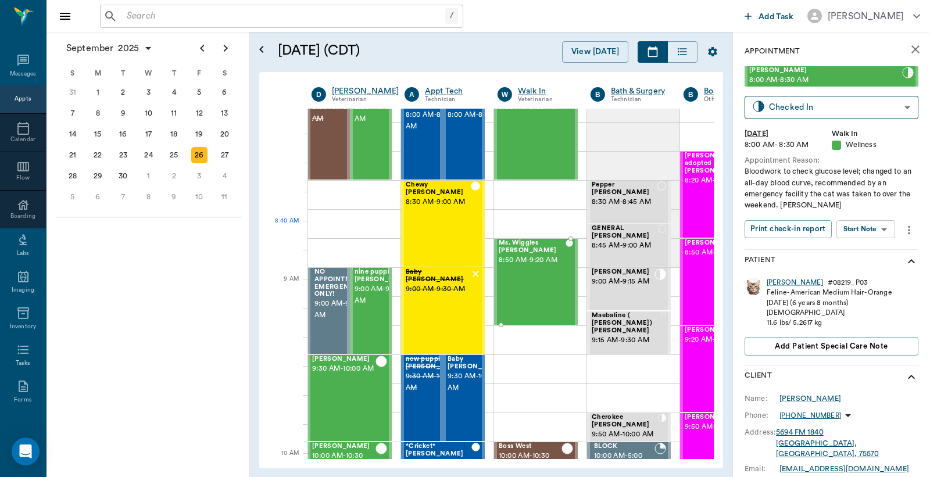
scroll to position [0, 1]
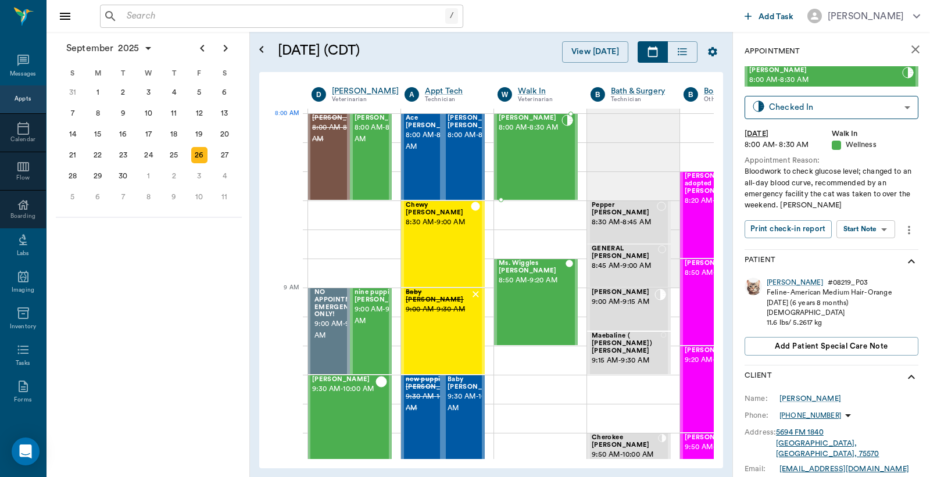
click at [543, 134] on span "8:00 AM - 8:30 AM" at bounding box center [530, 128] width 63 height 12
click at [227, 49] on icon "Next page" at bounding box center [226, 48] width 4 height 7
click at [199, 91] on div "3" at bounding box center [199, 92] width 16 height 16
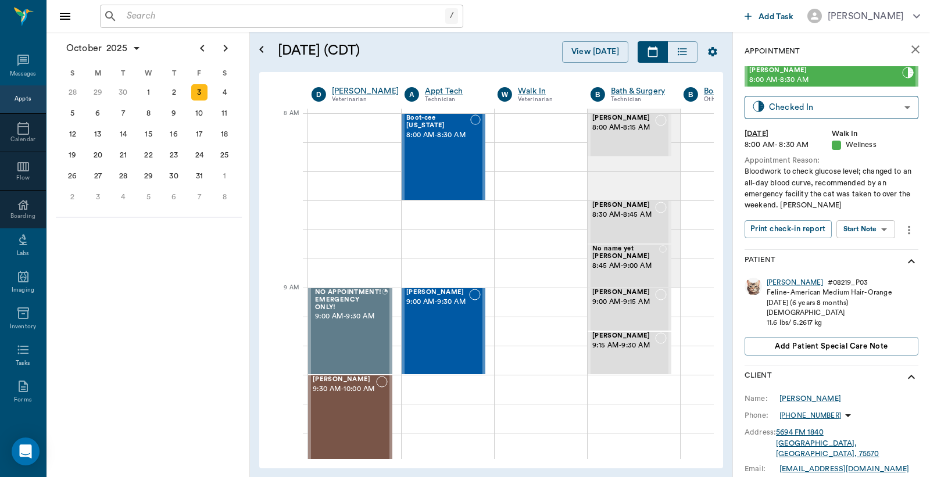
scroll to position [0, 1]
click at [440, 219] on div at bounding box center [447, 214] width 92 height 29
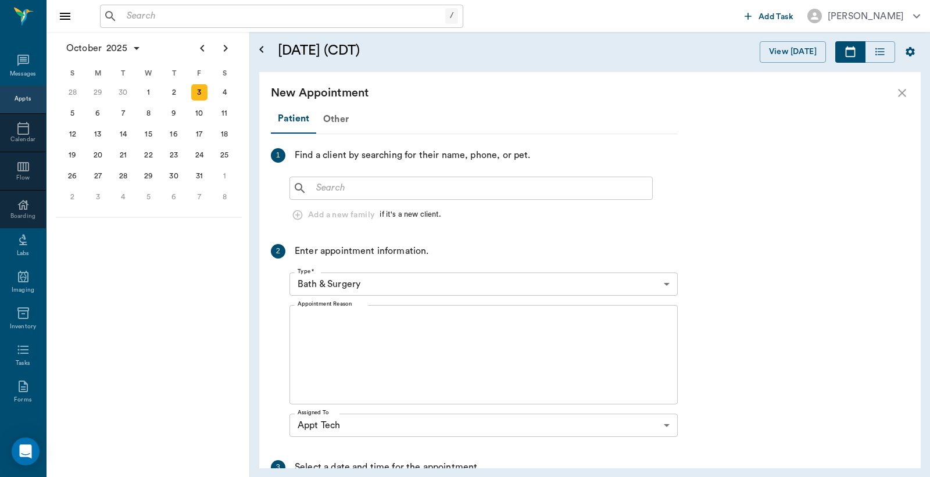
scroll to position [0, 0]
click at [321, 188] on input "text" at bounding box center [479, 188] width 336 height 16
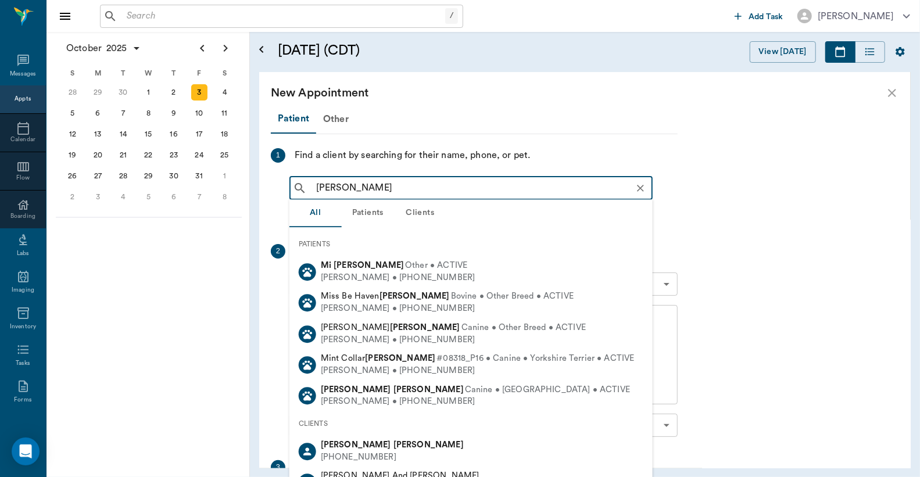
type input "[PERSON_NAME]"
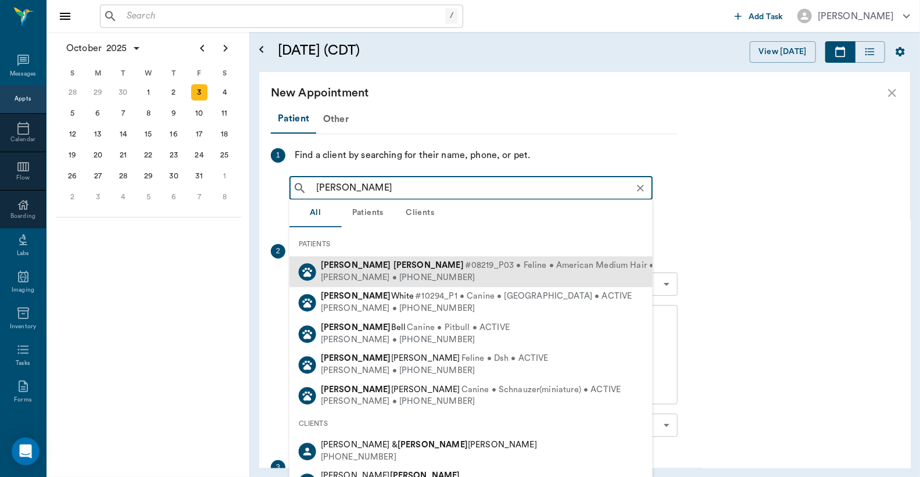
click at [350, 275] on div "[PERSON_NAME] • [PHONE_NUMBER]" at bounding box center [504, 278] width 366 height 12
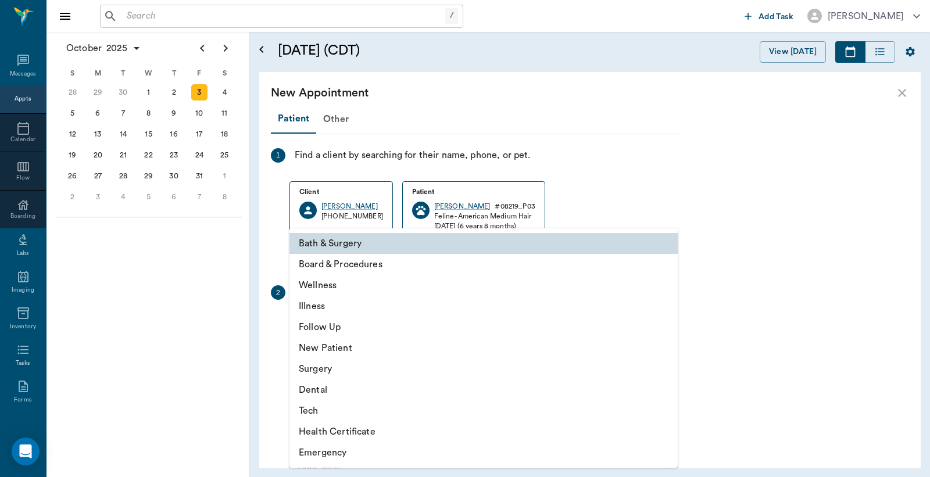
click at [671, 324] on body "/ ​ Add Task [PERSON_NAME] Nectar Messages Appts Calendar Flow Boarding Labs Im…" at bounding box center [465, 238] width 930 height 477
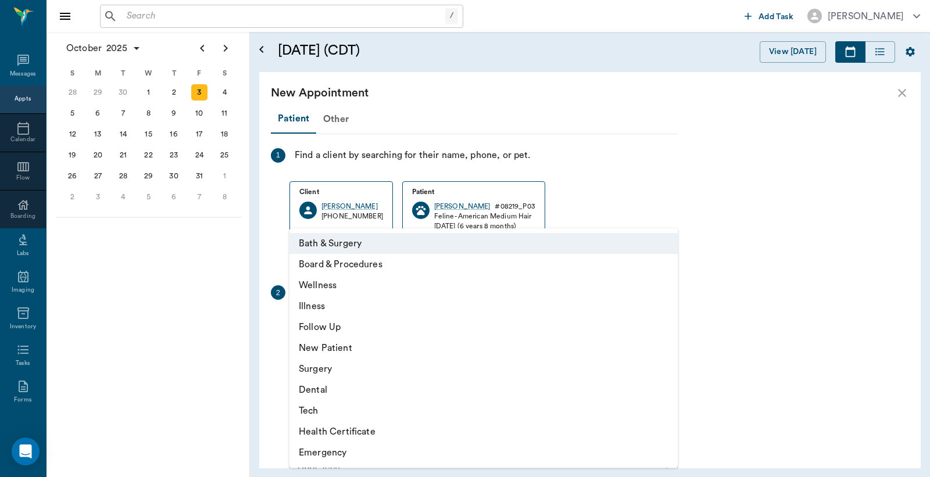
click at [350, 413] on li "Tech" at bounding box center [483, 410] width 388 height 21
type input "65d2be4f46e3a538d89b8c1a"
type input "09:00 AM"
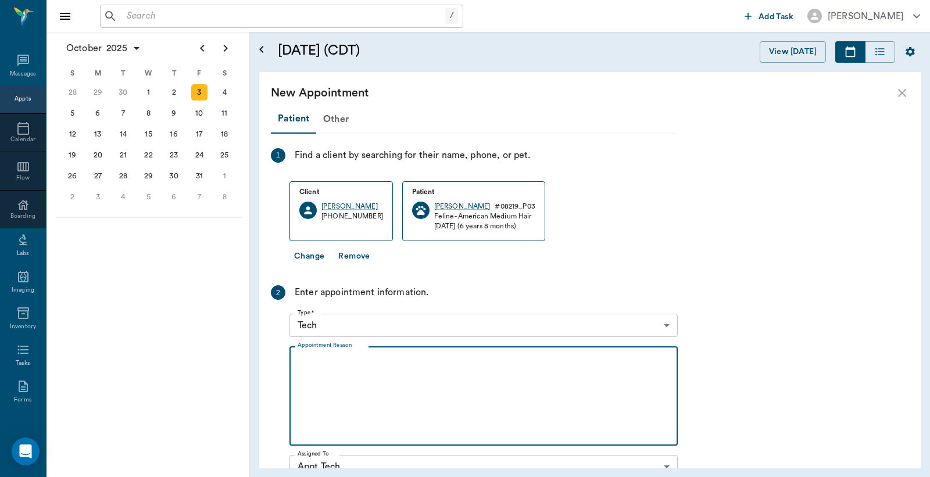
click at [303, 367] on textarea "Appointment Reason" at bounding box center [483, 396] width 372 height 80
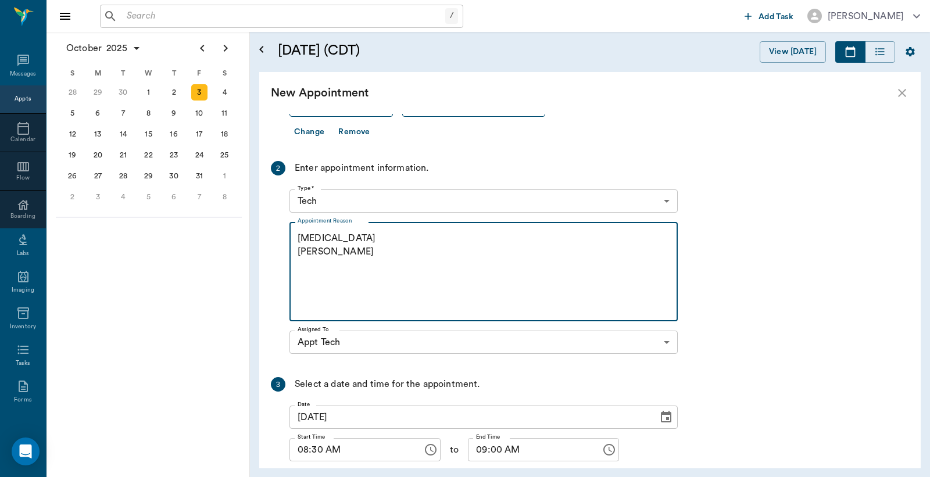
scroll to position [204, 0]
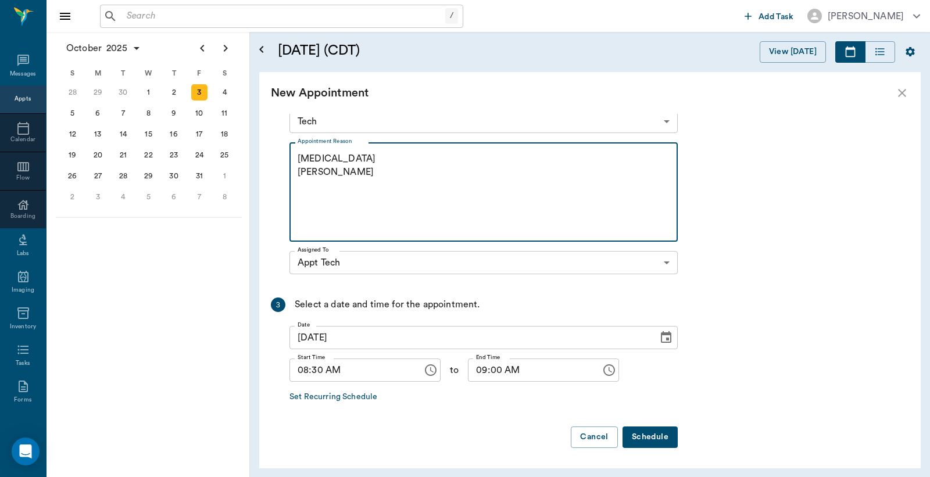
type textarea "[MEDICAL_DATA] [PERSON_NAME]"
click at [646, 437] on button "Schedule" at bounding box center [649, 436] width 55 height 21
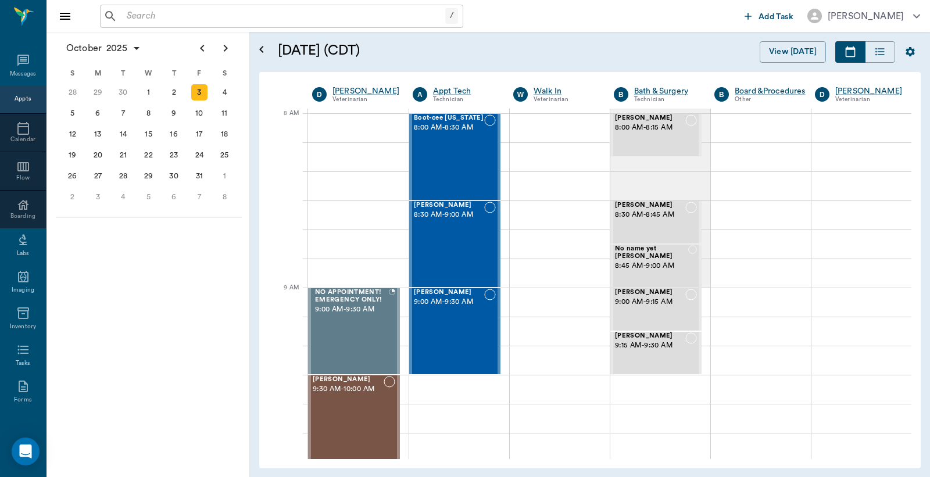
click at [20, 99] on div "Appts" at bounding box center [23, 99] width 16 height 9
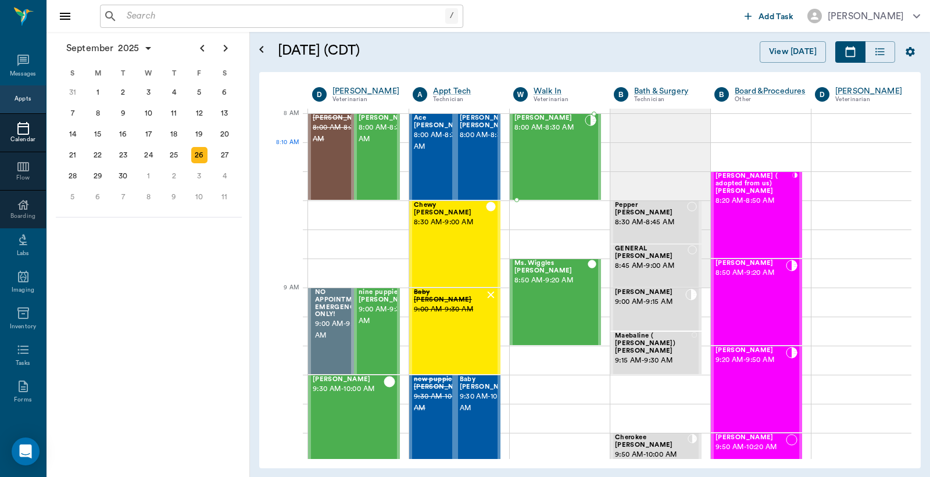
click at [535, 155] on div "[PERSON_NAME] 8:00 AM - 8:30 AM" at bounding box center [549, 156] width 70 height 85
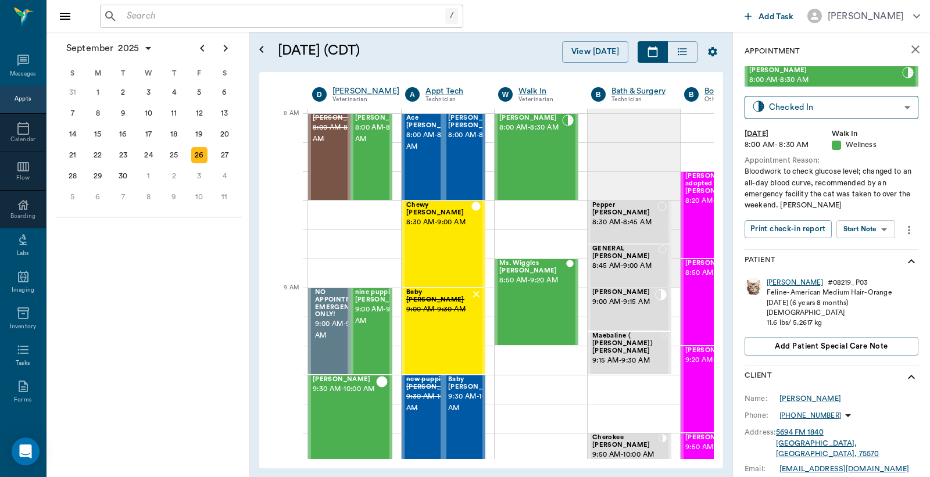
click at [770, 285] on div "[PERSON_NAME]" at bounding box center [794, 283] width 56 height 10
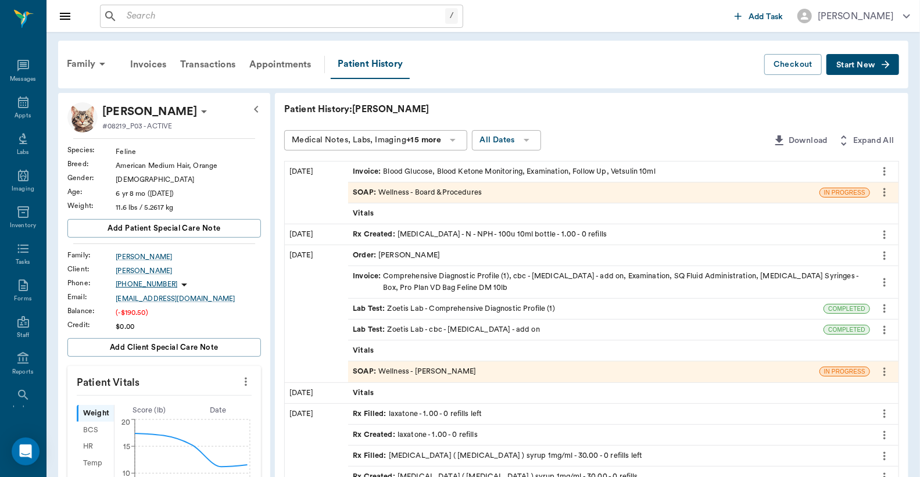
click at [426, 169] on div "Invoice : Blood Glucose, Blood Ketone Monitoring, Examination, Follow Up, Vetsu…" at bounding box center [504, 171] width 303 height 11
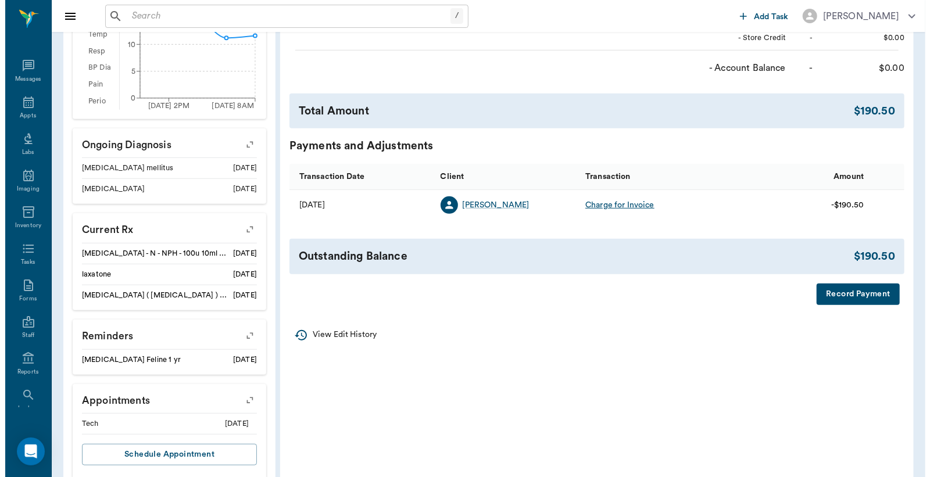
scroll to position [431, 0]
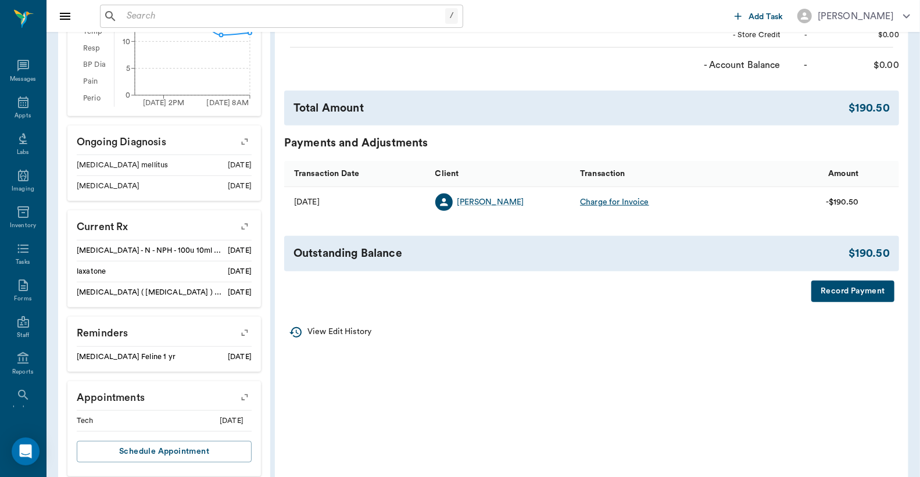
click at [844, 294] on button "Record Payment" at bounding box center [852, 291] width 83 height 21
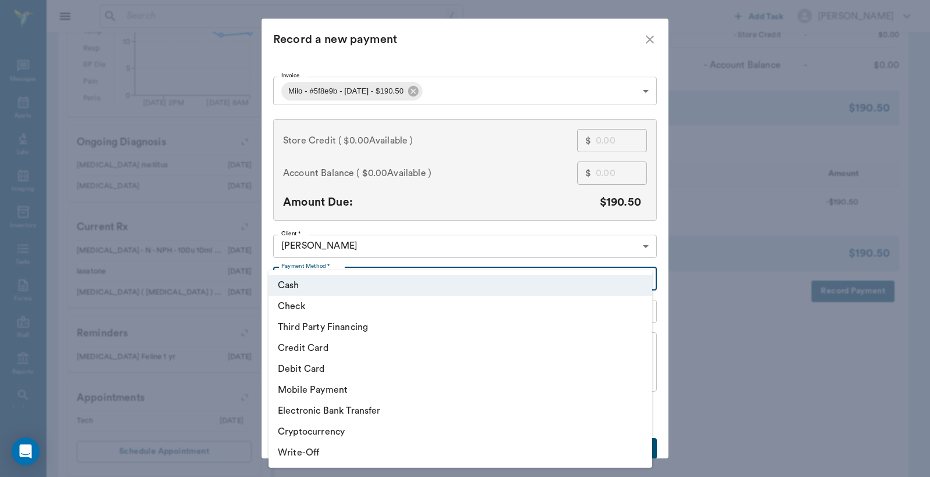
click at [641, 279] on body "/ ​ Add Task Dr. Bert Ellsworth Nectar Messages Appts Labs Imaging Inventory Ta…" at bounding box center [465, 34] width 930 height 930
click at [343, 349] on li "Credit Card" at bounding box center [459, 348] width 383 height 21
type input "CREDIT_CARD"
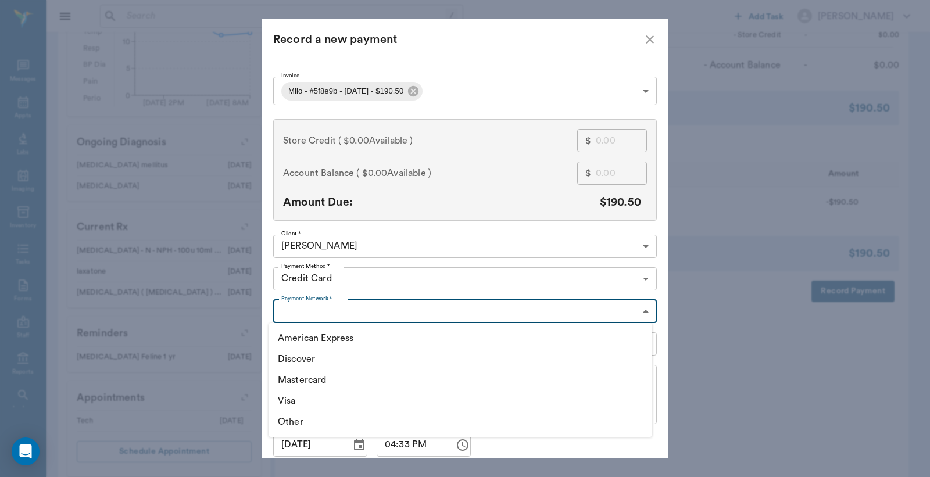
click at [641, 313] on body "/ ​ Add Task Dr. Bert Ellsworth Nectar Messages Appts Labs Imaging Inventory Ta…" at bounding box center [465, 34] width 930 height 930
click at [641, 310] on div at bounding box center [465, 238] width 930 height 477
click at [641, 310] on body "/ ​ Add Task Dr. Bert Ellsworth Nectar Messages Appts Labs Imaging Inventory Ta…" at bounding box center [465, 34] width 930 height 930
click at [309, 357] on li "Discover" at bounding box center [459, 359] width 383 height 21
type input "DISCOVER"
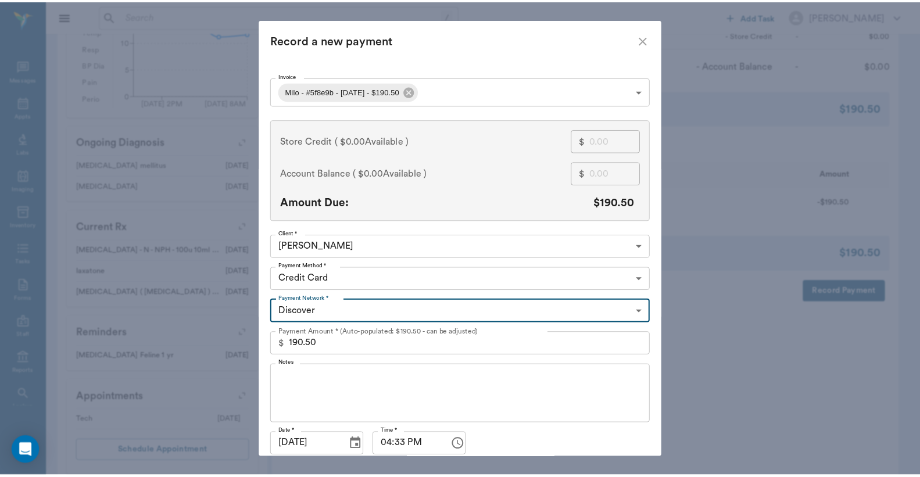
scroll to position [45, 0]
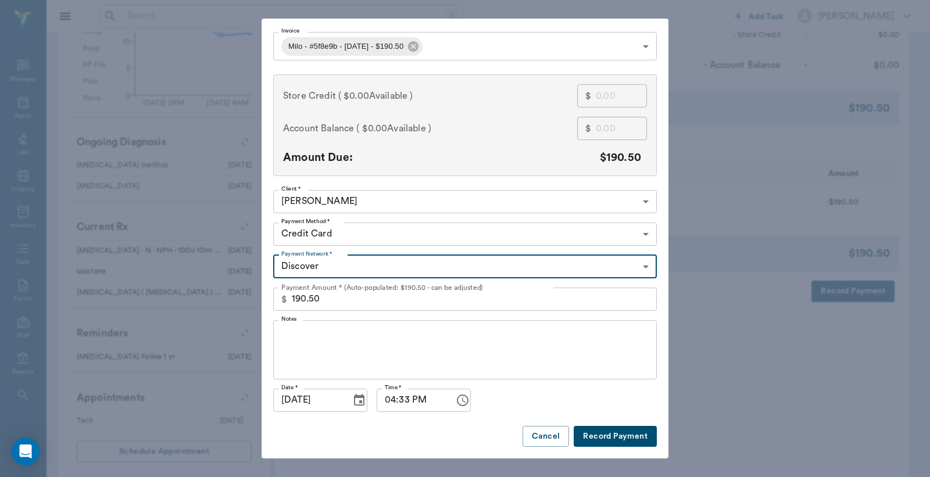
click at [600, 433] on button "Record Payment" at bounding box center [614, 436] width 83 height 21
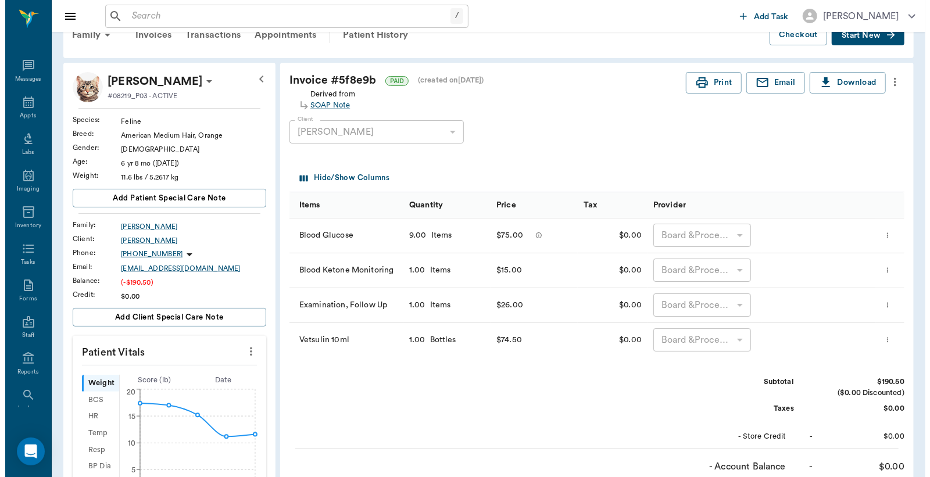
scroll to position [0, 0]
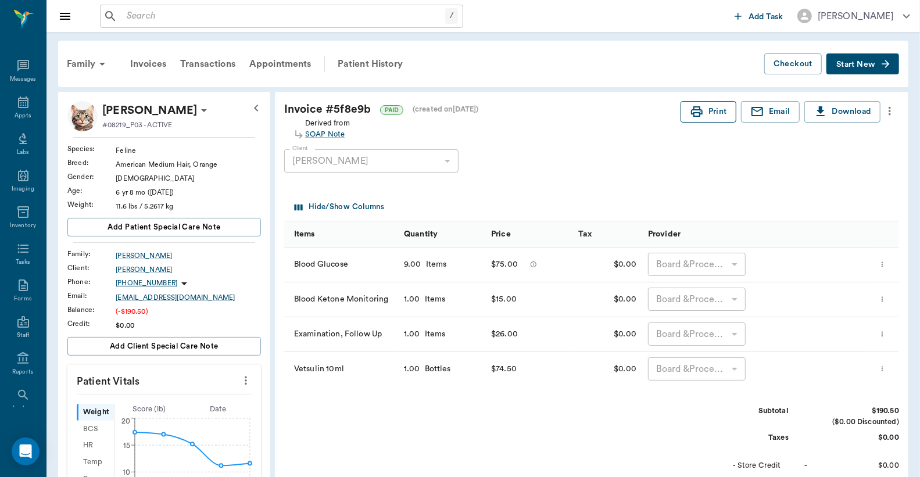
click at [704, 112] on button "Print" at bounding box center [708, 111] width 56 height 21
click at [20, 113] on div "Appts" at bounding box center [23, 116] width 16 height 9
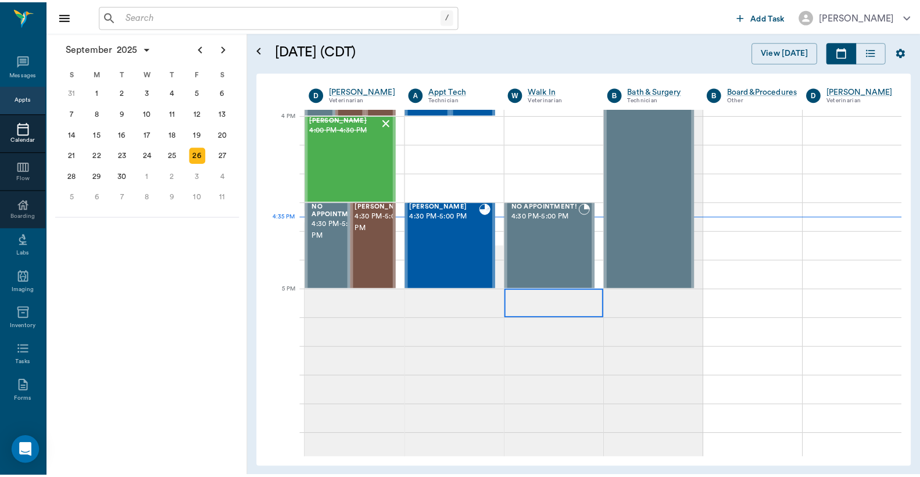
scroll to position [1395, 0]
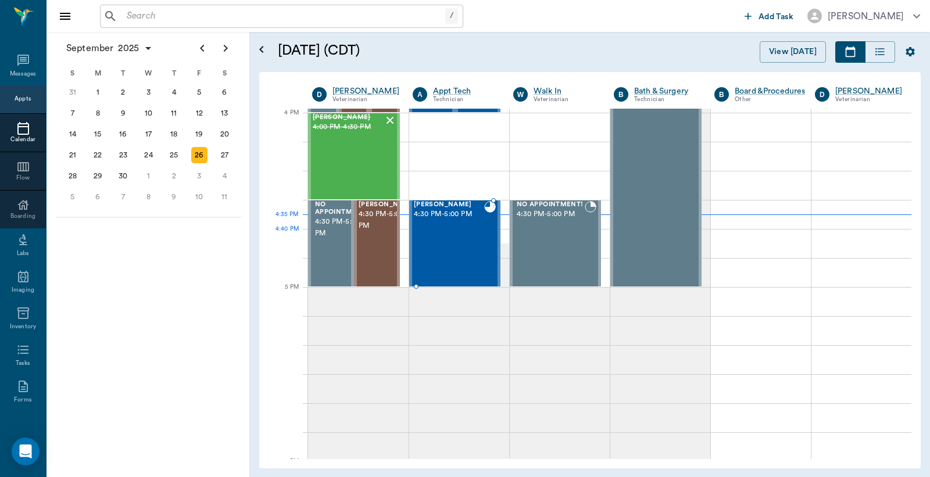
click at [466, 242] on div "Luna Hobson 4:30 PM - 5:00 PM" at bounding box center [449, 243] width 70 height 85
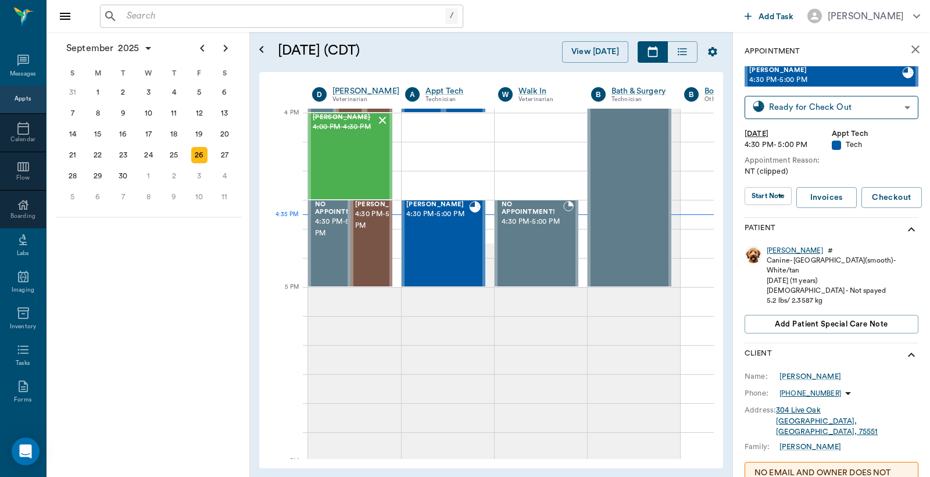
click at [775, 252] on div "Luna" at bounding box center [794, 251] width 56 height 10
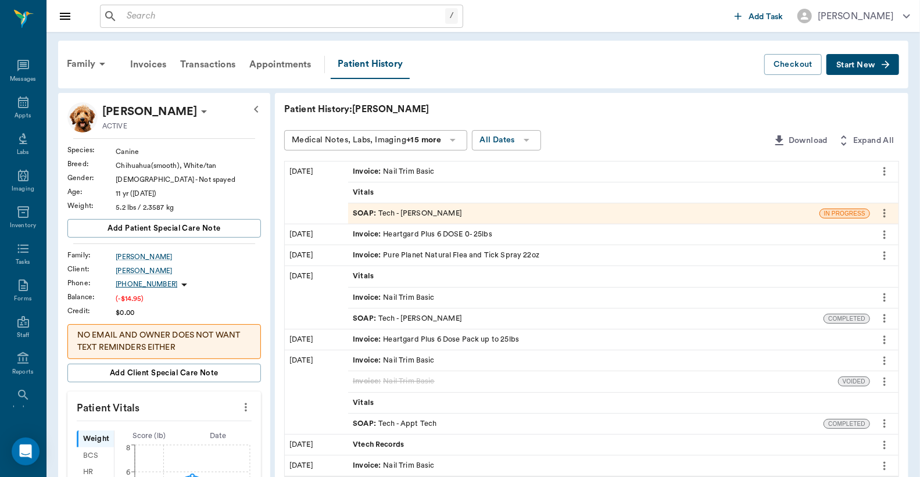
click at [445, 176] on div "Invoice : Nail Trim Basic" at bounding box center [609, 172] width 522 height 20
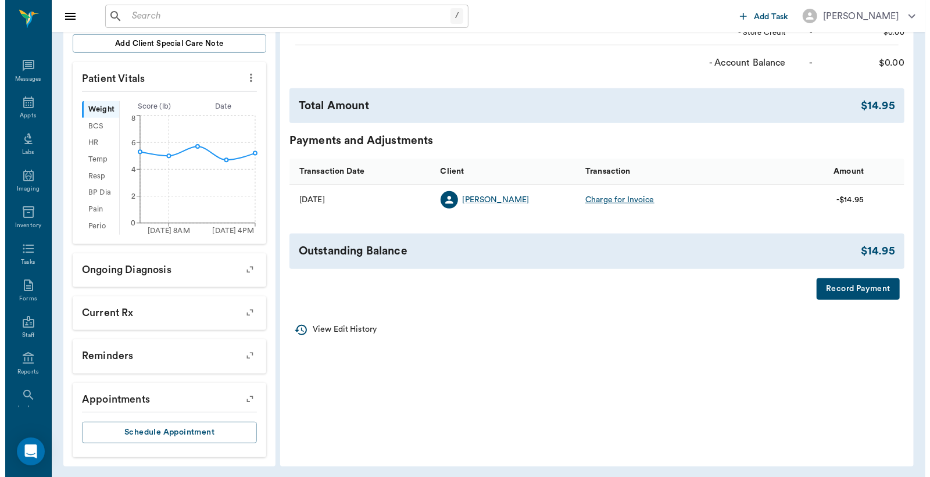
scroll to position [331, 0]
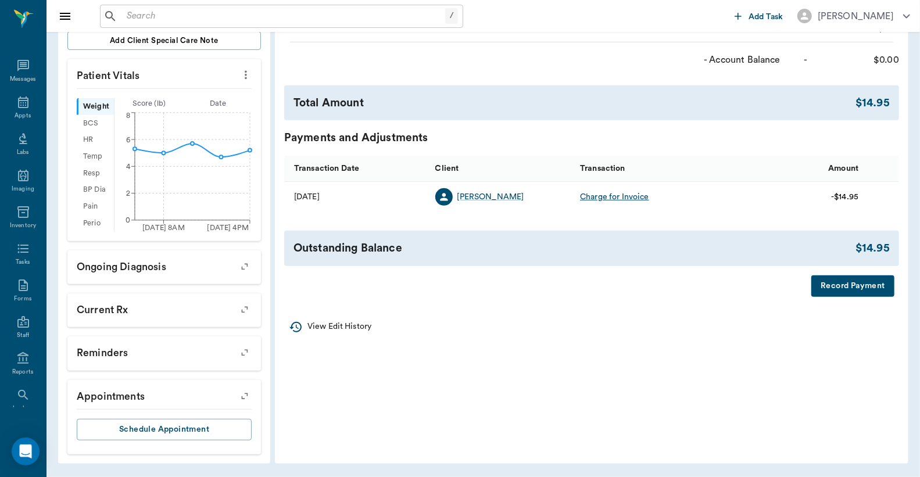
click at [849, 285] on button "Record Payment" at bounding box center [852, 285] width 83 height 21
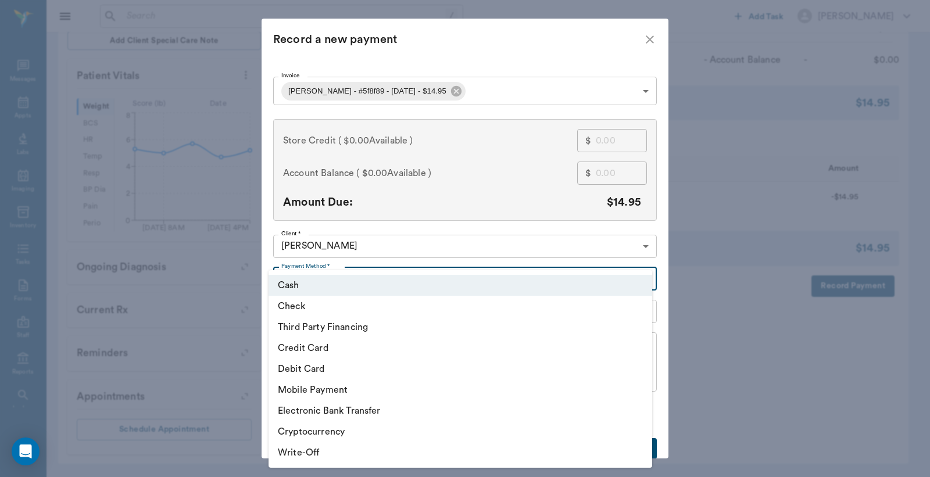
click at [640, 283] on body "/ ​ Add Task Dr. Bert Ellsworth Nectar Messages Appts Labs Imaging Inventory Ta…" at bounding box center [465, 73] width 930 height 808
click at [343, 368] on li "Debit Card" at bounding box center [459, 369] width 383 height 21
type input "DEBIT_CARD"
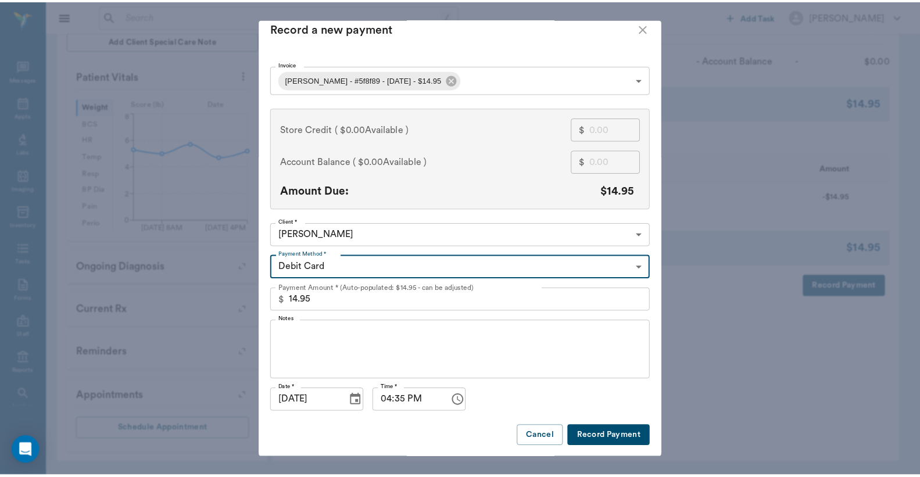
scroll to position [12, 0]
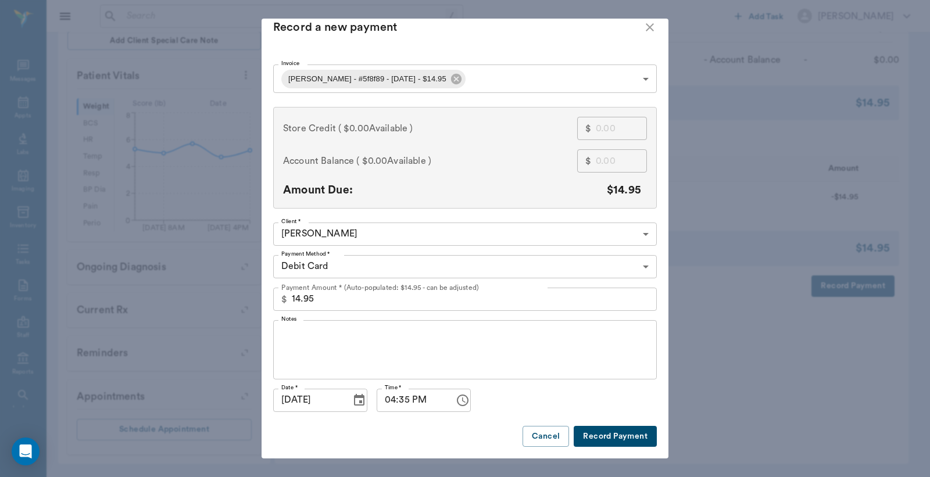
click at [597, 431] on button "Record Payment" at bounding box center [614, 436] width 83 height 21
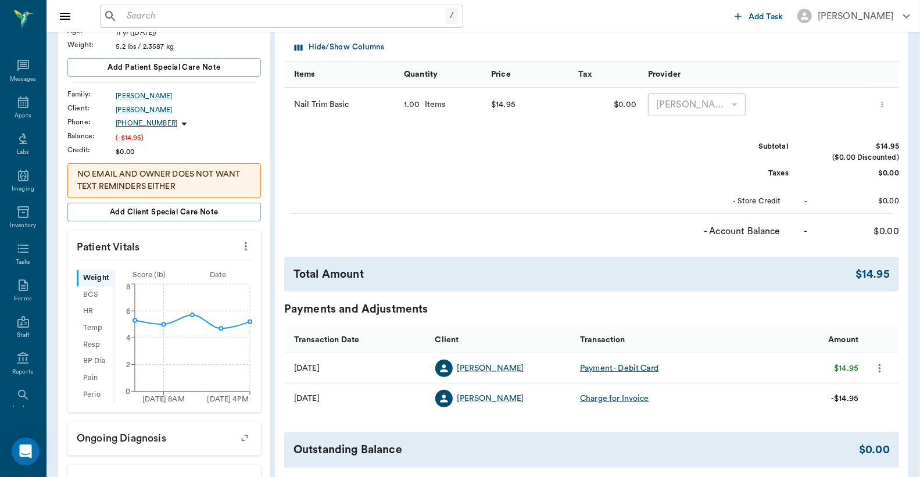
scroll to position [0, 0]
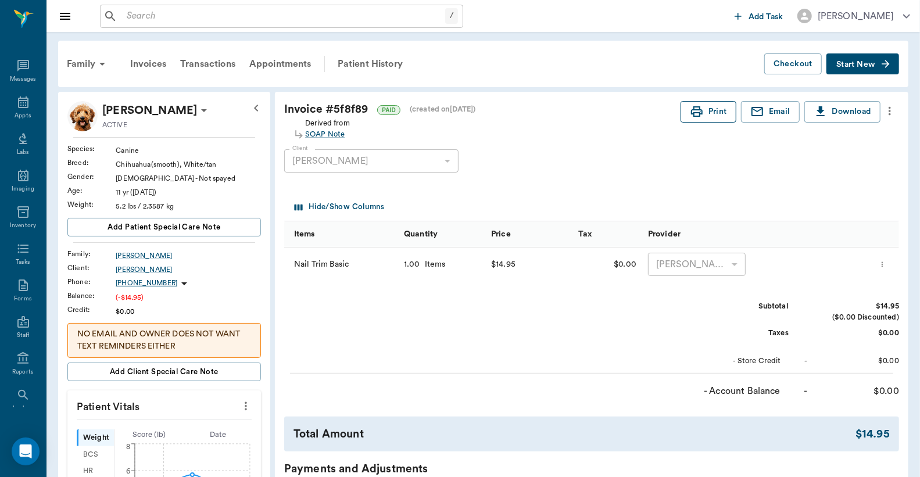
click at [697, 119] on button "Print" at bounding box center [708, 111] width 56 height 21
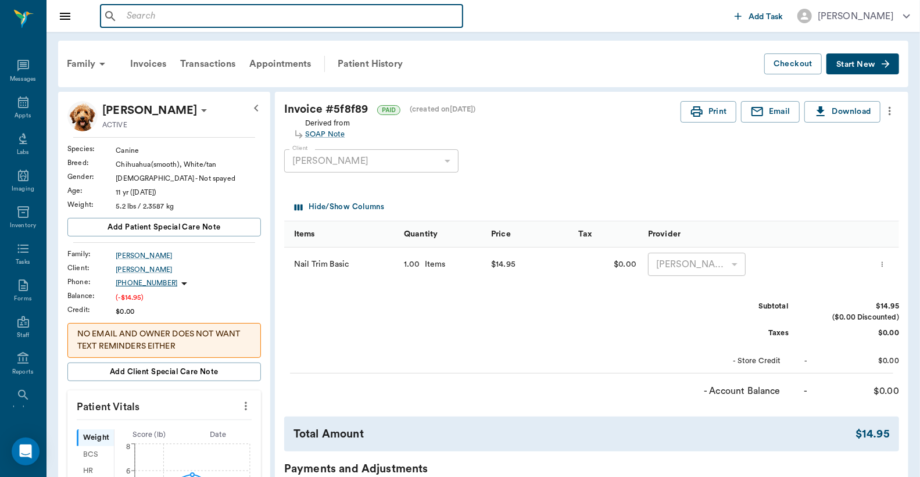
click at [128, 15] on input "text" at bounding box center [290, 16] width 336 height 16
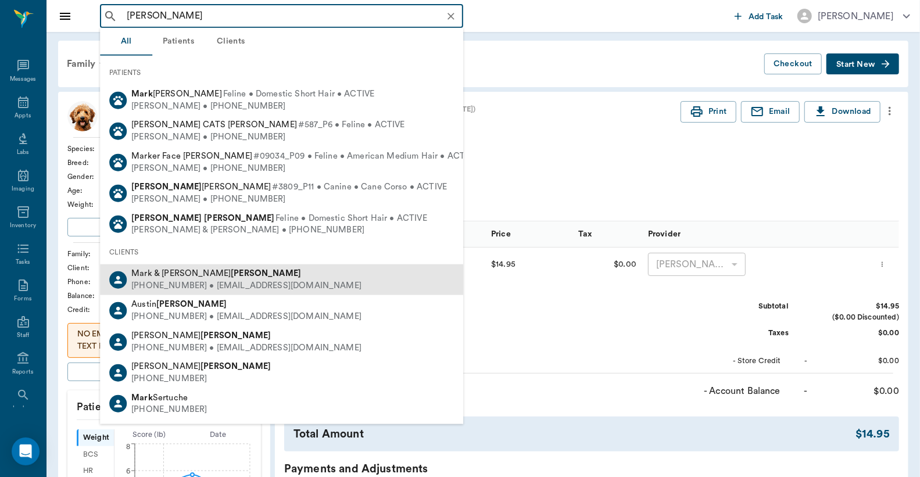
click at [166, 280] on div "(903) 824-4357 • GINAMOTE@sbcglobal.net" at bounding box center [246, 286] width 230 height 12
type input "Mark Mote"
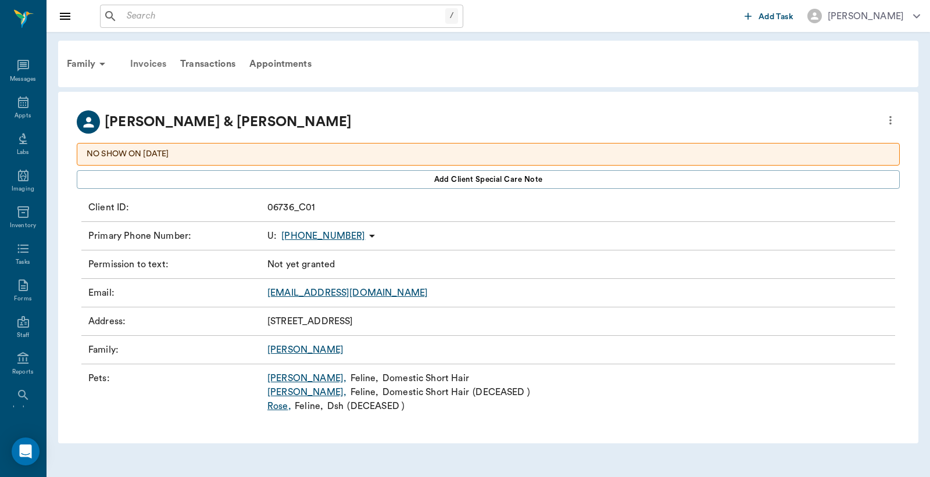
click at [157, 64] on div "Invoices" at bounding box center [148, 64] width 50 height 28
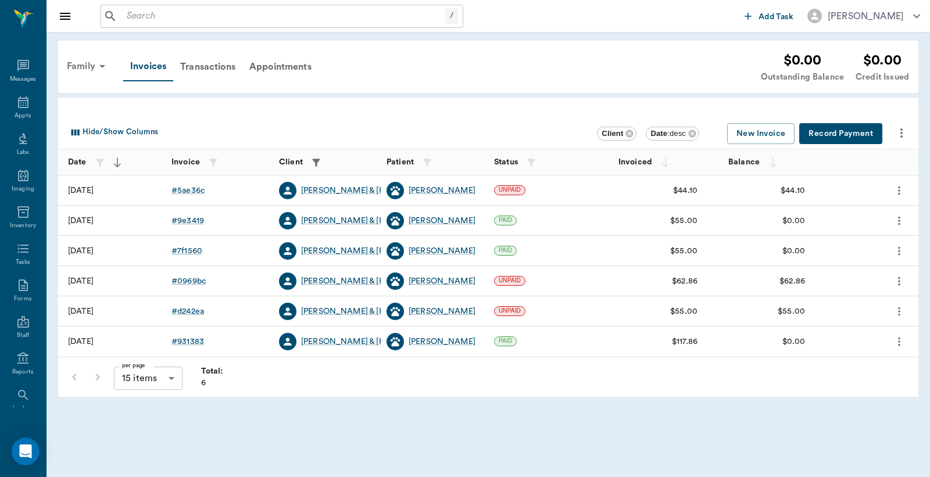
click at [78, 67] on div "Family" at bounding box center [88, 66] width 56 height 28
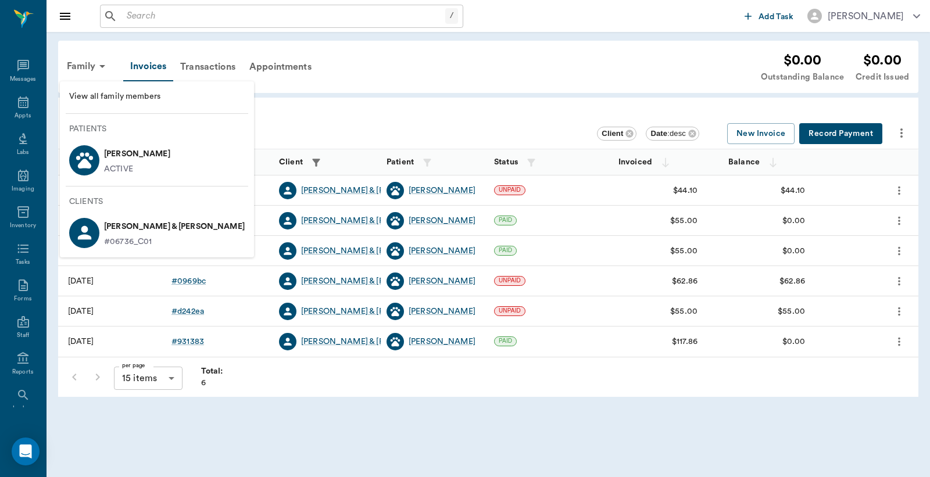
click at [131, 158] on p "Mary Mote" at bounding box center [137, 154] width 66 height 19
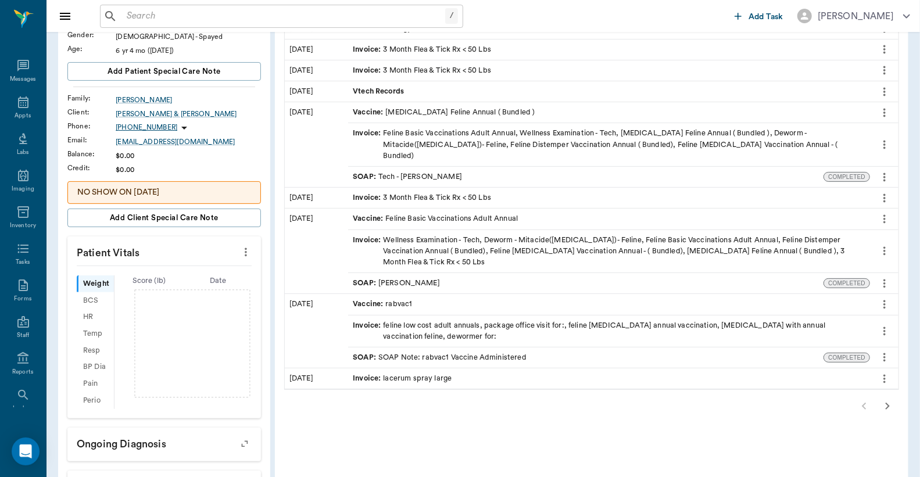
scroll to position [172, 0]
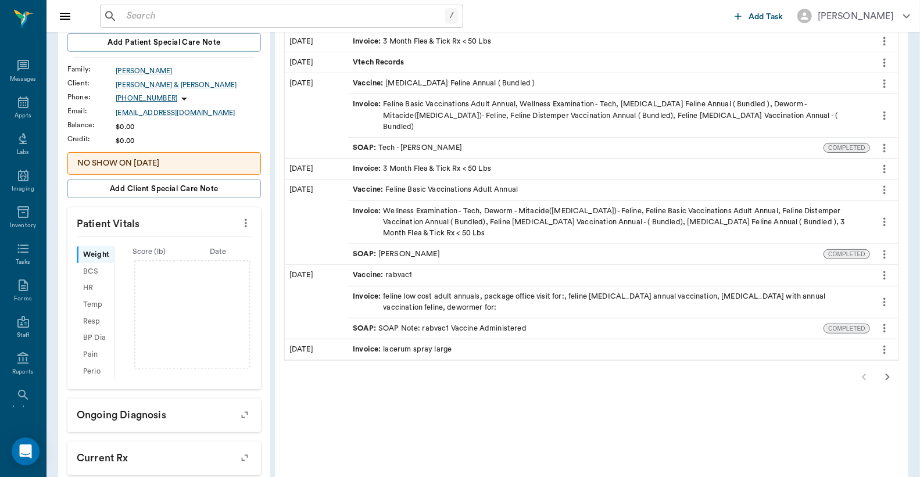
click at [246, 222] on icon "more" at bounding box center [246, 223] width 2 height 9
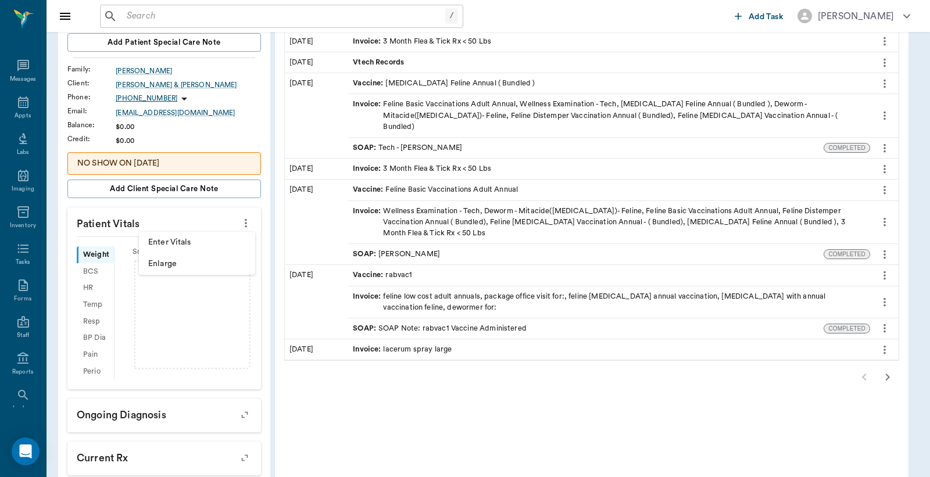
click at [225, 242] on span "Enter Vitals" at bounding box center [197, 242] width 98 height 12
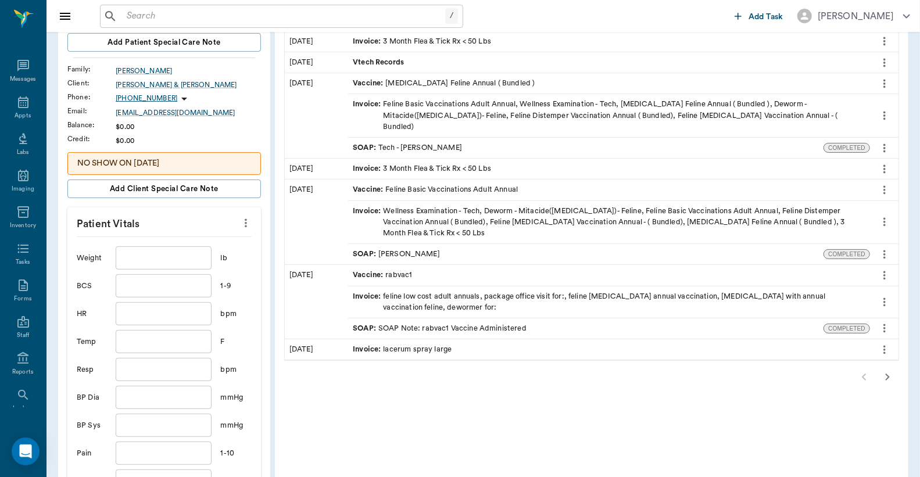
click at [142, 256] on input "text" at bounding box center [163, 257] width 95 height 23
type input "10"
click at [303, 230] on div "06/21/23" at bounding box center [316, 222] width 63 height 85
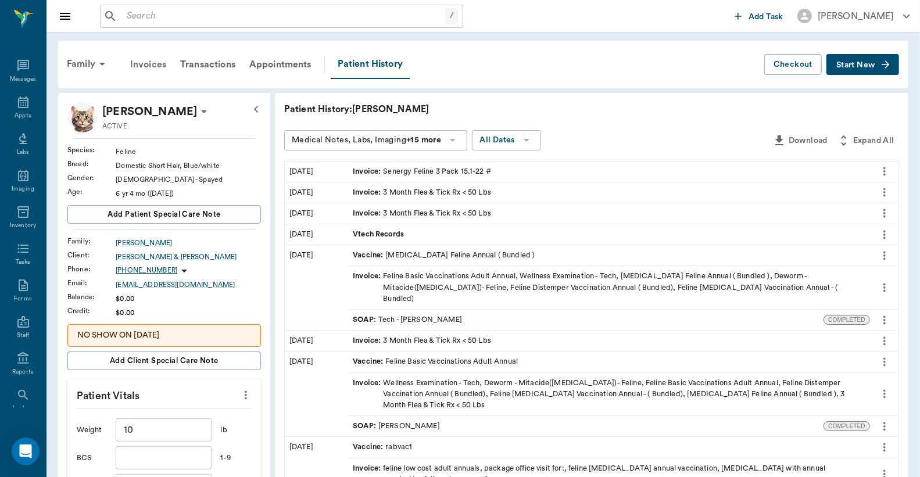
click at [146, 66] on div "Invoices" at bounding box center [148, 65] width 50 height 28
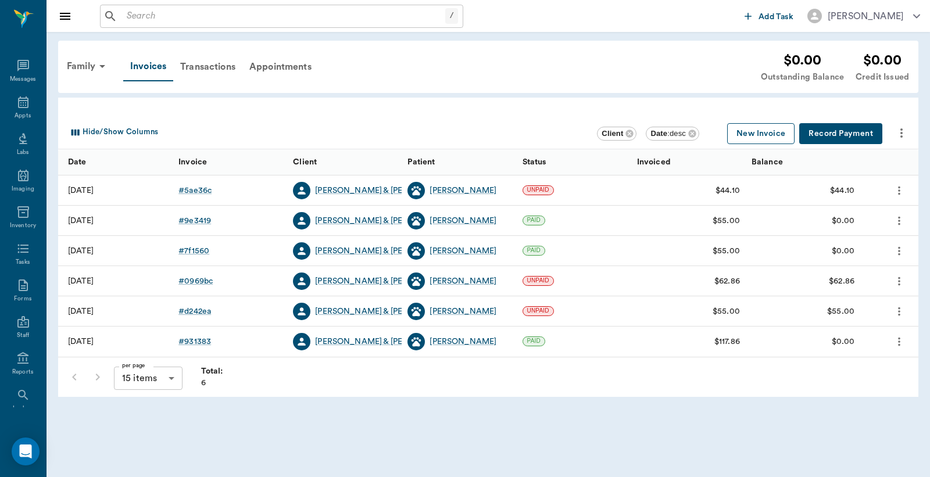
click at [744, 134] on button "New Invoice" at bounding box center [760, 133] width 67 height 21
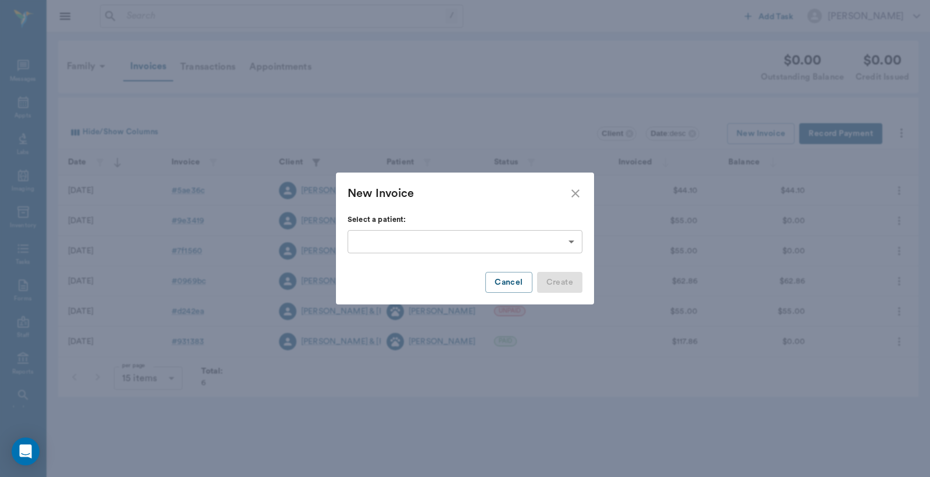
click at [571, 240] on body "/ ​ Add Task Dr. Bert Ellsworth Nectar Messages Appts Labs Imaging Inventory Ta…" at bounding box center [465, 238] width 930 height 477
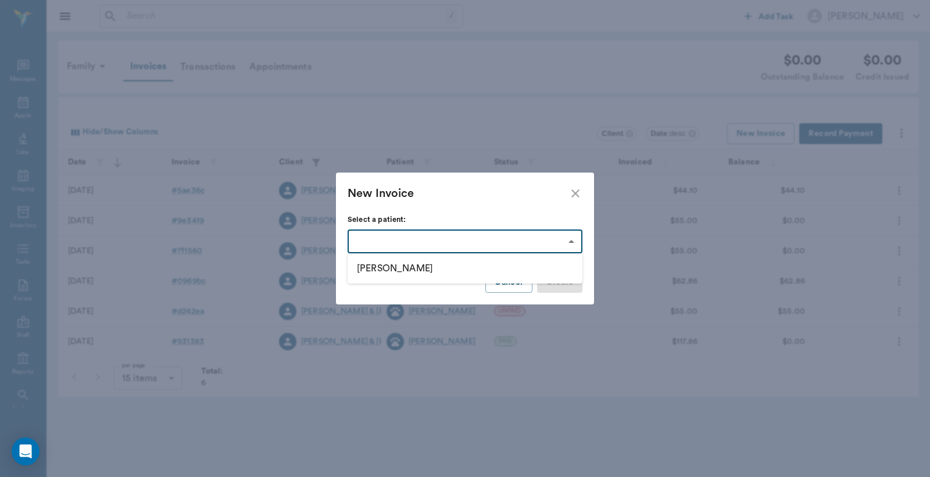
click at [392, 275] on li "Mary" at bounding box center [464, 268] width 235 height 21
type input "63ec330bbf929af01c1dee8e"
click at [562, 281] on button "Create" at bounding box center [559, 282] width 45 height 21
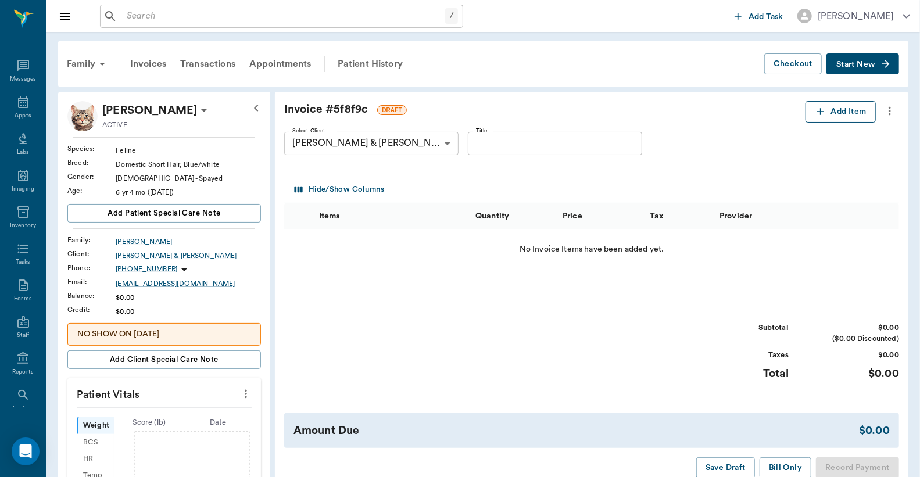
click at [845, 113] on button "Add Item" at bounding box center [840, 111] width 70 height 21
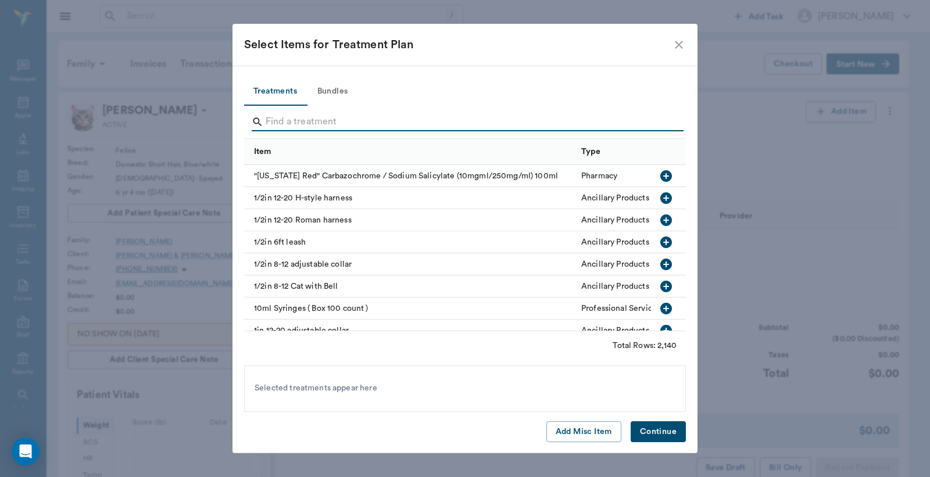
click at [266, 119] on input "Search" at bounding box center [466, 122] width 400 height 19
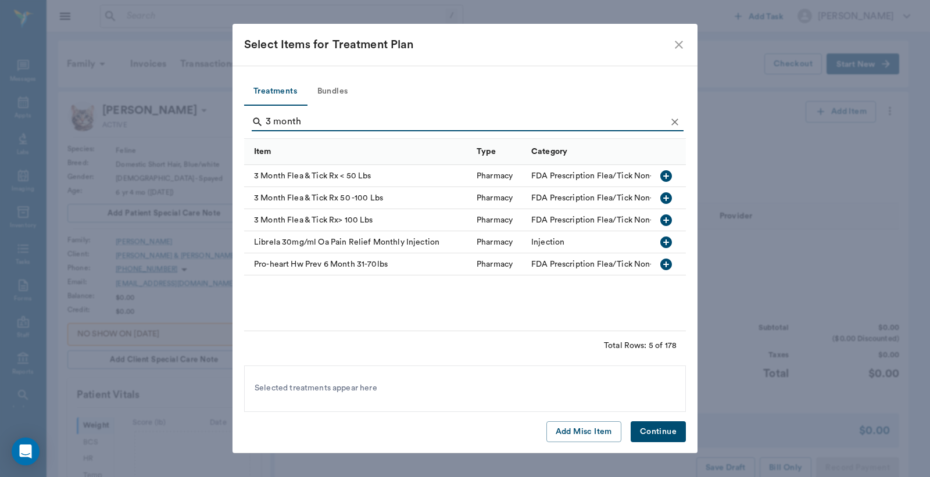
type input "3 month"
click at [665, 174] on icon "button" at bounding box center [666, 176] width 14 height 14
drag, startPoint x: 661, startPoint y: 437, endPoint x: 653, endPoint y: 318, distance: 118.8
click at [661, 437] on button "Continue" at bounding box center [657, 431] width 55 height 21
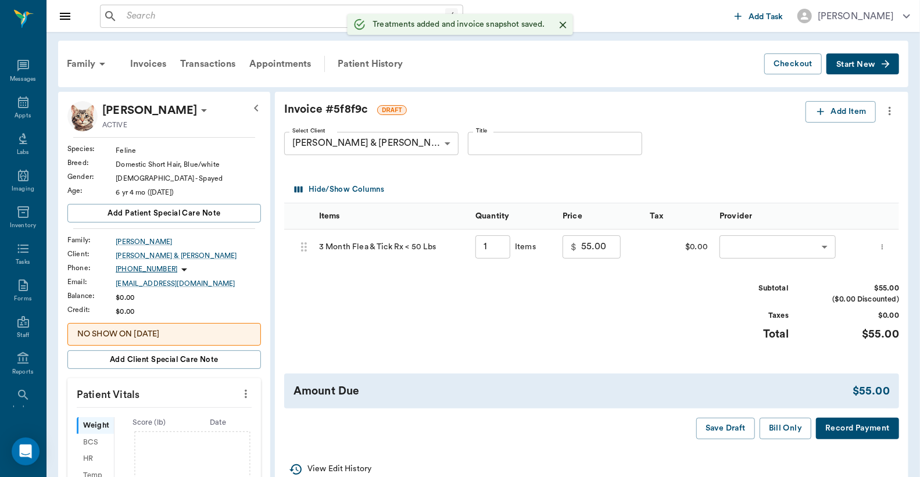
type input "1.00"
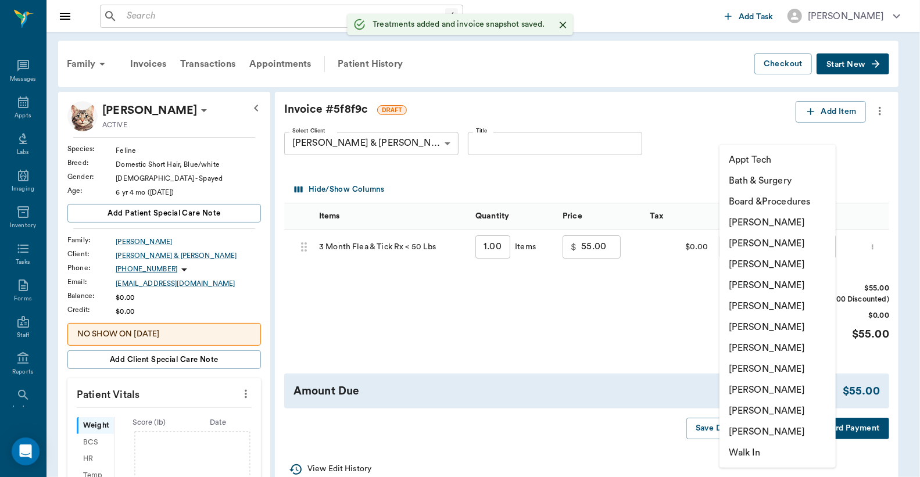
click at [728, 248] on body "/ ​ Add Task Dr. Bert Ellsworth Nectar Messages Appts Labs Imaging Inventory Ta…" at bounding box center [460, 440] width 920 height 880
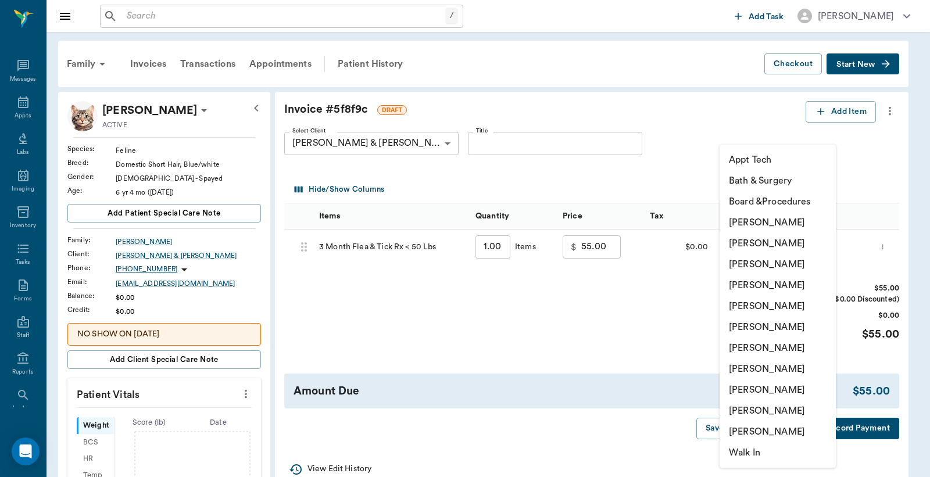
click at [737, 245] on li "[PERSON_NAME]" at bounding box center [777, 243] width 116 height 21
type input "none-63ec2e2852e12b0ba117910e"
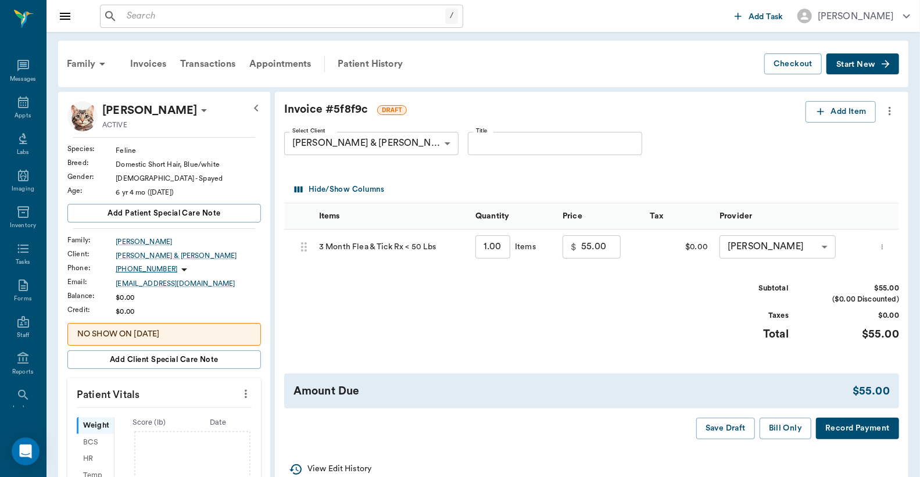
click at [836, 435] on button "Record Payment" at bounding box center [857, 428] width 83 height 21
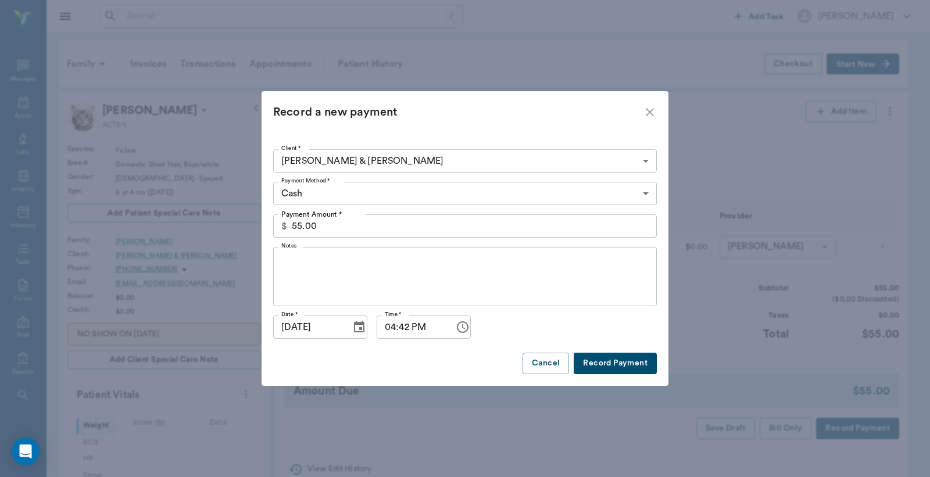
click at [651, 193] on body "/ ​ Add Task Dr. Bert Ellsworth Nectar Messages Appts Labs Imaging Inventory Ta…" at bounding box center [465, 440] width 930 height 880
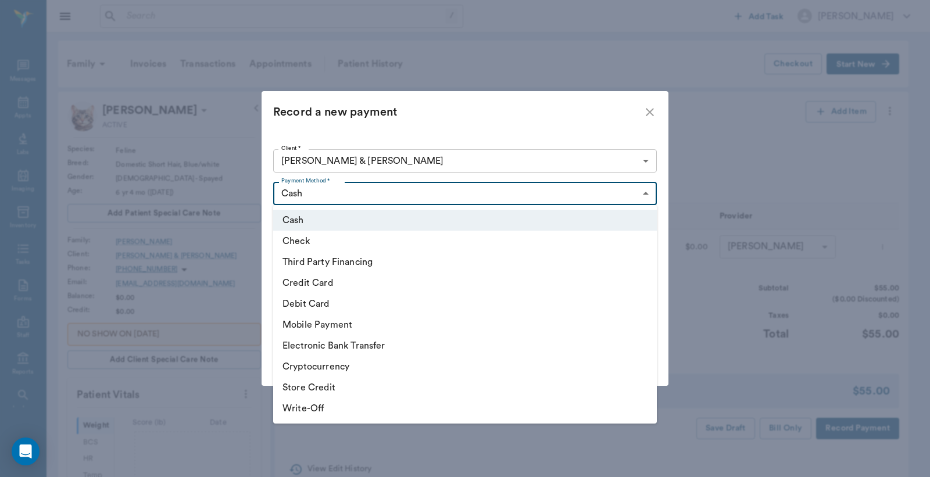
click at [391, 285] on li "Credit Card" at bounding box center [464, 283] width 383 height 21
type input "CREDIT_CARD"
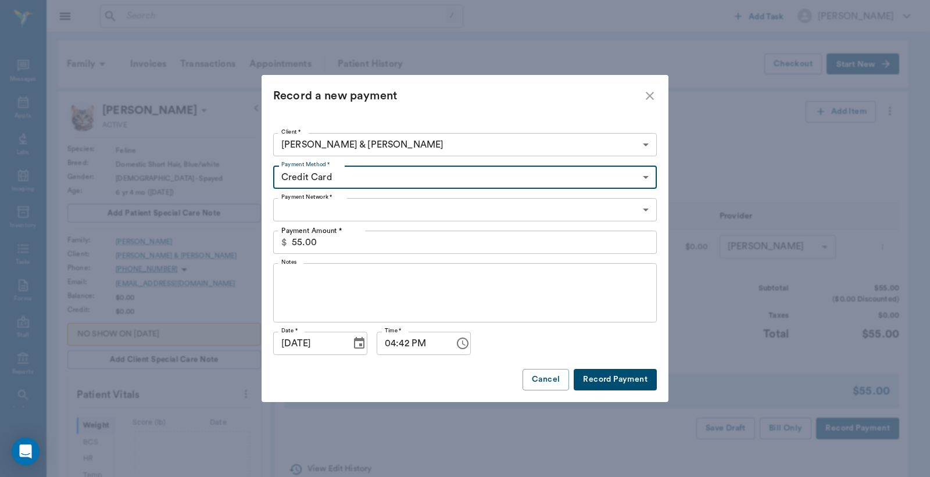
click at [643, 212] on body "/ ​ Add Task Dr. Bert Ellsworth Nectar Messages Appts Labs Imaging Inventory Ta…" at bounding box center [465, 440] width 930 height 880
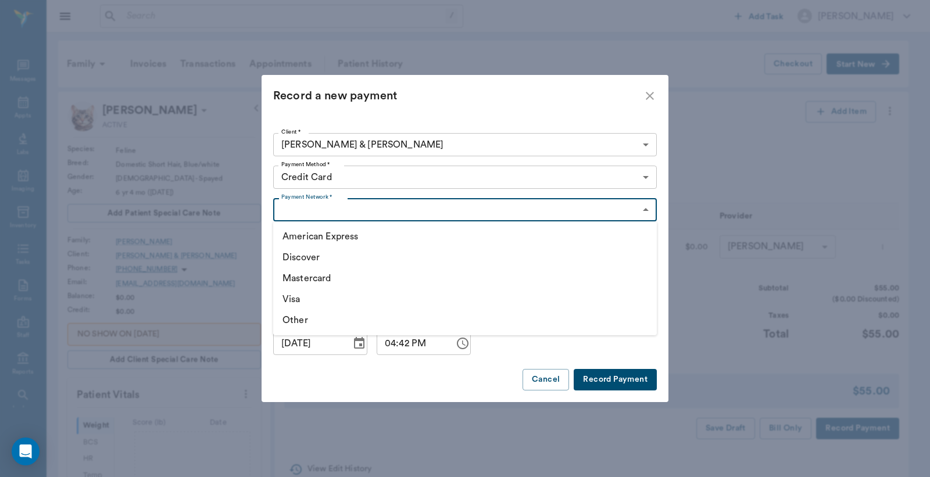
click at [311, 304] on li "Visa" at bounding box center [464, 299] width 383 height 21
type input "VISA"
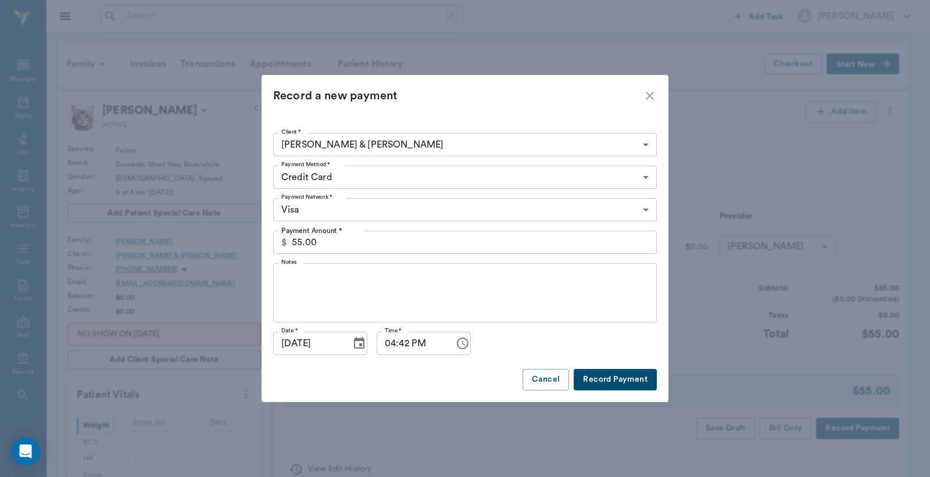
click at [605, 378] on button "Record Payment" at bounding box center [614, 379] width 83 height 21
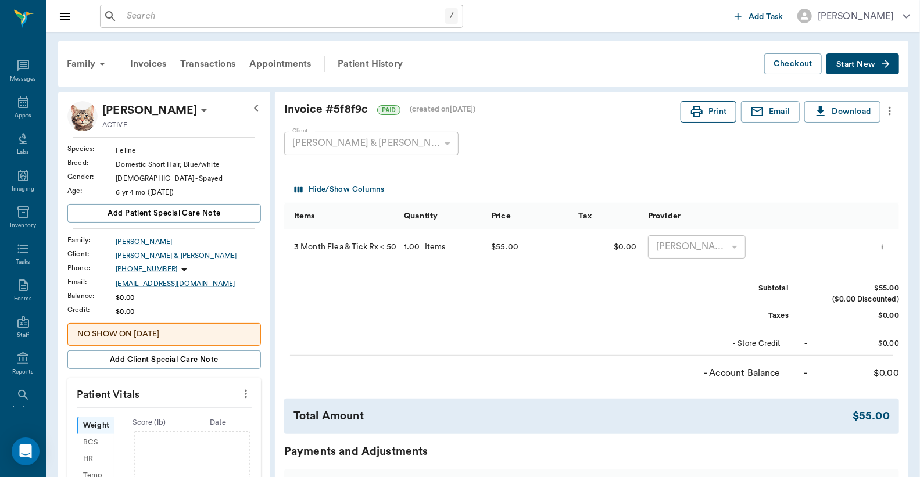
click at [704, 110] on button "Print" at bounding box center [708, 111] width 56 height 21
click at [15, 114] on div "Appts" at bounding box center [23, 116] width 16 height 9
click at [24, 110] on div "Appts" at bounding box center [23, 109] width 46 height 37
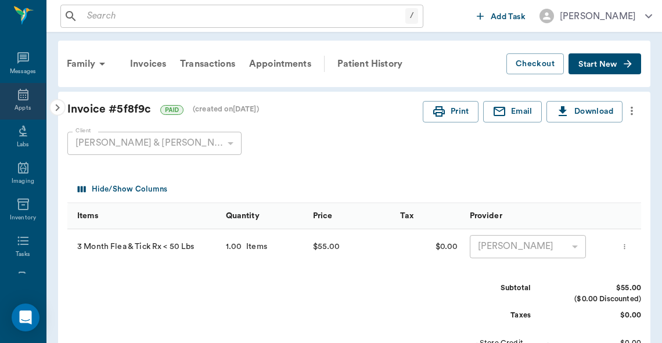
click at [16, 102] on div "Appts" at bounding box center [23, 101] width 46 height 37
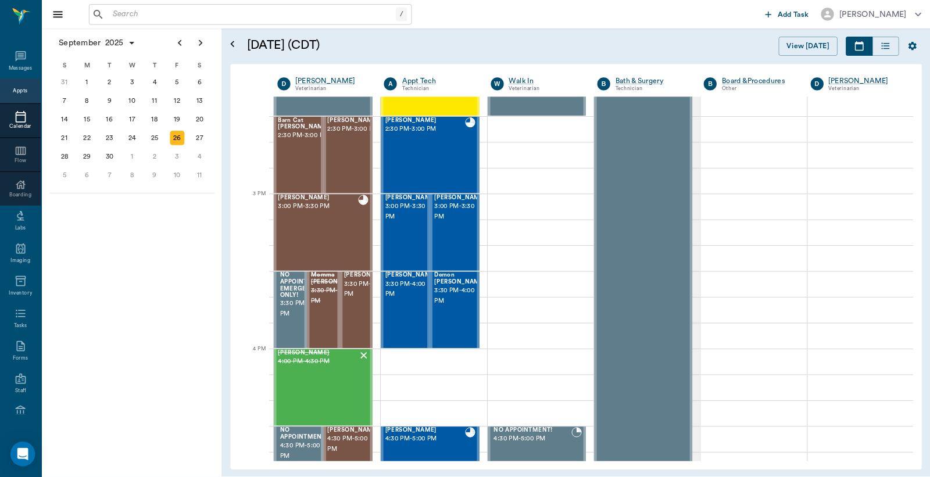
scroll to position [1116, 0]
drag, startPoint x: 665, startPoint y: 1, endPoint x: 730, endPoint y: 29, distance: 71.0
click at [669, 29] on div "/ ​ Add Task [PERSON_NAME]" at bounding box center [545, 16] width 999 height 32
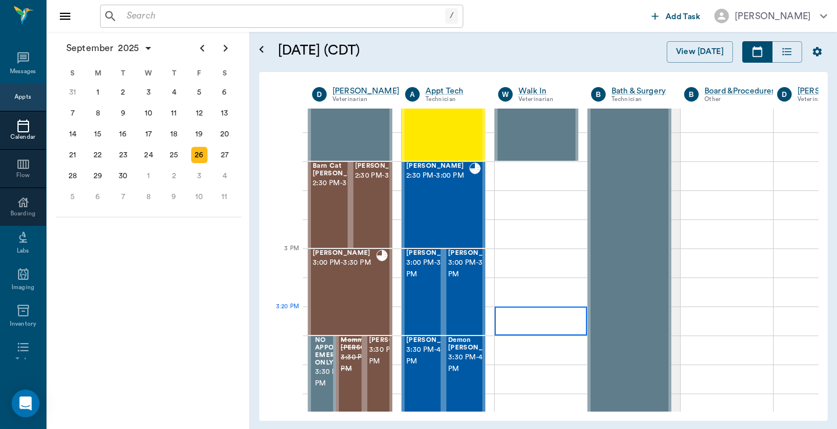
scroll to position [1162, 0]
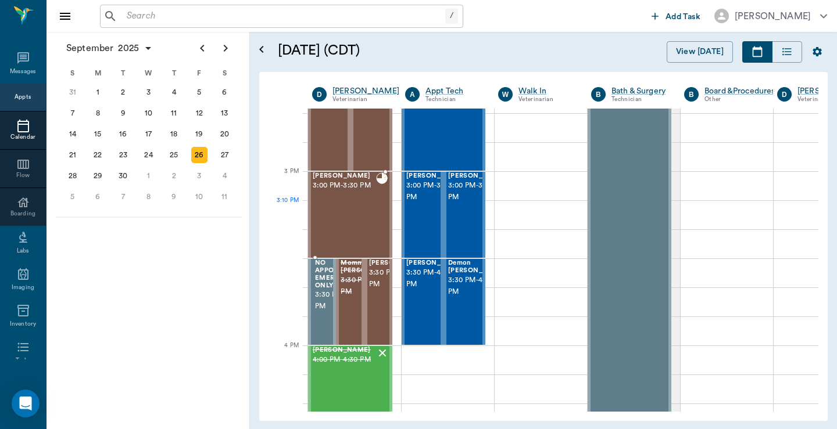
click at [354, 216] on div "[PERSON_NAME] 3:00 PM - 3:30 PM" at bounding box center [344, 215] width 63 height 85
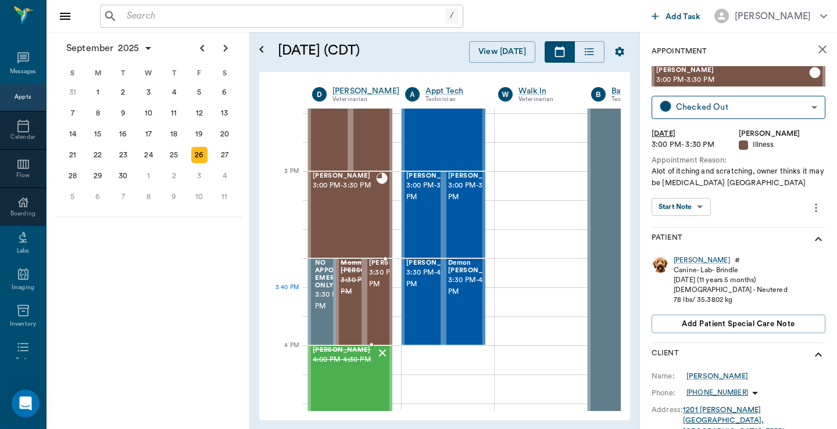
click at [380, 291] on span "3:30 PM - 4:00 PM" at bounding box center [398, 278] width 58 height 23
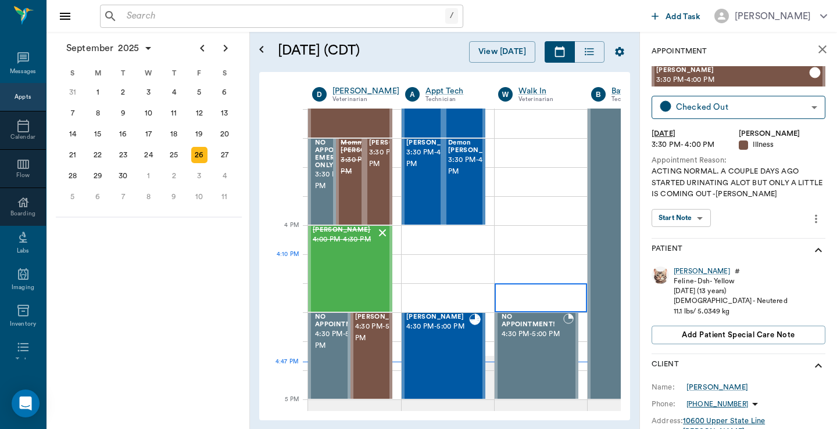
scroll to position [1317, 0]
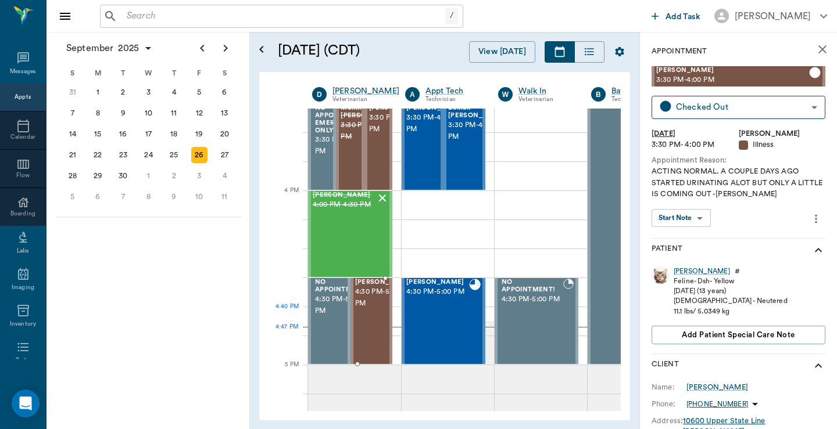
click at [371, 310] on span "4:30 PM - 5:00 PM" at bounding box center [384, 297] width 58 height 23
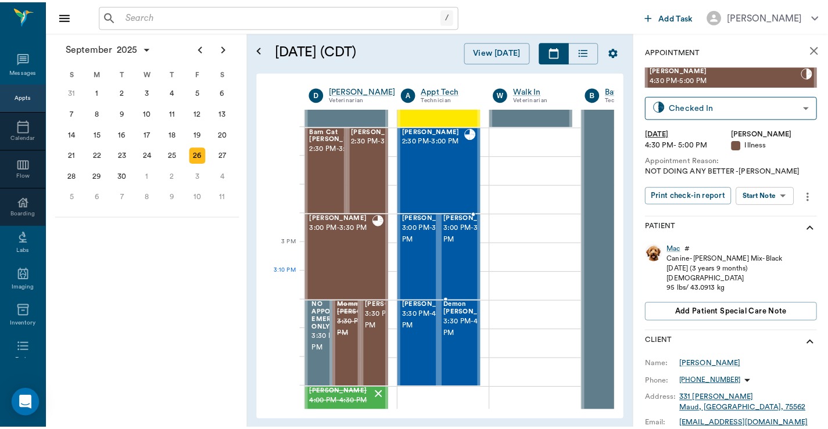
scroll to position [1085, 0]
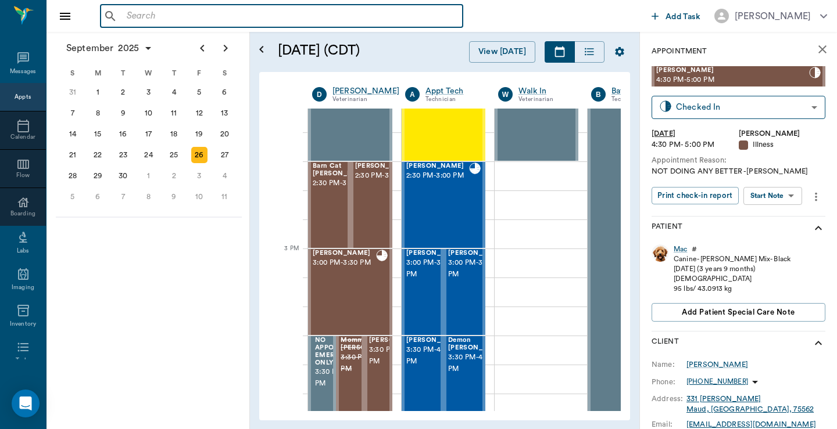
click at [125, 17] on input "text" at bounding box center [290, 16] width 336 height 16
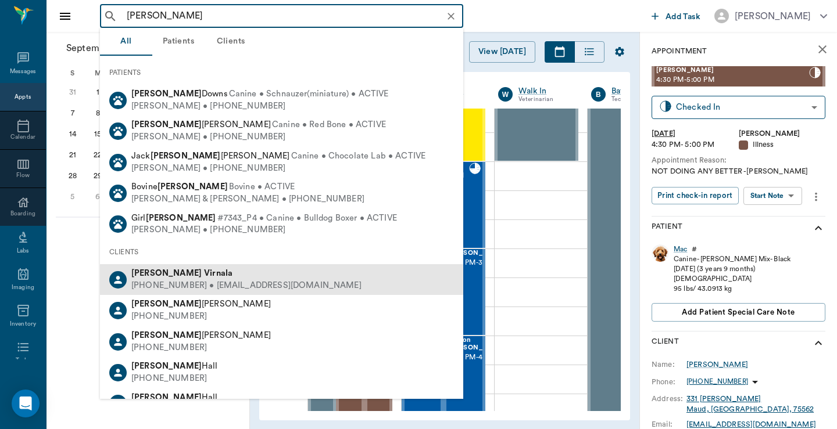
click at [167, 281] on div "[PHONE_NUMBER] • [EMAIL_ADDRESS][DOMAIN_NAME]" at bounding box center [246, 286] width 230 height 12
type input "[PERSON_NAME]"
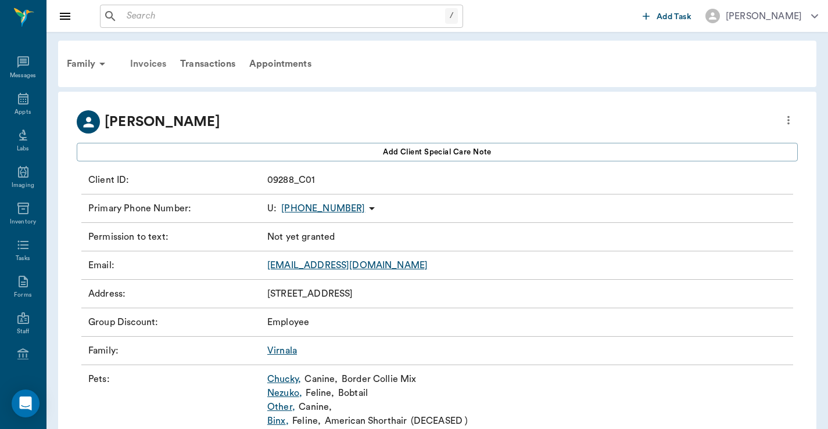
click at [149, 65] on div "Invoices" at bounding box center [148, 64] width 50 height 28
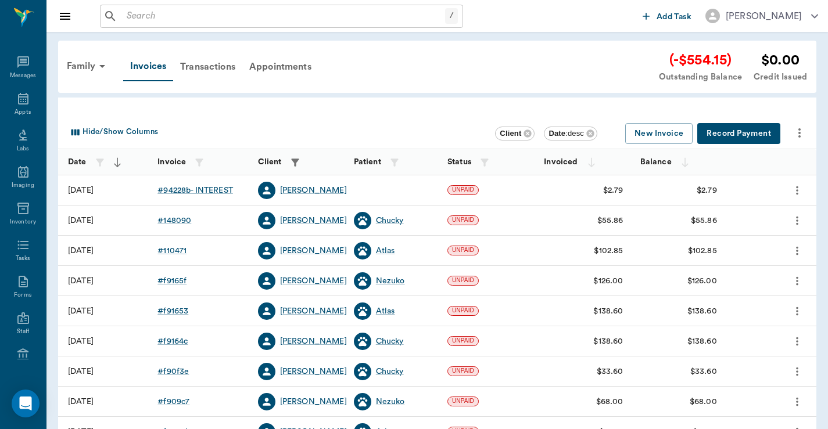
scroll to position [77, 0]
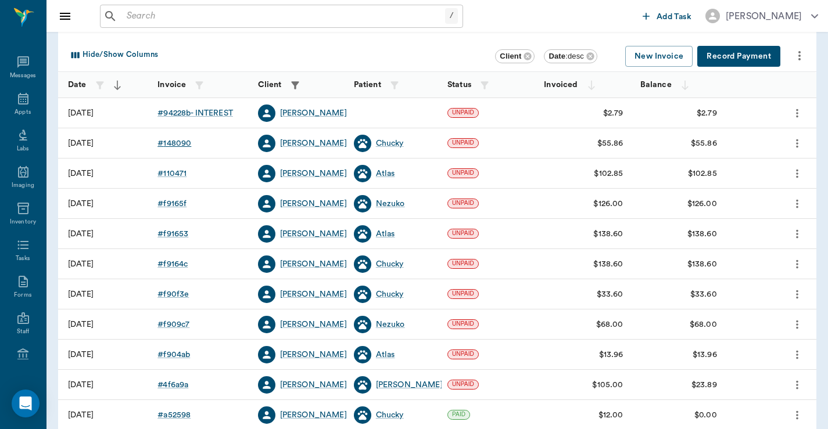
click at [172, 143] on div "# 148090" at bounding box center [174, 144] width 34 height 12
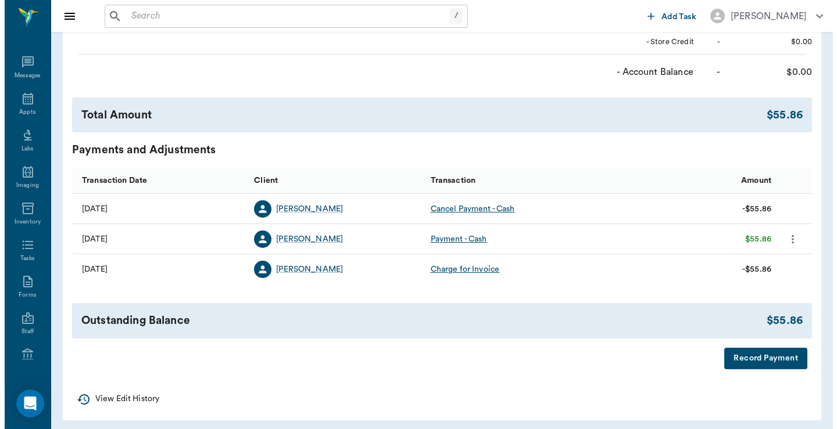
scroll to position [632, 0]
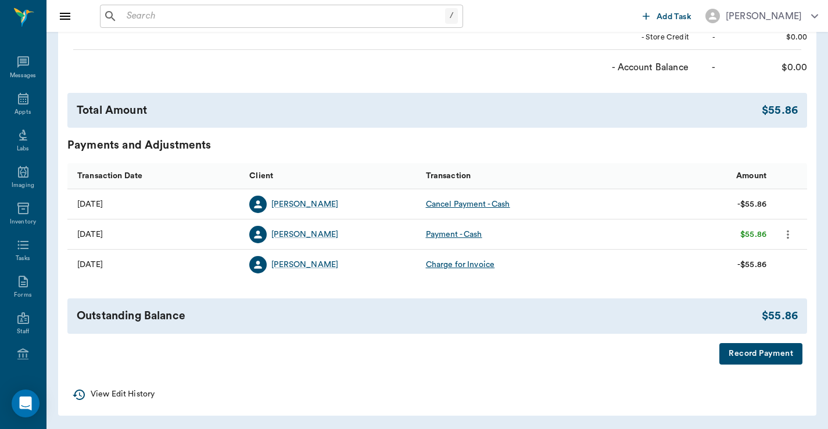
click at [669, 343] on button "Record Payment" at bounding box center [760, 353] width 83 height 21
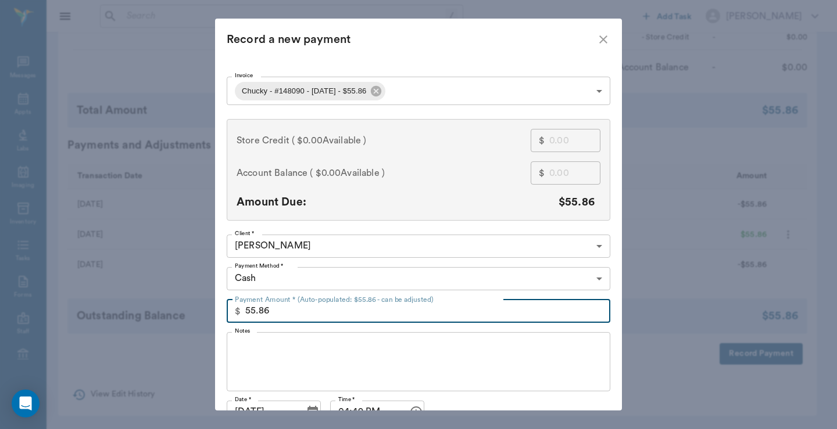
click at [245, 313] on input "55.86" at bounding box center [427, 311] width 365 height 23
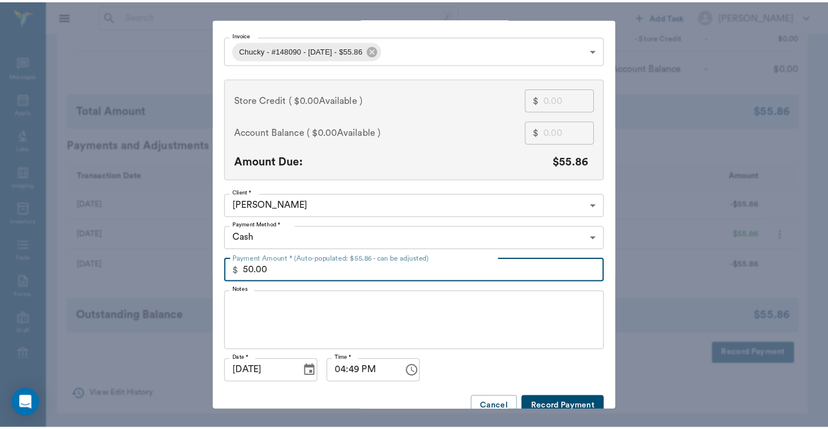
scroll to position [60, 0]
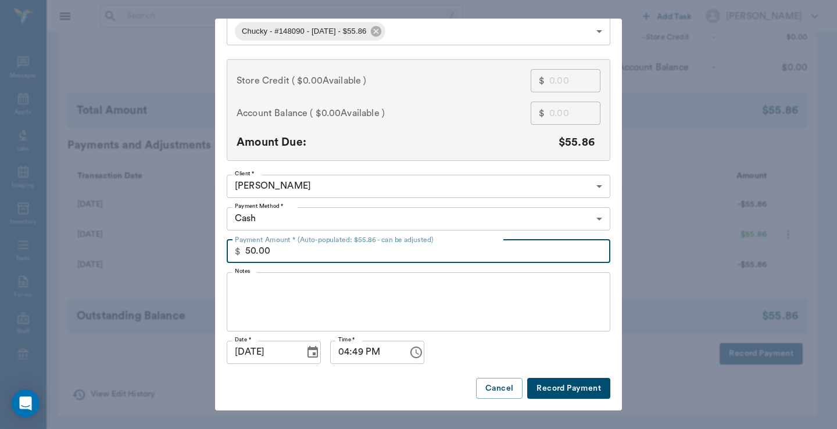
type input "50.00"
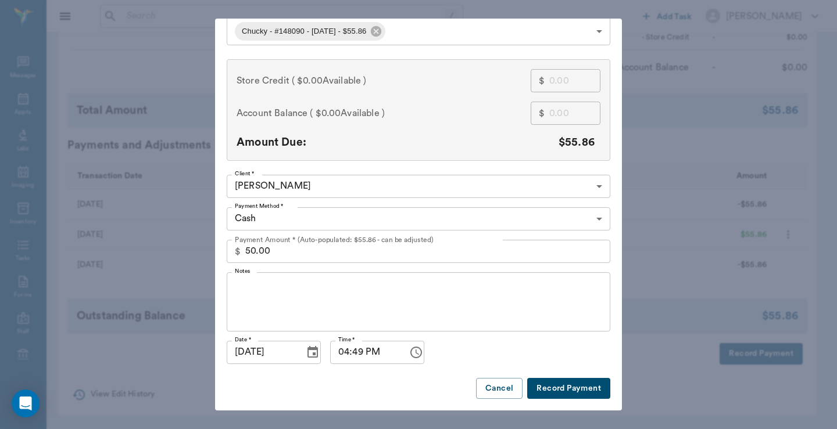
click at [551, 343] on button "Record Payment" at bounding box center [568, 388] width 83 height 21
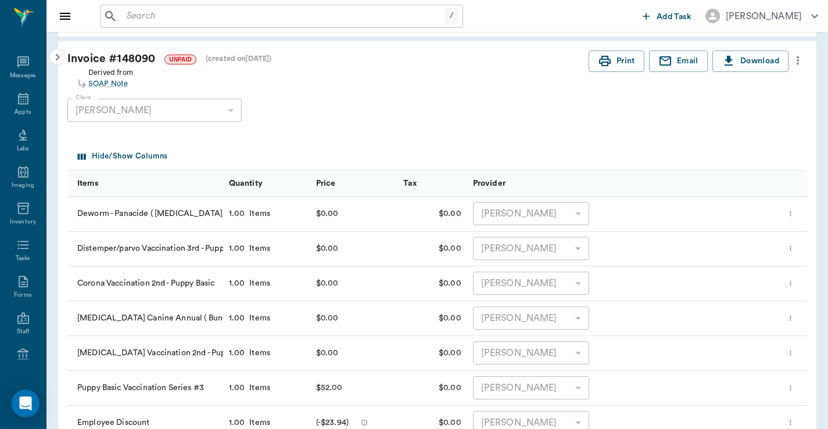
scroll to position [0, 0]
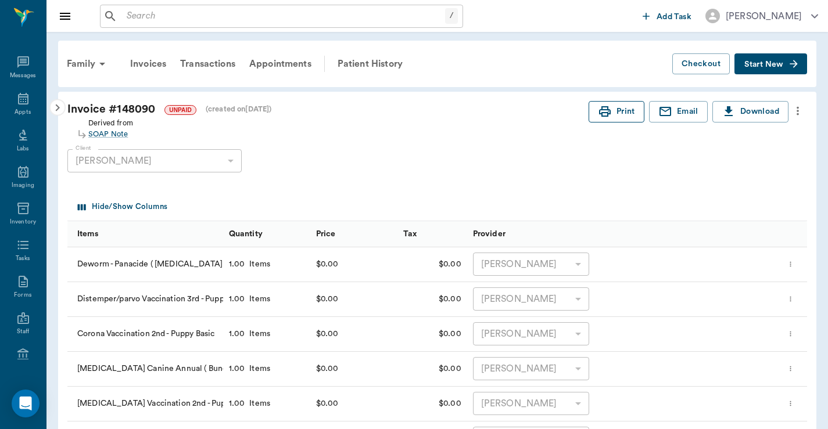
click at [625, 112] on button "Print" at bounding box center [617, 111] width 56 height 21
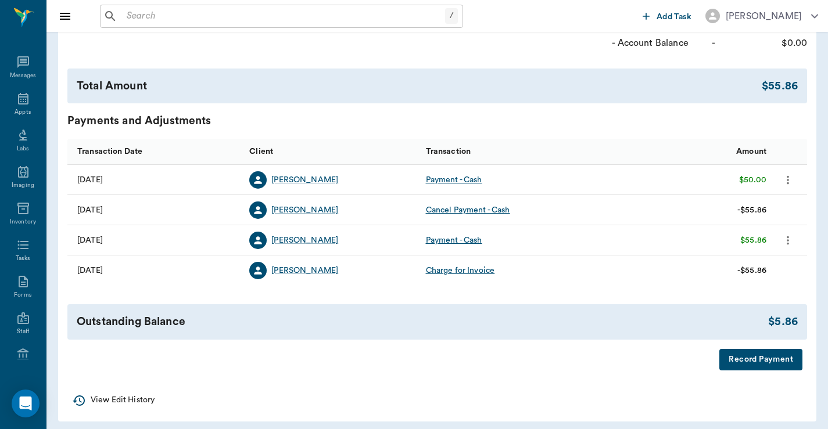
scroll to position [662, 0]
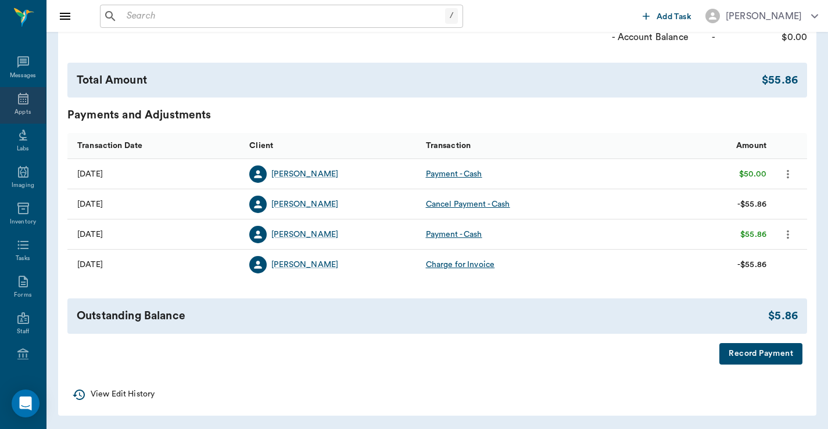
click at [18, 100] on icon at bounding box center [23, 99] width 10 height 12
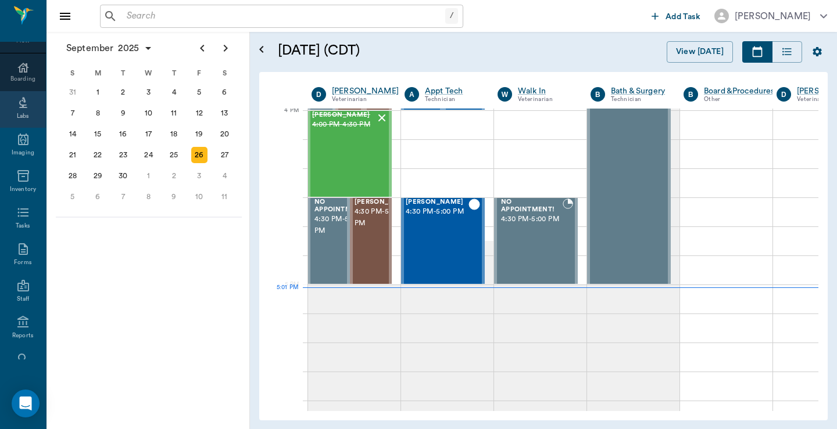
scroll to position [155, 0]
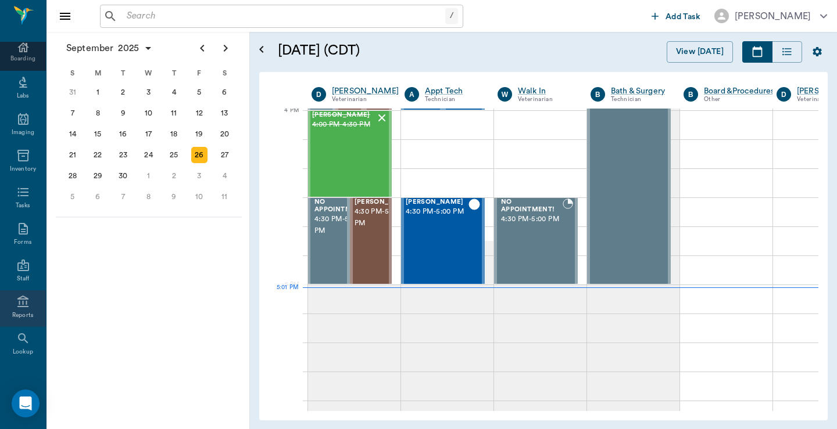
click at [15, 310] on div "Reports" at bounding box center [23, 309] width 46 height 37
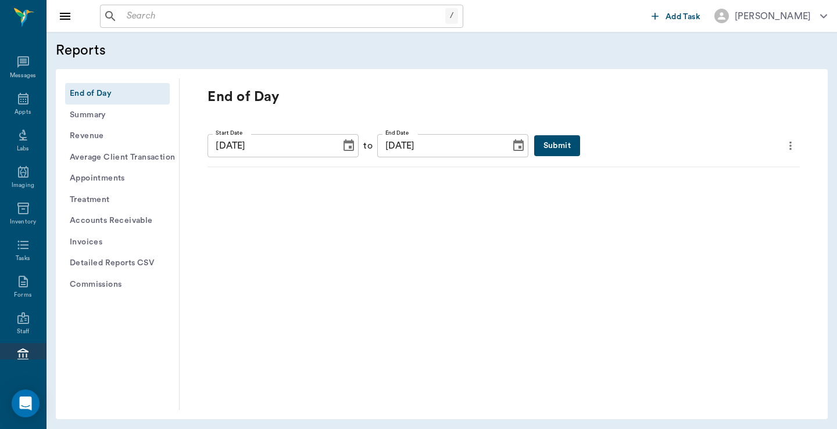
scroll to position [98, 0]
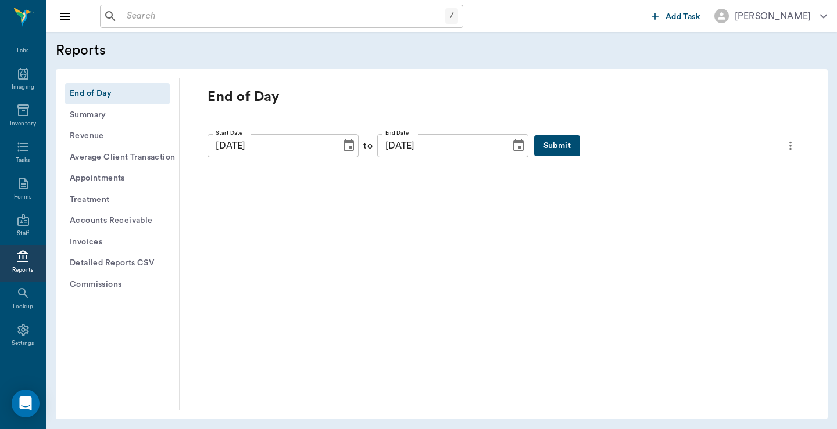
click at [540, 145] on button "Submit" at bounding box center [557, 145] width 46 height 21
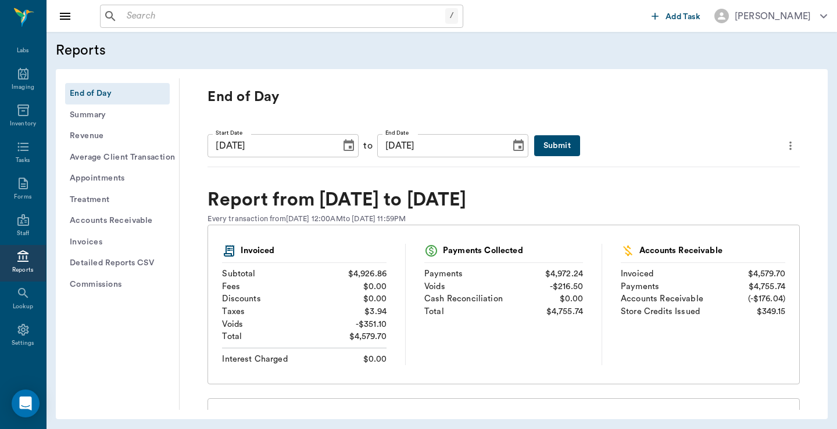
click at [669, 146] on icon "more" at bounding box center [790, 146] width 2 height 9
click at [669, 213] on span "Print Report" at bounding box center [726, 212] width 111 height 12
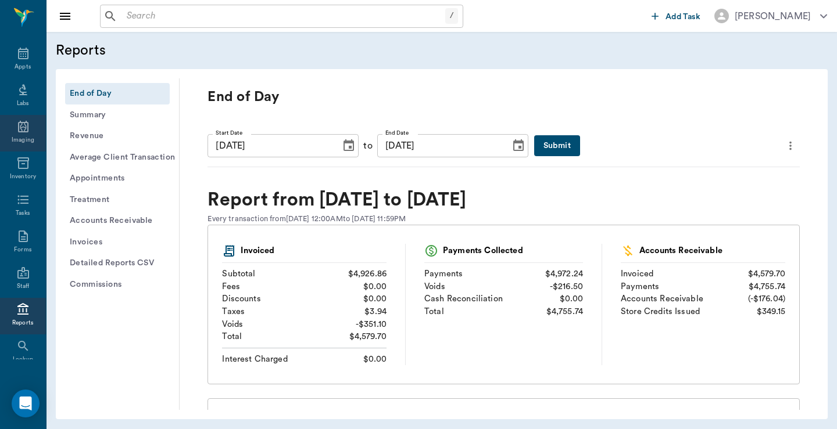
scroll to position [0, 0]
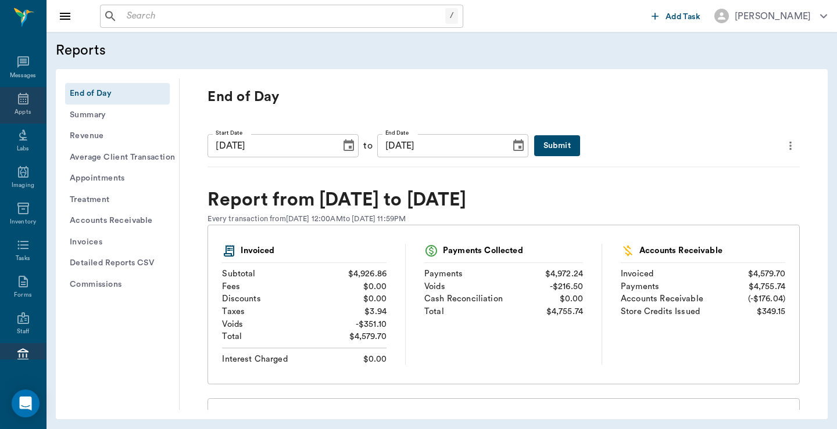
click at [23, 111] on div "Appts" at bounding box center [23, 112] width 16 height 9
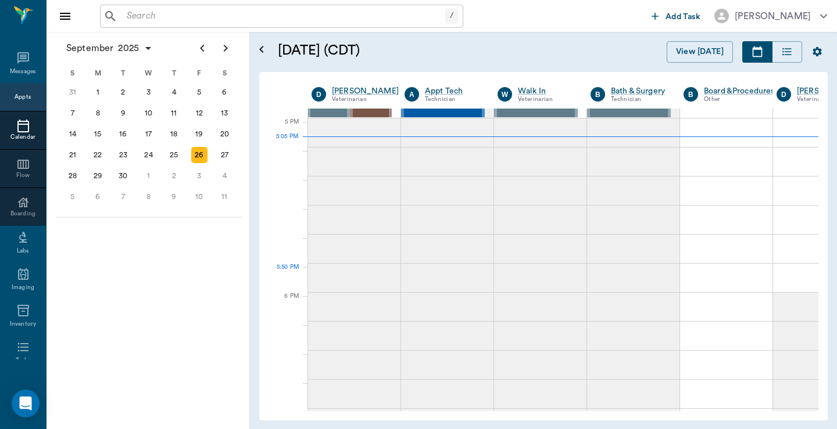
scroll to position [1571, 1]
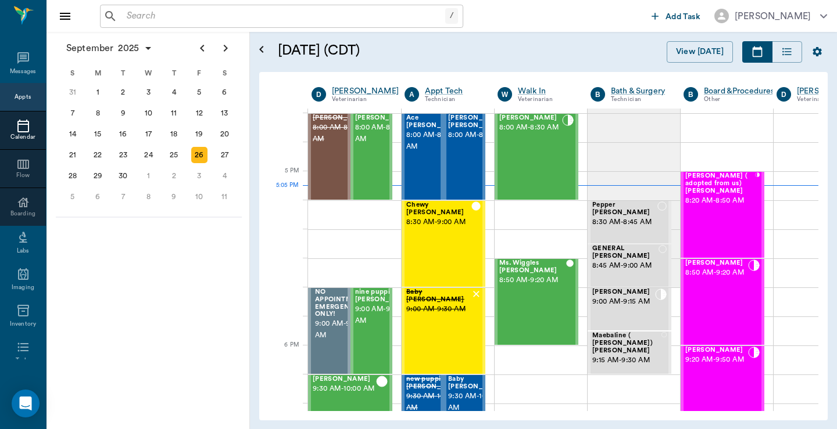
scroll to position [1571, 1]
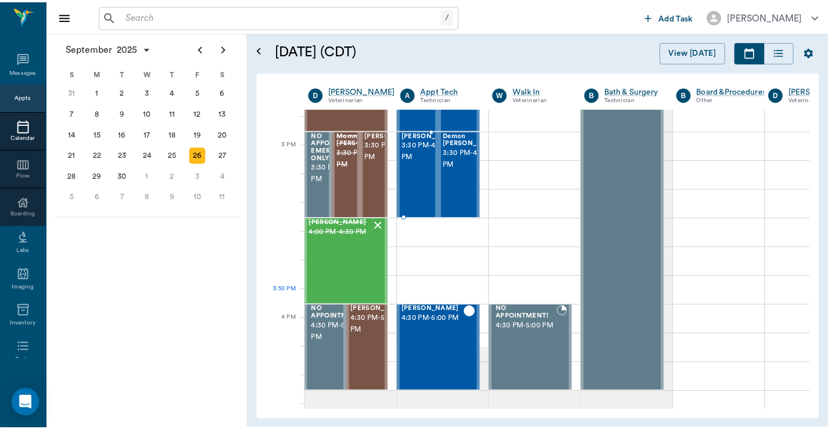
scroll to position [1338, 1]
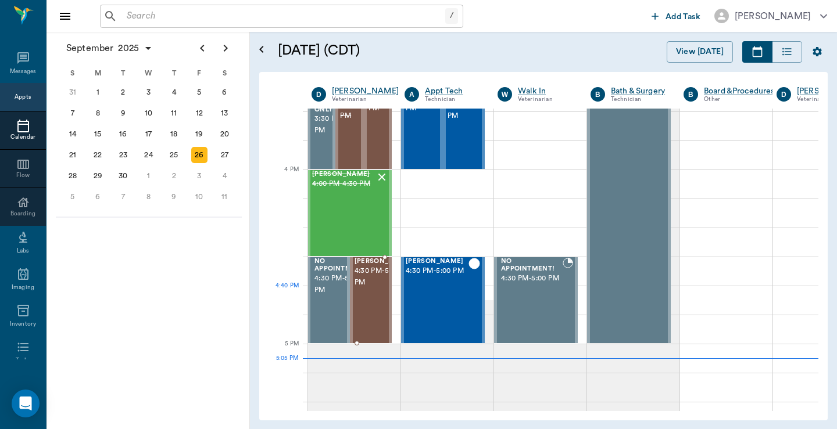
click at [366, 289] on span "4:30 PM - 5:00 PM" at bounding box center [383, 277] width 58 height 23
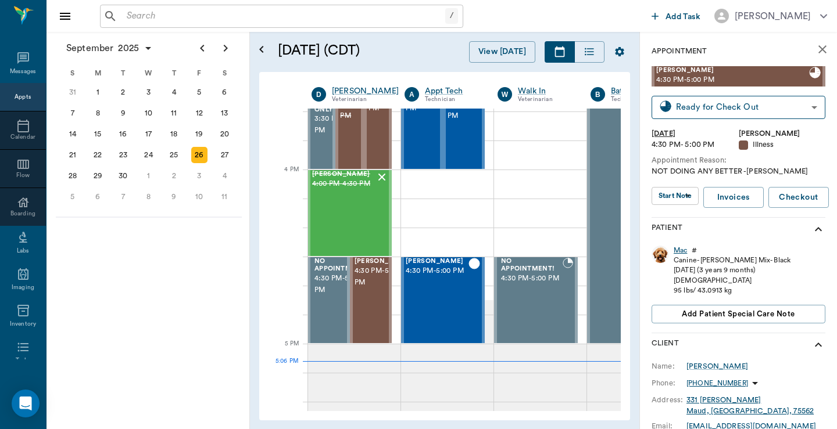
click at [682, 253] on div "Mac" at bounding box center [679, 251] width 13 height 10
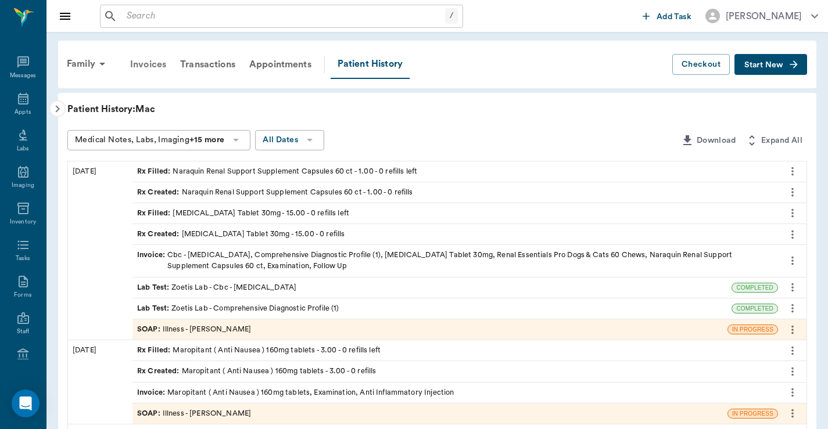
click at [153, 67] on div "Invoices" at bounding box center [148, 65] width 50 height 28
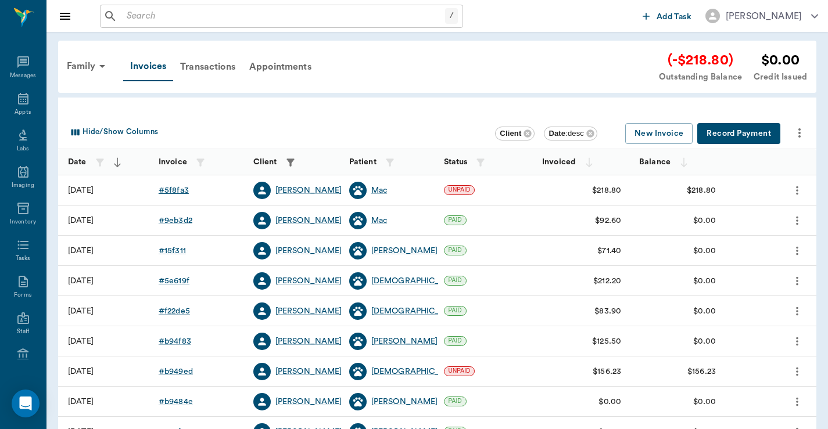
click at [174, 188] on div "# 5f8fa3" at bounding box center [174, 191] width 30 height 12
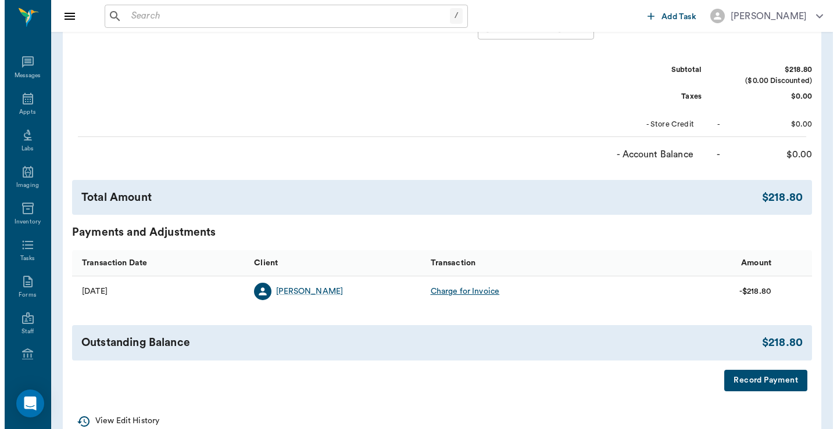
scroll to position [438, 0]
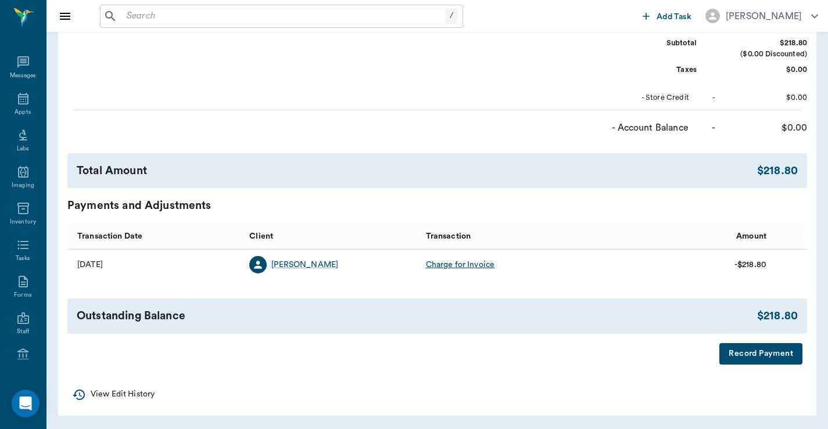
click at [775, 354] on button "Record Payment" at bounding box center [760, 353] width 83 height 21
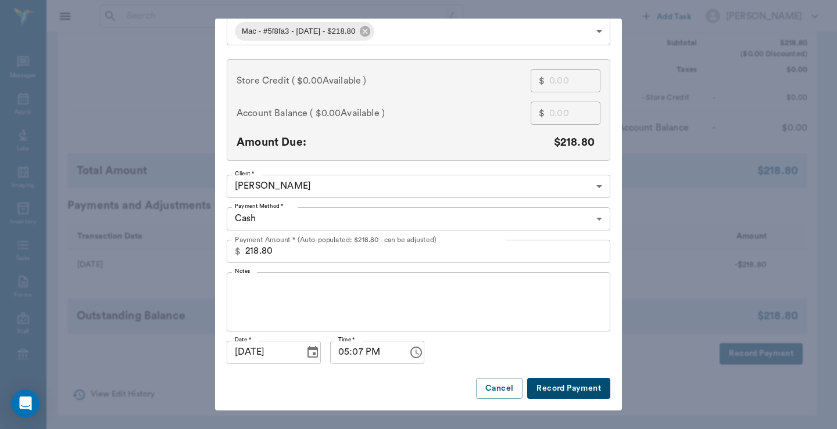
click at [550, 381] on button "Record Payment" at bounding box center [568, 388] width 83 height 21
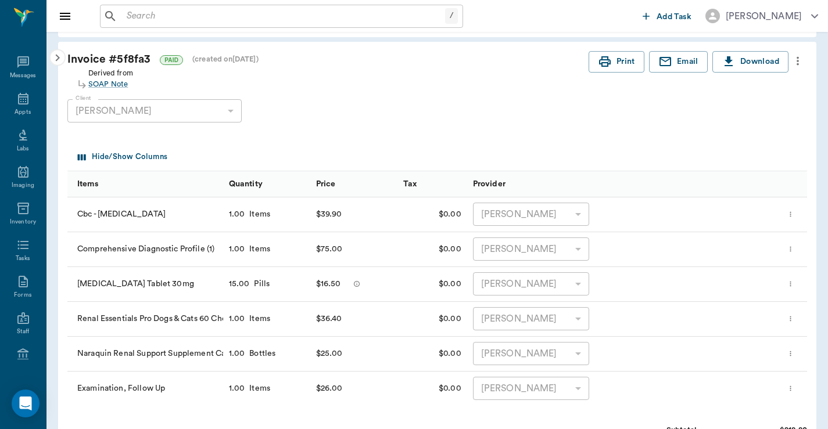
scroll to position [0, 0]
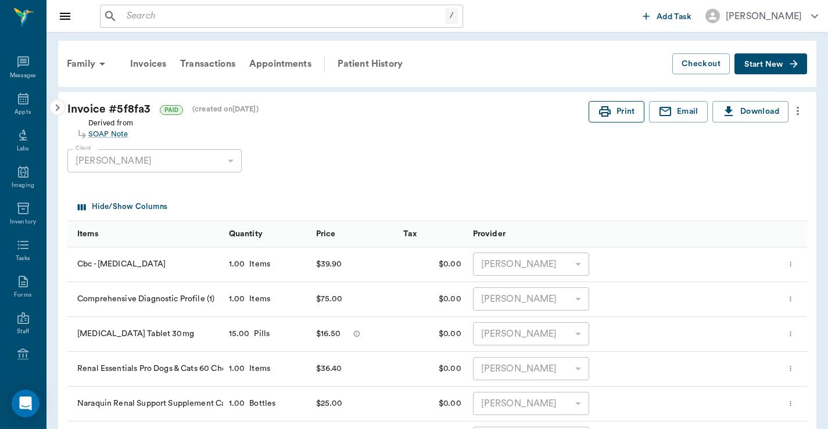
click at [619, 117] on button "Print" at bounding box center [617, 111] width 56 height 21
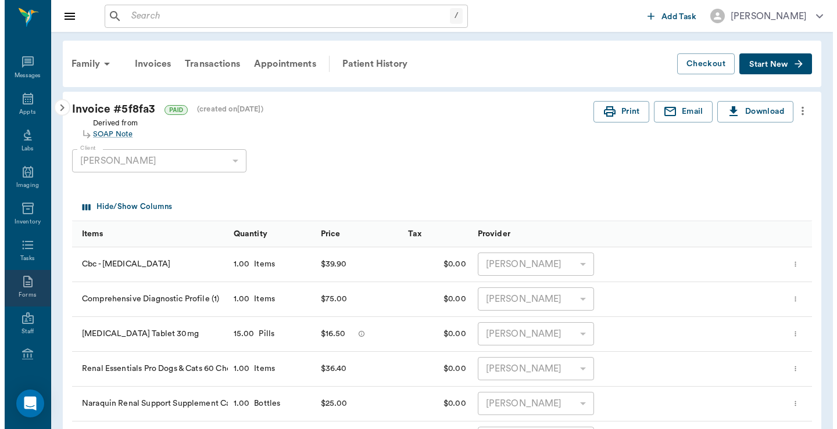
scroll to position [98, 0]
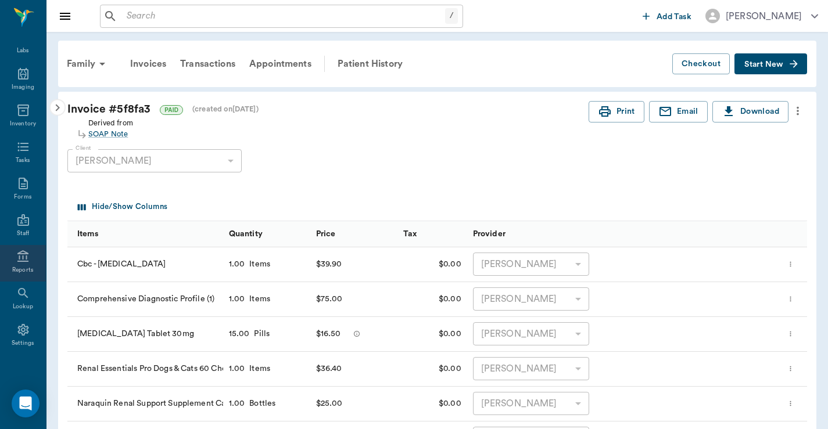
click at [20, 270] on div "Reports" at bounding box center [22, 270] width 21 height 9
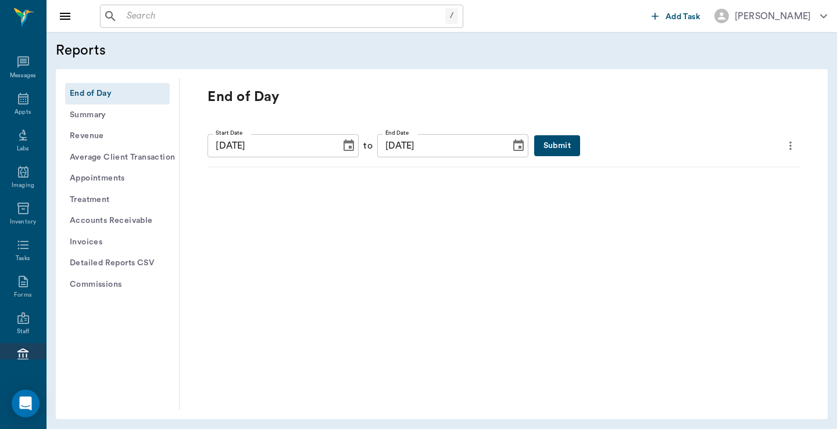
scroll to position [98, 0]
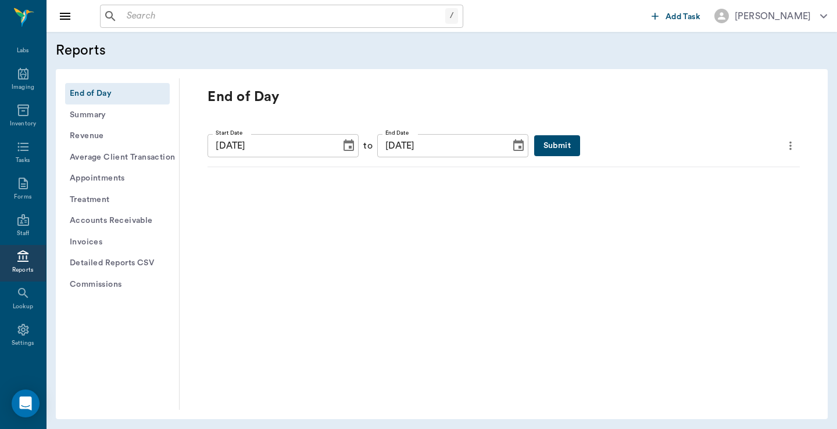
click at [534, 148] on button "Submit" at bounding box center [557, 145] width 46 height 21
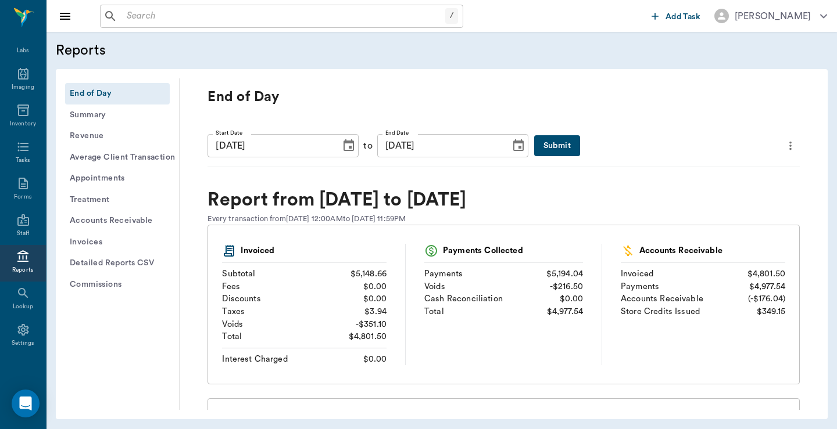
click at [784, 148] on icon "more" at bounding box center [790, 146] width 13 height 14
click at [698, 210] on span "Print Report" at bounding box center [726, 212] width 111 height 12
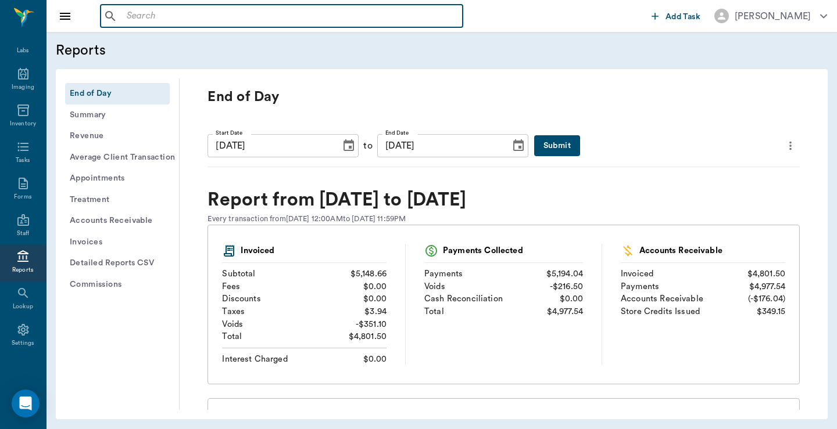
click at [128, 19] on input "text" at bounding box center [290, 16] width 336 height 16
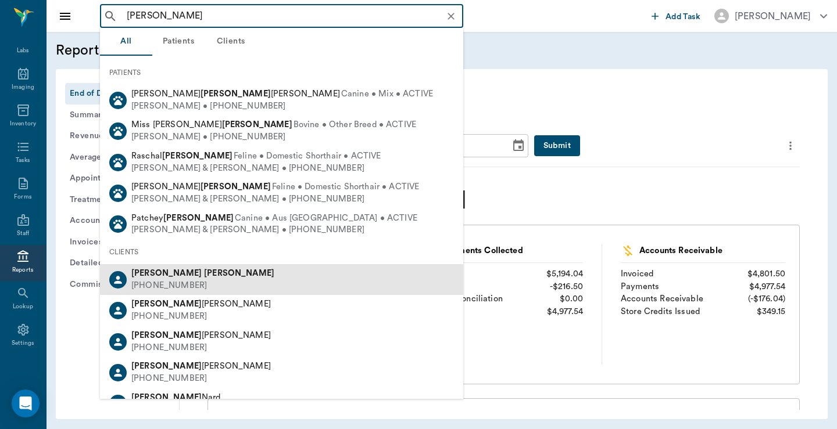
click at [204, 275] on b "[PERSON_NAME]" at bounding box center [239, 273] width 70 height 9
type input "[PERSON_NAME]"
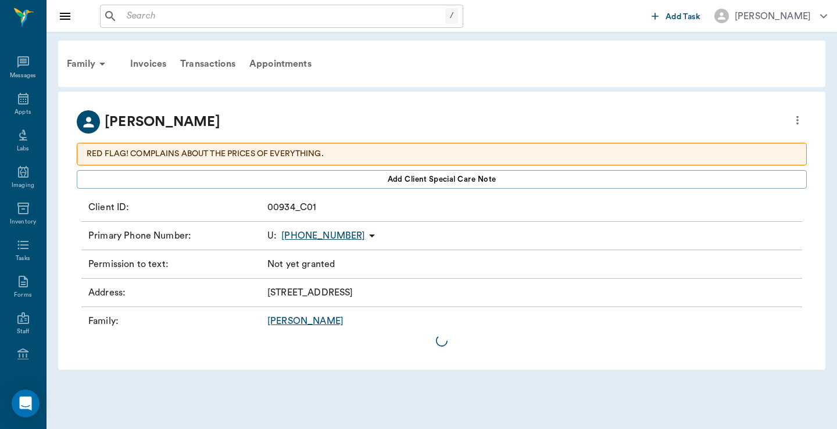
scroll to position [98, 0]
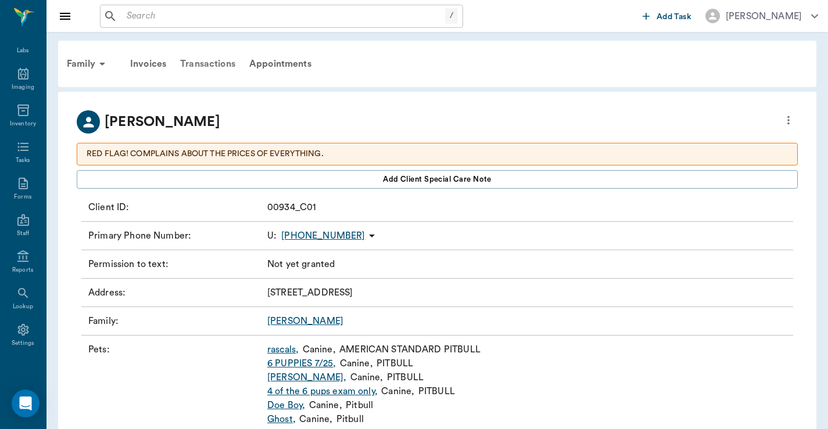
click at [209, 65] on div "Transactions" at bounding box center [207, 64] width 69 height 28
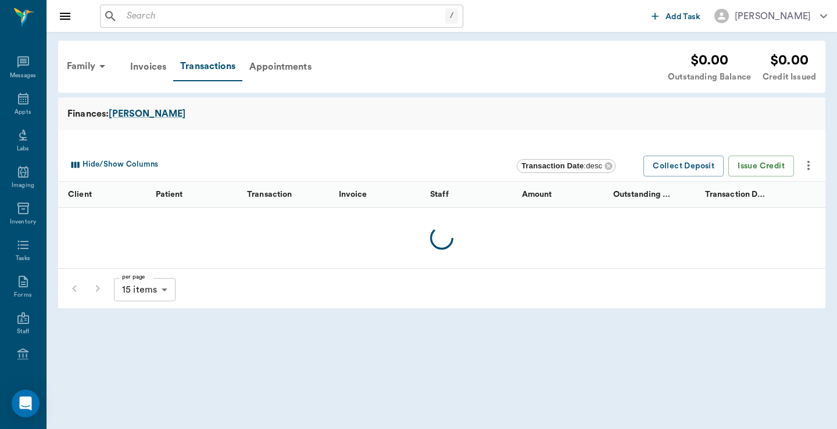
scroll to position [98, 0]
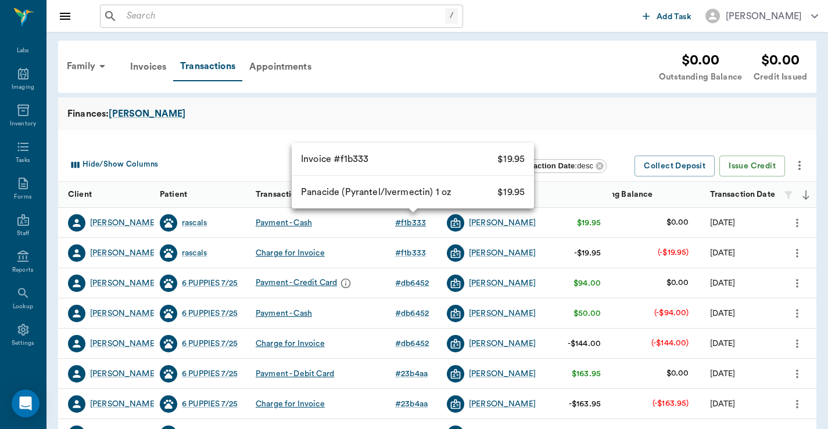
click at [413, 223] on div "# f1b333" at bounding box center [410, 223] width 31 height 12
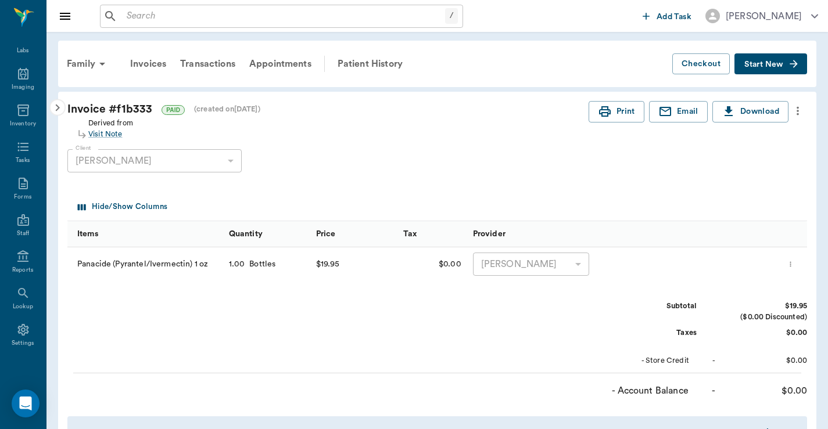
click at [125, 17] on input "text" at bounding box center [283, 16] width 323 height 16
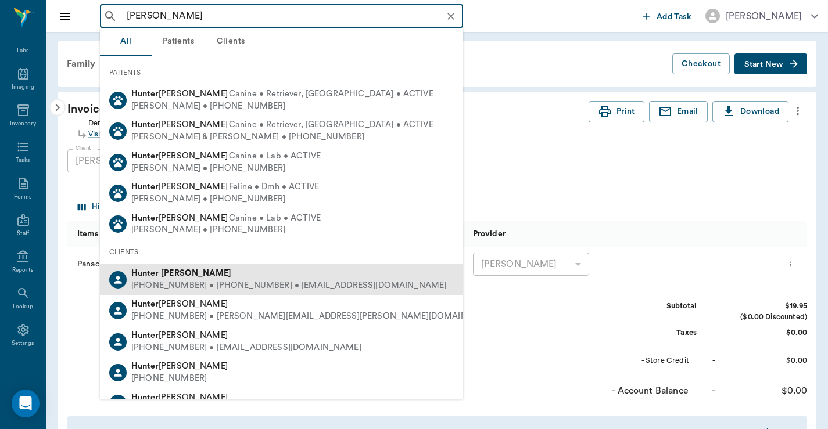
click at [189, 280] on div "[PHONE_NUMBER] • [PHONE_NUMBER] • [EMAIL_ADDRESS][DOMAIN_NAME]" at bounding box center [288, 286] width 315 height 12
type input "[PERSON_NAME]"
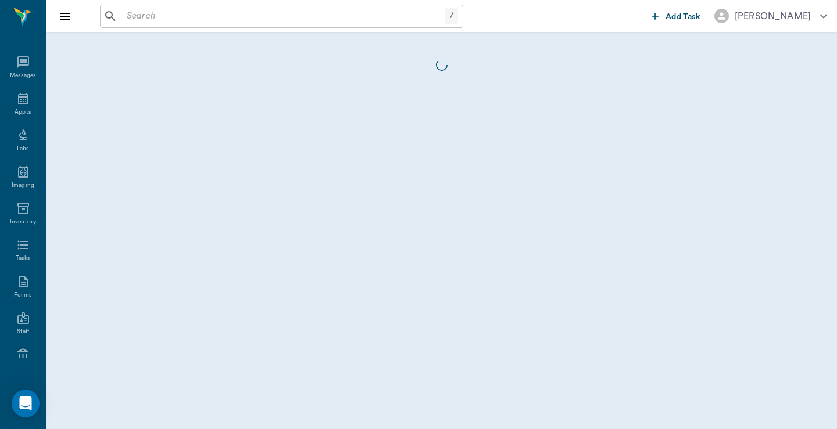
scroll to position [98, 0]
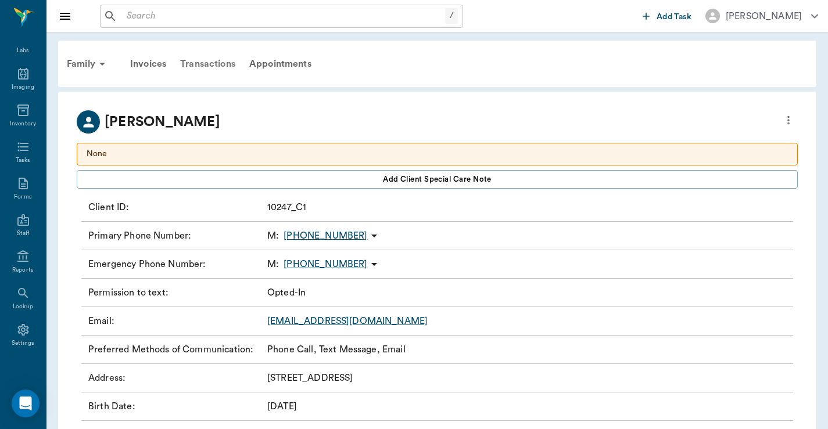
click at [209, 66] on div "Transactions" at bounding box center [207, 64] width 69 height 28
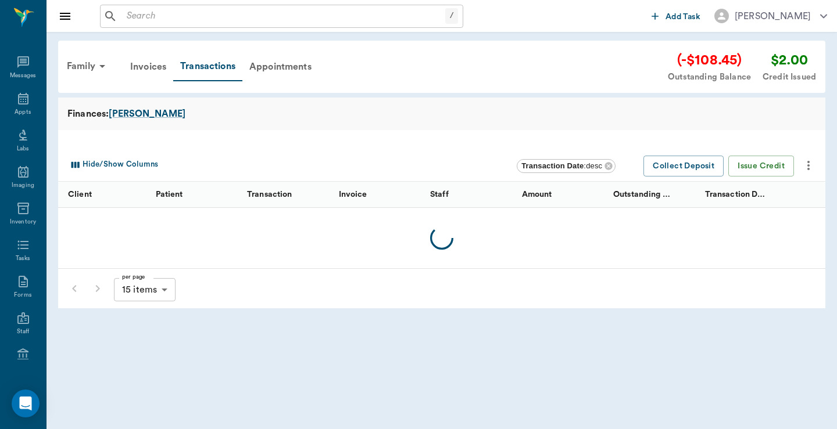
scroll to position [98, 0]
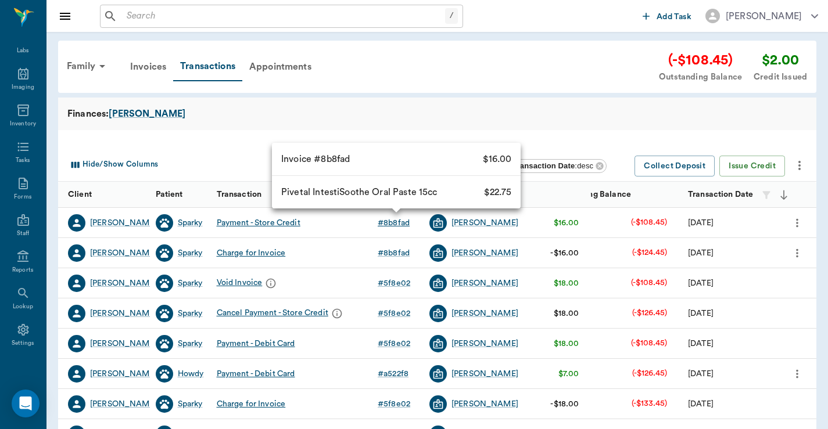
click at [397, 221] on div "# 8b8fad" at bounding box center [394, 223] width 32 height 12
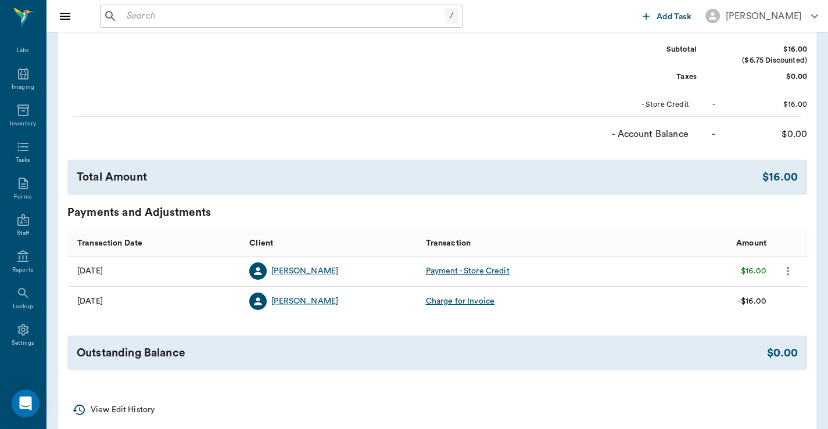
scroll to position [283, 0]
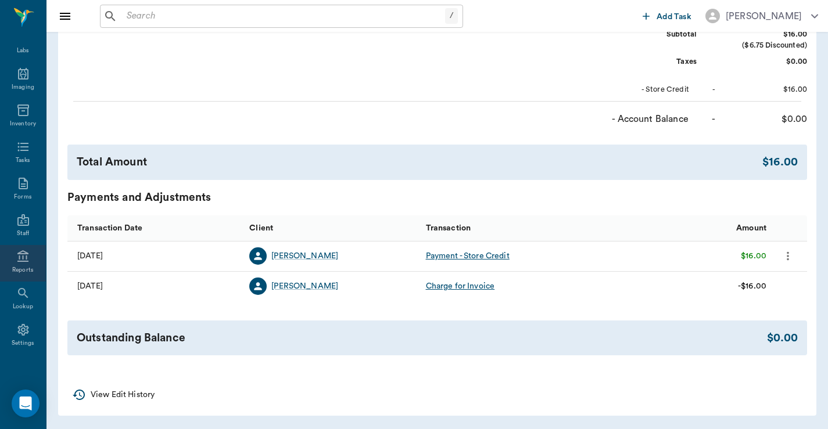
click at [16, 256] on icon at bounding box center [23, 257] width 14 height 14
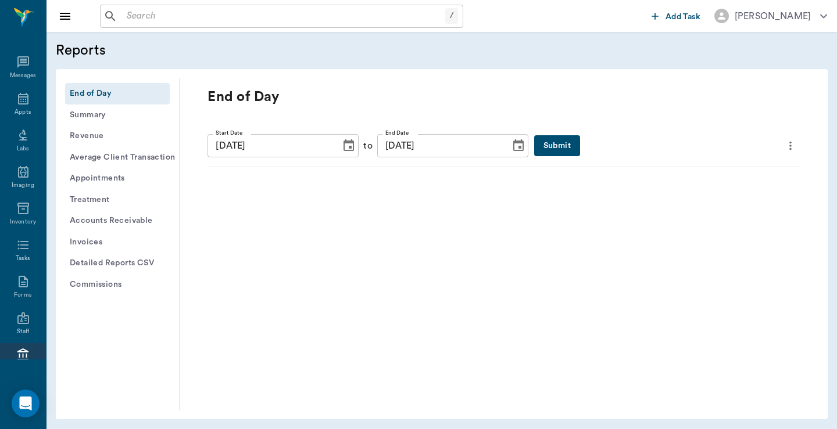
scroll to position [98, 0]
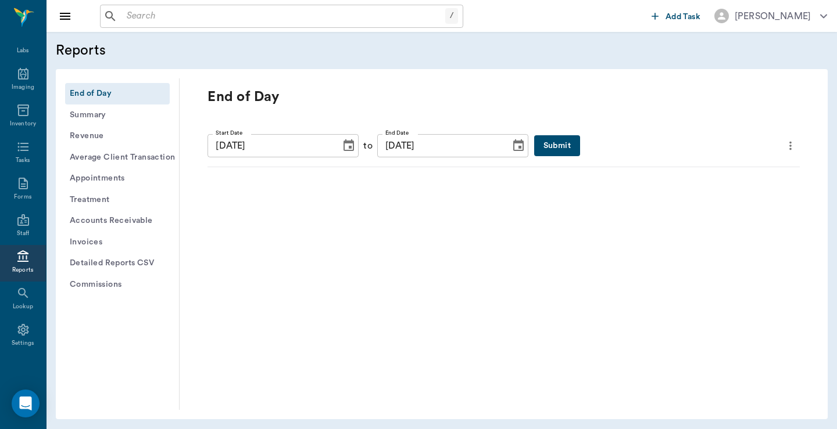
click at [534, 140] on button "Submit" at bounding box center [557, 145] width 46 height 21
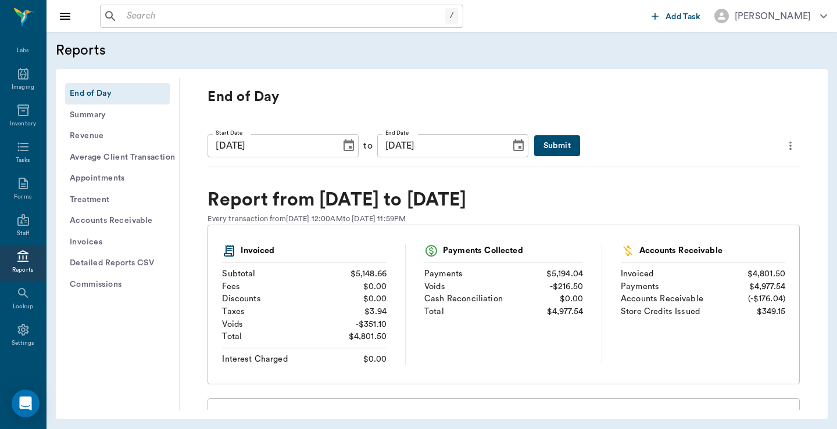
click at [784, 145] on icon "more" at bounding box center [790, 146] width 13 height 14
click at [696, 208] on span "Print Report" at bounding box center [726, 212] width 111 height 12
